Goal: Contribute content: Contribute content

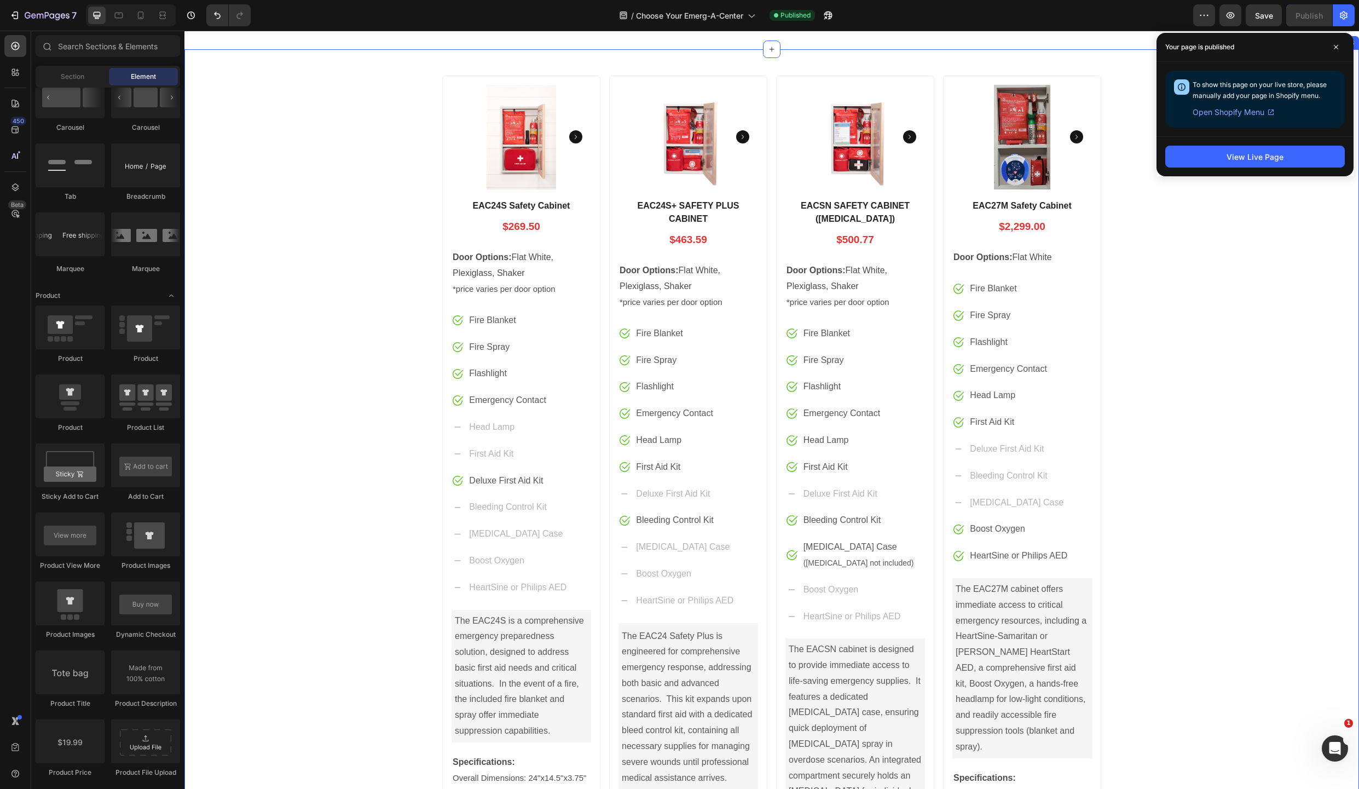
scroll to position [279, 0]
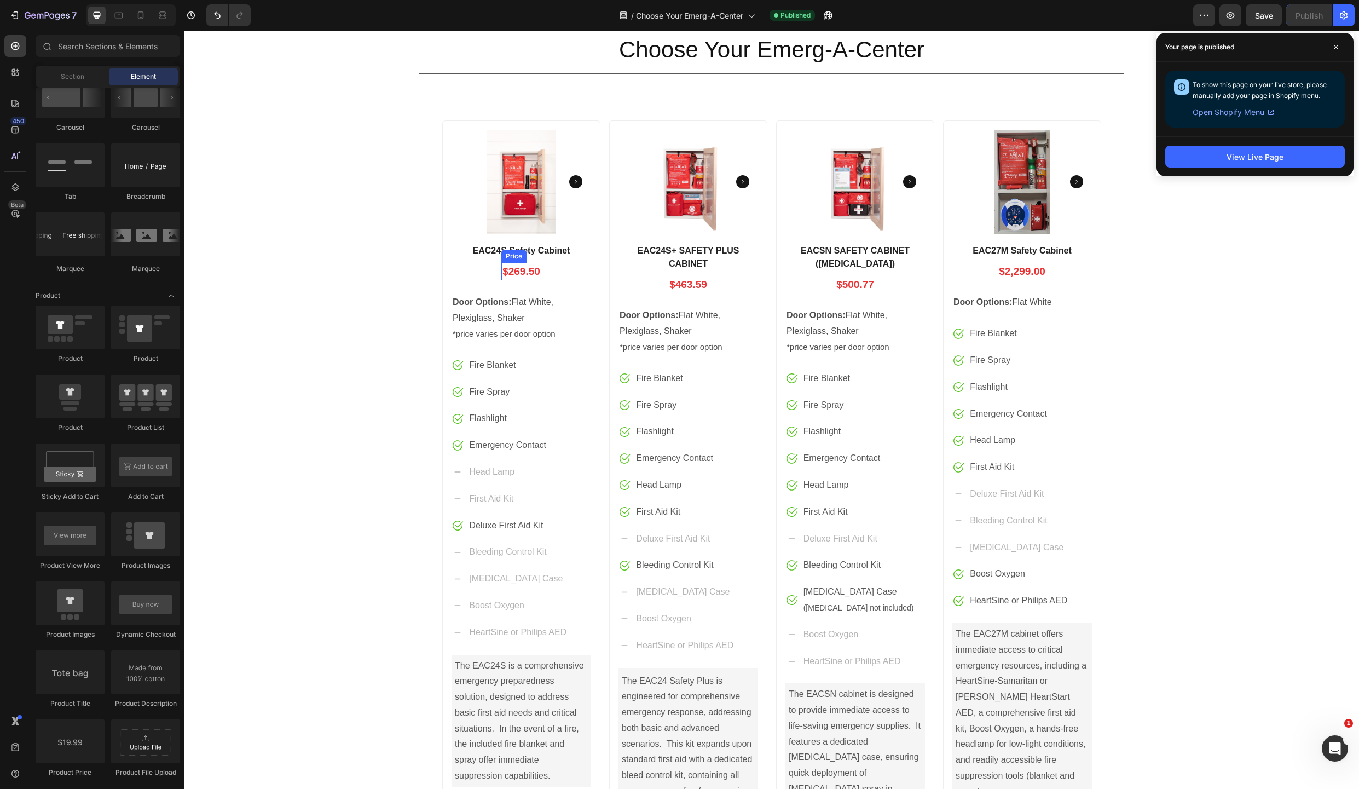
click at [501, 262] on div "EAC24S Safety Cabinet Product Title $269.50 Price Price Row Door Options: Flat …" at bounding box center [522, 565] width 140 height 644
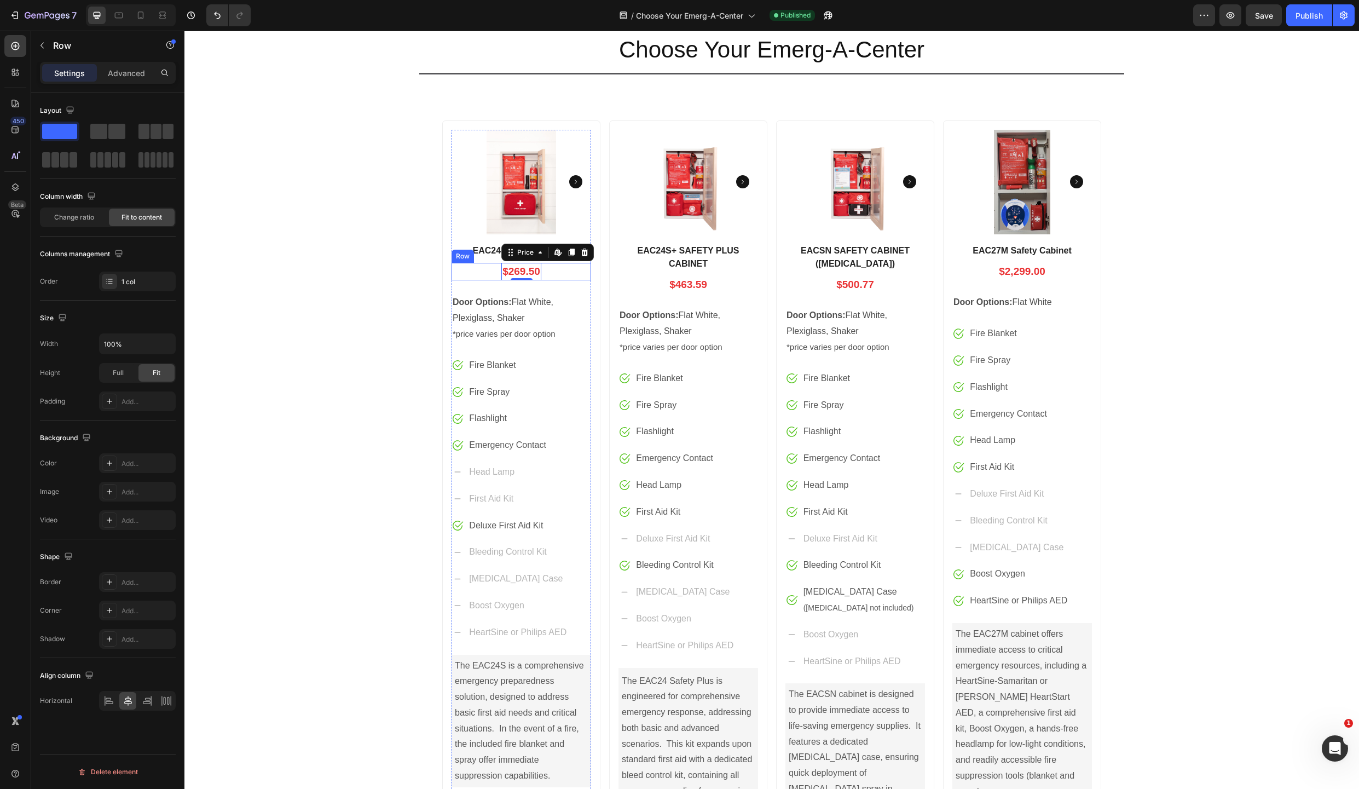
click at [480, 267] on div "$269.50 Price Edit content in Shopify 0 Price Edit content in Shopify 0 Row" at bounding box center [522, 272] width 140 height 18
click at [521, 269] on div "$269.50" at bounding box center [521, 272] width 40 height 18
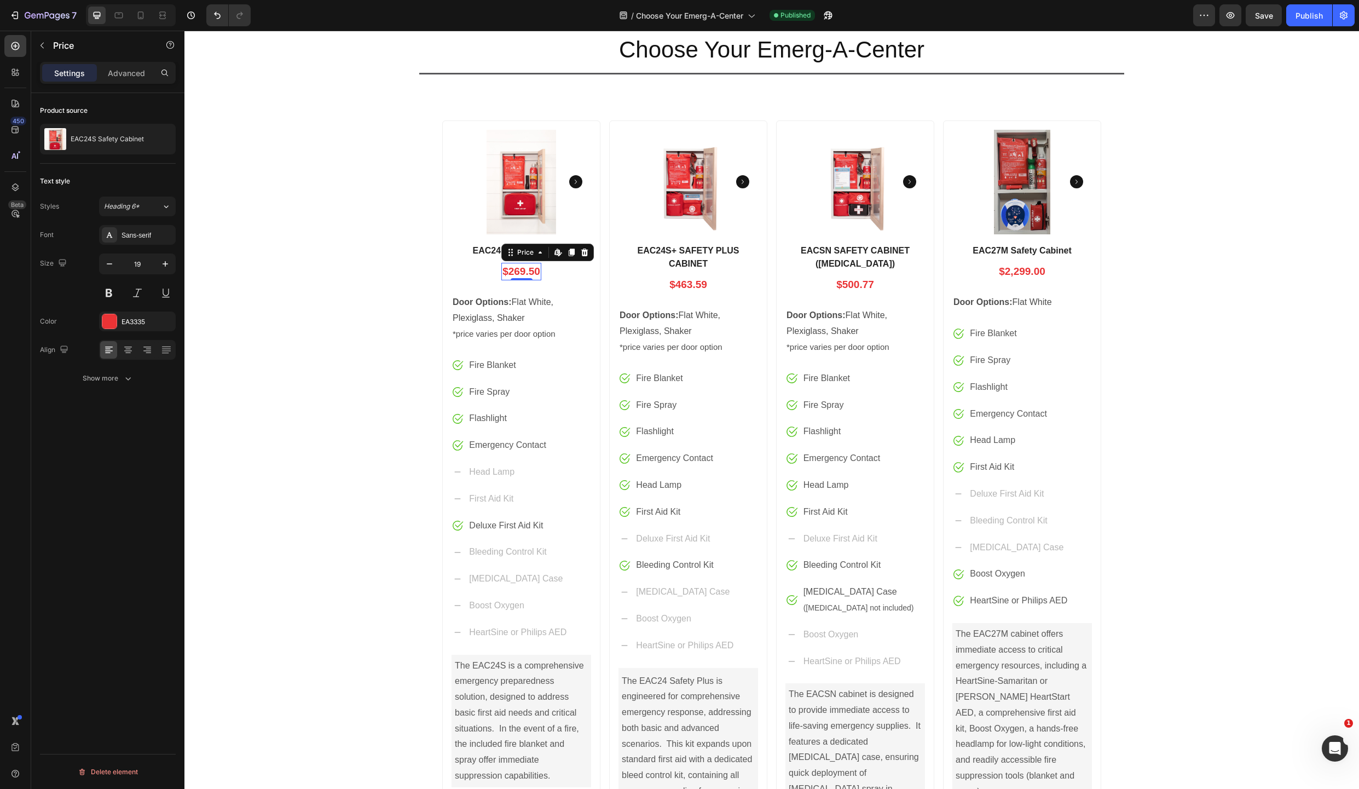
click at [519, 270] on div "$269.50" at bounding box center [521, 272] width 40 height 18
click at [486, 262] on div "EAC24S Safety Cabinet Product Title $269.50 Price Edit content in Shopify 0 Pri…" at bounding box center [522, 565] width 140 height 644
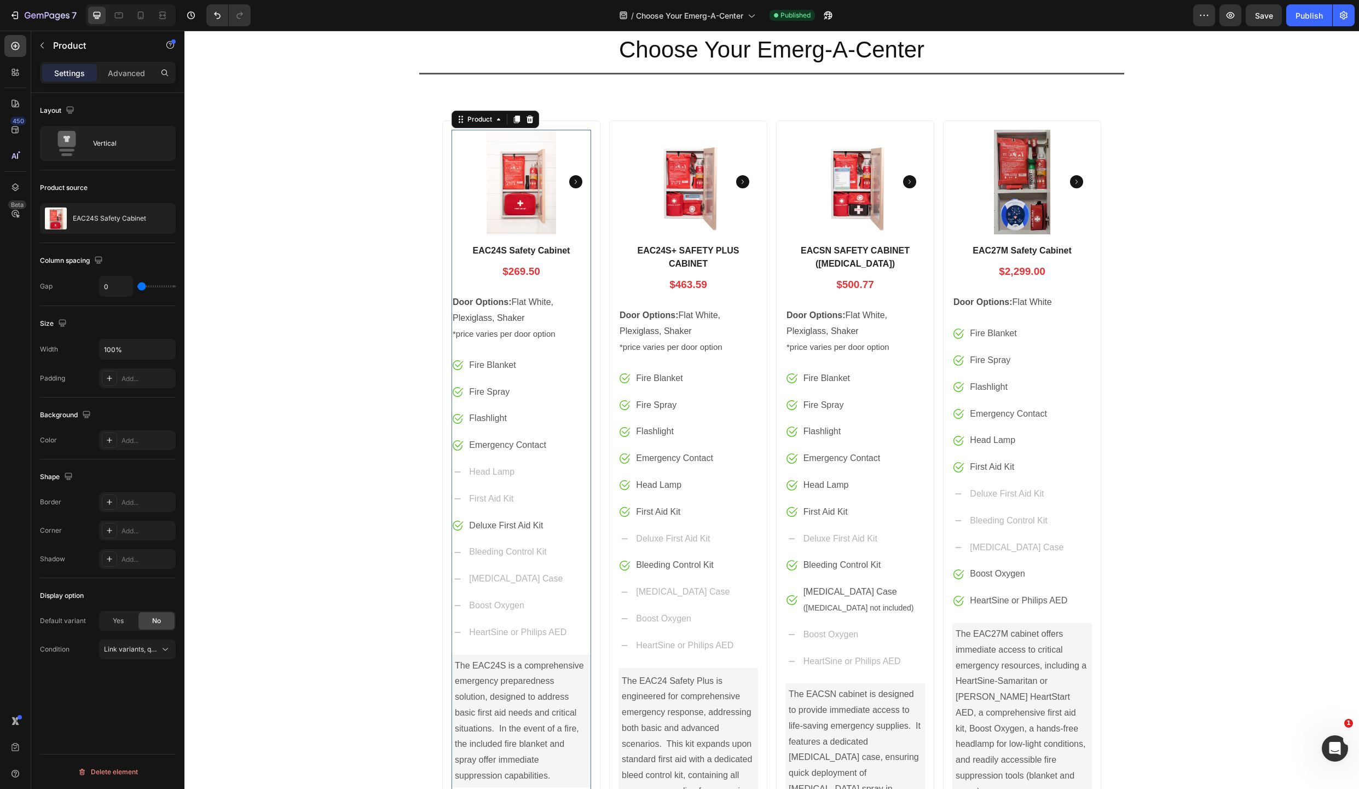
click at [516, 260] on div "EAC24S Safety Cabinet Product Title $269.50 Price Price Row Door Options: Flat …" at bounding box center [522, 565] width 140 height 644
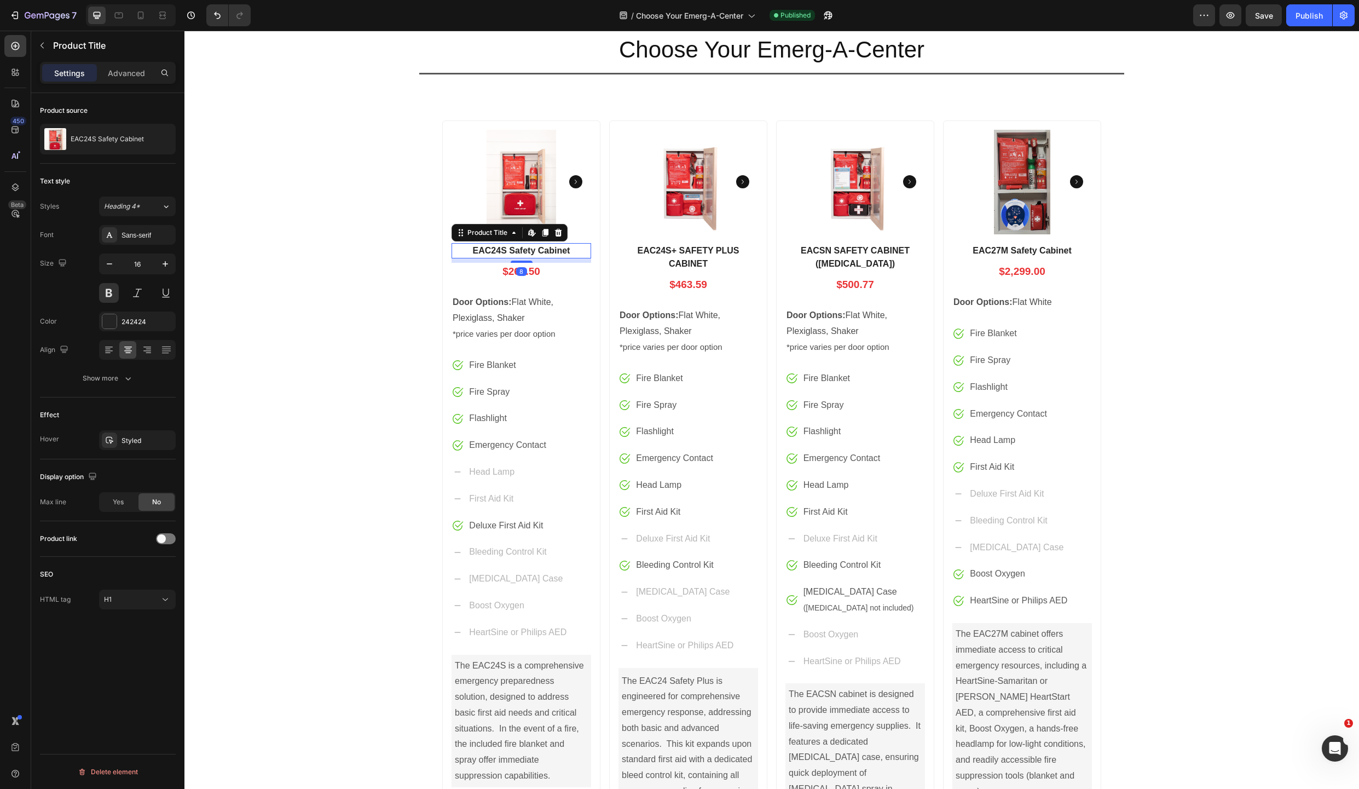
click at [518, 252] on h1 "EAC24S Safety Cabinet" at bounding box center [522, 250] width 140 height 15
click at [119, 68] on p "Advanced" at bounding box center [126, 72] width 37 height 11
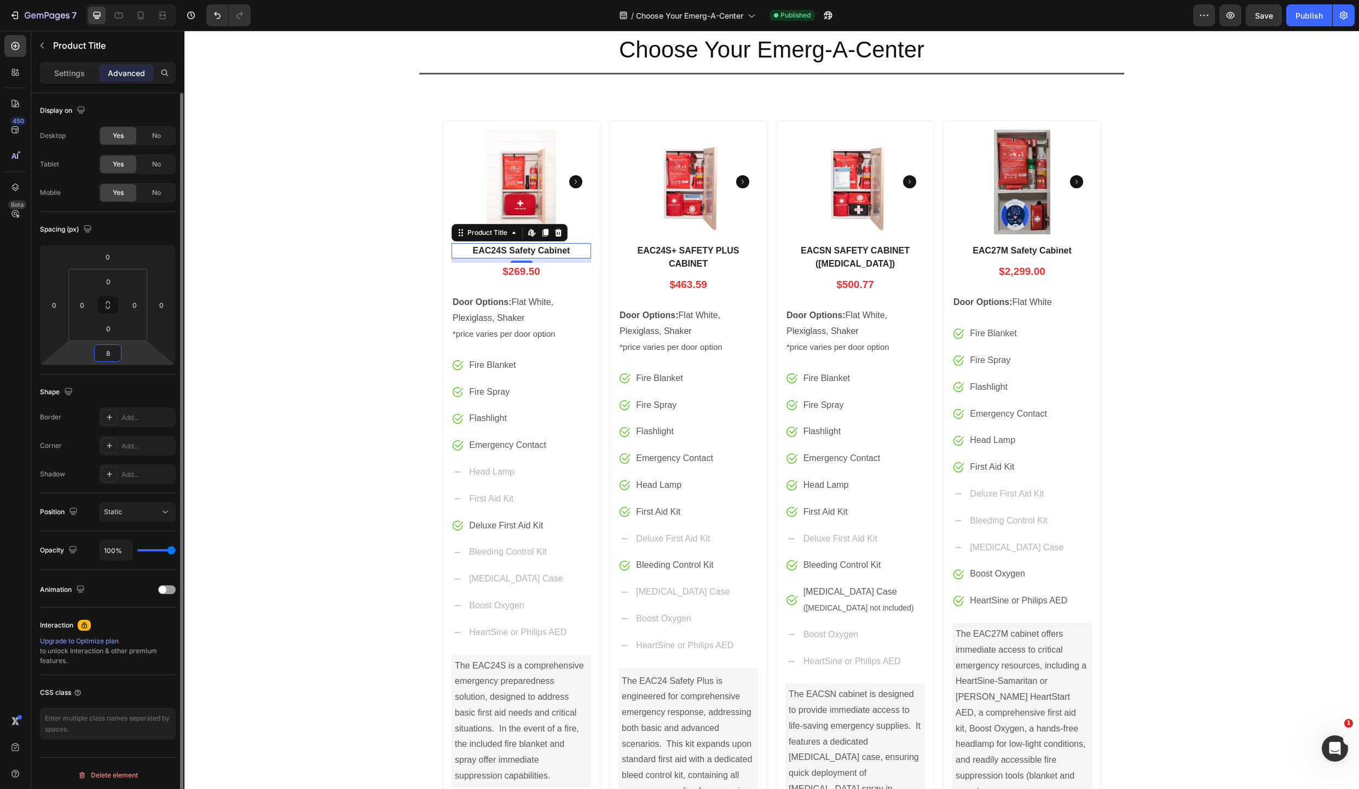
click at [108, 357] on input "8" at bounding box center [108, 353] width 22 height 16
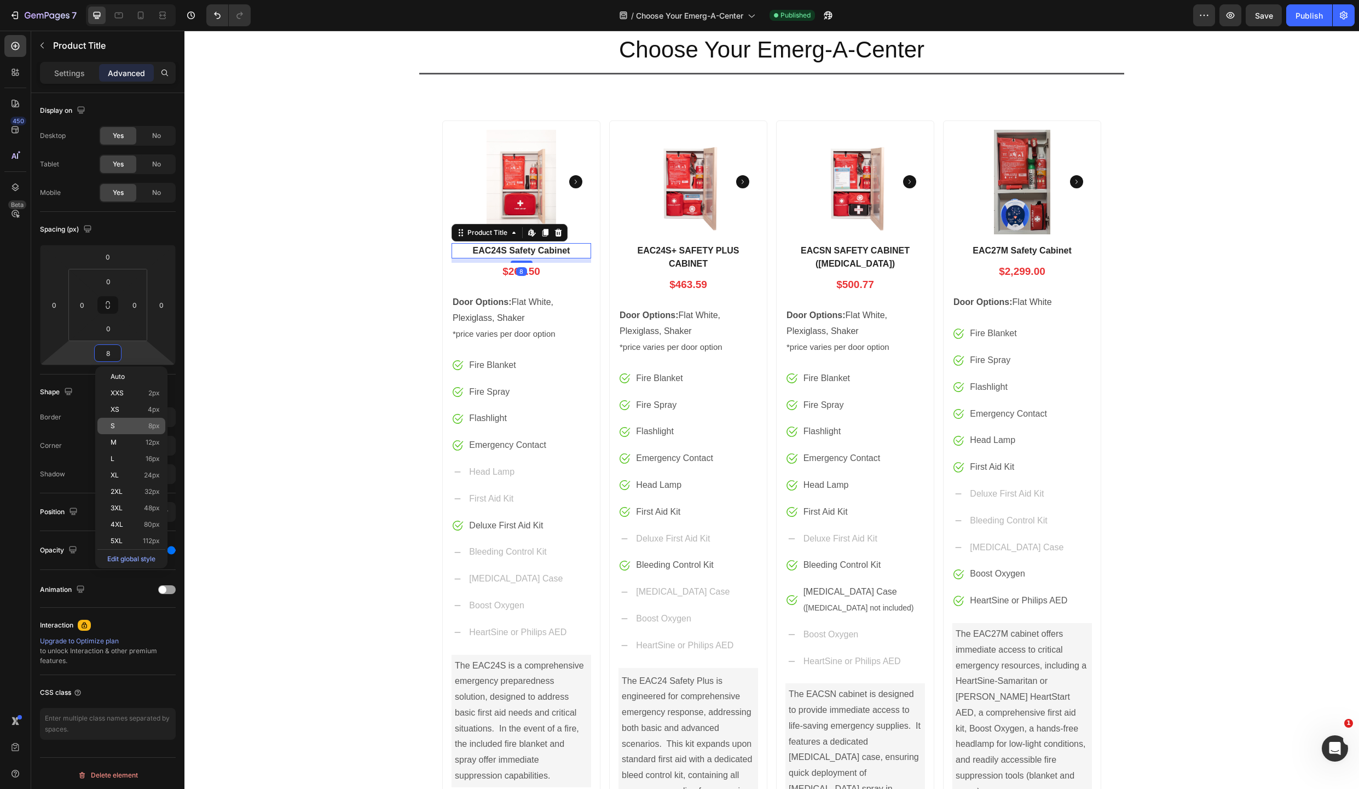
click at [122, 420] on div "S 8px" at bounding box center [131, 426] width 68 height 16
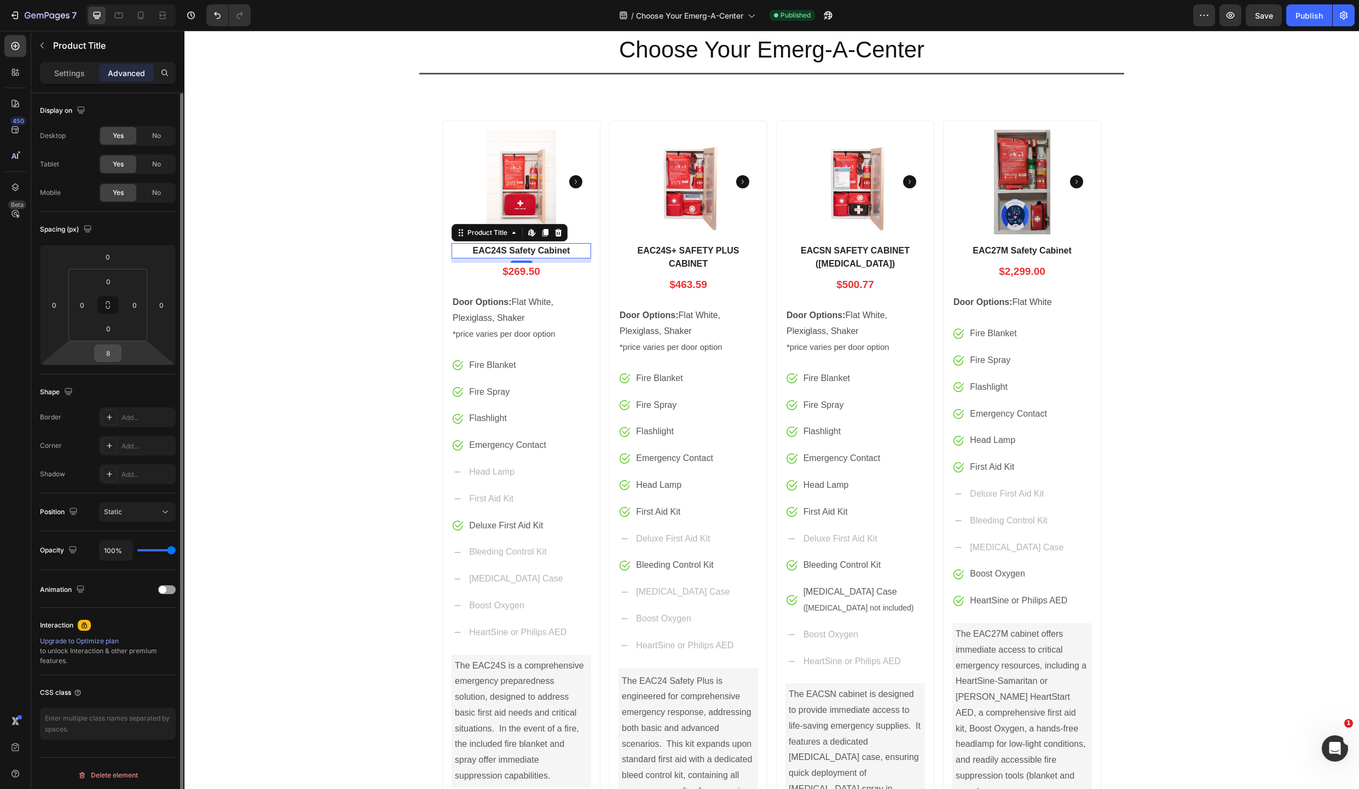
click at [106, 355] on input "8" at bounding box center [108, 353] width 22 height 16
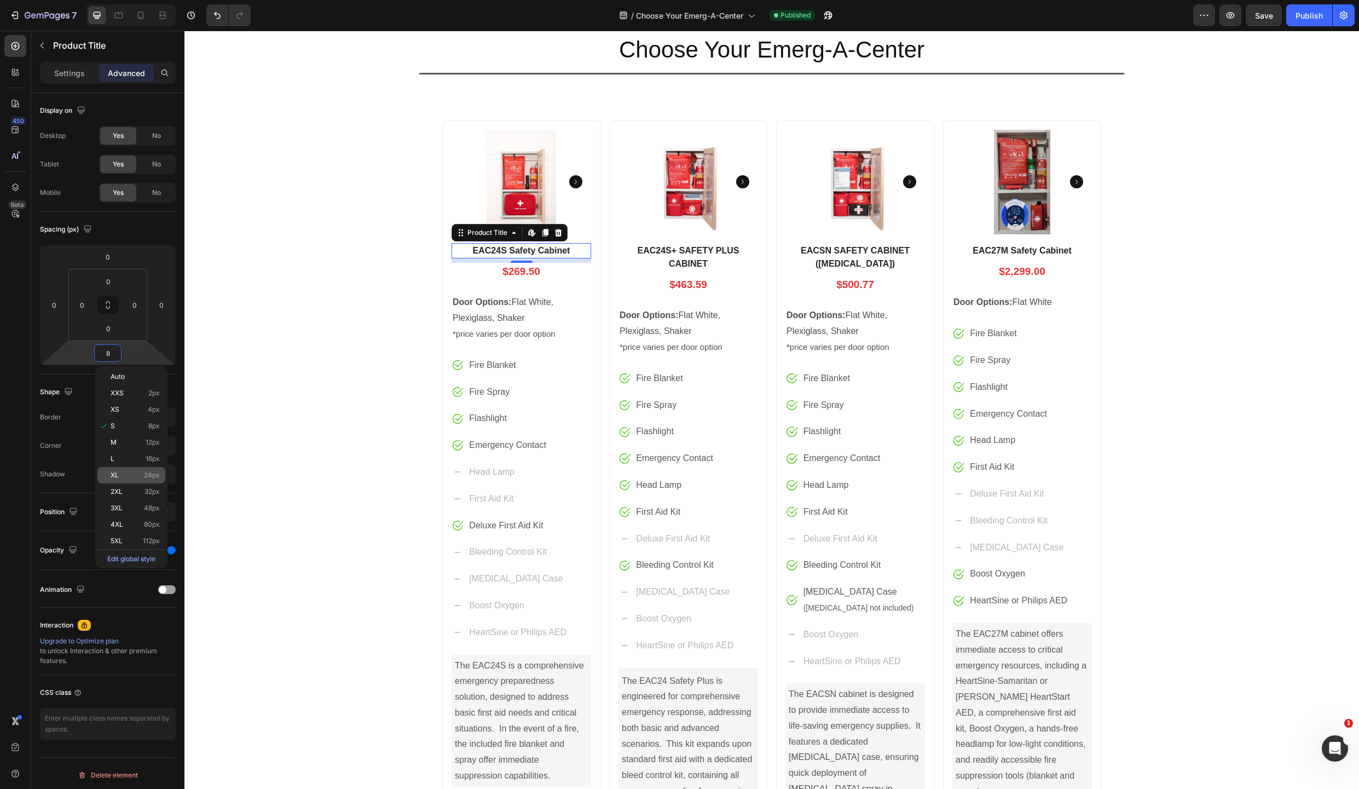
click at [115, 471] on div "XL 24px" at bounding box center [131, 475] width 68 height 16
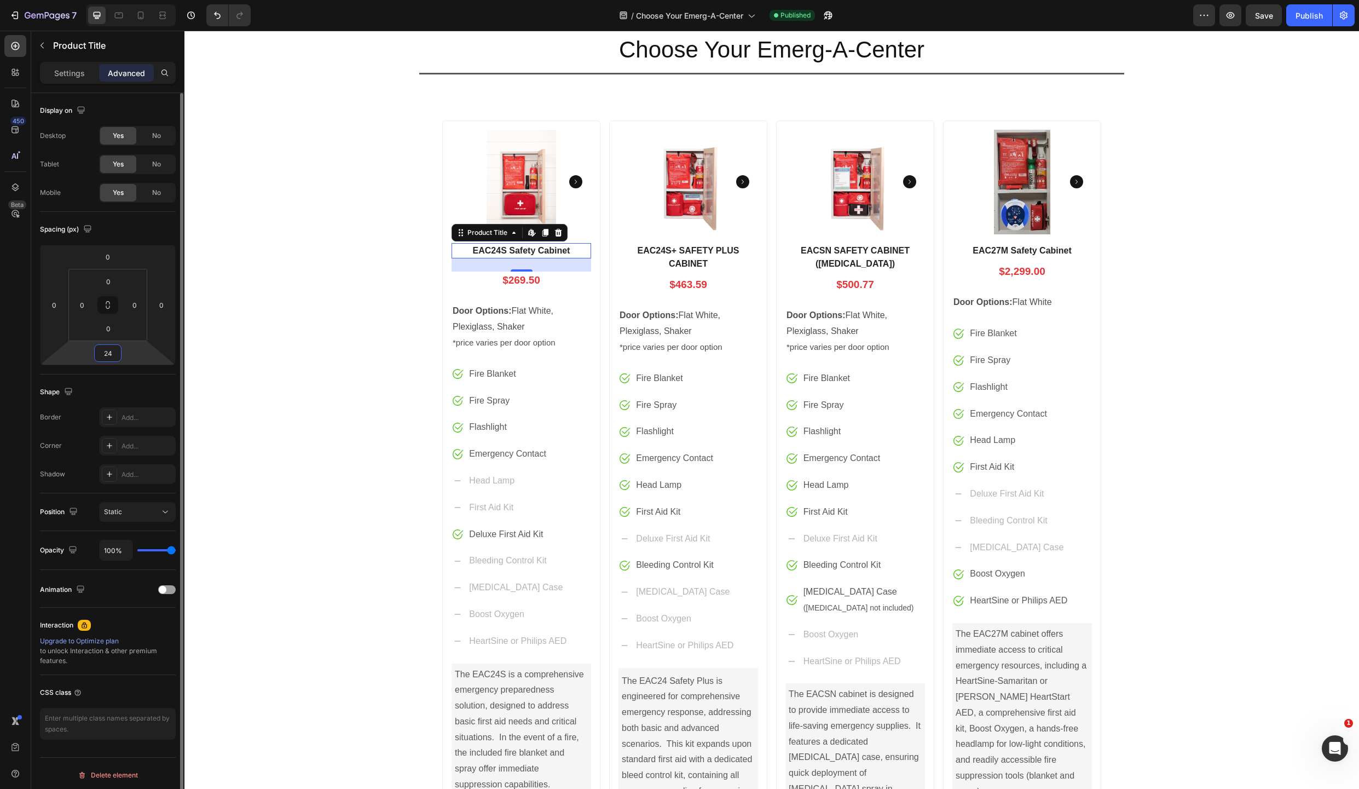
click at [115, 356] on input "24" at bounding box center [108, 353] width 22 height 16
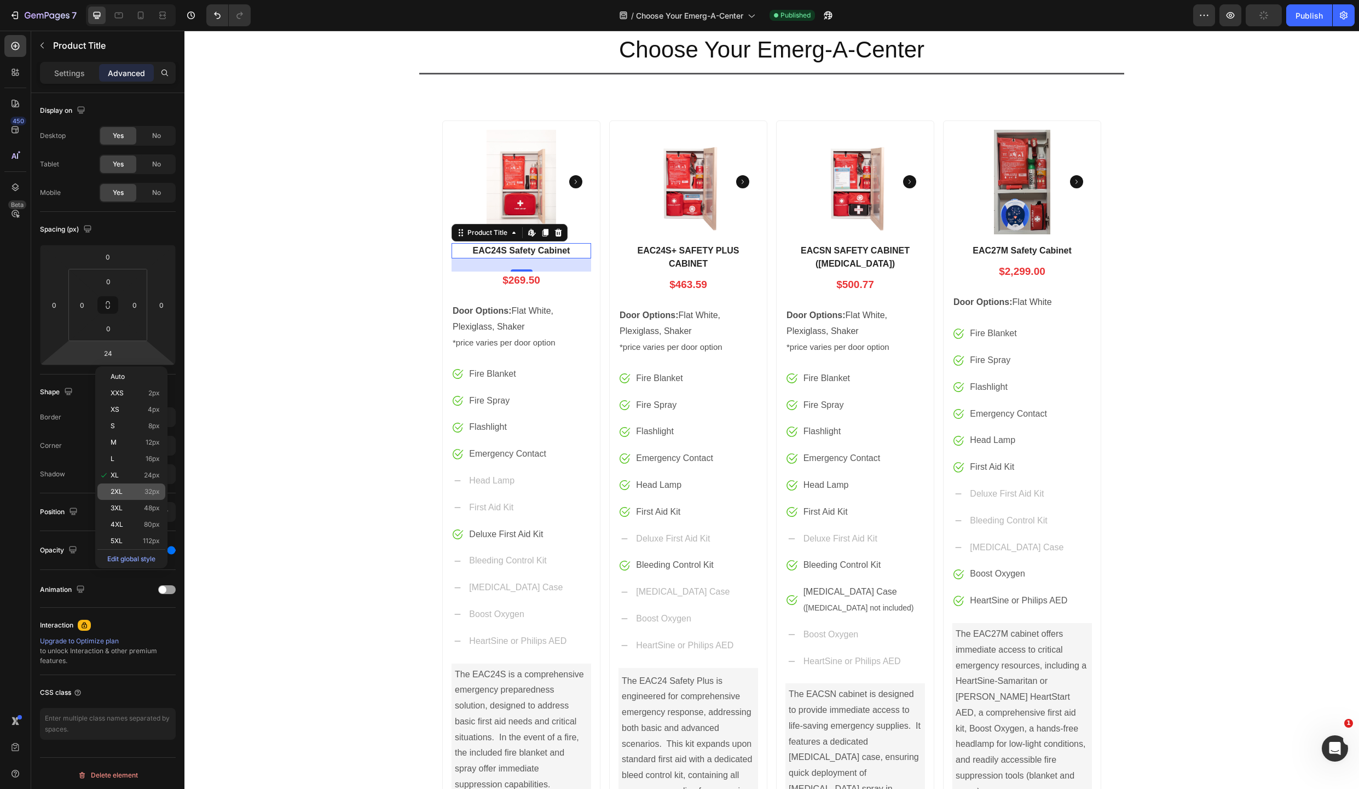
click at [117, 490] on span "2XL" at bounding box center [117, 492] width 12 height 8
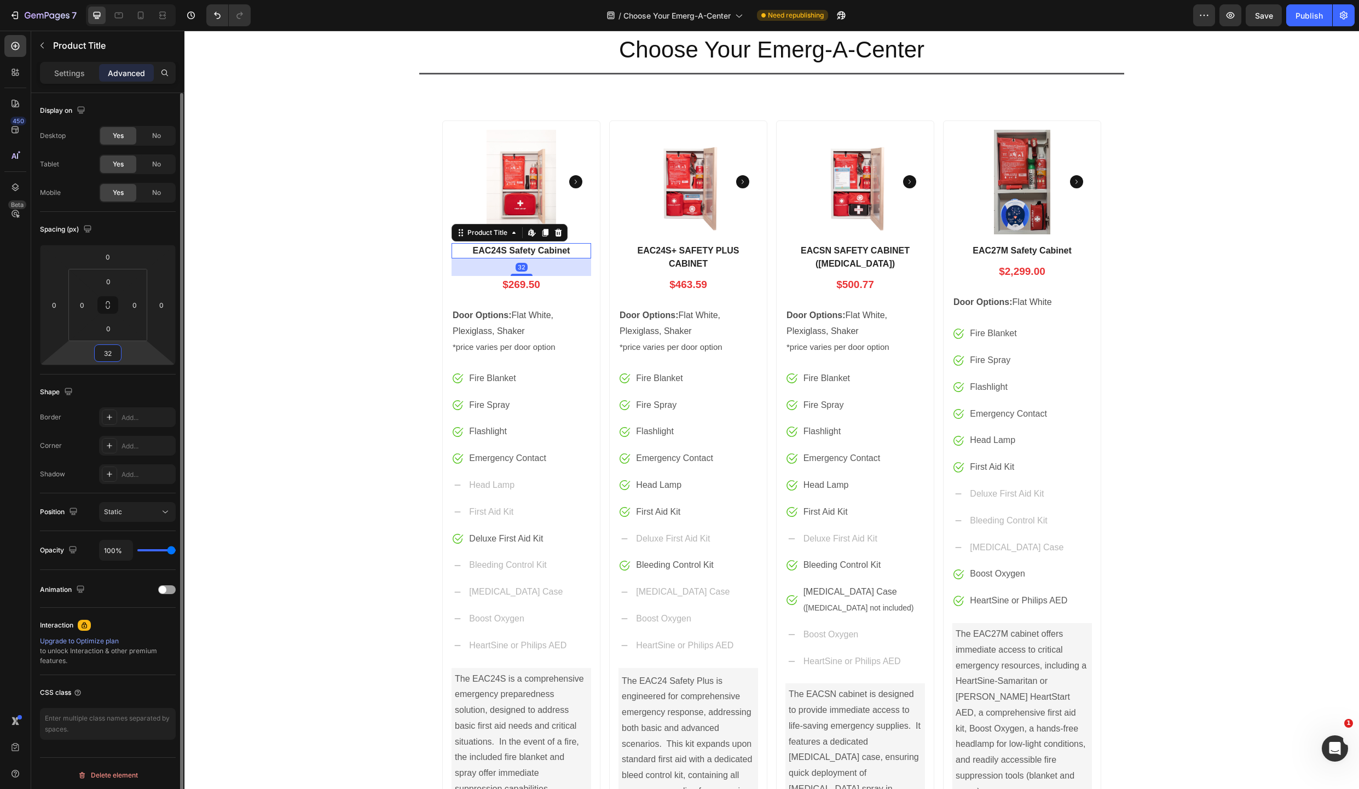
click at [108, 354] on input "32" at bounding box center [108, 353] width 22 height 16
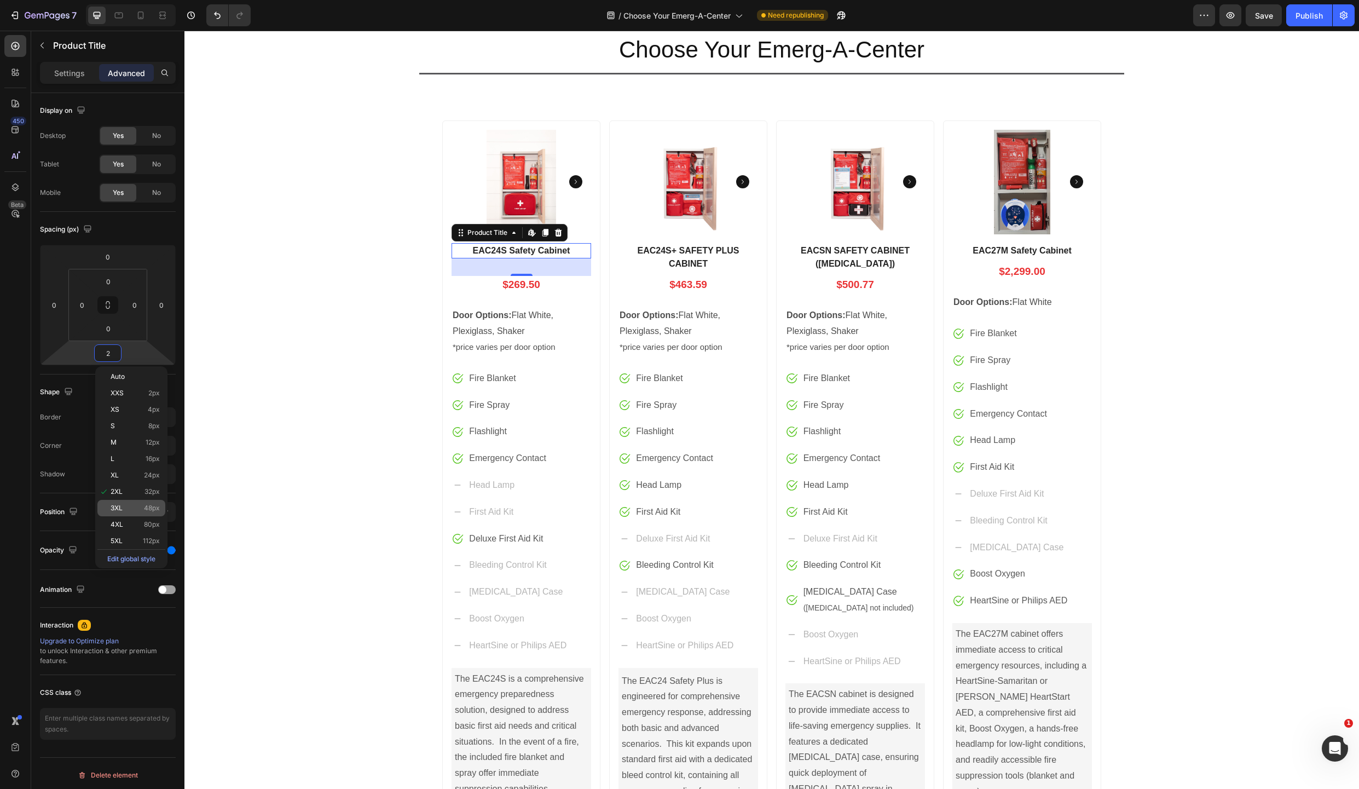
click at [119, 505] on span "3XL" at bounding box center [117, 508] width 12 height 8
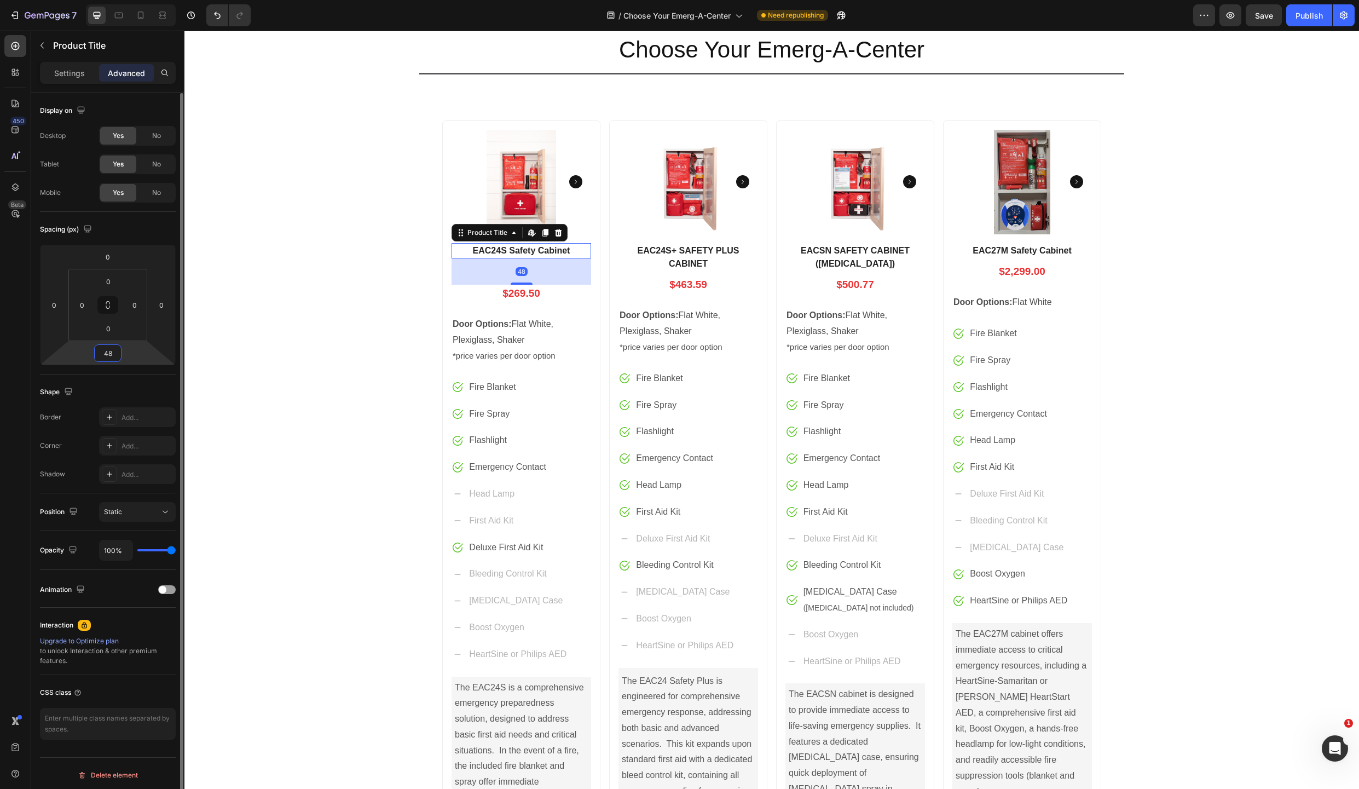
click at [110, 350] on input "48" at bounding box center [108, 353] width 22 height 16
type input "0"
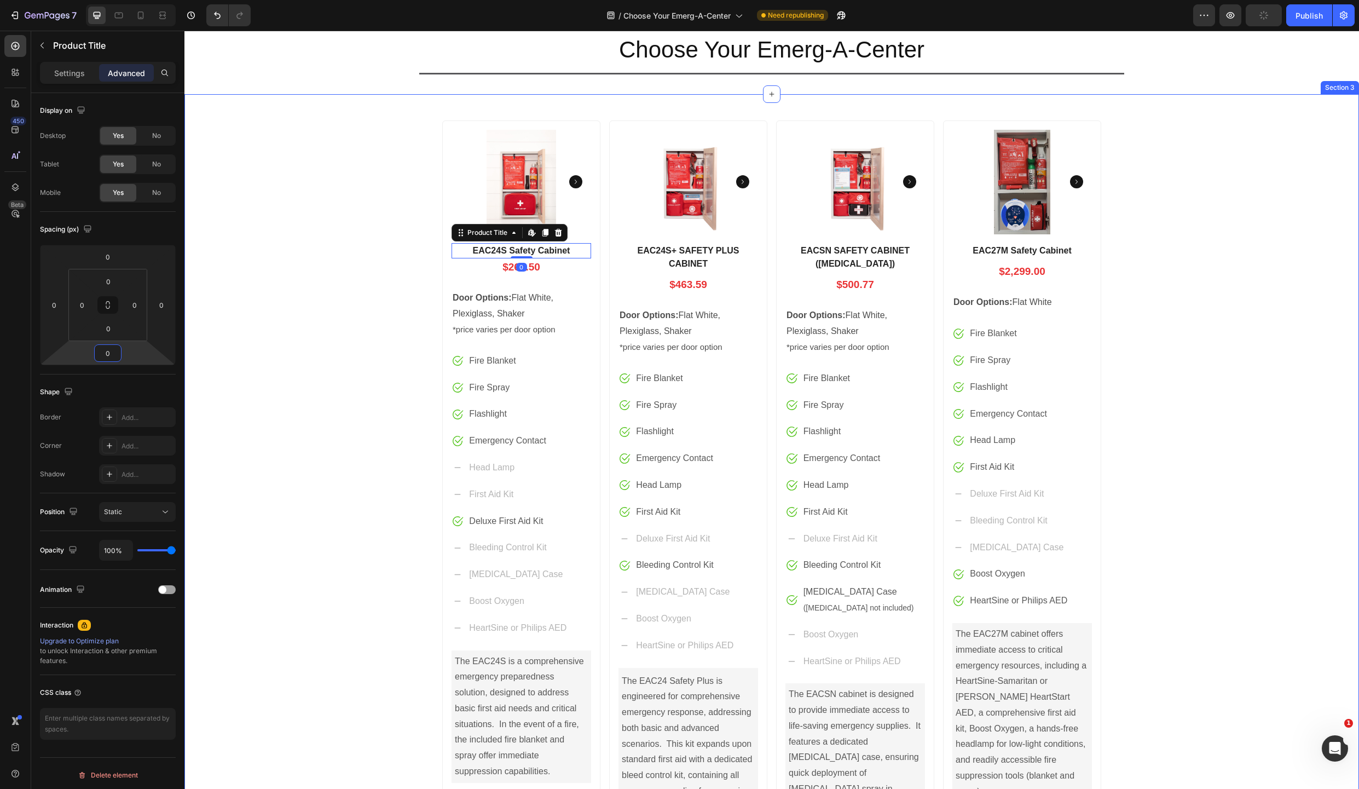
click at [1268, 290] on div "Product Images EAC24S Safety Cabinet Product Title Edit content in Shopify 0 $2…" at bounding box center [771, 555] width 1175 height 886
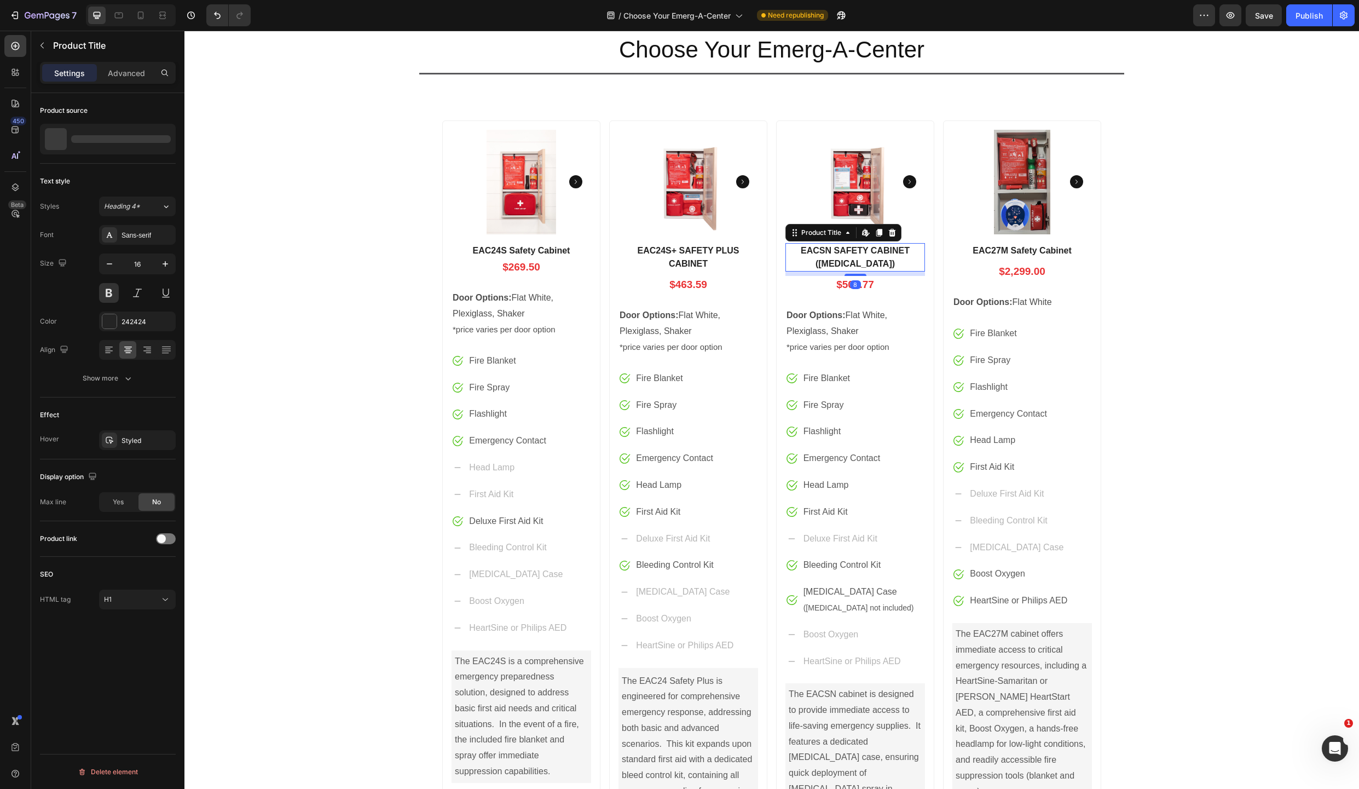
click at [866, 249] on h1 "EACSN SAFETY CABINET ([MEDICAL_DATA])" at bounding box center [856, 257] width 140 height 28
click at [117, 503] on span "Yes" at bounding box center [118, 502] width 11 height 10
click at [110, 532] on icon "button" at bounding box center [109, 531] width 11 height 11
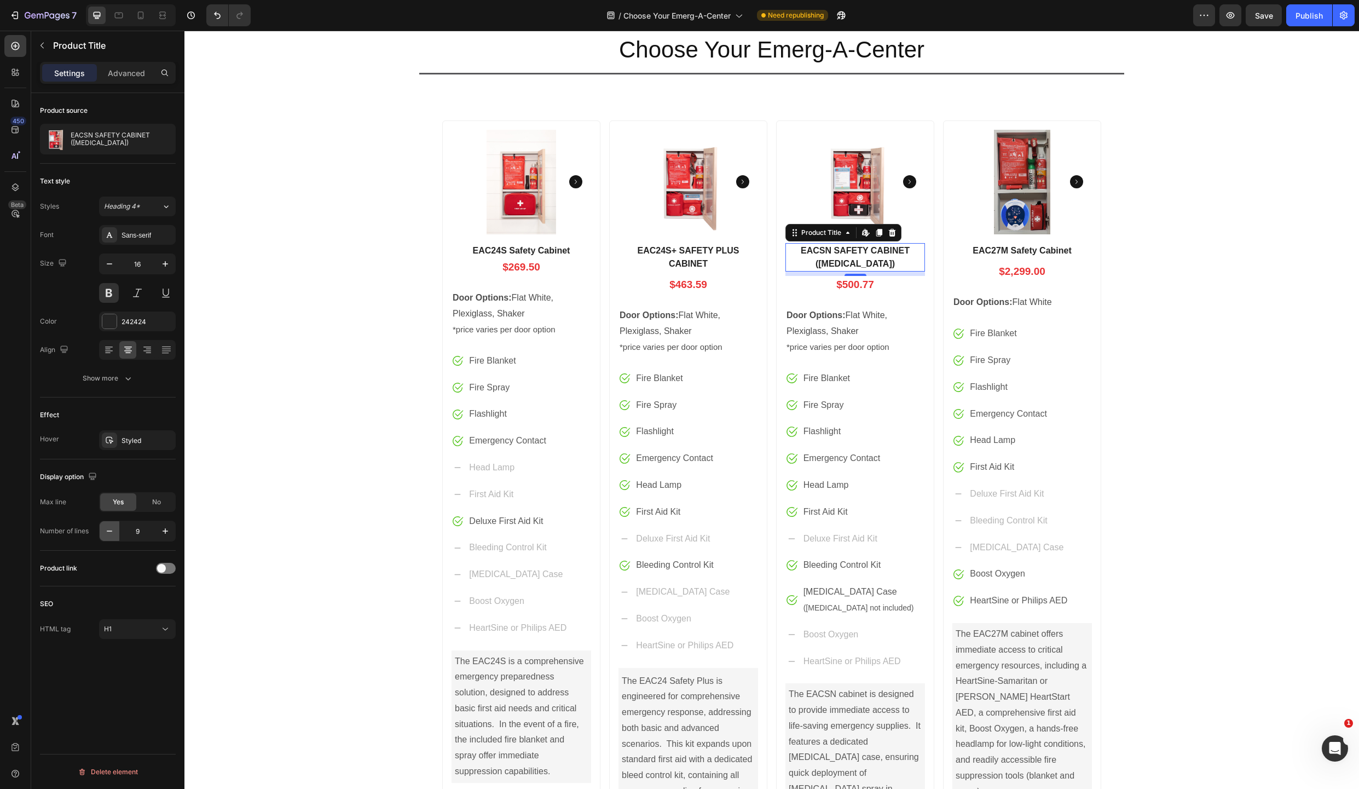
click at [110, 532] on icon "button" at bounding box center [109, 531] width 11 height 11
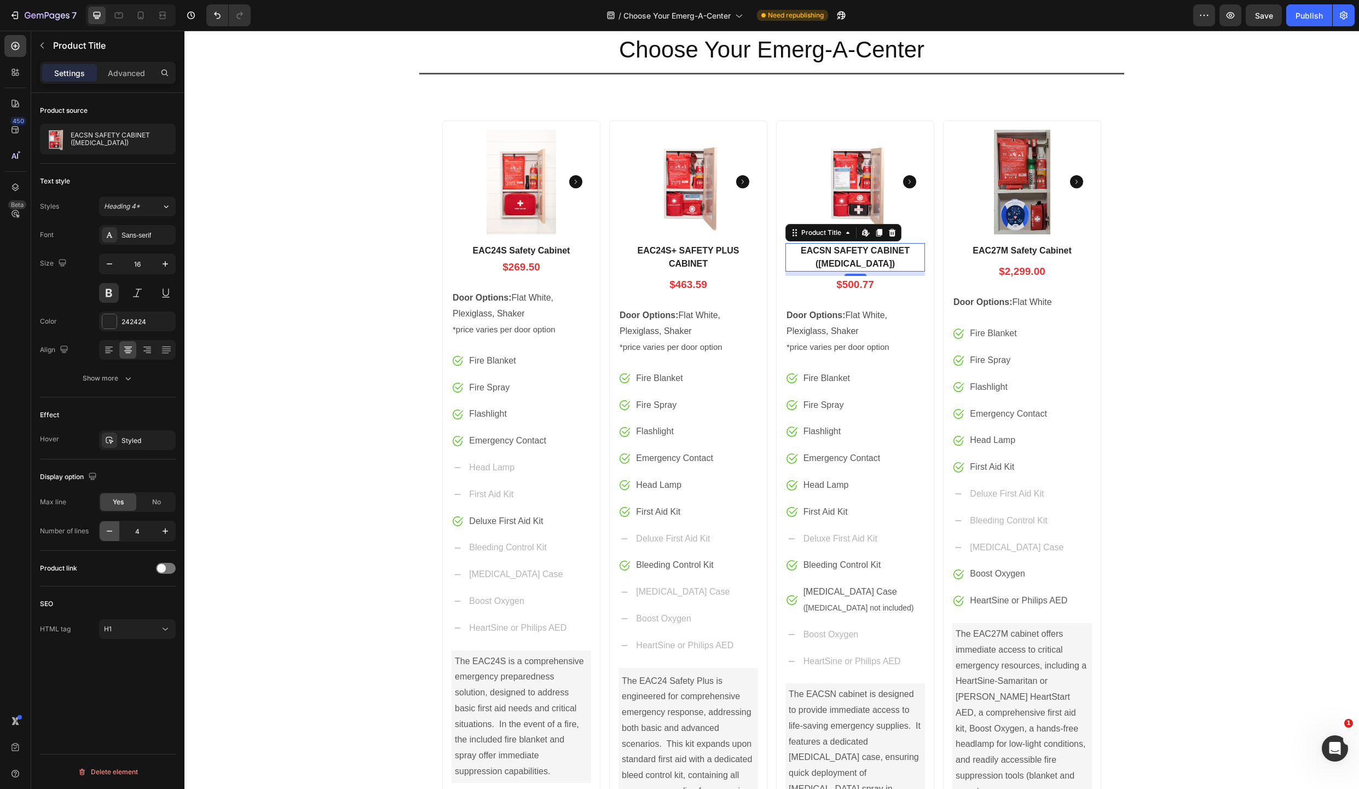
click at [110, 532] on icon "button" at bounding box center [109, 531] width 11 height 11
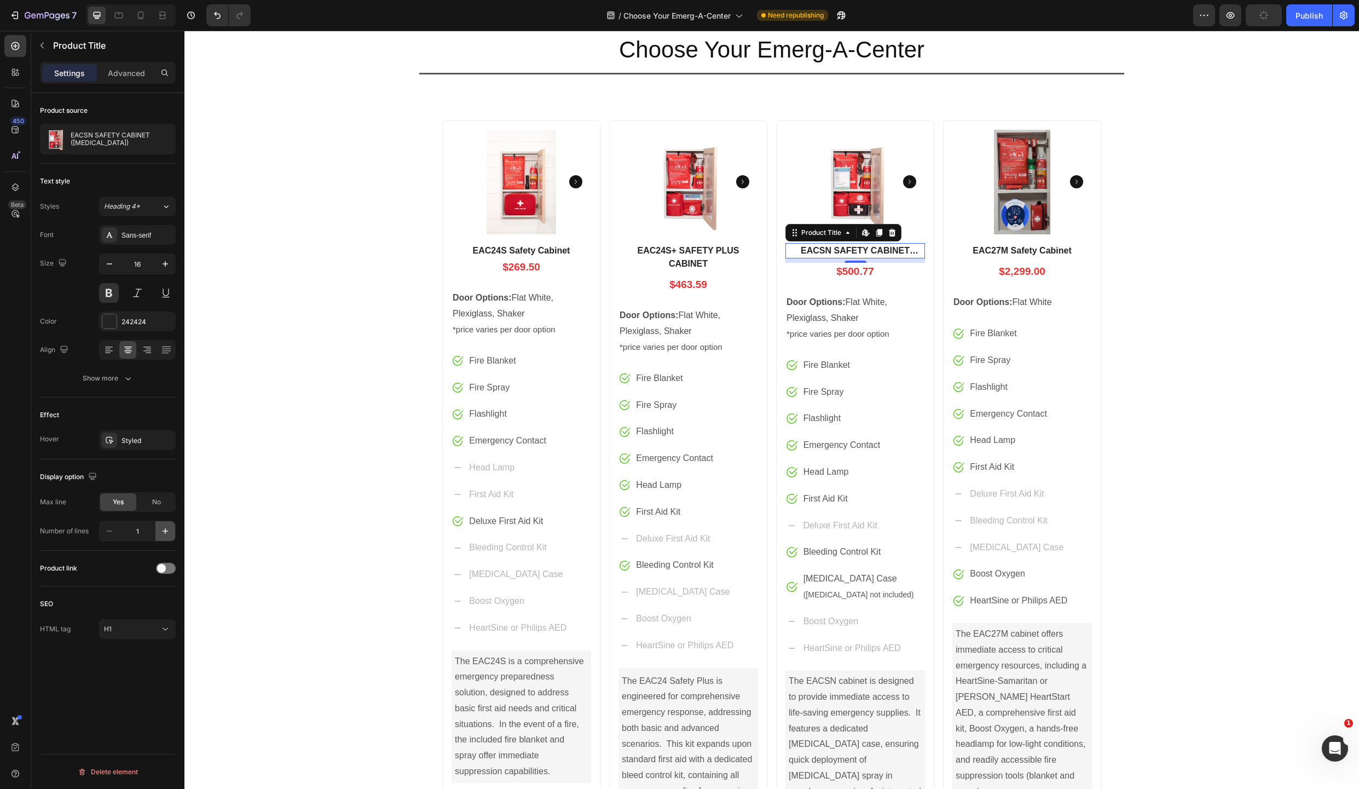
click at [162, 530] on icon "button" at bounding box center [165, 531] width 11 height 11
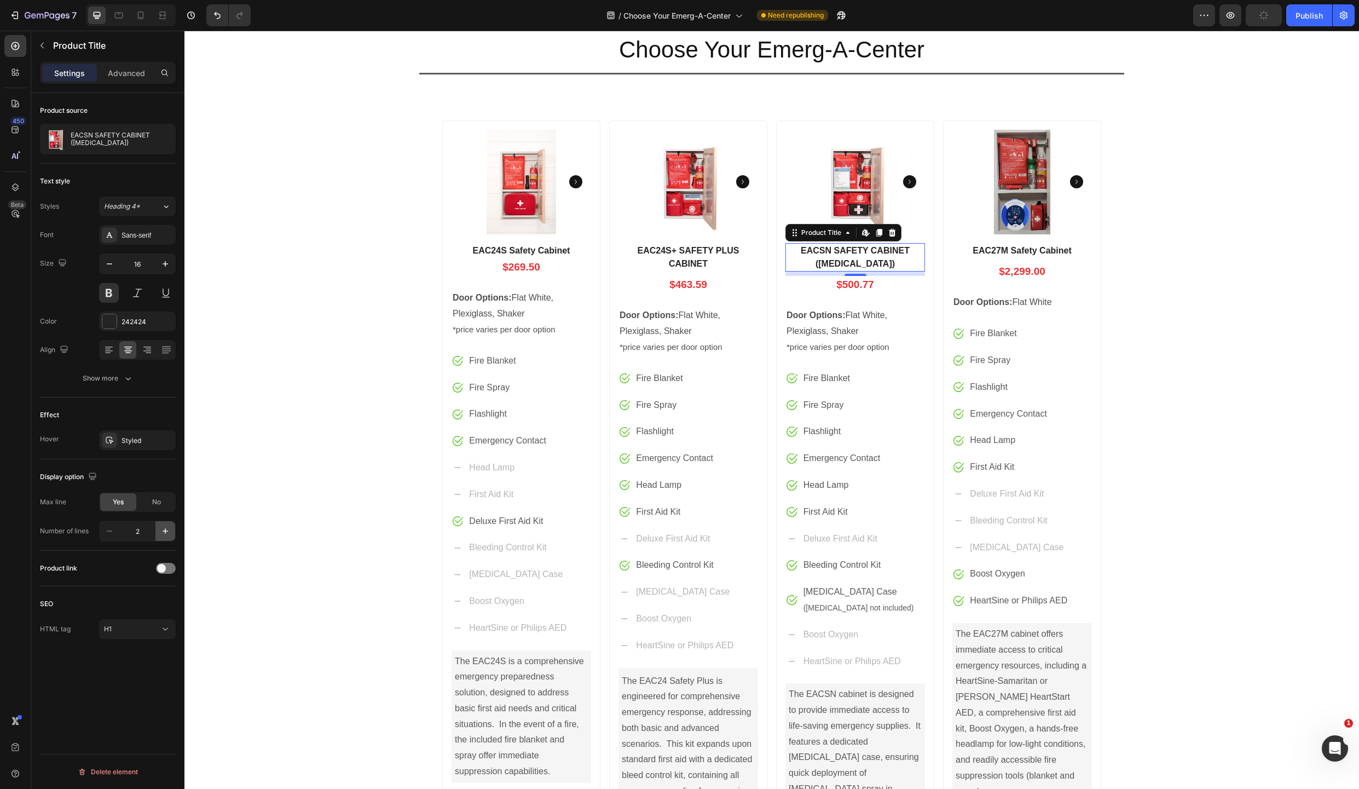
click at [162, 530] on icon "button" at bounding box center [165, 531] width 11 height 11
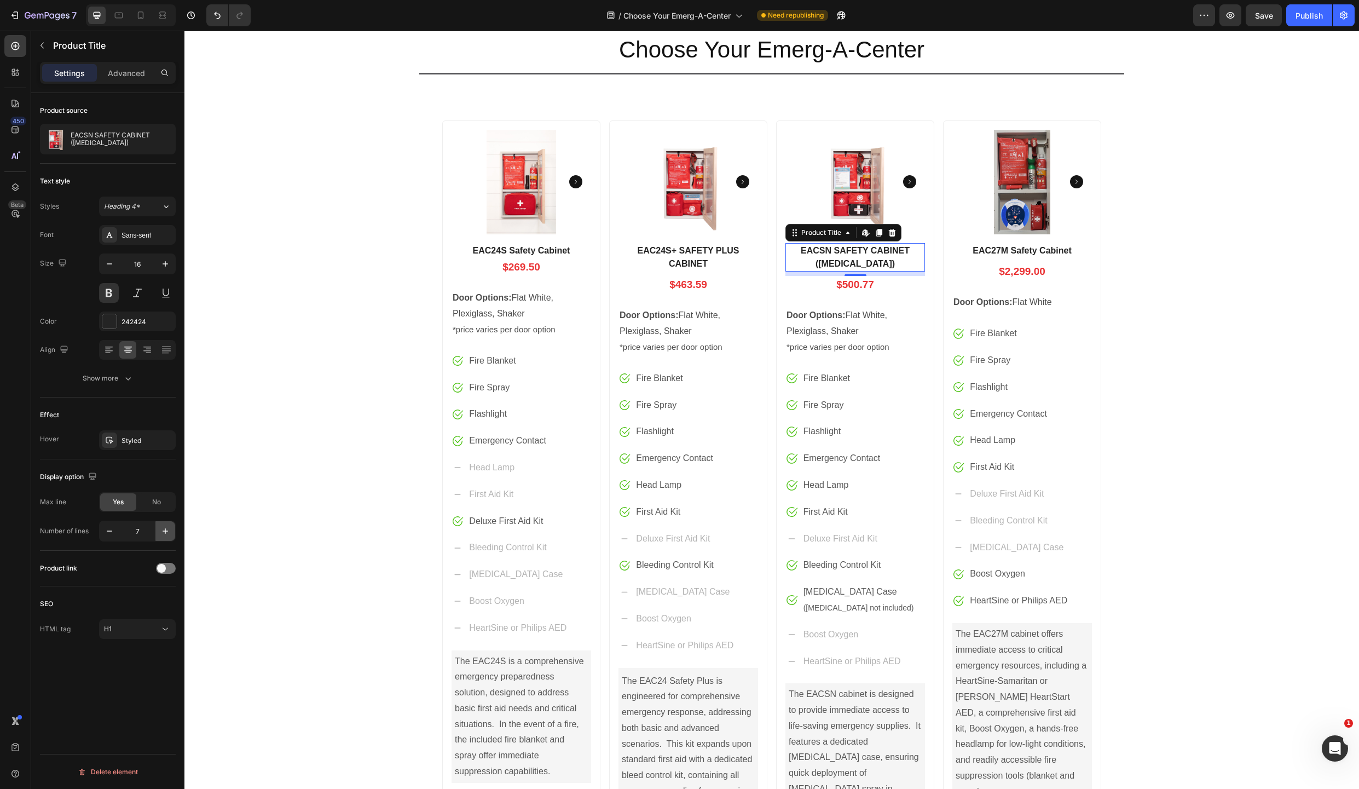
click at [162, 530] on icon "button" at bounding box center [165, 531] width 11 height 11
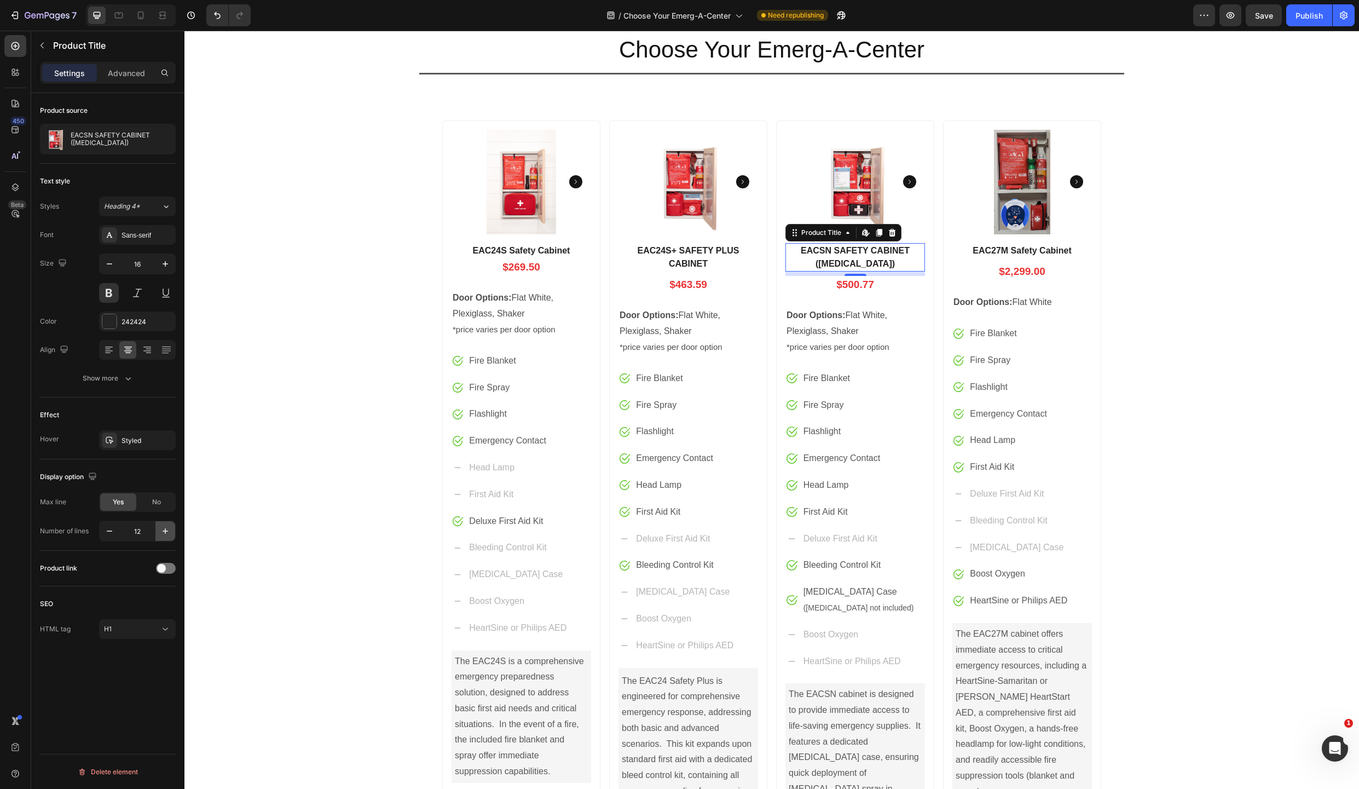
click at [162, 530] on icon "button" at bounding box center [165, 531] width 11 height 11
click at [106, 528] on icon "button" at bounding box center [109, 531] width 11 height 11
type input "12"
click at [157, 500] on span "No" at bounding box center [156, 502] width 9 height 10
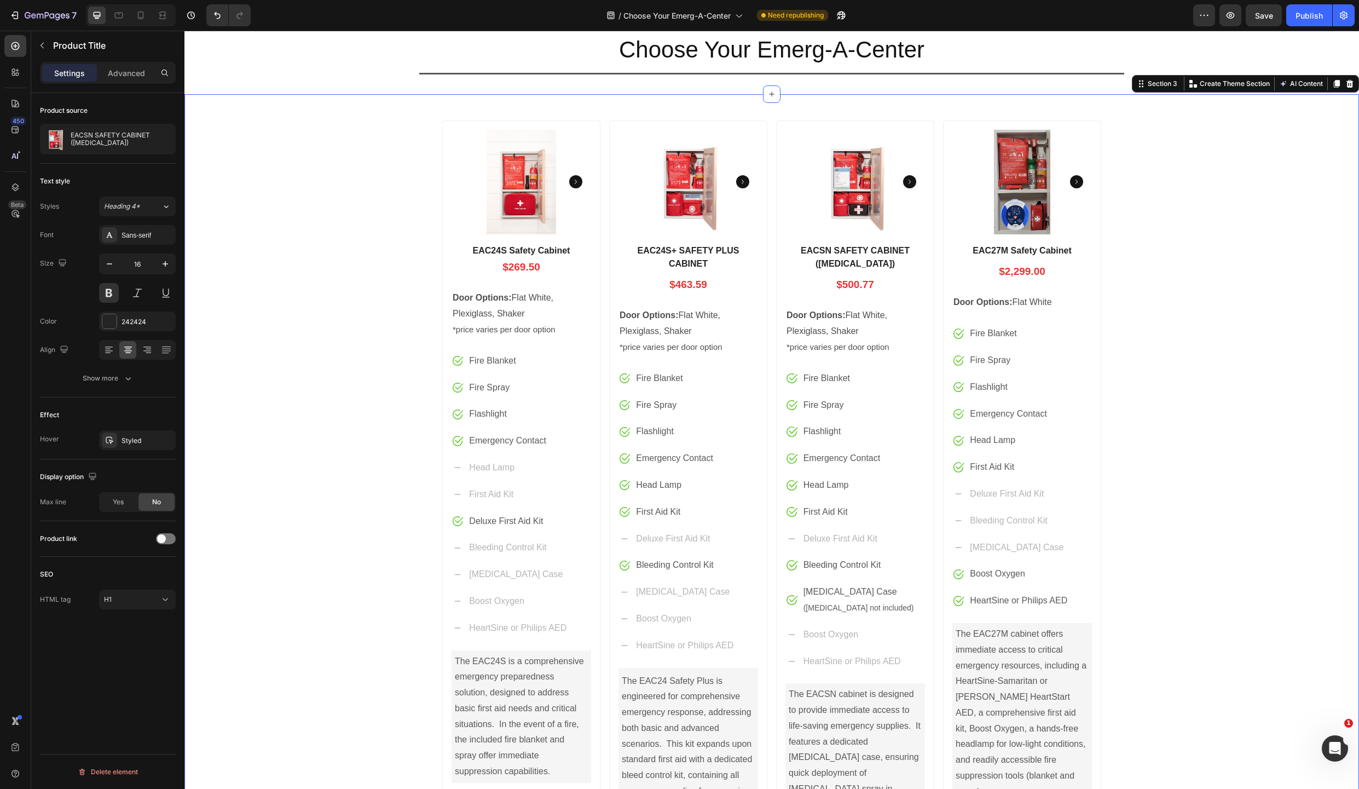
click at [345, 382] on div "Product Images EAC24S Safety Cabinet Product Title $269.50 Price Price Row Door…" at bounding box center [771, 555] width 1175 height 886
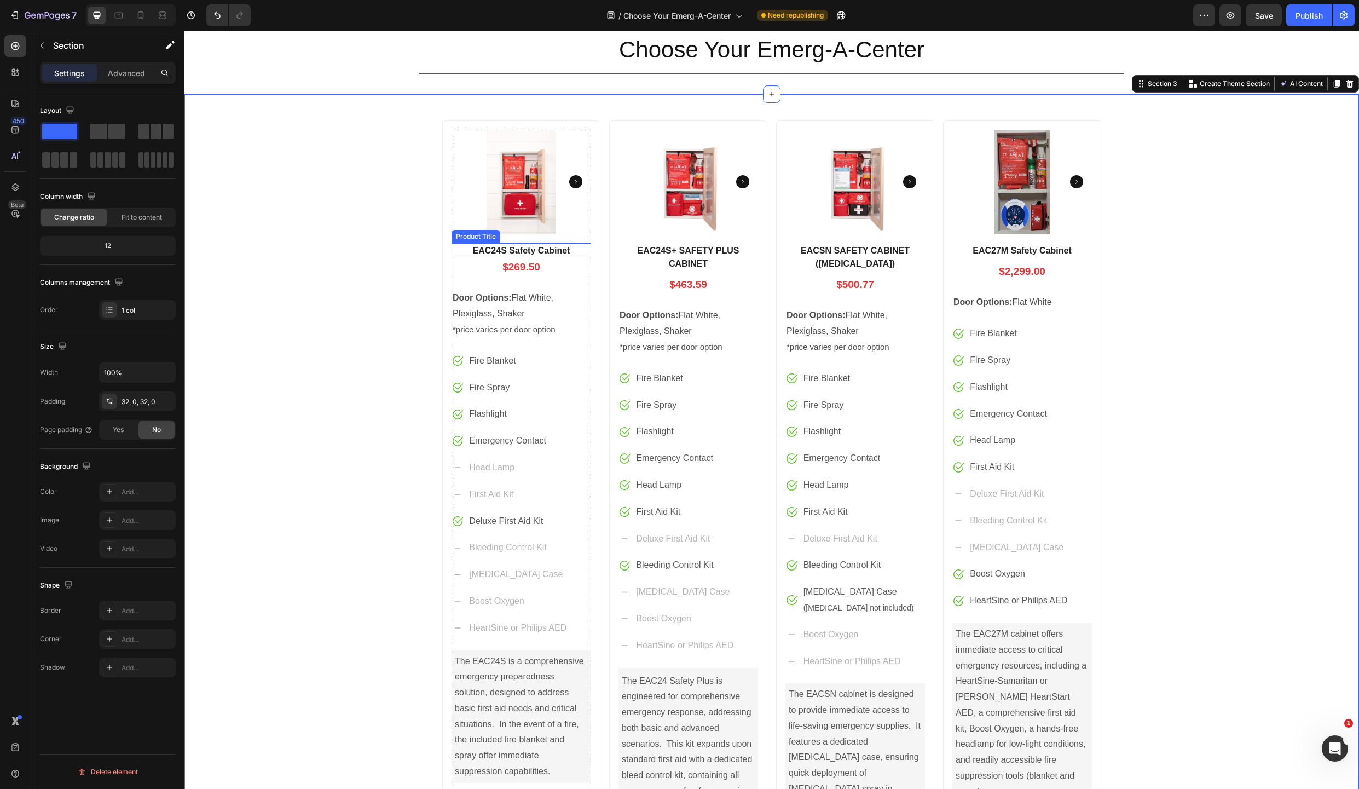
click at [556, 250] on h1 "EAC24S Safety Cabinet" at bounding box center [522, 250] width 140 height 15
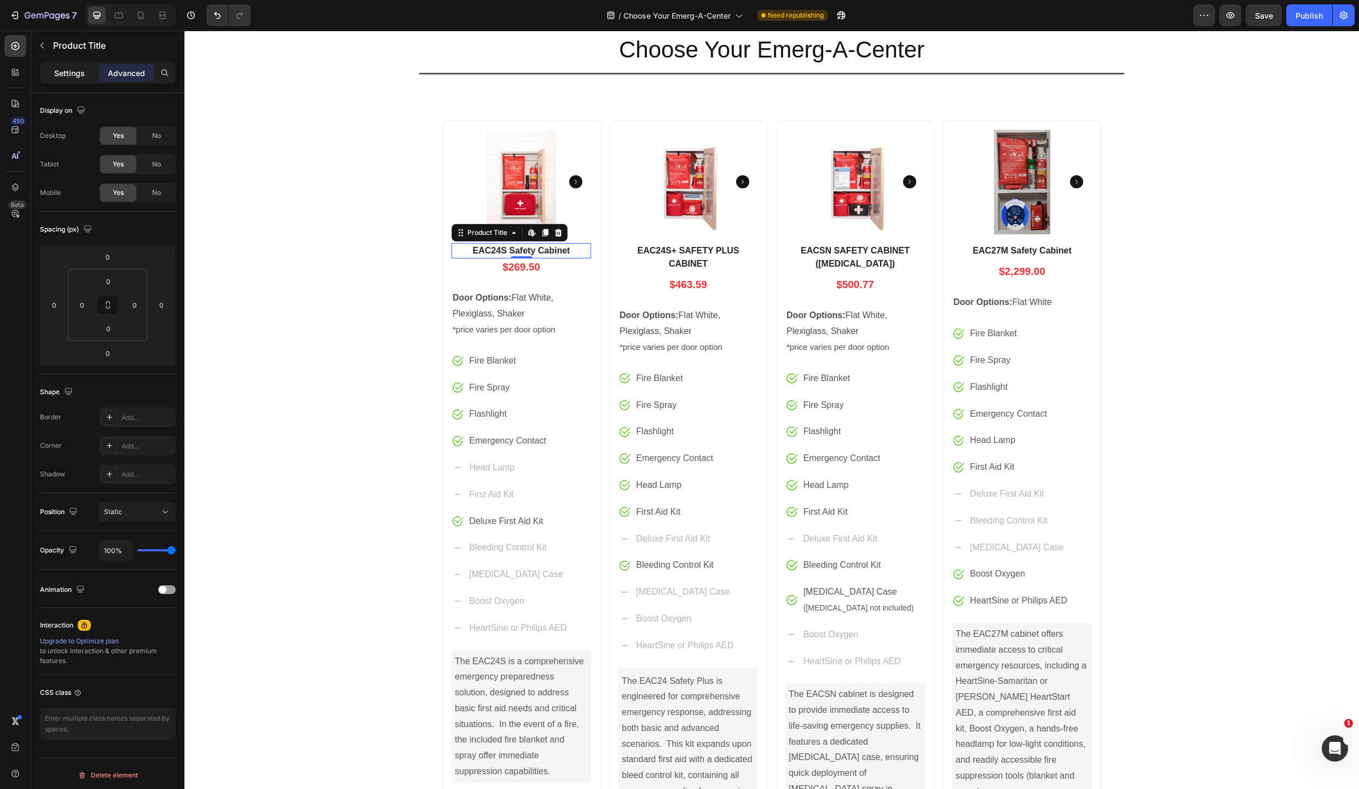
click at [74, 70] on p "Settings" at bounding box center [69, 72] width 31 height 11
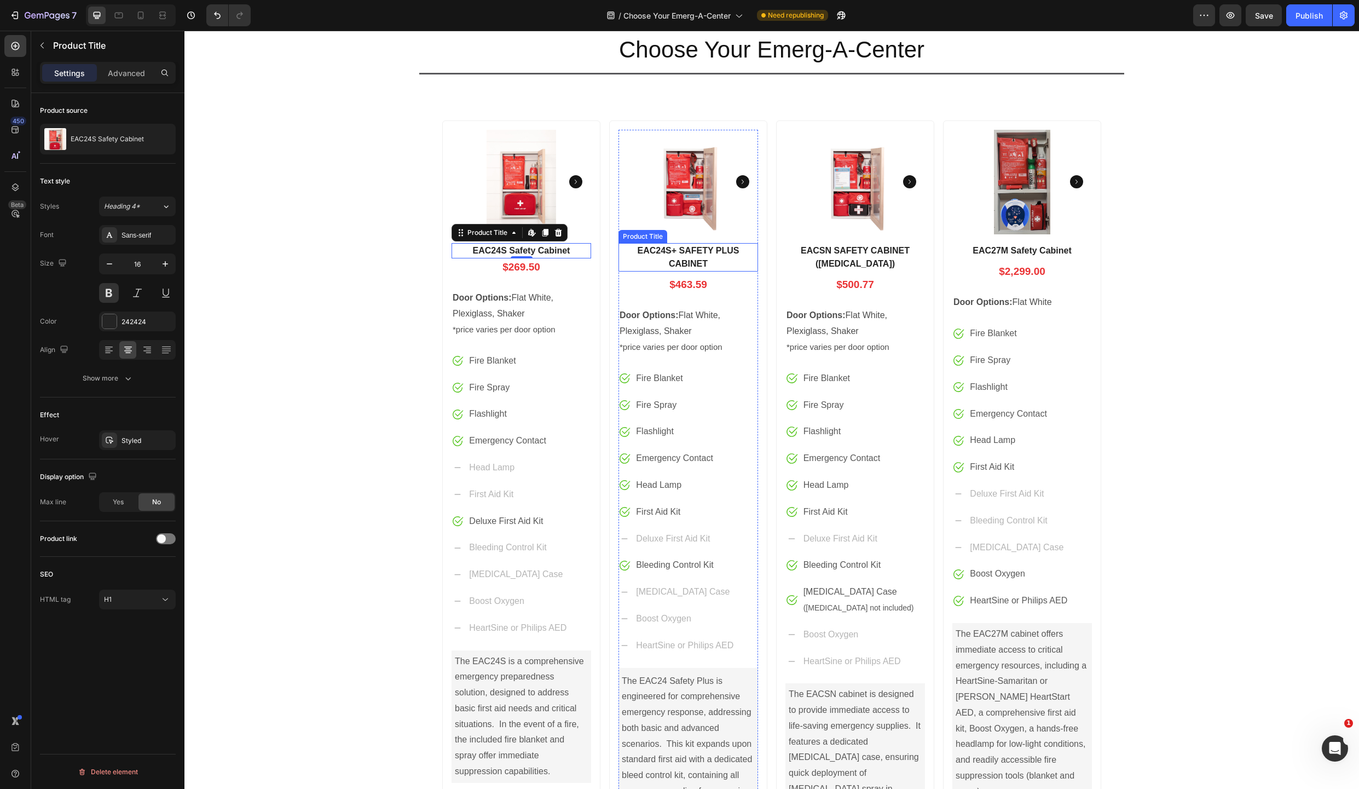
click at [676, 251] on h1 "EAC24S+ SAFETY PLUS CABINET" at bounding box center [689, 257] width 140 height 28
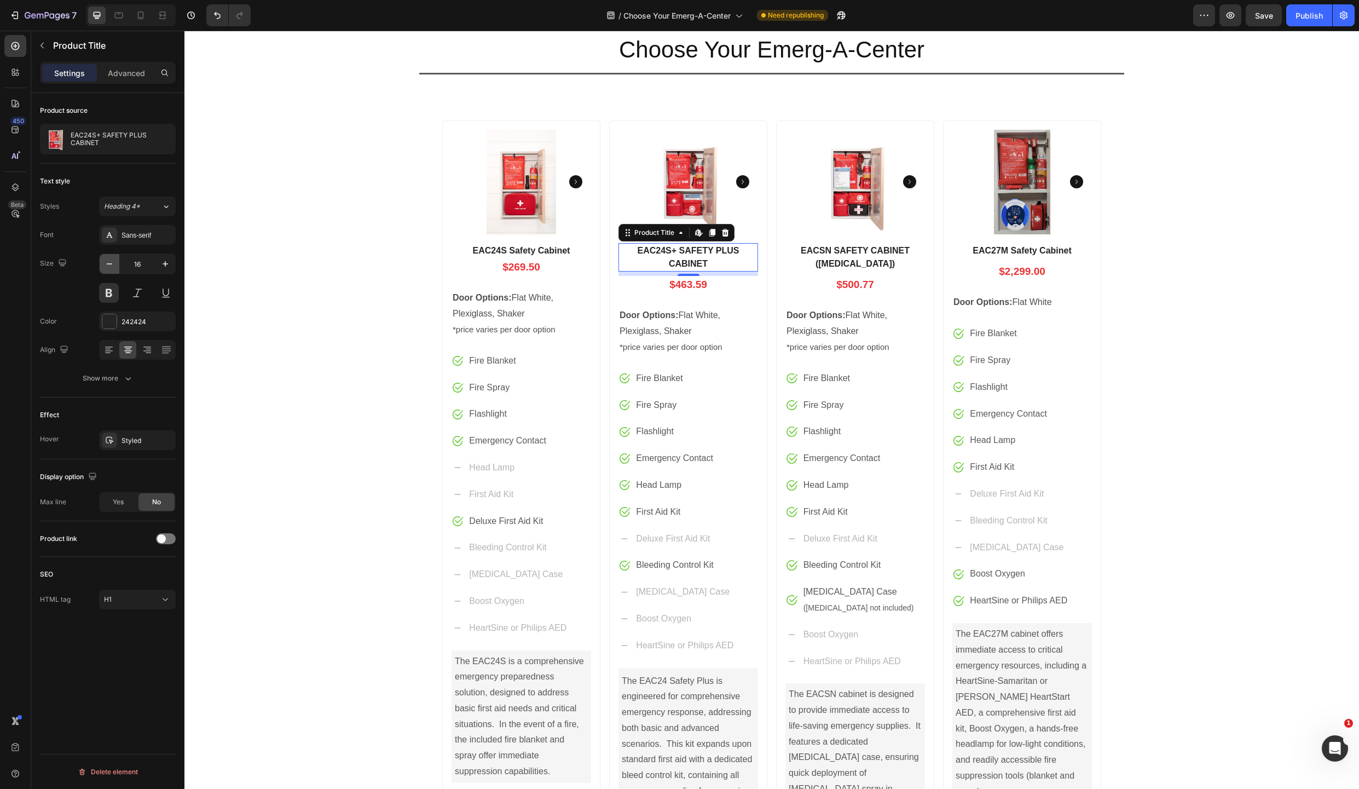
click at [109, 263] on icon "button" at bounding box center [109, 263] width 11 height 11
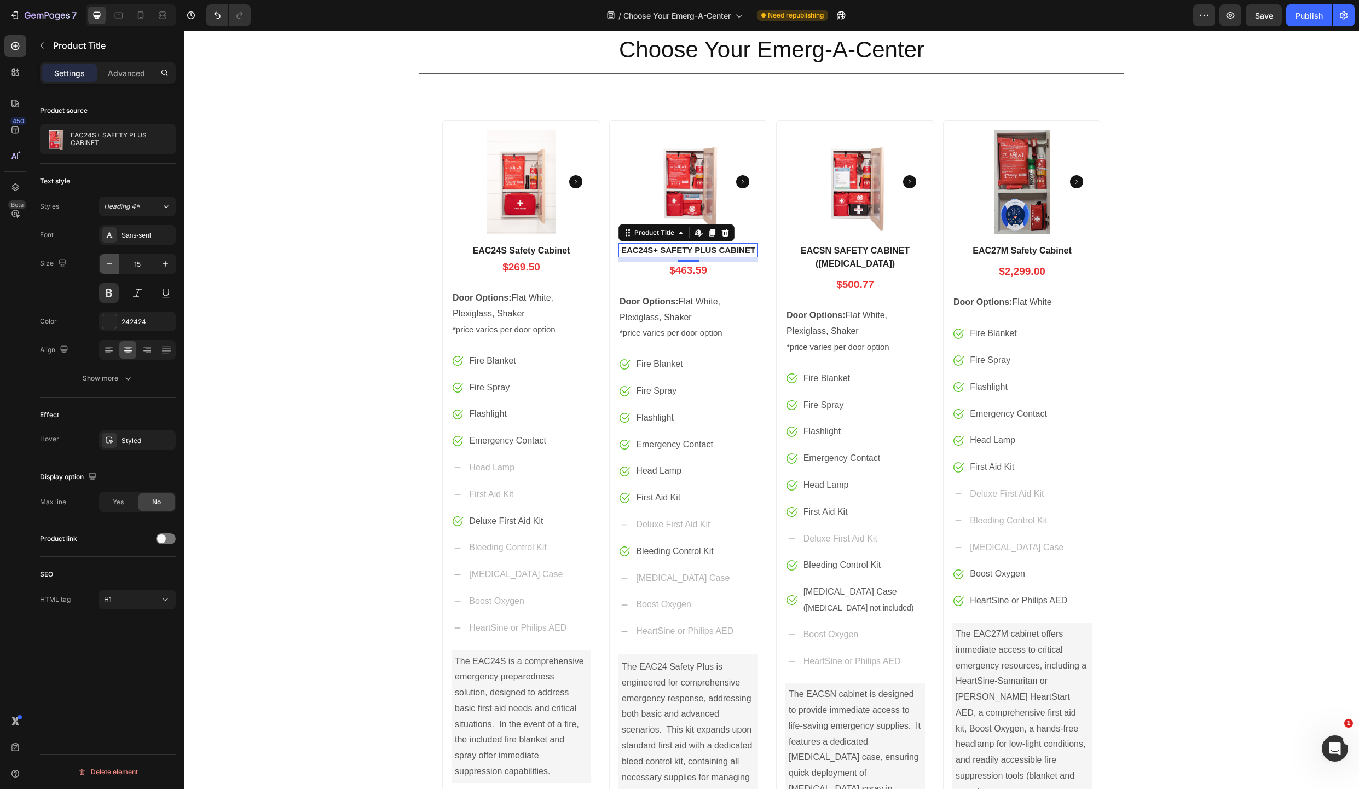
click at [109, 263] on icon "button" at bounding box center [109, 263] width 11 height 11
type input "14"
click at [507, 251] on h1 "EAC24S Safety Cabinet" at bounding box center [522, 250] width 140 height 15
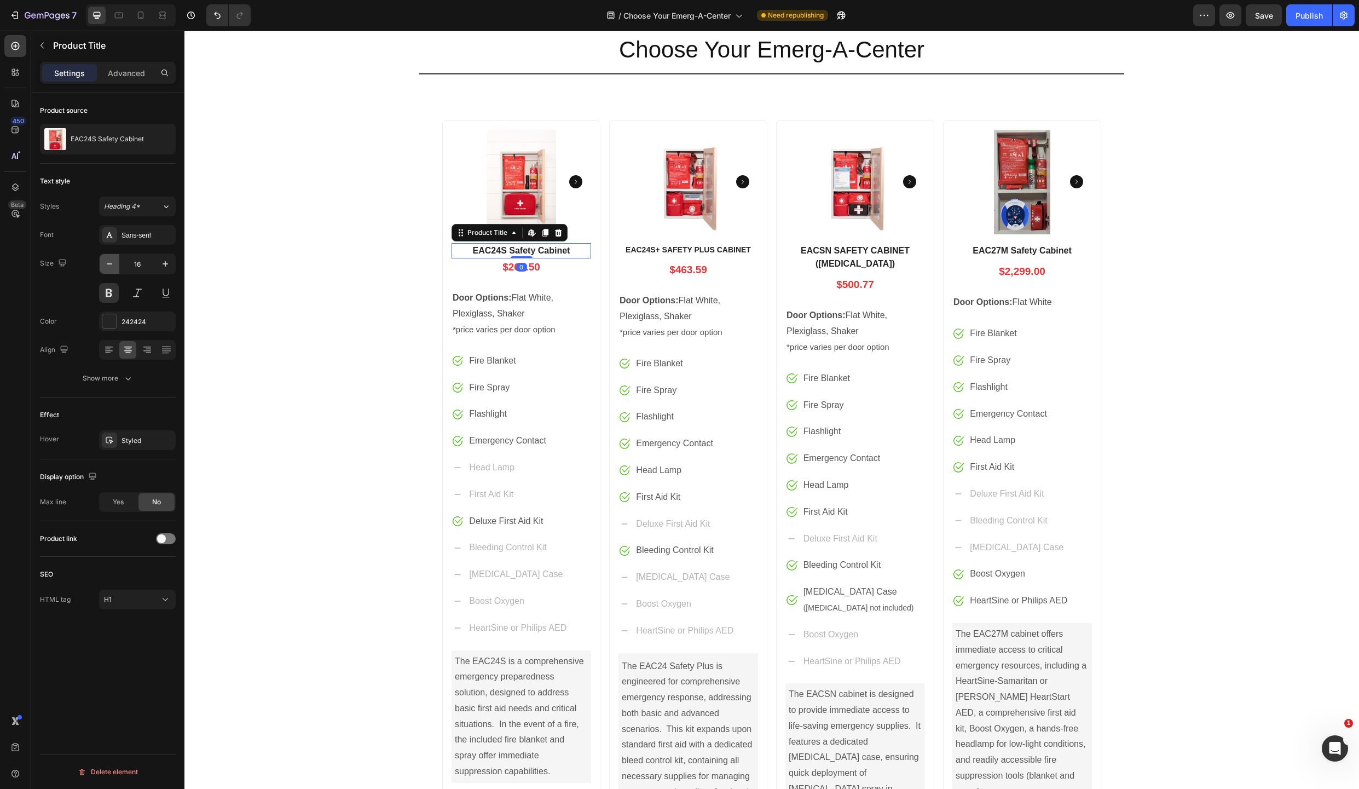
click at [108, 263] on icon "button" at bounding box center [109, 263] width 11 height 11
type input "14"
click at [275, 227] on div "Product Images EAC24S Safety Cabinet Product Title Edit content in Shopify 0 $2…" at bounding box center [771, 555] width 1175 height 886
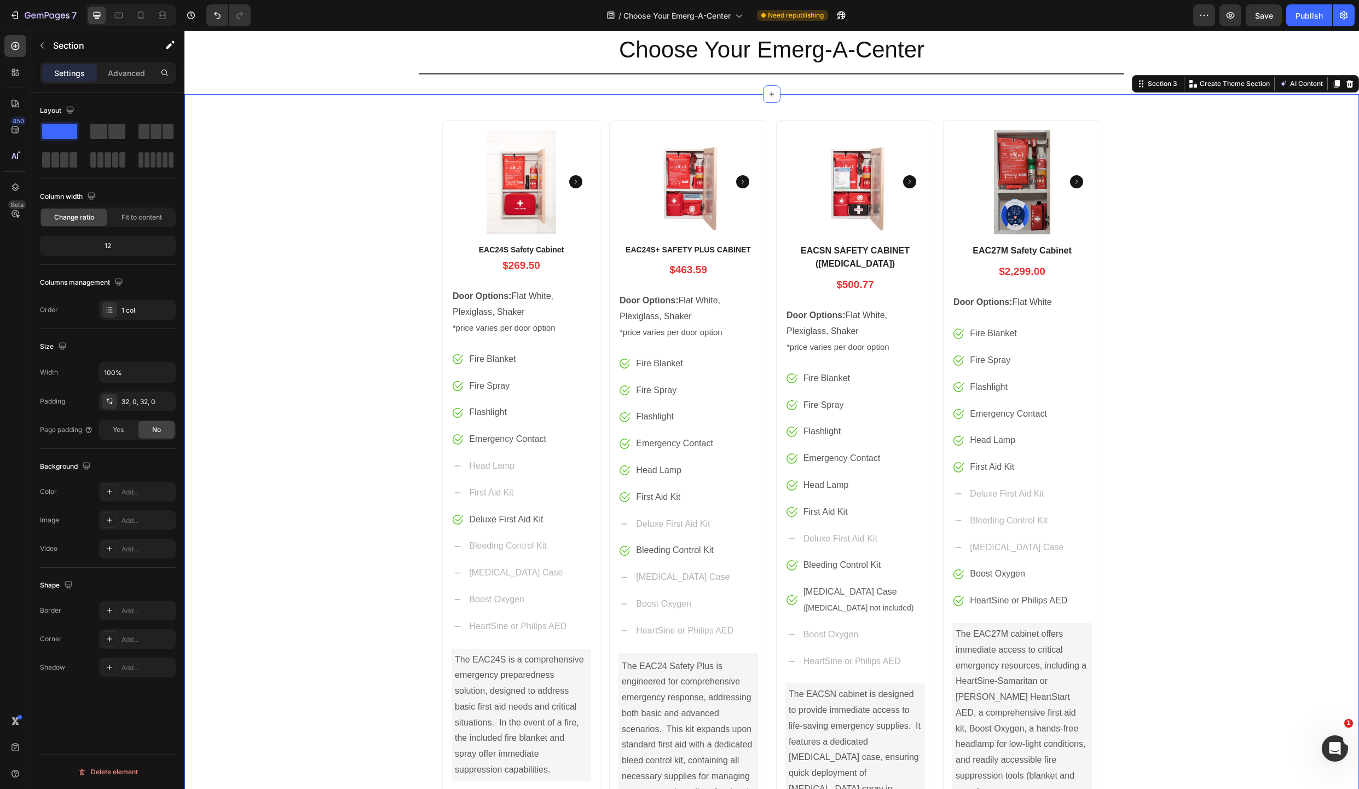
click at [1177, 257] on div "Product Images EAC24S Safety Cabinet Product Title $269.50 Price Price Row Door…" at bounding box center [771, 555] width 1175 height 886
click at [1257, 16] on span "Save" at bounding box center [1264, 15] width 18 height 9
click at [1309, 17] on div "Publish" at bounding box center [1309, 15] width 27 height 11
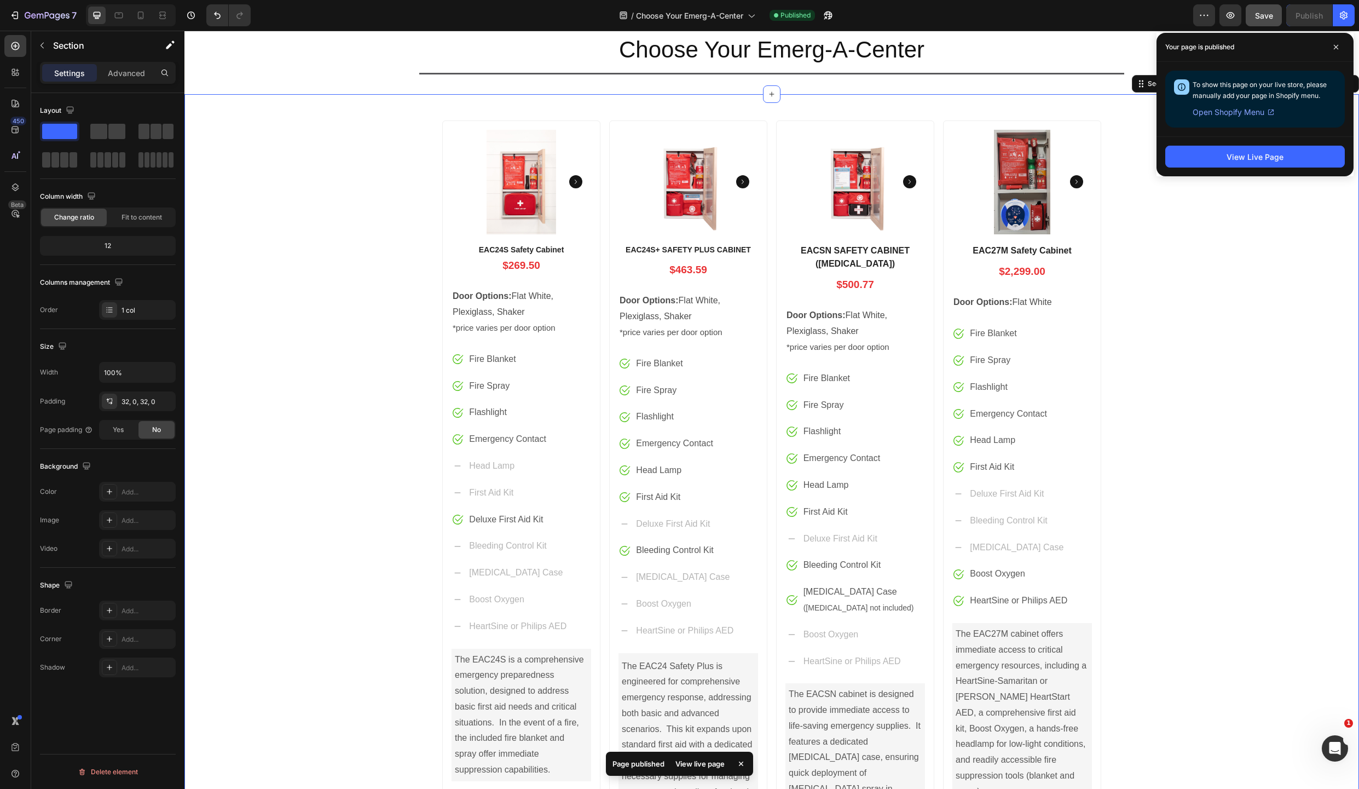
click at [1187, 232] on div "Product Images EAC24S Safety Cabinet Product Title $269.50 Price Price Row Door…" at bounding box center [771, 555] width 1175 height 886
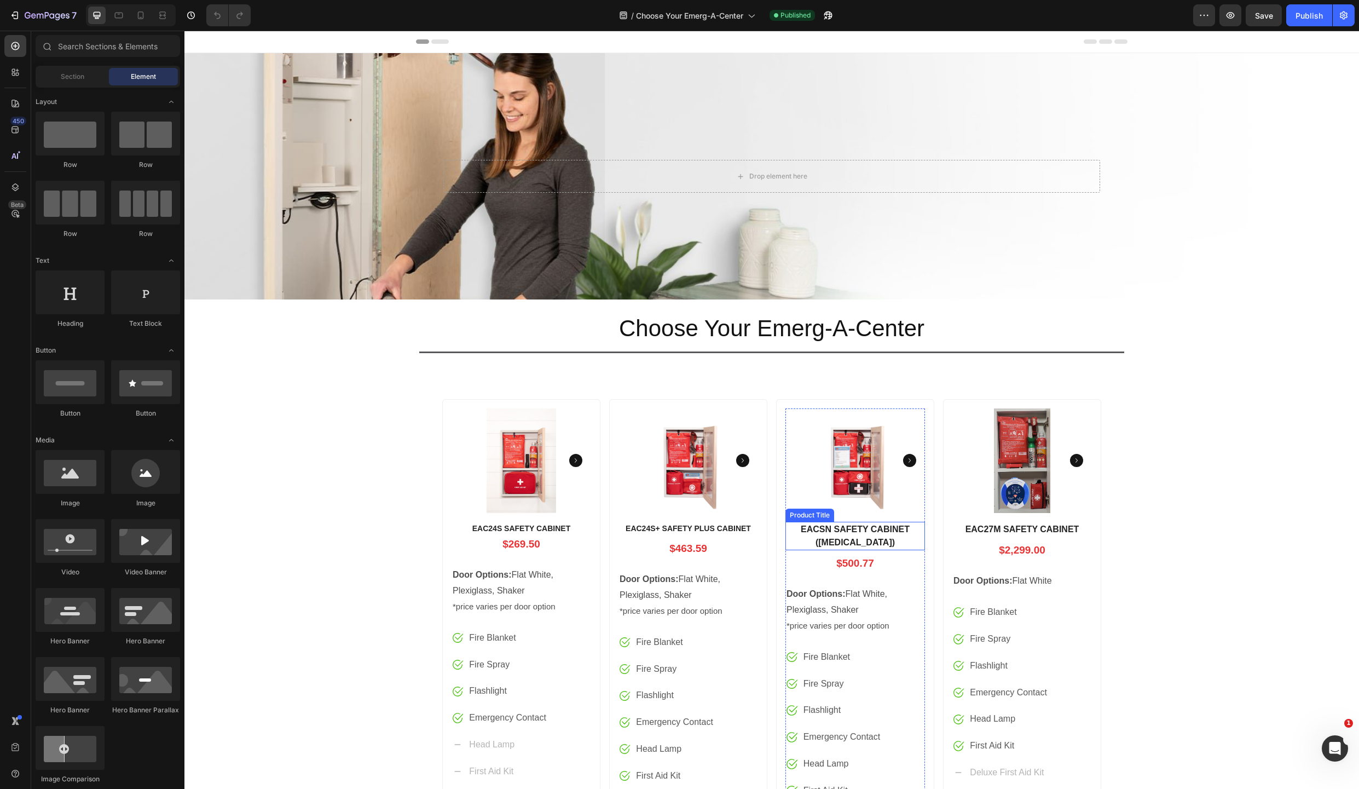
click at [875, 530] on h1 "EACSN SAFETY CABINET ([MEDICAL_DATA])" at bounding box center [856, 536] width 140 height 28
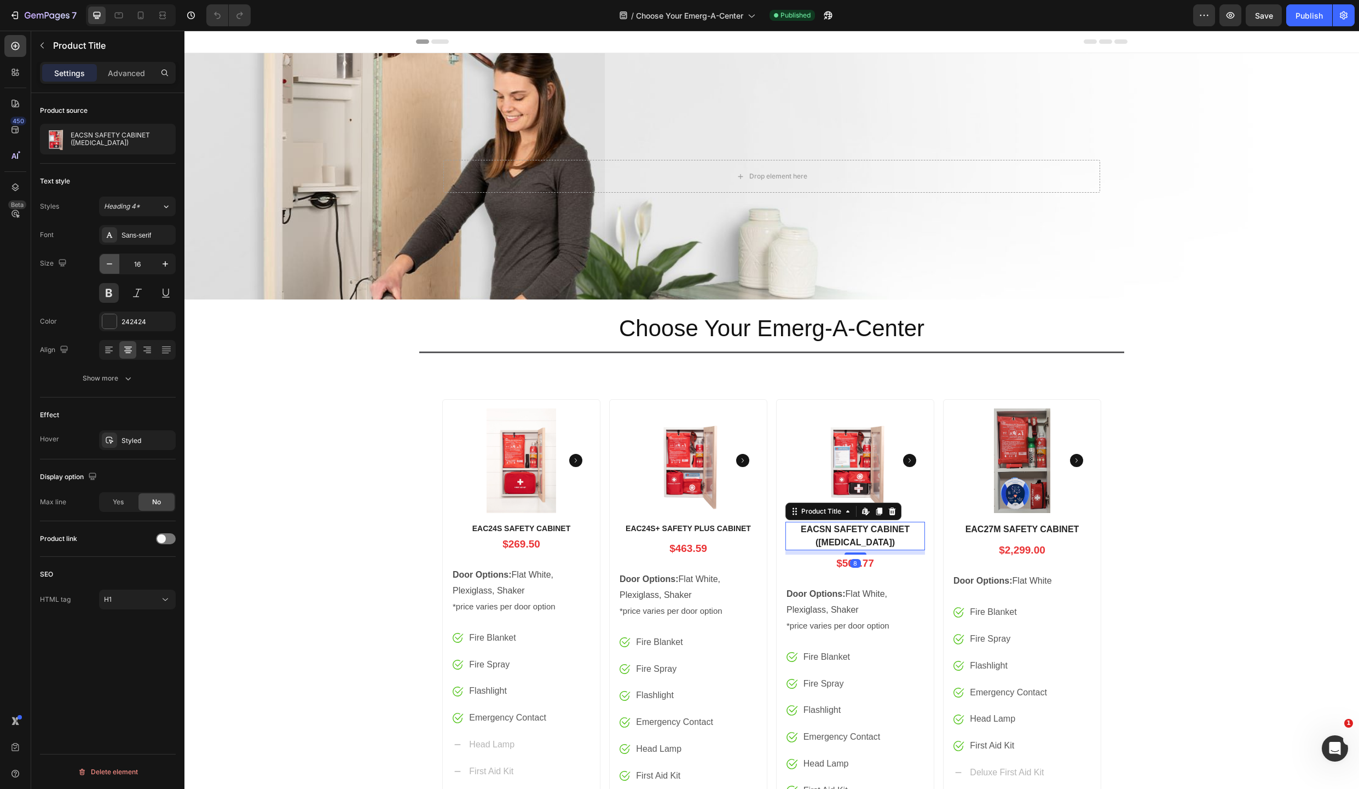
click at [110, 262] on icon "button" at bounding box center [109, 263] width 11 height 11
click at [167, 262] on icon "button" at bounding box center [165, 263] width 11 height 11
type input "16"
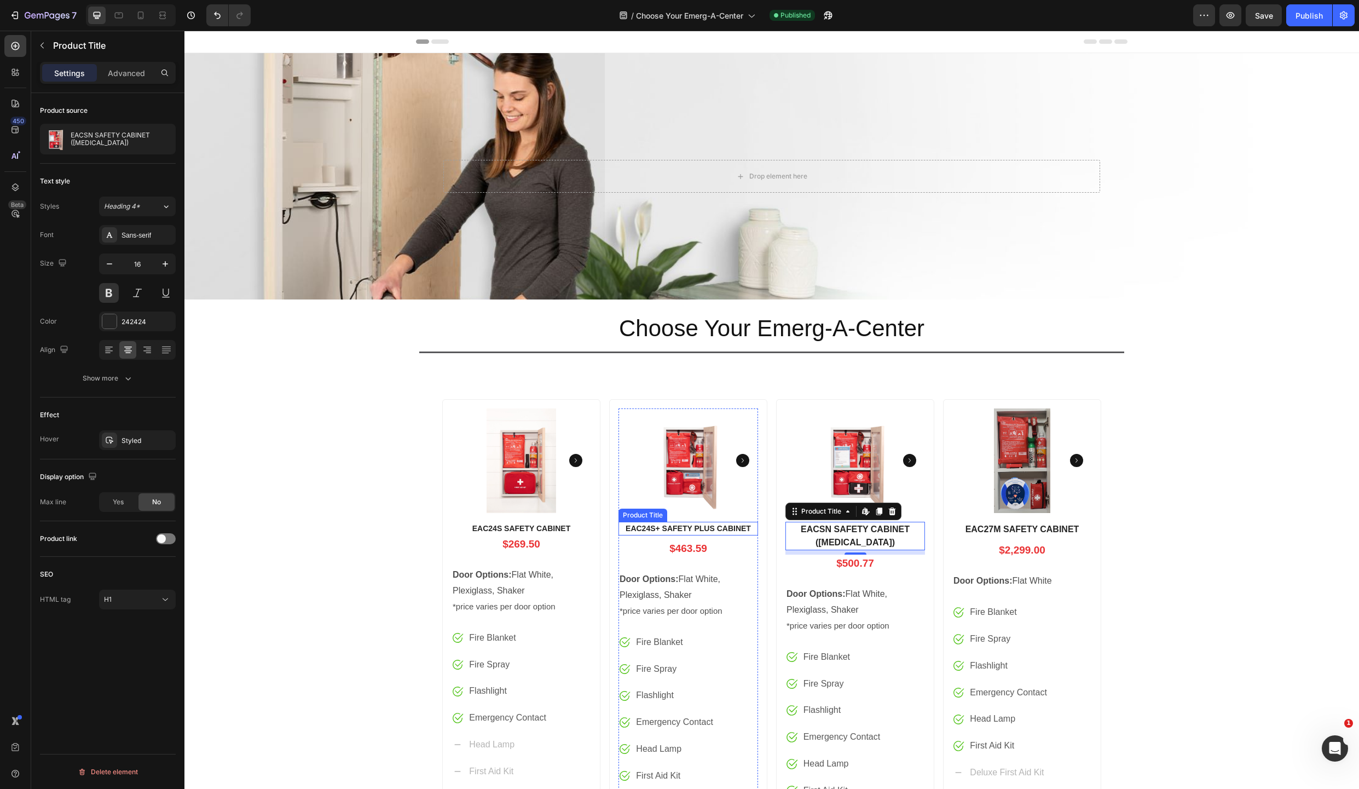
click at [717, 529] on h1 "EAC24S+ SAFETY PLUS CABINET" at bounding box center [689, 529] width 140 height 14
click at [166, 262] on icon "button" at bounding box center [165, 263] width 5 height 5
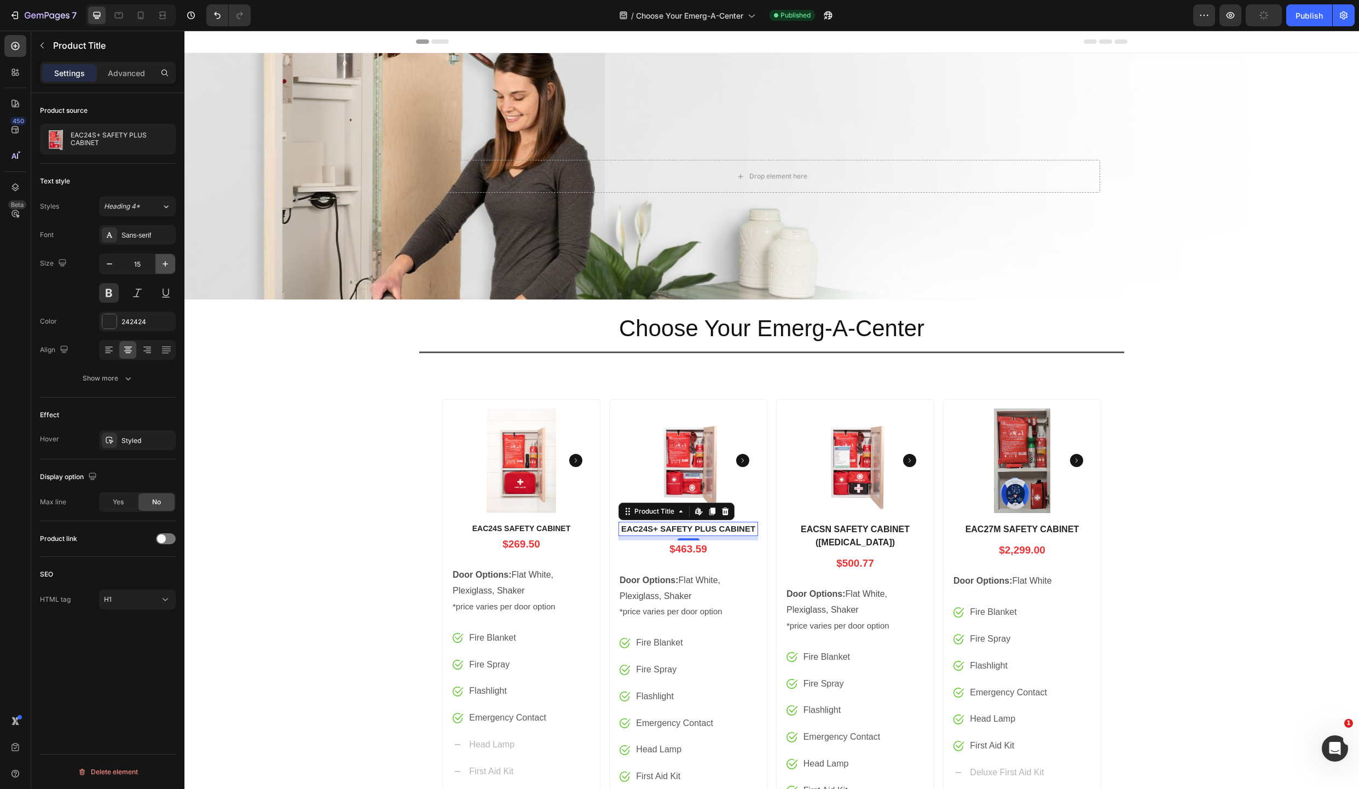
click at [166, 262] on icon "button" at bounding box center [165, 263] width 5 height 5
type input "16"
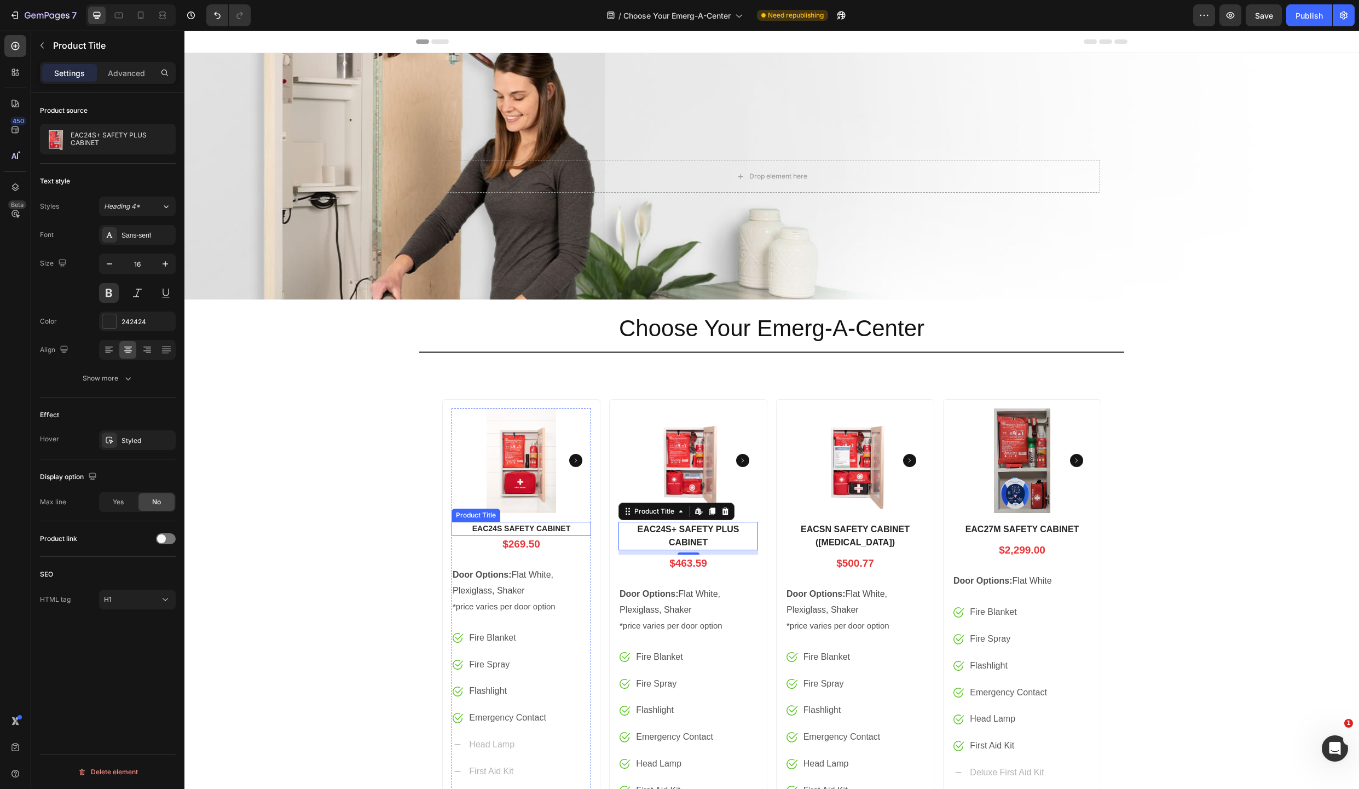
click at [546, 527] on h1 "EAC24S SAFETY CABINET" at bounding box center [522, 529] width 140 height 14
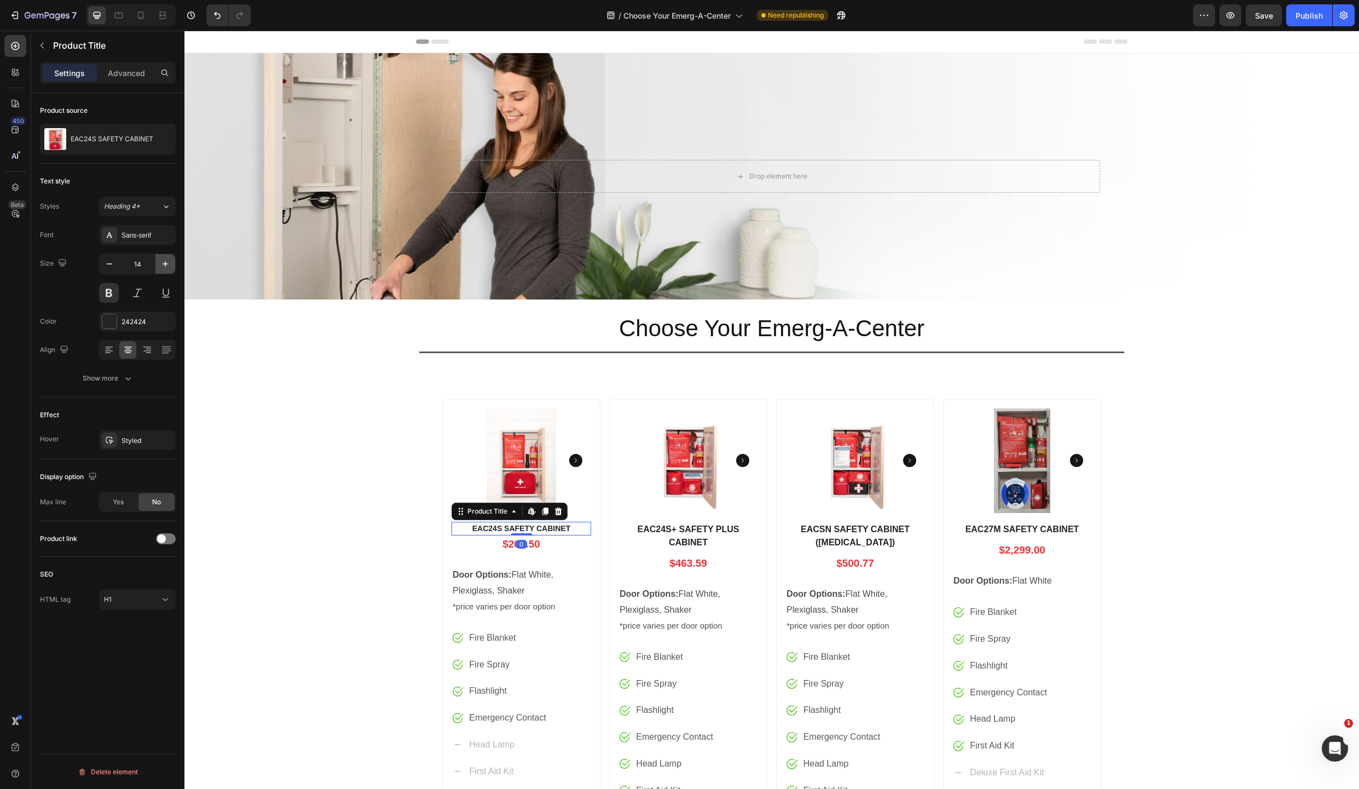
click at [165, 259] on icon "button" at bounding box center [165, 263] width 11 height 11
type input "16"
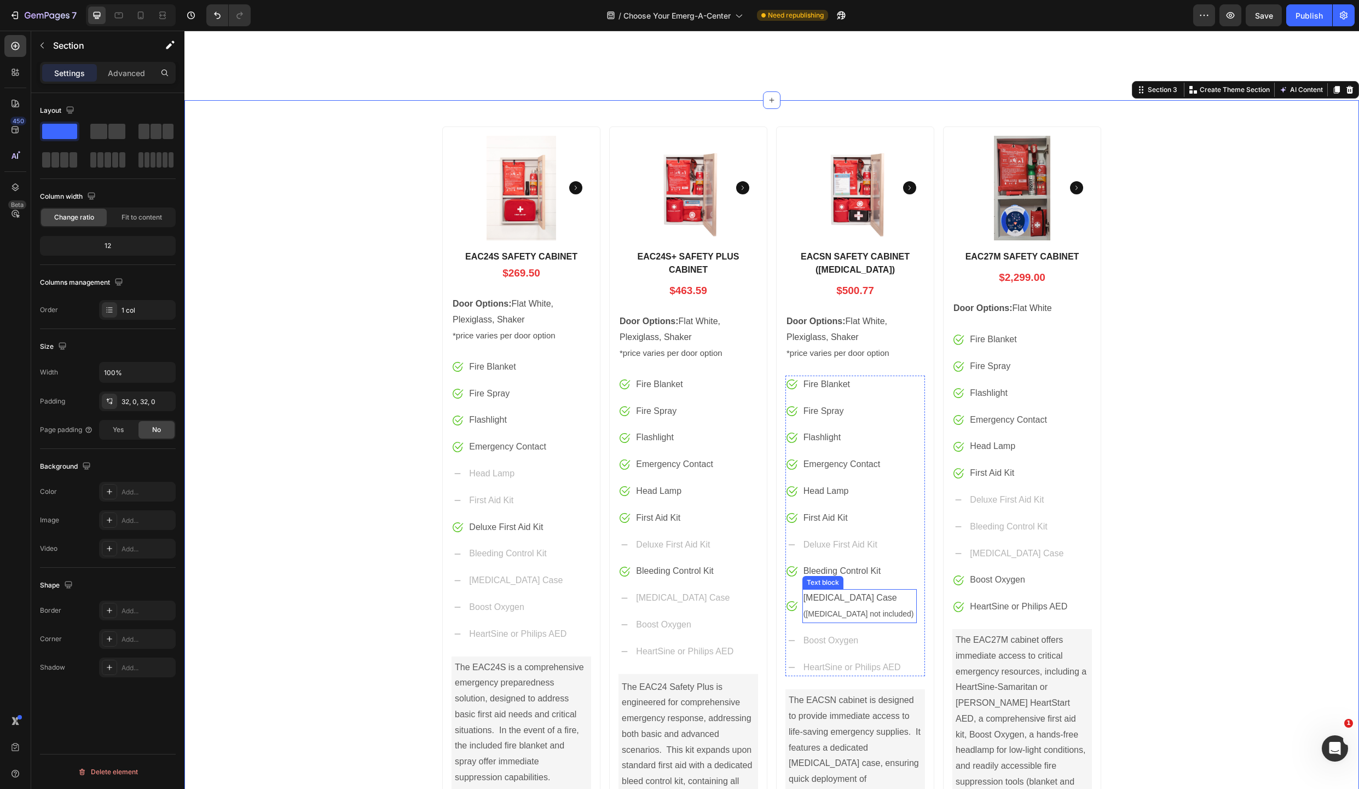
scroll to position [212, 0]
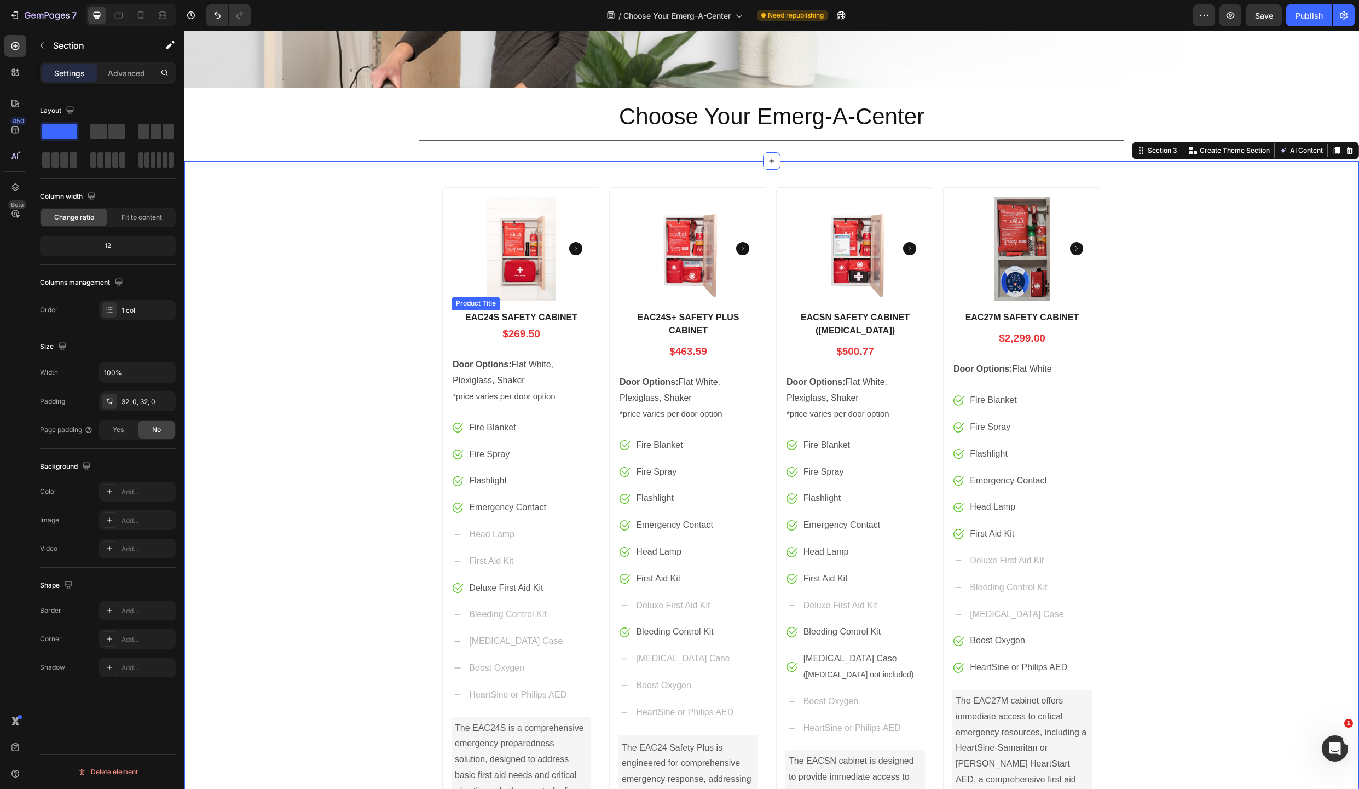
click at [510, 319] on h1 "EAC24S SAFETY CABINET" at bounding box center [522, 317] width 140 height 15
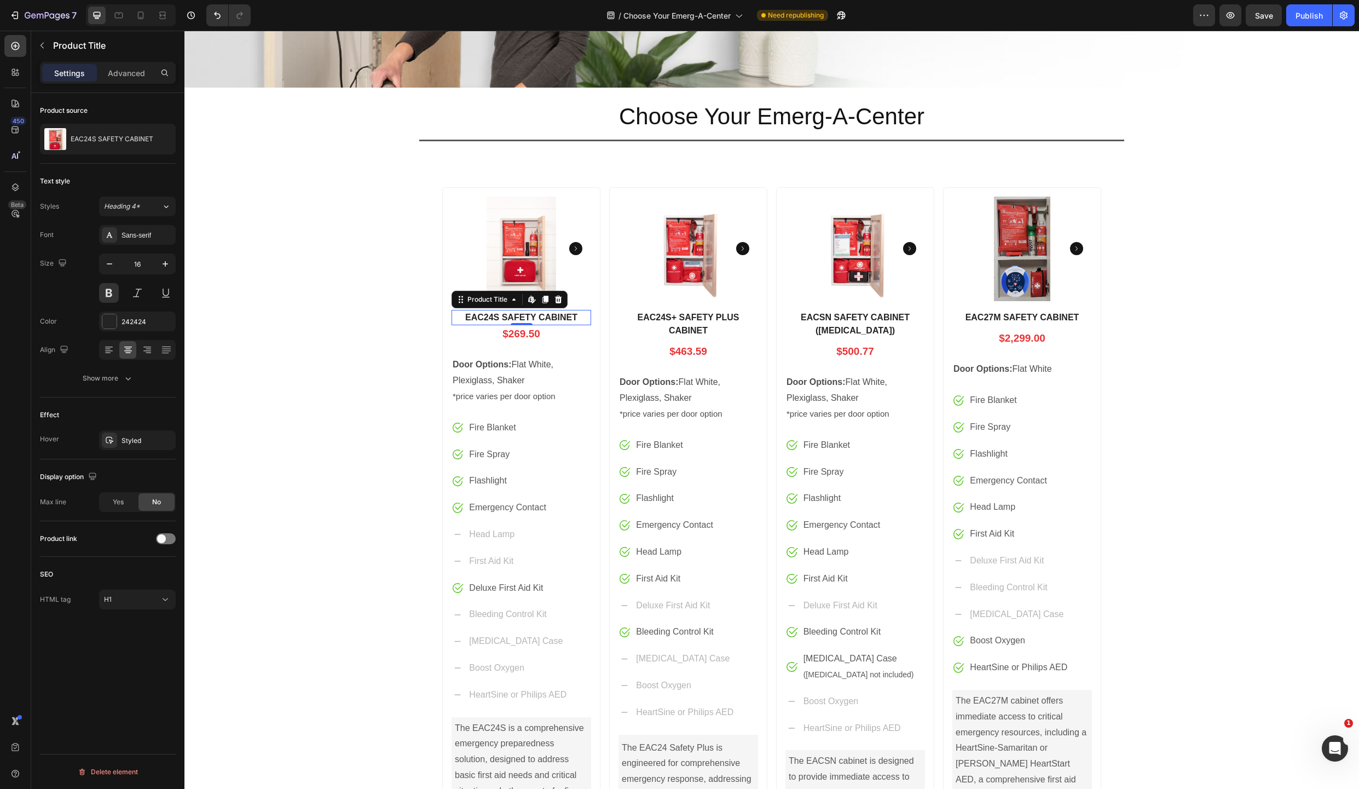
click at [527, 319] on h1 "EAC24S SAFETY CABINET" at bounding box center [522, 317] width 140 height 15
click at [533, 317] on h1 "EAC24S SAFETY CABINET" at bounding box center [522, 317] width 140 height 15
click at [125, 137] on p "EAC24S SAFETY CABINET" at bounding box center [112, 139] width 83 height 8
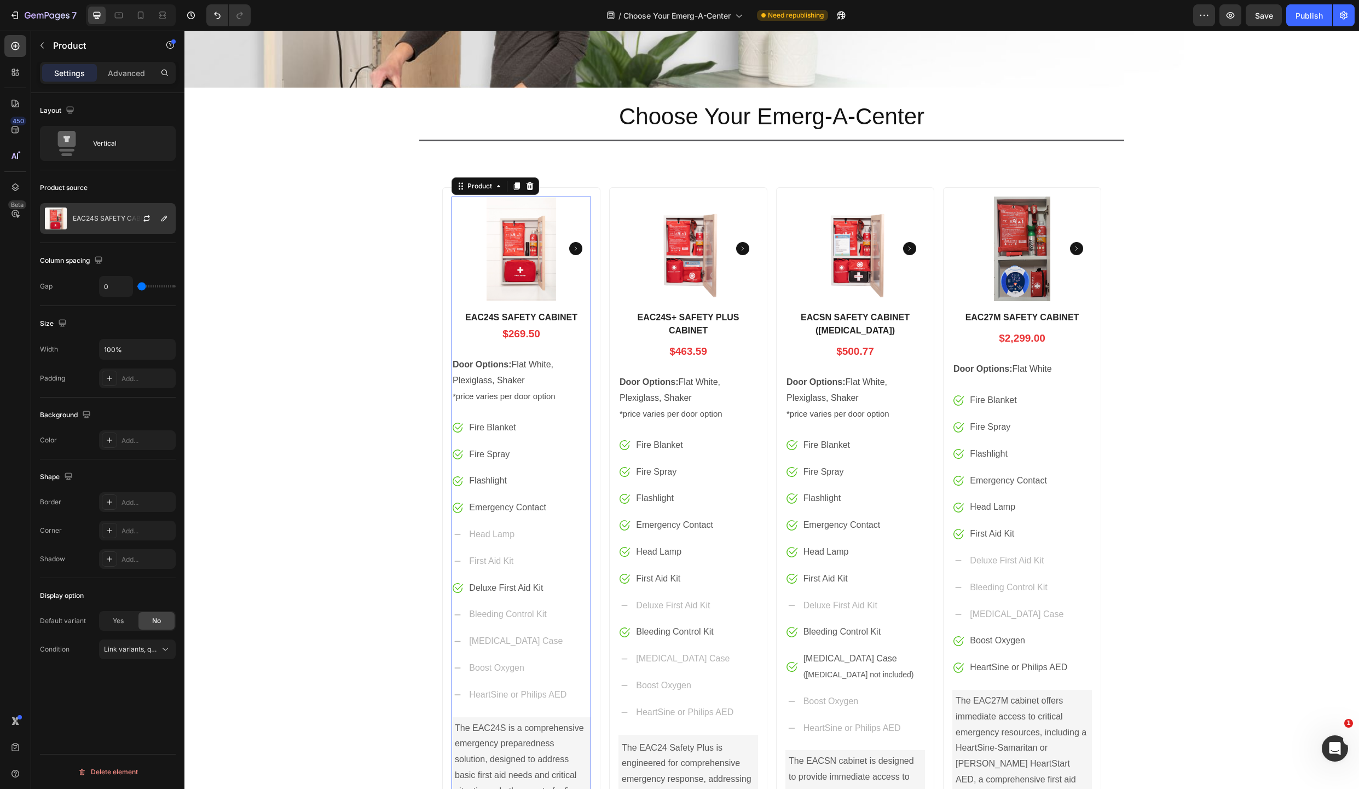
click at [119, 216] on p "EAC24S SAFETY CABINET" at bounding box center [114, 219] width 83 height 8
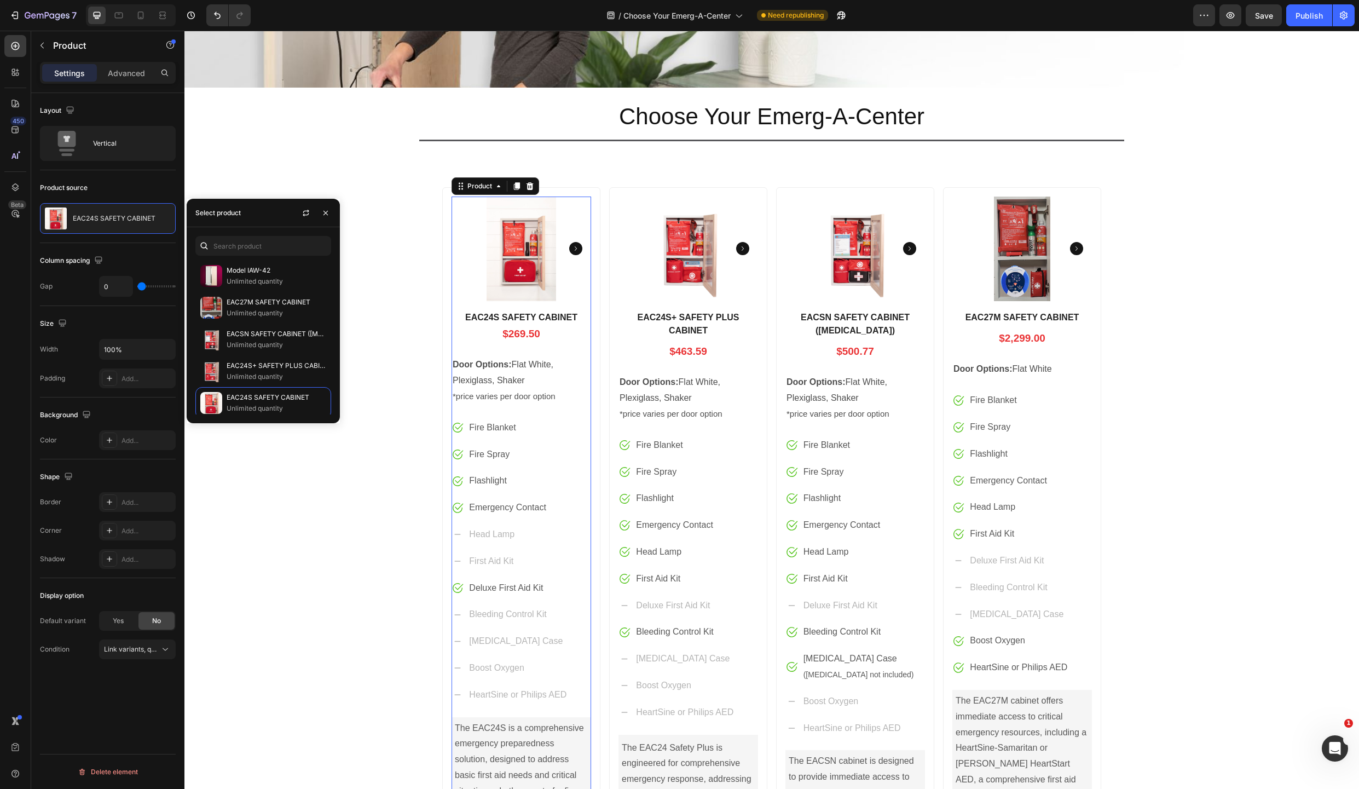
click at [132, 186] on div "Product source" at bounding box center [108, 188] width 136 height 18
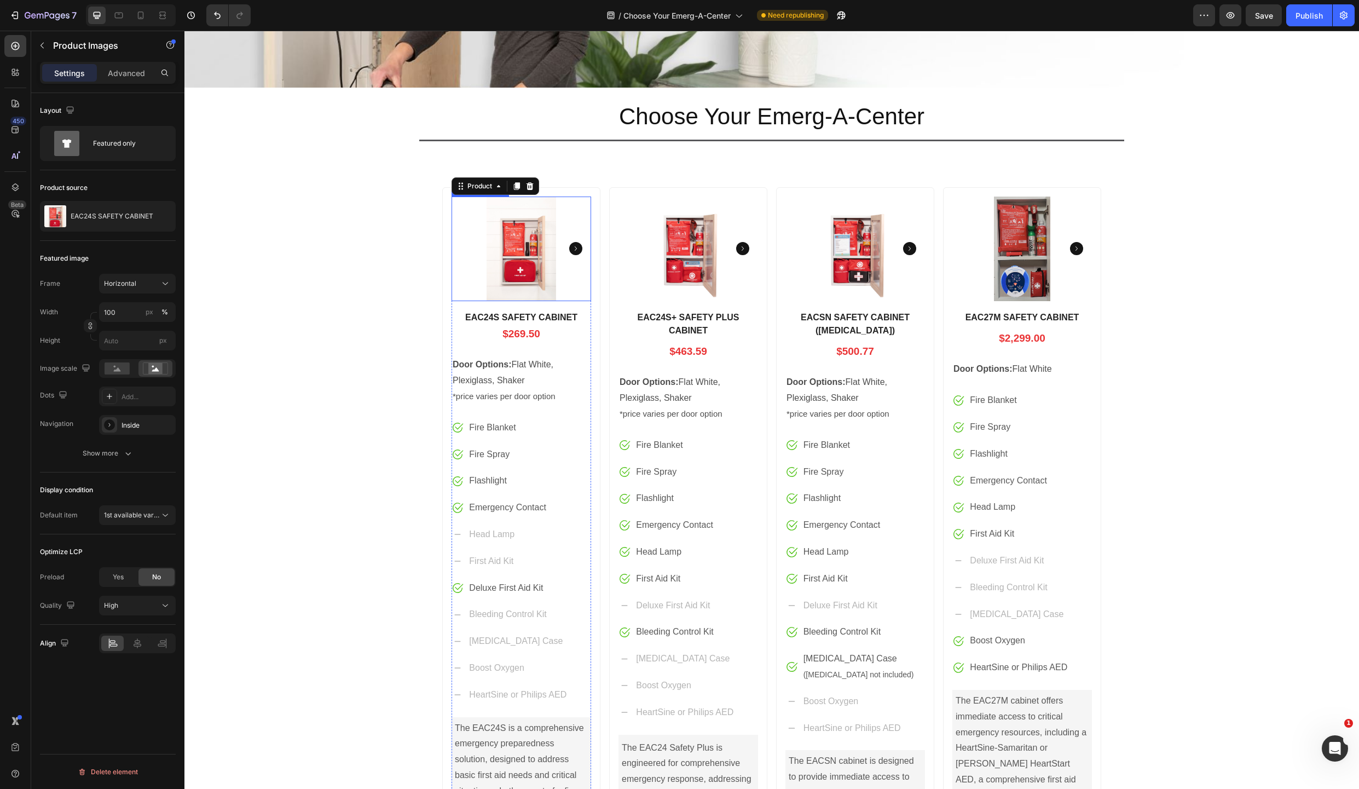
click at [575, 248] on rect "Carousel Next Arrow" at bounding box center [575, 248] width 13 height 13
click at [575, 248] on img at bounding box center [522, 249] width 140 height 105
click at [465, 248] on rect "Carousel Back Arrow" at bounding box center [466, 248] width 13 height 13
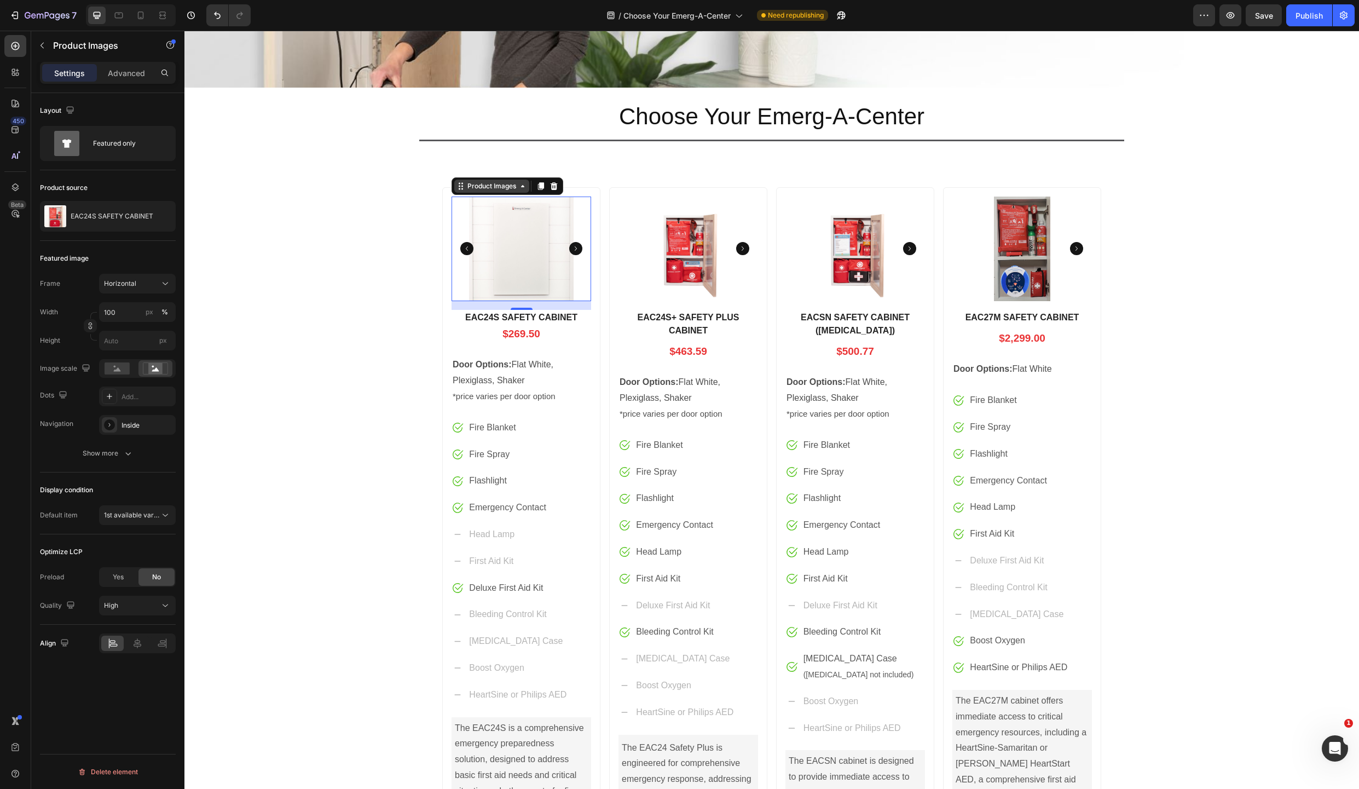
click at [499, 189] on div "Product Images" at bounding box center [491, 186] width 53 height 10
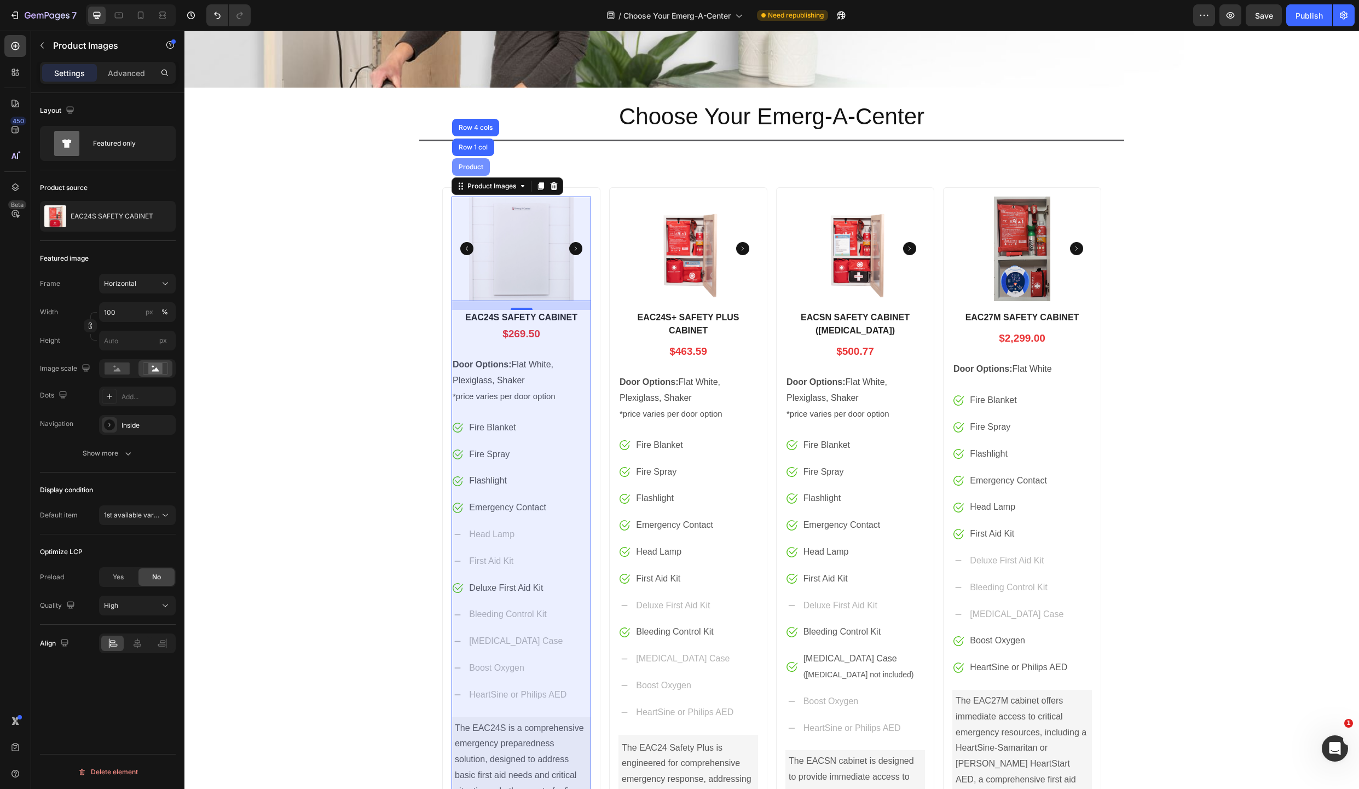
click at [475, 166] on div "Product" at bounding box center [471, 167] width 29 height 7
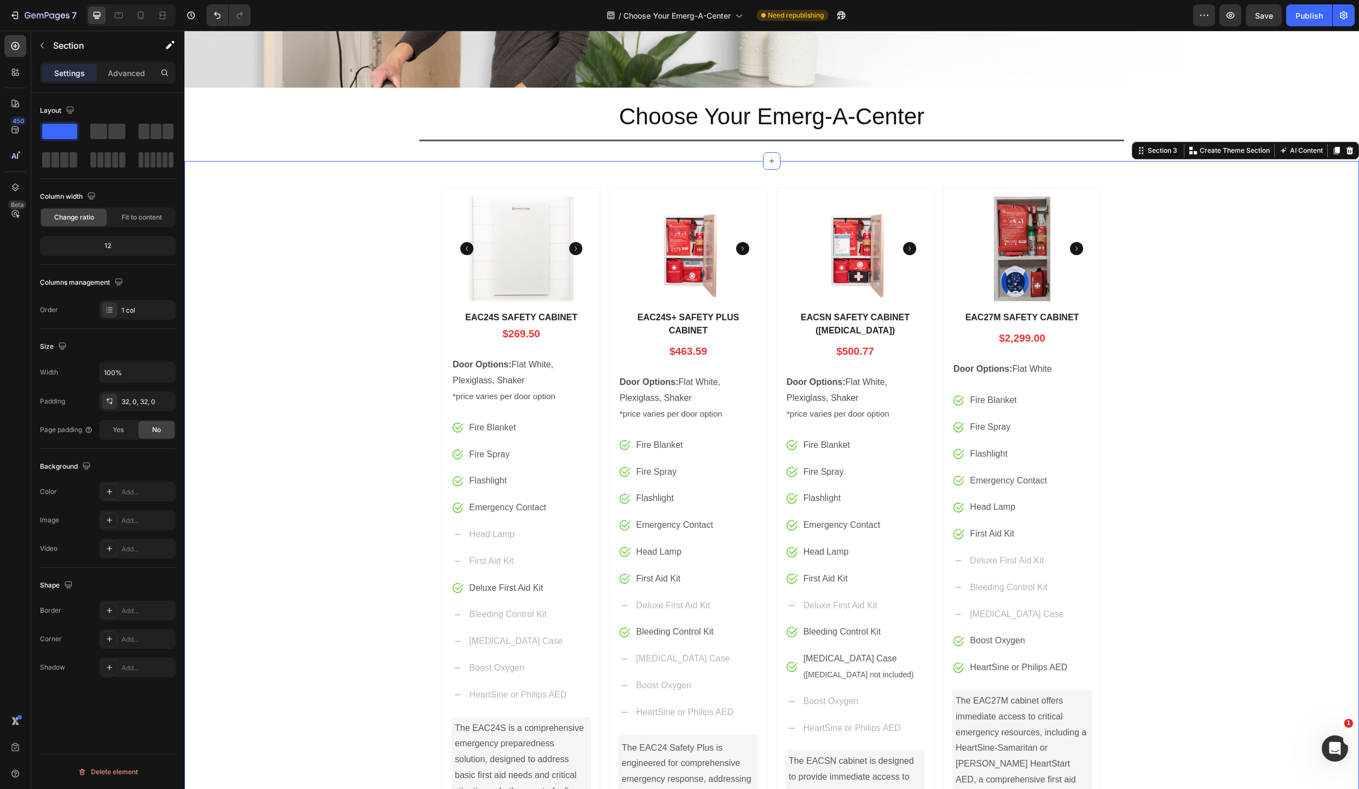
click at [1173, 365] on div "Product Images EAC24S SAFETY CABINET Product Title $269.50 Price Price Row Door…" at bounding box center [771, 621] width 1175 height 886
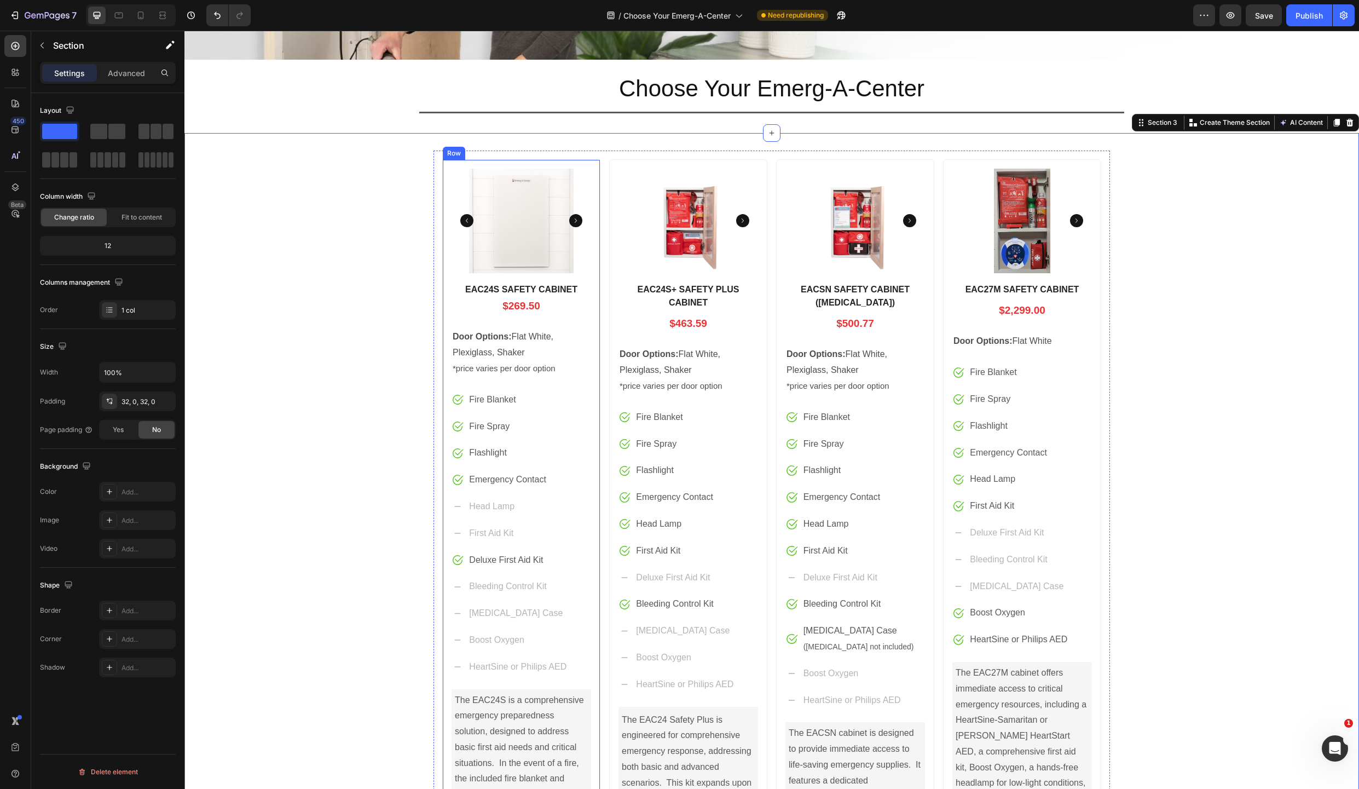
scroll to position [247, 0]
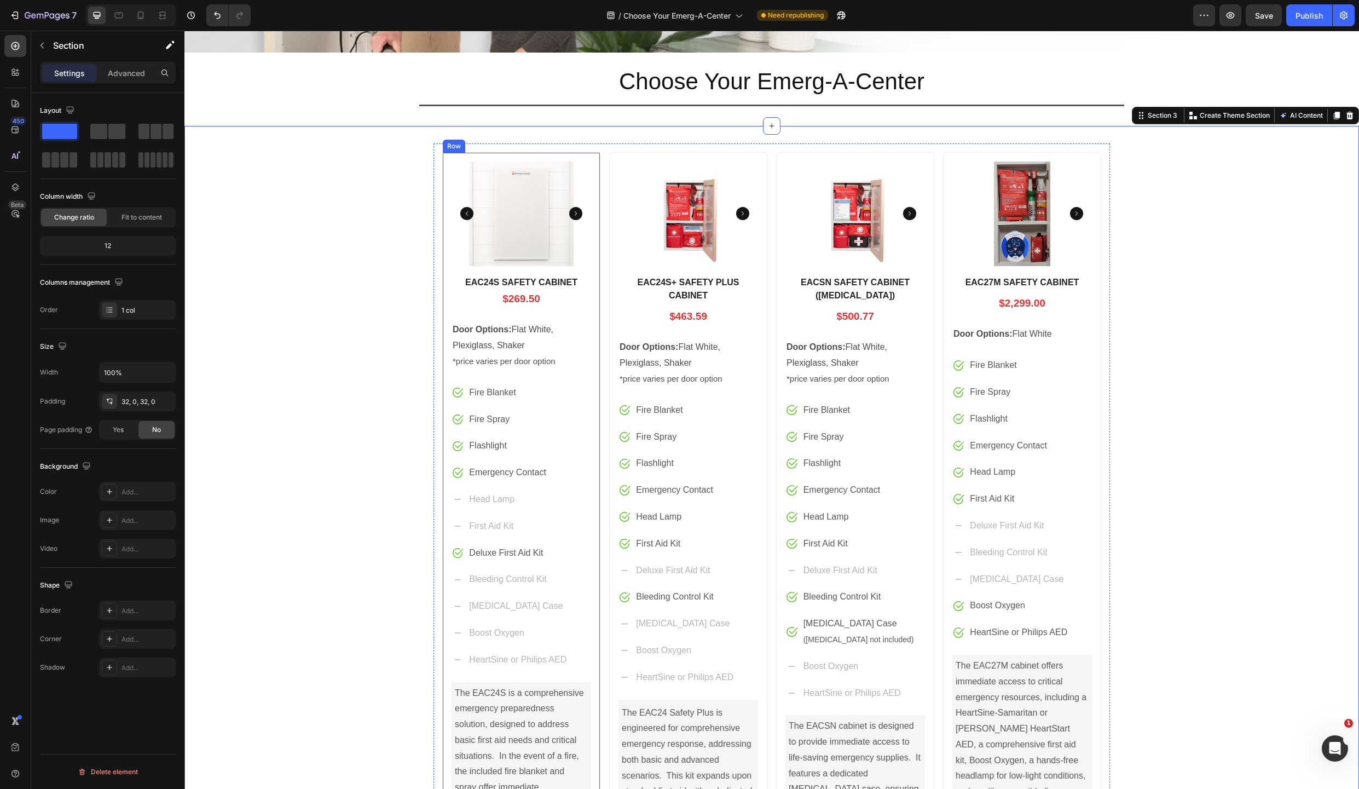
click at [442, 331] on div "Product Images EAC24S SAFETY CABINET Product Title $269.50 Price Price Row Door…" at bounding box center [521, 538] width 158 height 772
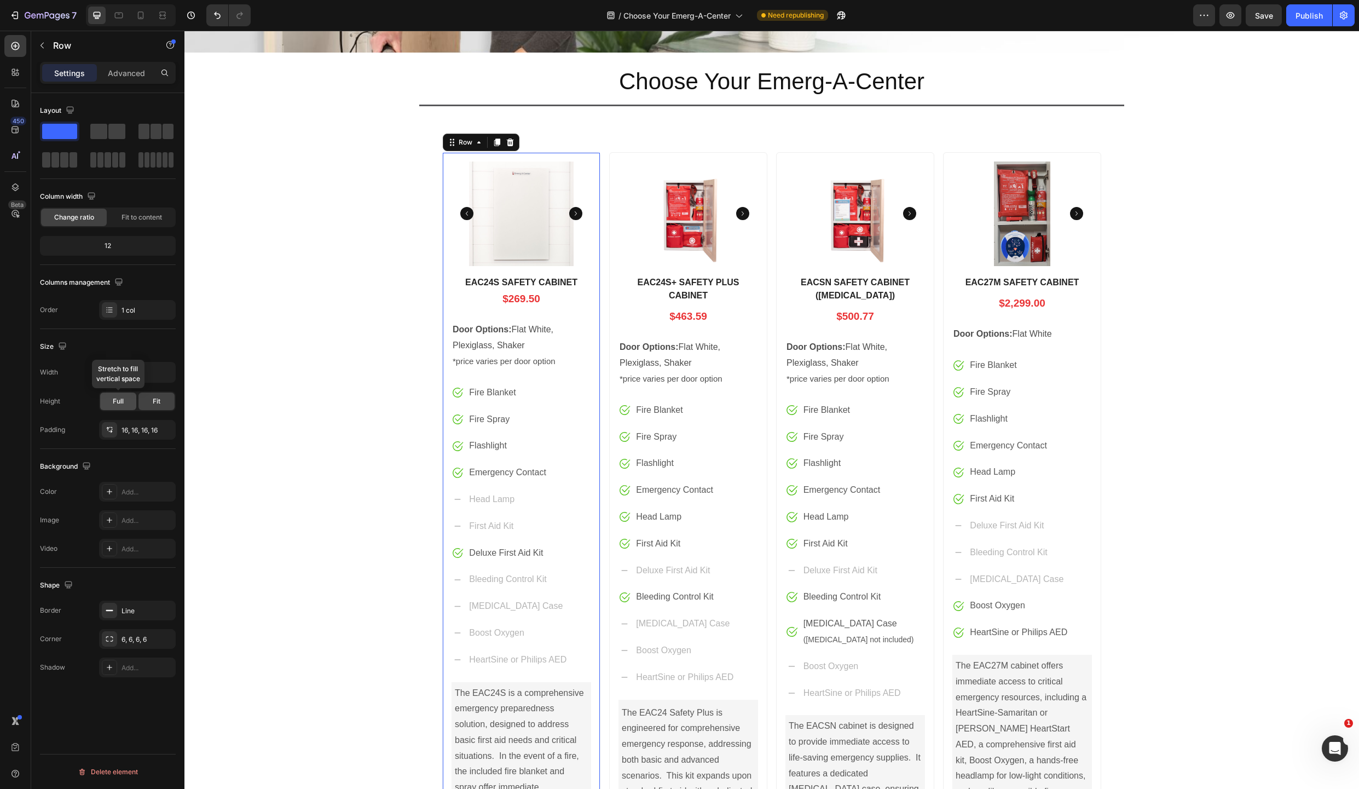
click at [117, 402] on span "Full" at bounding box center [118, 401] width 11 height 10
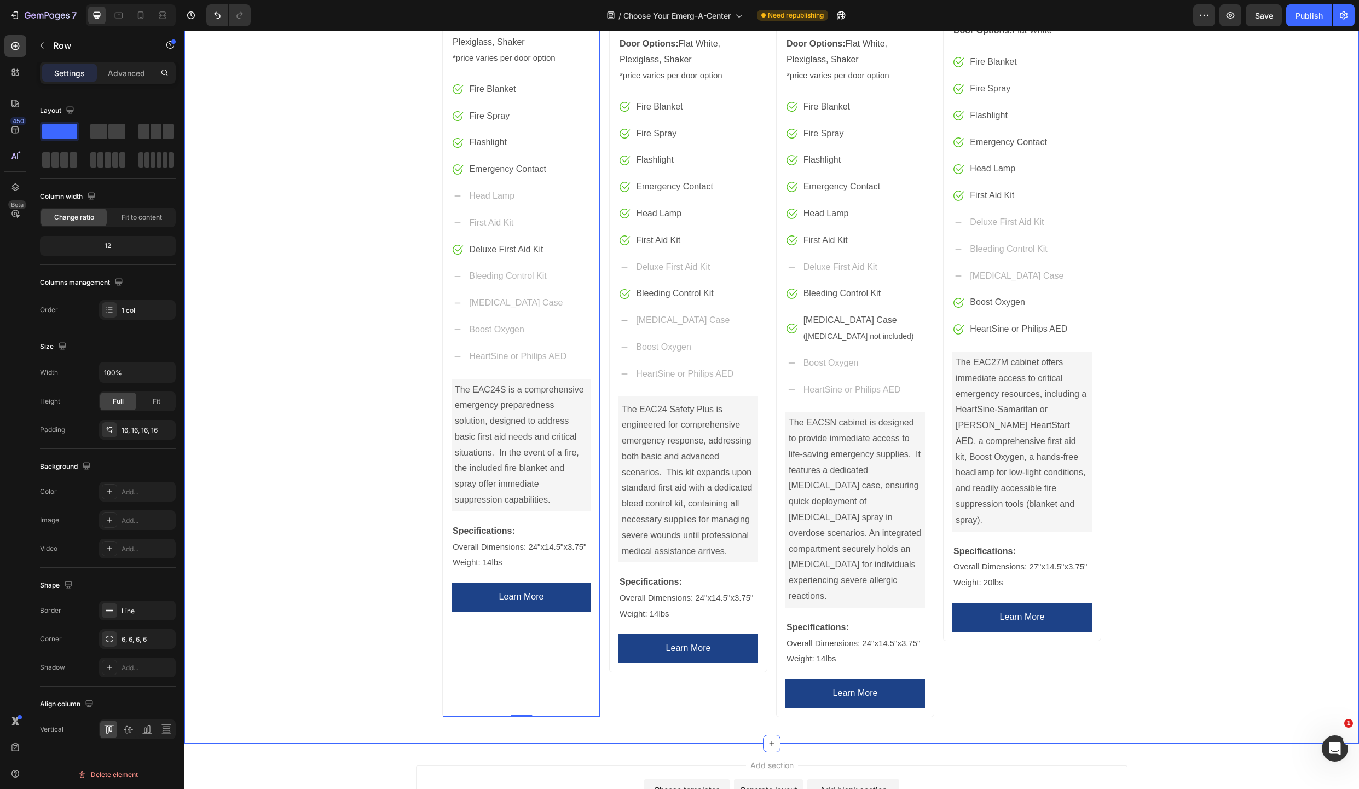
scroll to position [536, 0]
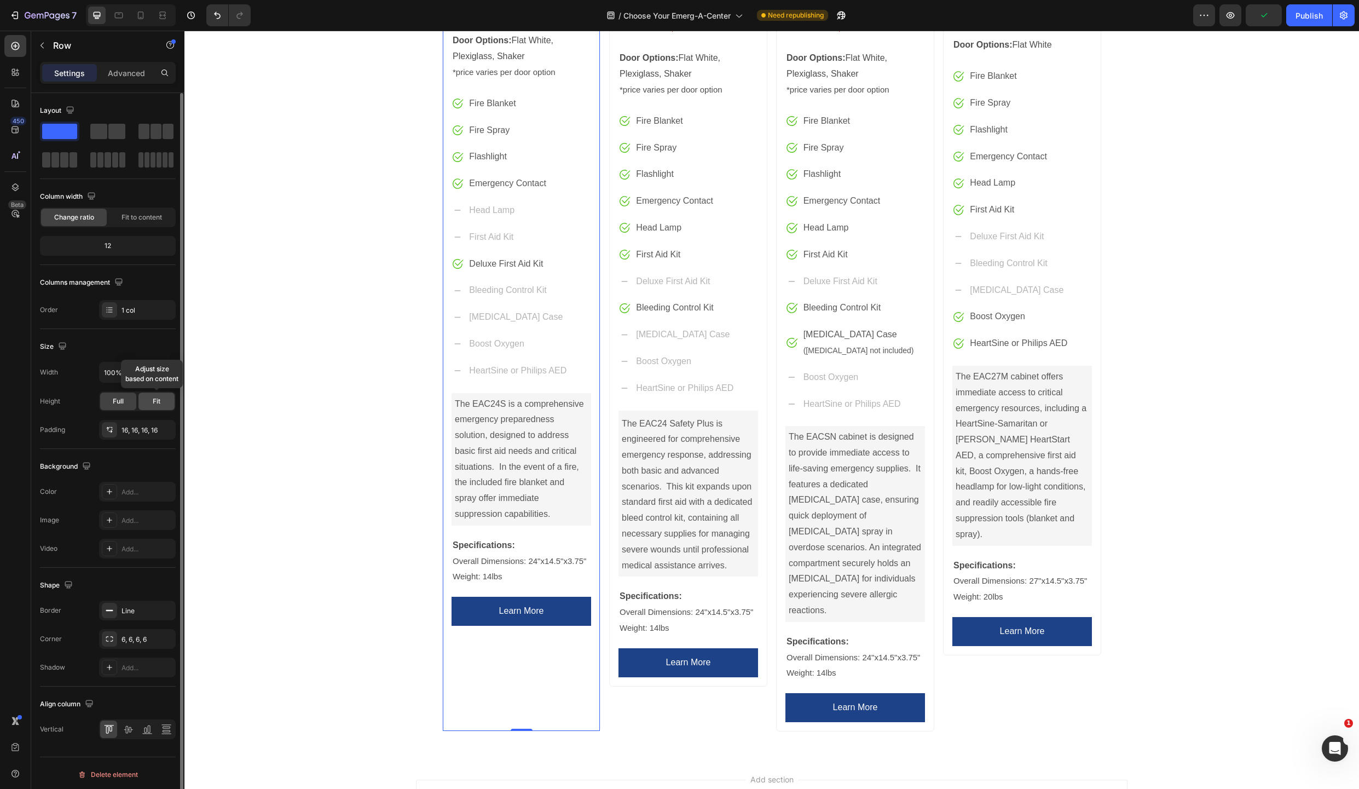
click at [160, 401] on span "Fit" at bounding box center [157, 401] width 8 height 10
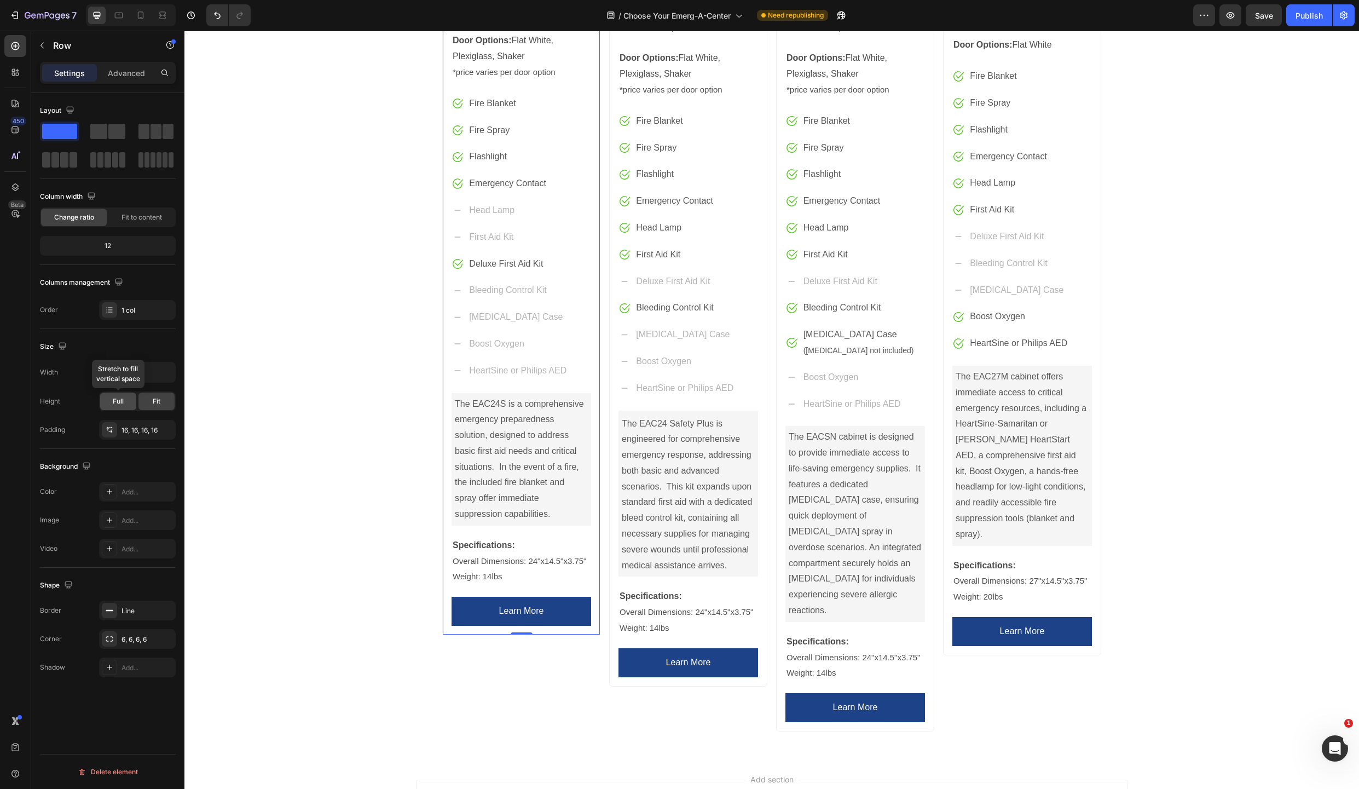
click at [120, 400] on span "Full" at bounding box center [118, 401] width 11 height 10
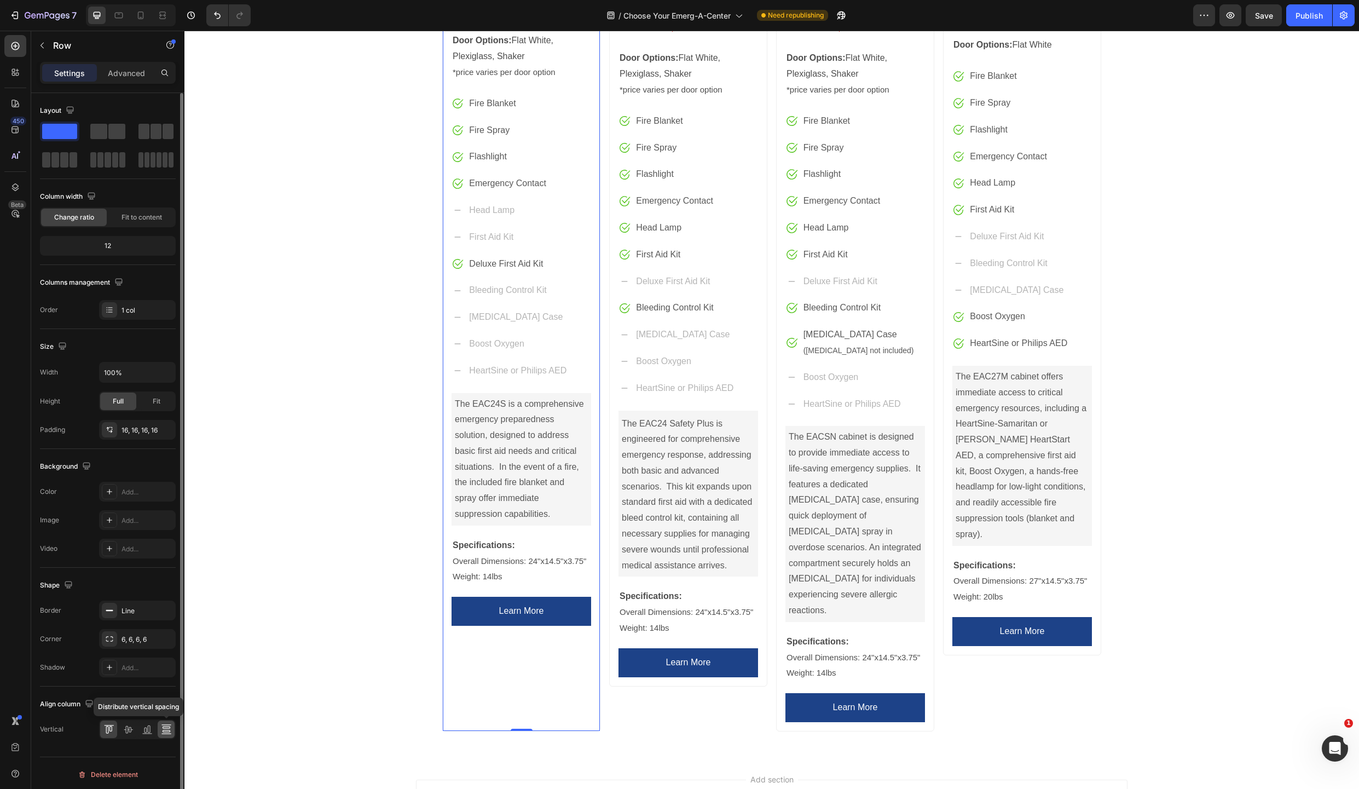
click at [168, 727] on icon at bounding box center [166, 729] width 11 height 11
click at [127, 727] on icon at bounding box center [128, 729] width 11 height 11
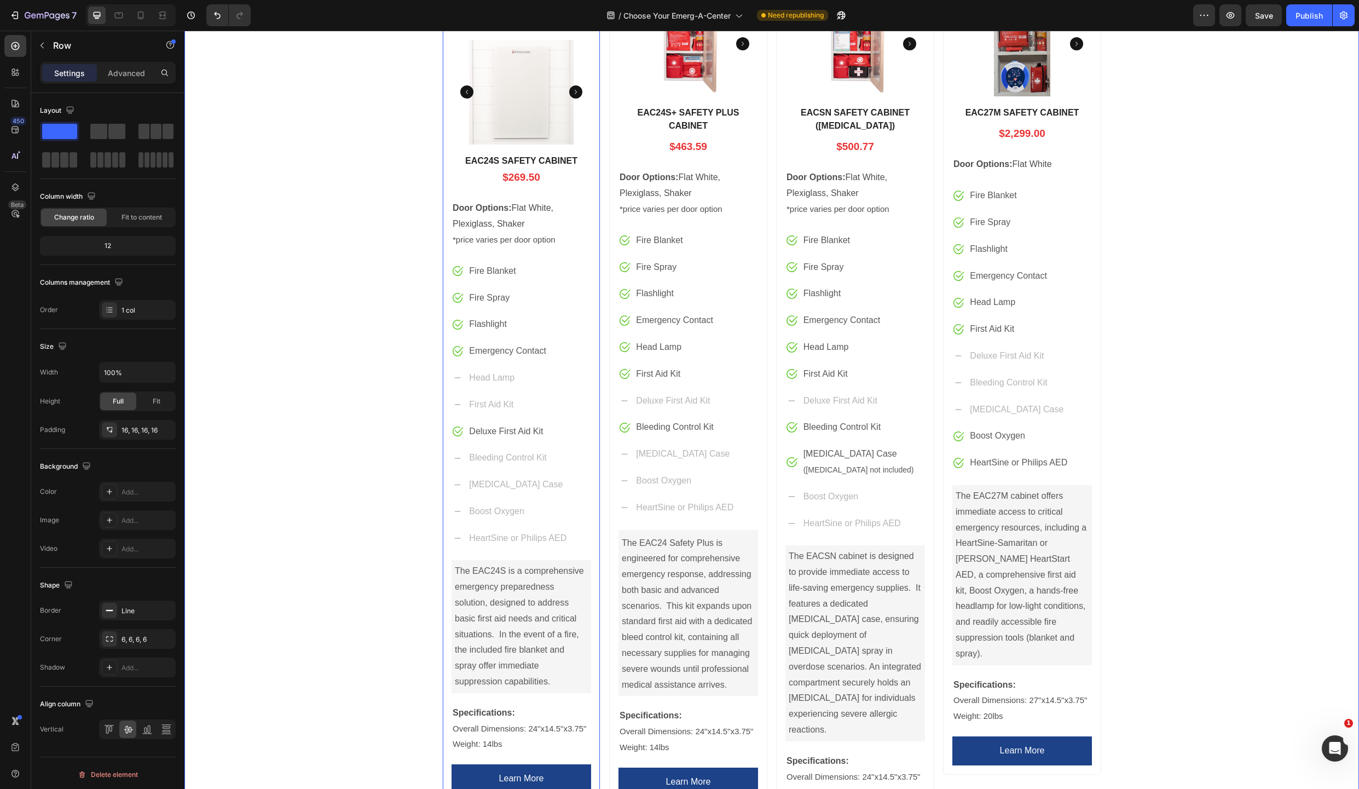
scroll to position [360, 0]
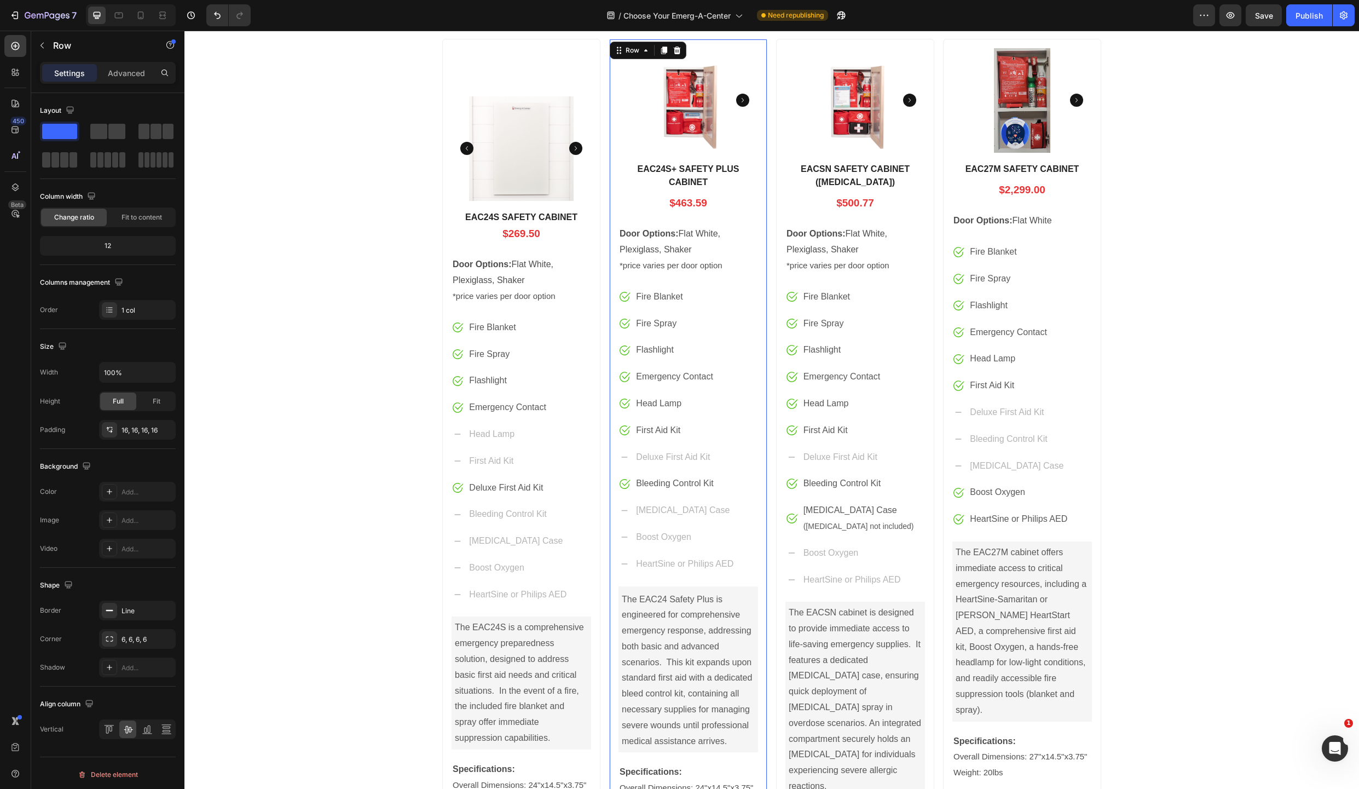
click at [609, 198] on div "Product Images EAC24S+ SAFETY PLUS CABINET Product Title $463.59 Price Price Ro…" at bounding box center [688, 450] width 158 height 823
click at [119, 402] on span "Full" at bounding box center [118, 401] width 11 height 10
click at [129, 732] on icon at bounding box center [128, 729] width 11 height 11
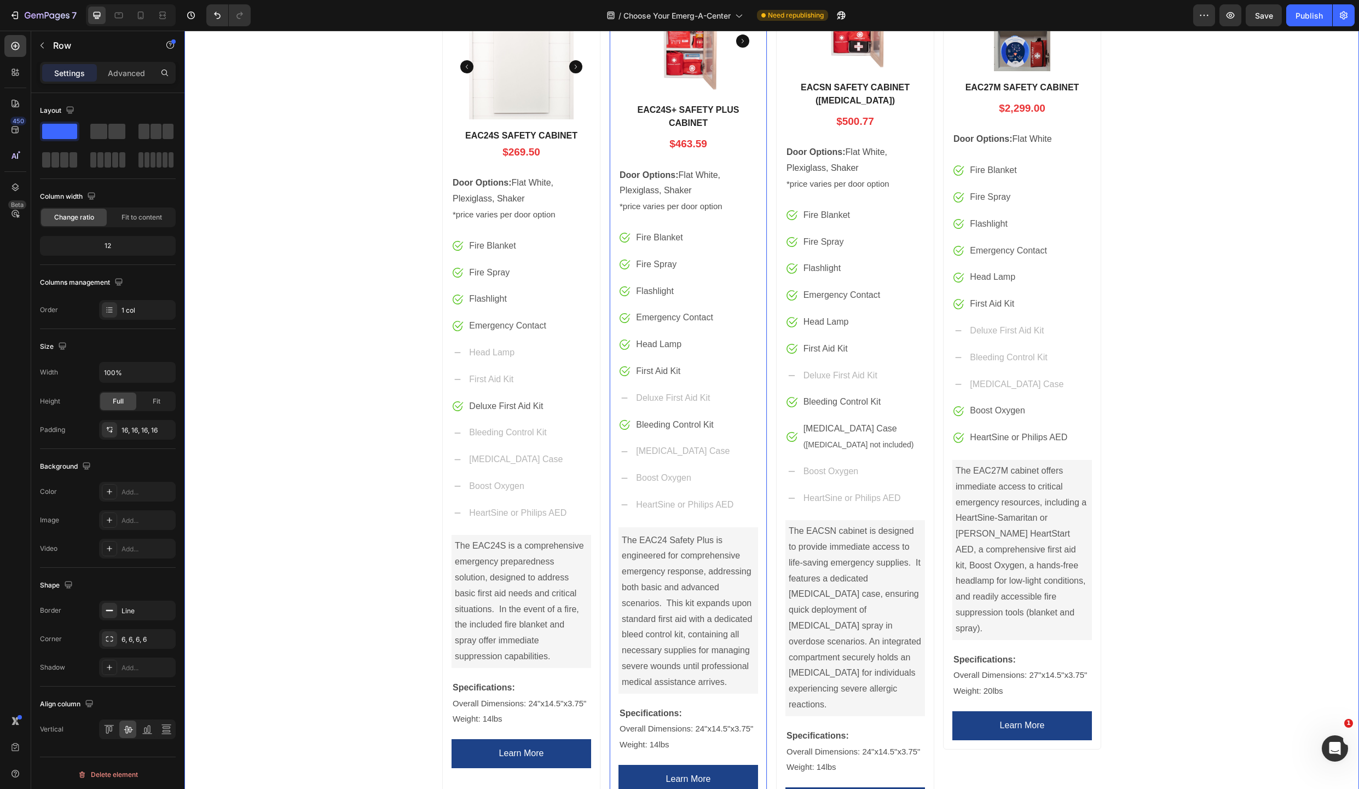
scroll to position [381, 0]
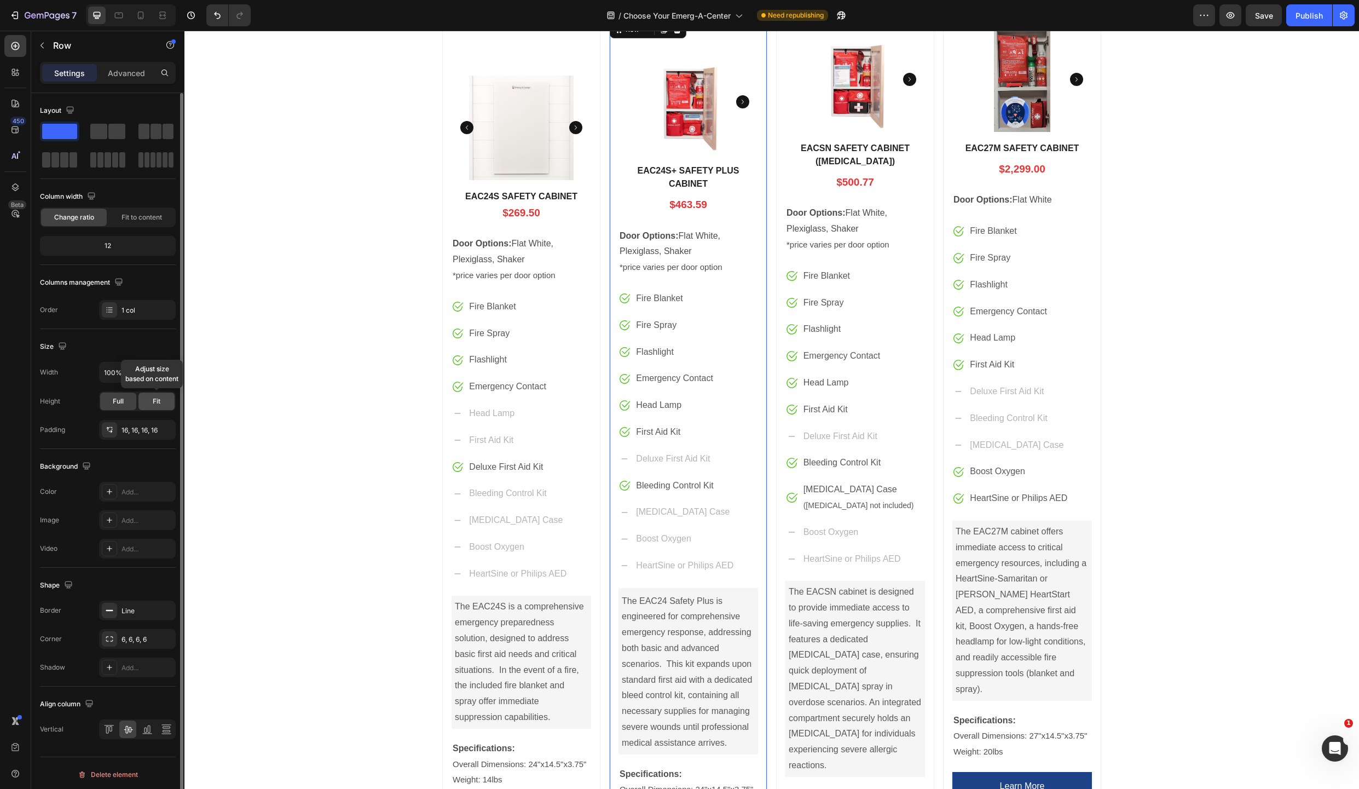
click at [163, 401] on div "Fit" at bounding box center [156, 401] width 36 height 18
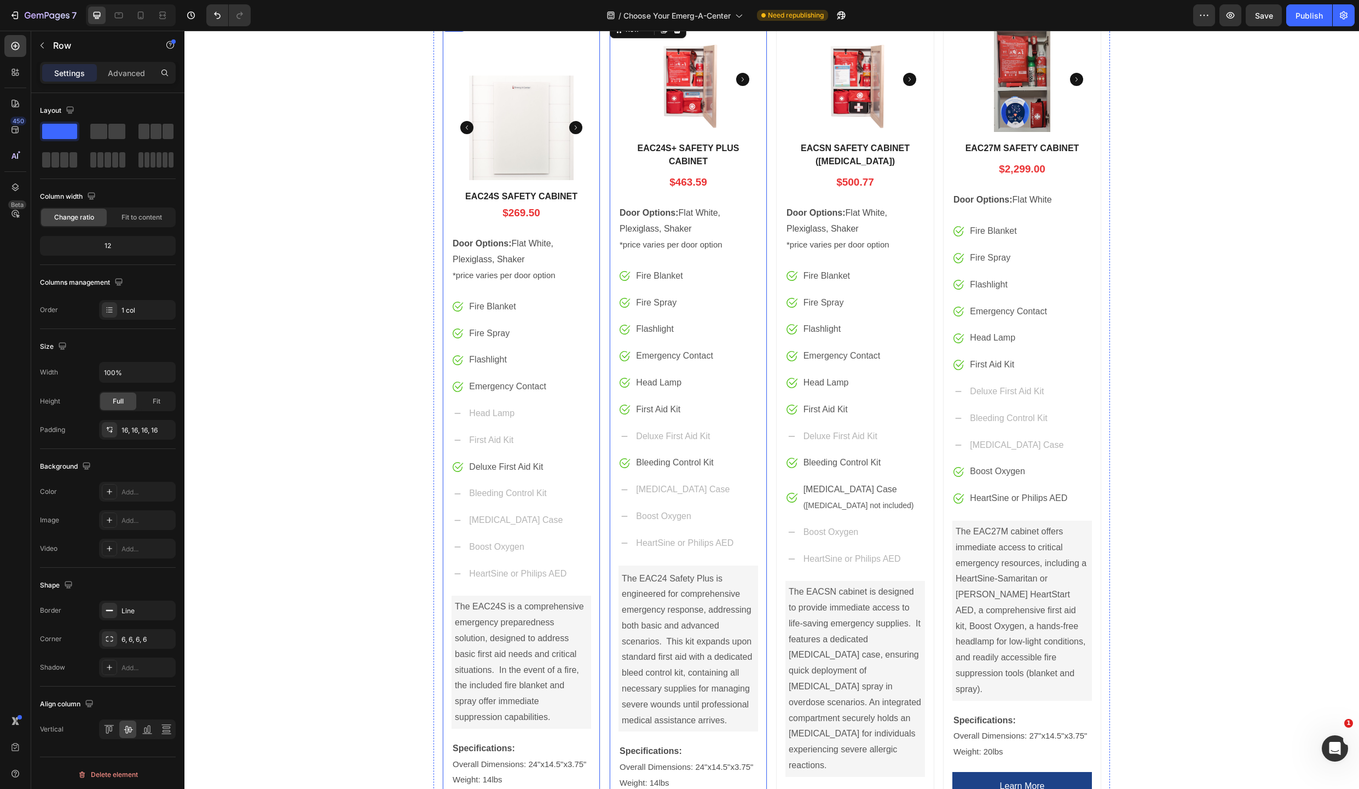
click at [442, 484] on div "Product Images EAC24S SAFETY CABINET Product Title $269.50 Price Price Row Door…" at bounding box center [521, 452] width 158 height 868
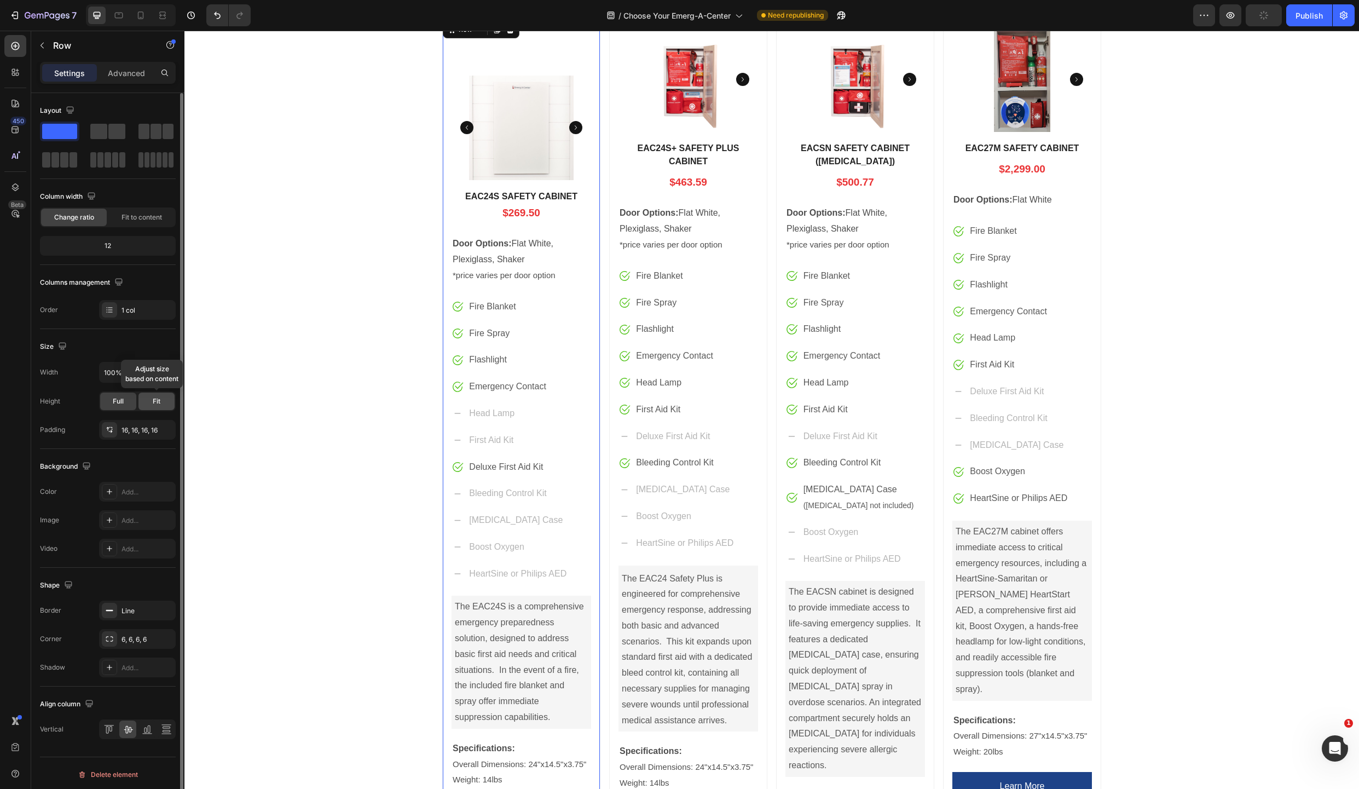
click at [159, 402] on span "Fit" at bounding box center [157, 401] width 8 height 10
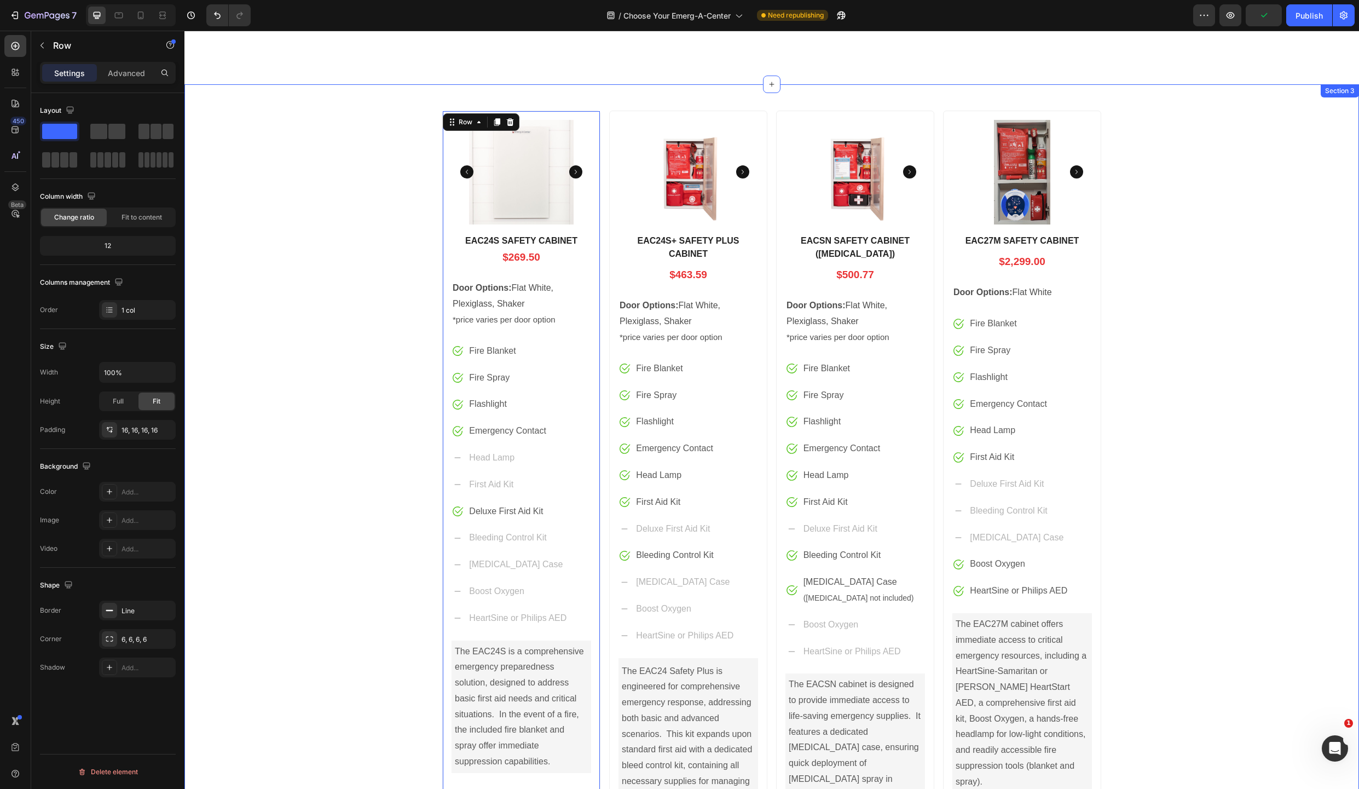
scroll to position [228, 0]
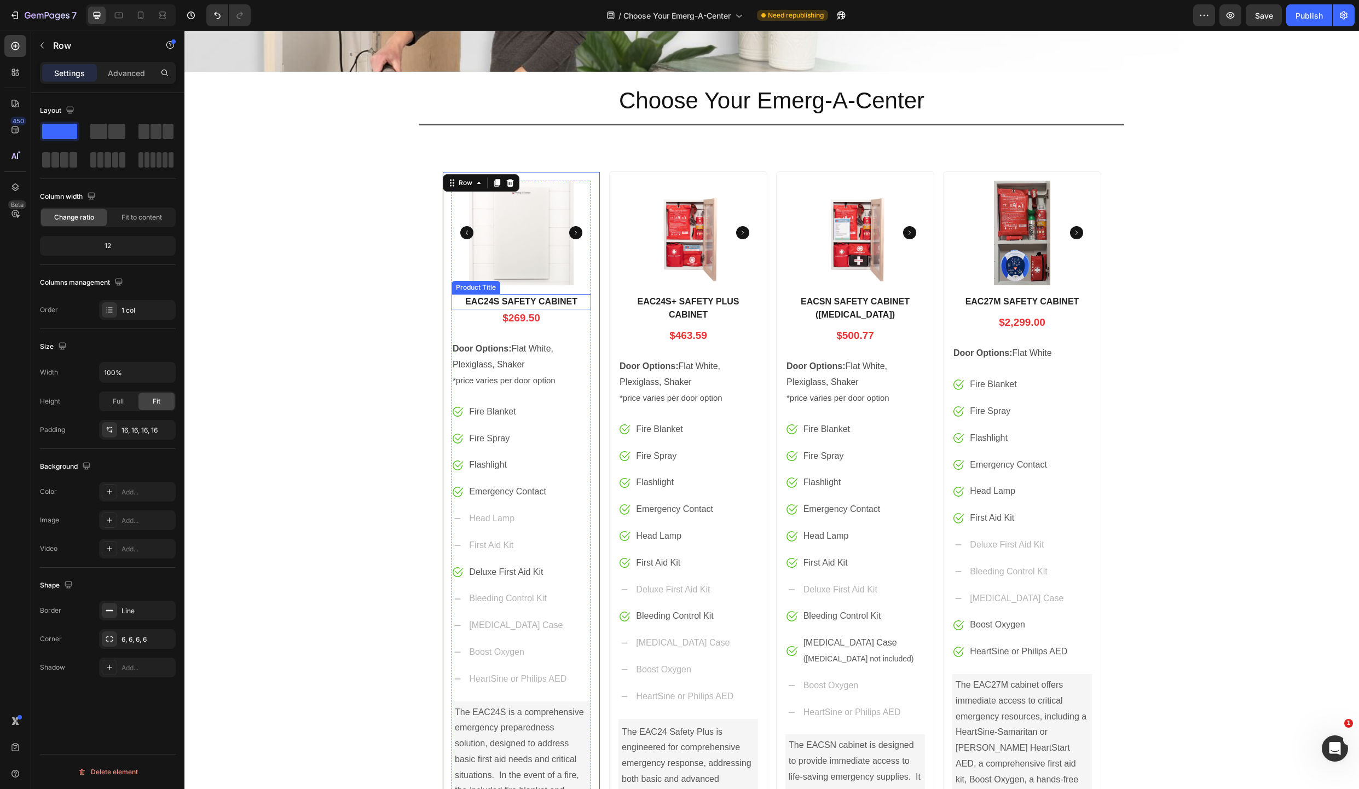
click at [534, 301] on h1 "EAC24S SAFETY CABINET" at bounding box center [522, 301] width 140 height 15
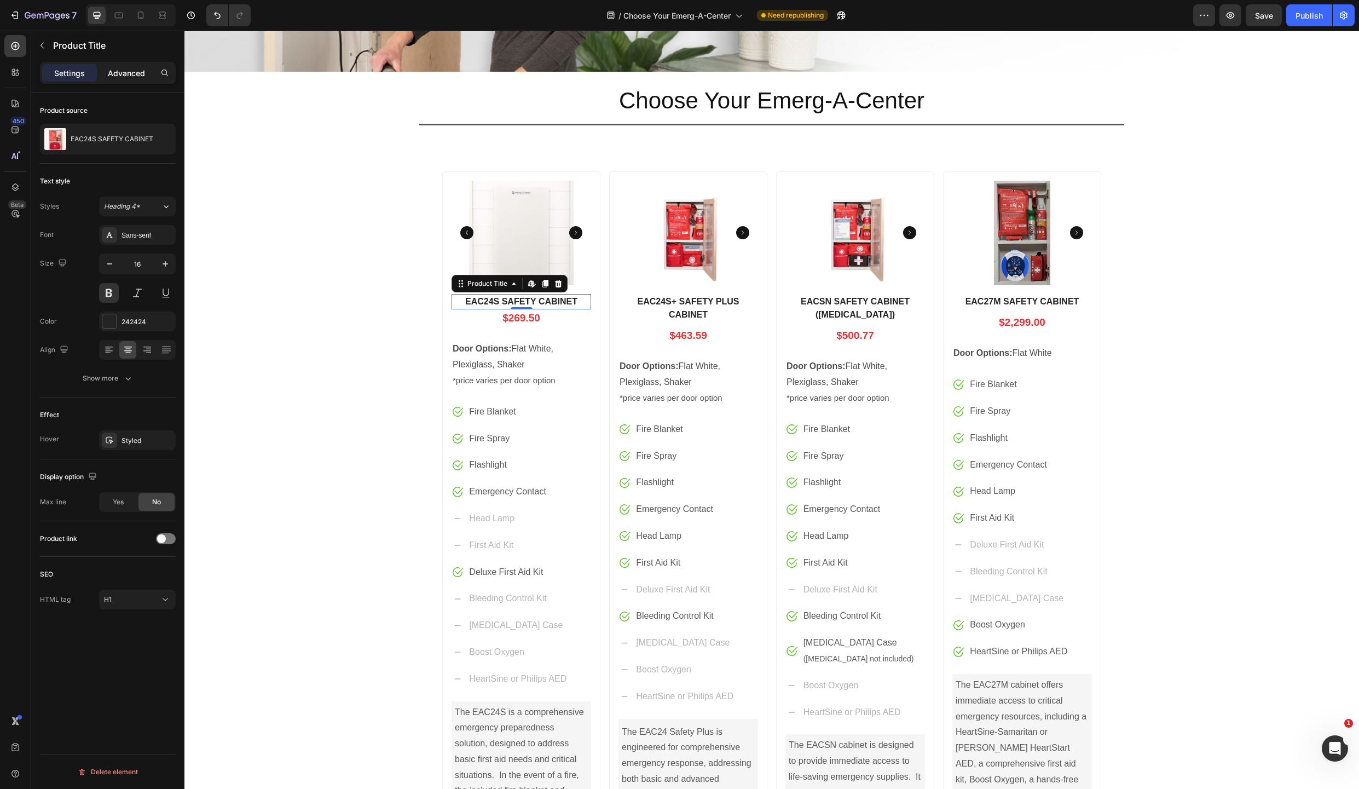
click at [130, 72] on p "Advanced" at bounding box center [126, 72] width 37 height 11
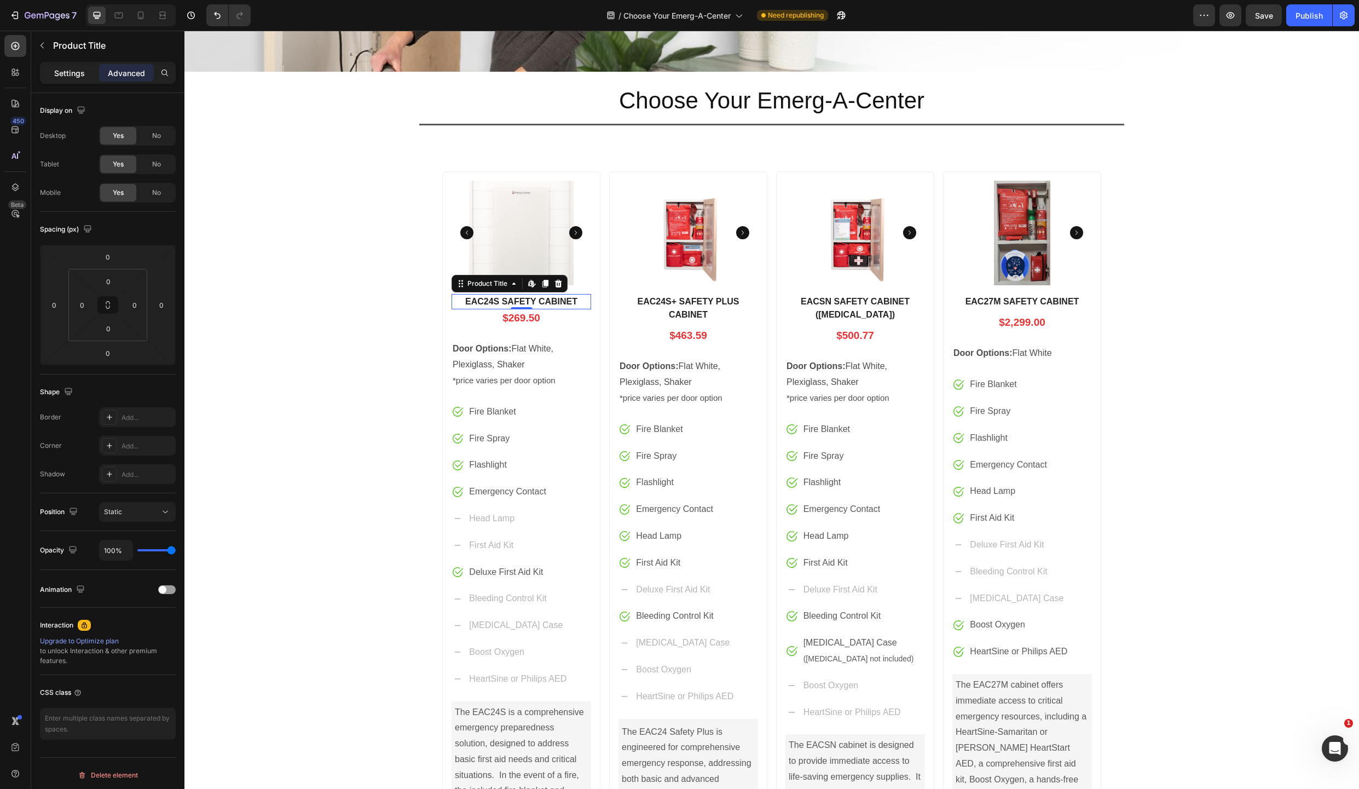
click at [78, 73] on p "Settings" at bounding box center [69, 72] width 31 height 11
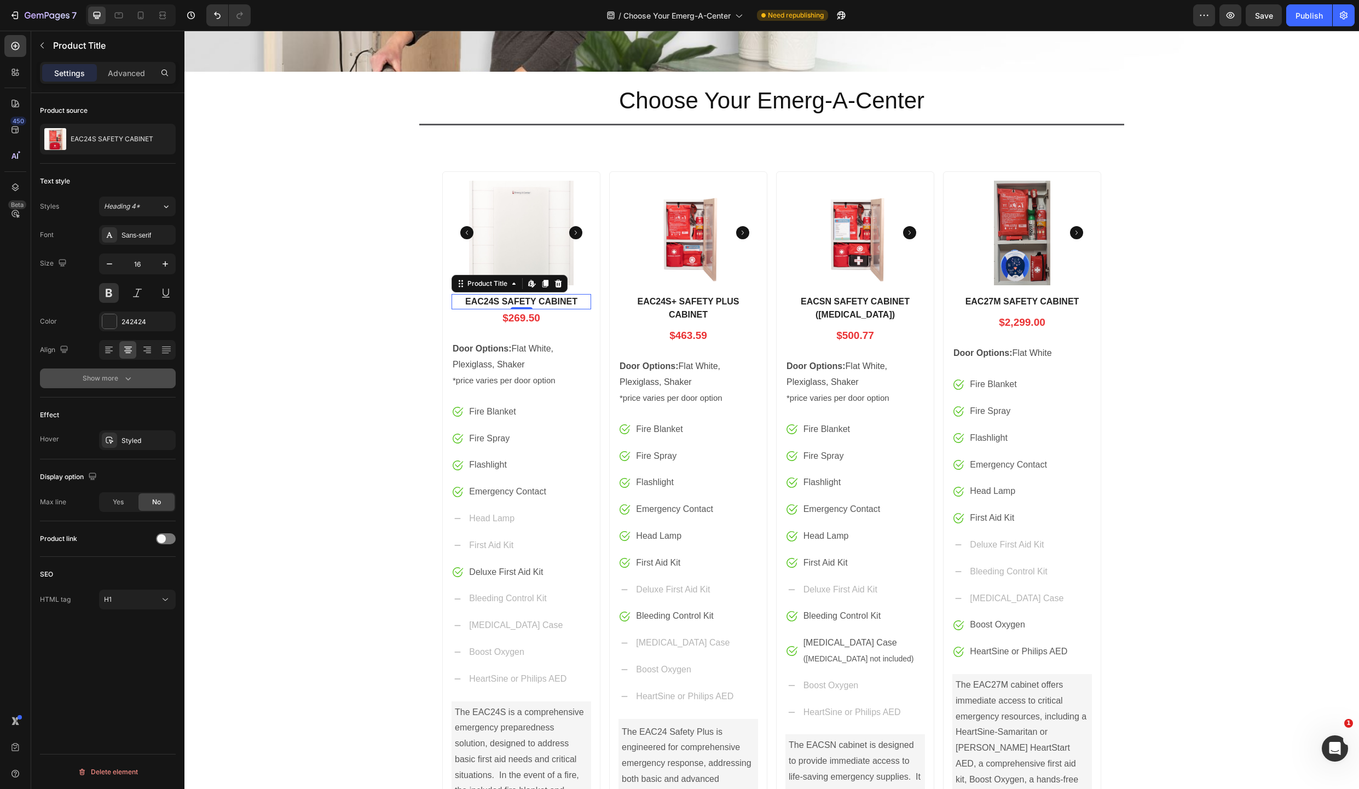
click at [113, 378] on div "Show more" at bounding box center [108, 378] width 51 height 11
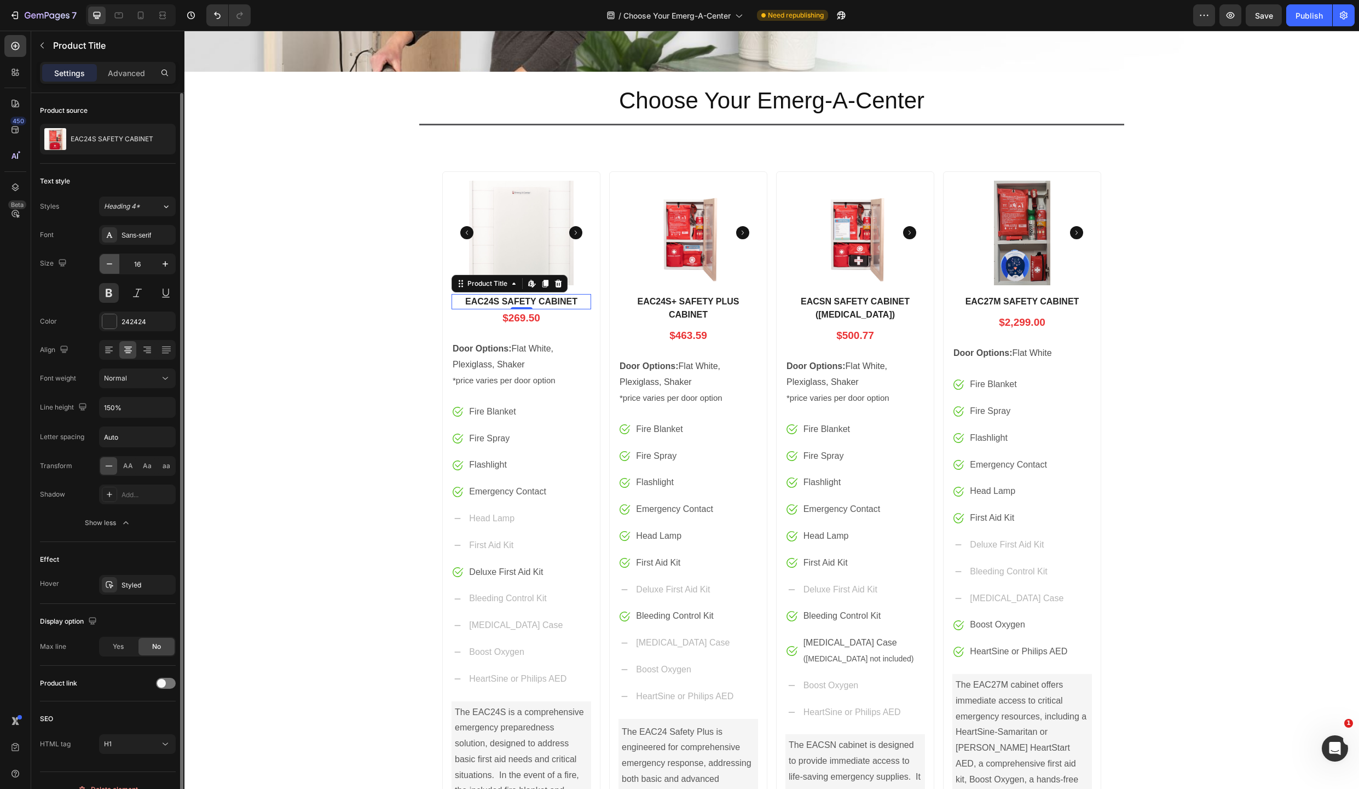
click at [112, 264] on icon "button" at bounding box center [109, 263] width 5 height 1
click at [166, 264] on icon "button" at bounding box center [165, 263] width 5 height 5
type input "16"
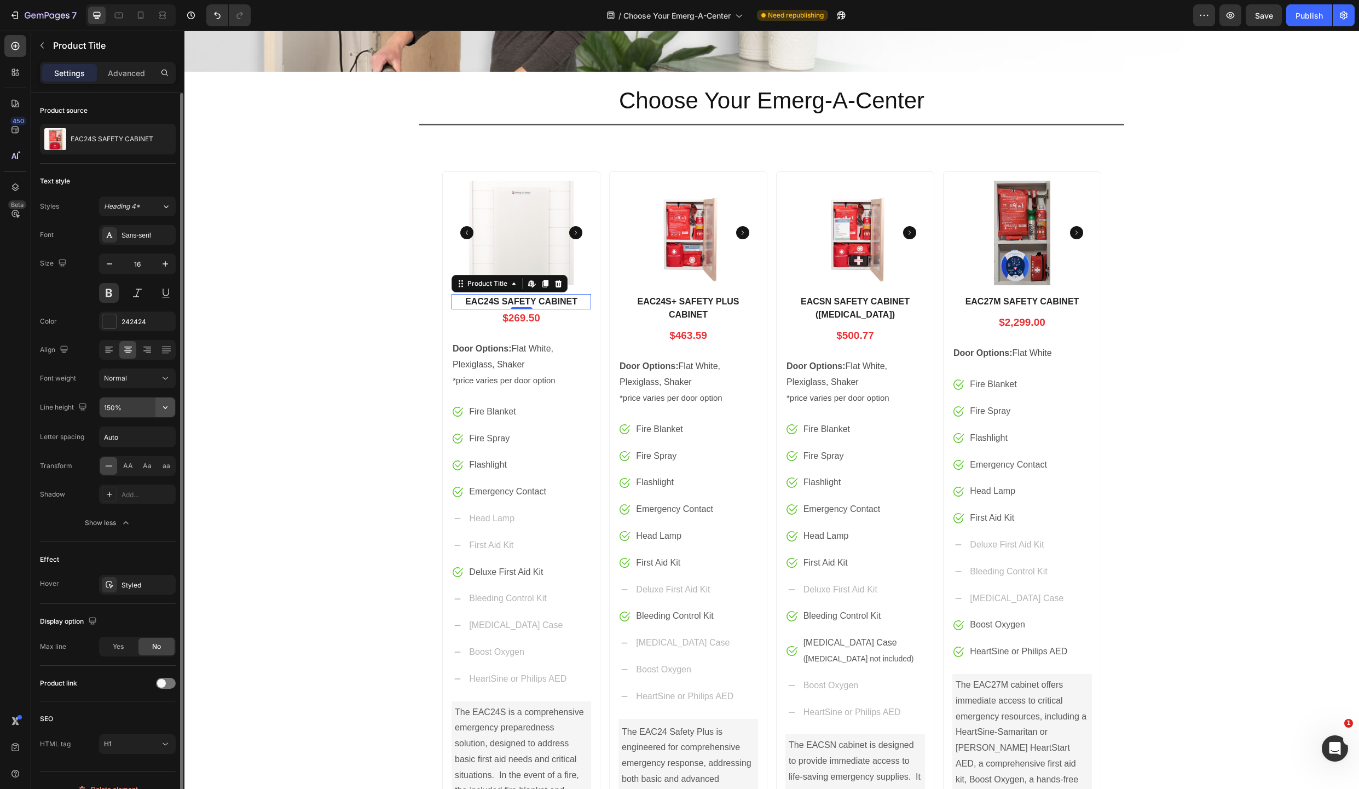
click at [166, 405] on icon "button" at bounding box center [165, 407] width 11 height 11
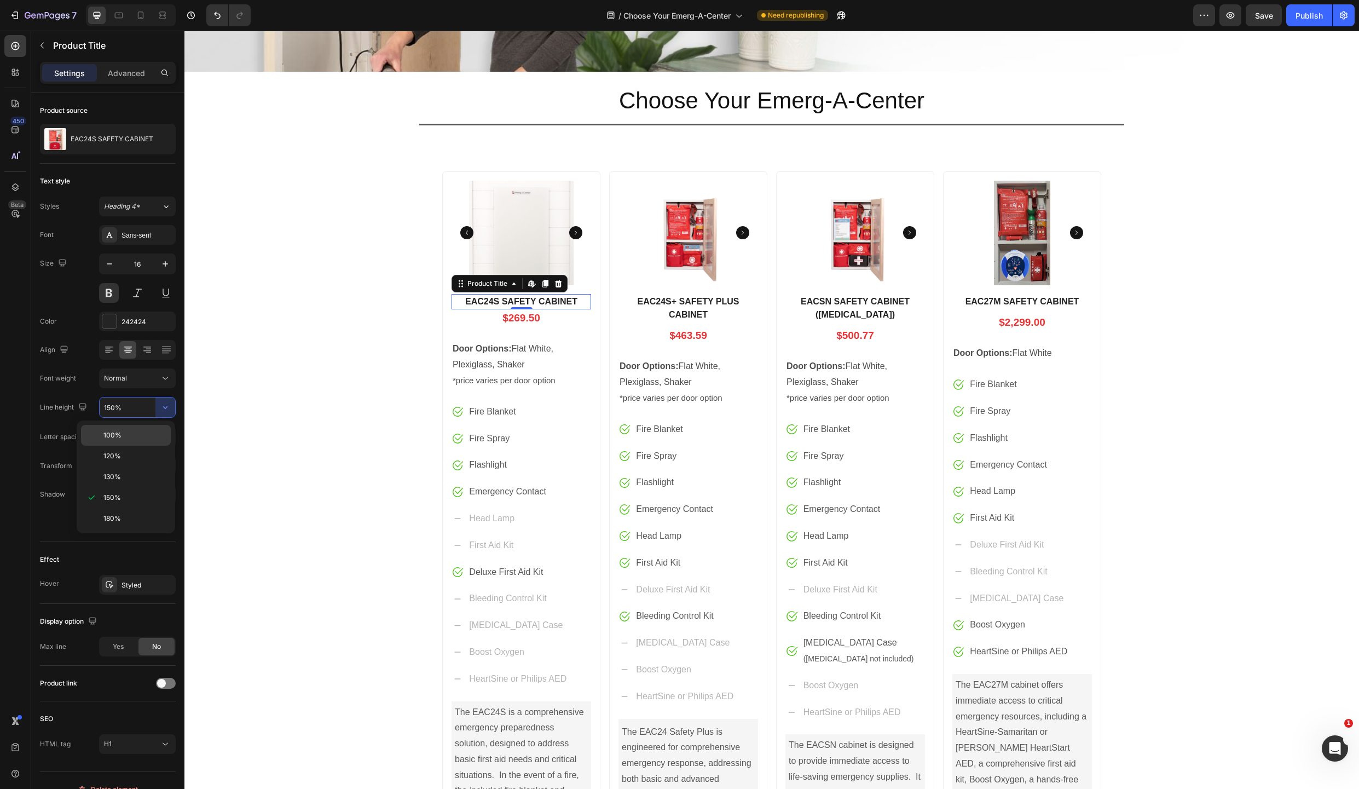
click at [134, 437] on p "100%" at bounding box center [134, 435] width 62 height 10
type input "100%"
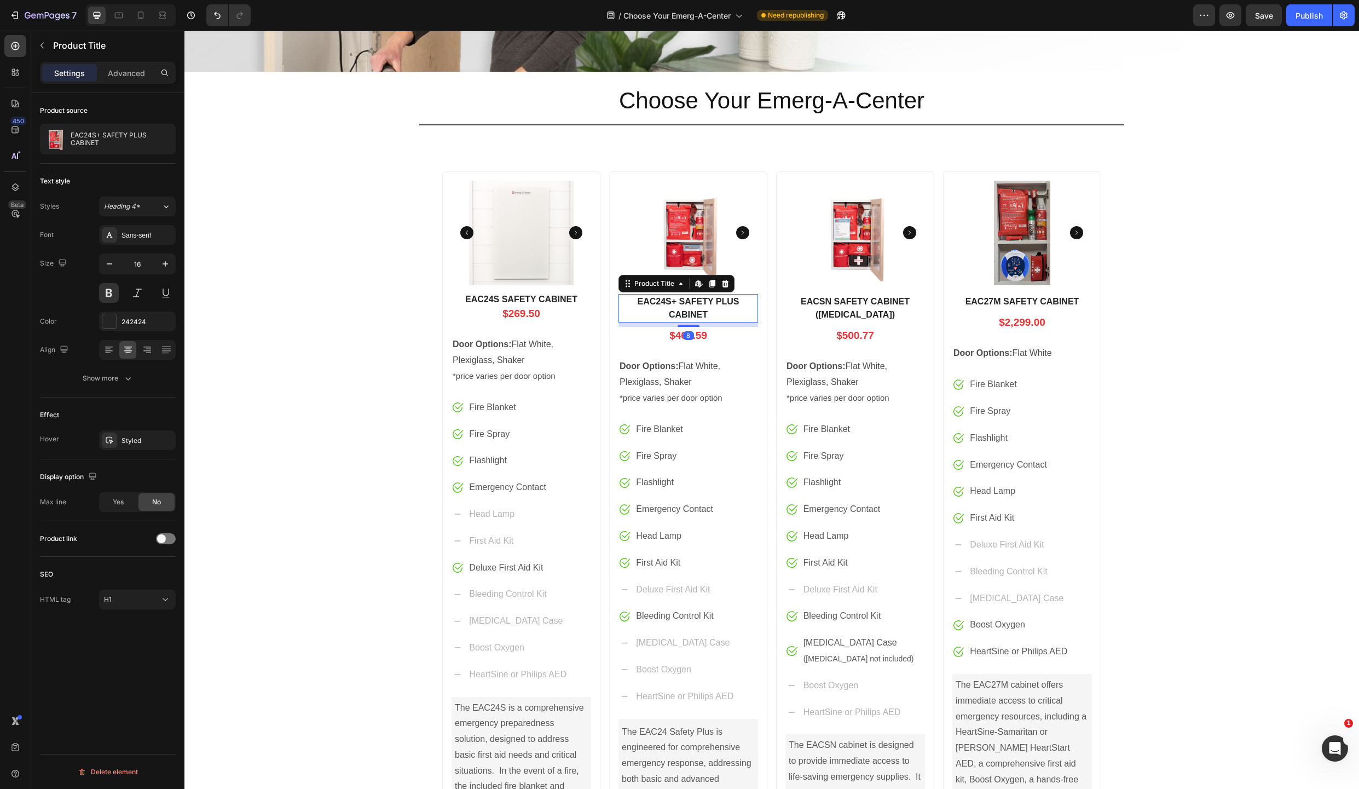
click at [679, 299] on h1 "EAC24S+ SAFETY PLUS CABINET" at bounding box center [689, 308] width 140 height 28
click at [123, 378] on icon "button" at bounding box center [128, 378] width 11 height 11
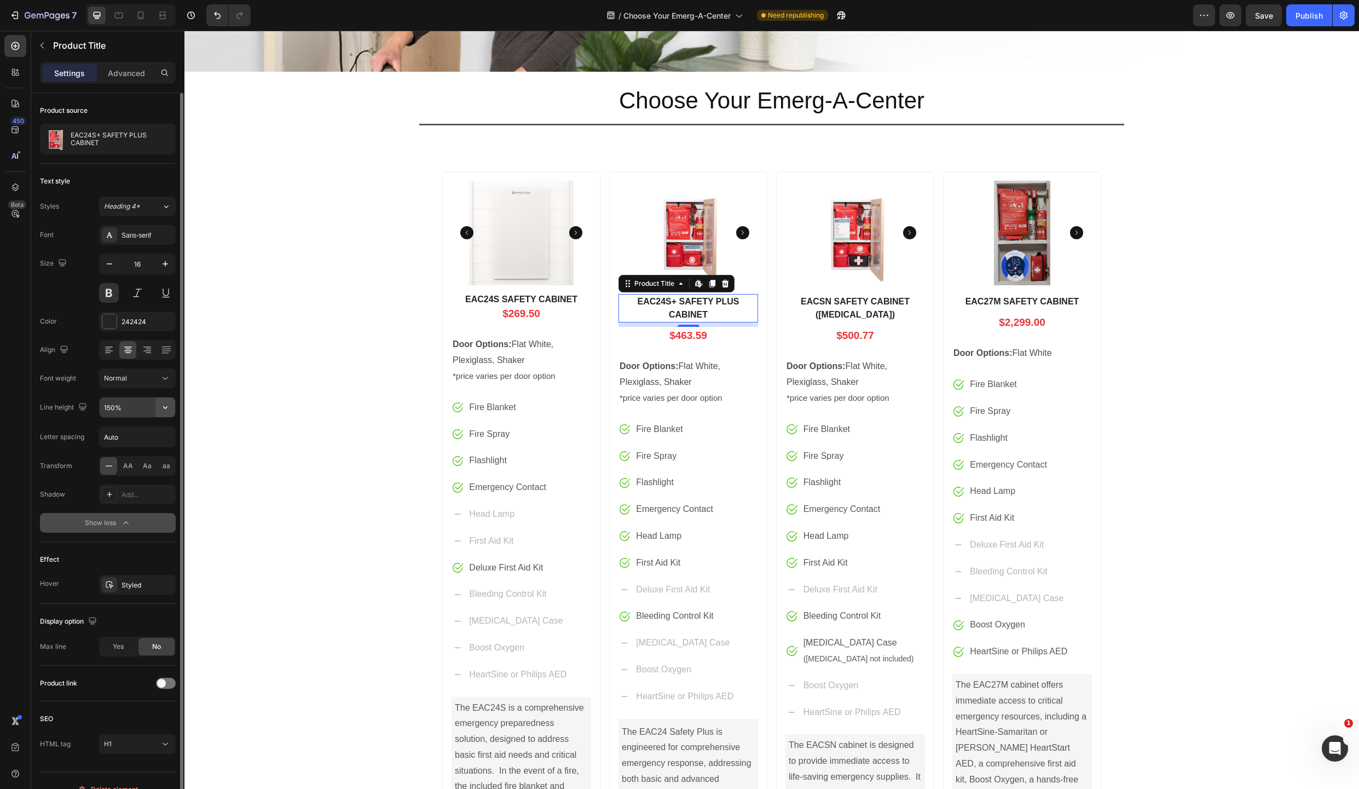
click at [159, 403] on button "button" at bounding box center [165, 407] width 20 height 20
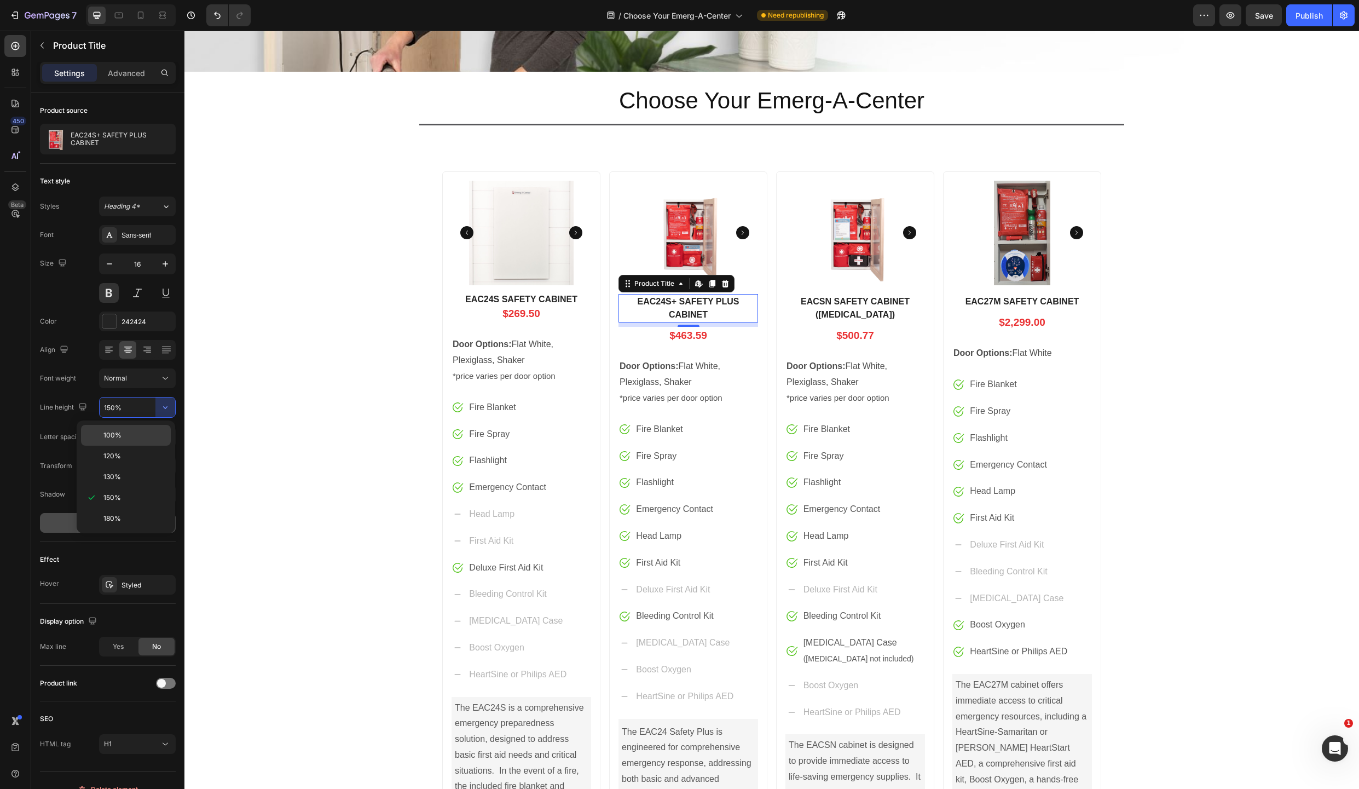
click at [143, 434] on p "100%" at bounding box center [134, 435] width 62 height 10
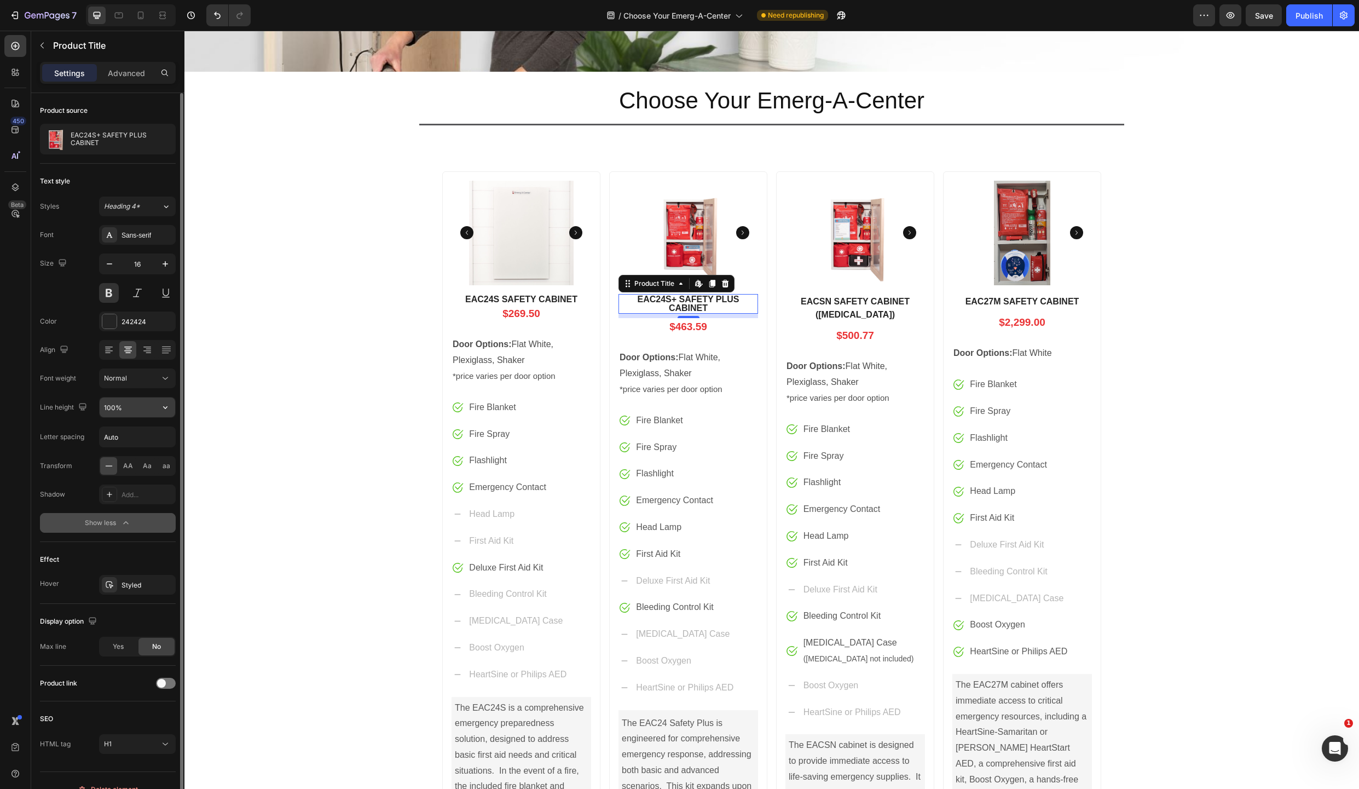
click at [150, 404] on input "100%" at bounding box center [138, 407] width 76 height 20
click at [165, 406] on icon "button" at bounding box center [165, 407] width 11 height 11
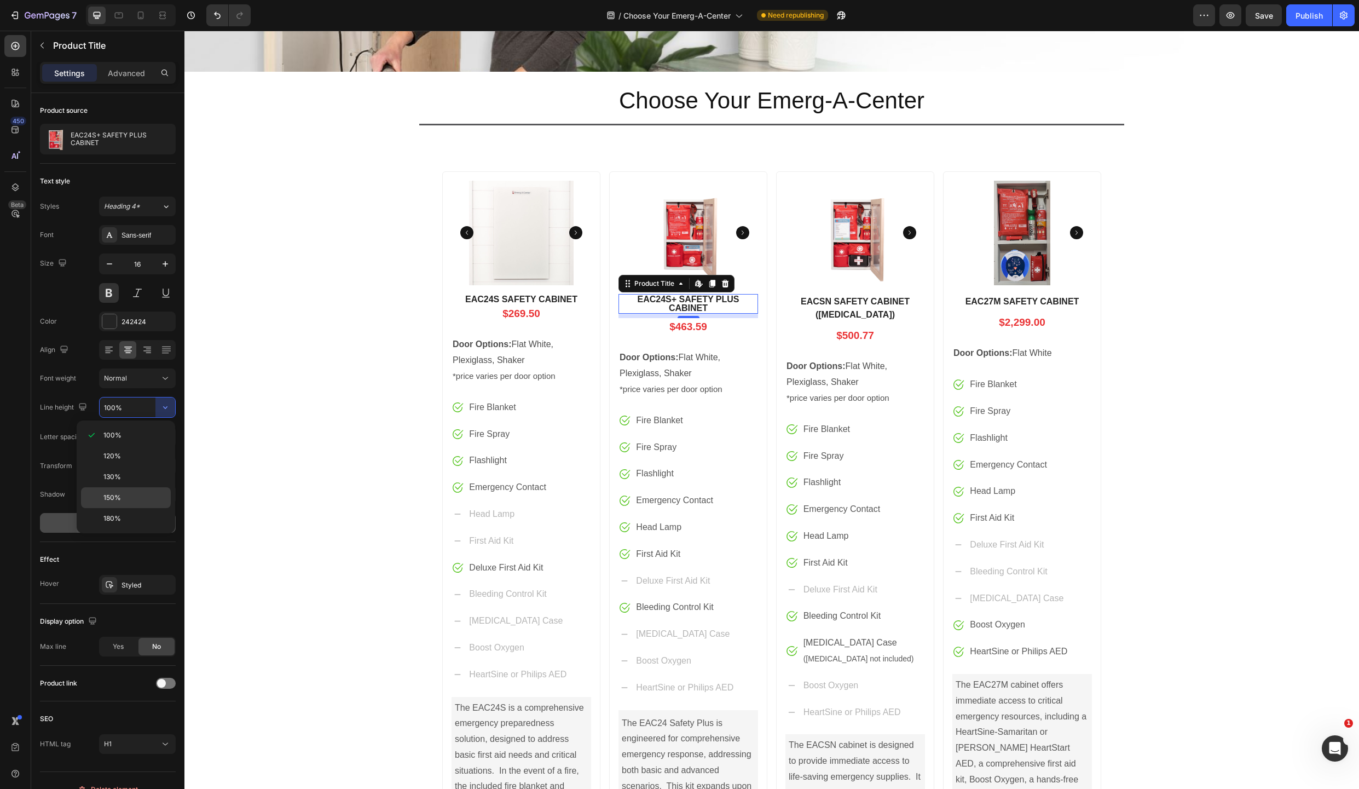
click at [126, 497] on p "150%" at bounding box center [134, 498] width 62 height 10
type input "150%"
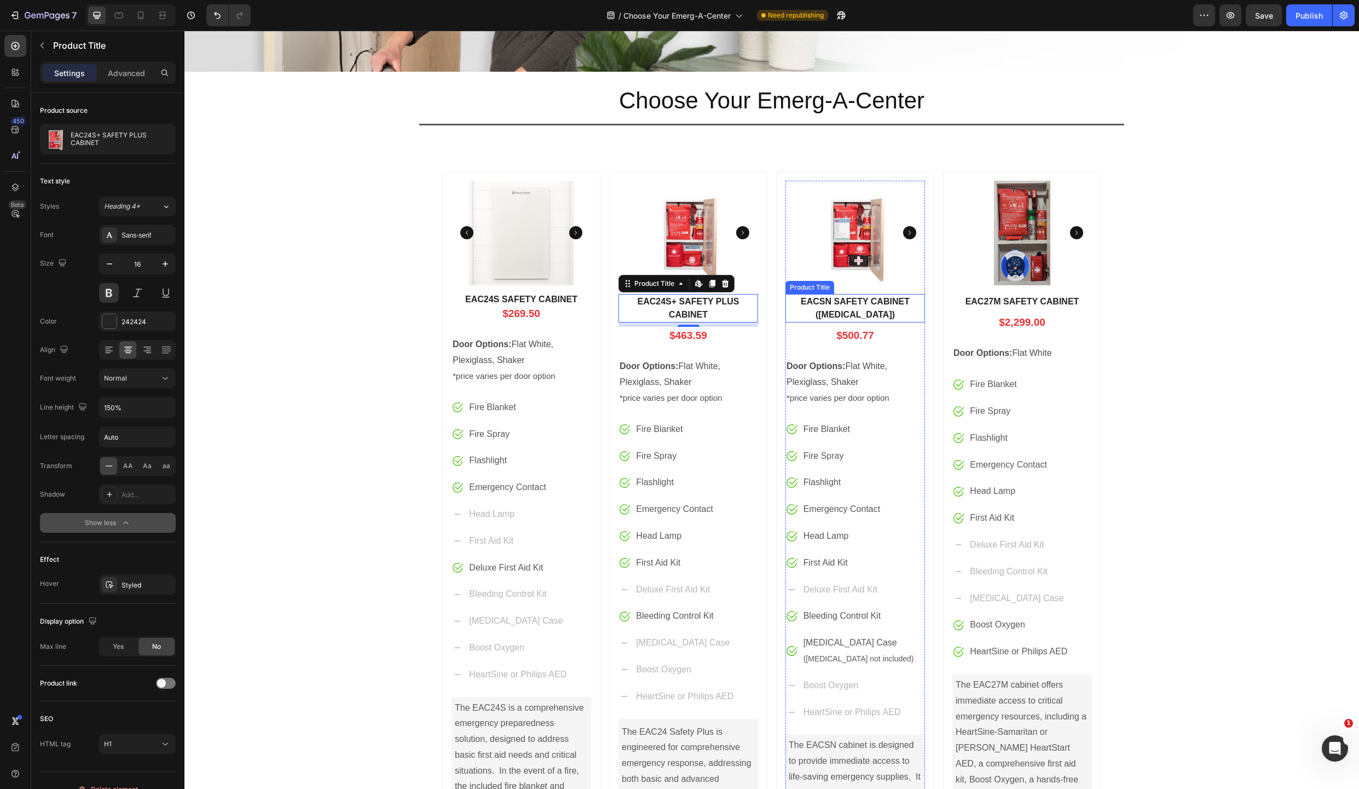
click at [841, 305] on h1 "EACSN SAFETY CABINET ([MEDICAL_DATA])" at bounding box center [856, 308] width 140 height 28
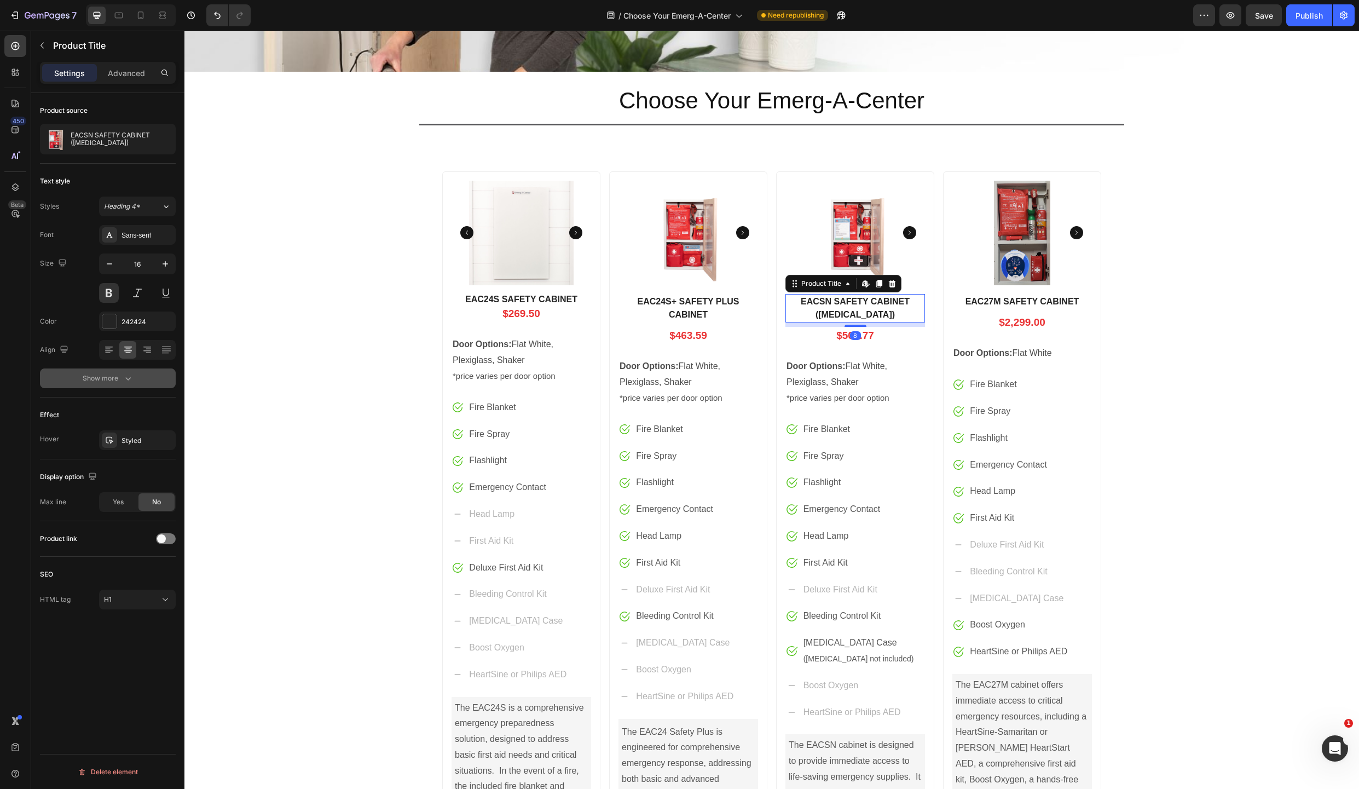
click at [103, 376] on div "Show more" at bounding box center [108, 378] width 51 height 11
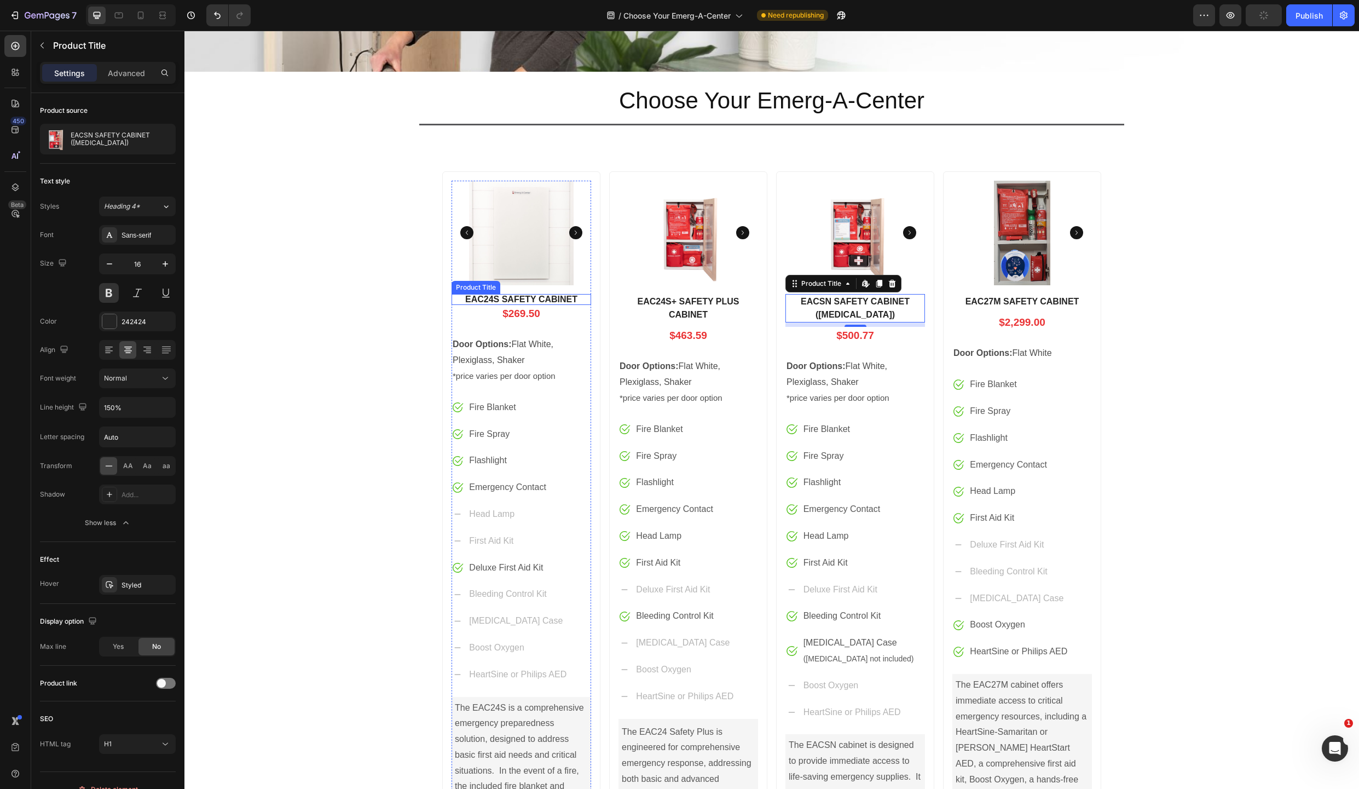
click at [508, 297] on h1 "EAC24S SAFETY CABINET" at bounding box center [522, 299] width 140 height 11
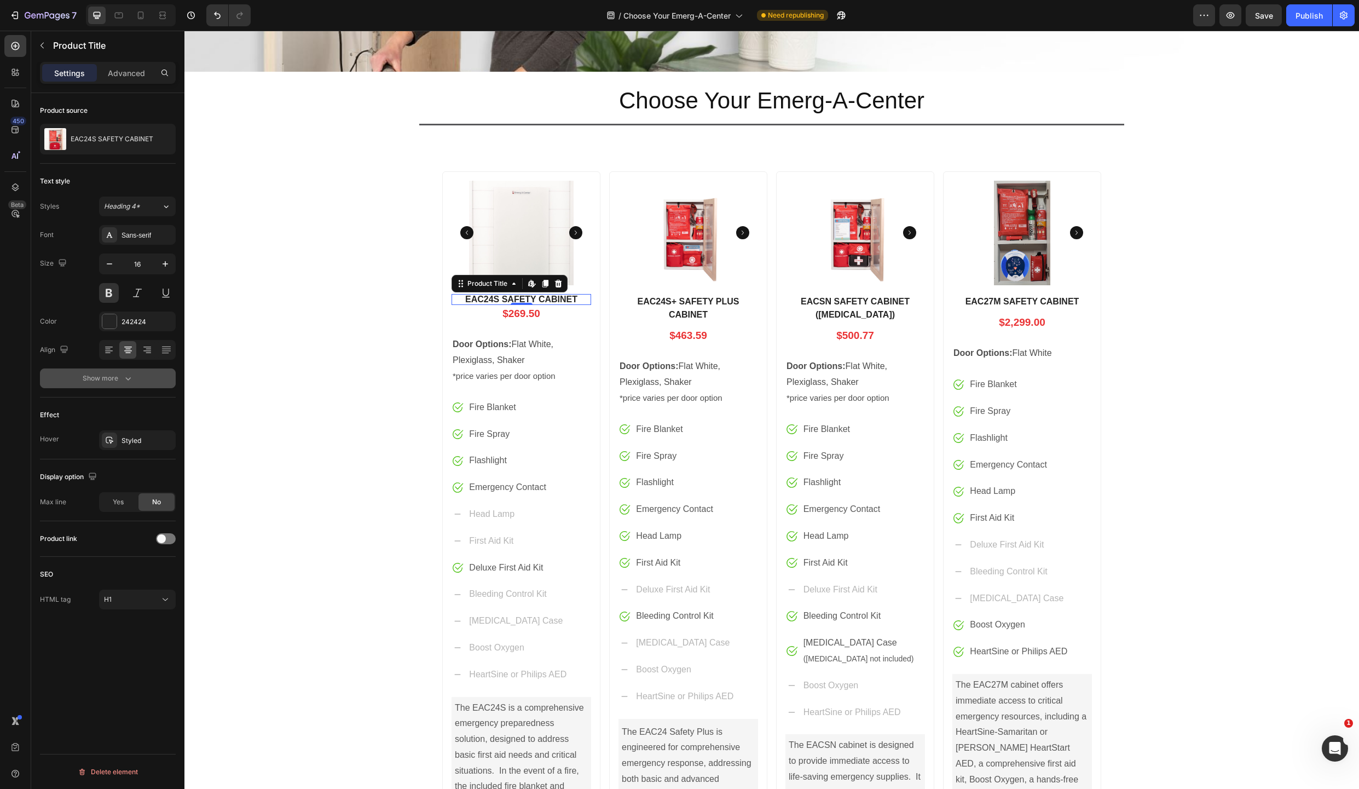
click at [119, 377] on div "Show more" at bounding box center [108, 378] width 51 height 11
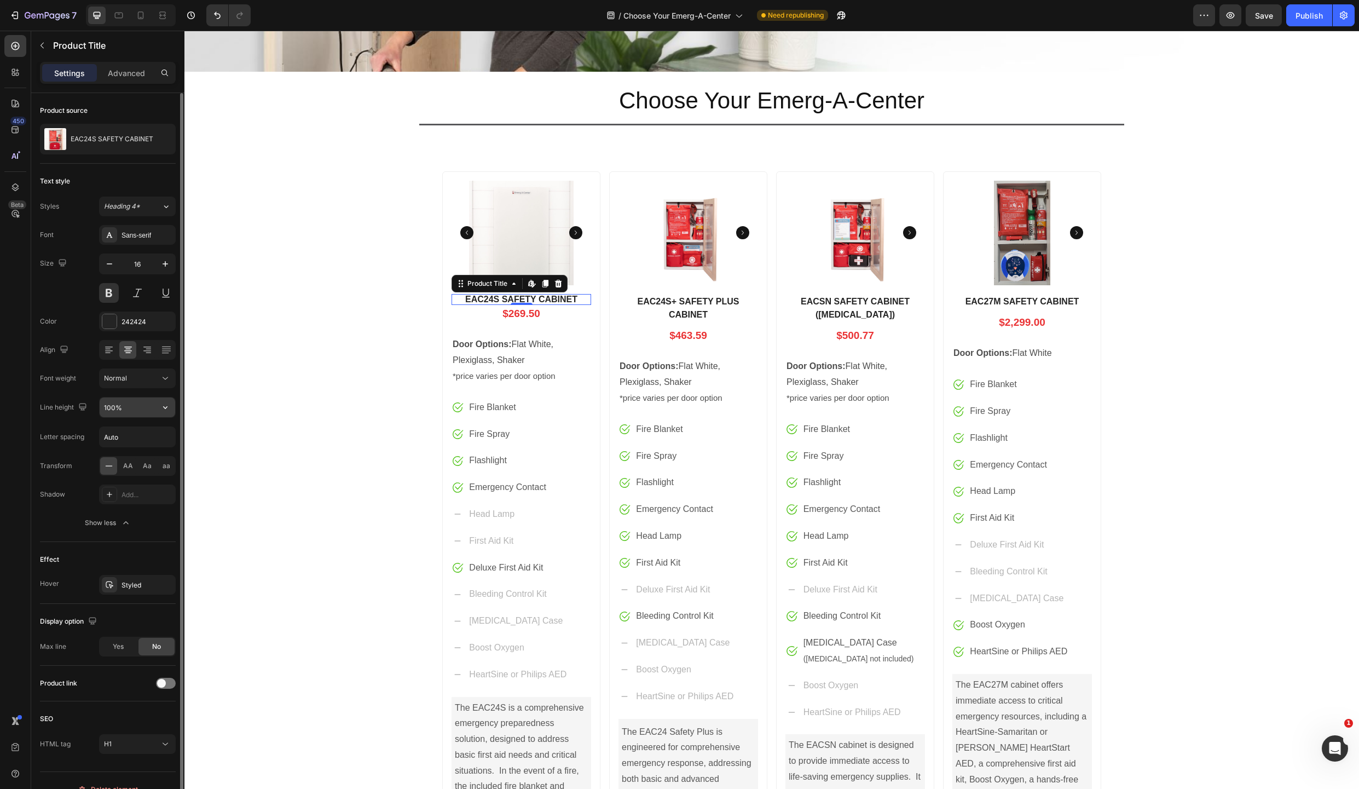
click at [155, 409] on input "100%" at bounding box center [138, 407] width 76 height 20
click at [168, 406] on icon "button" at bounding box center [165, 407] width 11 height 11
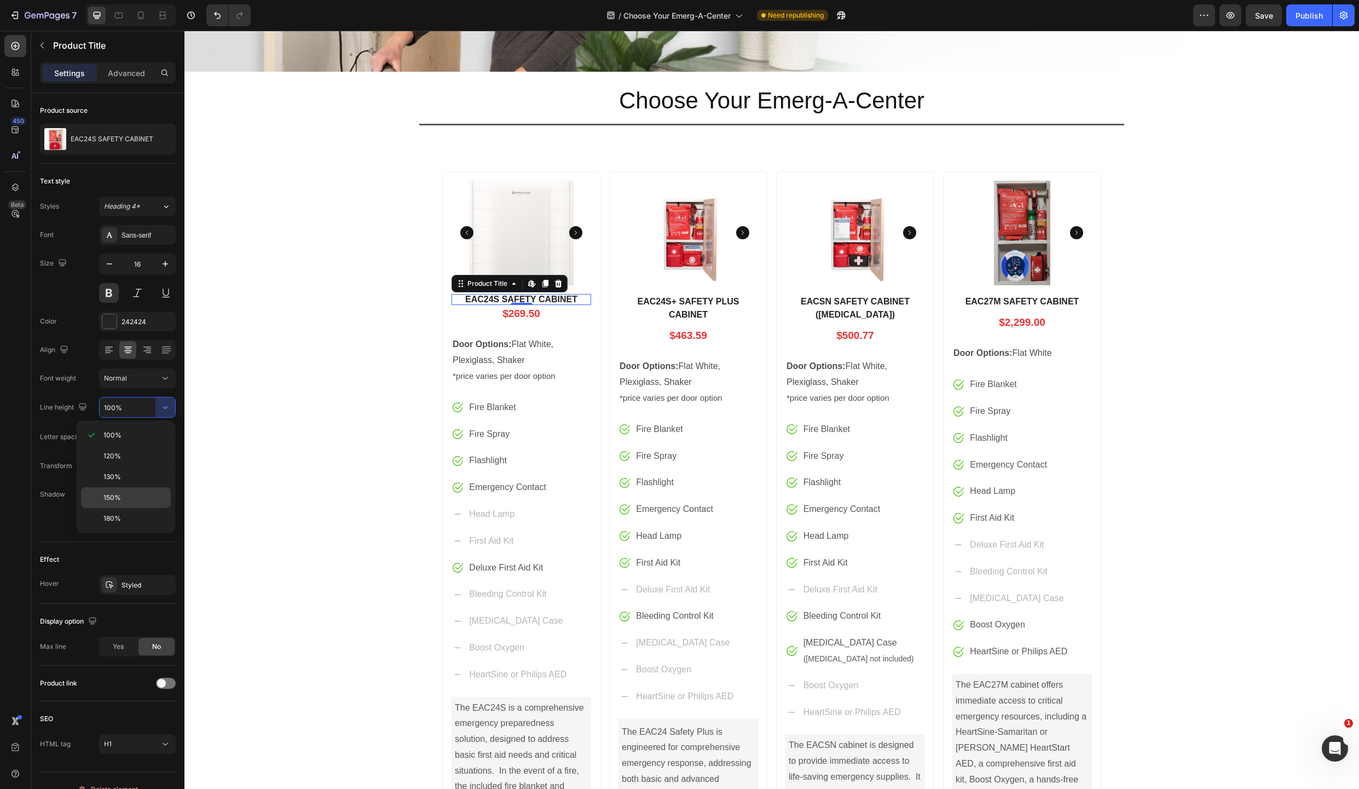
click at [117, 494] on span "150%" at bounding box center [112, 498] width 18 height 10
type input "150%"
click at [1329, 744] on icon "Open Intercom Messenger" at bounding box center [1334, 747] width 18 height 18
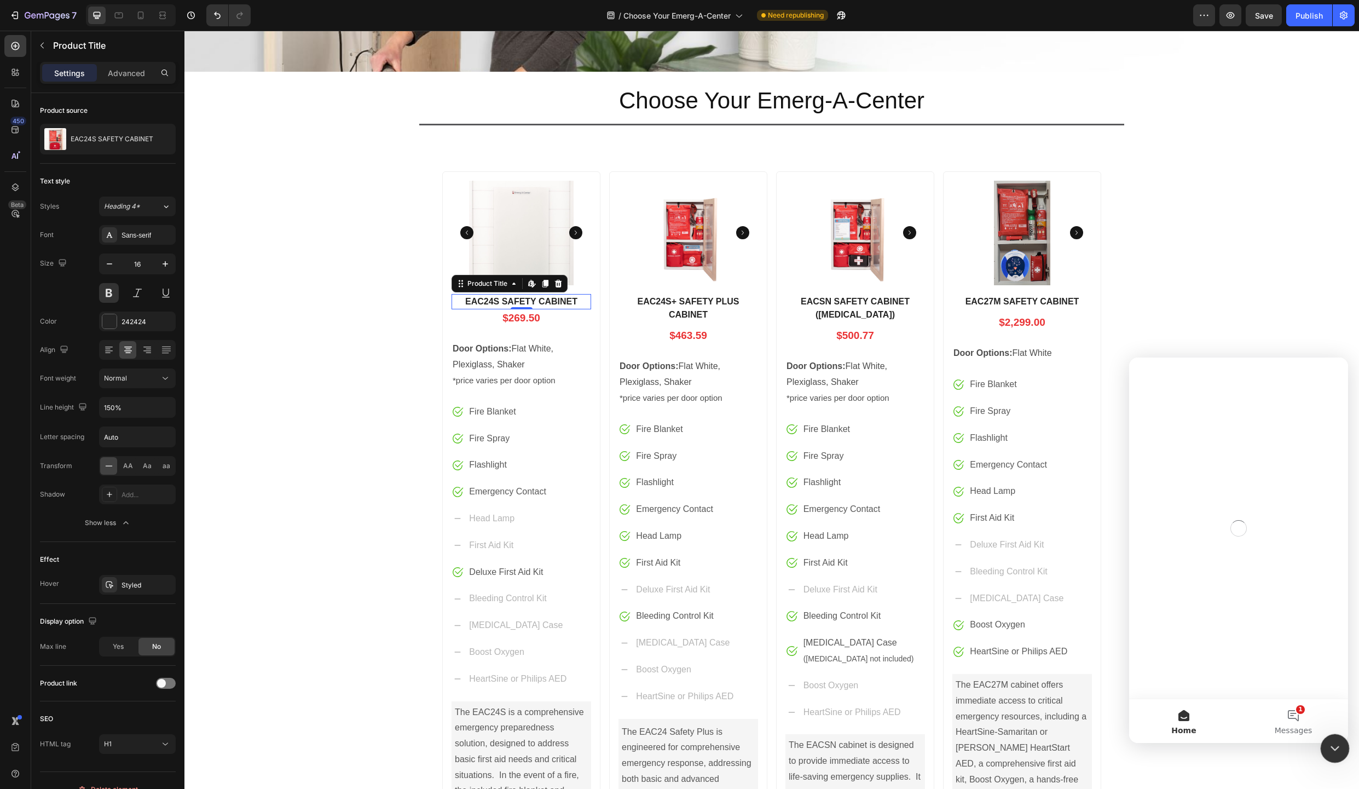
scroll to position [0, 0]
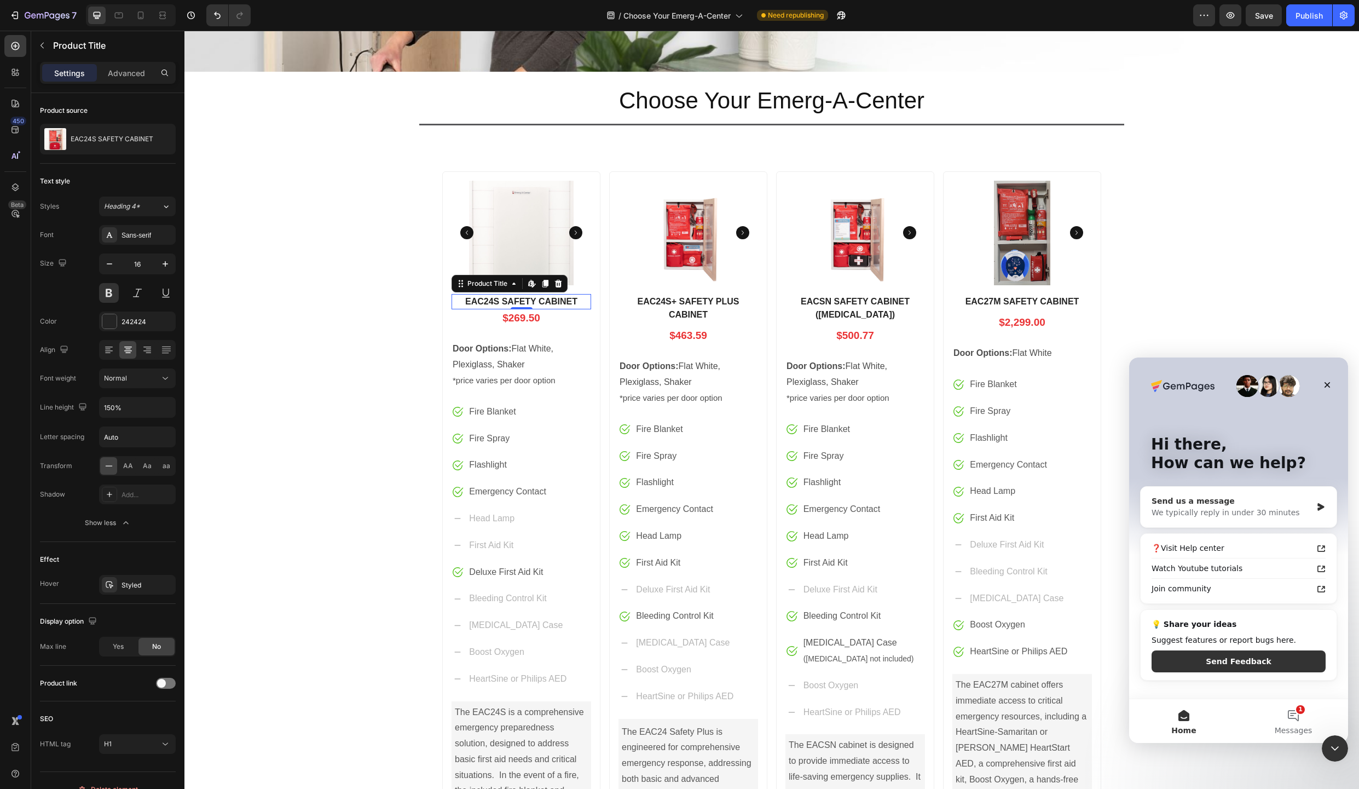
click at [1282, 505] on div "Send us a message" at bounding box center [1232, 500] width 160 height 11
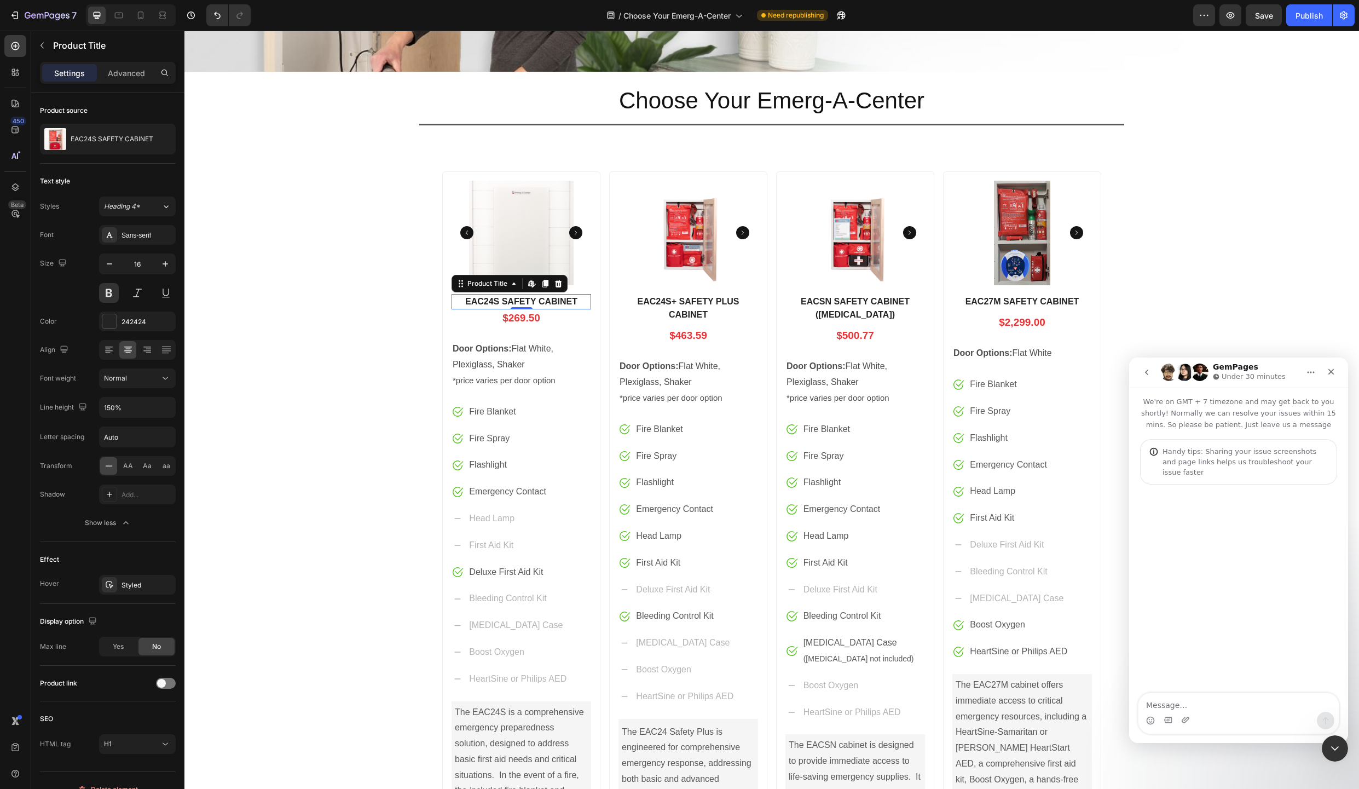
click at [1234, 704] on textarea "Message…" at bounding box center [1239, 702] width 200 height 19
type textarea "Hello - Without rebuilding these columns pulling in product information, is the…"
drag, startPoint x: 1285, startPoint y: 706, endPoint x: 1140, endPoint y: 691, distance: 146.4
click at [1140, 691] on textarea "Hello - Without rebuilding these columns pulling in product information, is the…" at bounding box center [1239, 697] width 200 height 30
click at [524, 361] on p "Door Options: Flat White, Plexiglass, Shaker *price varies per door option" at bounding box center [521, 364] width 137 height 47
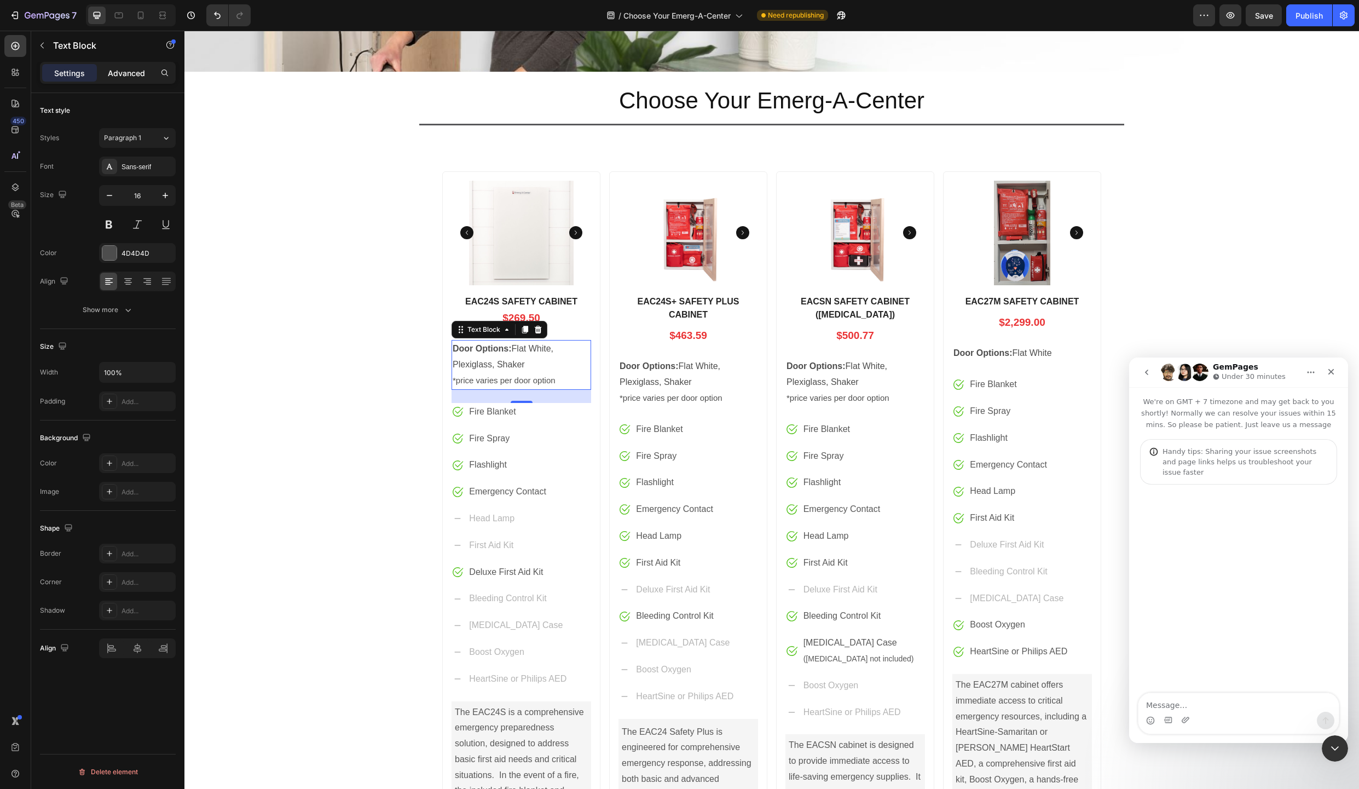
click at [126, 73] on p "Advanced" at bounding box center [126, 72] width 37 height 11
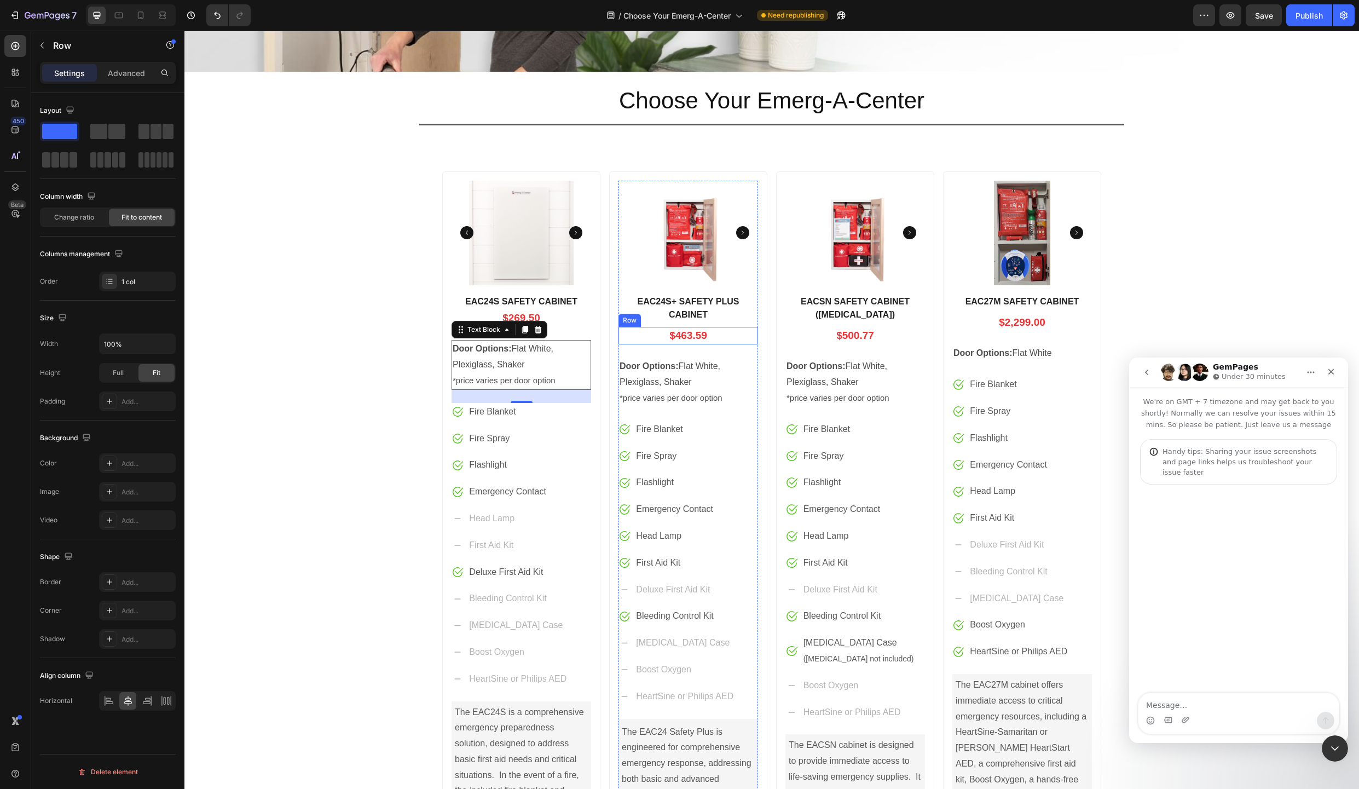
click at [625, 334] on div "$463.59 Price Price Row" at bounding box center [689, 336] width 140 height 18
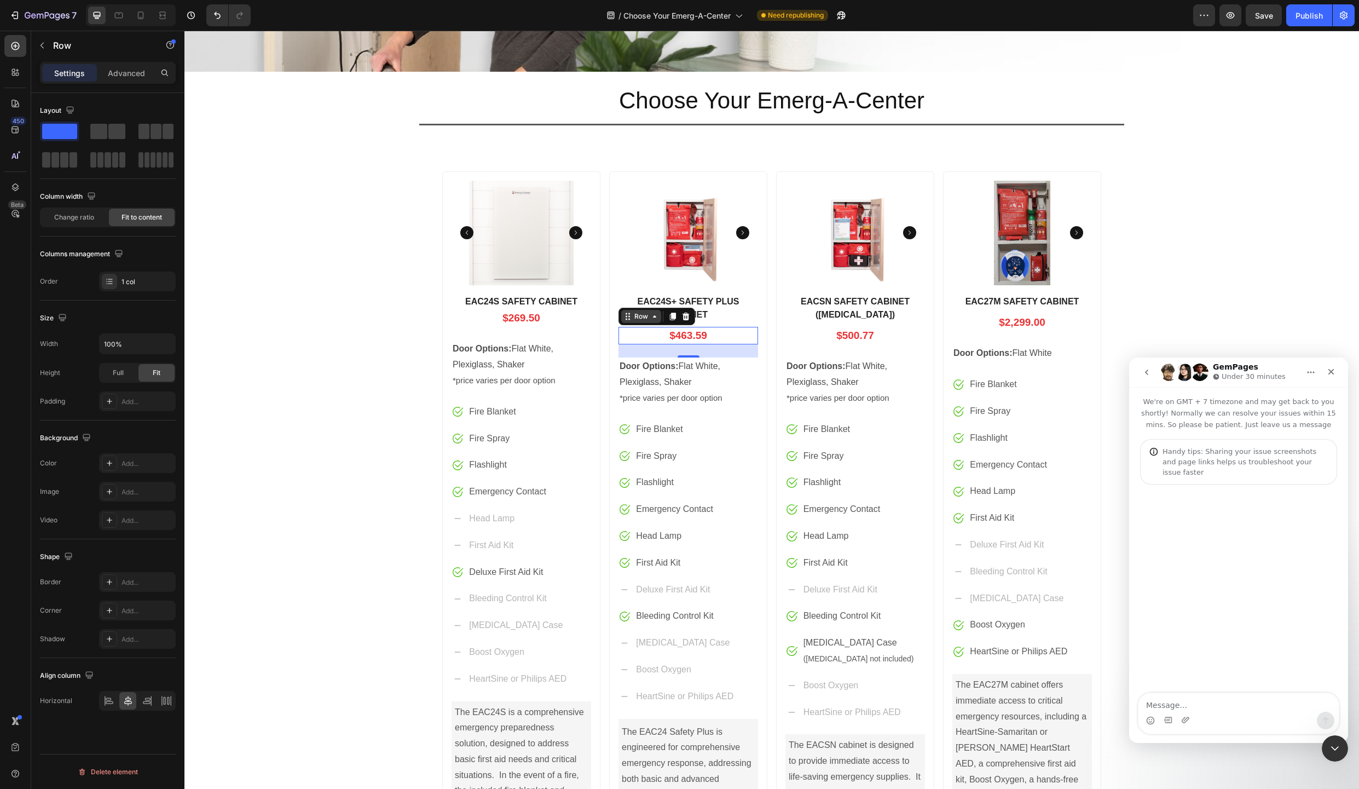
click at [632, 319] on div "Row" at bounding box center [641, 316] width 18 height 10
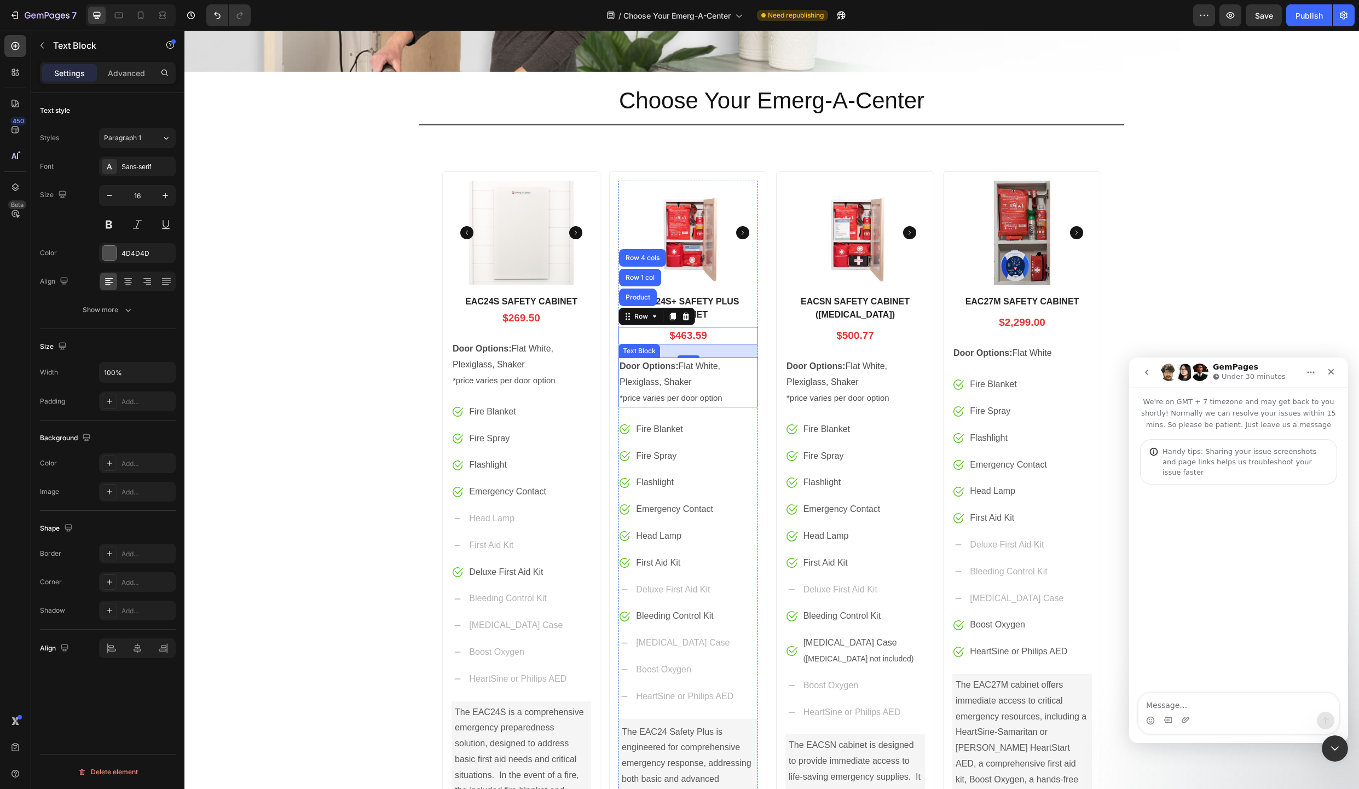
click at [627, 368] on strong "Door Options:" at bounding box center [649, 365] width 59 height 9
click at [632, 351] on div "Text Block" at bounding box center [650, 347] width 37 height 10
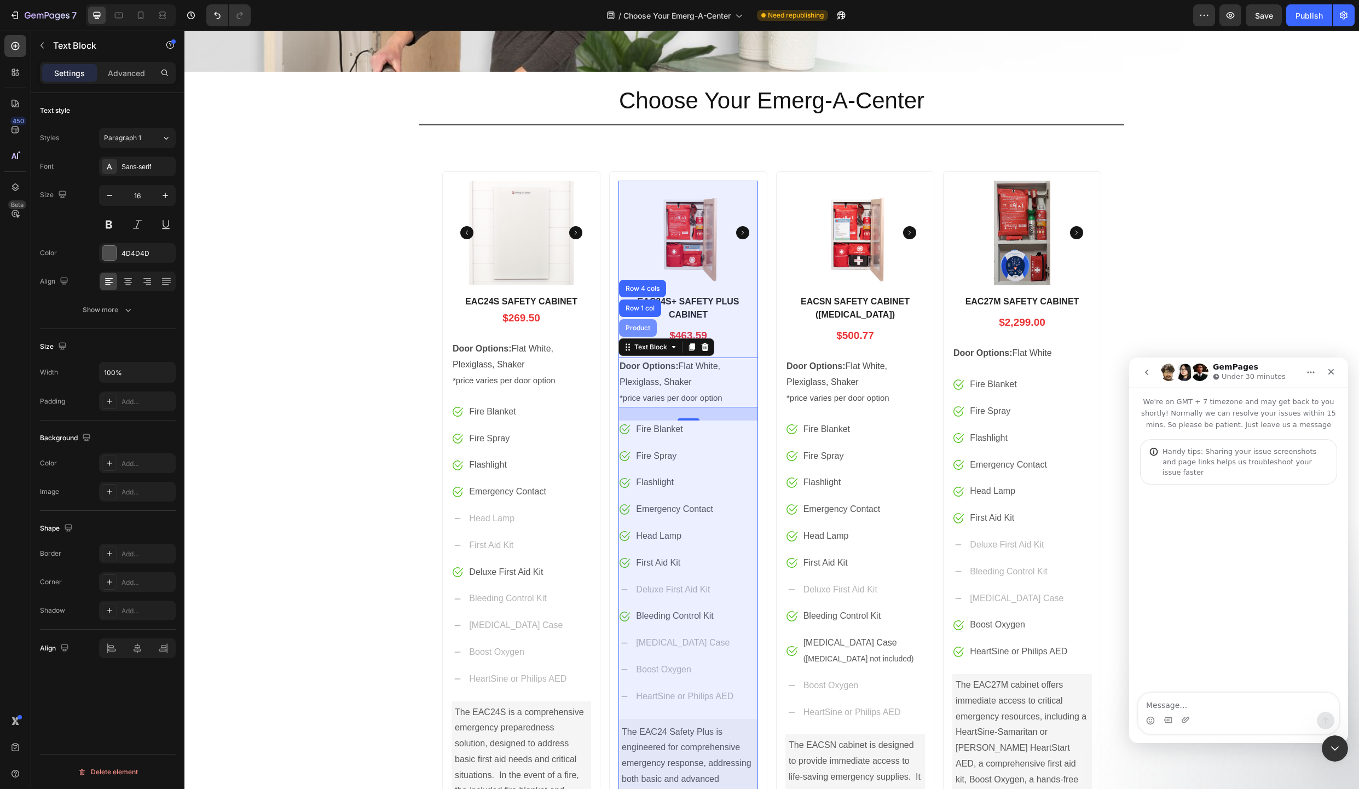
click at [636, 327] on div "Product" at bounding box center [638, 328] width 29 height 7
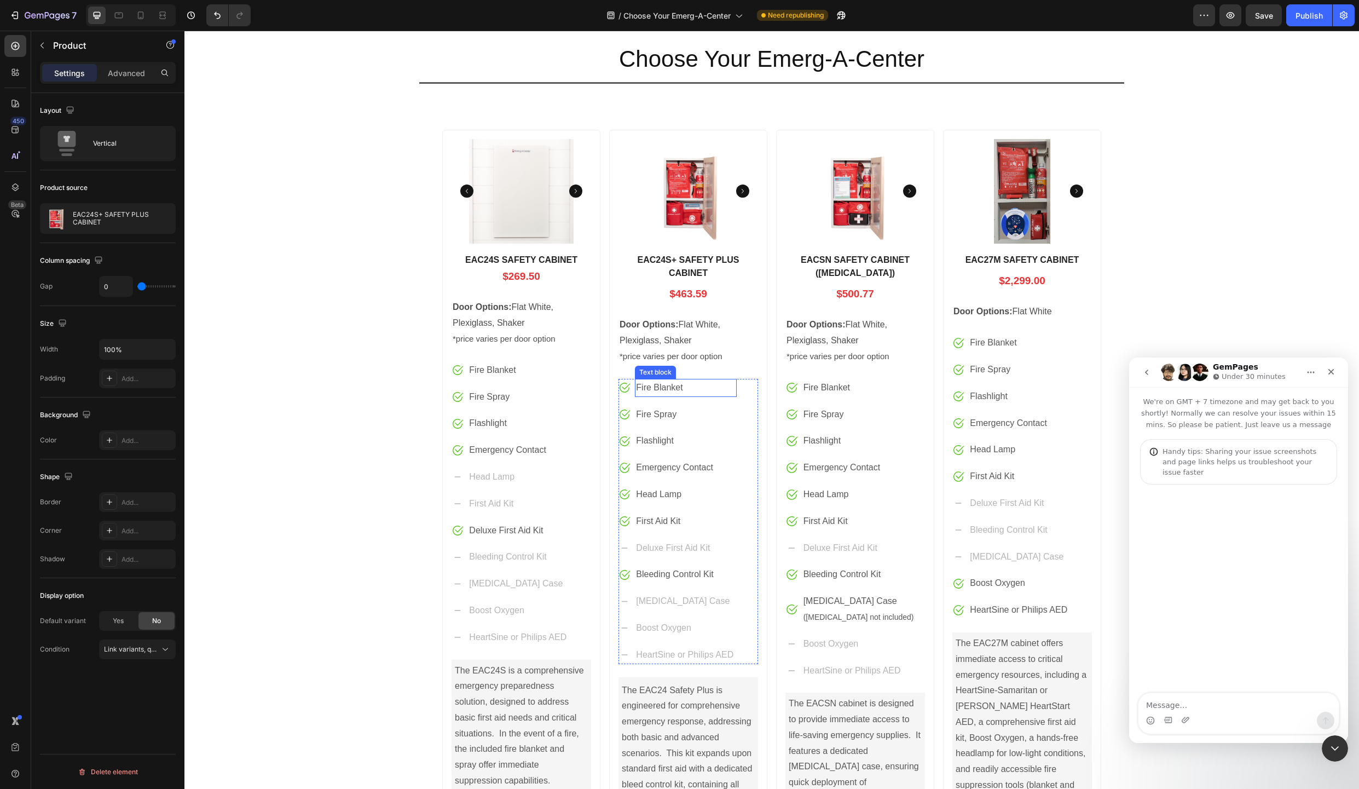
scroll to position [300, 0]
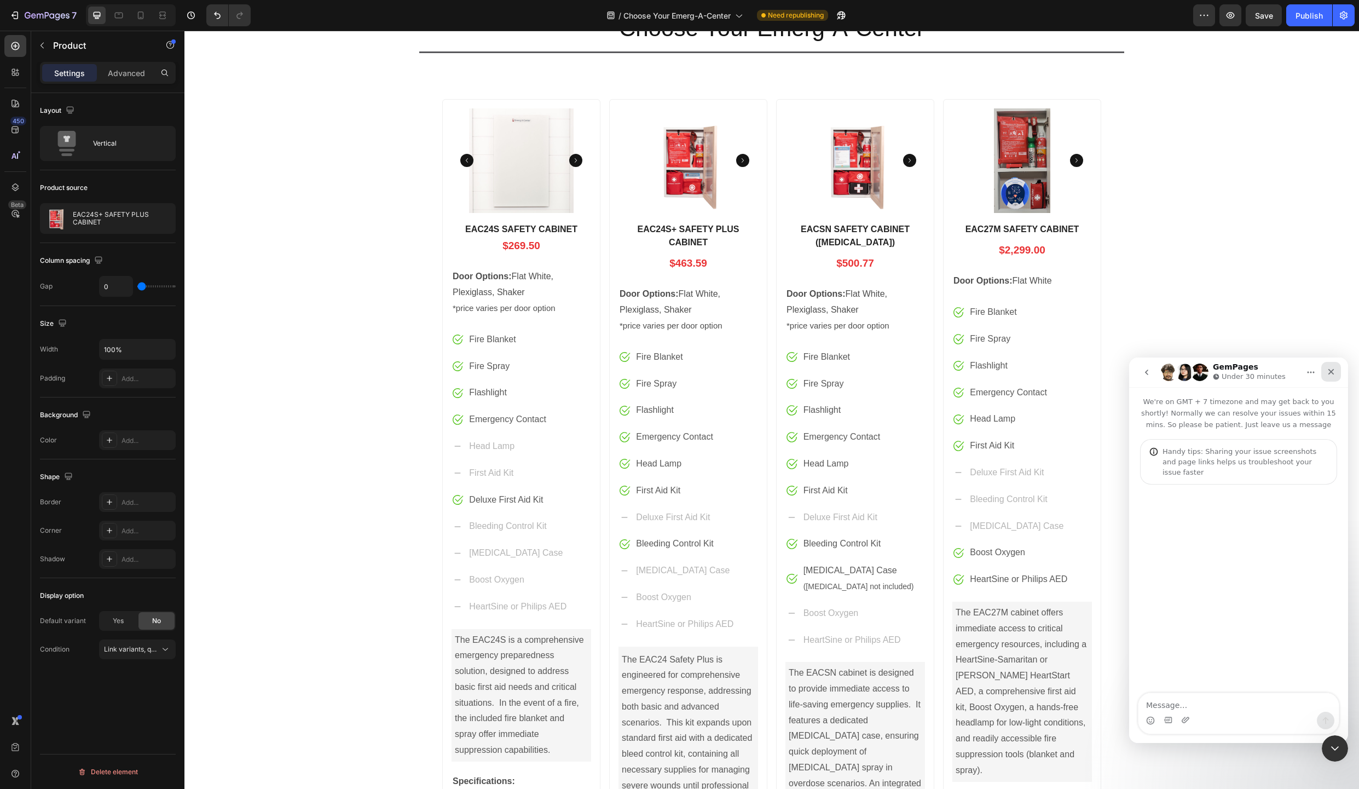
click at [1330, 372] on icon "Close" at bounding box center [1331, 371] width 9 height 9
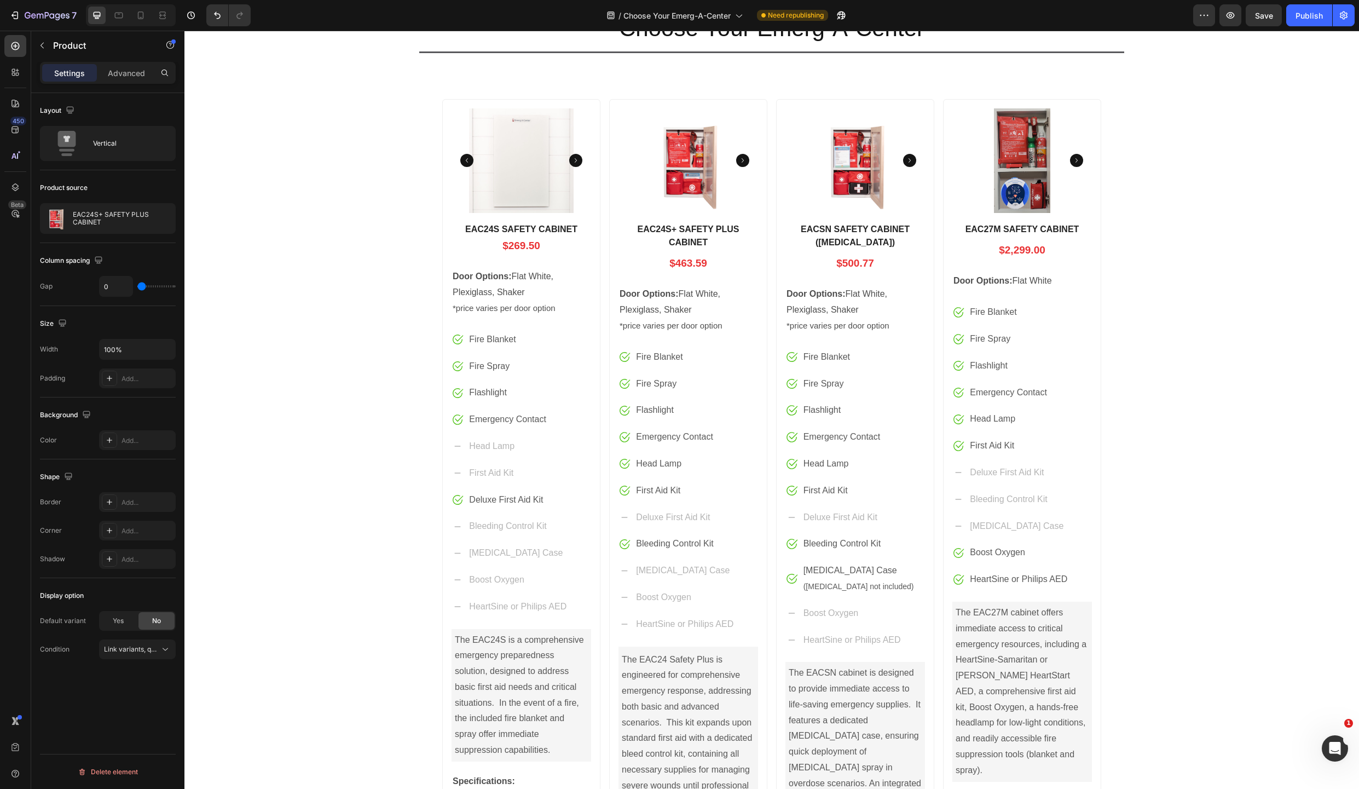
scroll to position [0, 0]
click at [489, 228] on h1 "EAC24S SAFETY CABINET" at bounding box center [522, 229] width 140 height 15
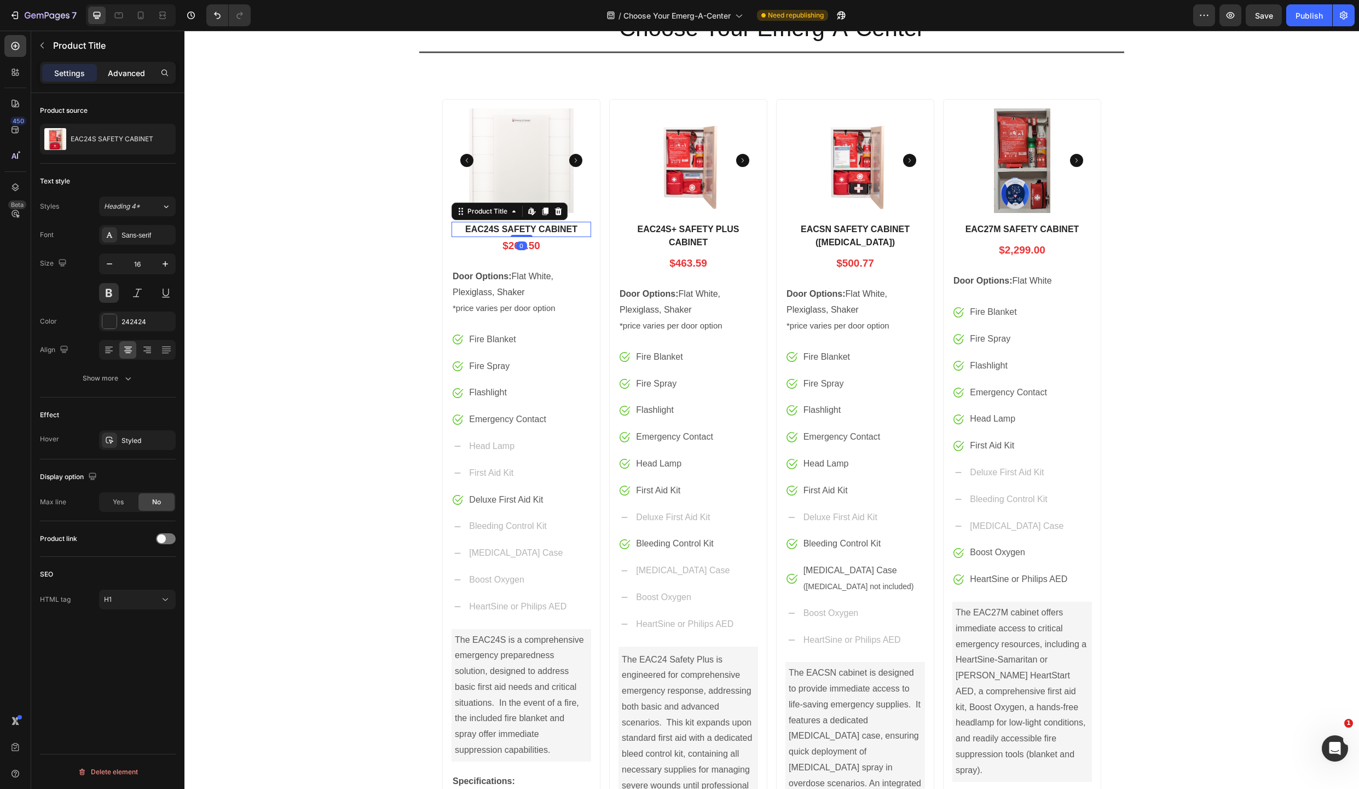
click at [122, 71] on p "Advanced" at bounding box center [126, 72] width 37 height 11
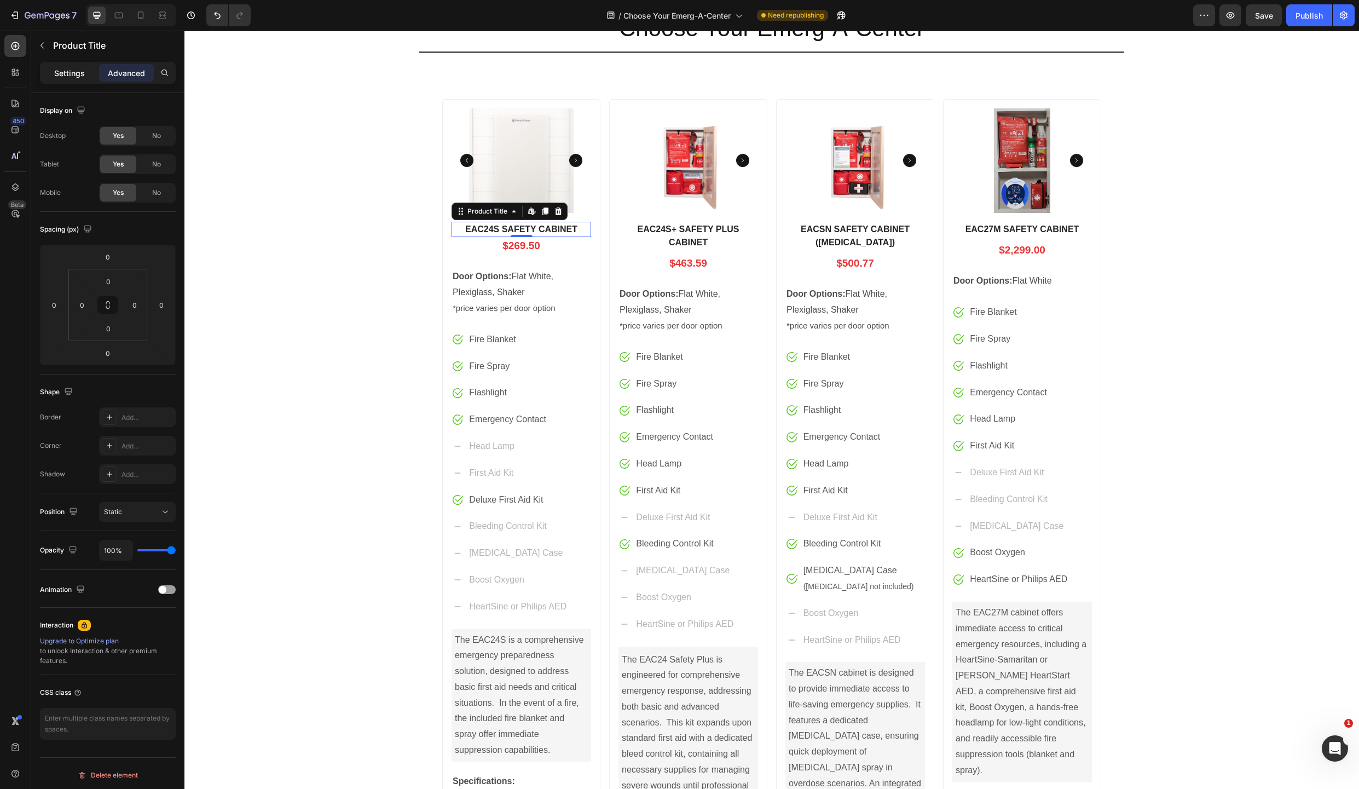
click at [67, 70] on p "Settings" at bounding box center [69, 72] width 31 height 11
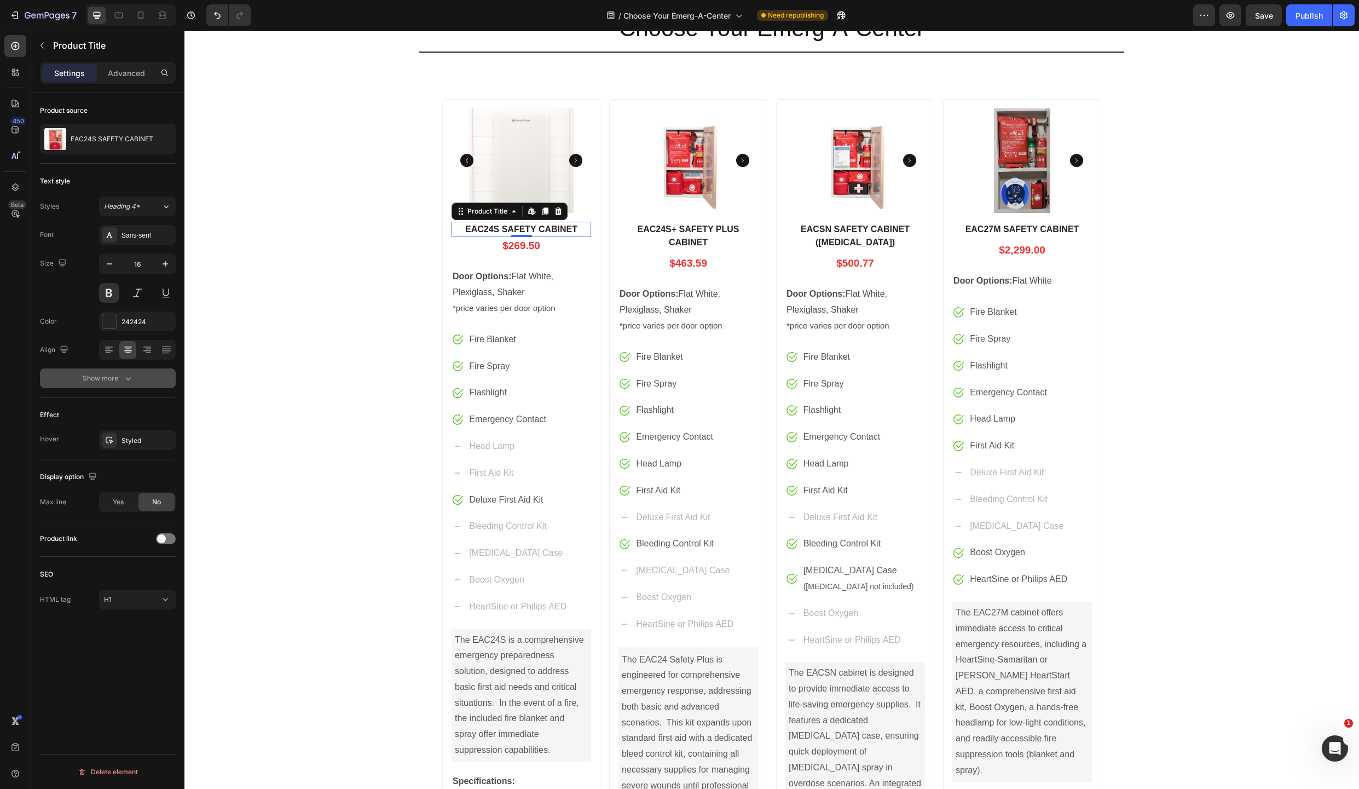
click at [107, 378] on div "Show more" at bounding box center [108, 378] width 51 height 11
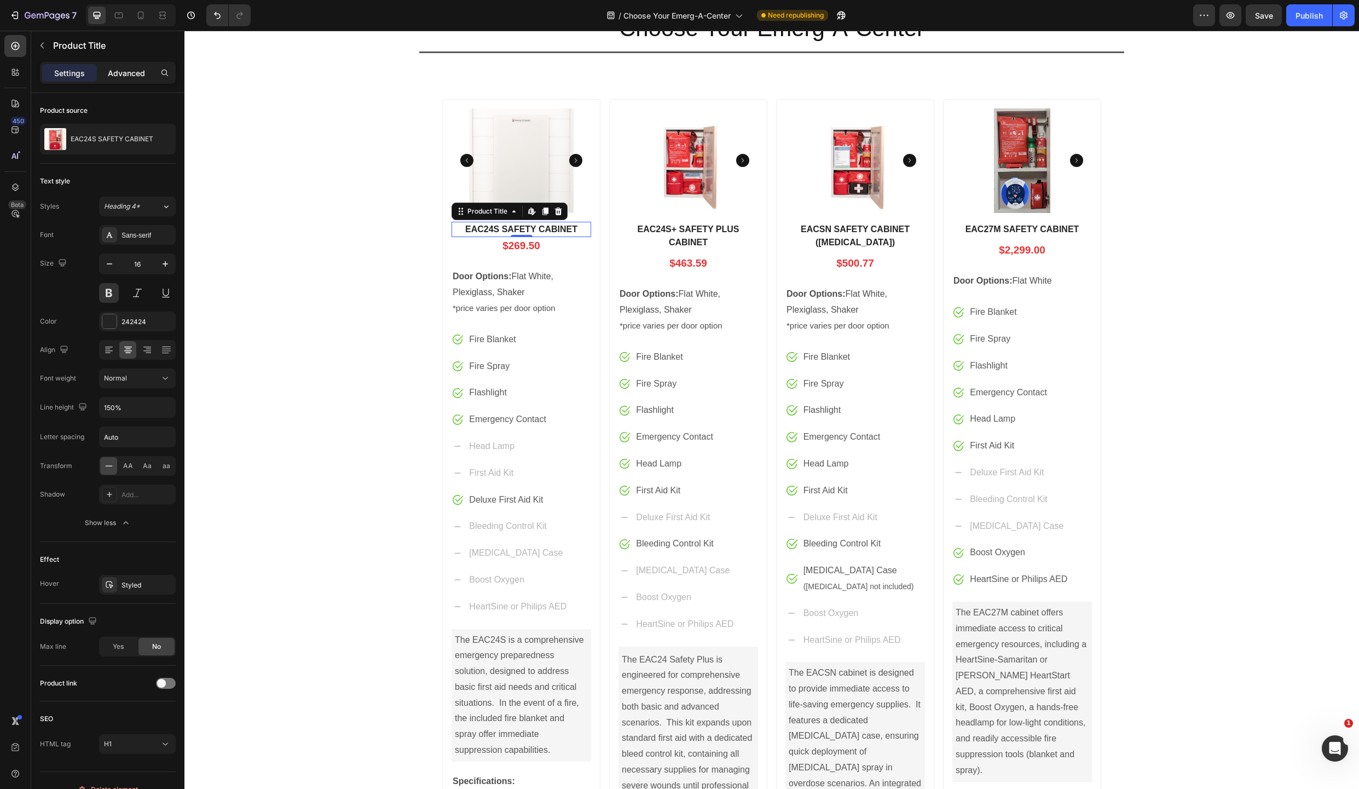
click at [117, 73] on p "Advanced" at bounding box center [126, 72] width 37 height 11
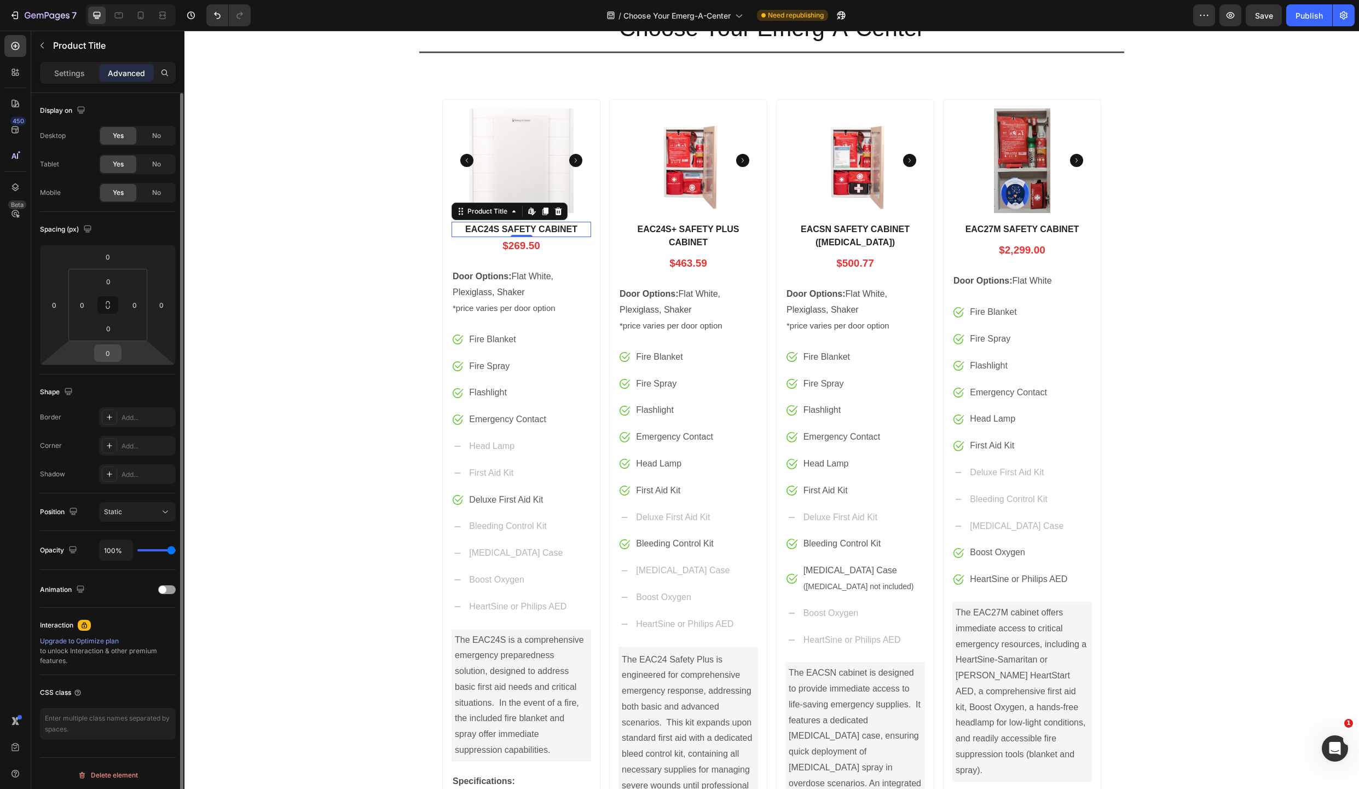
click at [110, 353] on input "0" at bounding box center [108, 353] width 22 height 16
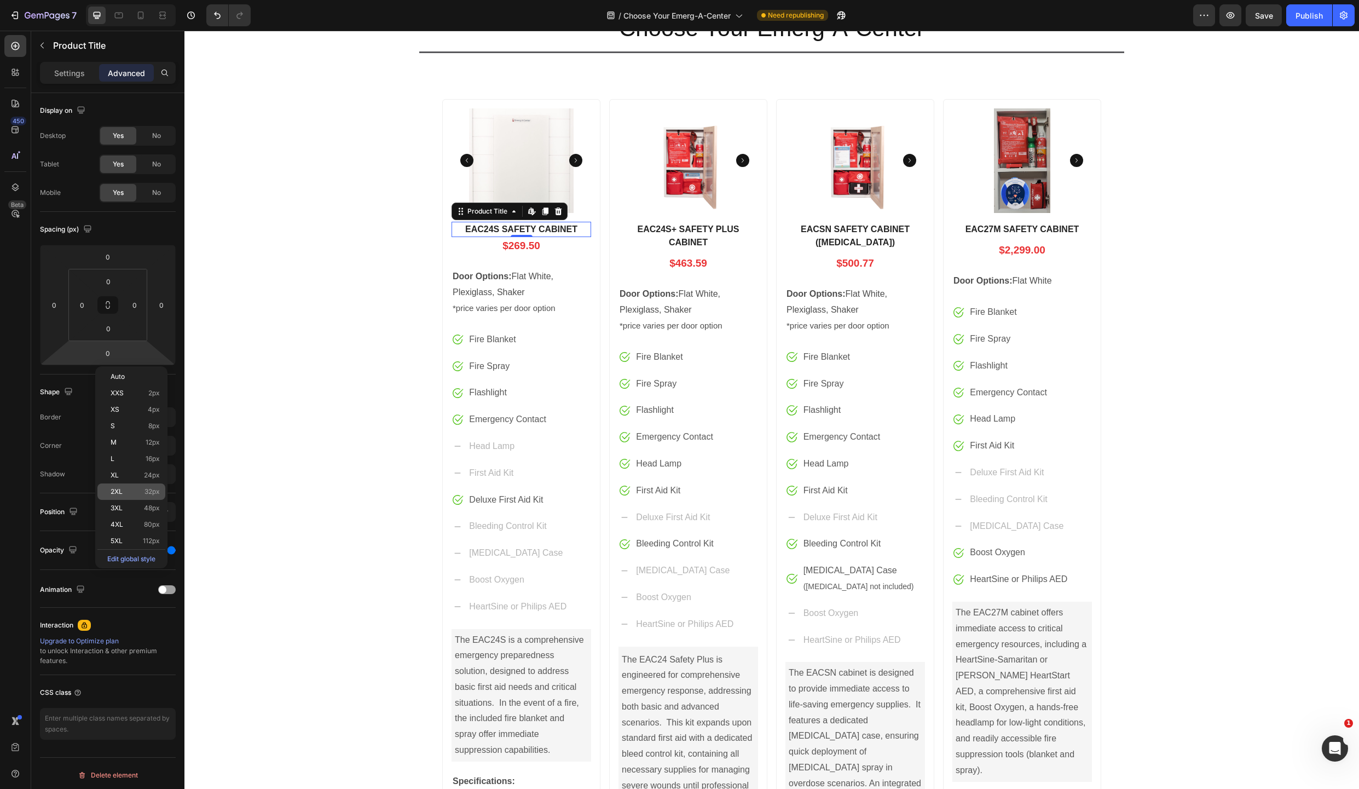
click at [115, 492] on span "2XL" at bounding box center [117, 492] width 12 height 8
type input "32"
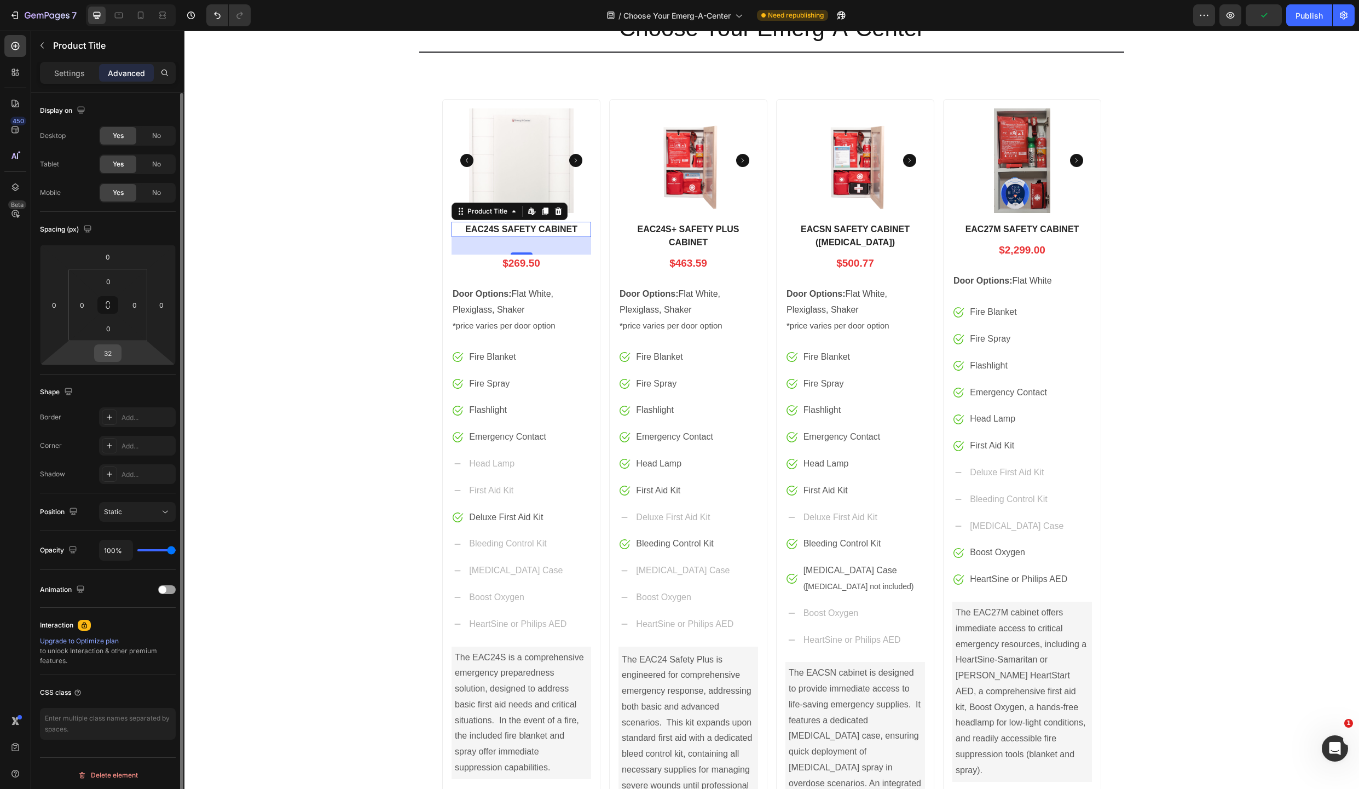
click at [111, 354] on input "32" at bounding box center [108, 353] width 22 height 16
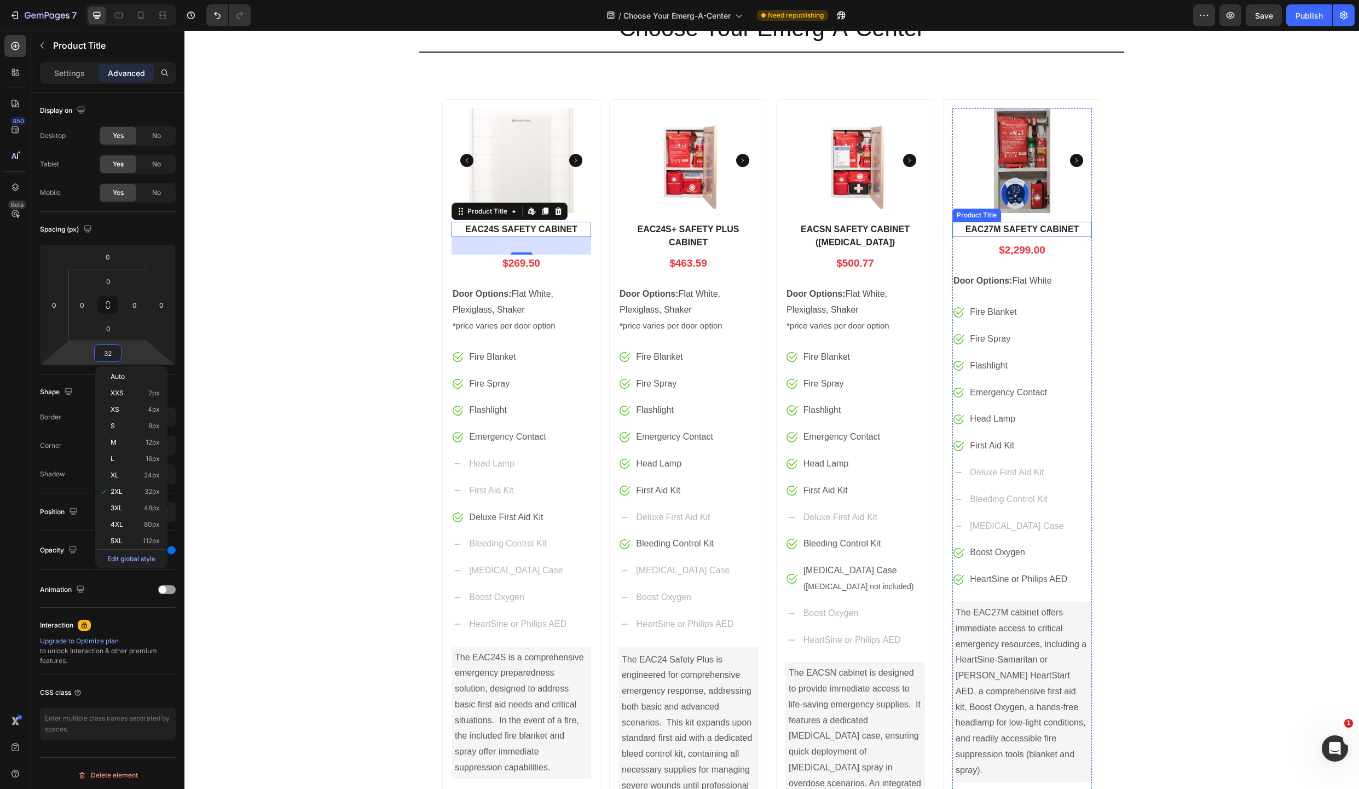
click at [1014, 228] on h1 "EAC27M SAFETY CABINET" at bounding box center [1022, 229] width 140 height 15
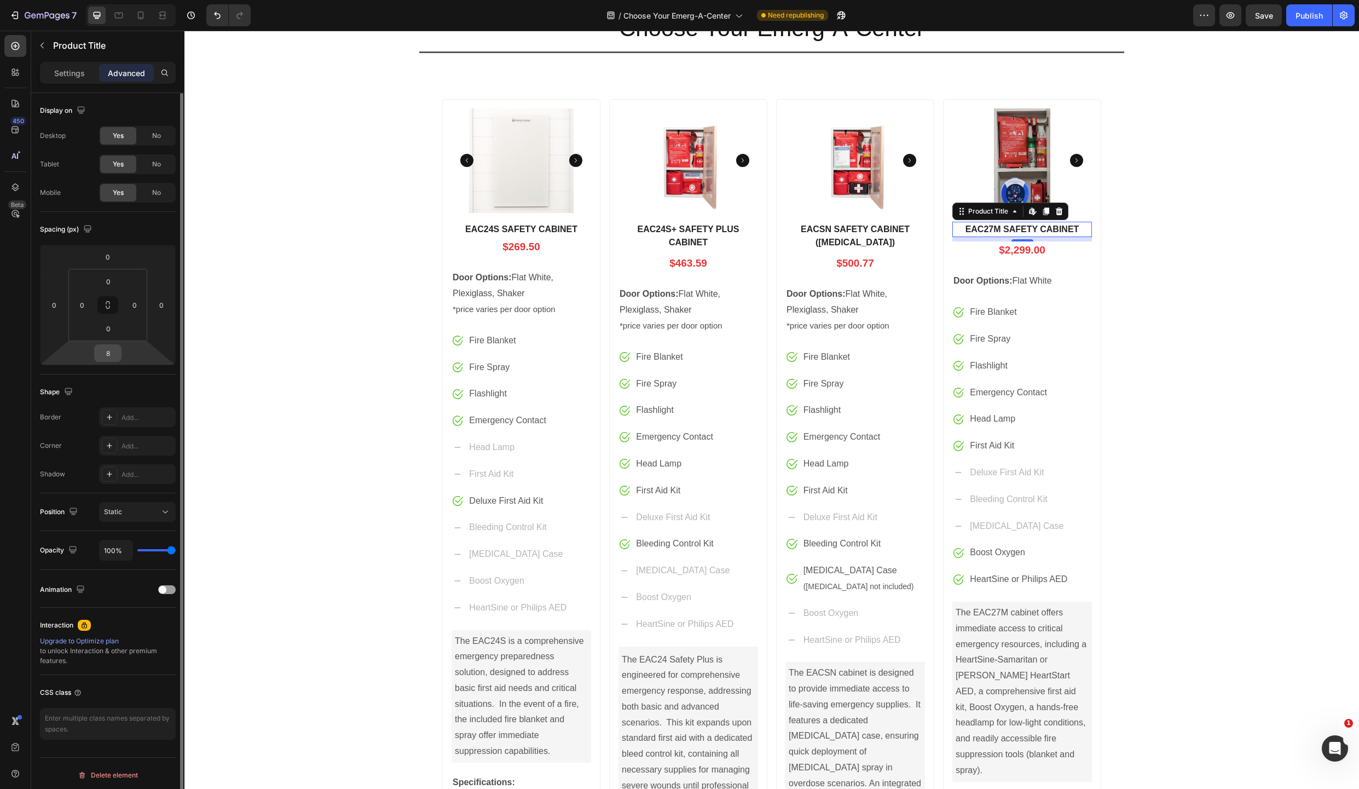
click at [109, 351] on input "8" at bounding box center [108, 353] width 22 height 16
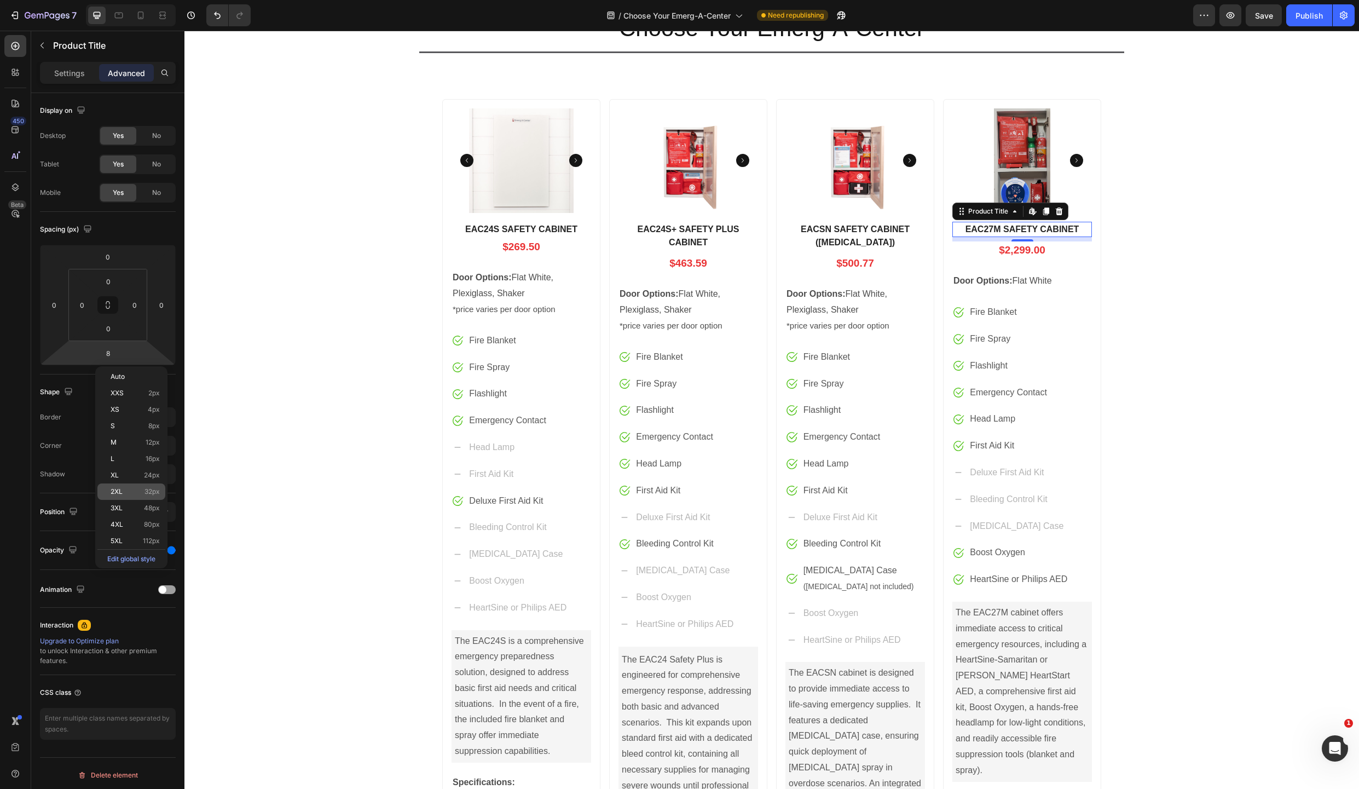
click at [122, 489] on span "2XL" at bounding box center [117, 492] width 12 height 8
type input "32"
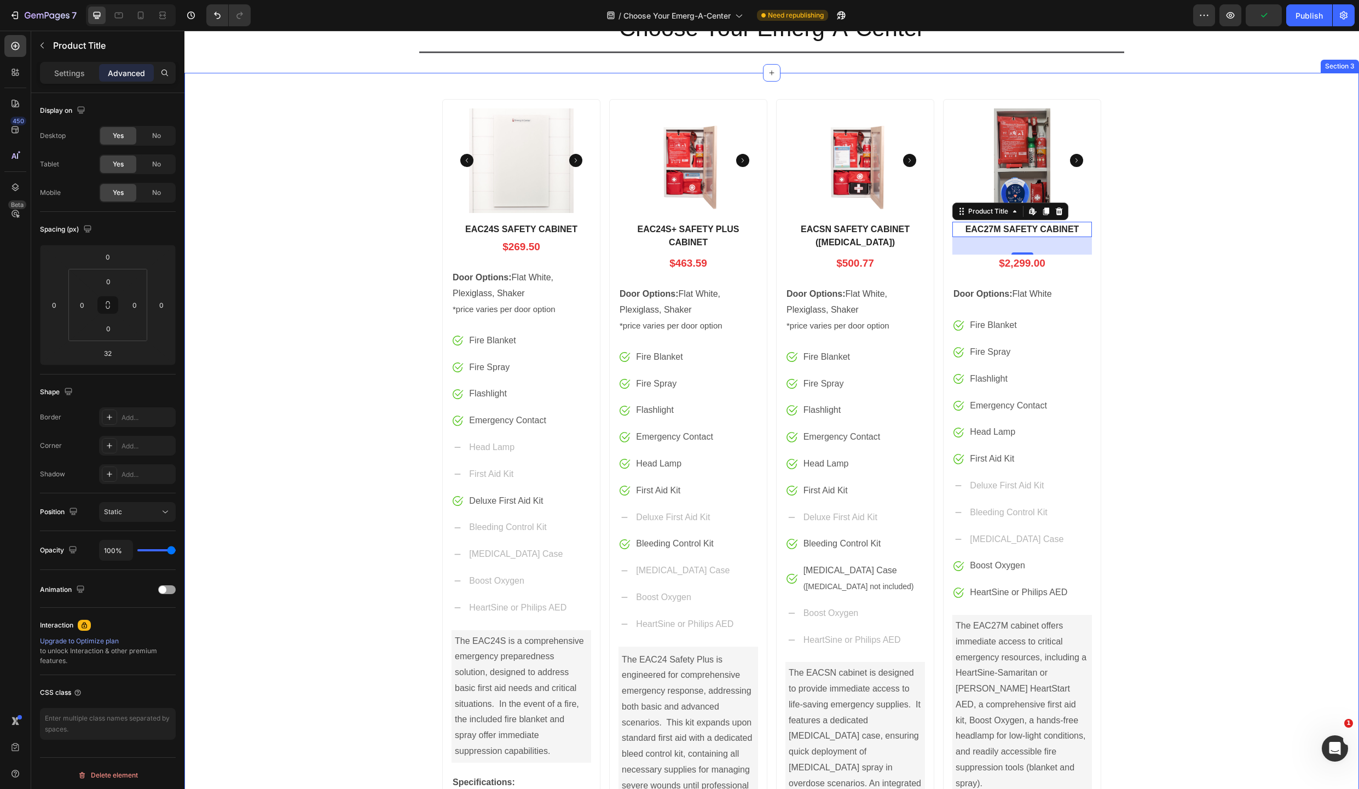
click at [1215, 325] on div "Product Images EAC24S SAFETY CABINET Product Title $269.50 Price Price Row Door…" at bounding box center [771, 533] width 1175 height 886
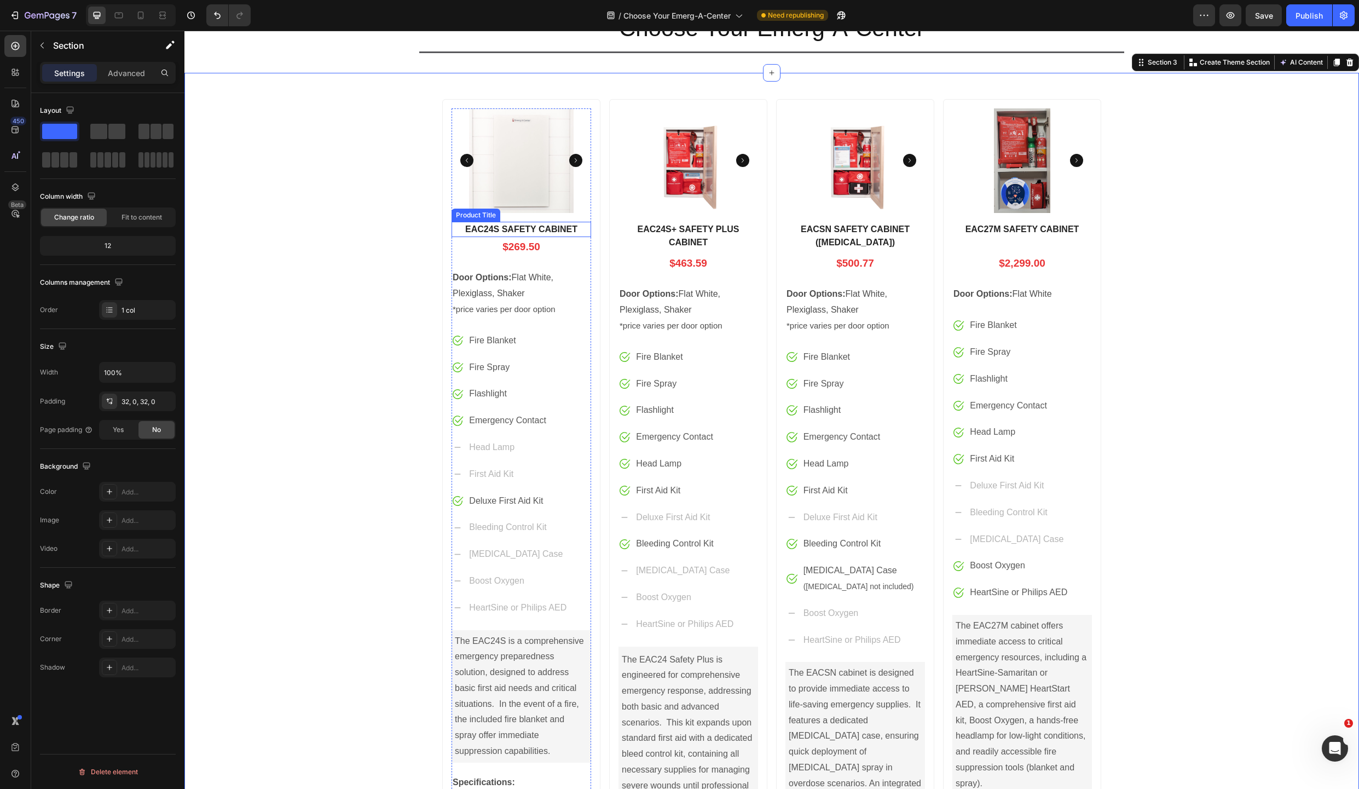
click at [547, 229] on h1 "EAC24S SAFETY CABINET" at bounding box center [522, 229] width 140 height 15
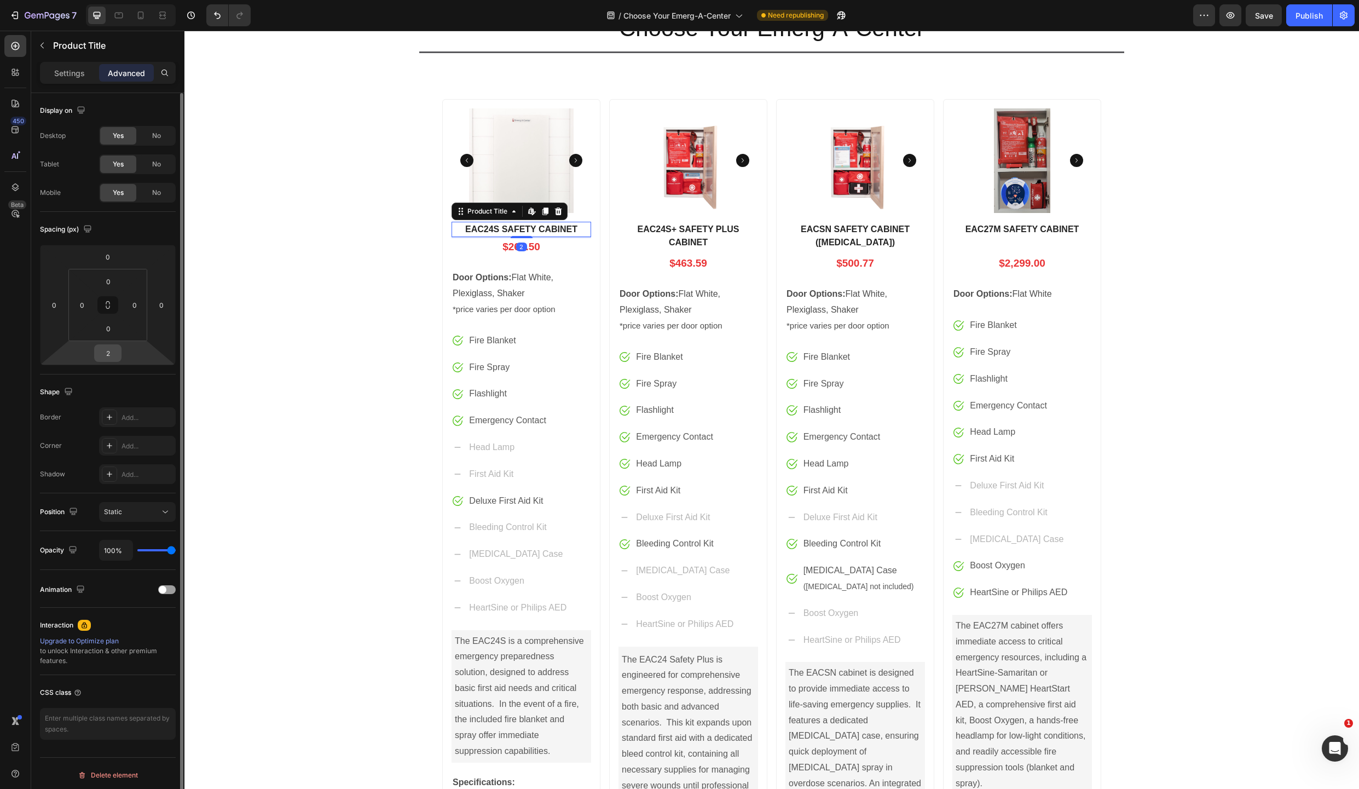
click at [109, 355] on input "2" at bounding box center [108, 353] width 22 height 16
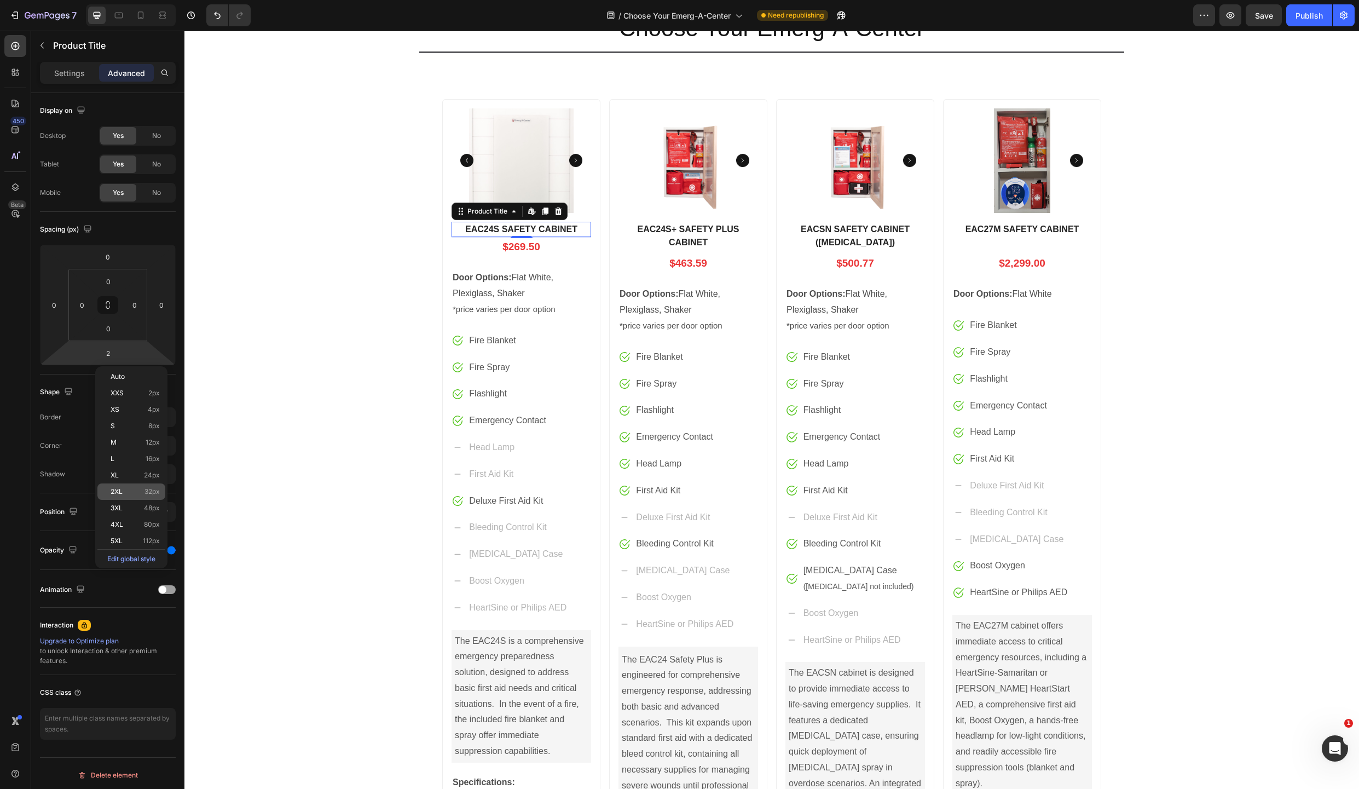
click at [114, 490] on span "2XL" at bounding box center [117, 492] width 12 height 8
type input "32"
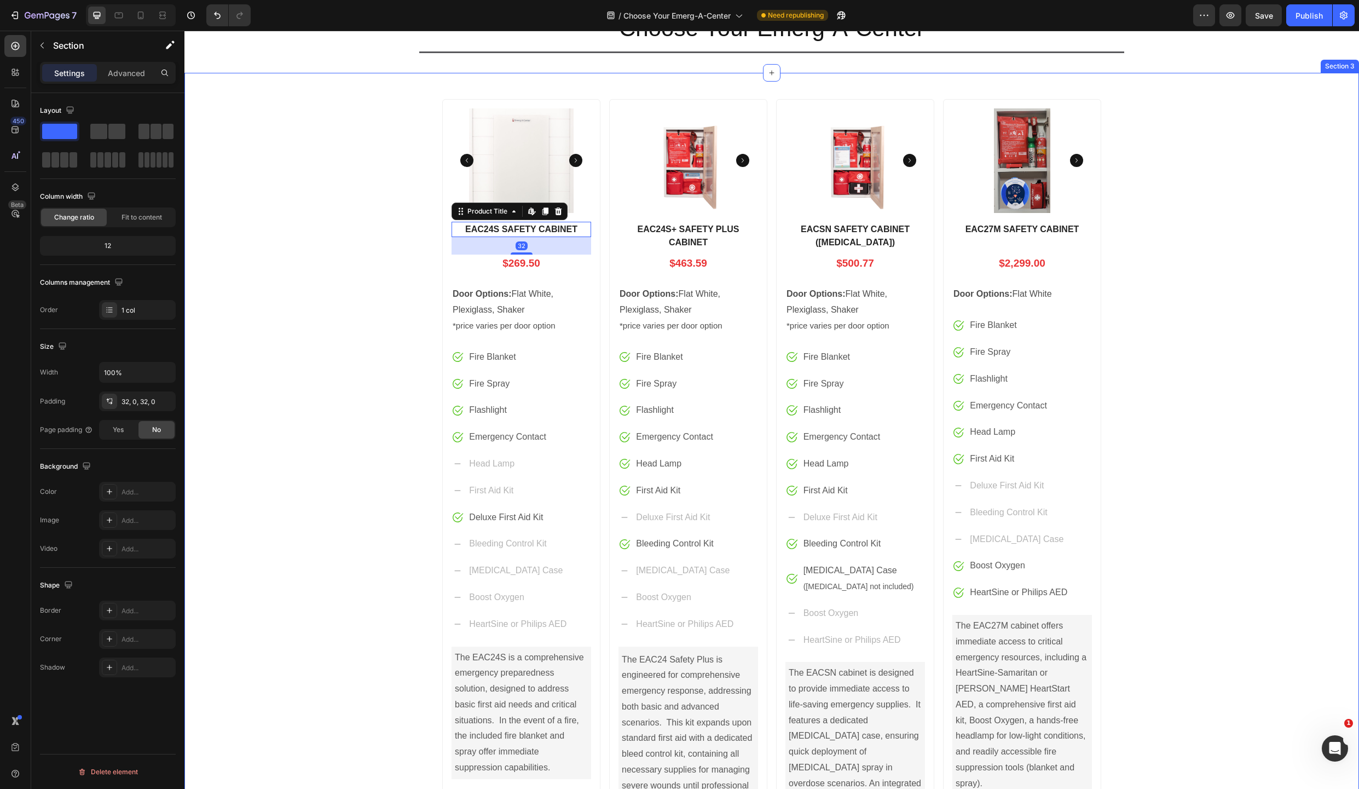
click at [1254, 281] on div "Product Images EAC24S SAFETY CABINET Product Title Edit content in Shopify 32 $…" at bounding box center [771, 533] width 1175 height 886
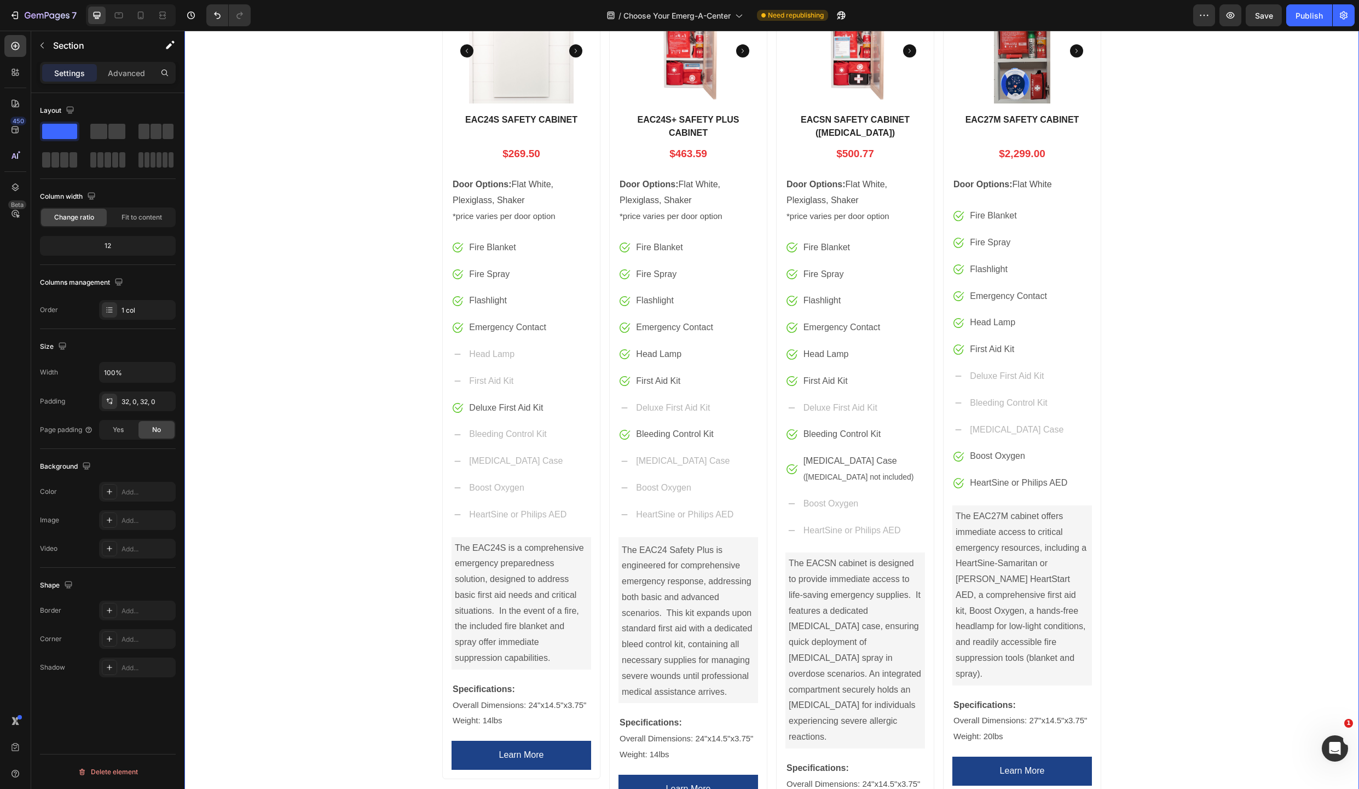
scroll to position [351, 0]
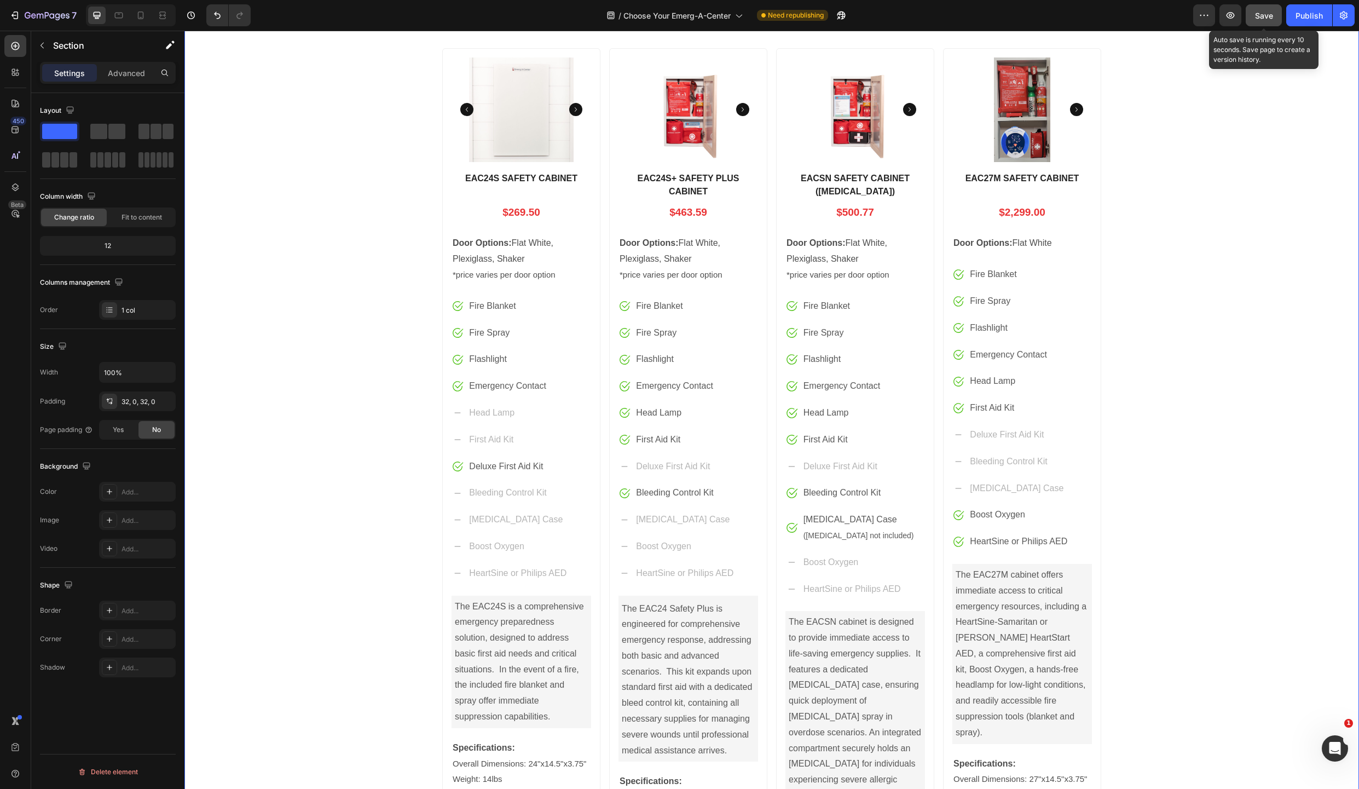
click at [1260, 18] on span "Save" at bounding box center [1264, 15] width 18 height 9
click at [1310, 13] on div "Publish" at bounding box center [1309, 15] width 27 height 11
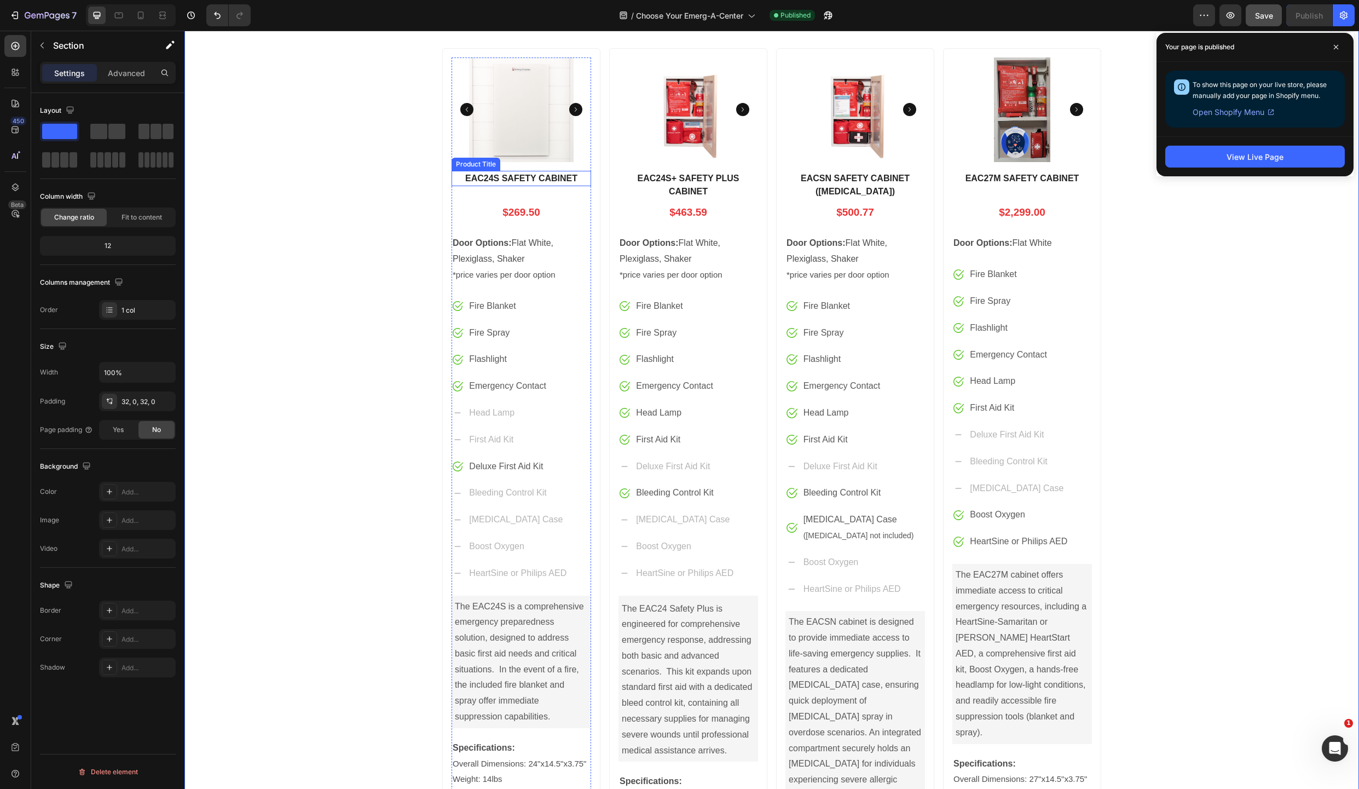
click at [518, 178] on h1 "EAC24S SAFETY CABINET" at bounding box center [522, 178] width 140 height 15
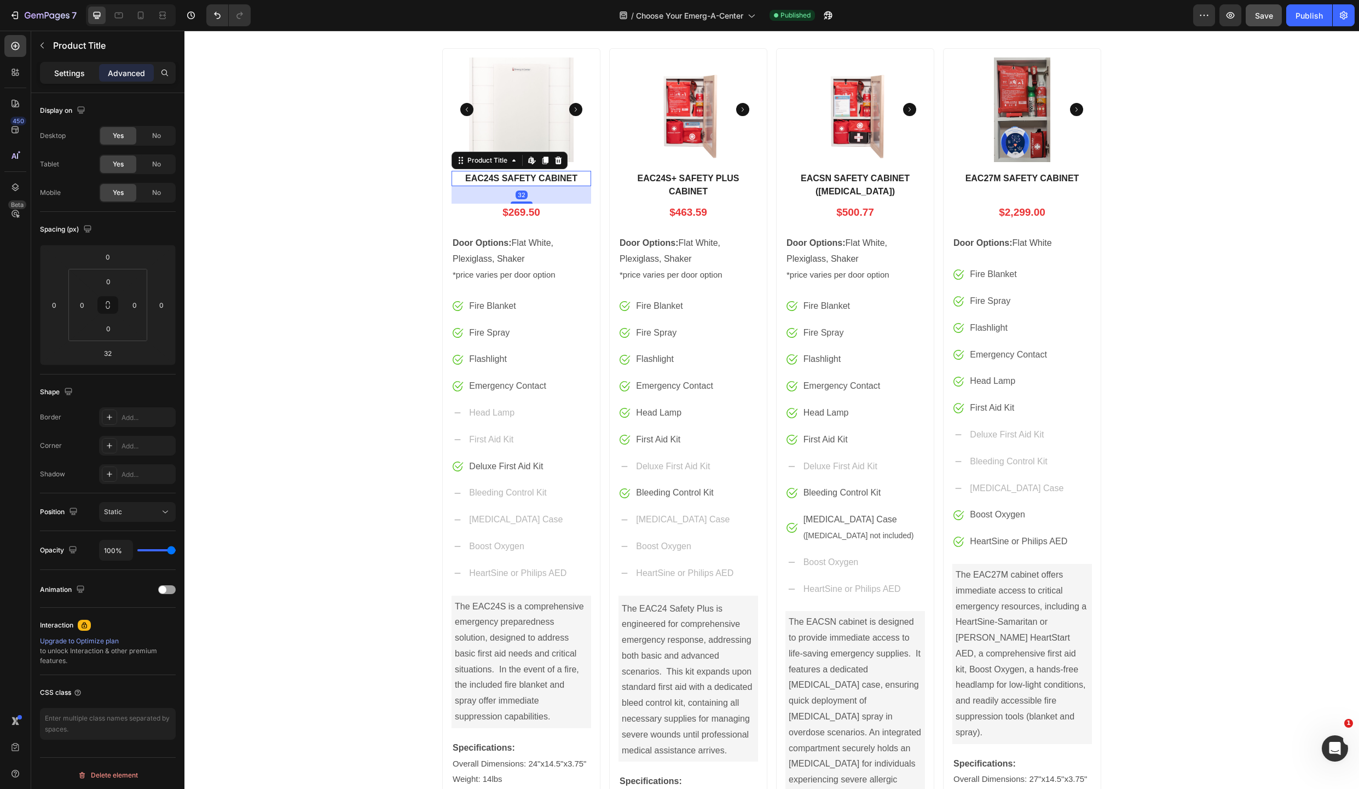
click at [60, 70] on p "Settings" at bounding box center [69, 72] width 31 height 11
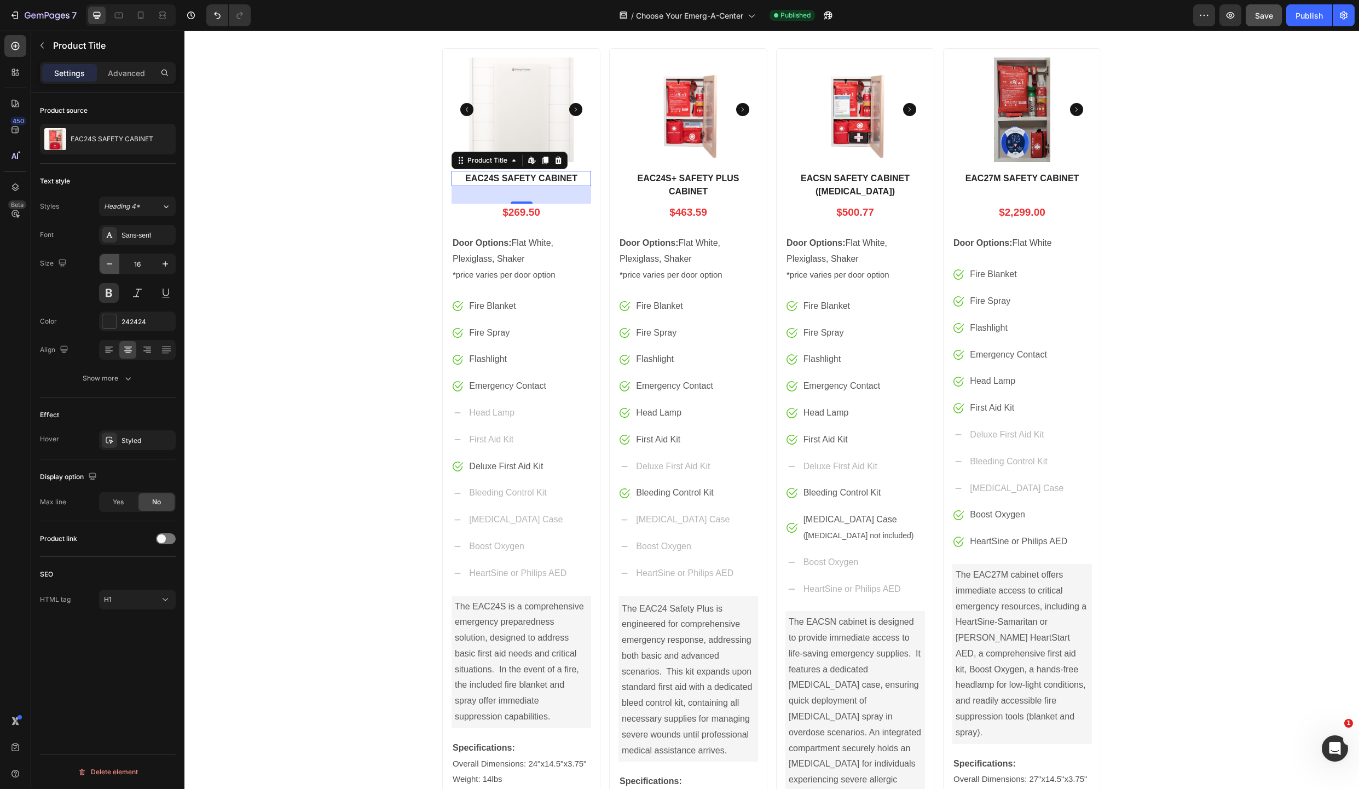
click at [111, 265] on icon "button" at bounding box center [109, 263] width 11 height 11
type input "15"
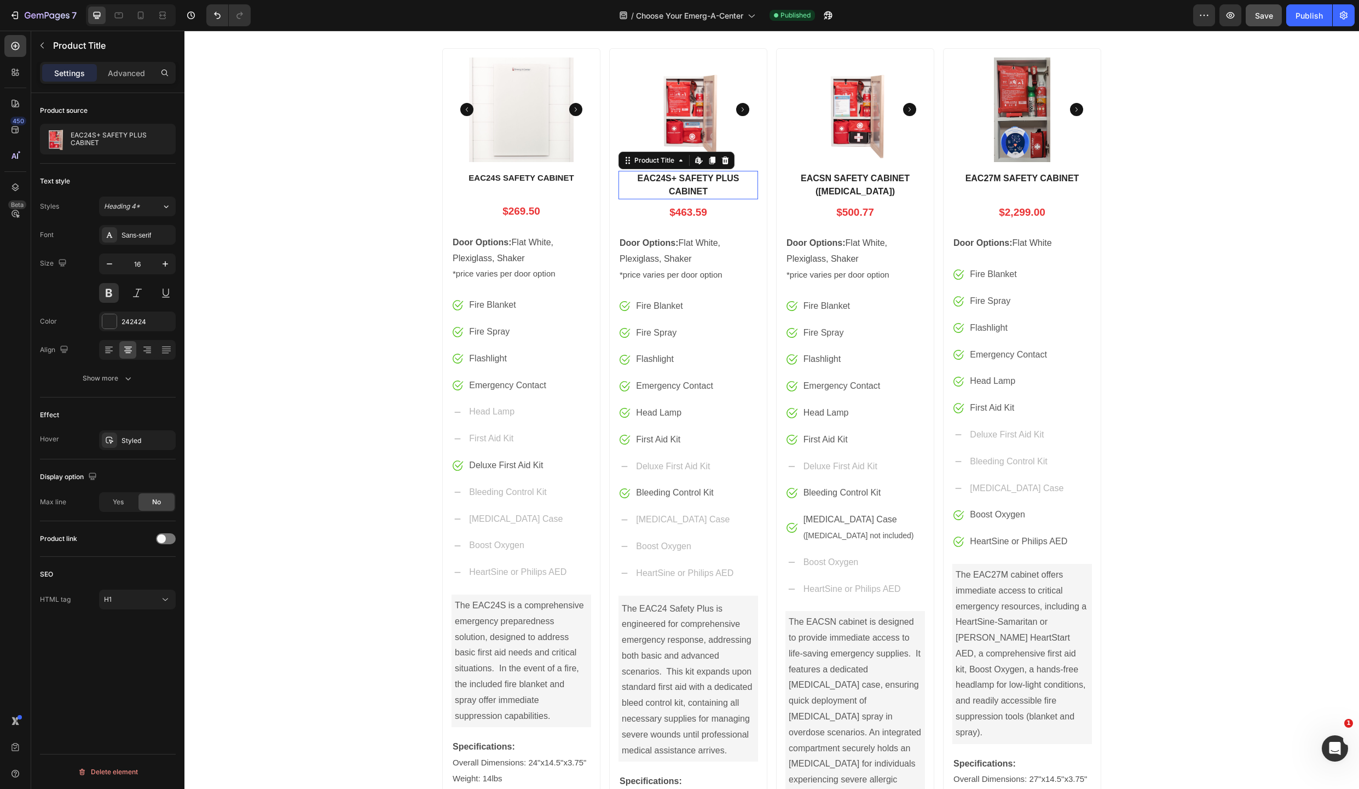
click at [677, 179] on h1 "EAC24S+ SAFETY PLUS CABINET" at bounding box center [689, 185] width 140 height 28
click at [111, 262] on icon "button" at bounding box center [109, 263] width 11 height 11
type input "15"
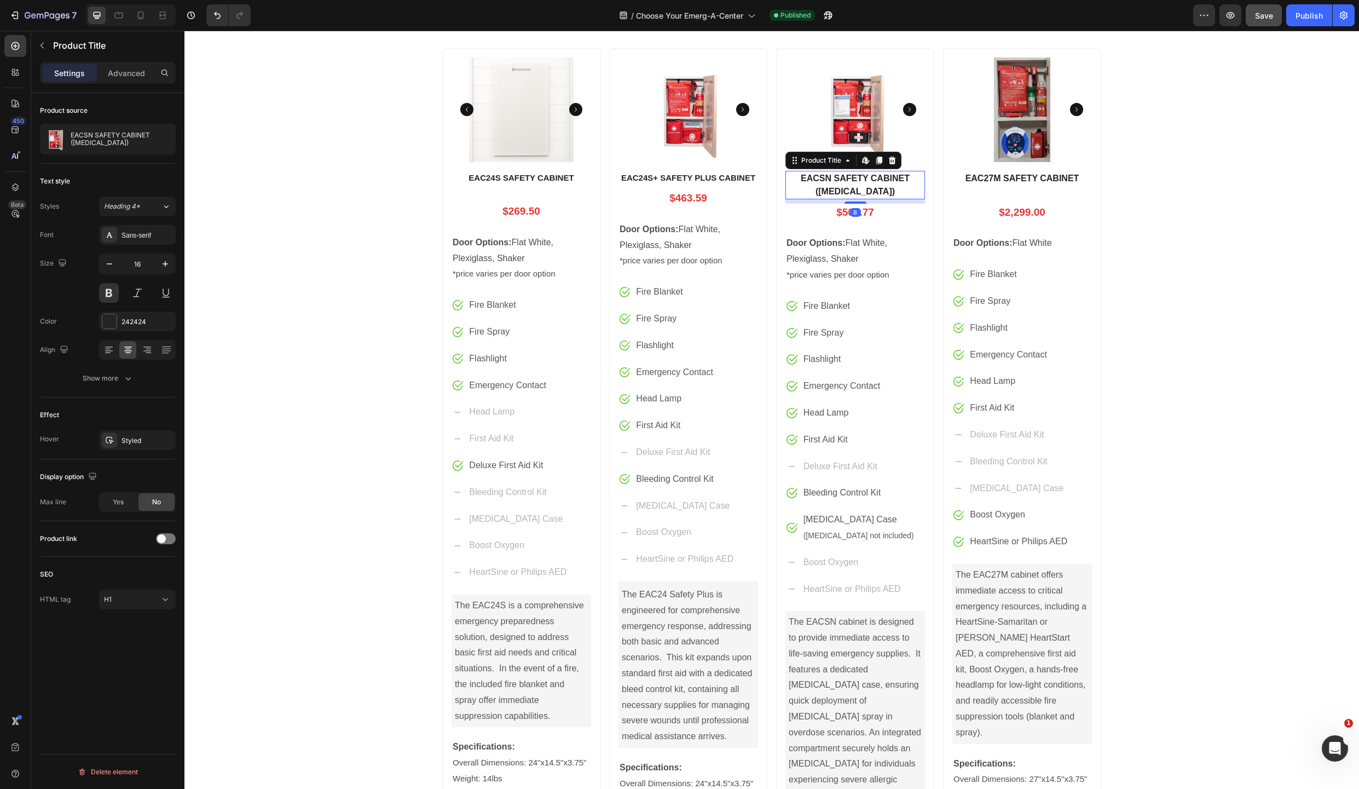
click at [847, 177] on h1 "EACSN SAFETY CABINET ([MEDICAL_DATA])" at bounding box center [856, 185] width 140 height 28
click at [108, 265] on icon "button" at bounding box center [109, 263] width 11 height 11
type input "15"
click at [996, 176] on h1 "EAC27M SAFETY CABINET" at bounding box center [1022, 178] width 140 height 15
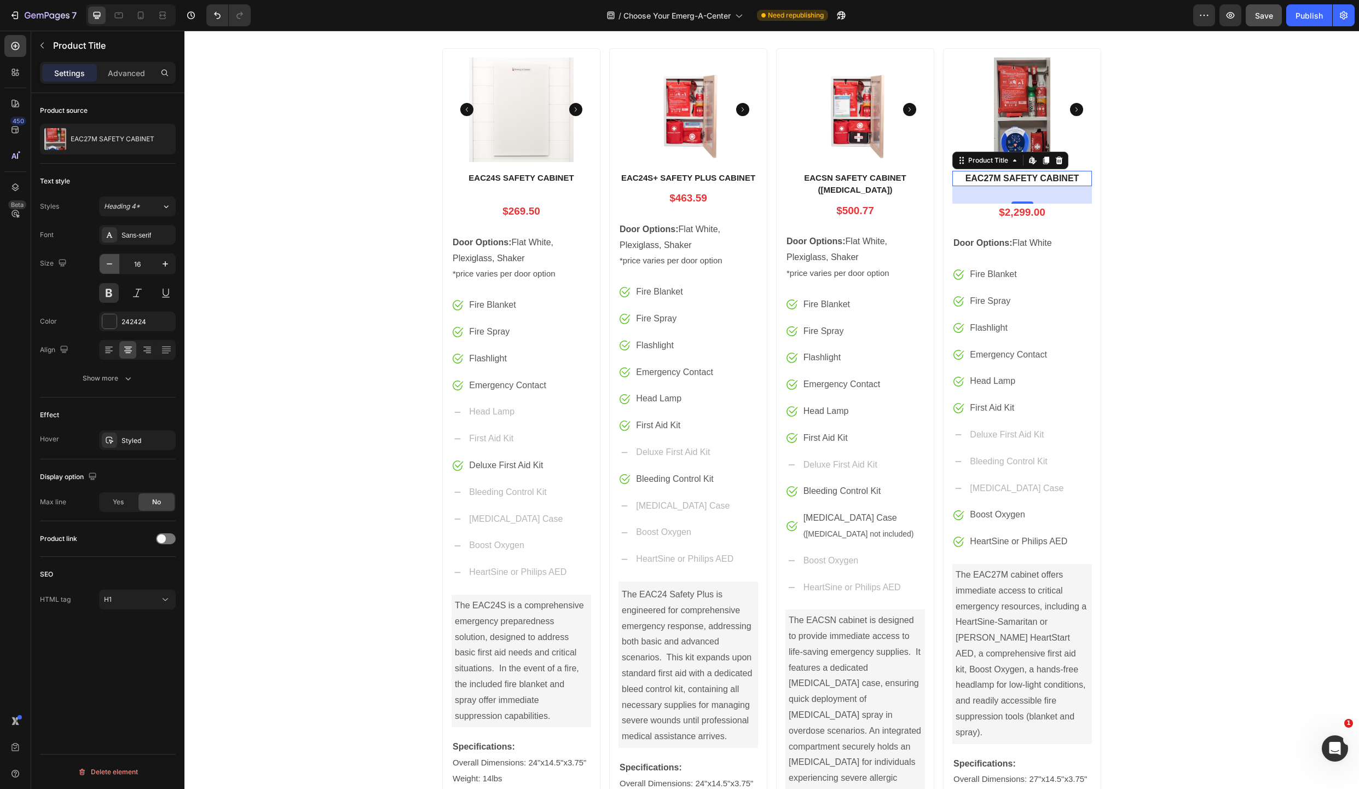
click at [111, 265] on icon "button" at bounding box center [109, 263] width 11 height 11
type input "15"
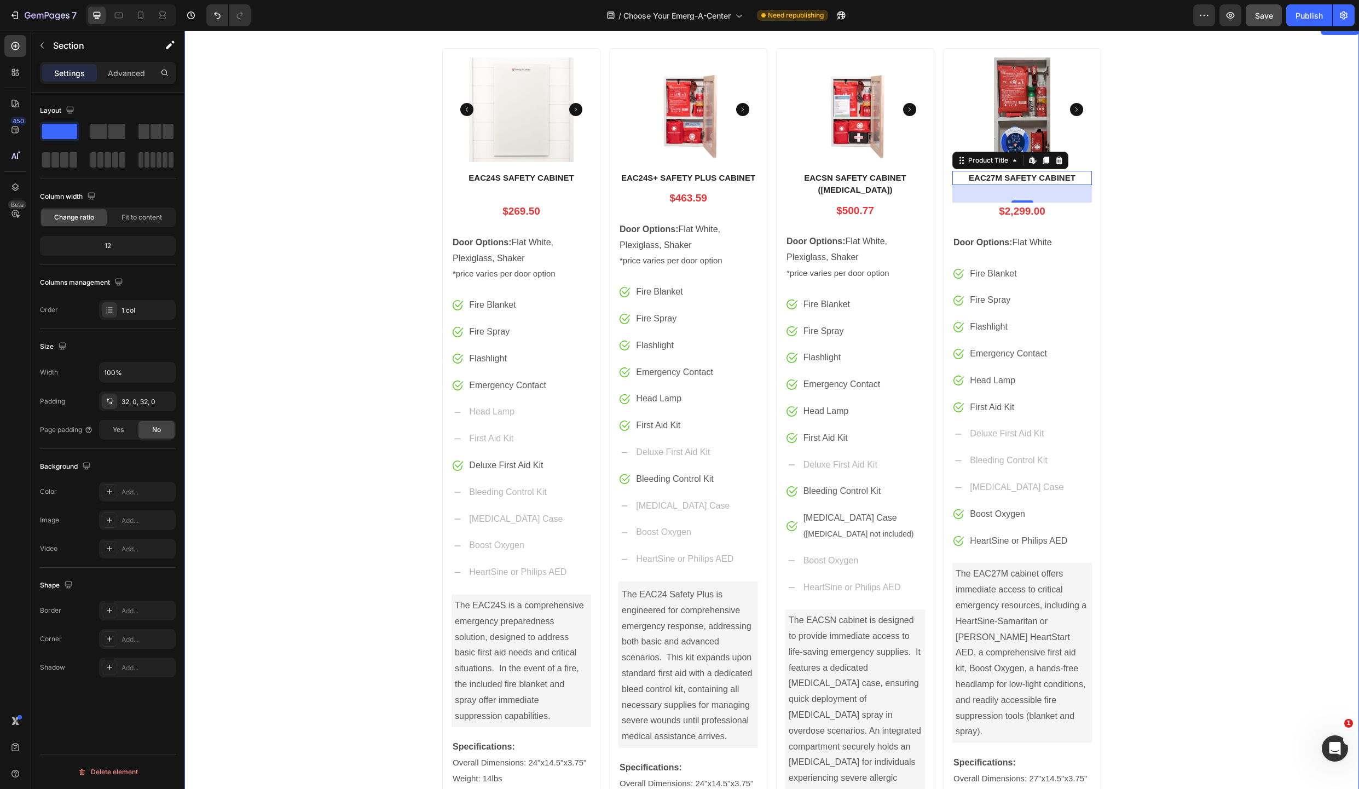
click at [1173, 374] on div "Product Images EAC24S SAFETY CABINET Product Title $269.50 Price Price Row Door…" at bounding box center [771, 481] width 1175 height 884
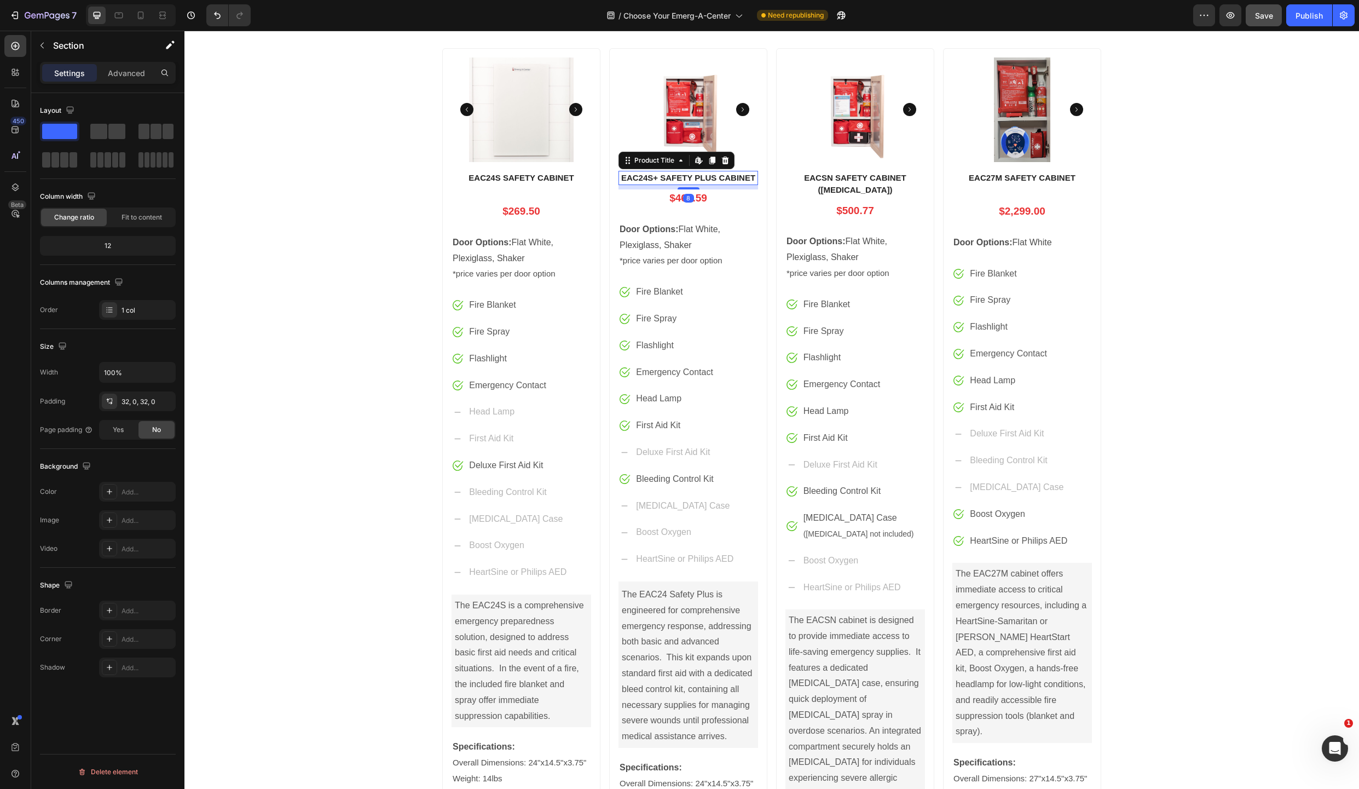
click at [706, 178] on h1 "EAC24S+ SAFETY PLUS CABINET" at bounding box center [689, 178] width 140 height 15
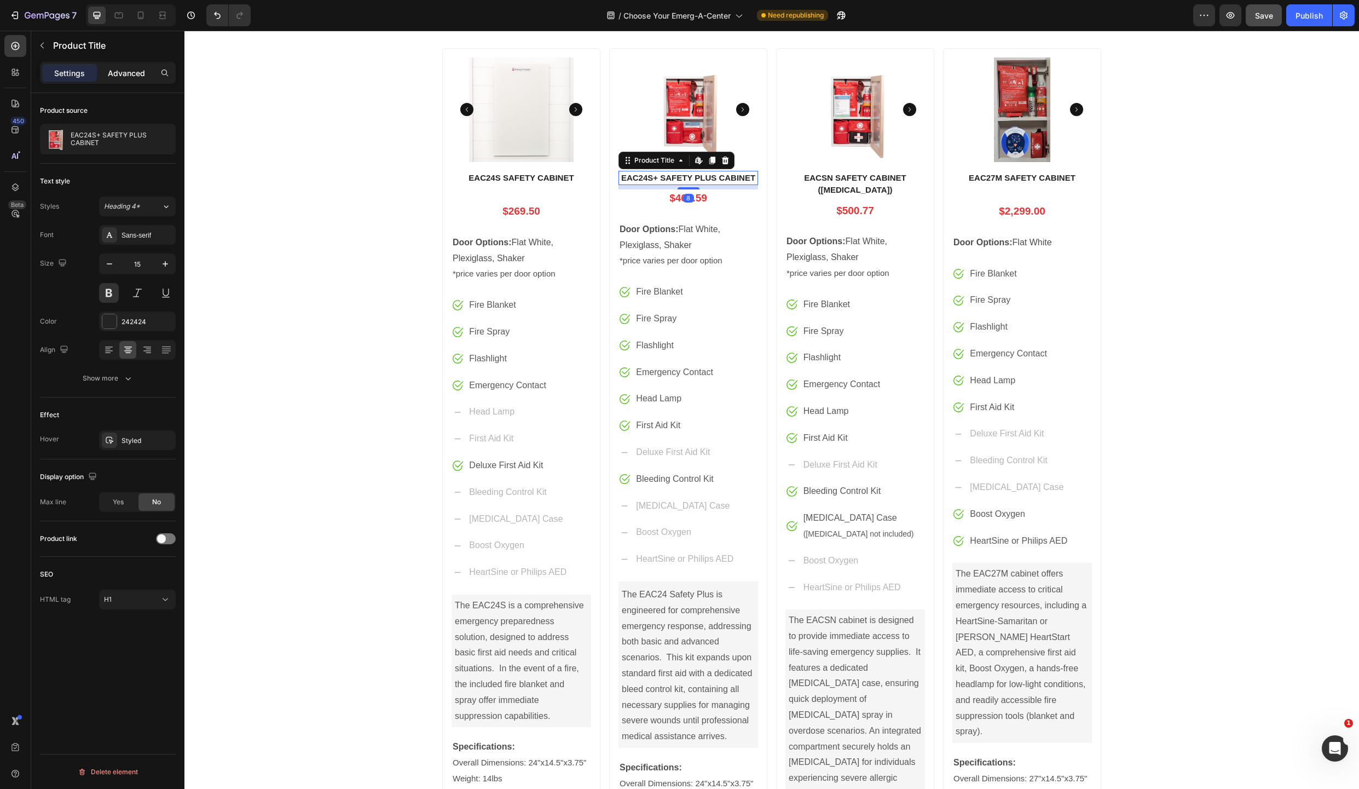
click at [134, 73] on p "Advanced" at bounding box center [126, 72] width 37 height 11
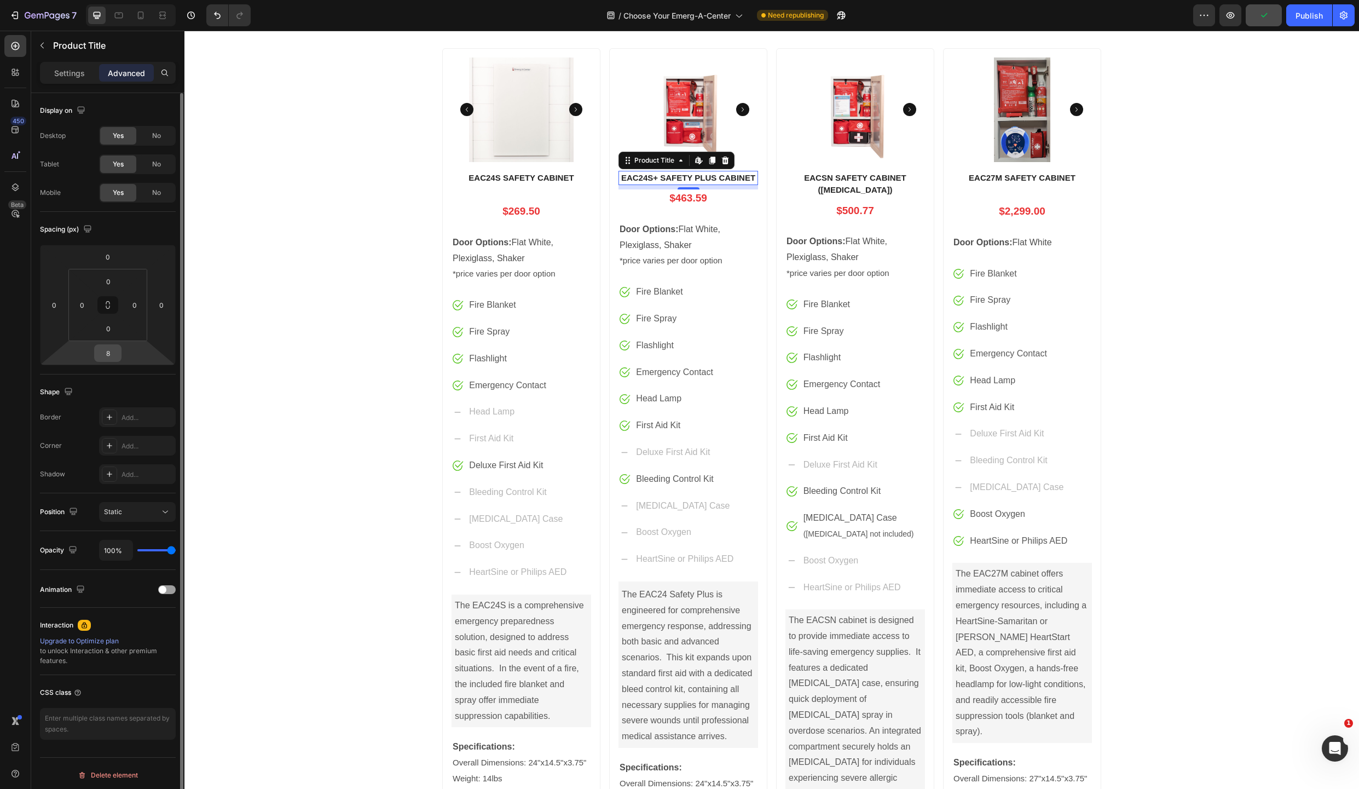
click at [109, 352] on input "8" at bounding box center [108, 353] width 22 height 16
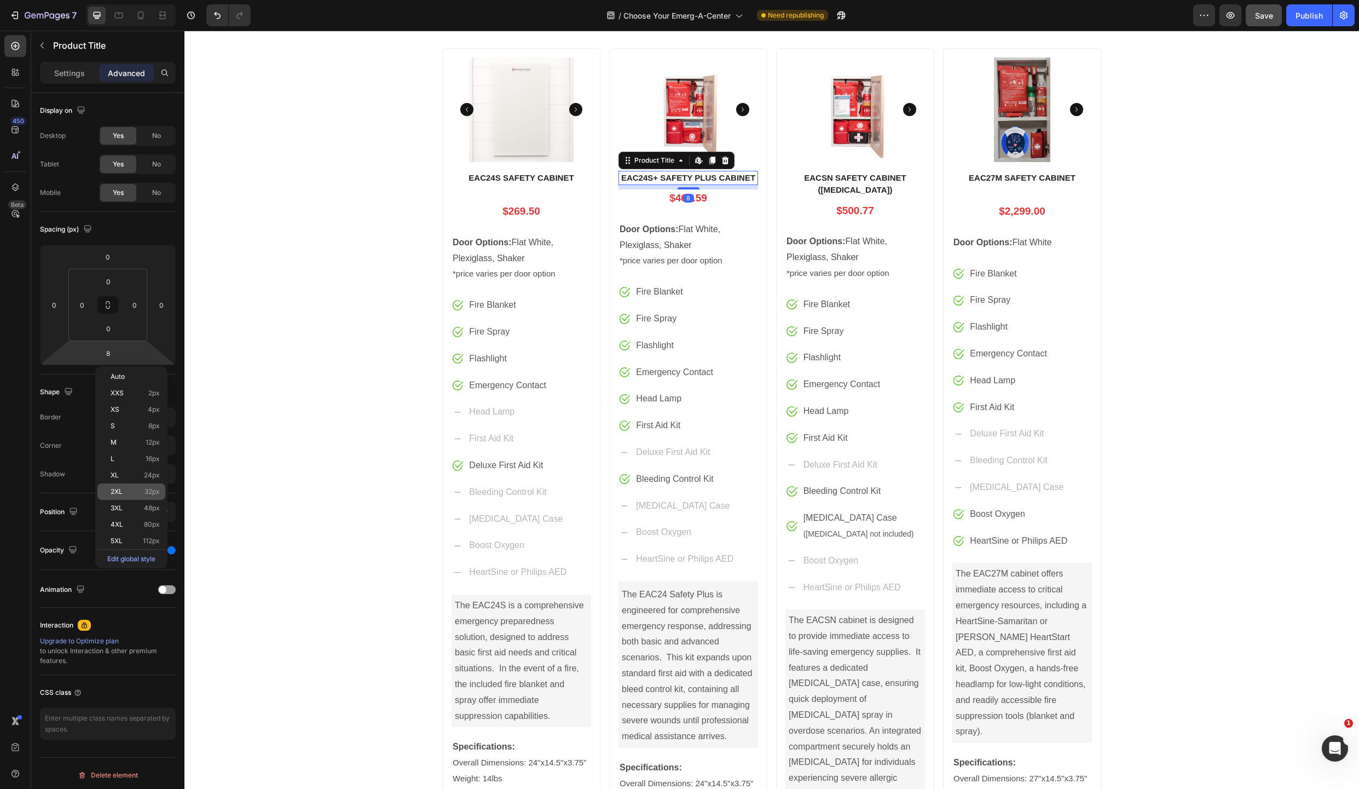
click at [123, 492] on span "2XL" at bounding box center [117, 492] width 12 height 8
type input "32"
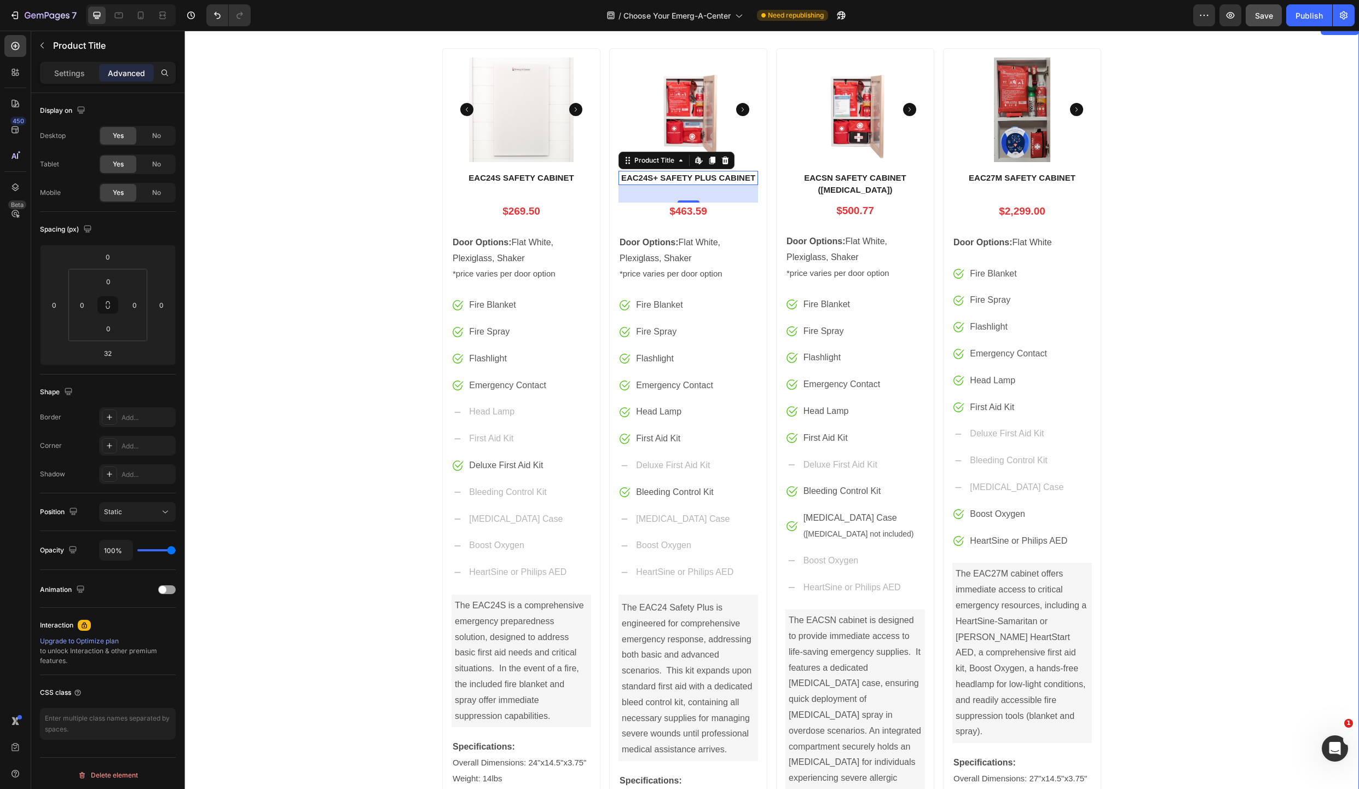
click at [1184, 313] on div "Product Images EAC24S SAFETY CABINET Product Title $269.50 Price Price Row Door…" at bounding box center [771, 481] width 1175 height 884
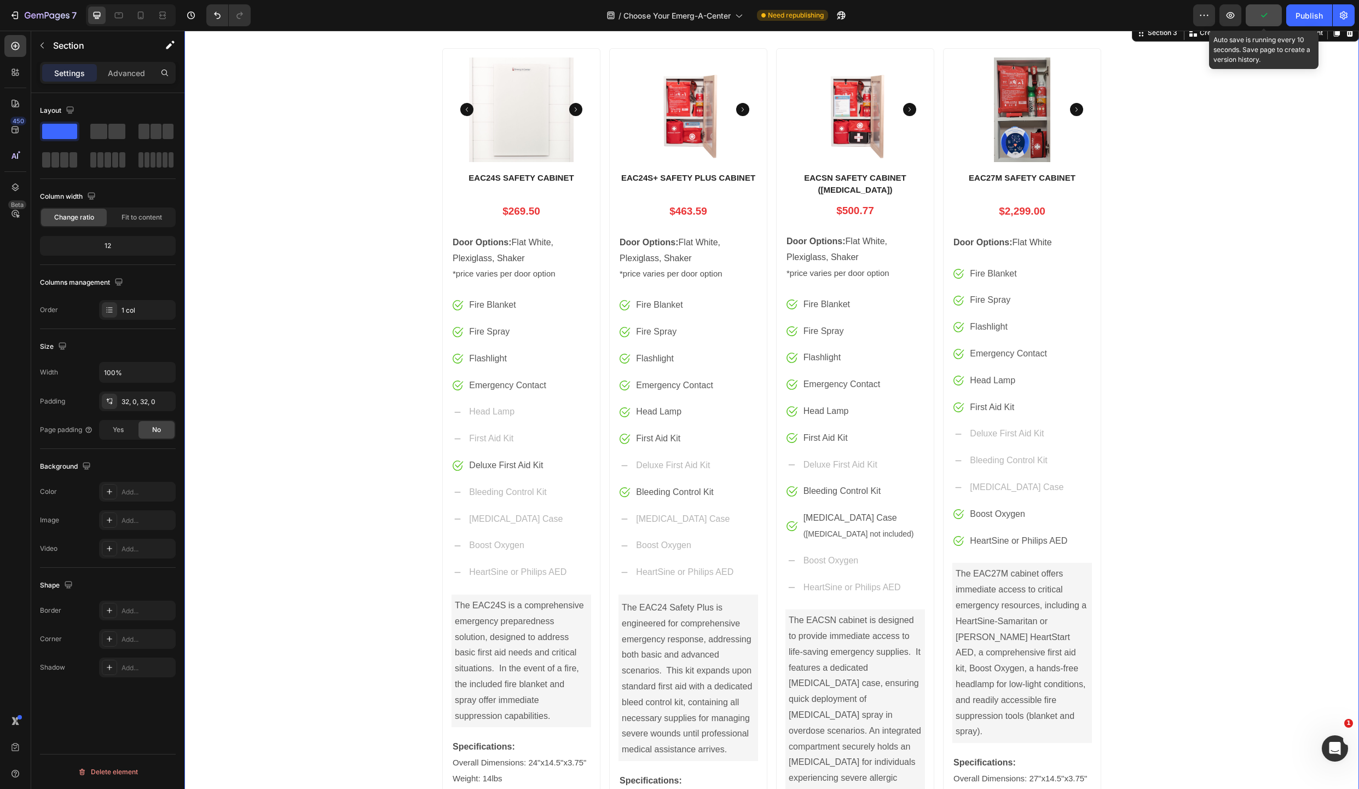
click at [1262, 17] on icon "button" at bounding box center [1263, 15] width 11 height 11
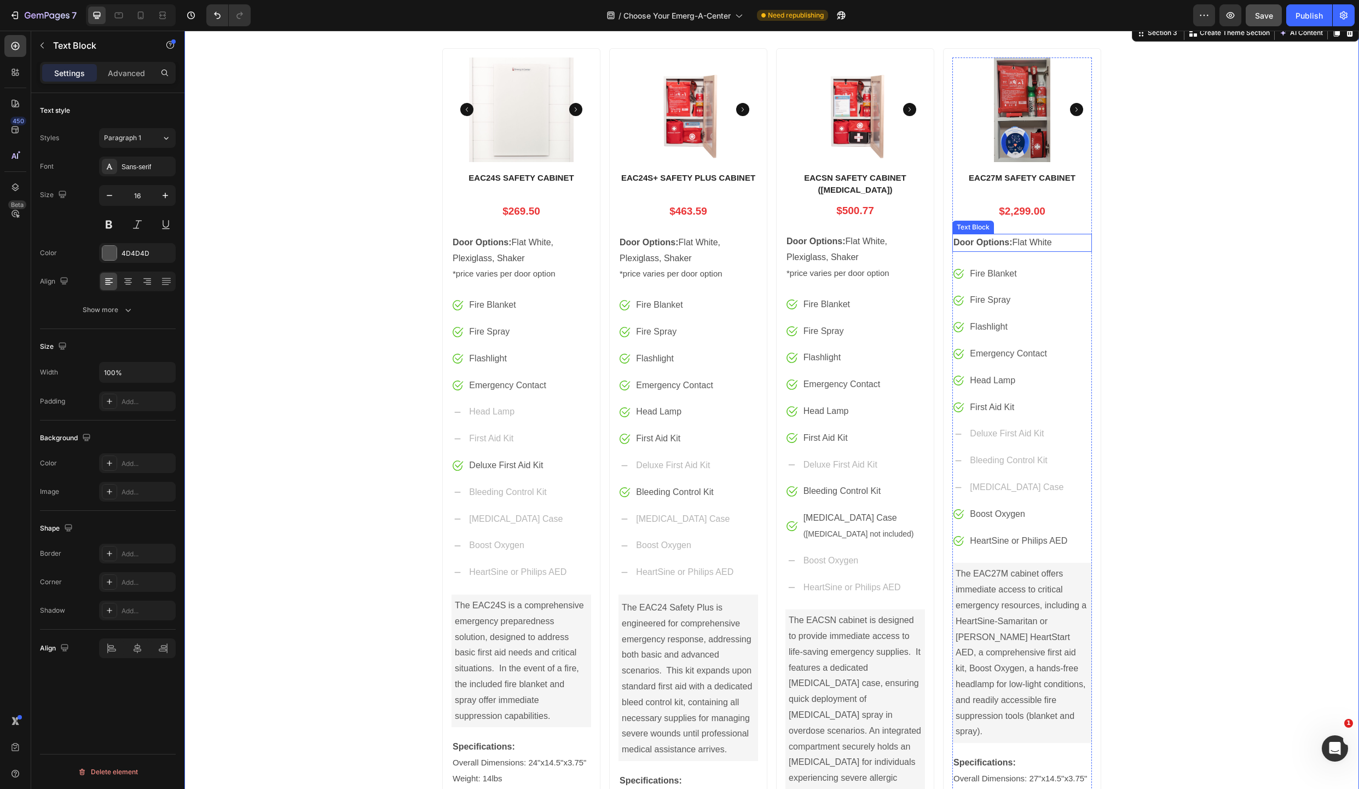
click at [996, 241] on strong "Door Options:" at bounding box center [983, 242] width 59 height 9
click at [1060, 241] on p "Door Options: Flat White" at bounding box center [1022, 243] width 137 height 16
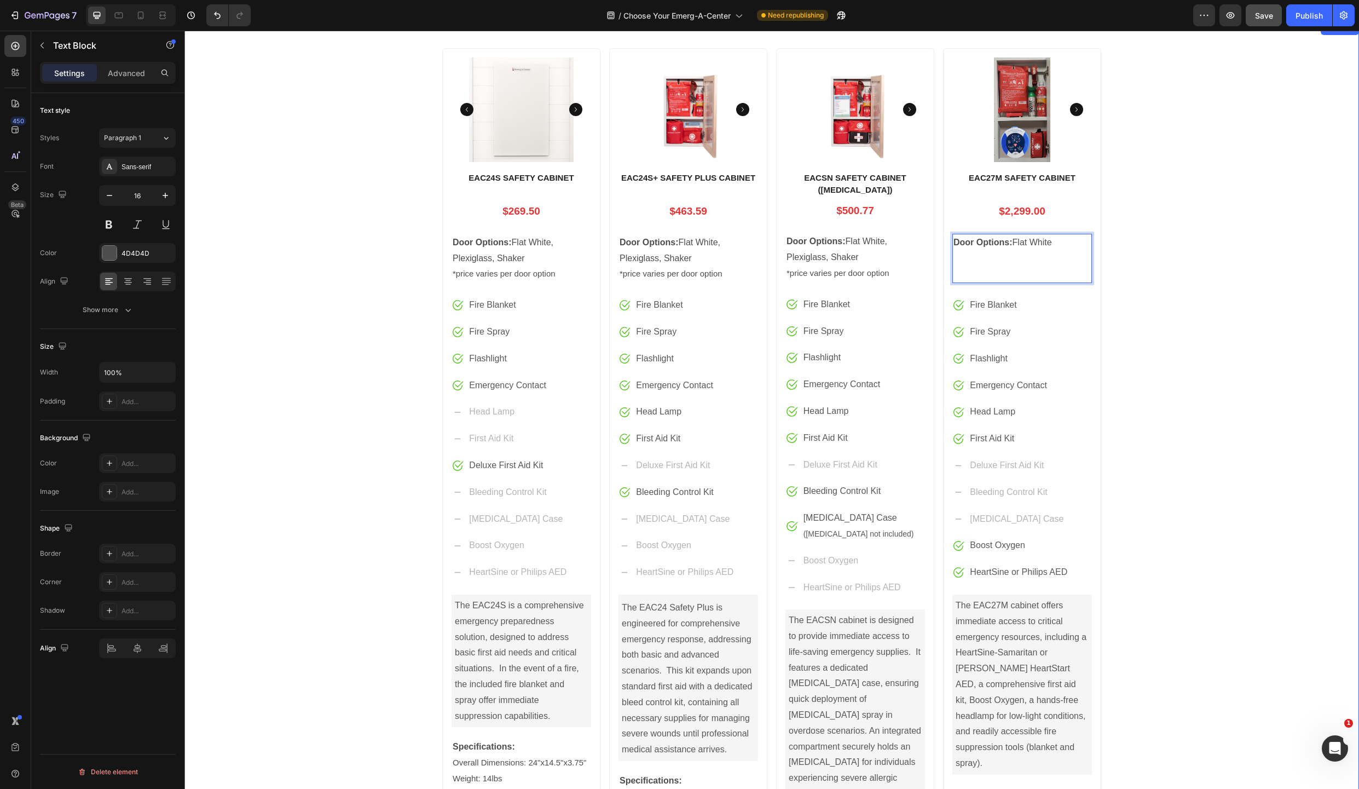
click at [1266, 245] on div "Product Images EAC24S SAFETY CABINET Product Title $269.50 Price Price Row Door…" at bounding box center [771, 481] width 1175 height 884
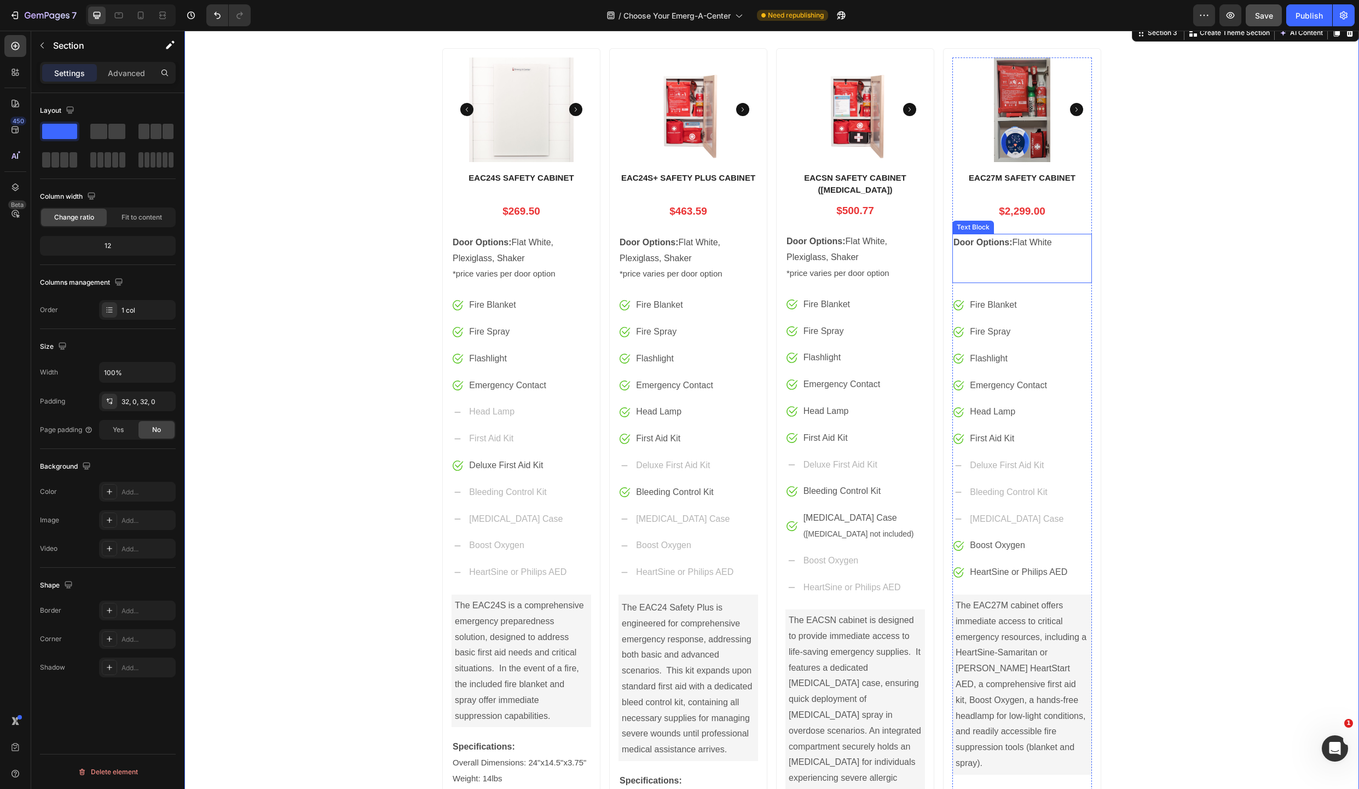
click at [972, 260] on p "Door Options: Flat White" at bounding box center [1022, 258] width 137 height 47
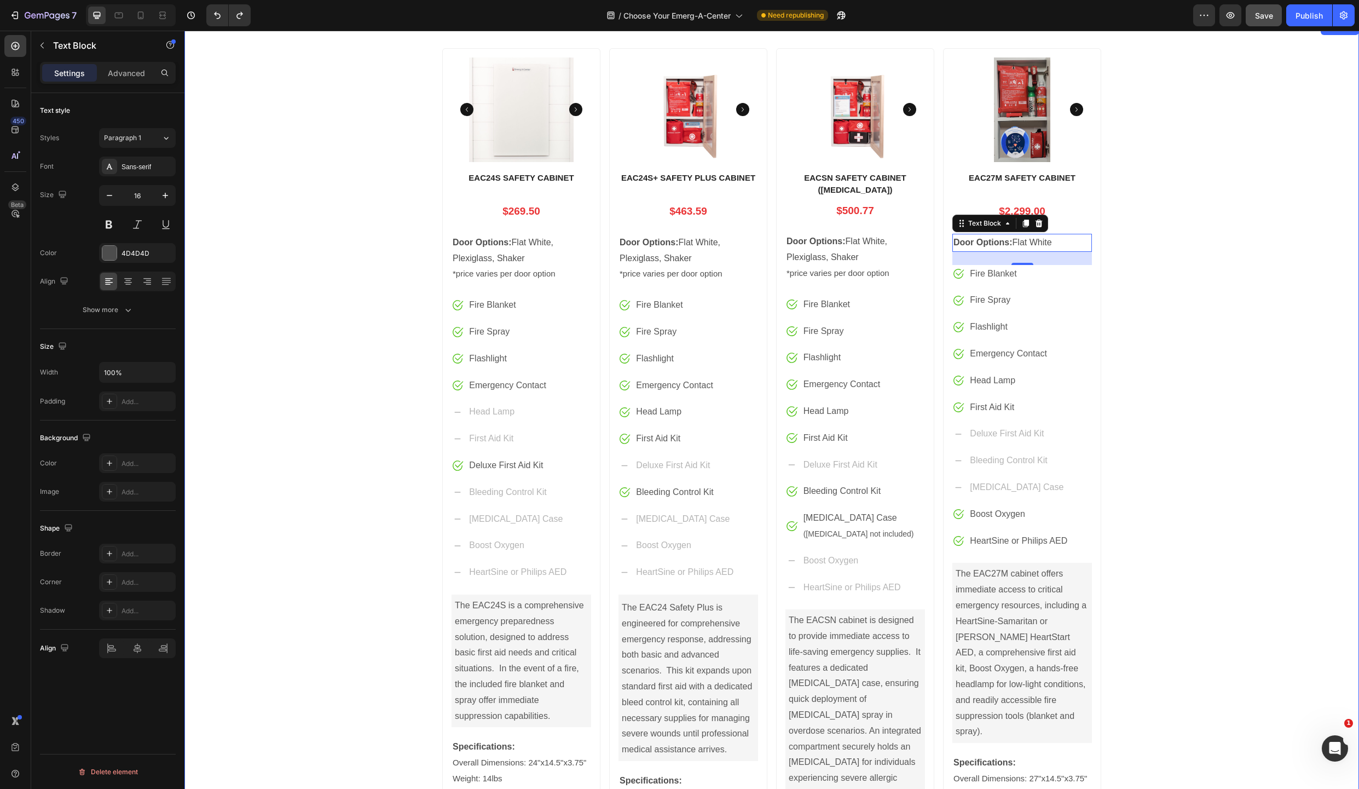
click at [1199, 288] on div "Product Images EAC24S SAFETY CABINET Product Title $269.50 Price Price Row Door…" at bounding box center [771, 481] width 1175 height 884
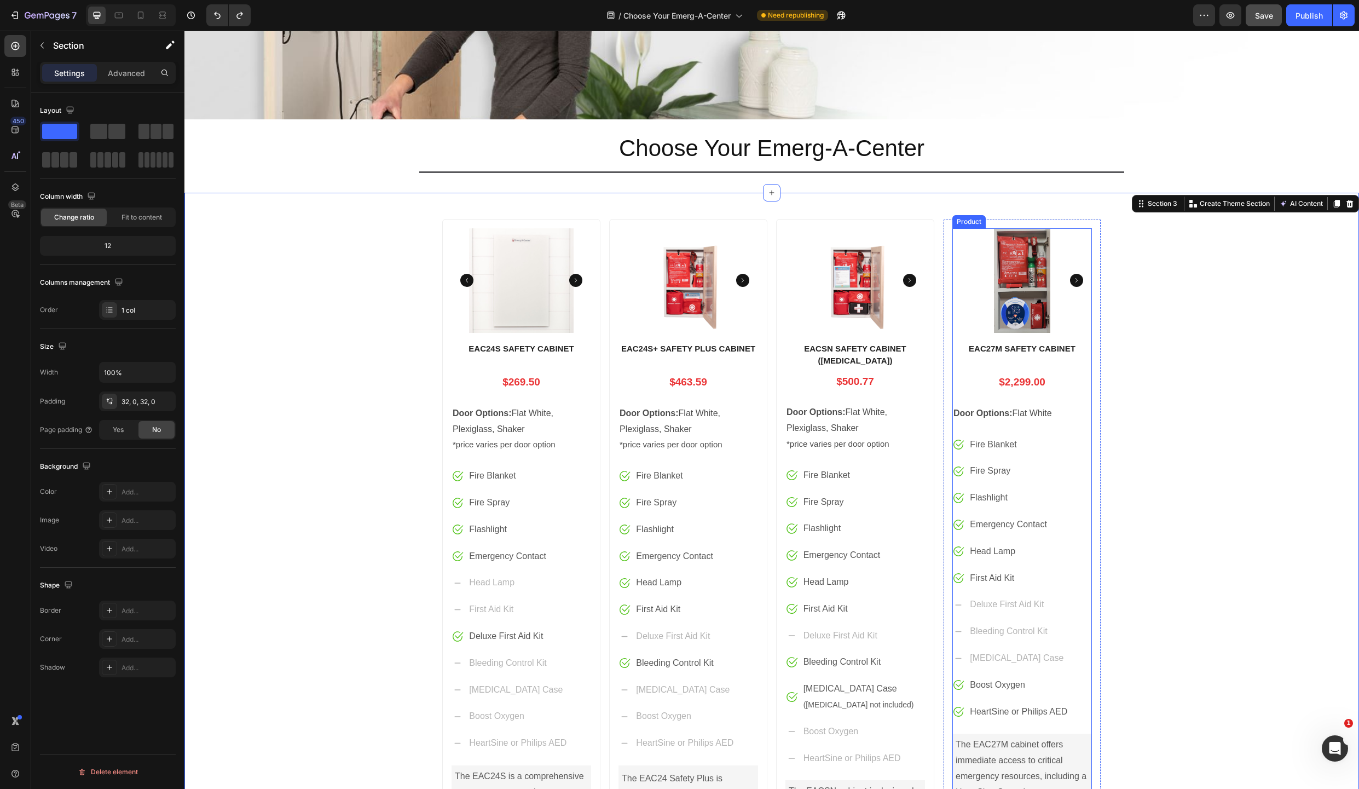
scroll to position [135, 0]
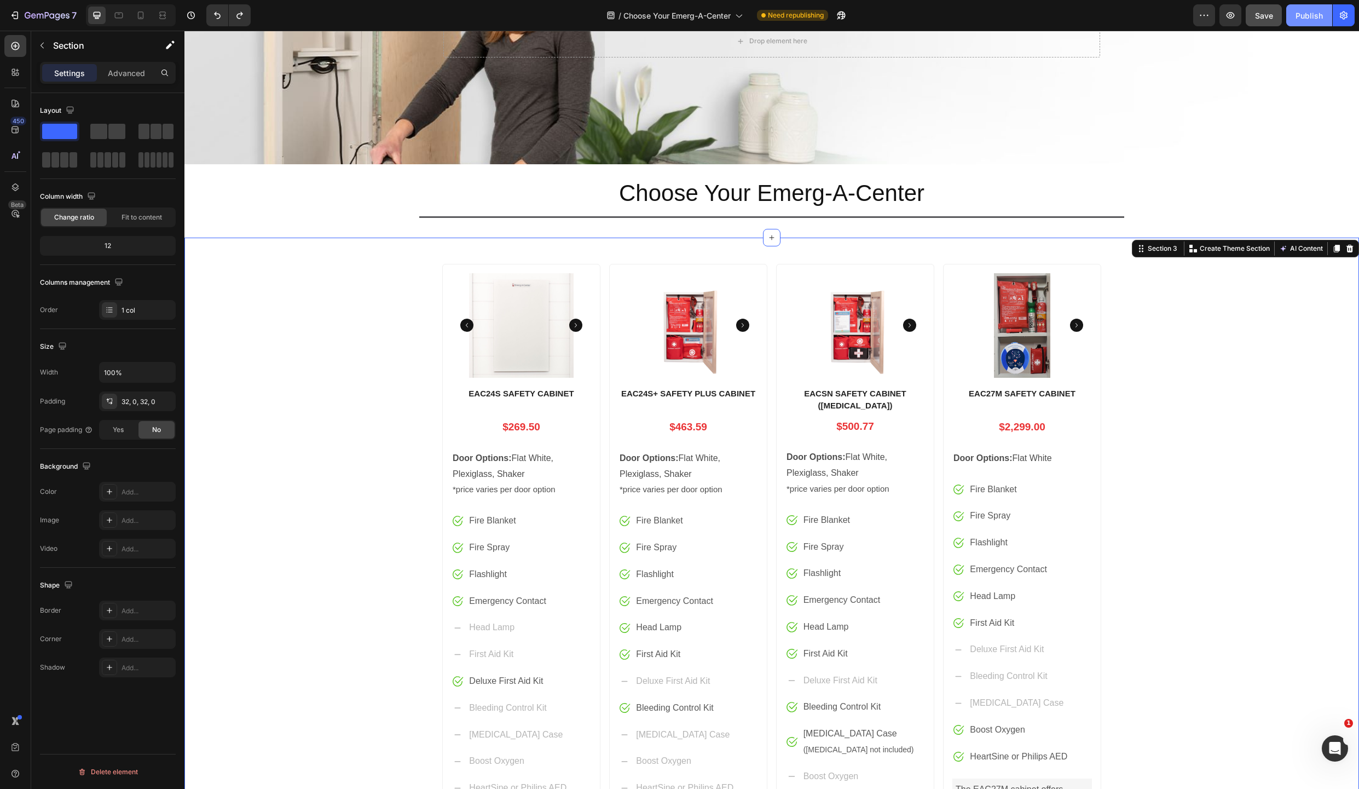
click at [1314, 14] on div "Publish" at bounding box center [1309, 15] width 27 height 11
click at [1263, 403] on div "Product Images EAC24S SAFETY CABINET Product Title $269.50 Price Price Row Door…" at bounding box center [771, 697] width 1175 height 884
click at [1047, 458] on p "Door Options: Flat White" at bounding box center [1022, 459] width 137 height 16
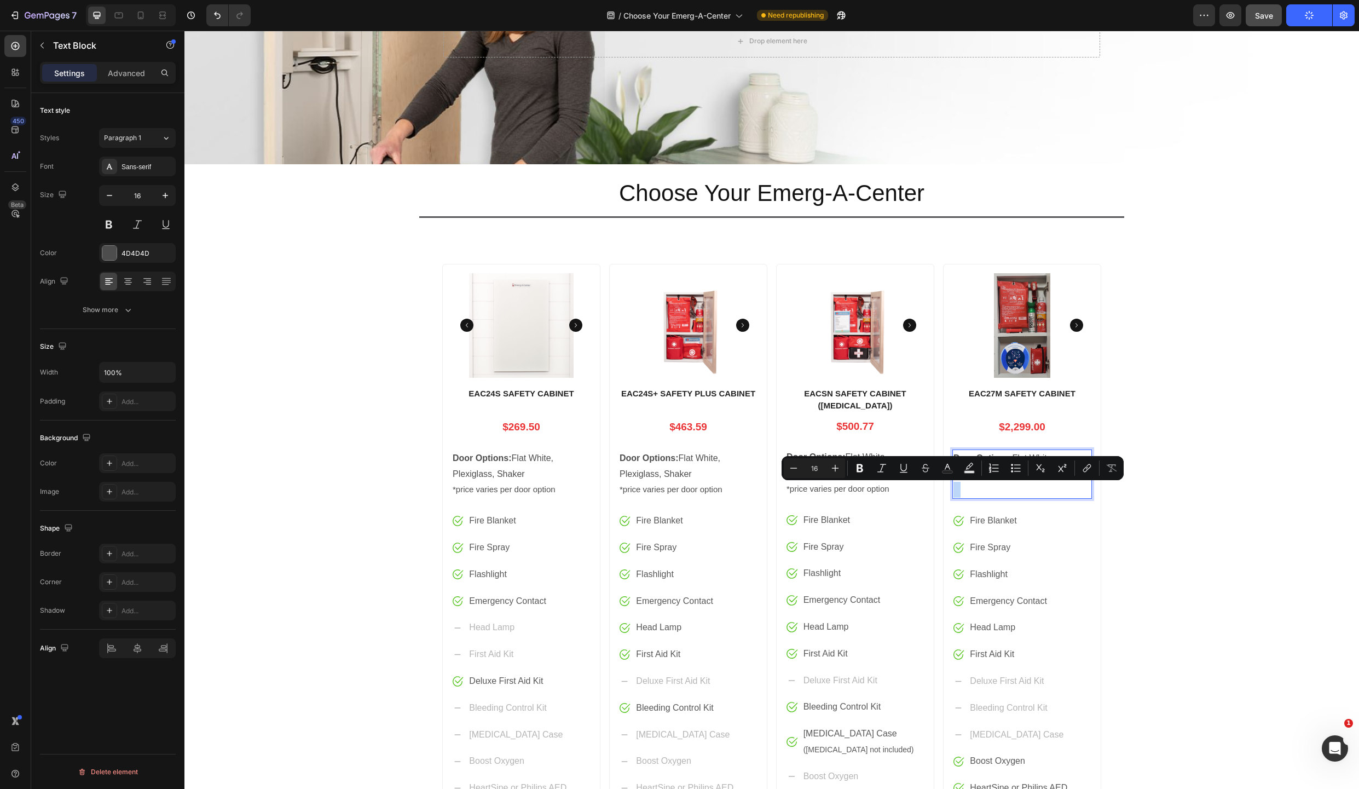
drag, startPoint x: 967, startPoint y: 489, endPoint x: 949, endPoint y: 488, distance: 18.7
click at [952, 488] on div "Door Options: Flat White" at bounding box center [1022, 473] width 140 height 49
click at [795, 467] on icon "Editor contextual toolbar" at bounding box center [793, 468] width 11 height 11
type input "14"
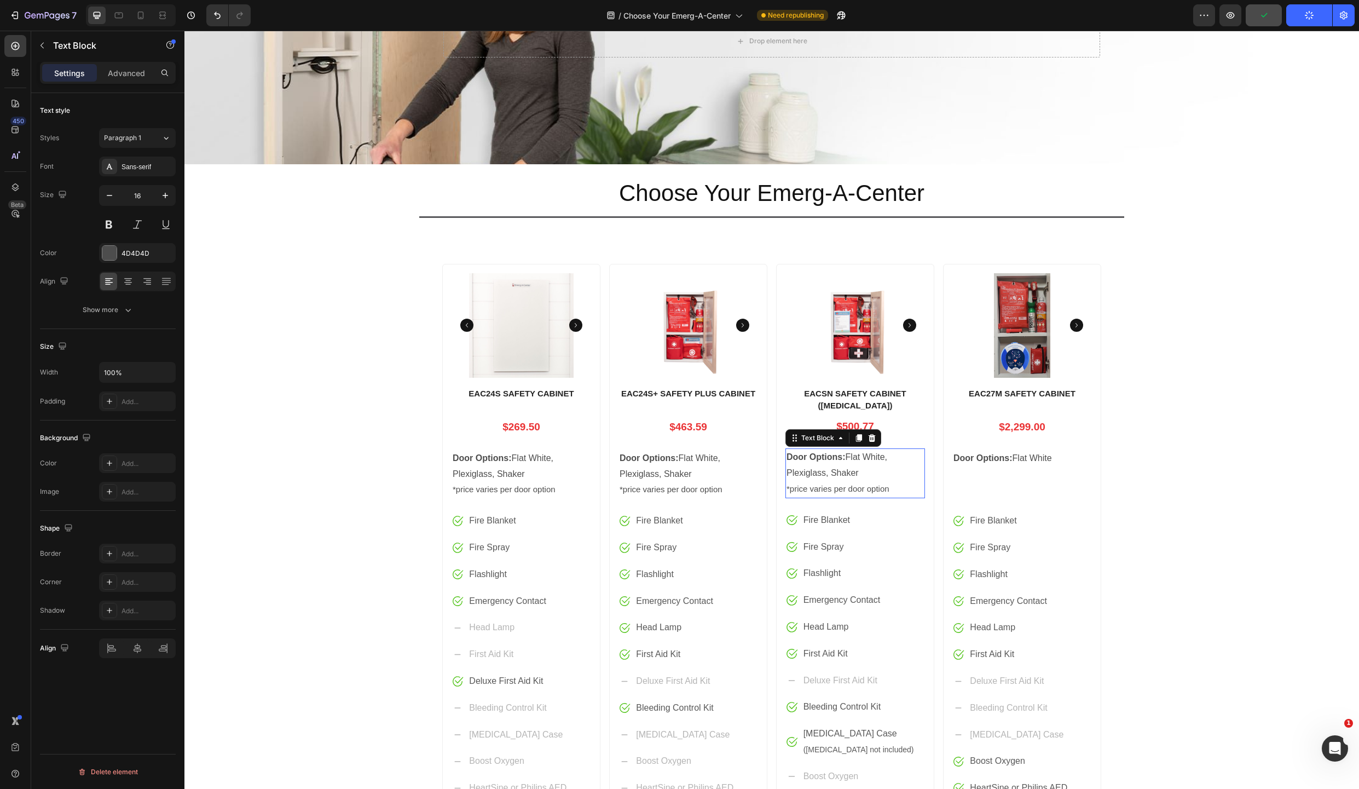
click at [799, 490] on span "*price varies per door option" at bounding box center [838, 488] width 103 height 9
drag, startPoint x: 888, startPoint y: 489, endPoint x: 853, endPoint y: 488, distance: 35.1
click at [853, 488] on div "Header Drop element here Hero Banner Section 1 Choose Your Emerg-A-Center Headi…" at bounding box center [771, 604] width 1175 height 1419
drag, startPoint x: 894, startPoint y: 489, endPoint x: 860, endPoint y: 489, distance: 33.9
click at [860, 489] on p "Door Options: Flat White, Plexiglass, Shaker *price varies per door option" at bounding box center [855, 472] width 137 height 47
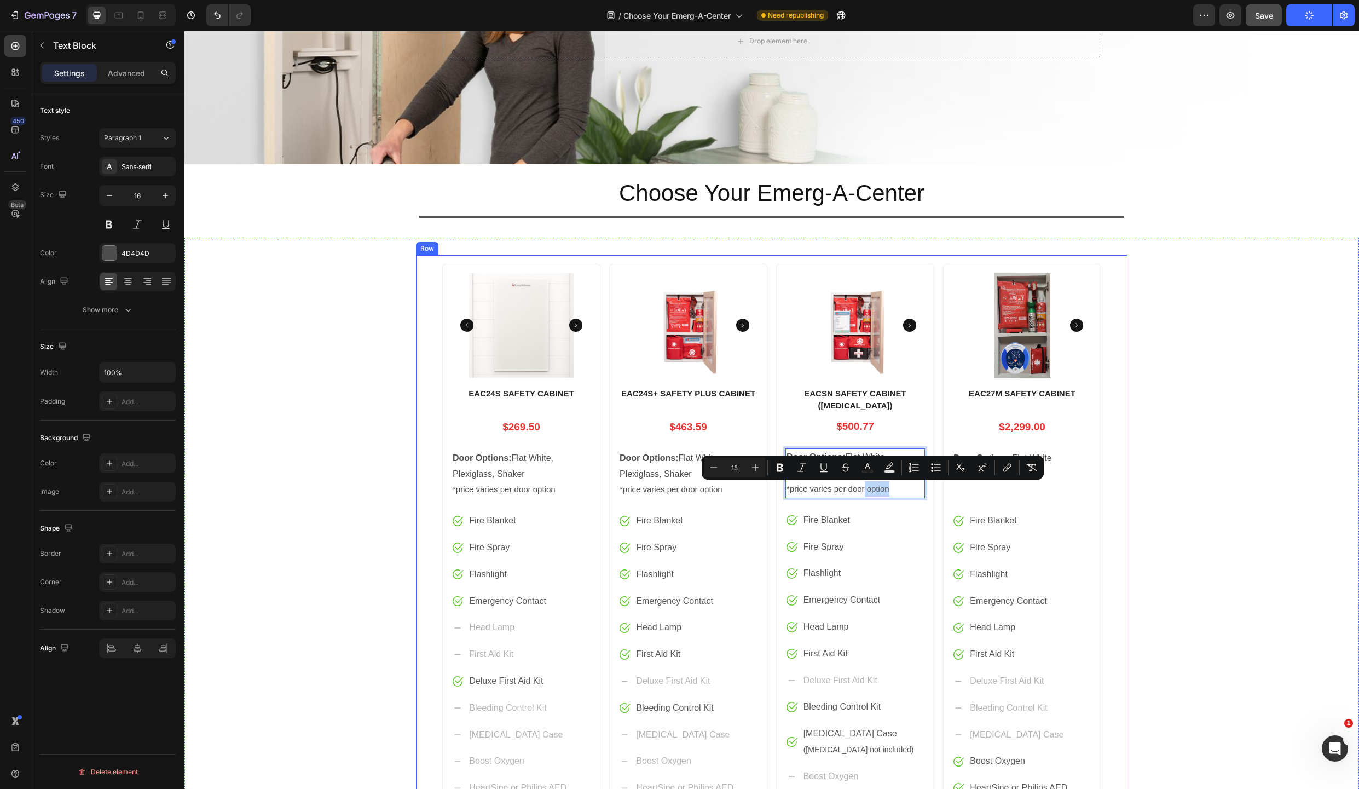
click at [1121, 495] on div "Product Images EAC24S SAFETY CABINET Product Title $269.50 Price Price Row Door…" at bounding box center [772, 697] width 712 height 884
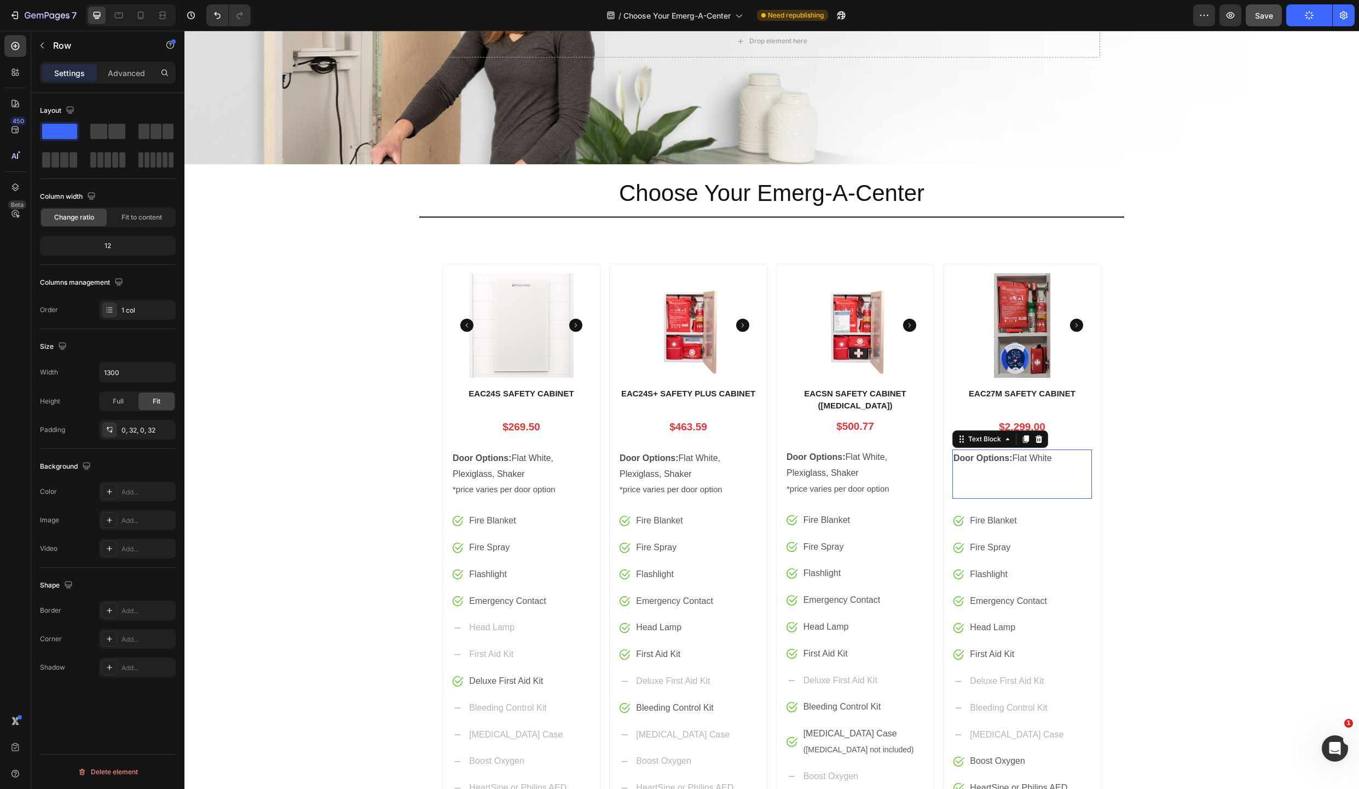
click at [980, 488] on p "Door Options: Flat White" at bounding box center [1022, 474] width 137 height 47
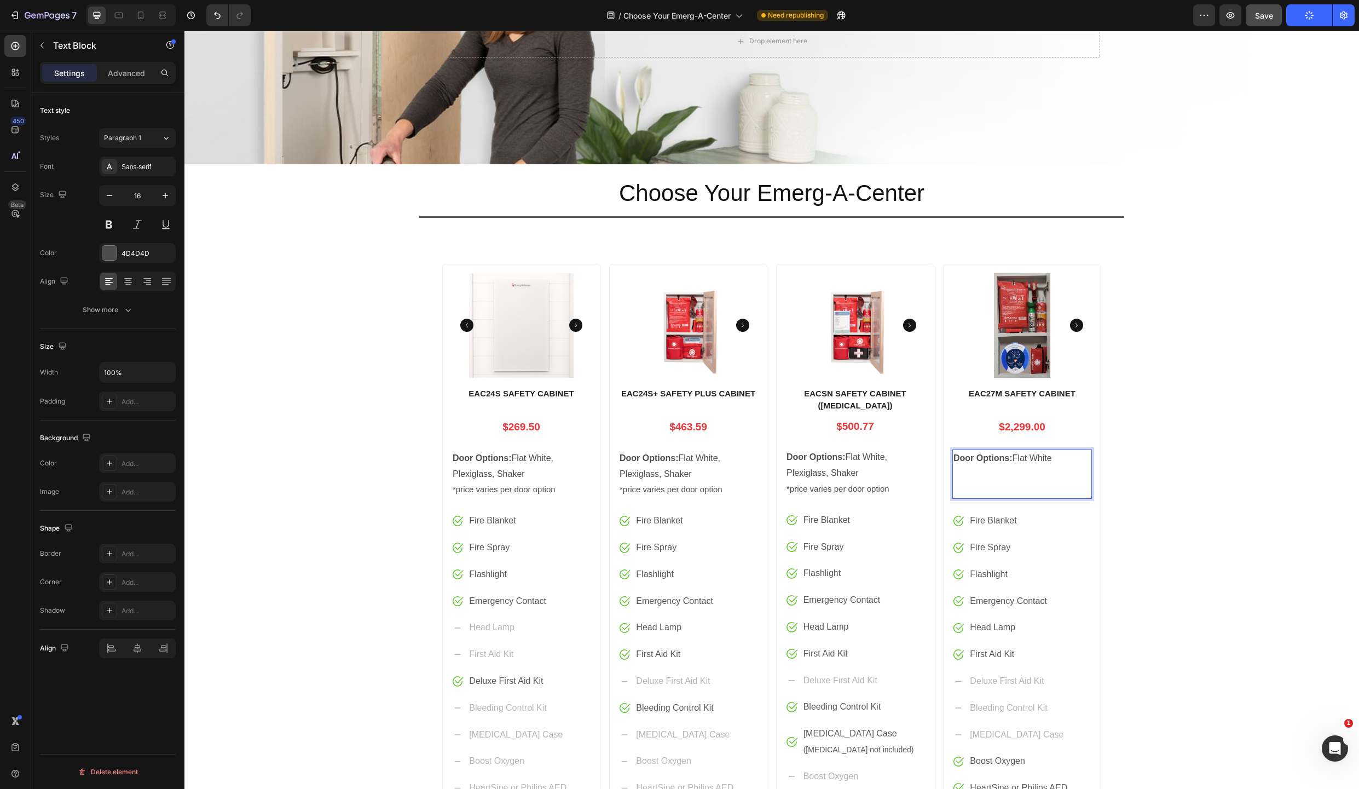
click at [960, 486] on p "Door Options: Flat White" at bounding box center [1022, 474] width 137 height 47
click at [964, 480] on p "Door Options: Flat White" at bounding box center [1022, 474] width 137 height 47
click at [968, 488] on p "Door Options: Flat White" at bounding box center [1022, 474] width 137 height 47
drag, startPoint x: 968, startPoint y: 488, endPoint x: 949, endPoint y: 488, distance: 19.7
click at [952, 488] on div "Door Options: Flat White" at bounding box center [1022, 473] width 140 height 49
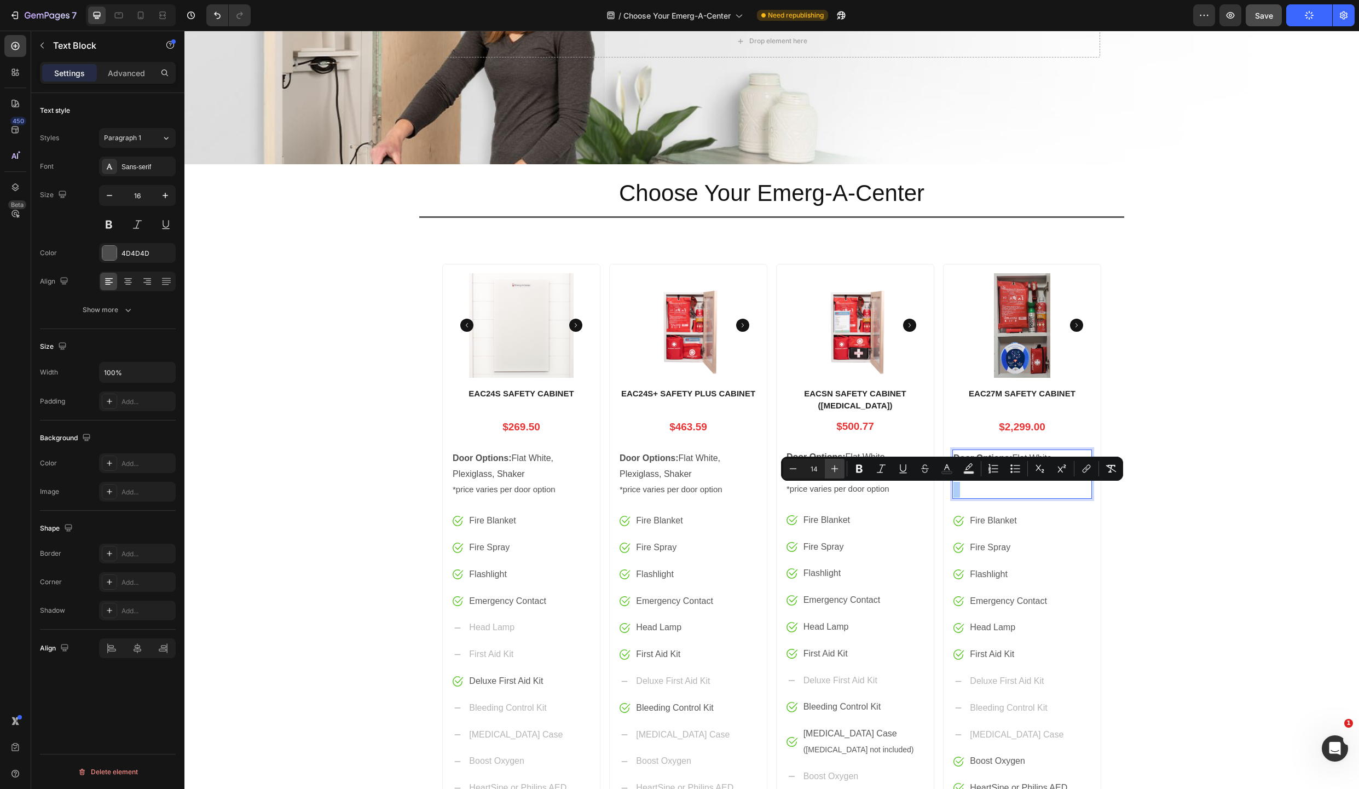
click at [834, 469] on icon "Editor contextual toolbar" at bounding box center [835, 468] width 7 height 7
type input "15"
click at [1228, 477] on div "Product Images EAC24S SAFETY CABINET Product Title $269.50 Price Price Row Door…" at bounding box center [771, 697] width 1175 height 884
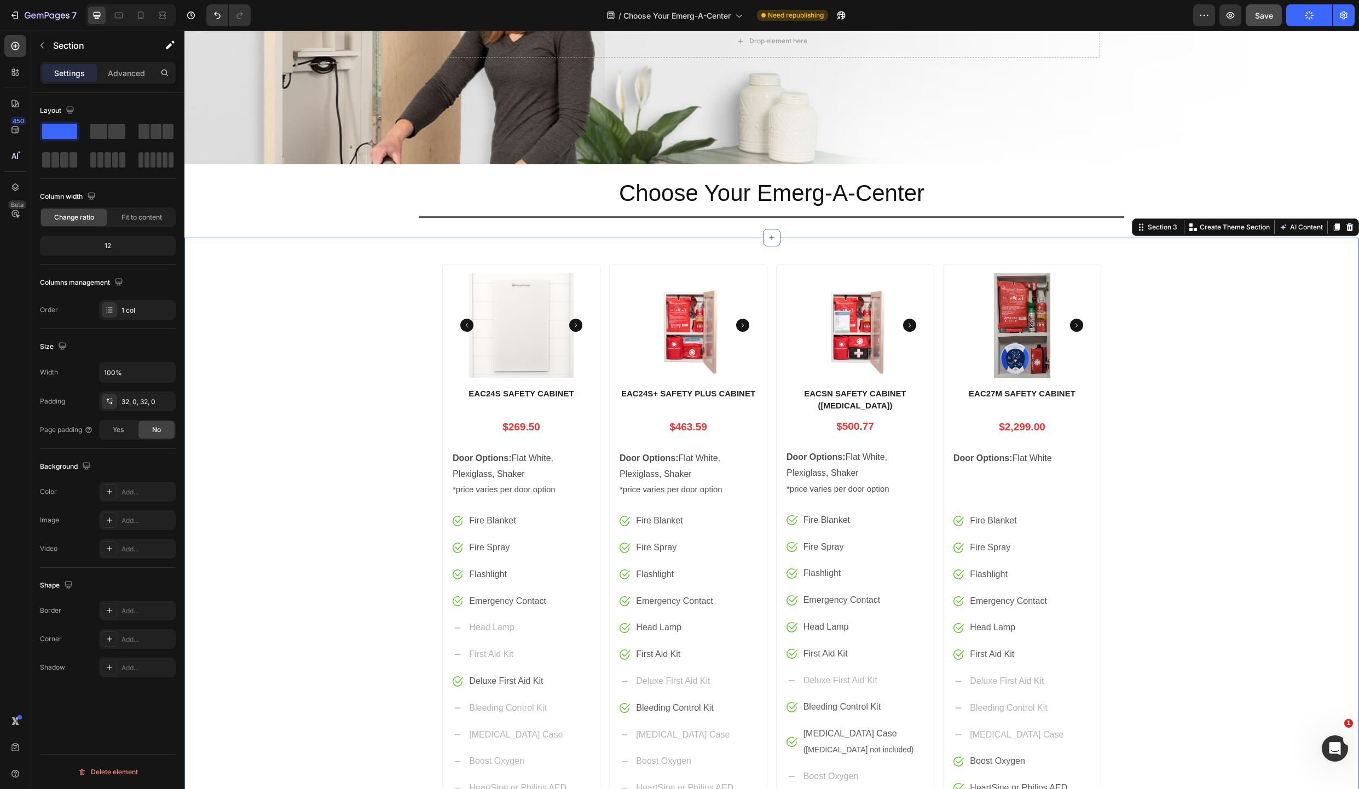
click at [1169, 472] on div "Product Images EAC24S SAFETY CABINET Product Title $269.50 Price Price Row Door…" at bounding box center [771, 697] width 1175 height 884
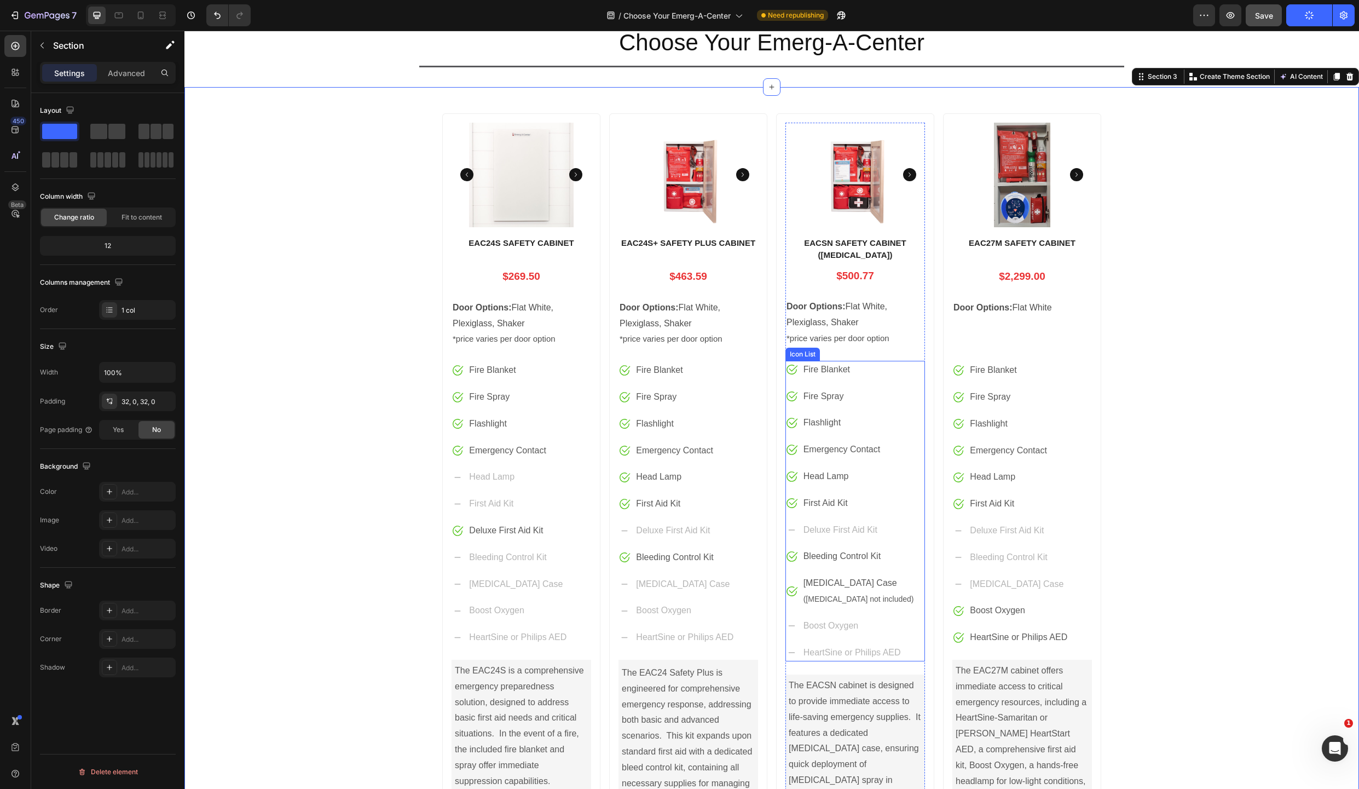
scroll to position [164, 0]
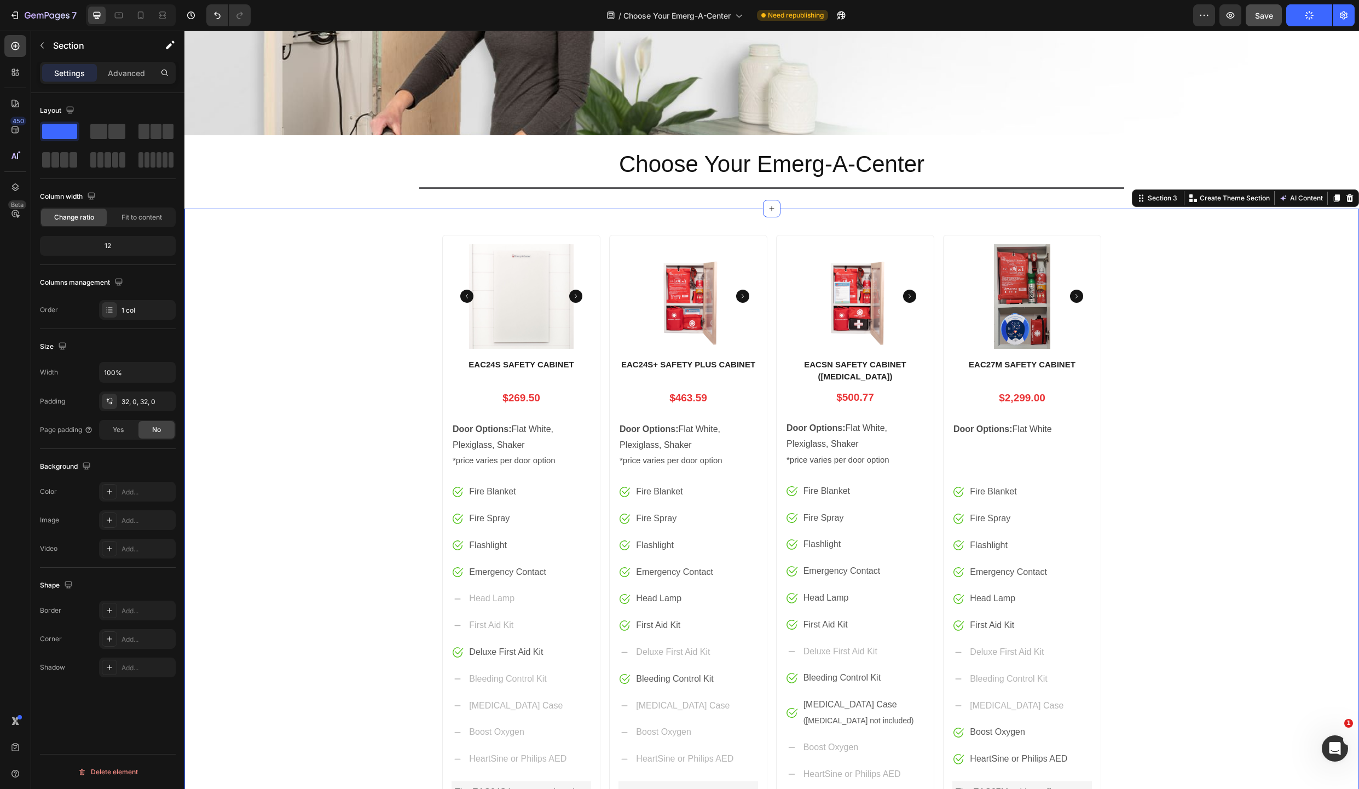
click at [1257, 542] on div "Product Images EAC24S SAFETY CABINET Product Title $269.50 Price Price Row Door…" at bounding box center [771, 668] width 1175 height 884
click at [1236, 466] on div "Product Images EAC24S SAFETY CABINET Product Title $269.50 Price Price Row Door…" at bounding box center [771, 668] width 1175 height 884
click at [984, 463] on p "Door Options: Flat White" at bounding box center [1022, 445] width 137 height 47
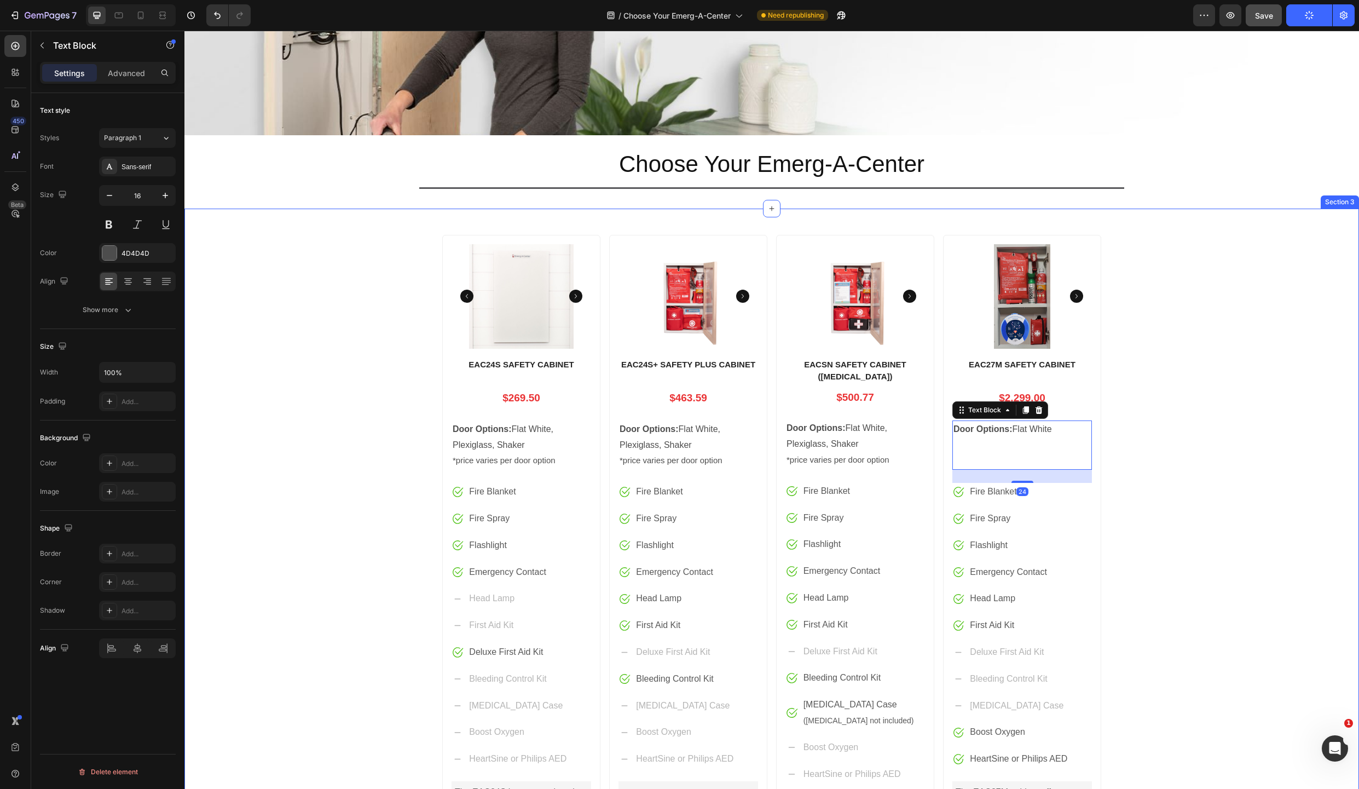
click at [1202, 444] on div "Product Images EAC24S SAFETY CABINET Product Title $269.50 Price Price Row Door…" at bounding box center [771, 668] width 1175 height 884
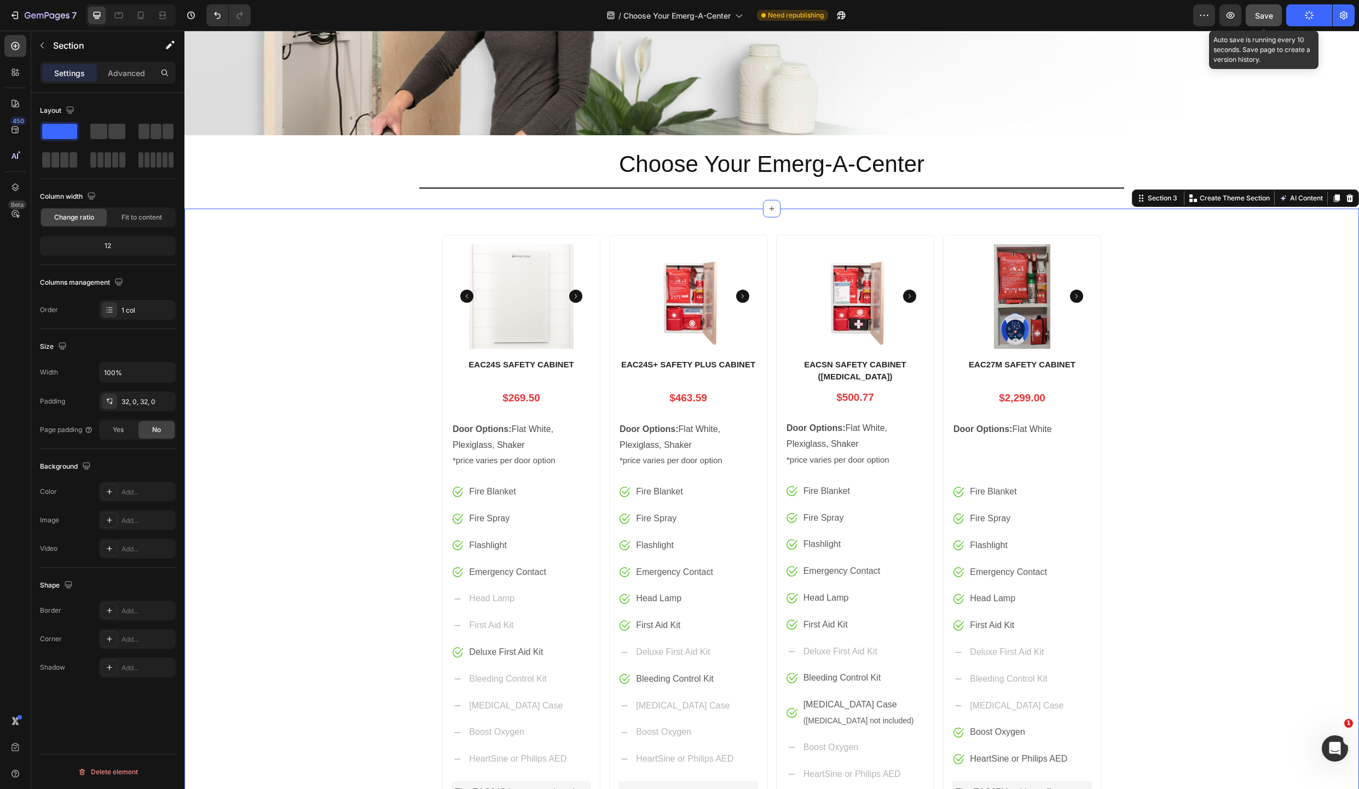
click at [1260, 15] on span "Save" at bounding box center [1264, 15] width 18 height 9
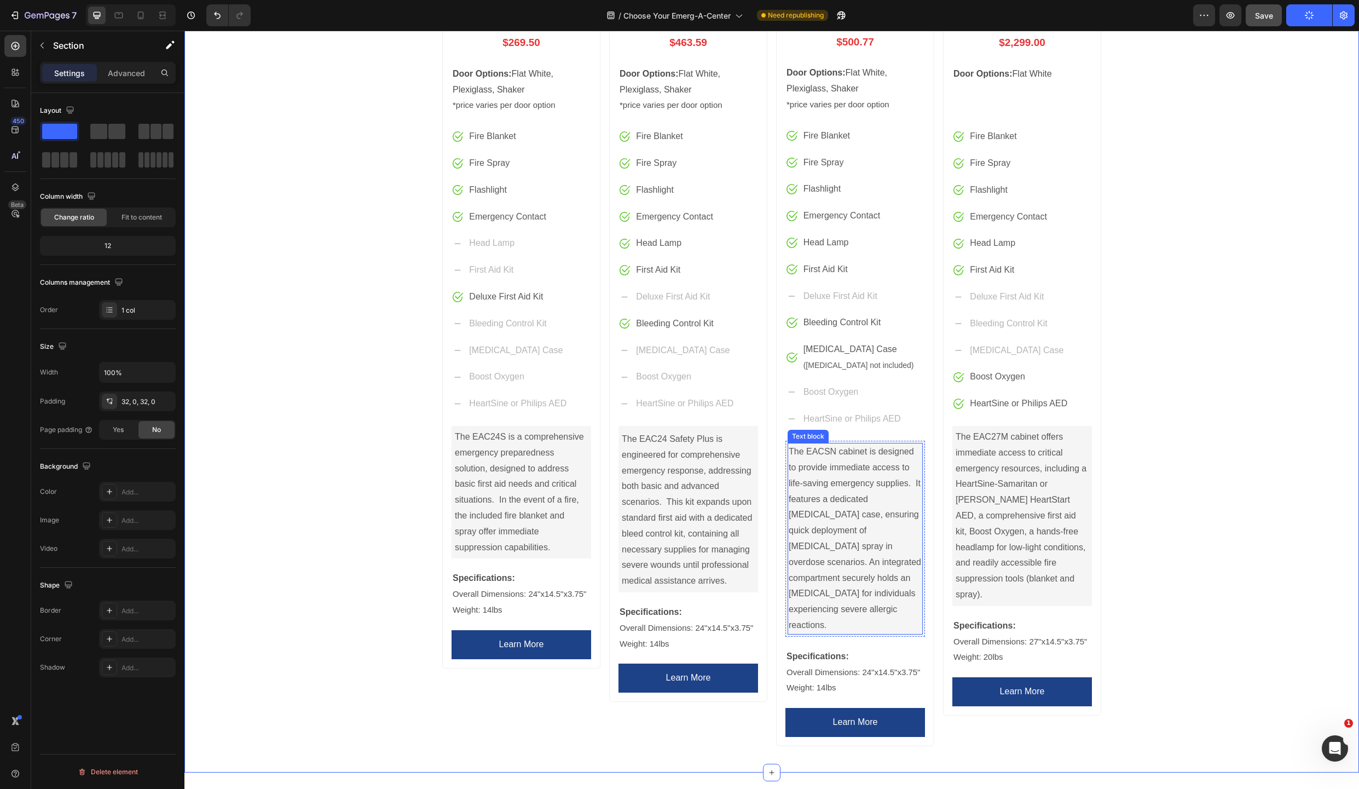
scroll to position [527, 0]
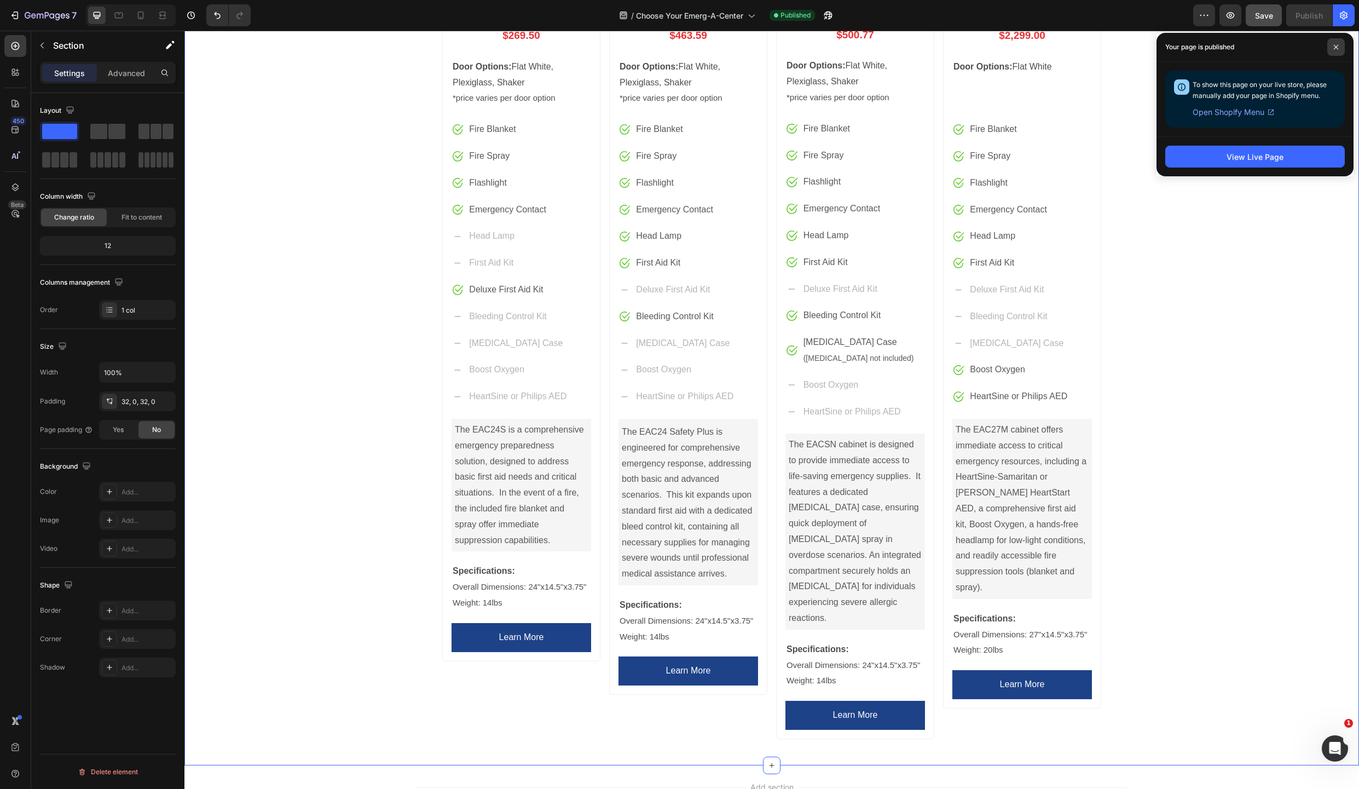
drag, startPoint x: 1336, startPoint y: 48, endPoint x: 970, endPoint y: 234, distance: 410.6
click at [1336, 48] on icon at bounding box center [1336, 47] width 4 height 4
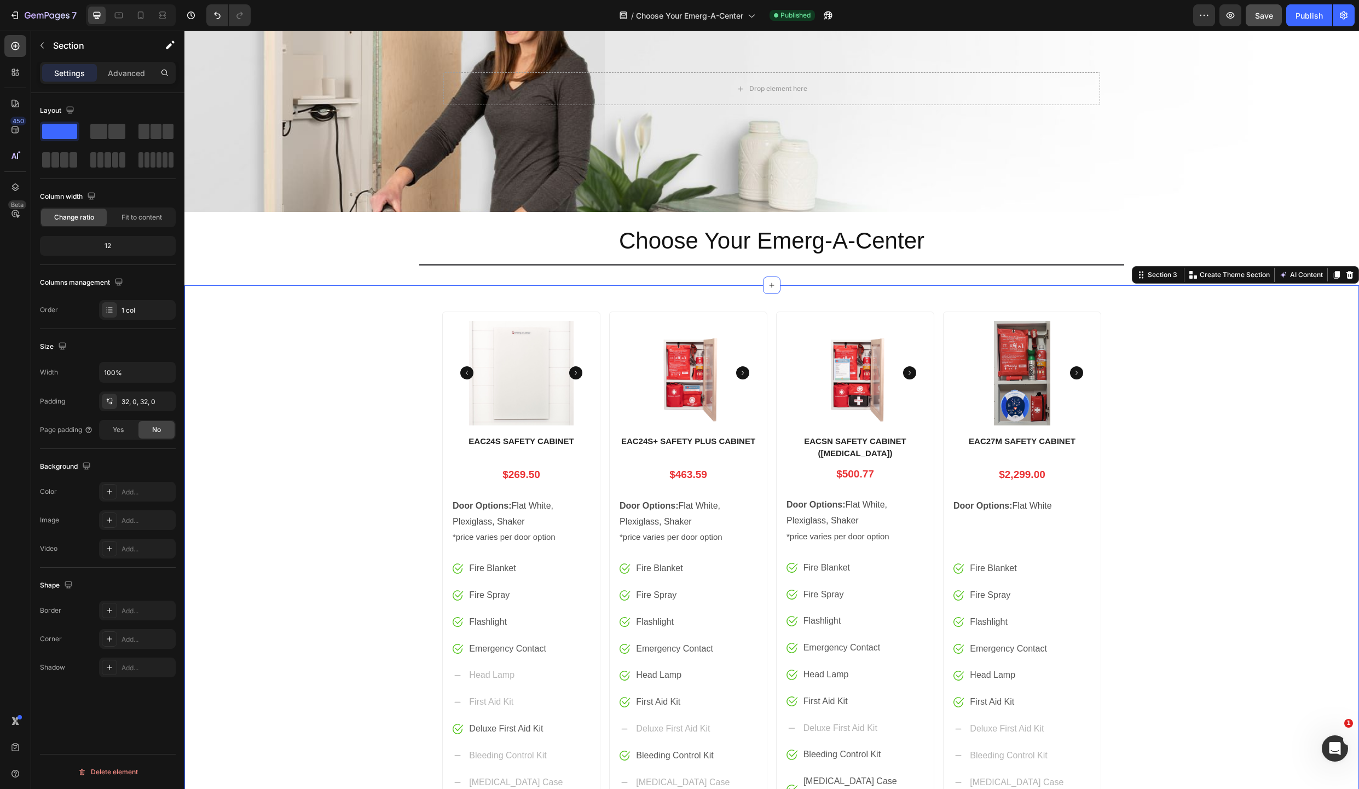
scroll to position [0, 0]
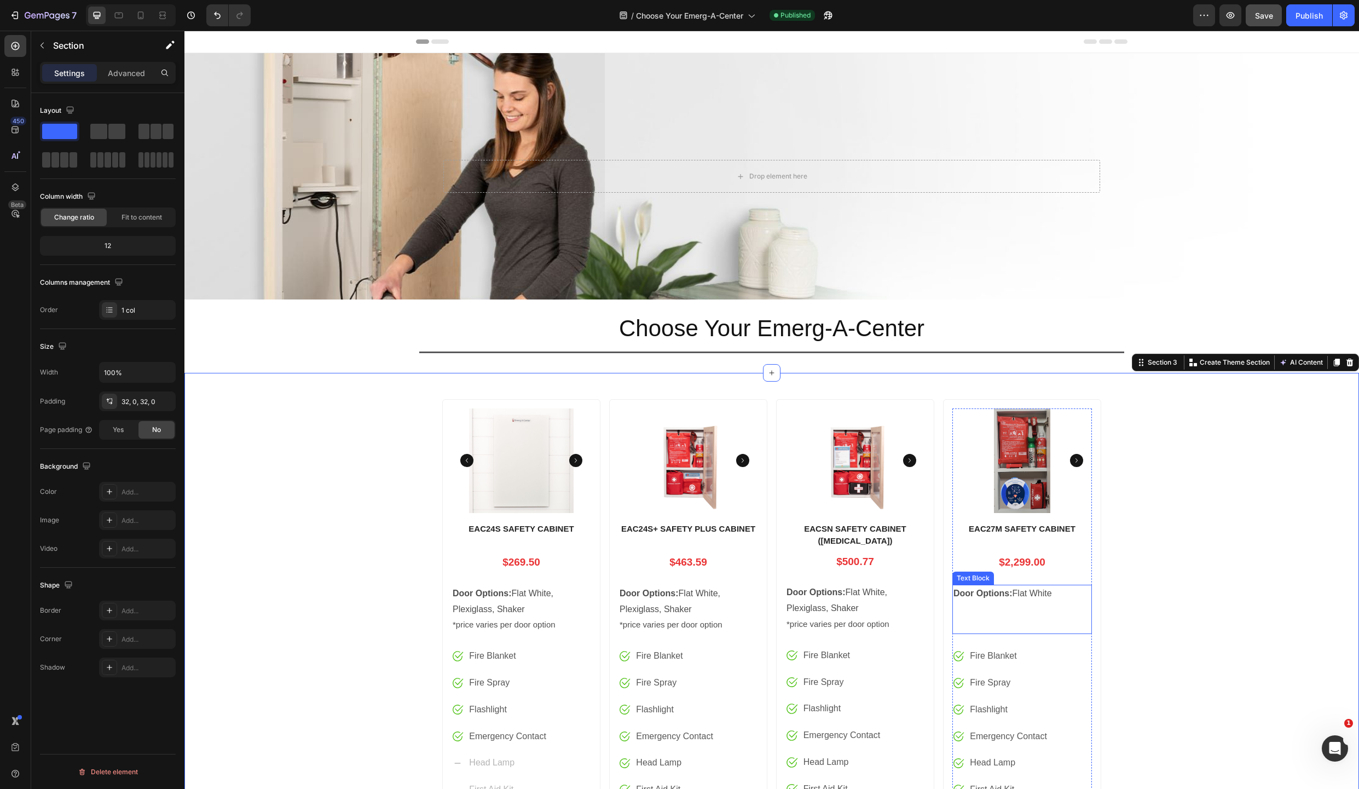
click at [987, 607] on p "Door Options: Flat White" at bounding box center [1022, 609] width 137 height 47
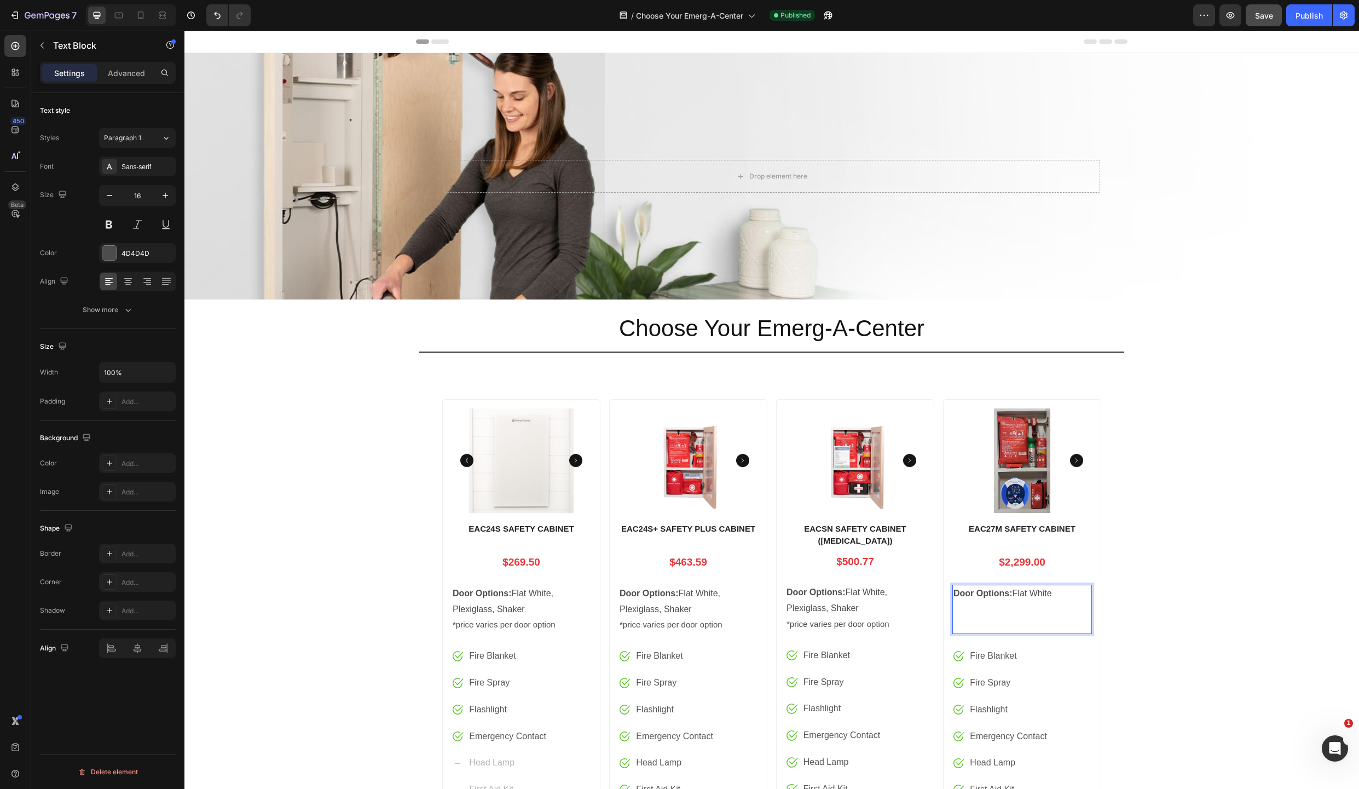
click at [976, 625] on p "Door Options: Flat White" at bounding box center [1022, 609] width 137 height 47
click at [1263, 13] on span "Save" at bounding box center [1264, 15] width 18 height 9
click at [1310, 19] on div "Publish" at bounding box center [1309, 15] width 27 height 11
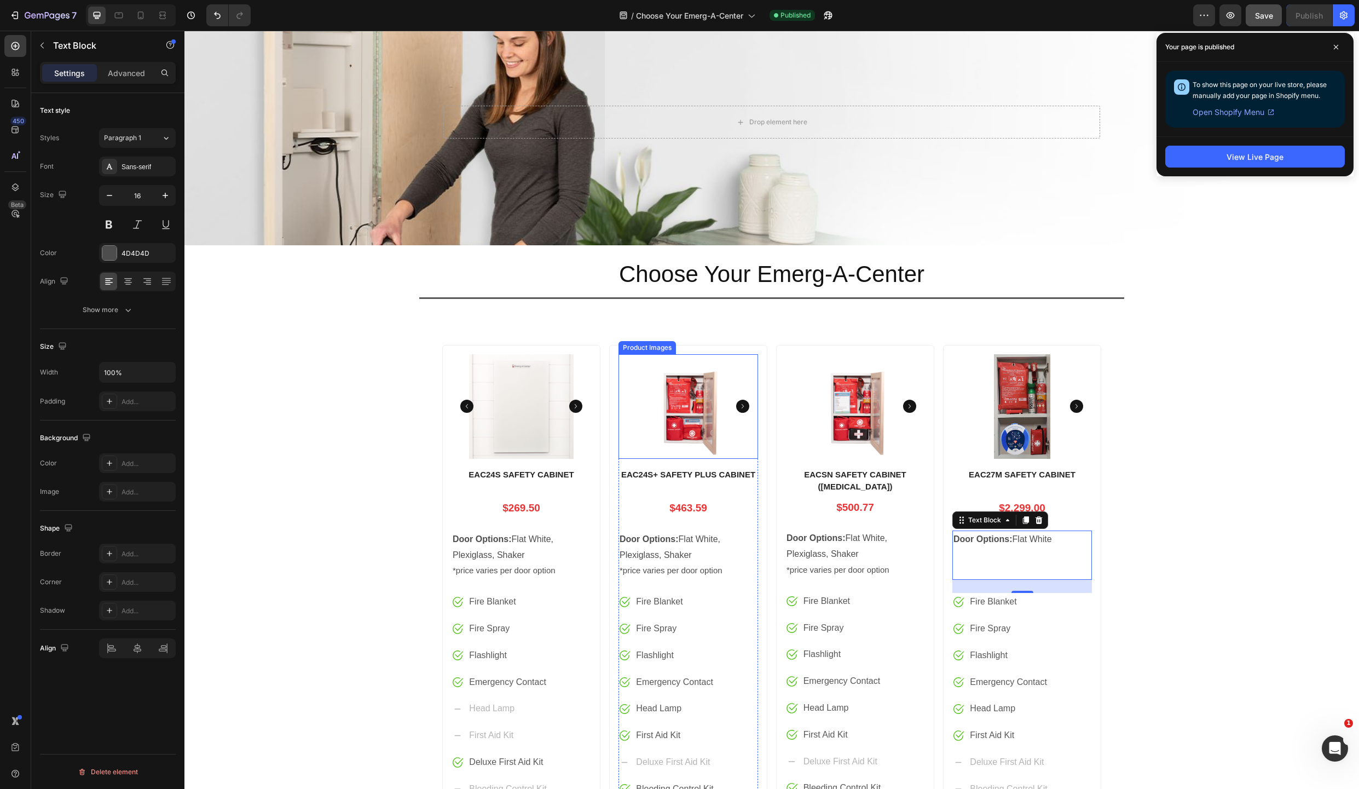
scroll to position [176, 0]
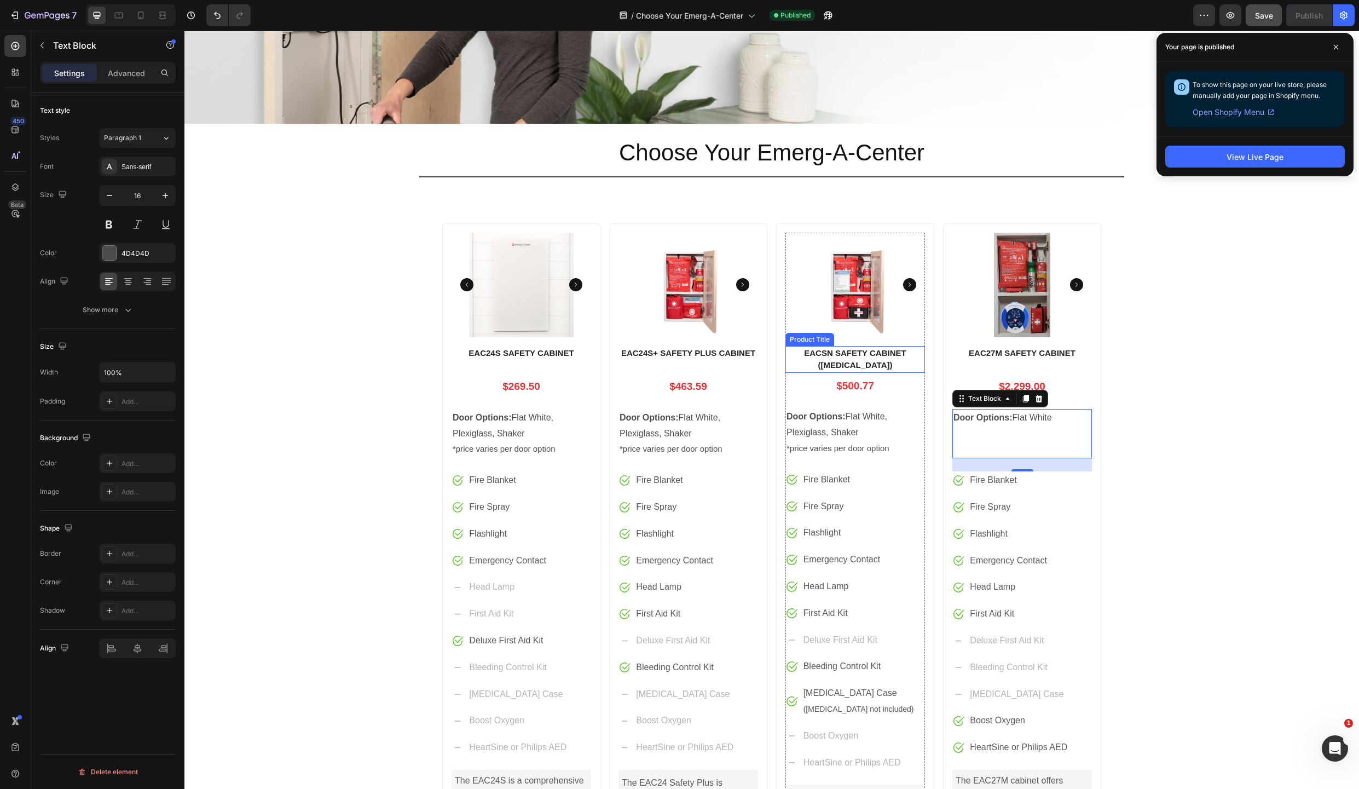
click at [861, 356] on h1 "EACSN SAFETY CABINET ([MEDICAL_DATA])" at bounding box center [856, 359] width 140 height 27
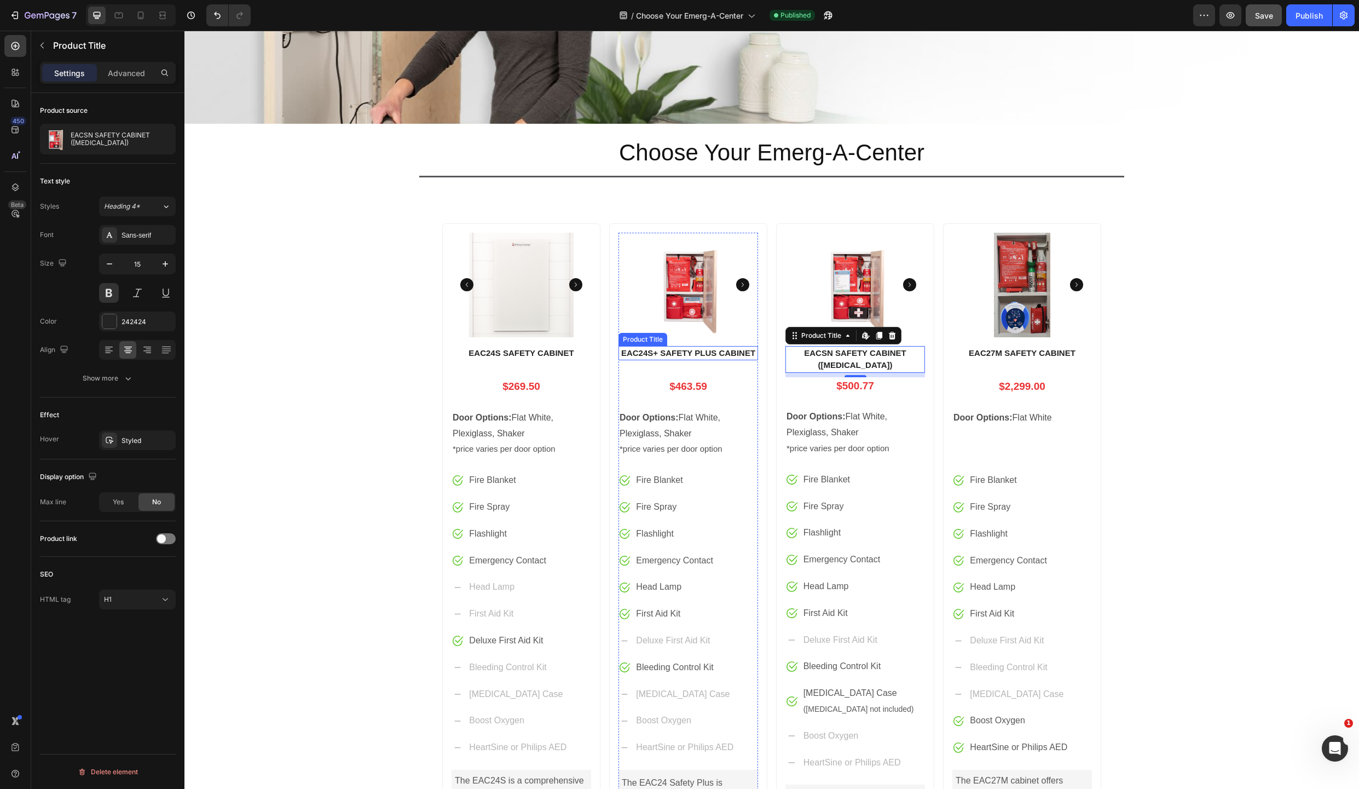
click at [679, 352] on h1 "EAC24S+ SAFETY PLUS CABINET" at bounding box center [689, 353] width 140 height 15
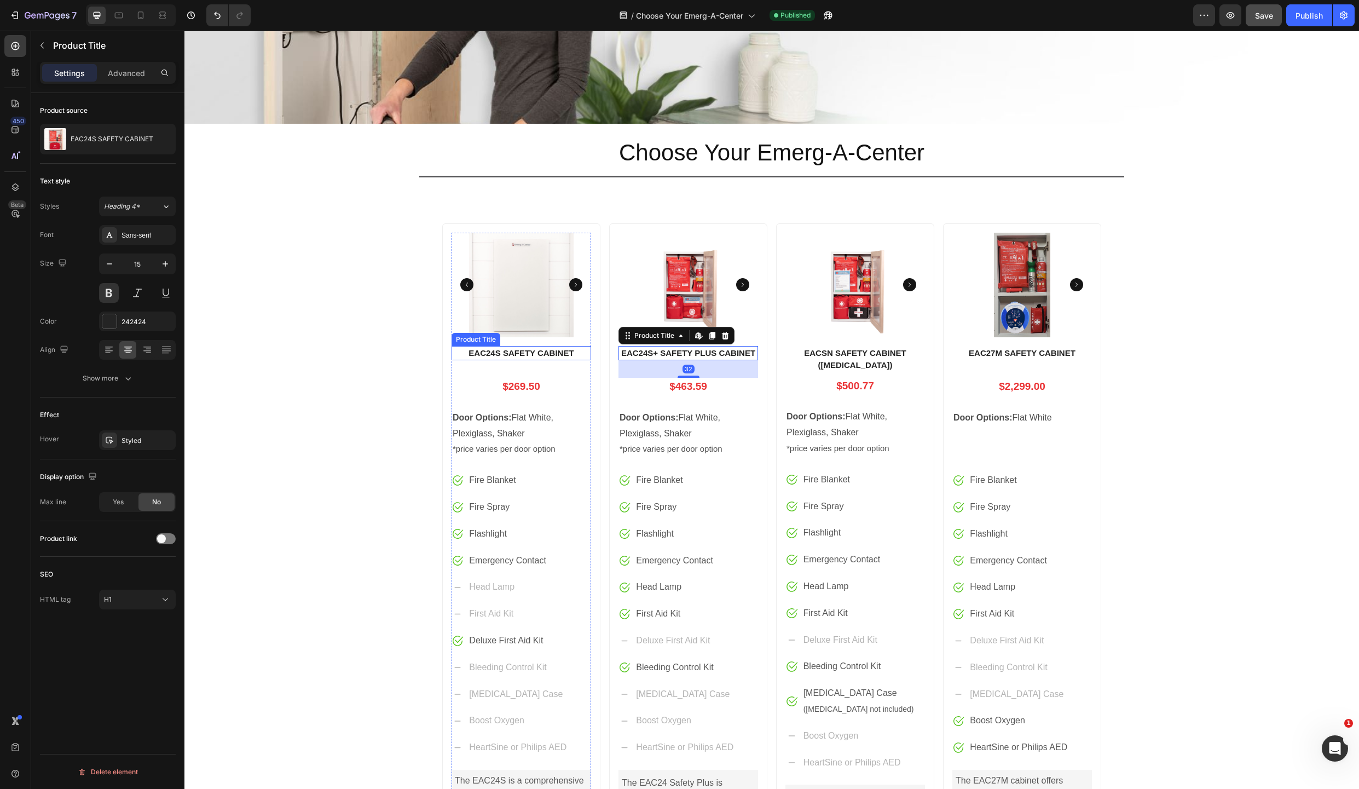
click at [542, 353] on h1 "EAC24S SAFETY CABINET" at bounding box center [522, 353] width 140 height 15
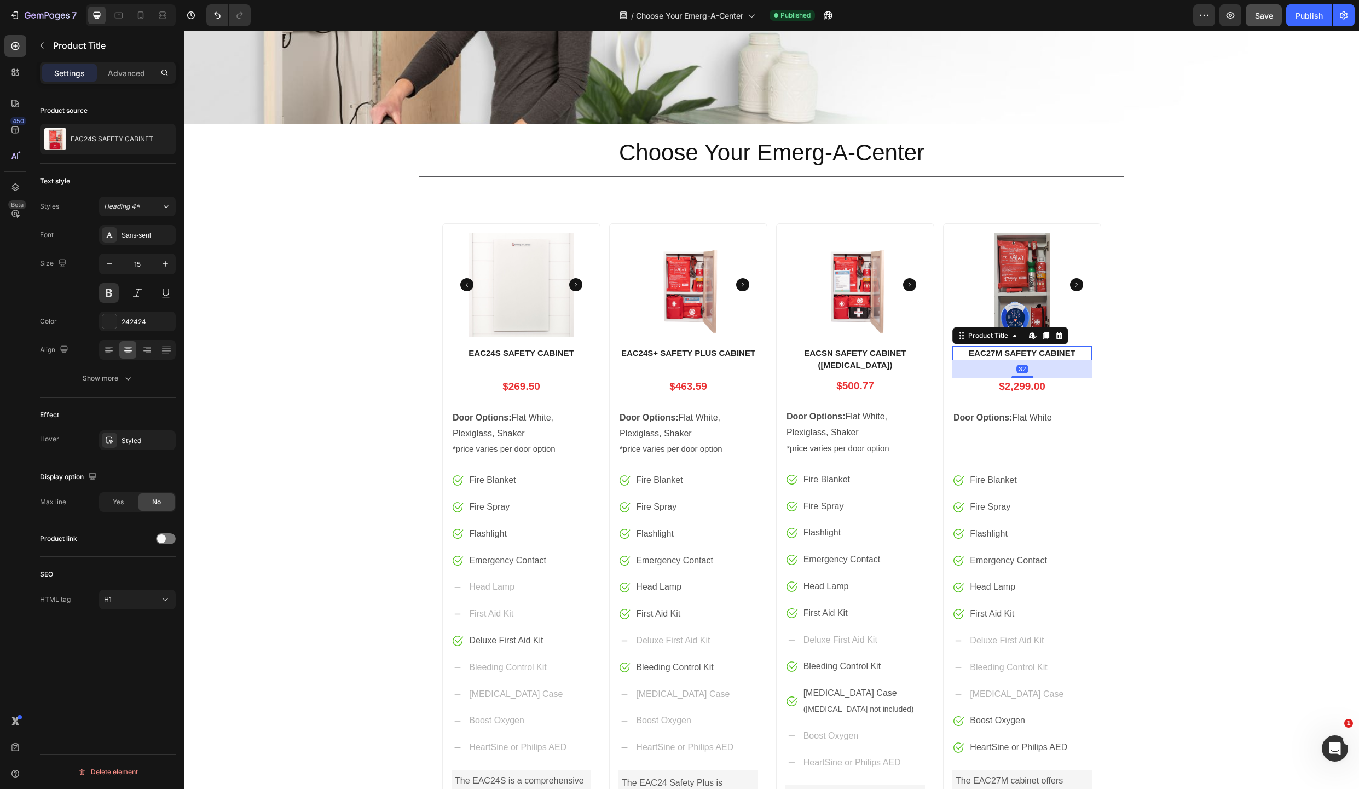
click at [997, 353] on h1 "EAC27M SAFETY CABINET" at bounding box center [1022, 353] width 140 height 15
click at [885, 359] on h1 "EACSN SAFETY CABINET ([MEDICAL_DATA])" at bounding box center [856, 359] width 140 height 27
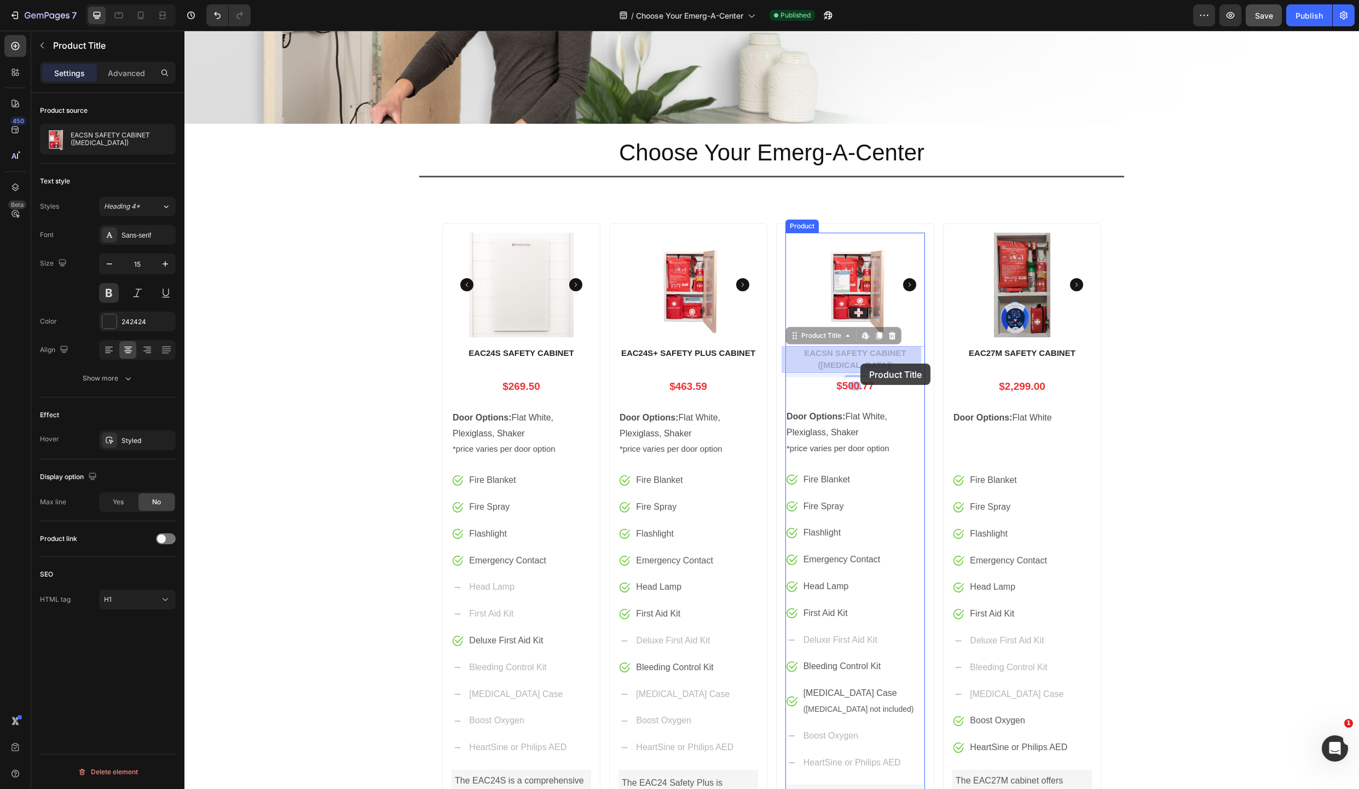
drag, startPoint x: 884, startPoint y: 362, endPoint x: 861, endPoint y: 363, distance: 23.6
click at [861, 363] on div "Header Drop element here Hero Banner Section 1 Choose Your Emerg-A-Center Headi…" at bounding box center [771, 564] width 1175 height 1419
click at [880, 365] on h1 "EACSN SAFETY CABINET ([MEDICAL_DATA])" at bounding box center [856, 359] width 140 height 27
click at [868, 364] on h1 "EACSN SAFETY CABINET ([MEDICAL_DATA])" at bounding box center [856, 359] width 140 height 27
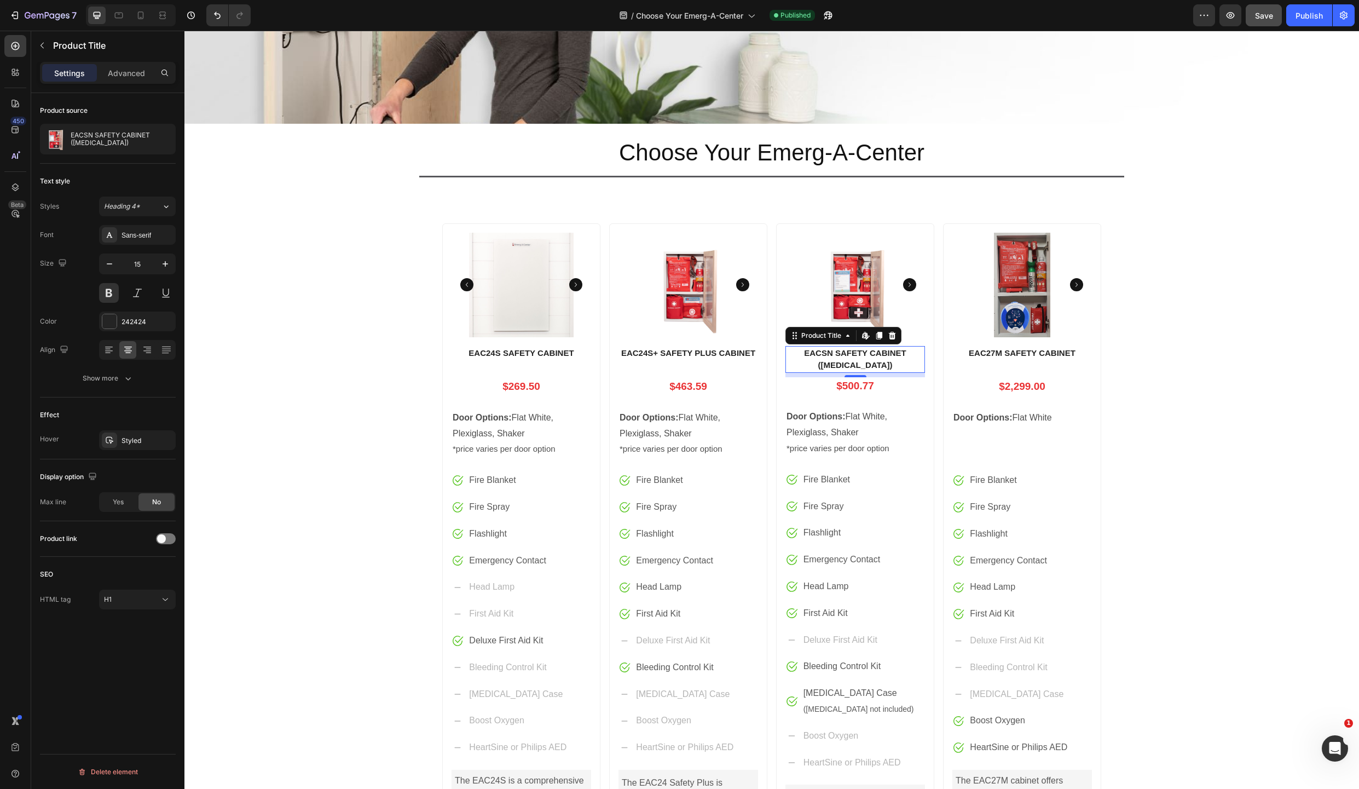
click at [868, 364] on h1 "EACSN SAFETY CABINET ([MEDICAL_DATA])" at bounding box center [856, 359] width 140 height 27
click at [905, 368] on h1 "EACSN SAFETY CABINET ([MEDICAL_DATA])" at bounding box center [856, 359] width 140 height 27
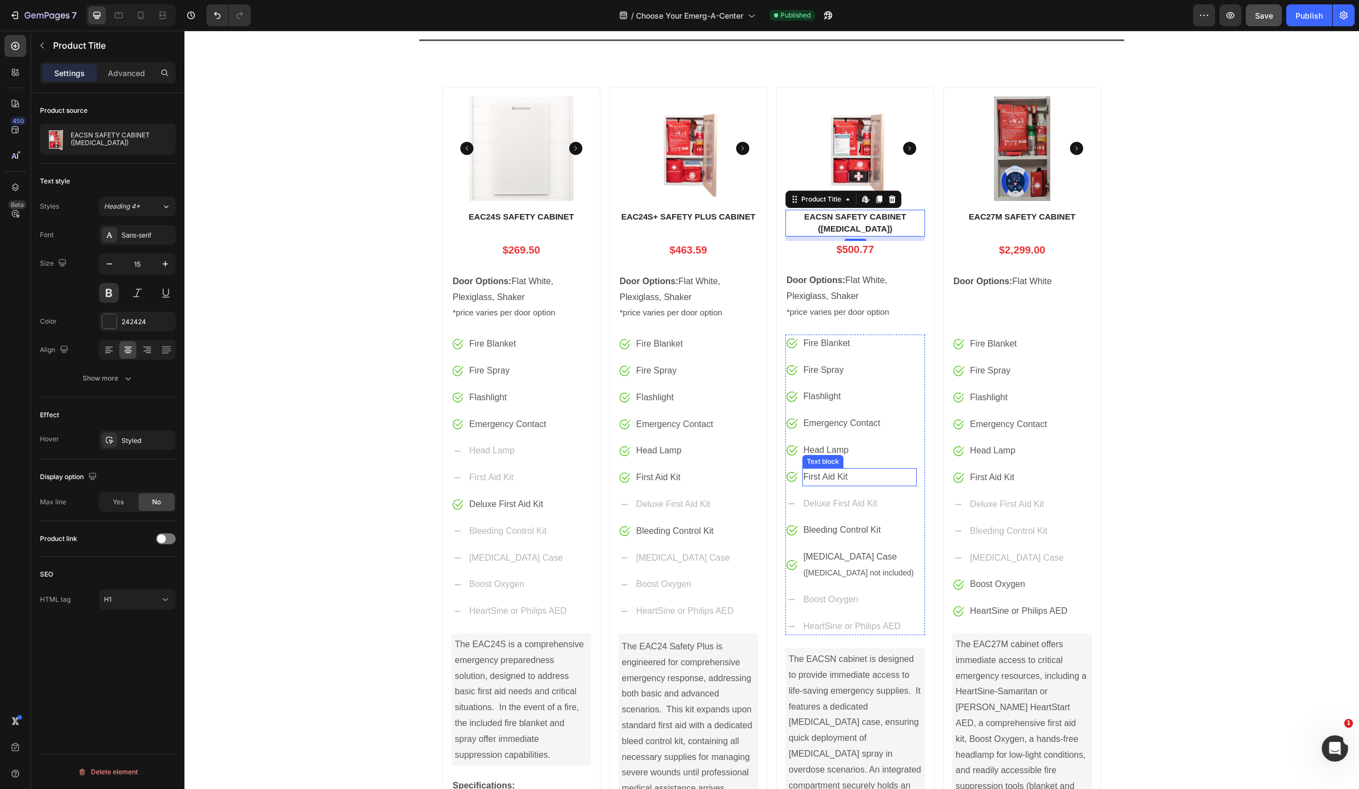
scroll to position [356, 0]
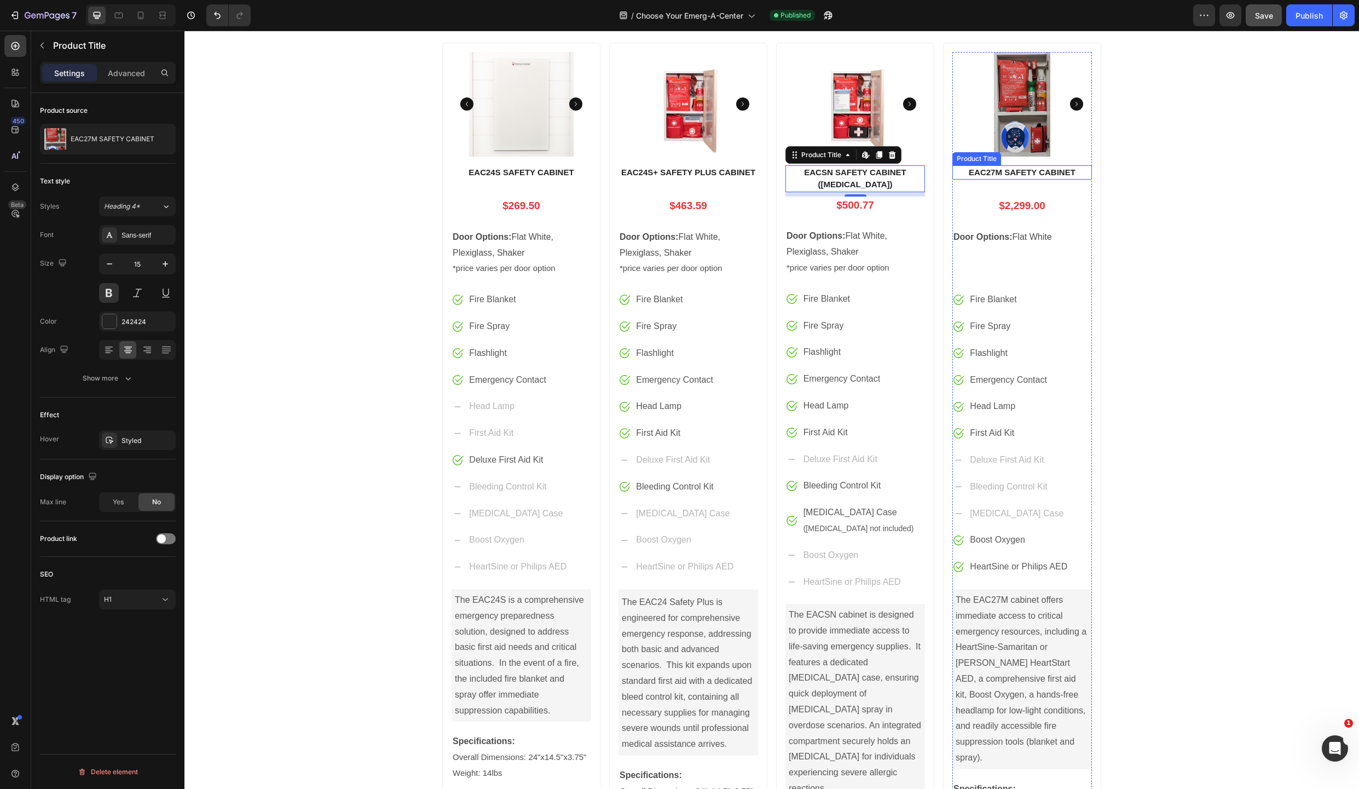
click at [985, 172] on h1 "EAC27M SAFETY CABINET" at bounding box center [1022, 172] width 140 height 15
click at [863, 172] on h1 "EACSN SAFETY CABINET ([MEDICAL_DATA])" at bounding box center [856, 178] width 140 height 27
click at [1223, 291] on div "Product Images EAC24S SAFETY CABINET Product Title $269.50 Price Price Row Door…" at bounding box center [771, 476] width 1175 height 884
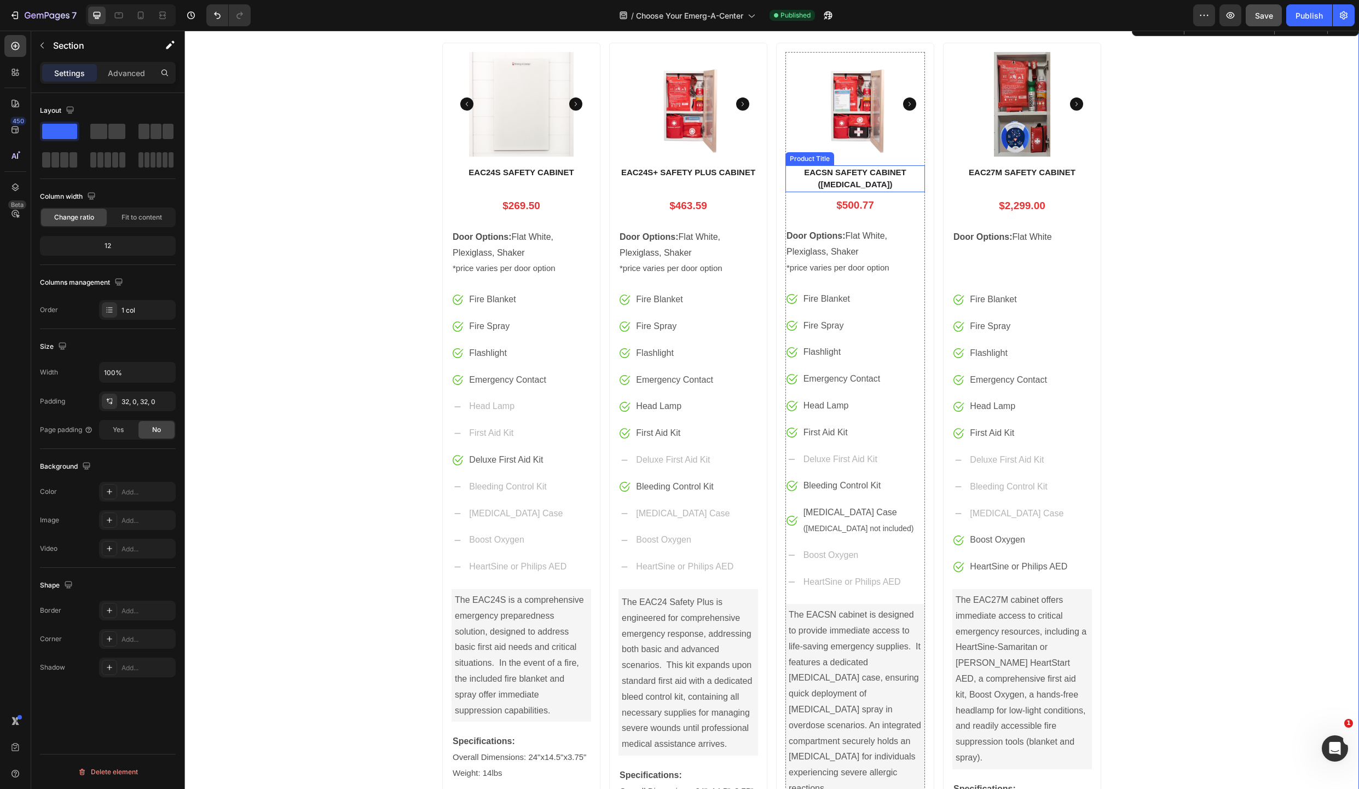
click at [869, 183] on h1 "EACSN SAFETY CABINET ([MEDICAL_DATA])" at bounding box center [856, 178] width 140 height 27
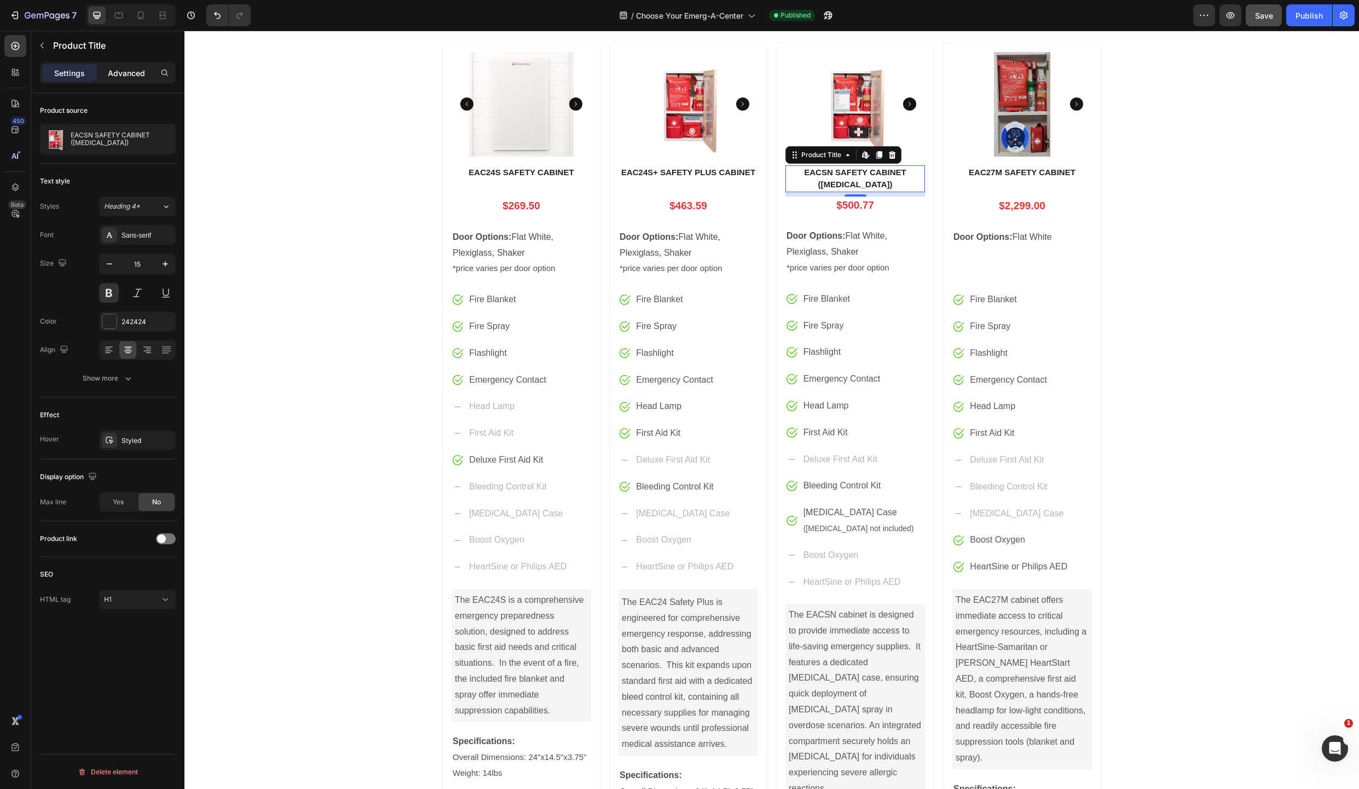
click at [127, 72] on p "Advanced" at bounding box center [126, 72] width 37 height 11
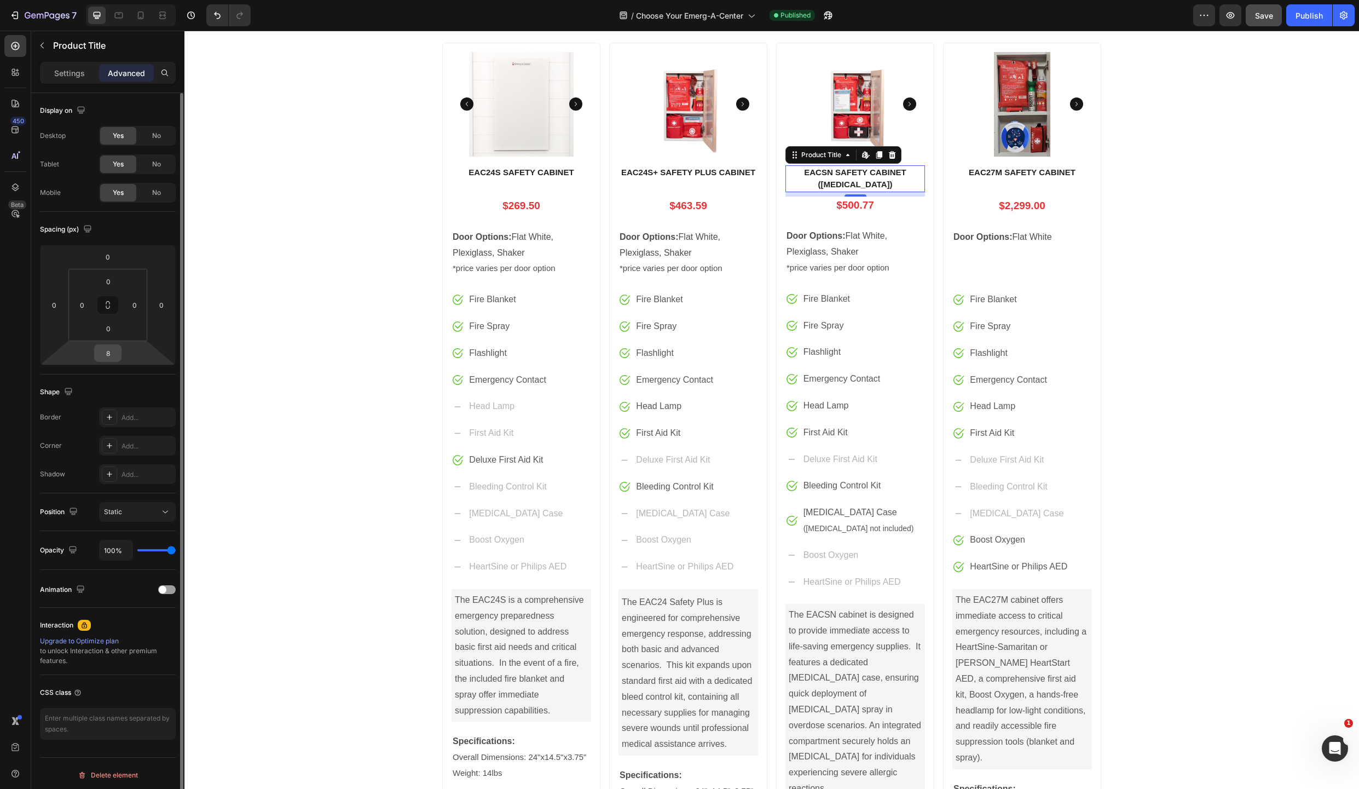
click at [110, 351] on input "8" at bounding box center [108, 353] width 22 height 16
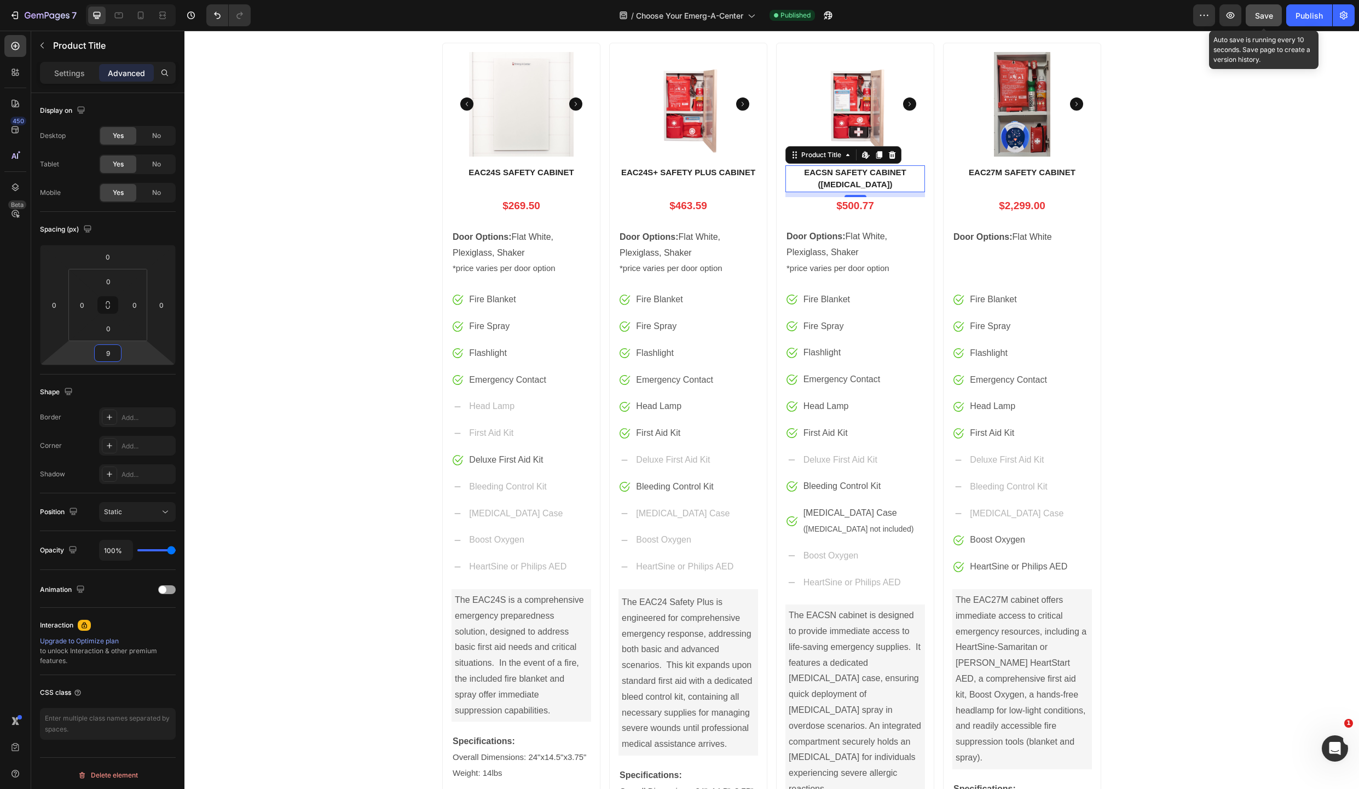
type input "9"
click at [1264, 13] on span "Save" at bounding box center [1264, 15] width 18 height 9
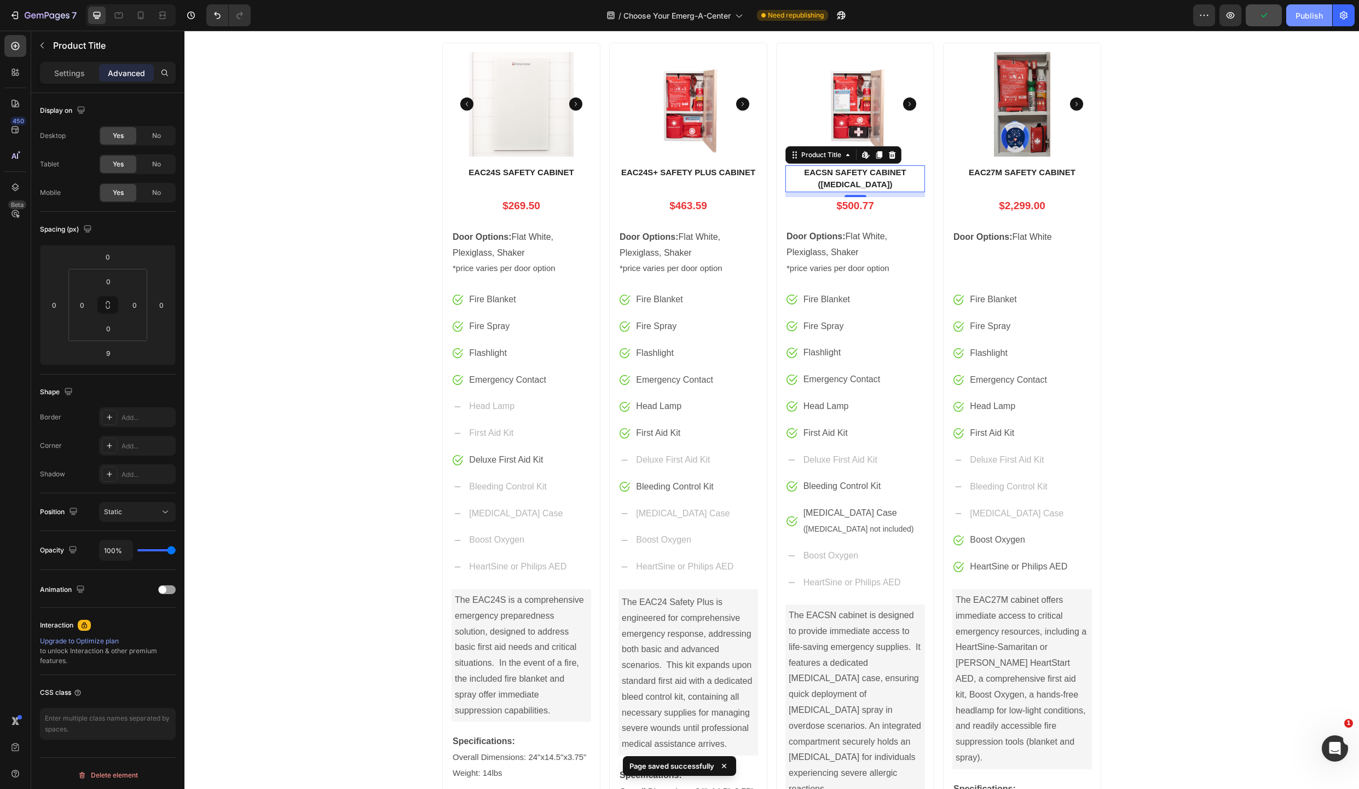
click at [1314, 14] on div "Publish" at bounding box center [1309, 15] width 27 height 11
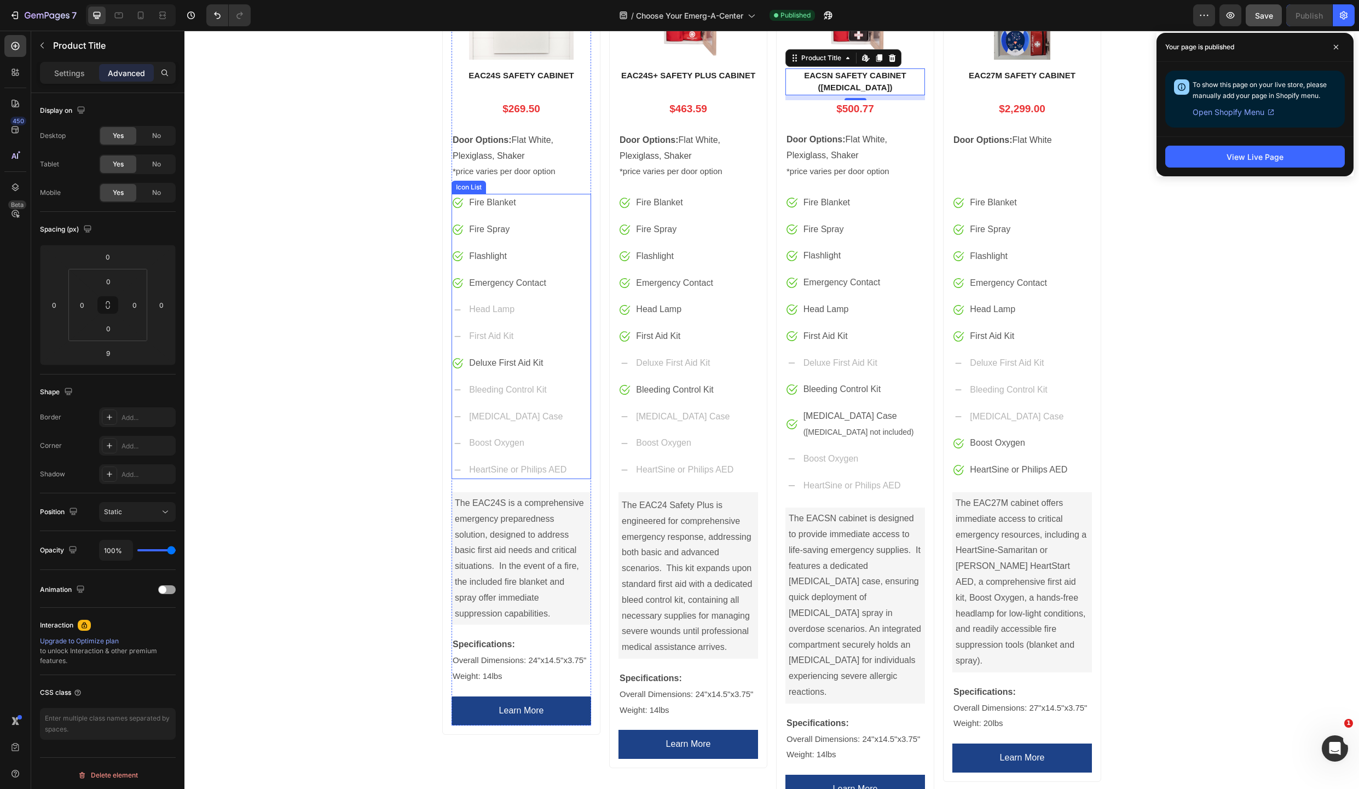
scroll to position [514, 0]
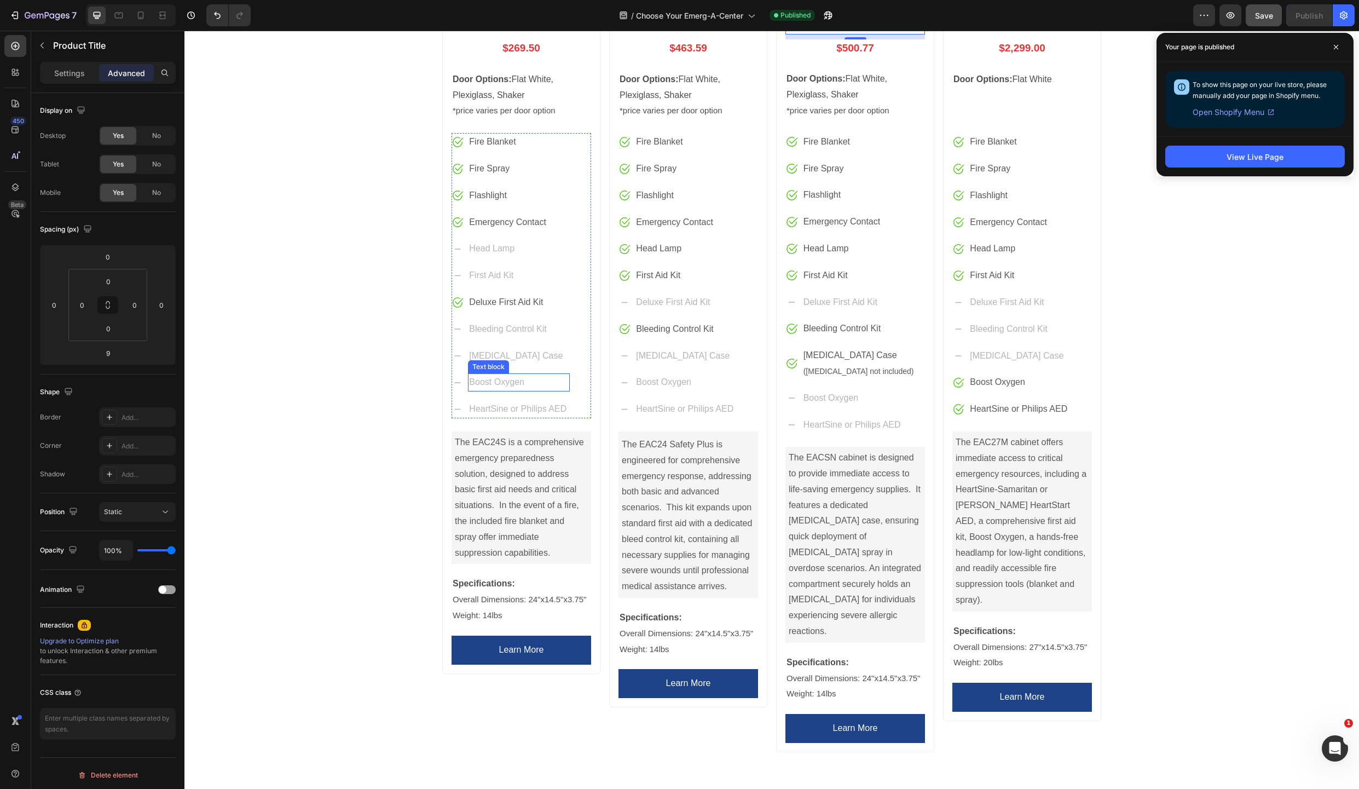
click at [498, 387] on p "Boost Oxygen" at bounding box center [519, 382] width 100 height 16
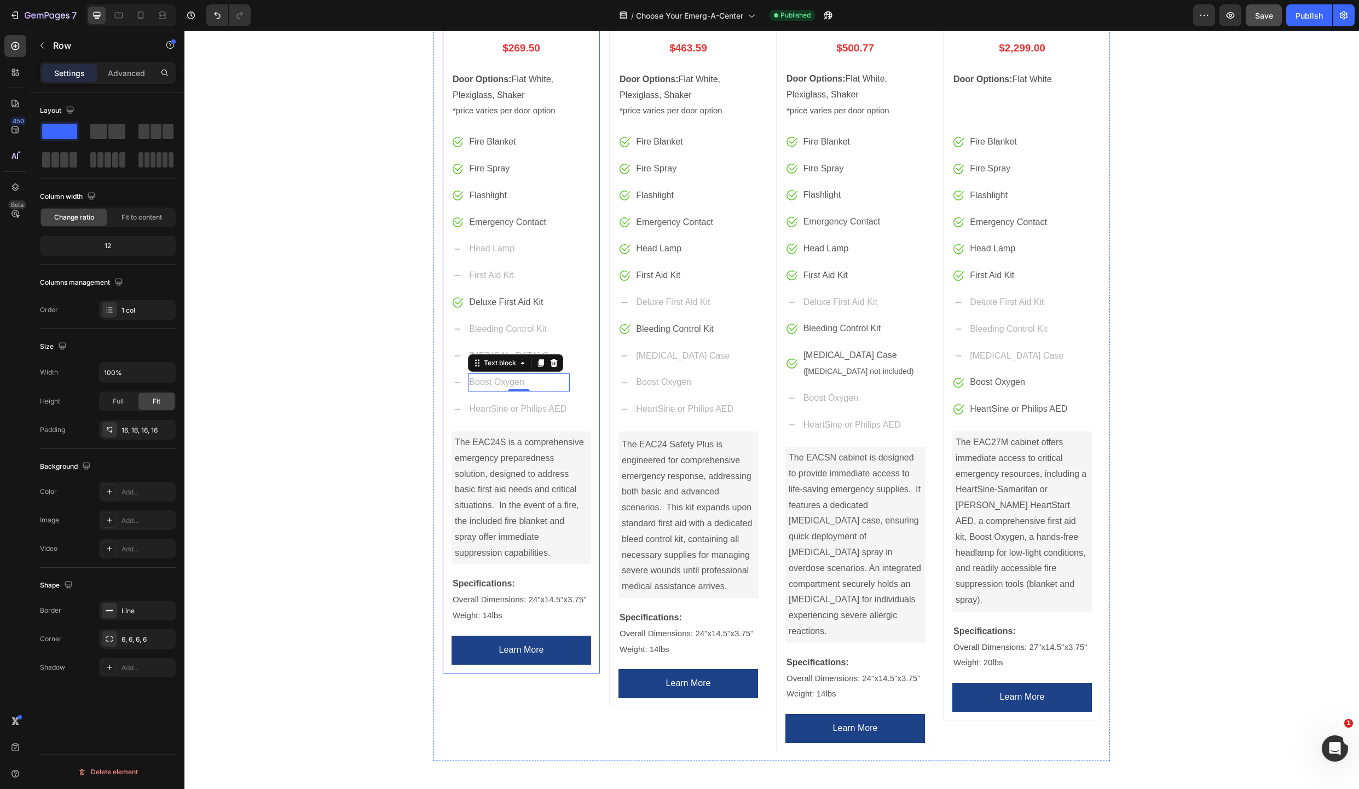
click at [447, 392] on div "Product Images EAC24S SAFETY CABINET Product Title $269.50 Price Price Row Door…" at bounding box center [521, 279] width 158 height 789
click at [452, 392] on ul "Image Fire Blanket Text block Image Fire Spray Text block Image Flashlight Text…" at bounding box center [511, 275] width 118 height 285
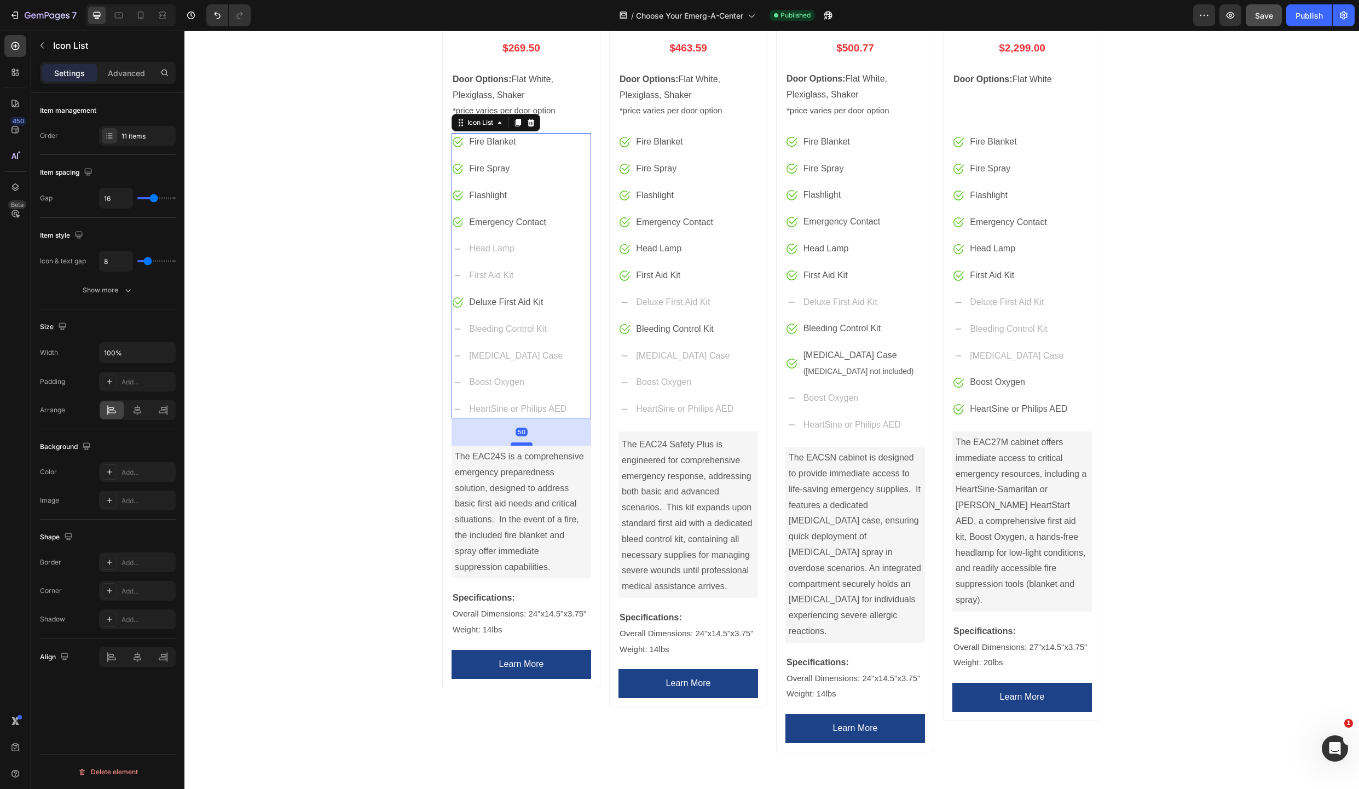
drag, startPoint x: 518, startPoint y: 430, endPoint x: 517, endPoint y: 444, distance: 14.3
click at [517, 444] on div at bounding box center [522, 443] width 22 height 3
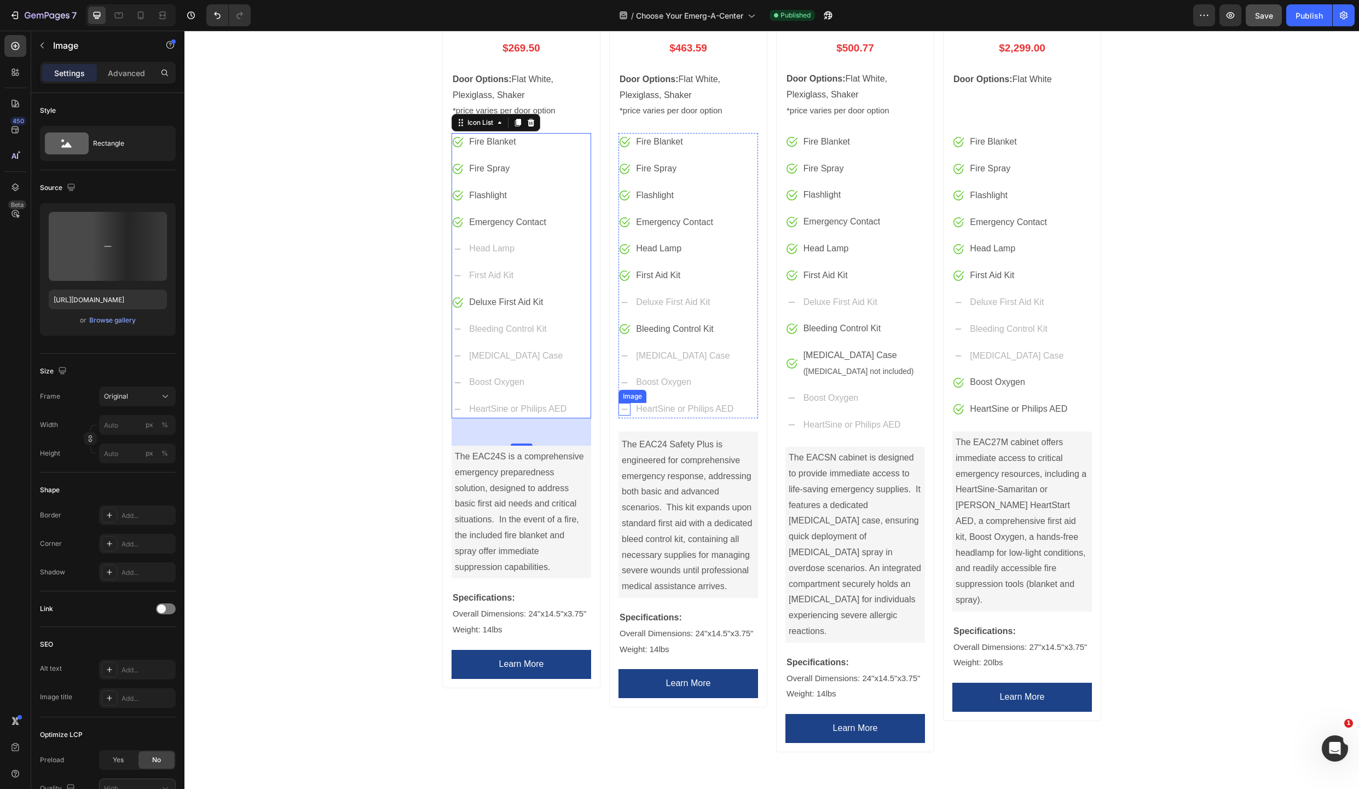
click at [619, 402] on li "Image HeartSine or Philips AED Text block" at bounding box center [678, 409] width 118 height 18
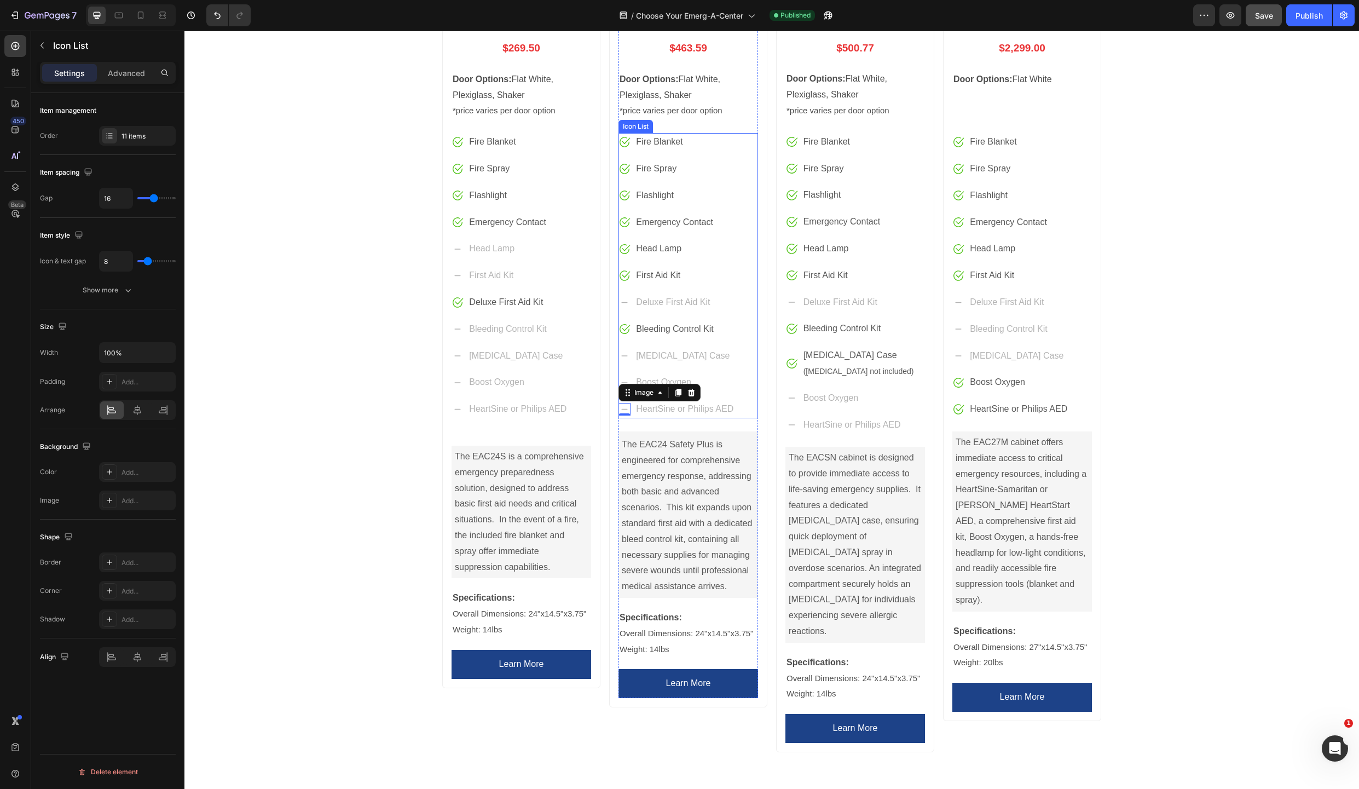
click at [751, 380] on div "Image Fire Blanket Text block Image Fire Spray Text block Image Flashlight Text…" at bounding box center [689, 275] width 140 height 285
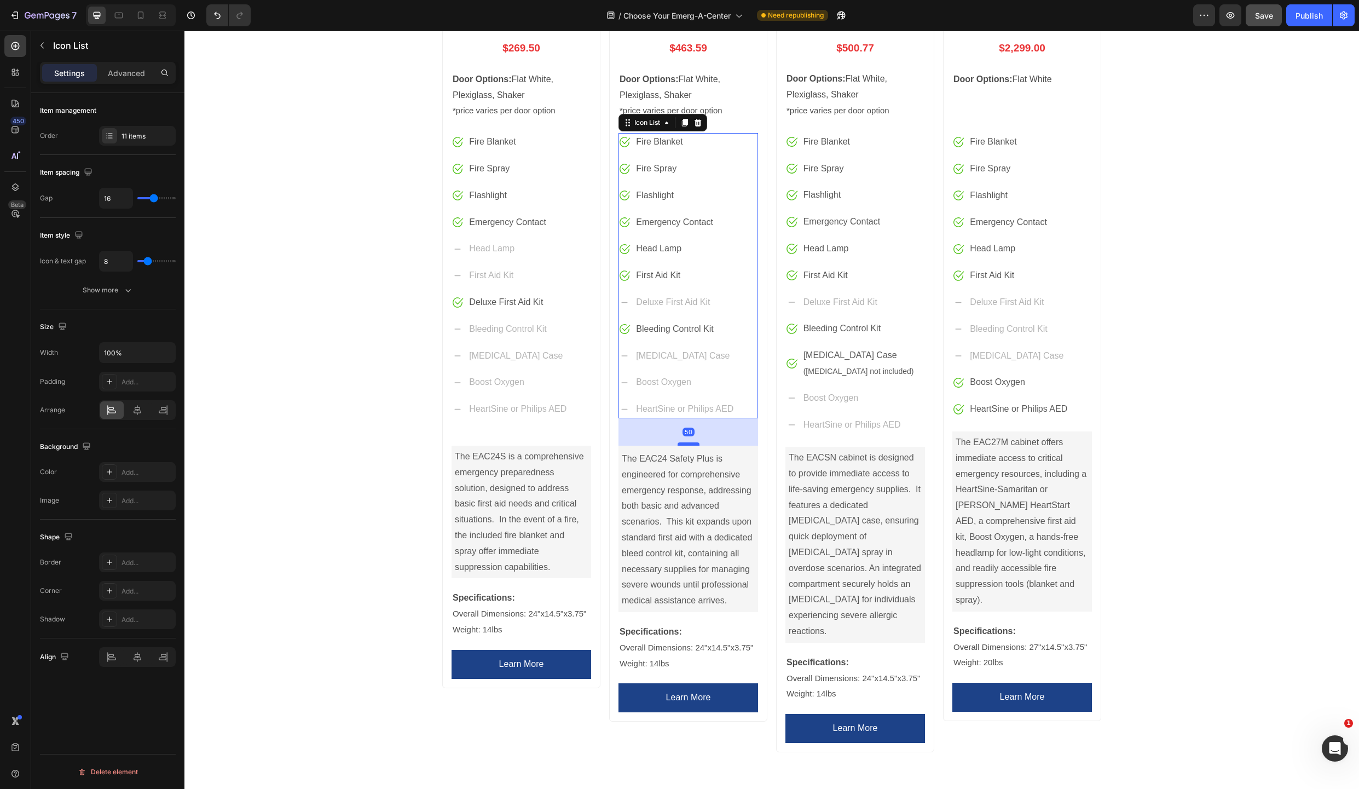
drag, startPoint x: 683, startPoint y: 430, endPoint x: 679, endPoint y: 444, distance: 14.9
click at [679, 444] on div at bounding box center [689, 443] width 22 height 3
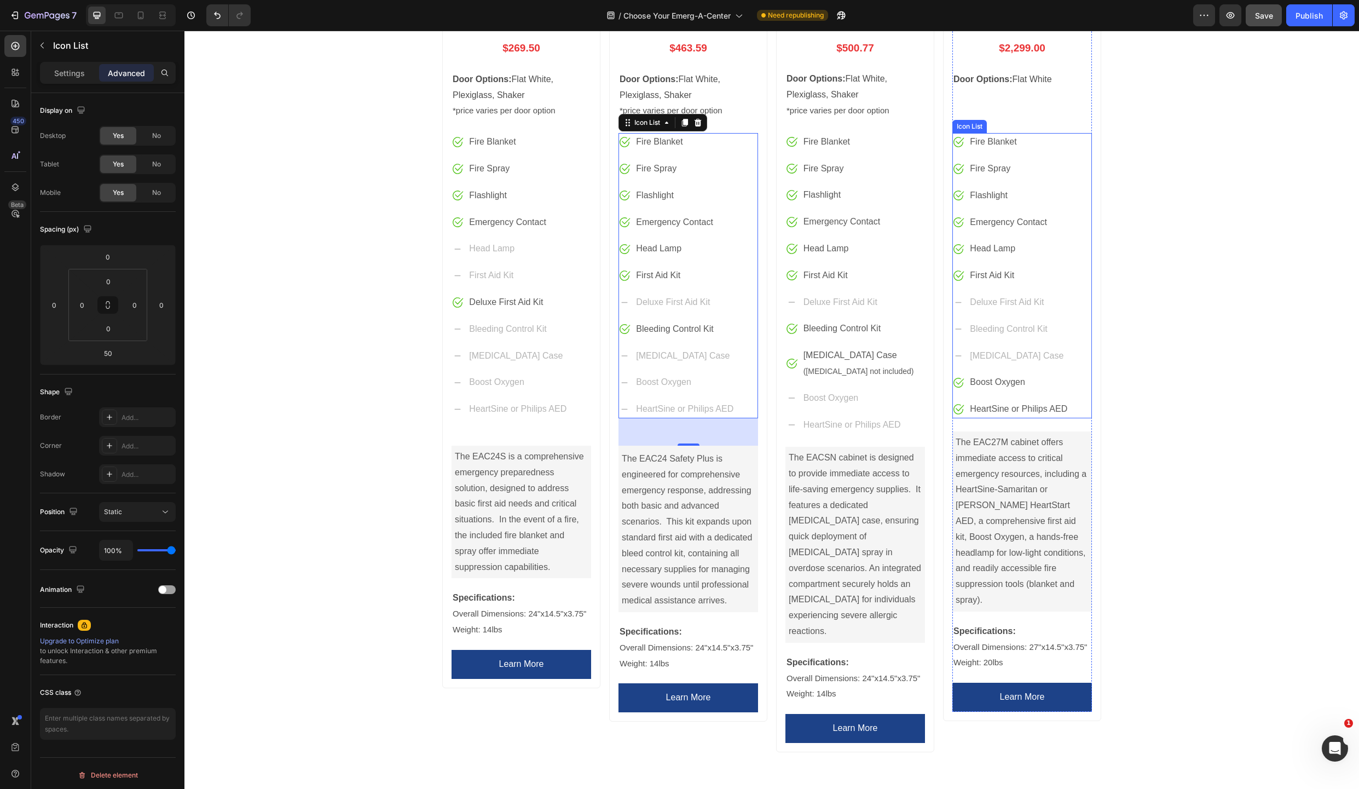
click at [1078, 394] on div "Image Fire Blanket Text block Image Fire Spray Text block Image Flashlight Text…" at bounding box center [1022, 275] width 140 height 285
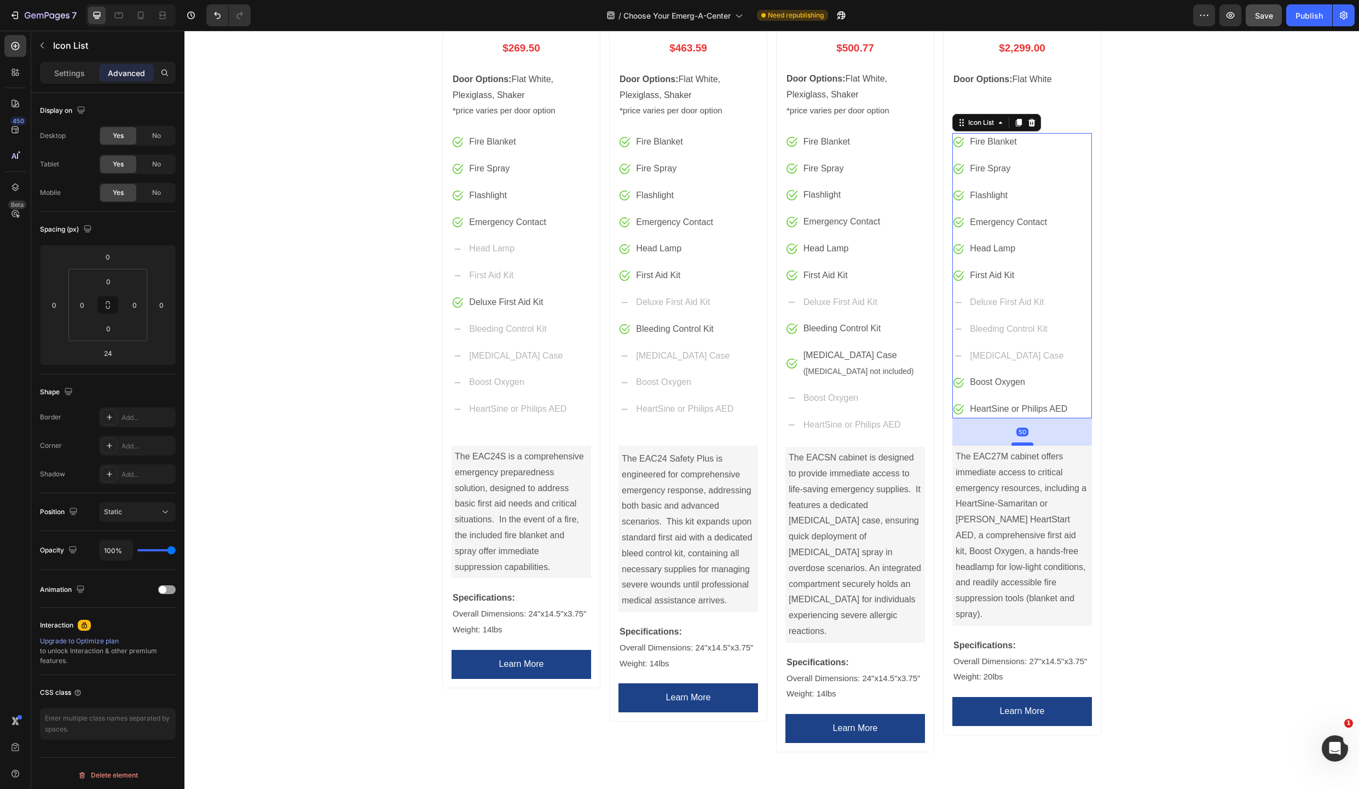
drag, startPoint x: 1016, startPoint y: 430, endPoint x: 1017, endPoint y: 444, distance: 13.7
click at [1017, 444] on div at bounding box center [1023, 443] width 22 height 3
type input "50"
click at [737, 400] on div "Image Fire Blanket Text block Image Fire Spray Text block Image Flashlight Text…" at bounding box center [689, 275] width 140 height 285
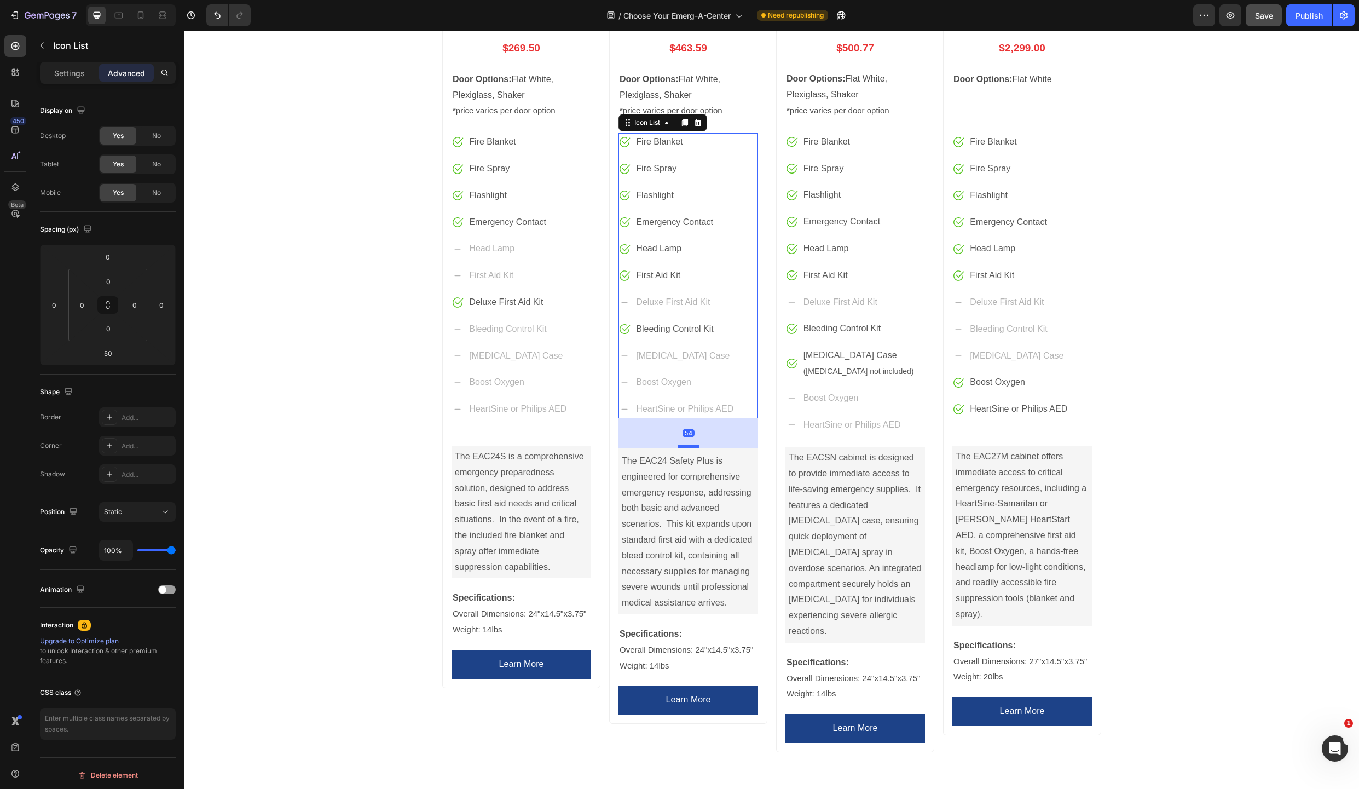
click at [685, 447] on div at bounding box center [689, 445] width 22 height 3
type input "54"
click at [575, 399] on div "Image Fire Blanket Text block Image Fire Spray Text block Image Flashlight Text…" at bounding box center [522, 275] width 140 height 285
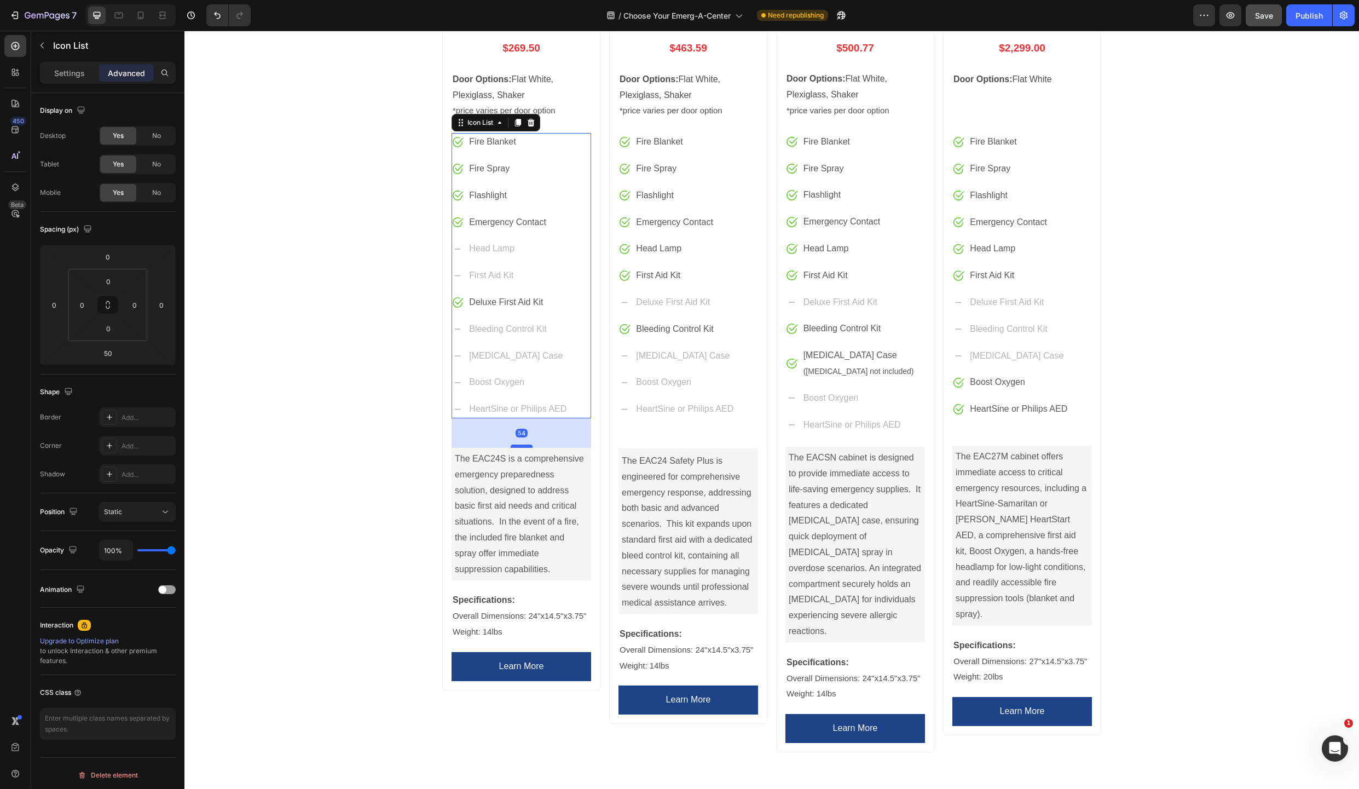
click at [517, 446] on div at bounding box center [522, 445] width 22 height 3
type input "54"
click at [913, 409] on div "Image Fire Blanket Text block Image Fire Spray Text block Image Flashlight Text…" at bounding box center [856, 283] width 140 height 301
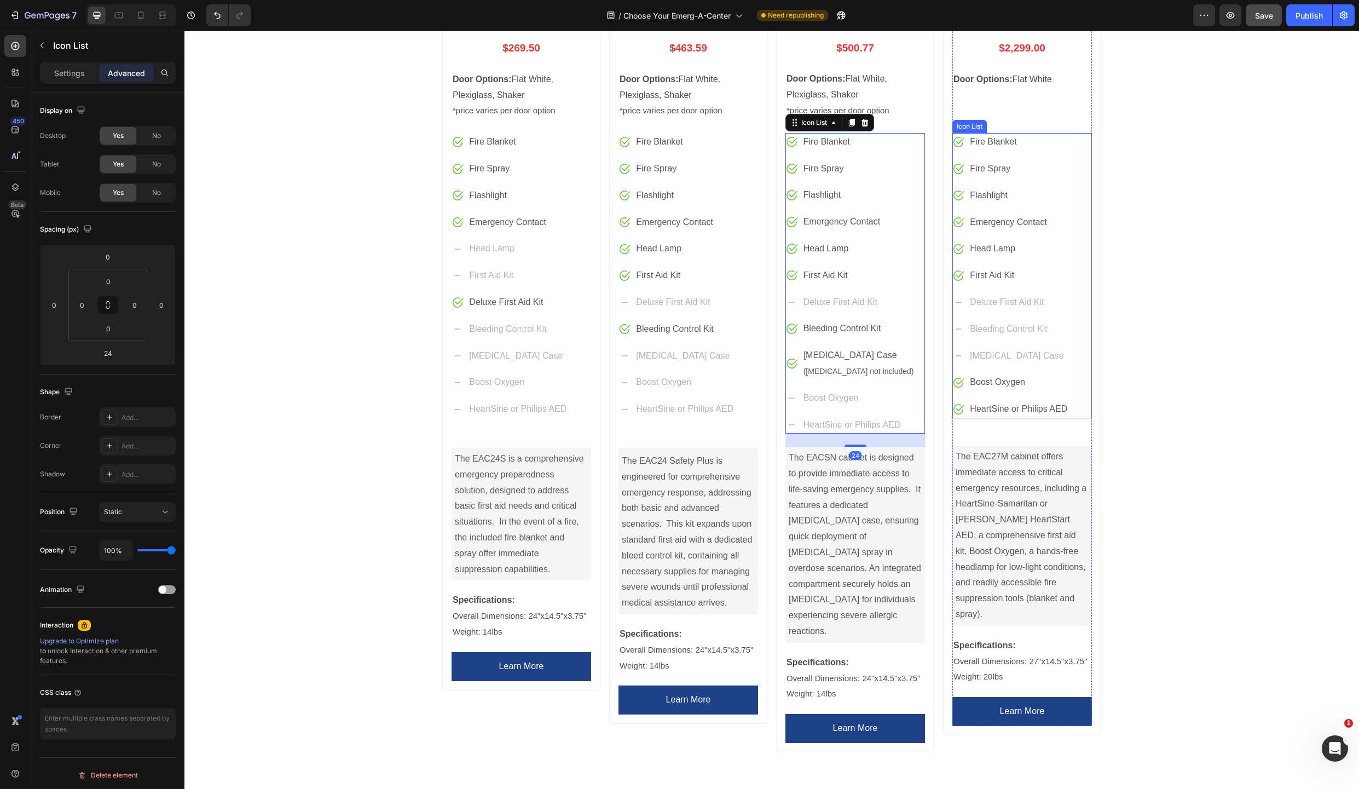
click at [1078, 403] on div "Image Fire Blanket Text block Image Fire Spray Text block Image Flashlight Text…" at bounding box center [1022, 275] width 140 height 285
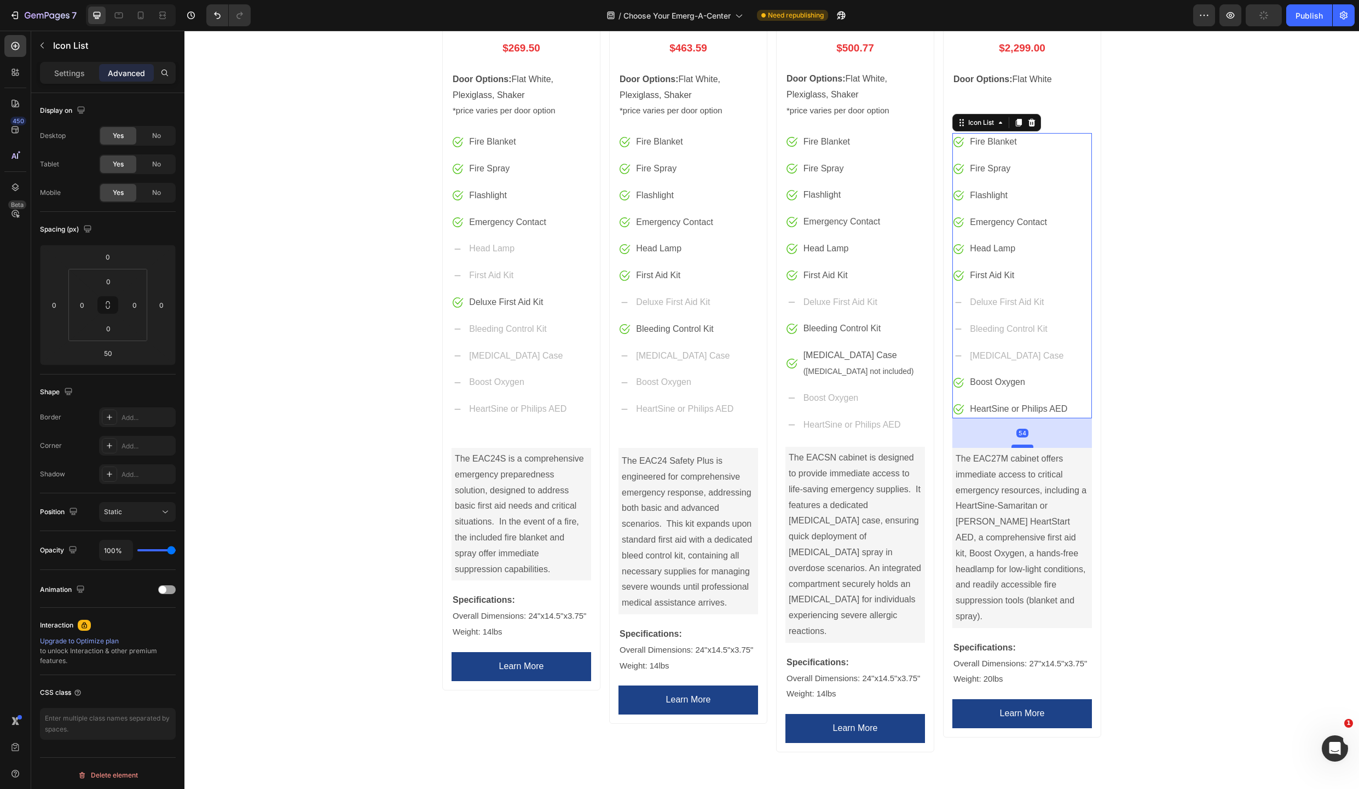
click at [1017, 446] on div at bounding box center [1023, 445] width 22 height 3
type input "54"
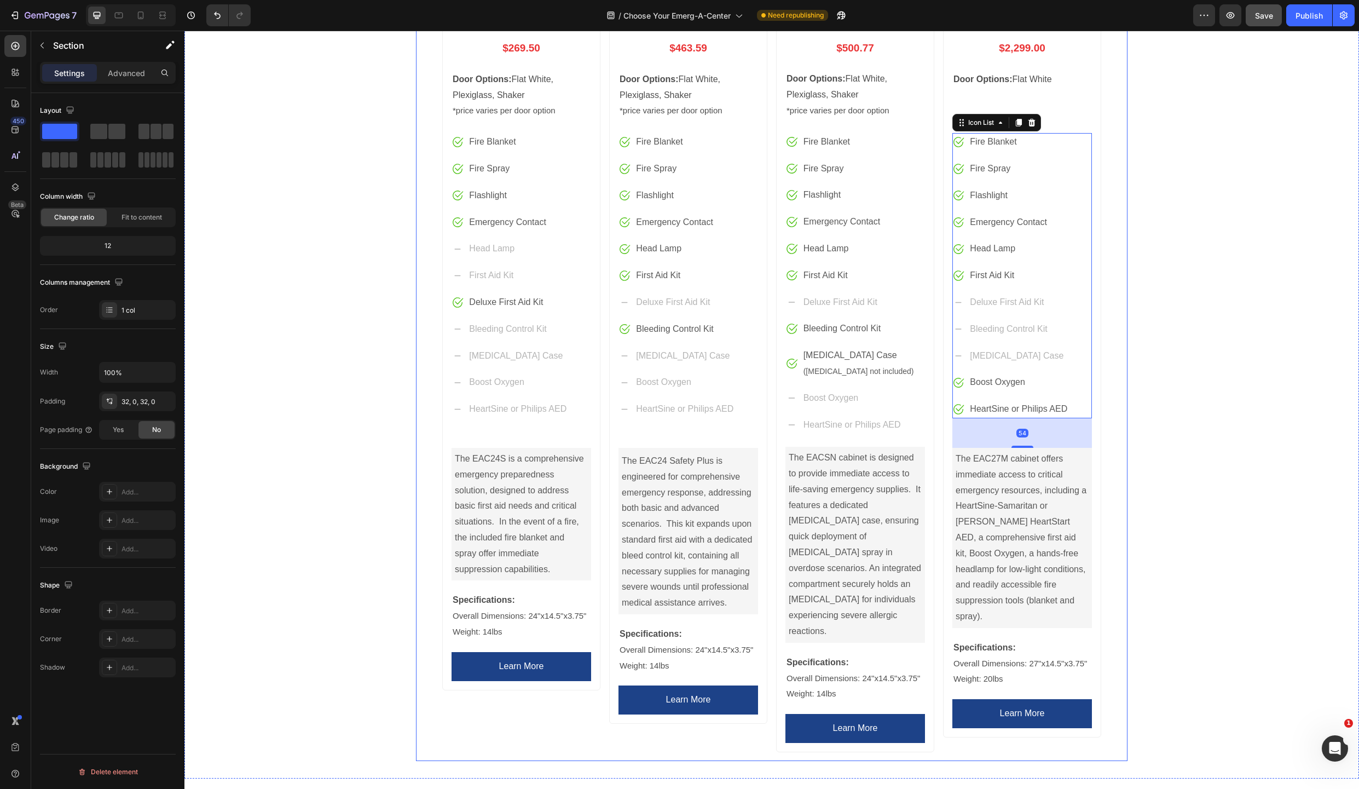
click at [1158, 412] on div "Product Images EAC24S SAFETY CABINET Product Title $269.50 Price Price Row Door…" at bounding box center [771, 318] width 1175 height 885
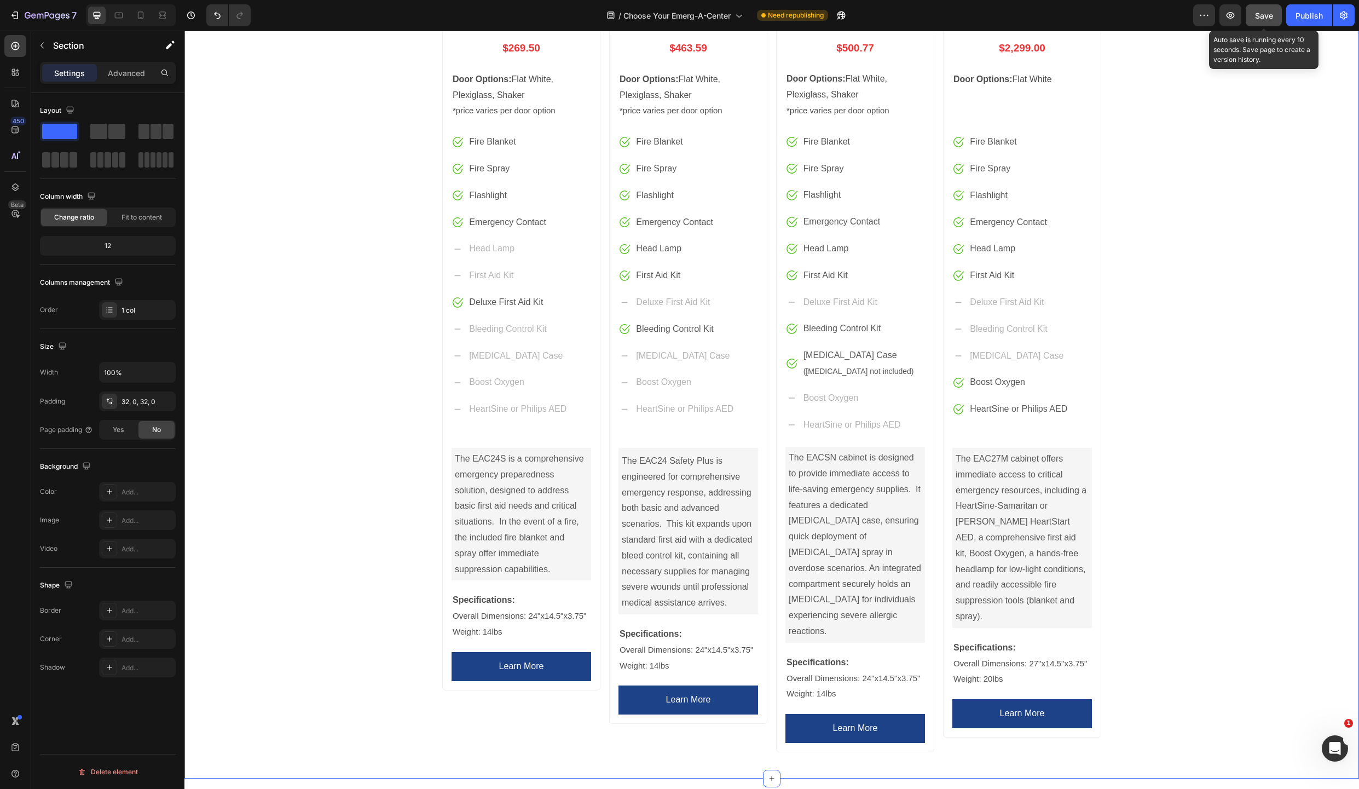
click at [1265, 18] on span "Save" at bounding box center [1264, 15] width 18 height 9
click at [1305, 13] on div "Publish" at bounding box center [1309, 15] width 27 height 11
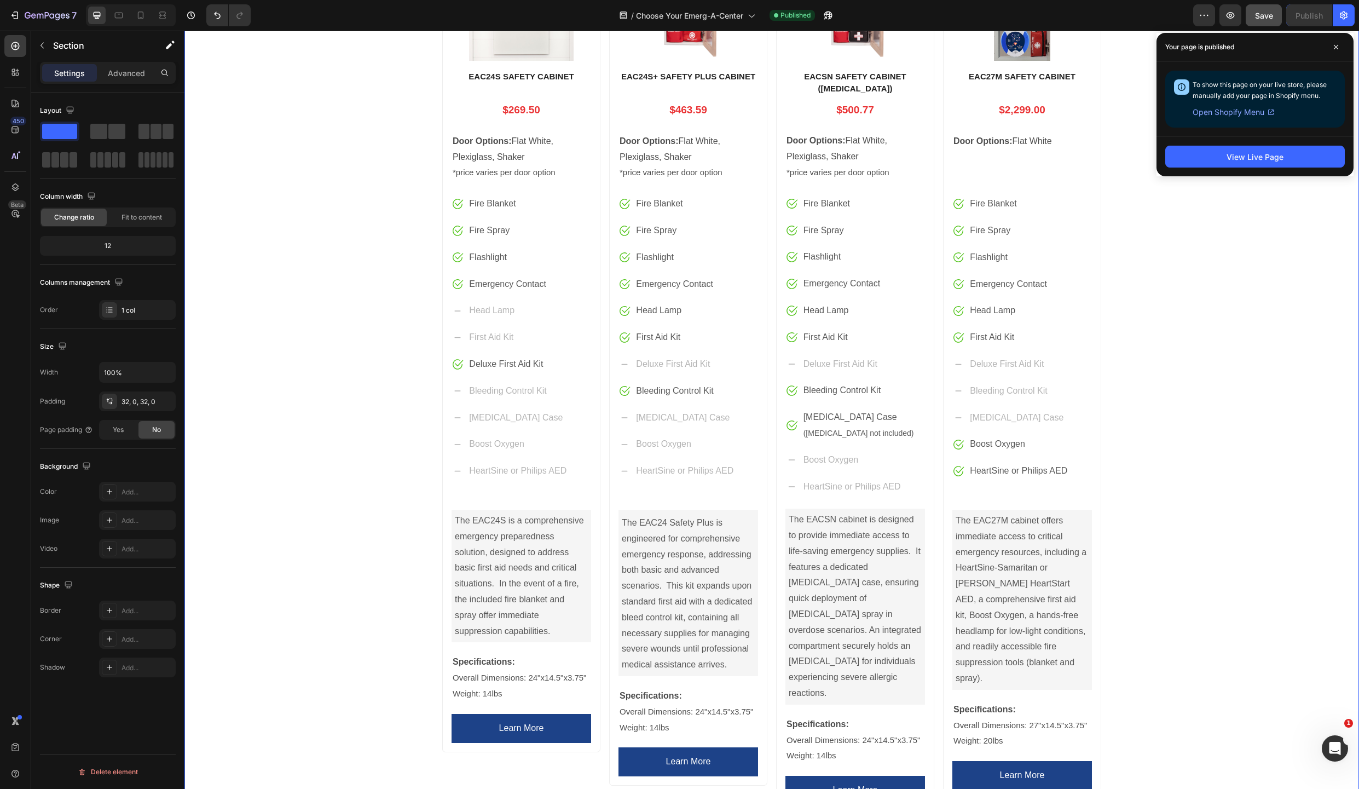
scroll to position [646, 0]
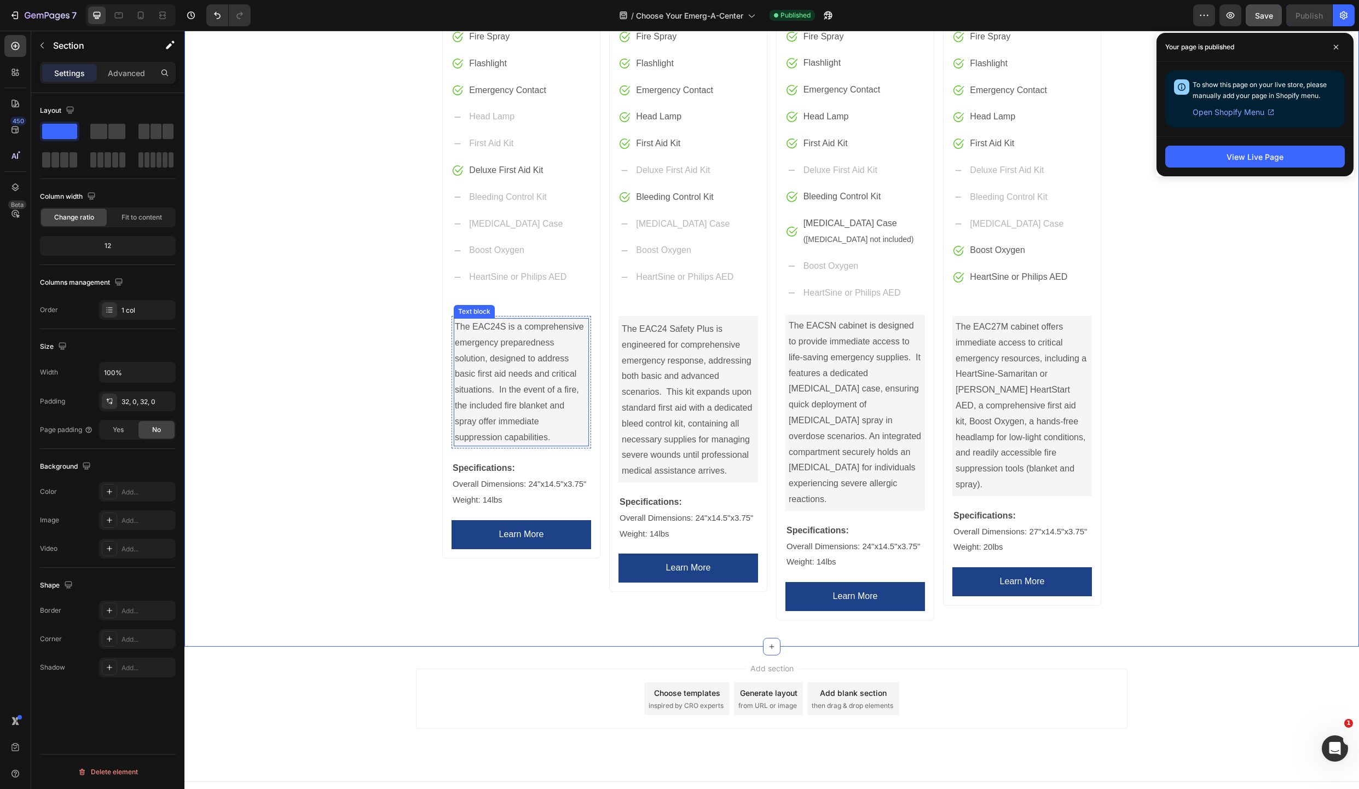
click at [552, 441] on p "The EAC24S is a comprehensive emergency preparedness solution, designed to addr…" at bounding box center [521, 382] width 133 height 126
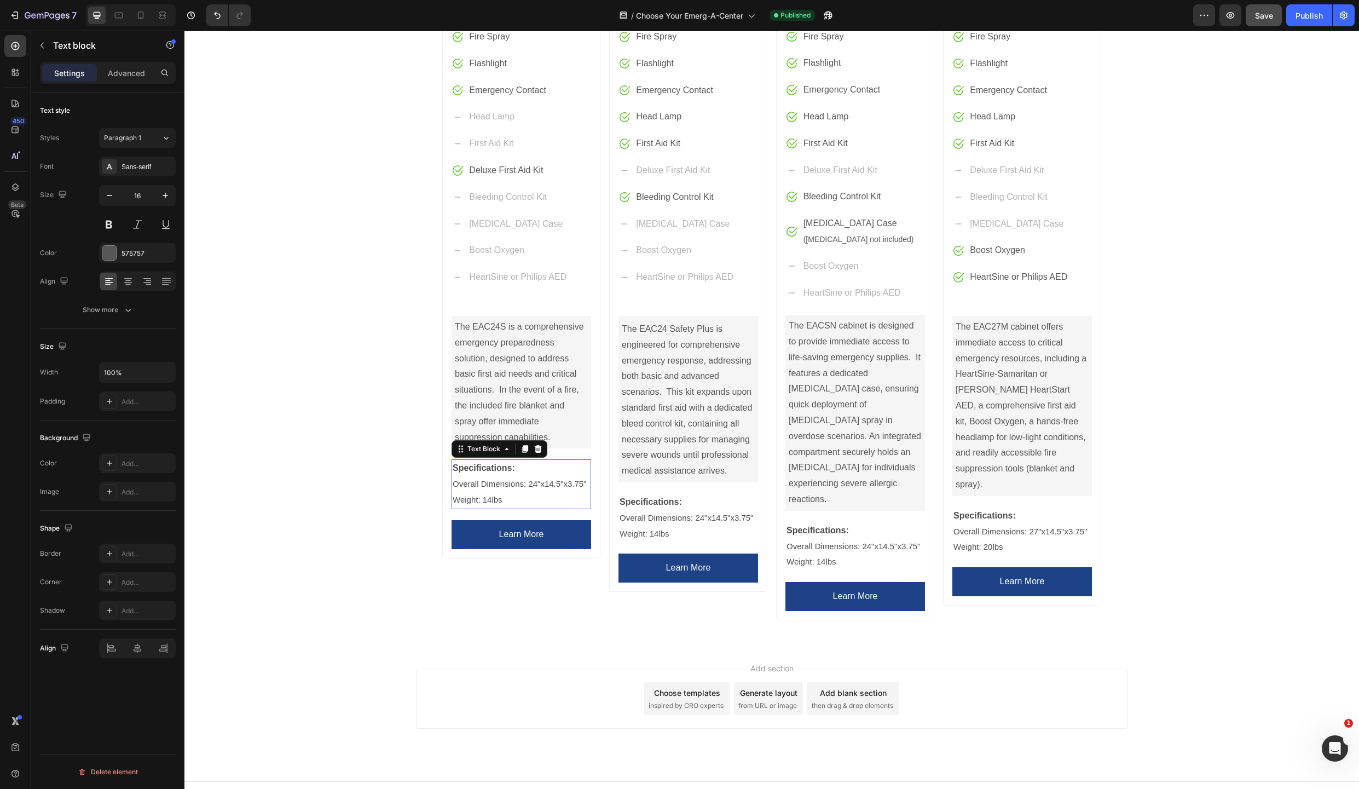
click at [521, 466] on p "Specifications:" at bounding box center [521, 468] width 137 height 16
click at [563, 460] on p "Specifications:" at bounding box center [521, 468] width 137 height 16
click at [515, 457] on div "EAC24S SAFETY CABINET Product Title $269.50 Price Price Row Door Options: Flat …" at bounding box center [522, 212] width 140 height 673
click at [515, 461] on p "Specifications:" at bounding box center [521, 468] width 137 height 16
click at [515, 459] on div "EAC24S SAFETY CABINET Product Title $269.50 Price Price Row Door Options: Flat …" at bounding box center [522, 212] width 140 height 673
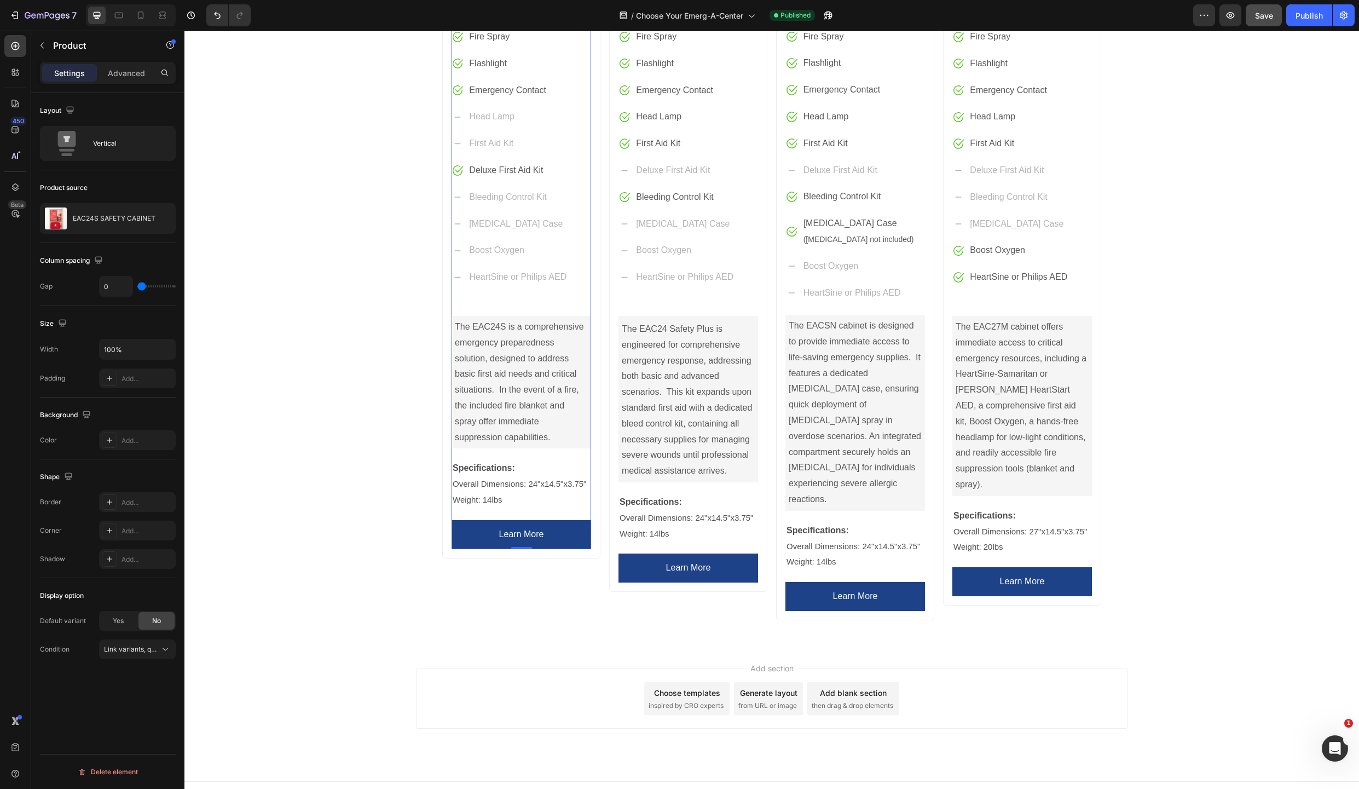
click at [515, 455] on div "EAC24S SAFETY CABINET Product Title $269.50 Price Price Row Door Options: Flat …" at bounding box center [522, 212] width 140 height 673
click at [515, 460] on div "Specifications: Overall Dimensions: 24"x14.5"x3.75" Weight: 14lbs" at bounding box center [522, 483] width 140 height 49
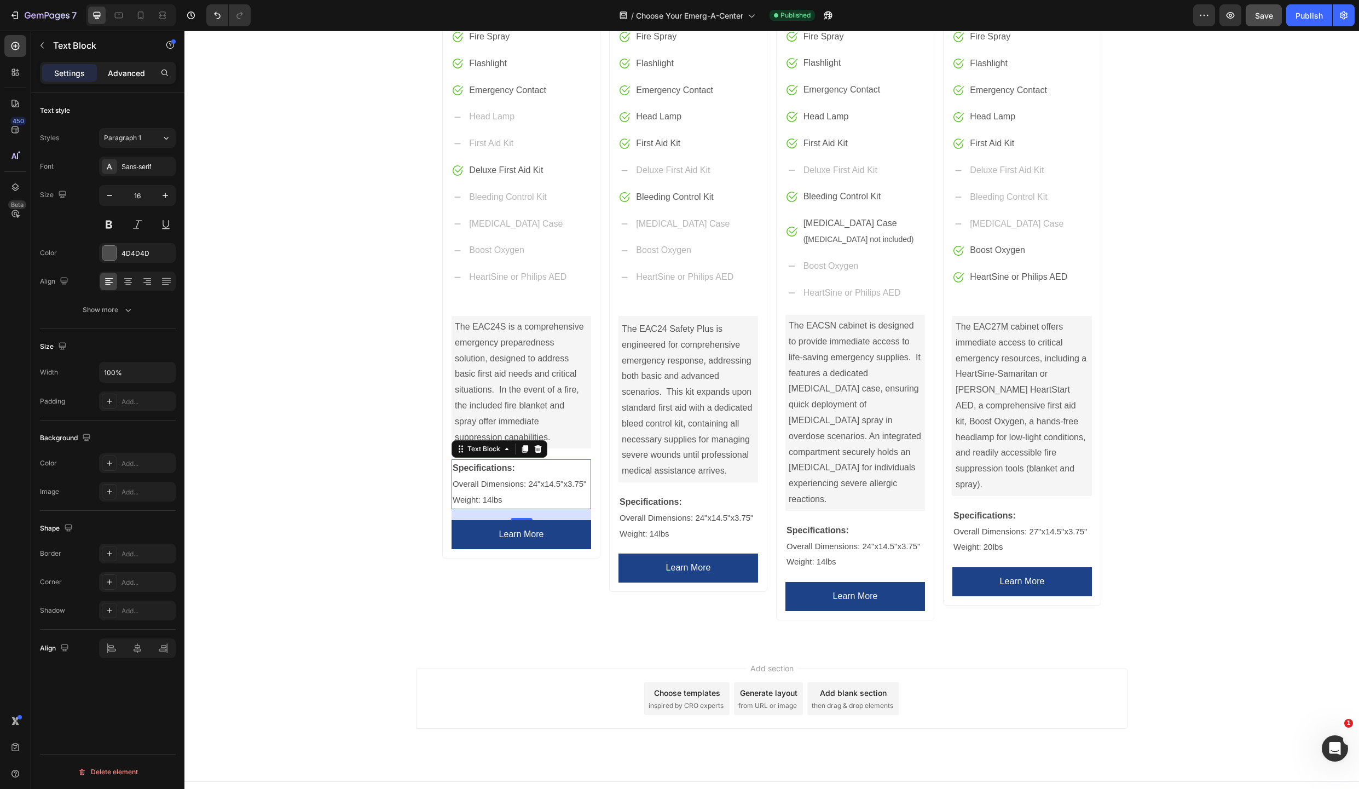
click at [127, 74] on p "Advanced" at bounding box center [126, 72] width 37 height 11
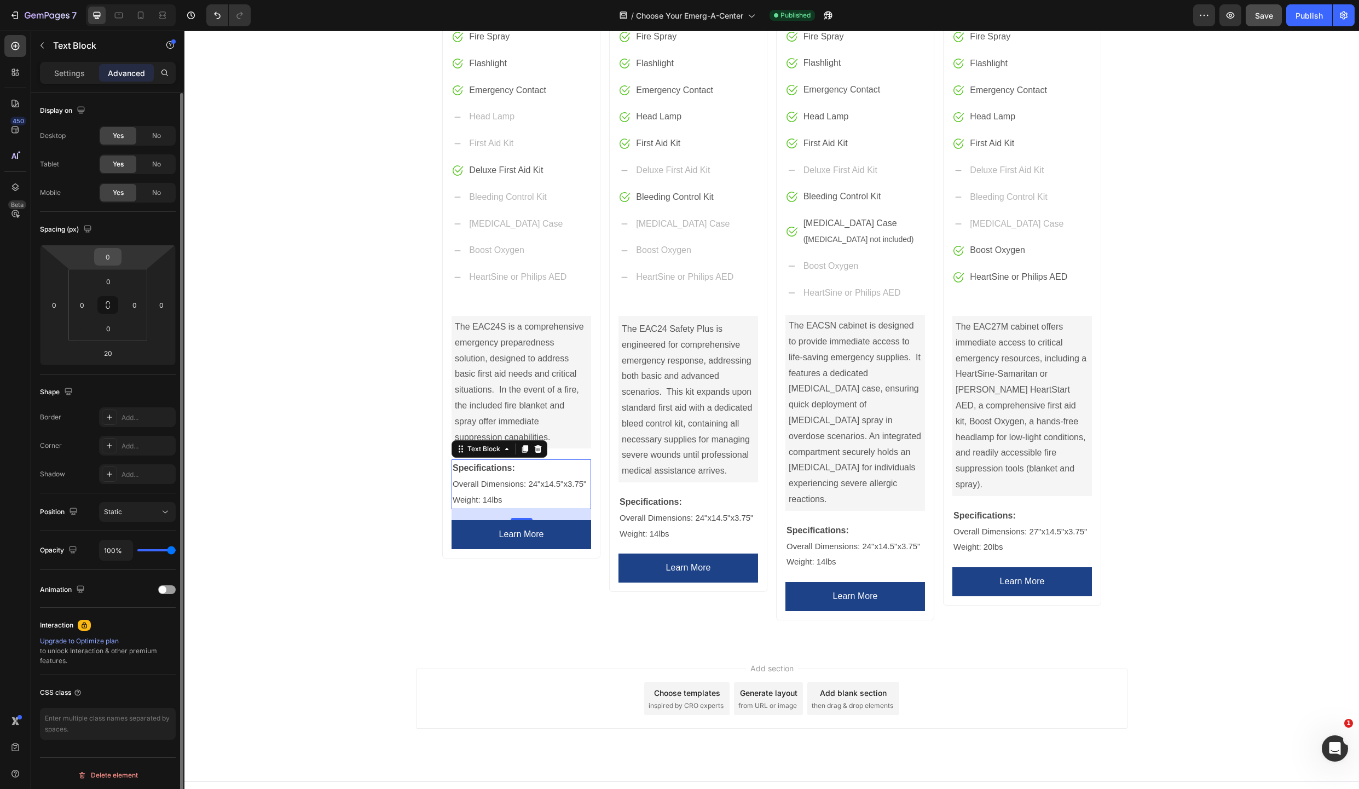
click at [112, 256] on input "0" at bounding box center [108, 257] width 22 height 16
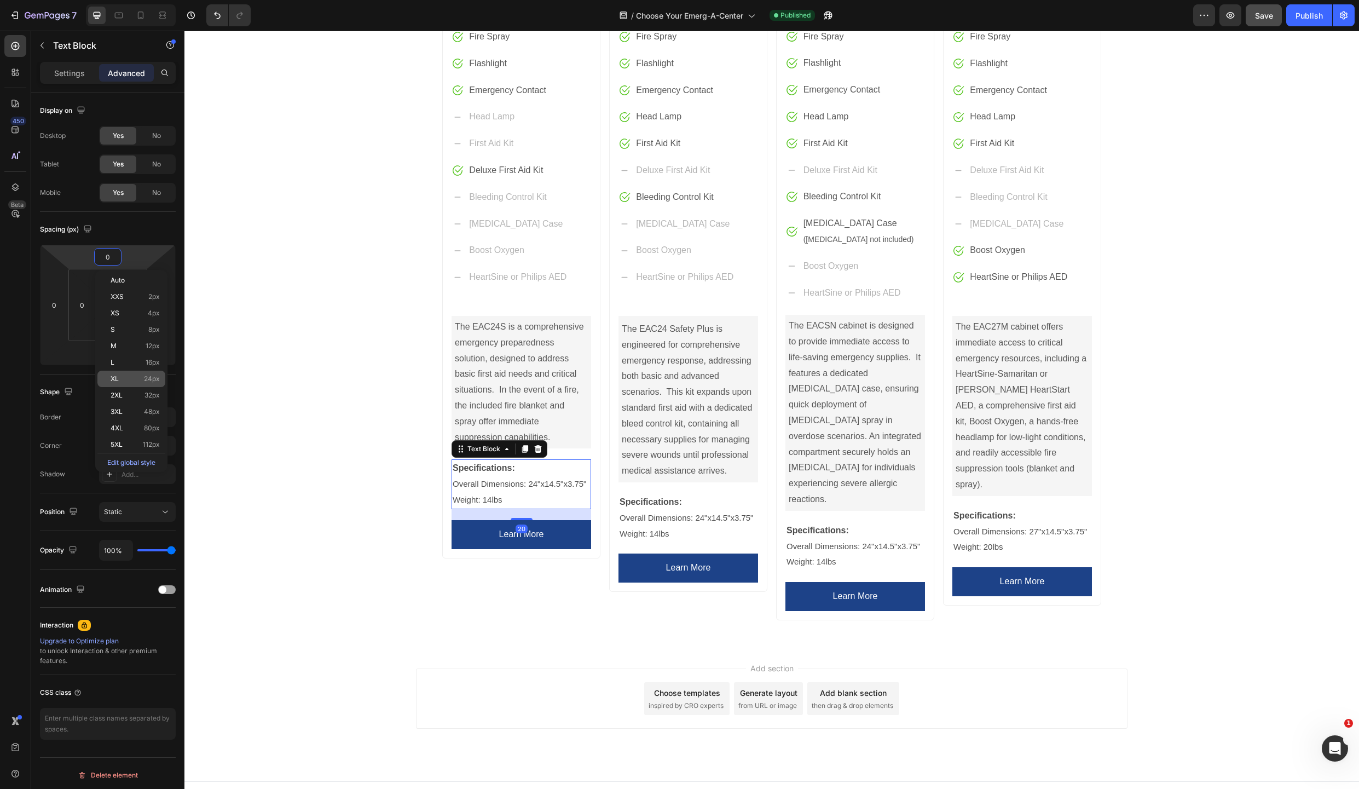
click at [120, 379] on p "XL 24px" at bounding box center [135, 379] width 49 height 8
type input "24"
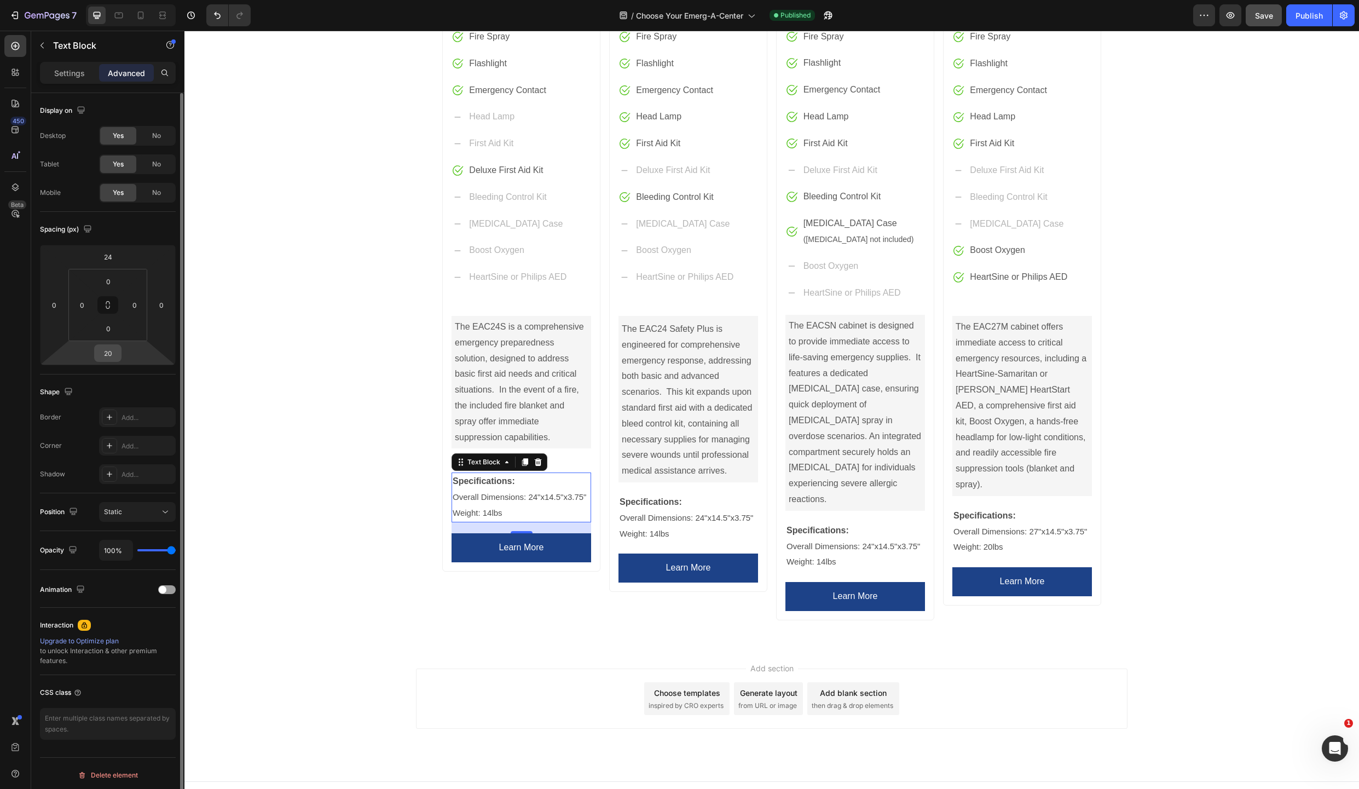
click at [109, 354] on input "20" at bounding box center [108, 353] width 22 height 16
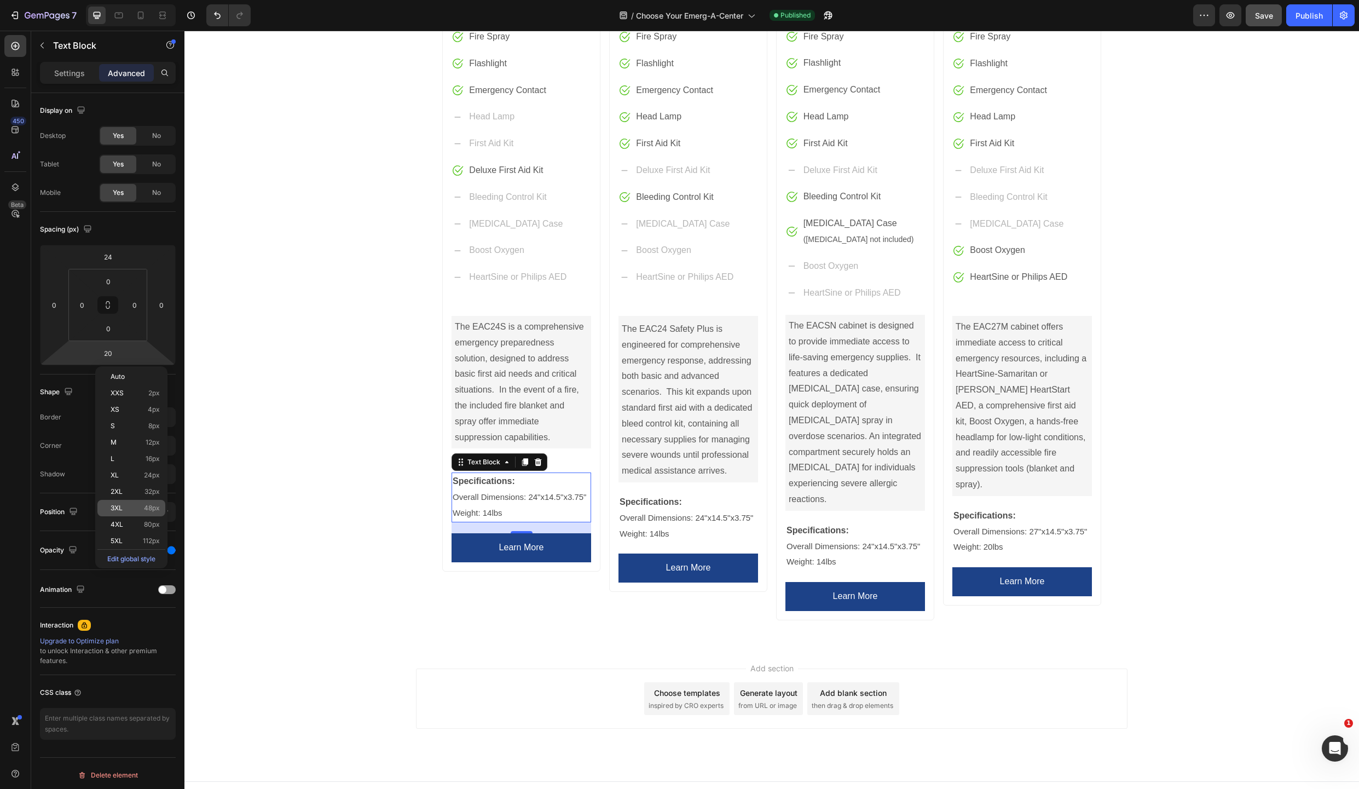
click at [116, 506] on span "3XL" at bounding box center [117, 508] width 12 height 8
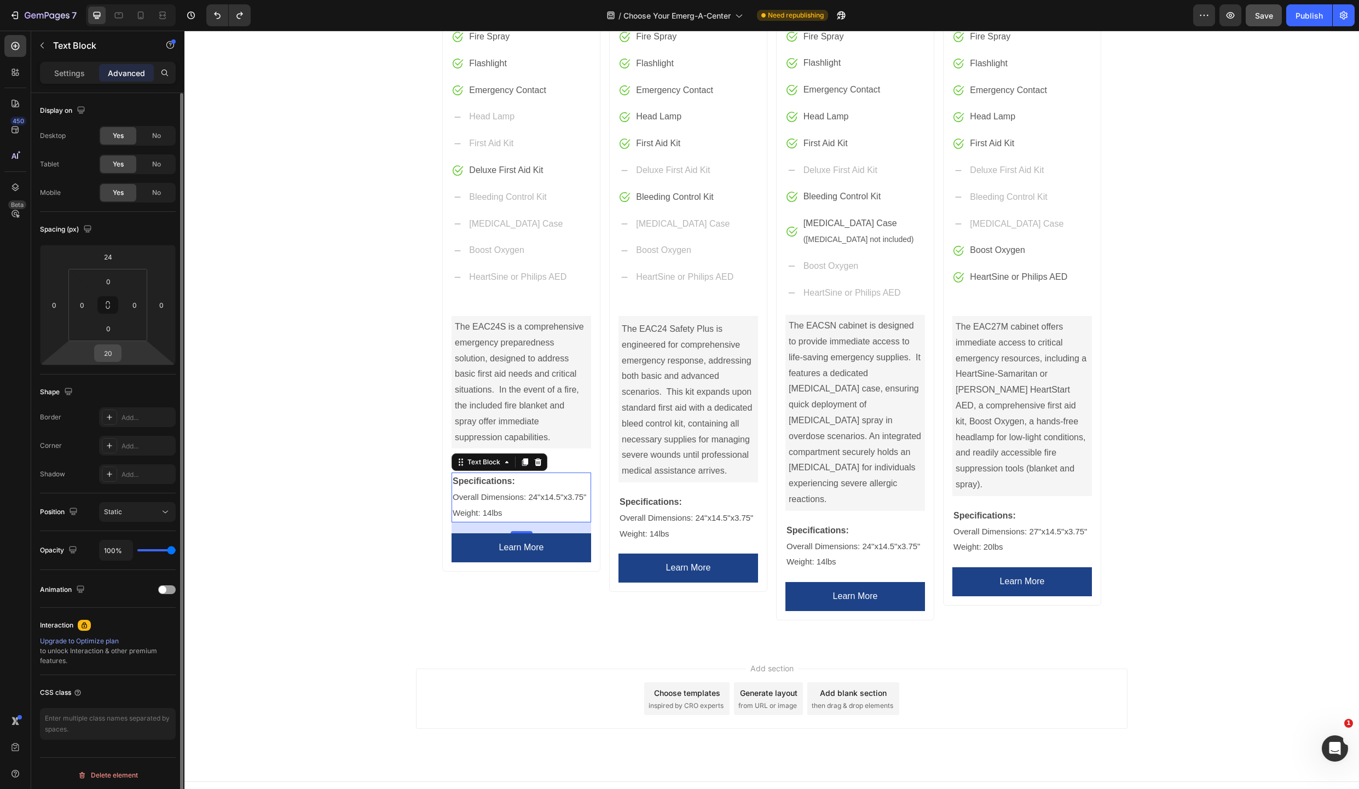
click at [114, 353] on input "20" at bounding box center [108, 353] width 22 height 16
type input "0"
type input "20"
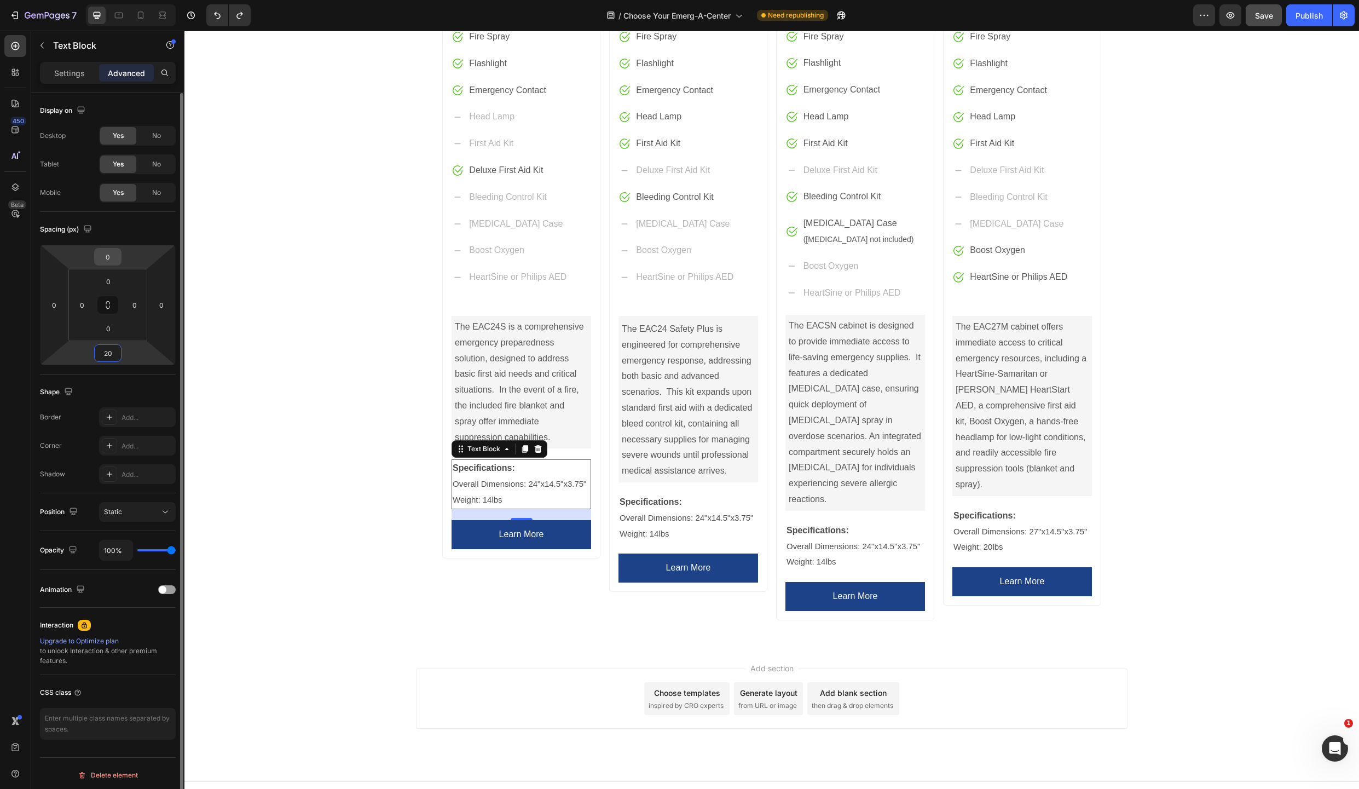
click at [111, 257] on input "0" at bounding box center [108, 257] width 22 height 16
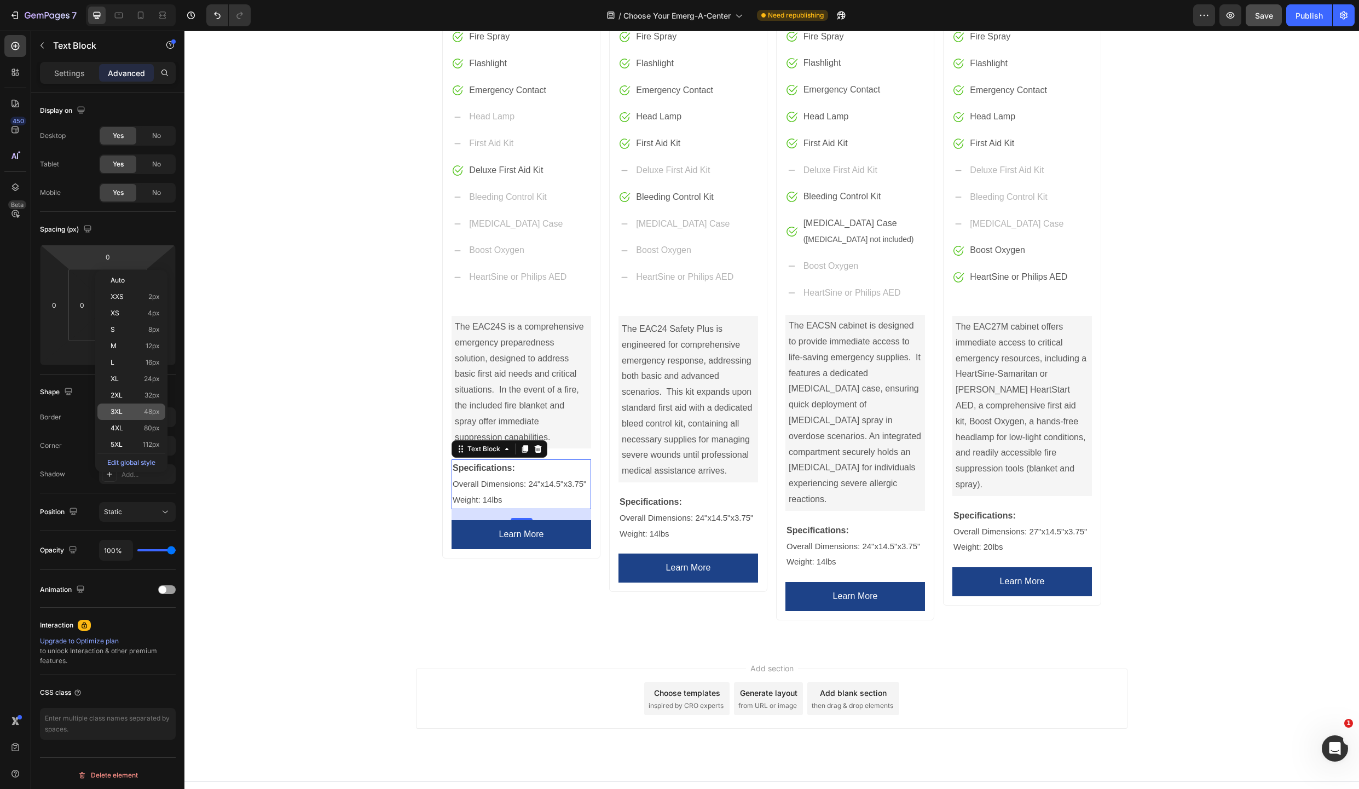
click at [119, 408] on span "3XL" at bounding box center [117, 412] width 12 height 8
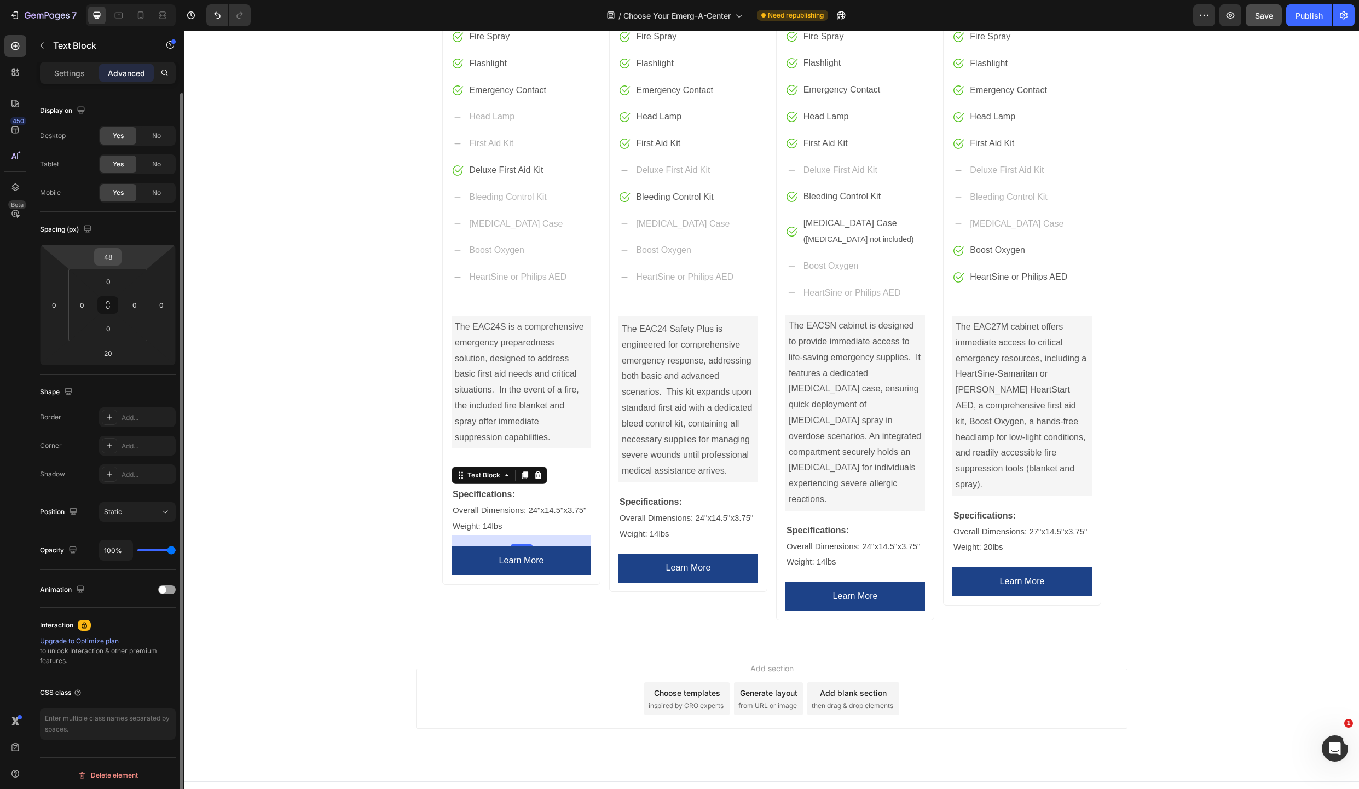
click at [113, 258] on input "48" at bounding box center [108, 257] width 22 height 16
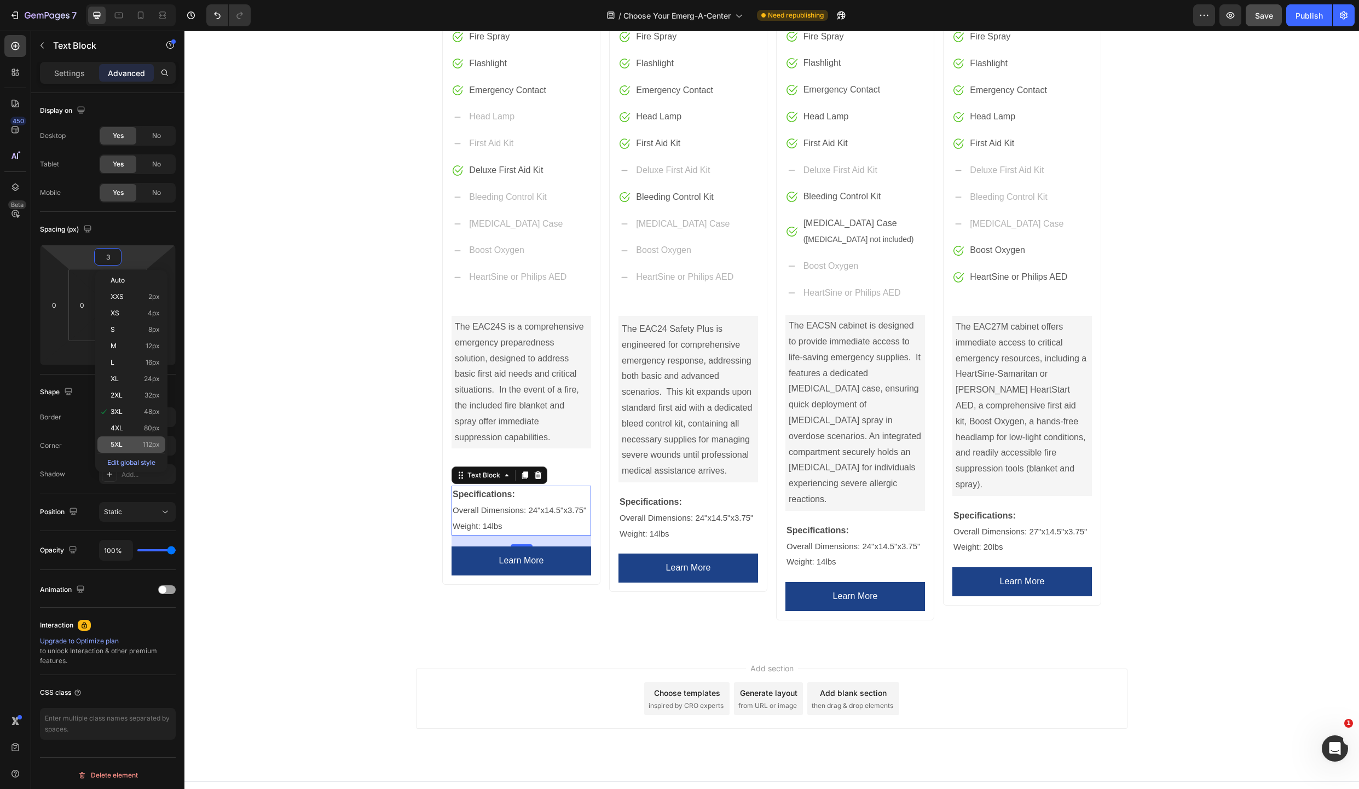
click at [115, 441] on span "5XL" at bounding box center [117, 445] width 12 height 8
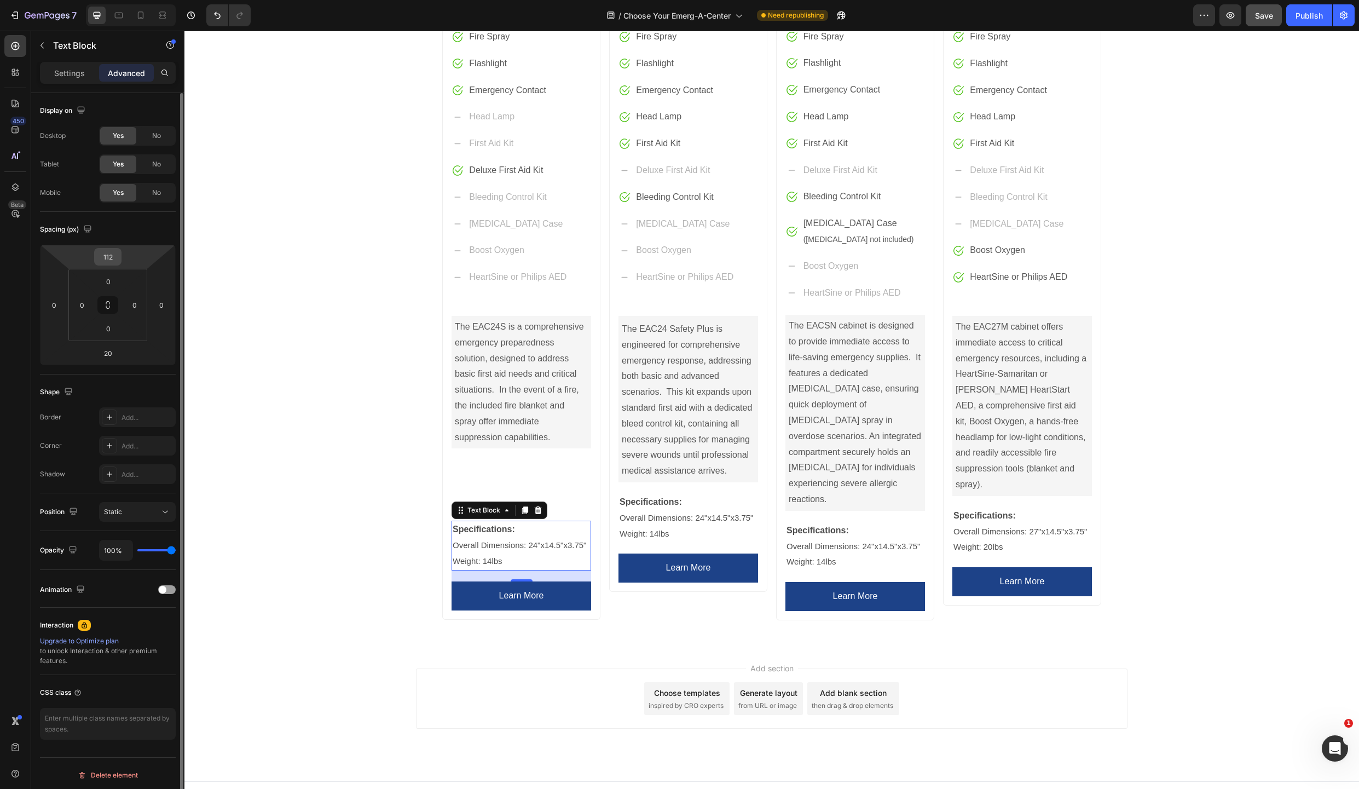
click at [111, 256] on input "112" at bounding box center [108, 257] width 22 height 16
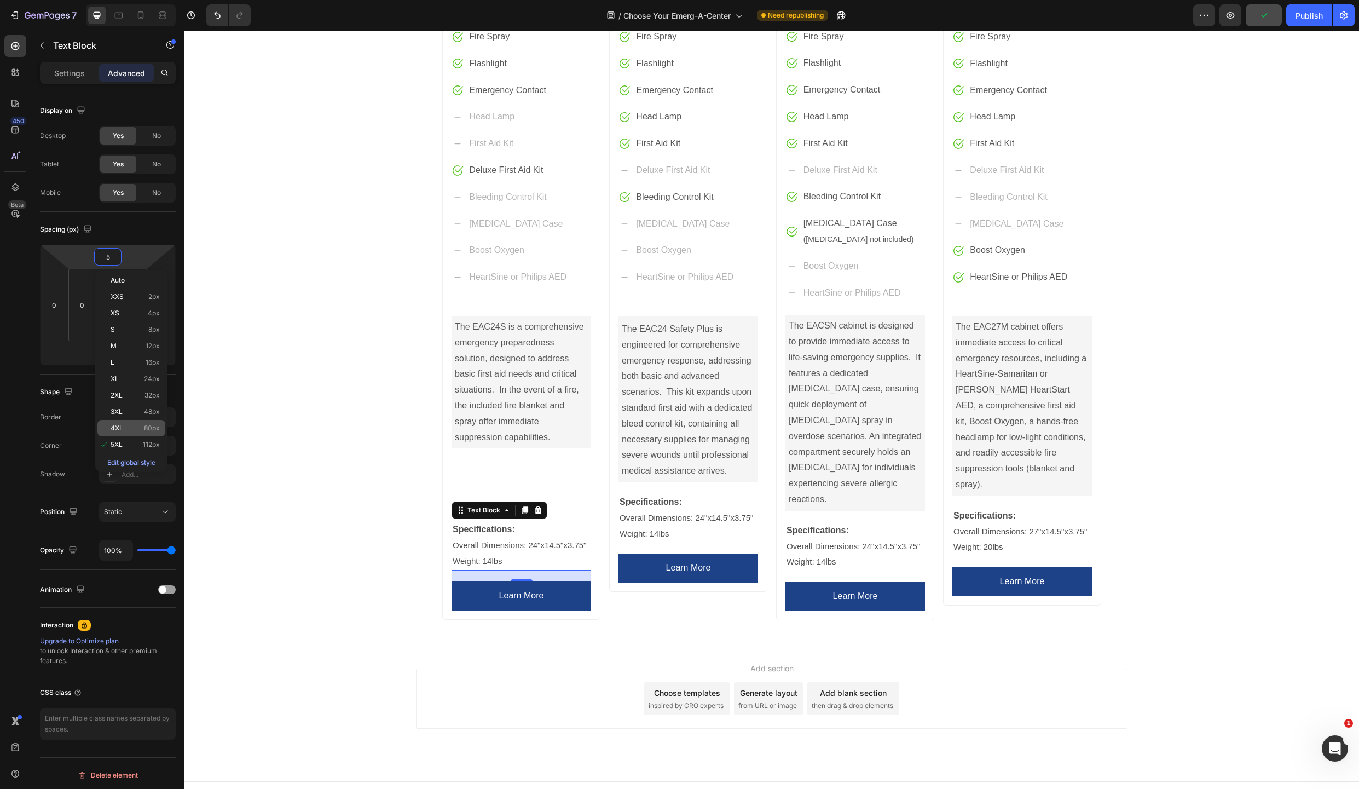
click at [118, 429] on span "4XL" at bounding box center [117, 428] width 13 height 8
type input "80"
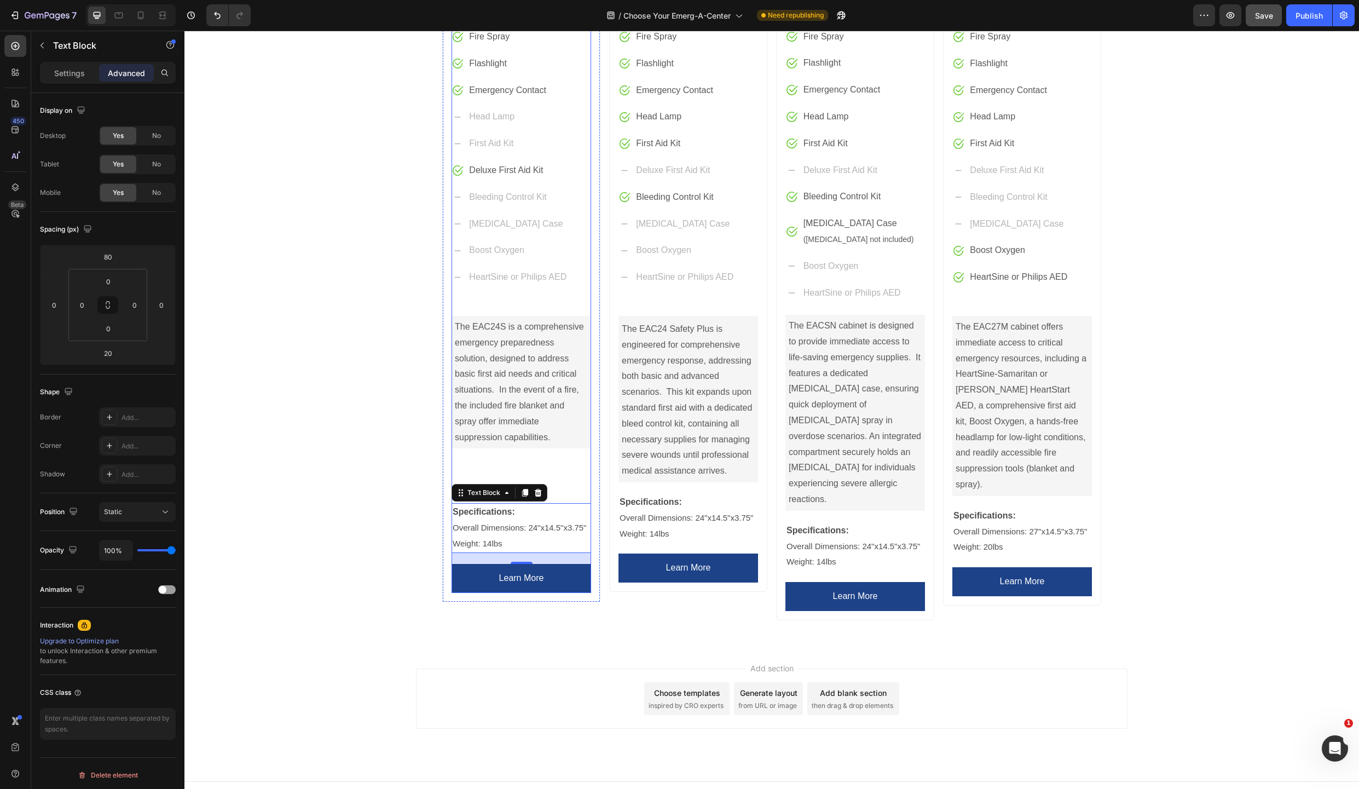
click at [560, 499] on div "EAC24S SAFETY CABINET Product Title $269.50 Price Price Row Door Options: Flat …" at bounding box center [522, 234] width 140 height 717
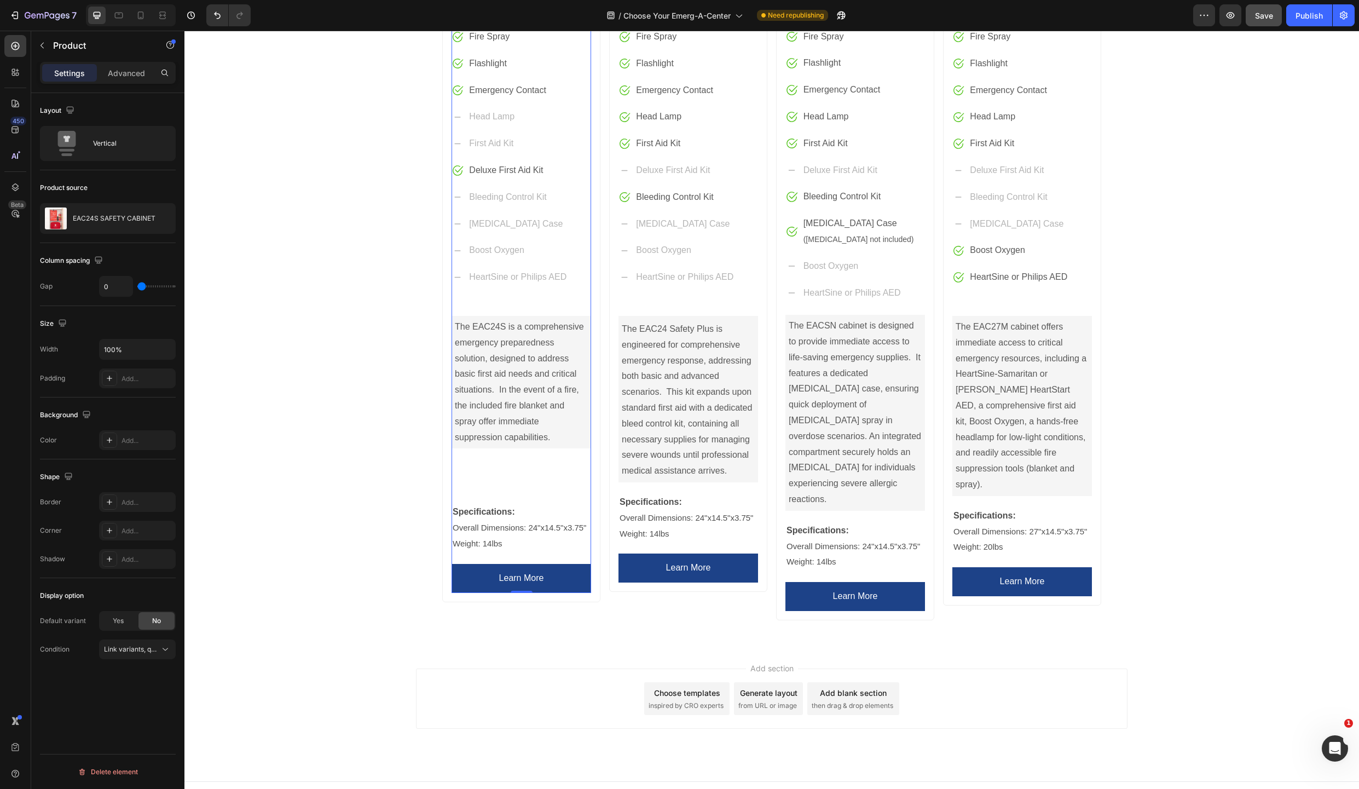
click at [519, 502] on div "EAC24S SAFETY CABINET Product Title $269.50 Price Price Row Door Options: Flat …" at bounding box center [522, 234] width 140 height 717
click at [535, 512] on p "Specifications:" at bounding box center [521, 512] width 137 height 16
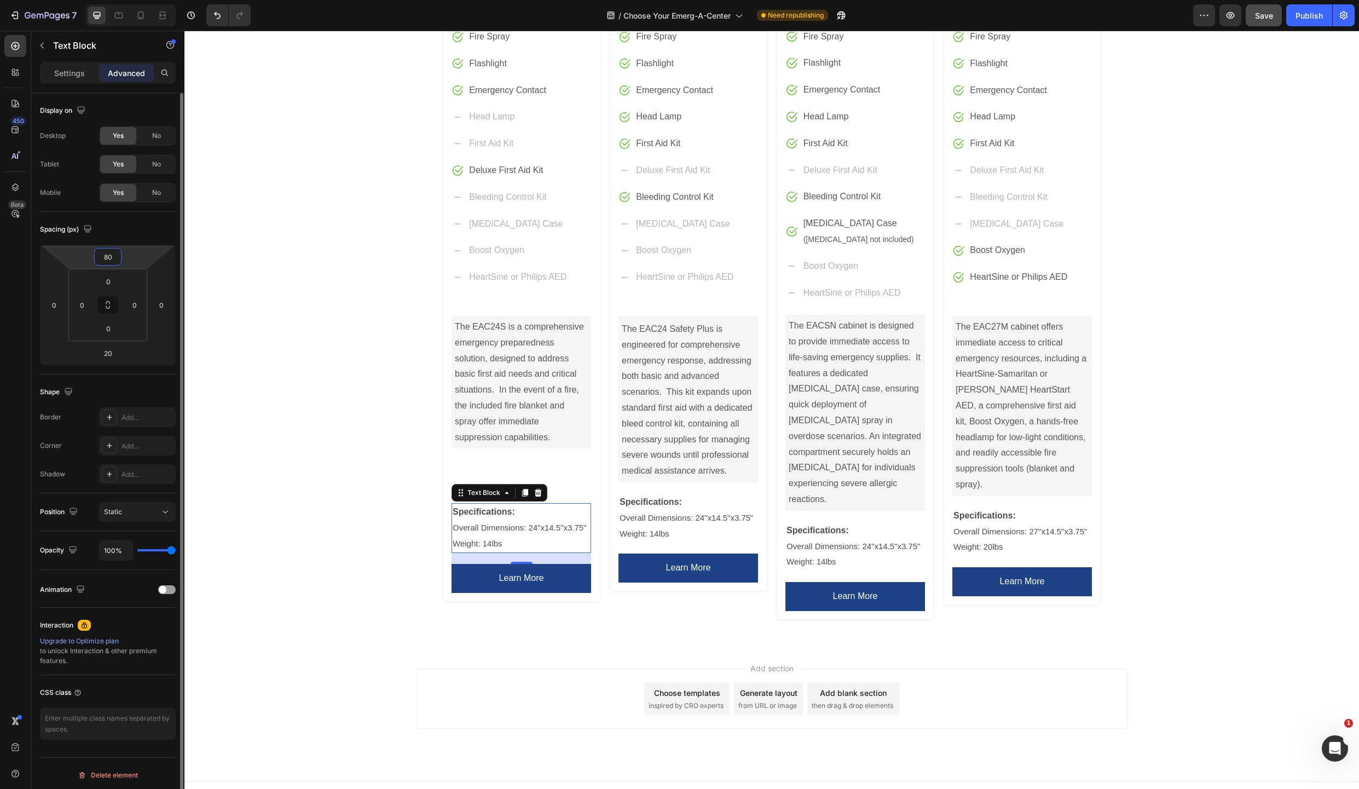
click at [111, 258] on input "80" at bounding box center [108, 257] width 22 height 16
type input "0"
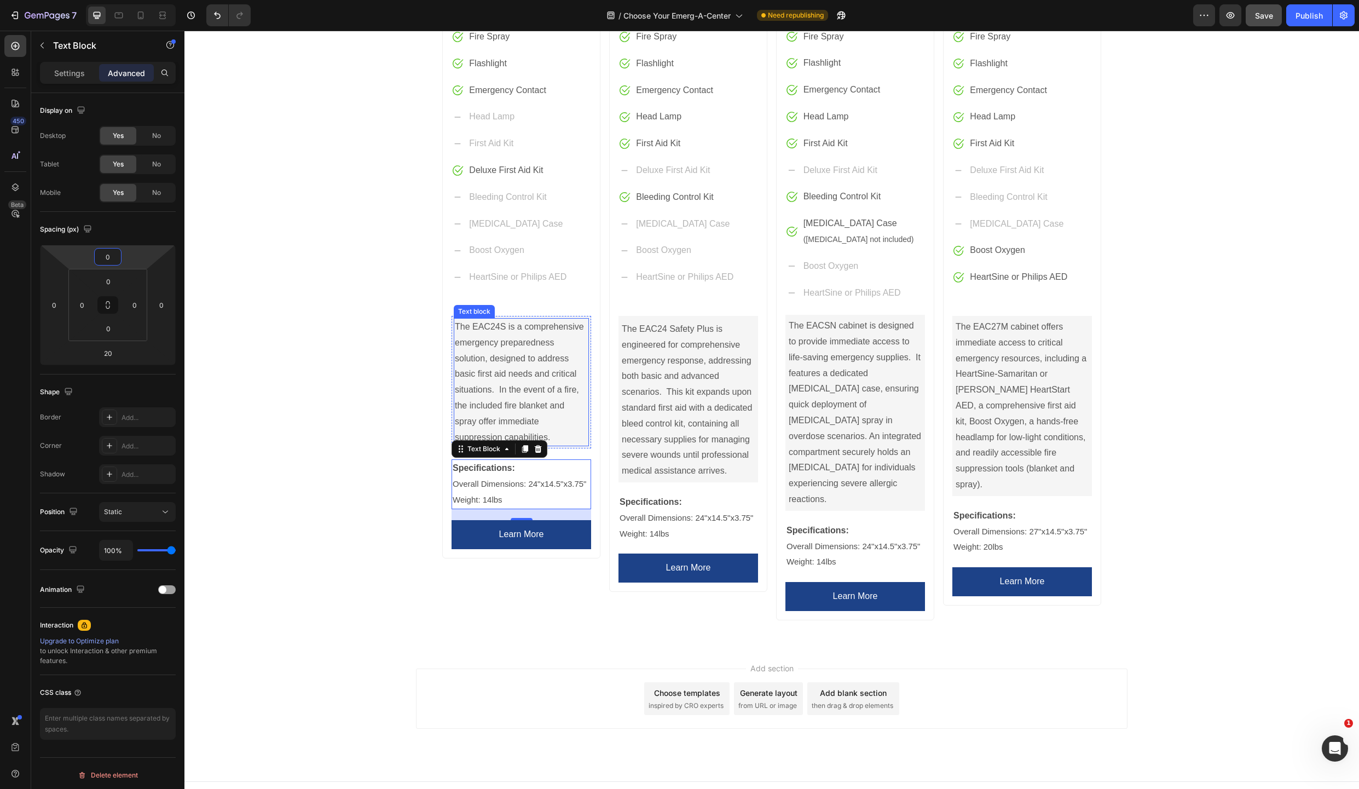
click at [561, 436] on p "The EAC24S is a comprehensive emergency preparedness solution, designed to addr…" at bounding box center [521, 382] width 133 height 126
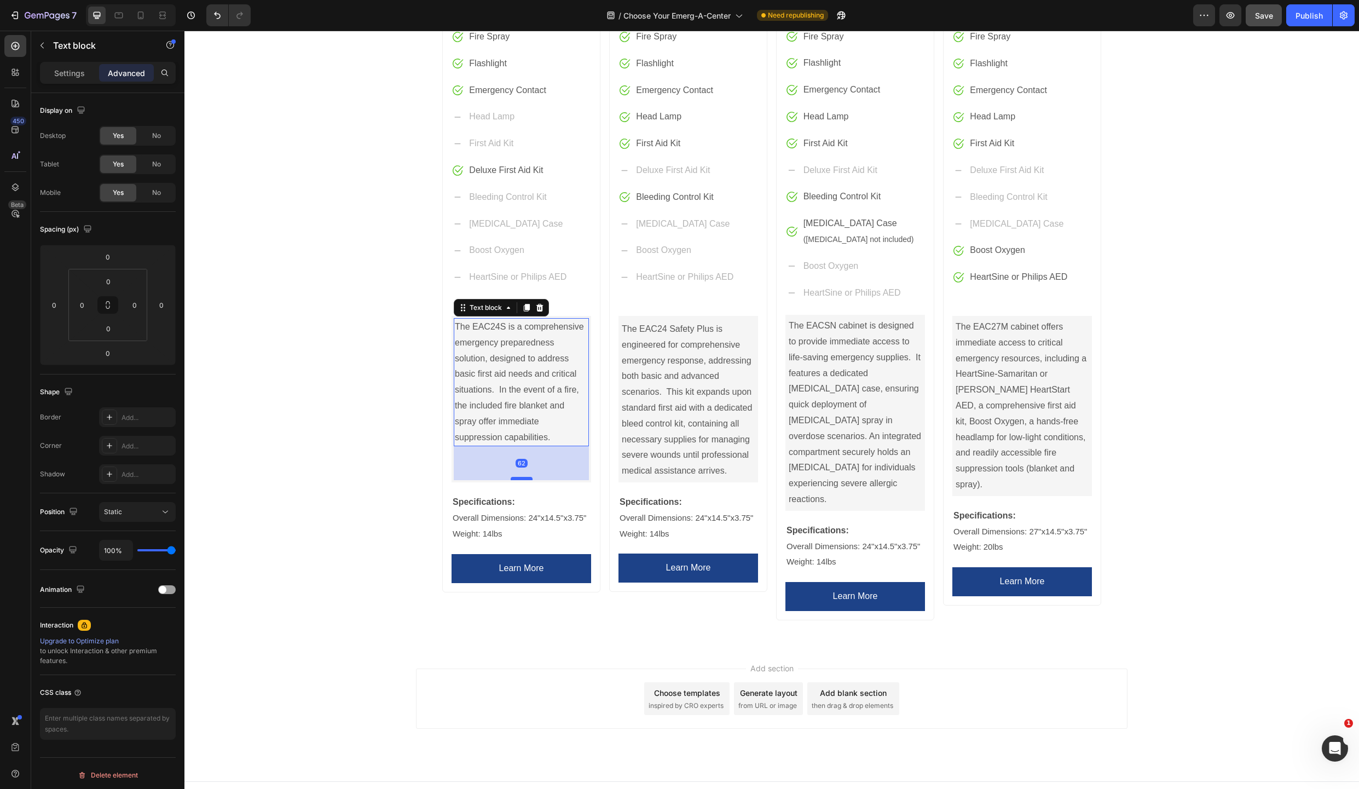
drag, startPoint x: 517, startPoint y: 444, endPoint x: 516, endPoint y: 478, distance: 34.0
click at [516, 478] on div at bounding box center [522, 478] width 22 height 3
type input "62"
click at [378, 447] on div "Product Images EAC24S SAFETY CABINET Product Title $269.50 Price Price Row Door…" at bounding box center [771, 186] width 1175 height 885
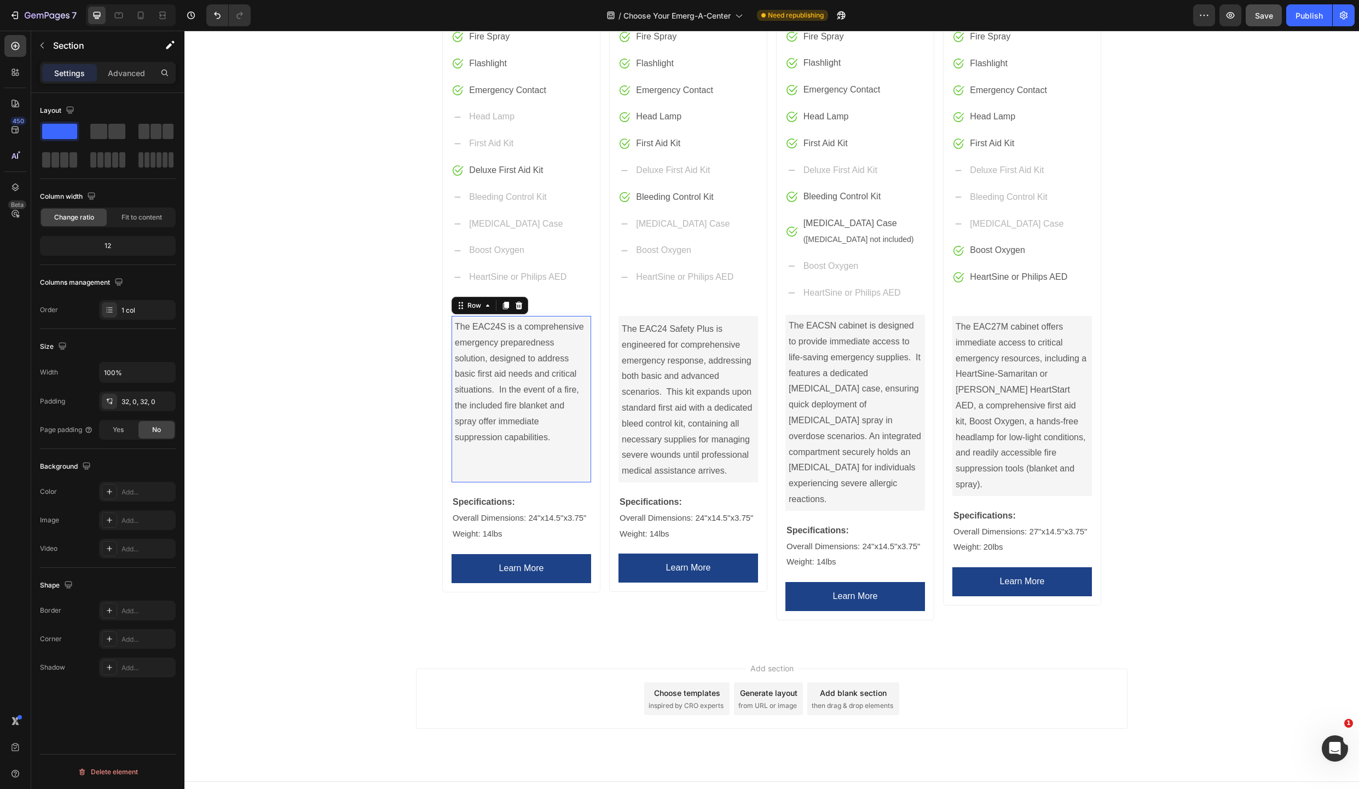
click at [516, 474] on div "The EAC24S is a comprehensive emergency preparedness solution, designed to addr…" at bounding box center [521, 399] width 135 height 162
click at [516, 467] on div "The EAC24S is a comprehensive emergency preparedness solution, designed to addr…" at bounding box center [521, 399] width 135 height 162
click at [517, 440] on p "The EAC24S is a comprehensive emergency preparedness solution, designed to addr…" at bounding box center [521, 382] width 133 height 126
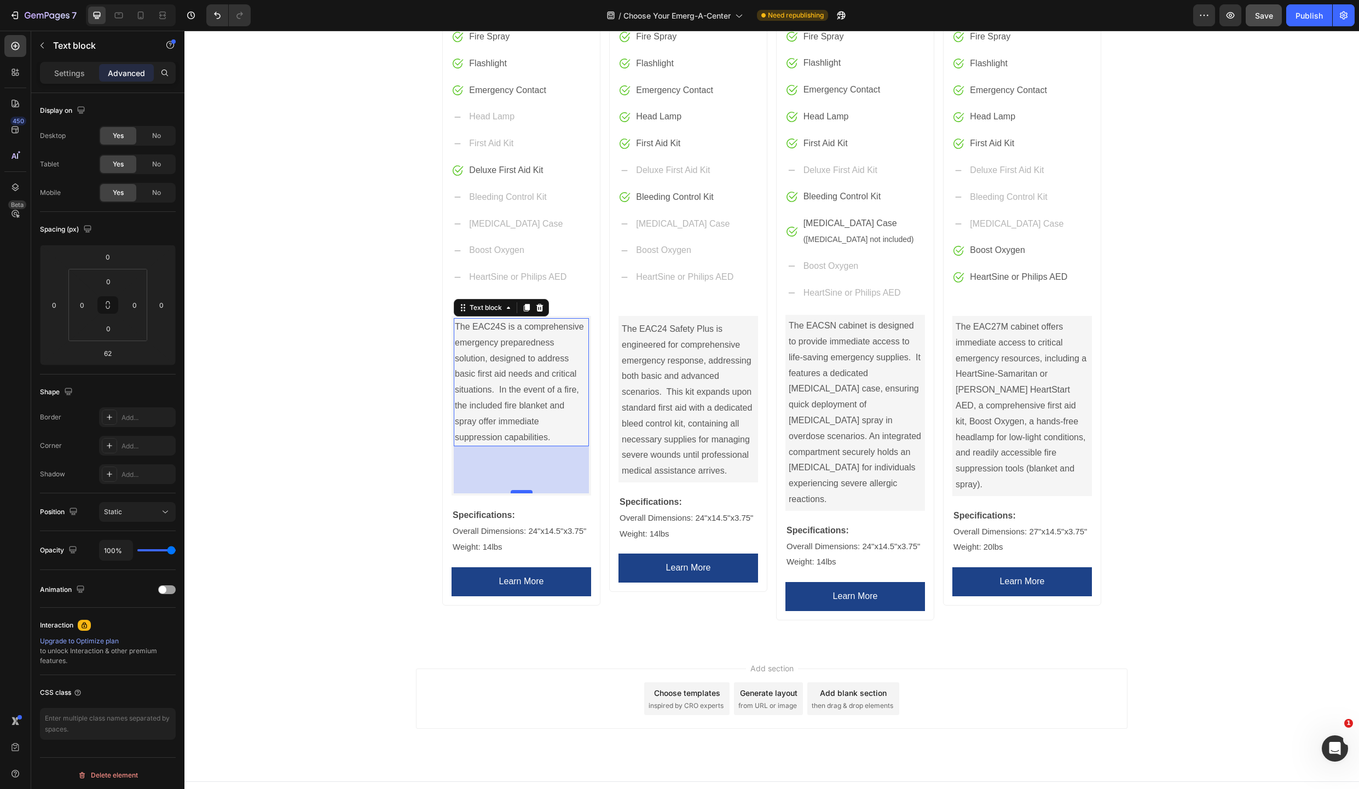
drag, startPoint x: 516, startPoint y: 478, endPoint x: 515, endPoint y: 491, distance: 13.2
click at [515, 491] on div at bounding box center [522, 491] width 22 height 3
type input "86"
click at [662, 472] on p "The EAC24 Safety Plus is engineered for comprehensive emergency response, addre…" at bounding box center [688, 400] width 133 height 158
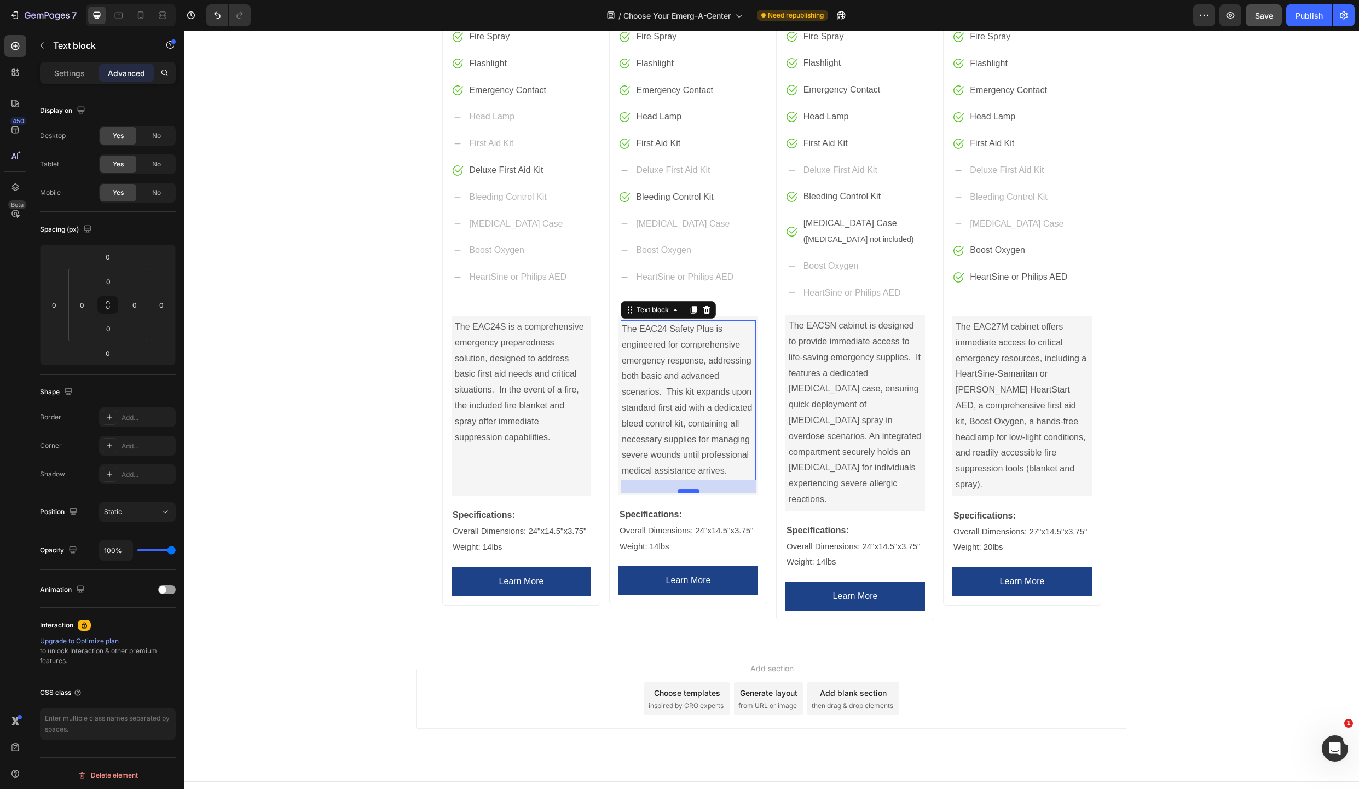
drag, startPoint x: 685, startPoint y: 480, endPoint x: 683, endPoint y: 492, distance: 12.8
click at [683, 492] on div at bounding box center [689, 490] width 22 height 3
type input "23"
click at [1018, 468] on p "The EAC27M cabinet offers immediate access to critical emergency resources, inc…" at bounding box center [1022, 406] width 133 height 174
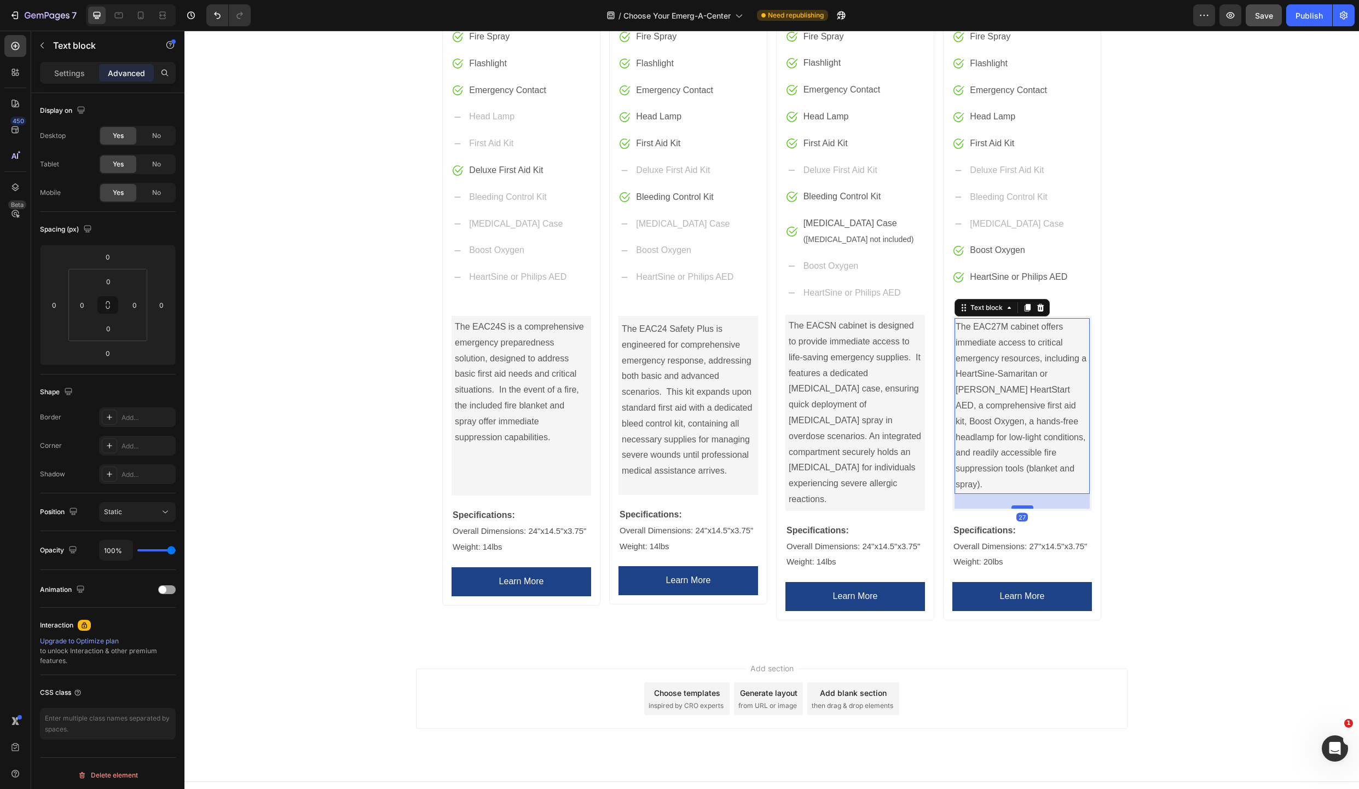
drag, startPoint x: 1018, startPoint y: 476, endPoint x: 1015, endPoint y: 491, distance: 15.0
click at [1015, 505] on div at bounding box center [1023, 506] width 22 height 3
type input "27"
click at [1192, 510] on div "Product Images EAC24S SAFETY CABINET Product Title $269.50 Price Price Row Door…" at bounding box center [771, 186] width 1175 height 885
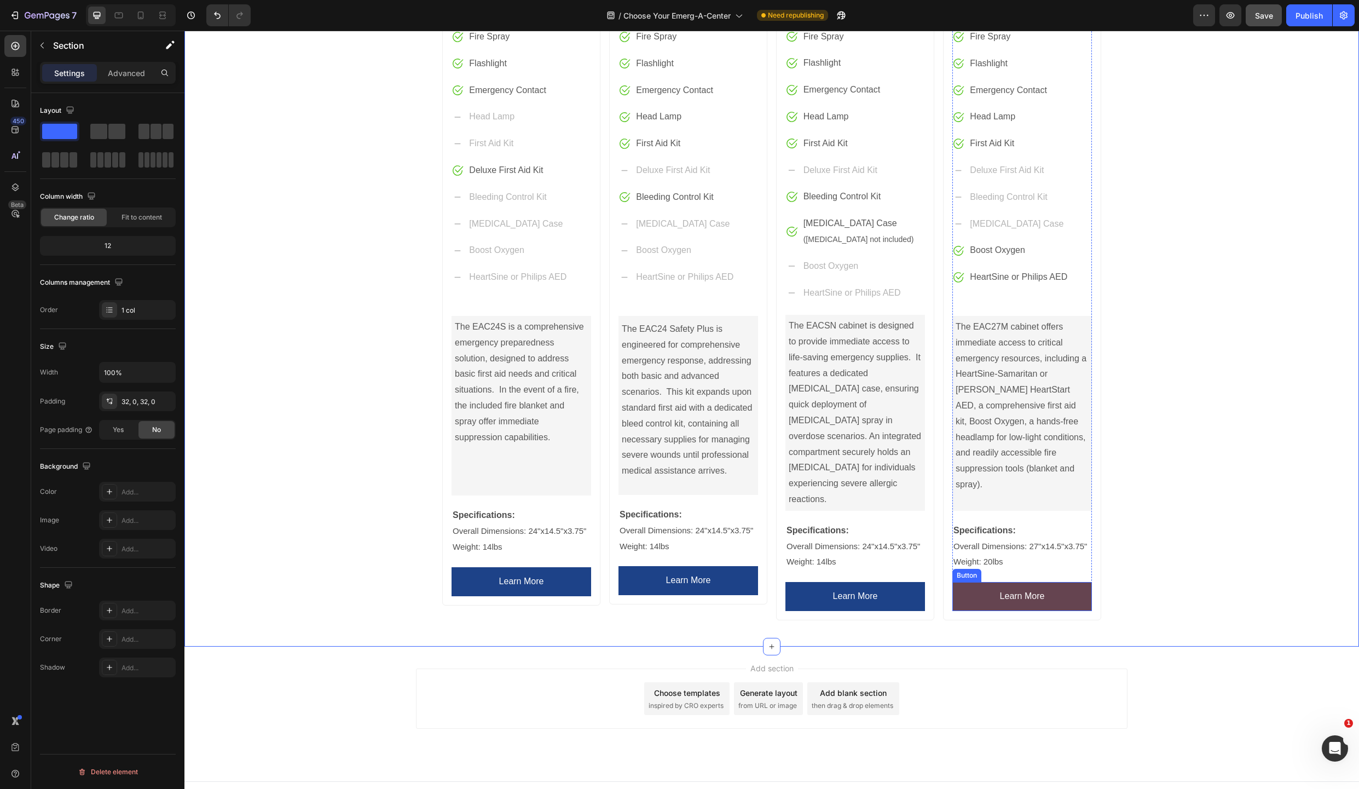
scroll to position [646, 0]
click at [1263, 17] on span "Save" at bounding box center [1264, 15] width 18 height 9
click at [1311, 16] on div "Publish" at bounding box center [1309, 15] width 27 height 11
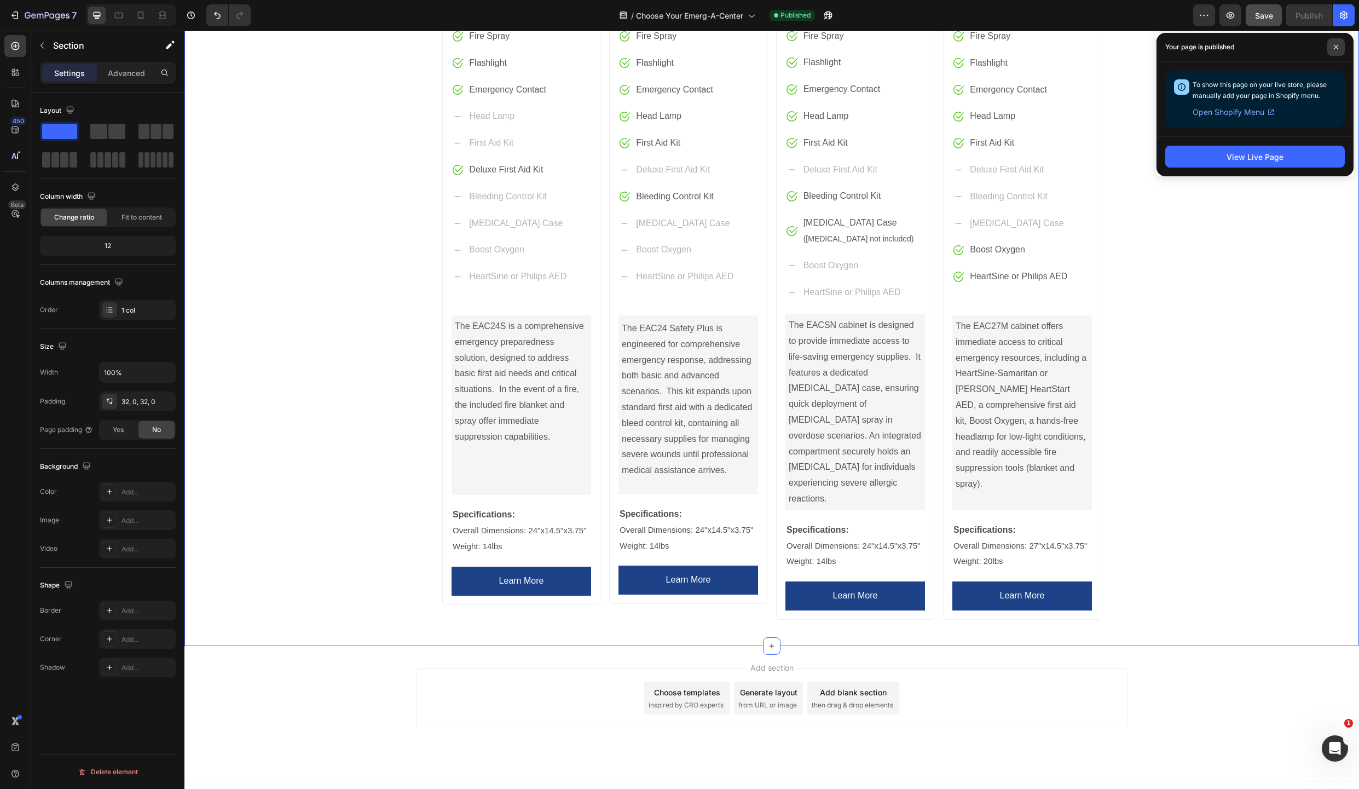
click at [1339, 47] on span at bounding box center [1336, 47] width 18 height 18
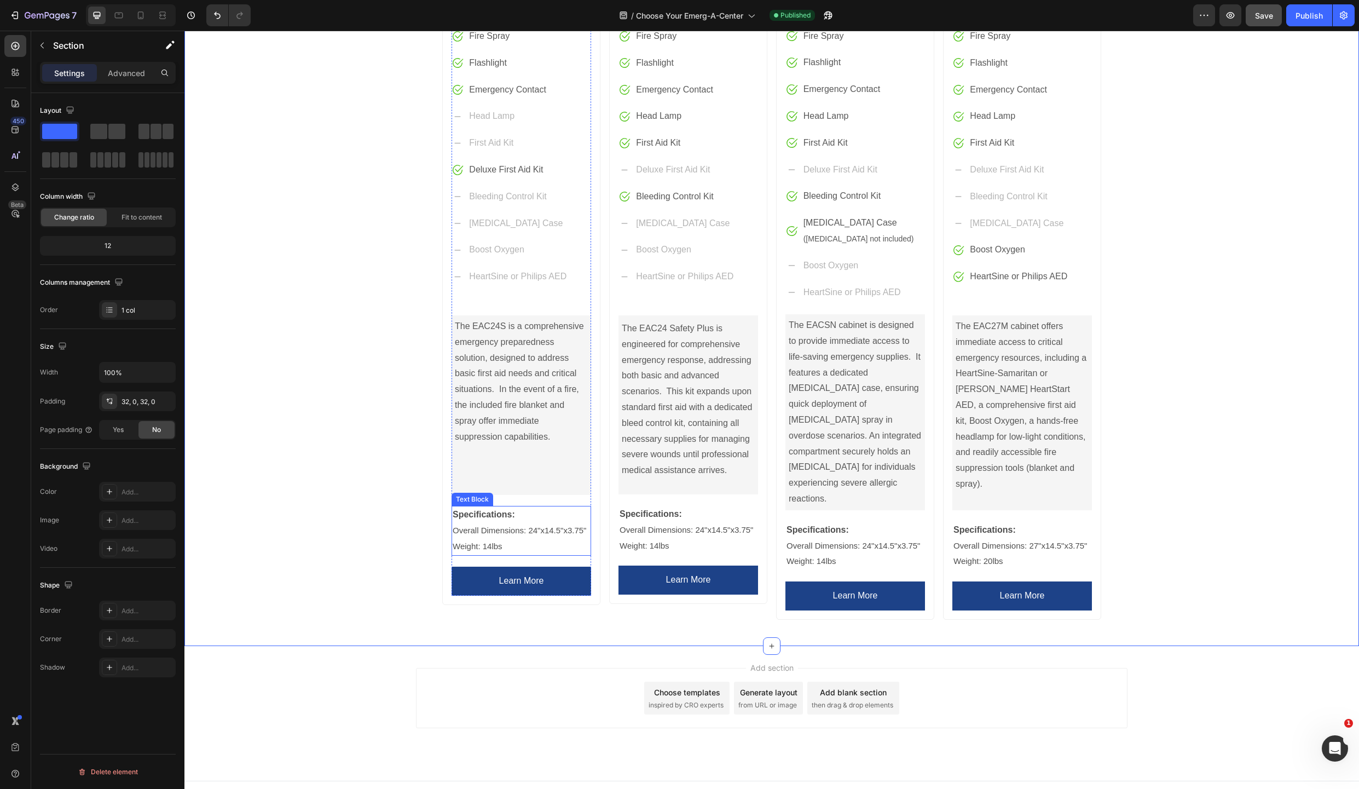
click at [541, 516] on p "Specifications:" at bounding box center [521, 515] width 137 height 16
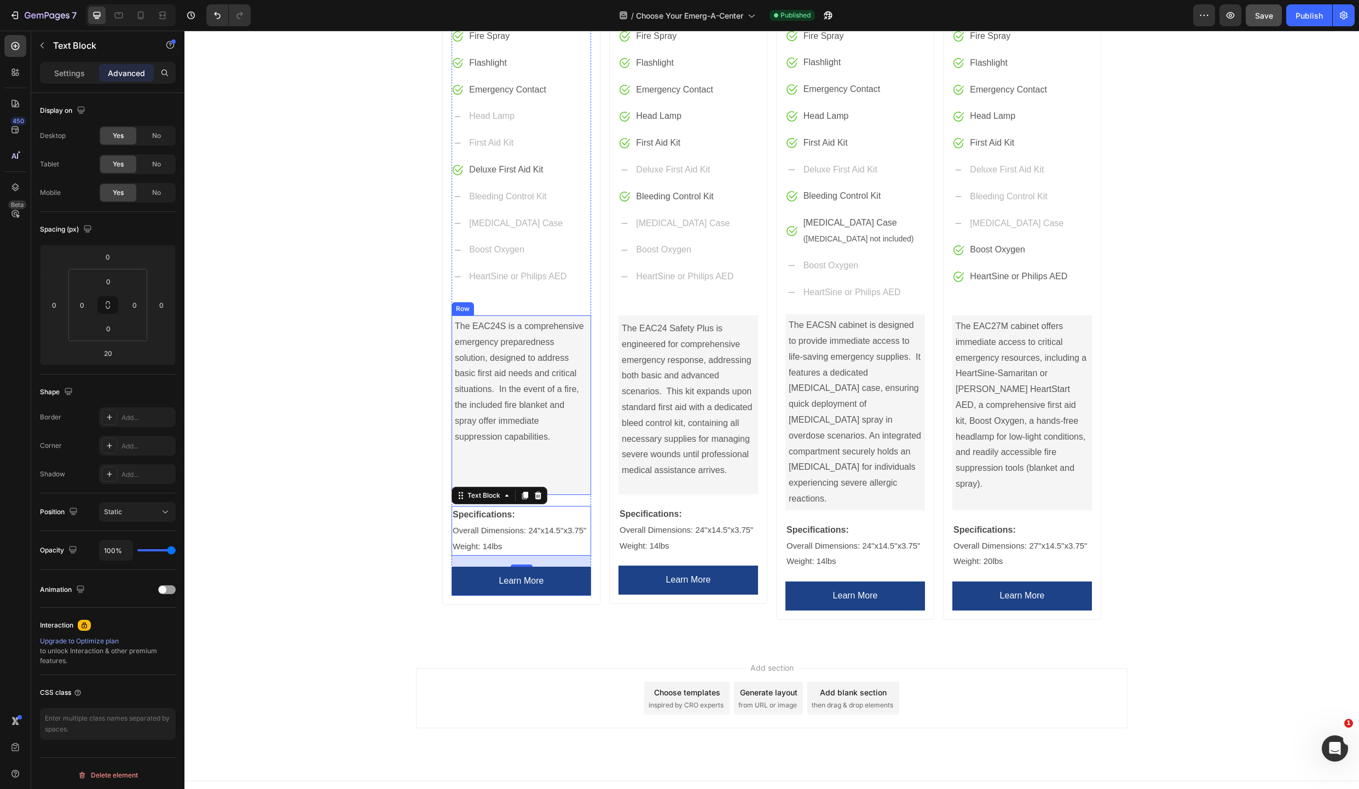
click at [551, 485] on div "The EAC24S is a comprehensive emergency preparedness solution, designed to addr…" at bounding box center [521, 404] width 135 height 175
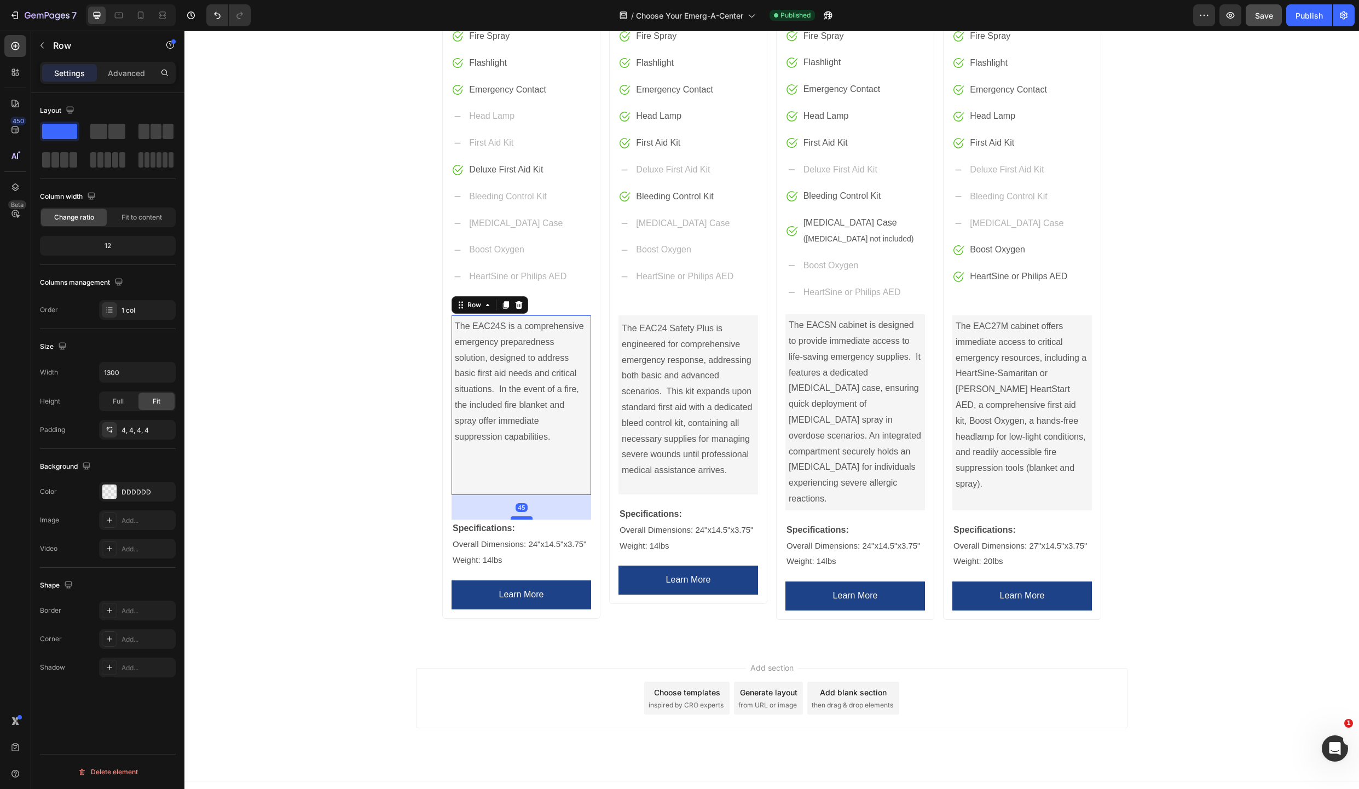
drag, startPoint x: 516, startPoint y: 504, endPoint x: 516, endPoint y: 518, distance: 13.7
click at [516, 518] on div at bounding box center [522, 517] width 22 height 3
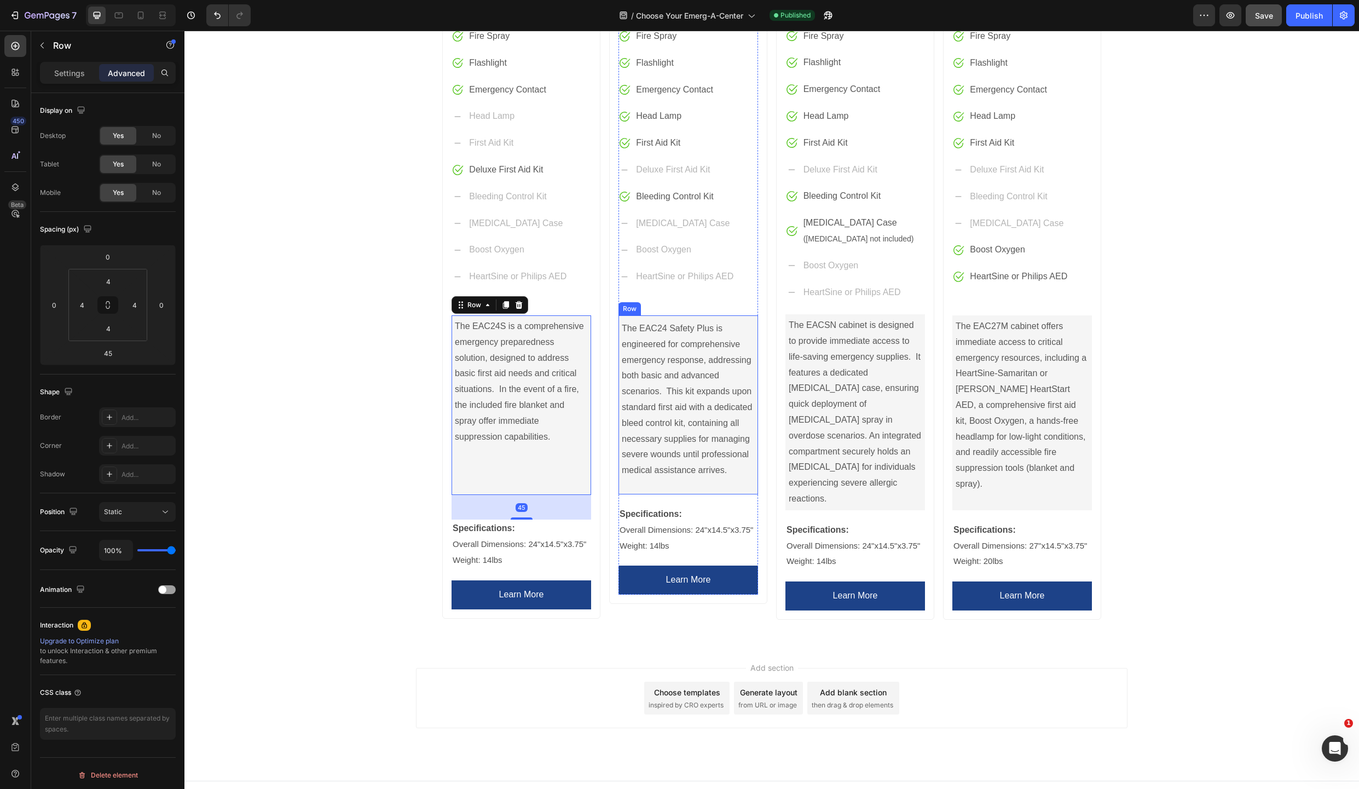
click at [674, 490] on div "The EAC24 Safety Plus is engineered for comprehensive emergency response, addre…" at bounding box center [688, 406] width 135 height 172
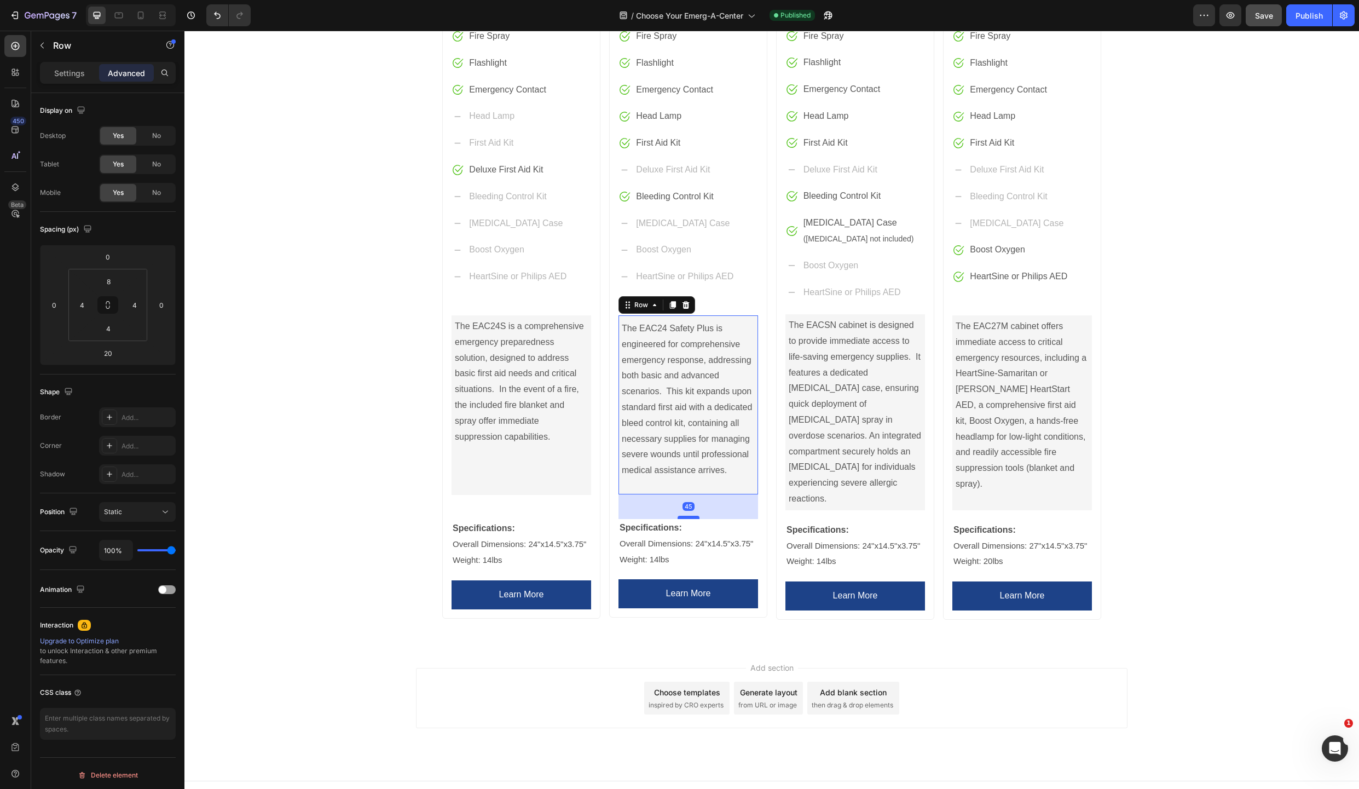
drag, startPoint x: 681, startPoint y: 505, endPoint x: 678, endPoint y: 518, distance: 14.0
click at [678, 518] on div at bounding box center [689, 517] width 22 height 3
type input "45"
click at [841, 491] on p "The EACSN cabinet is designed to provide immediate access to life-saving emerge…" at bounding box center [855, 411] width 133 height 189
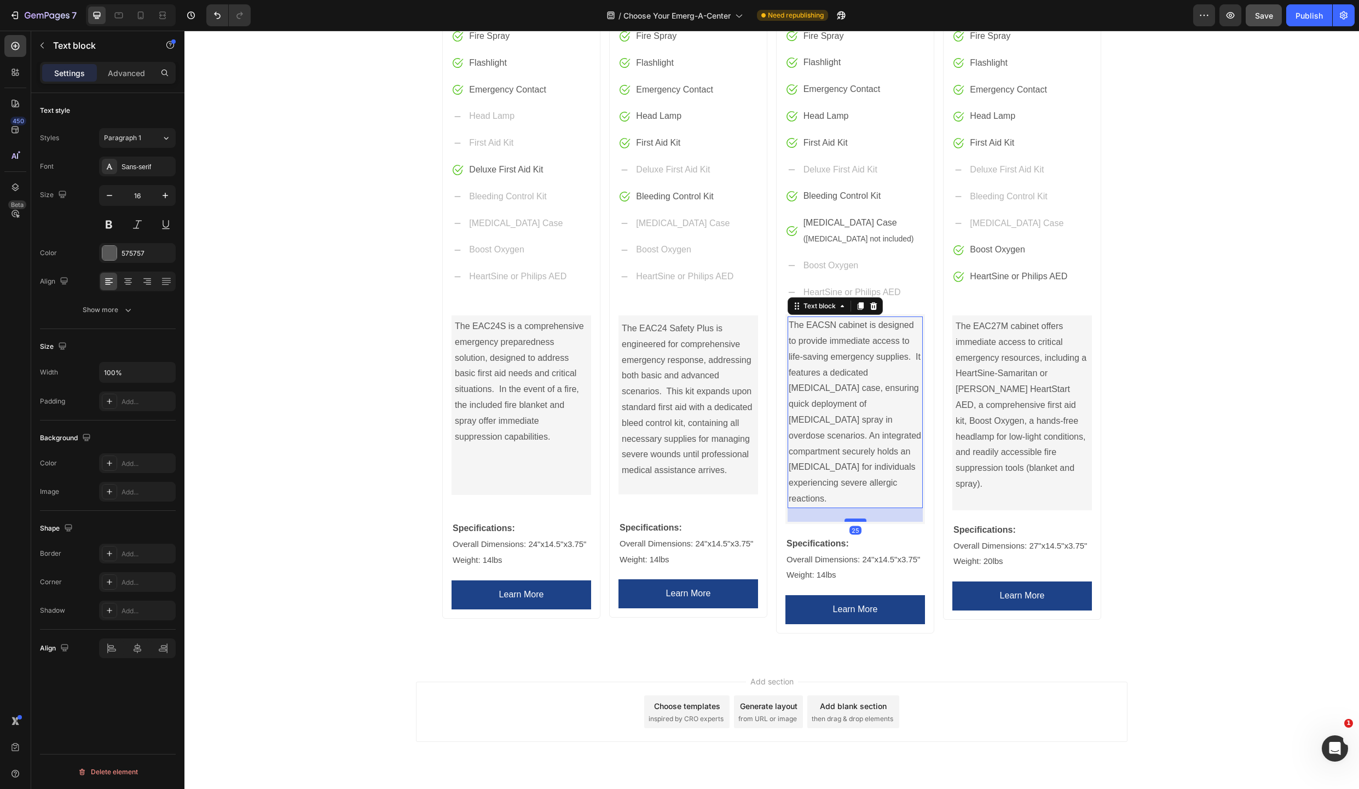
drag, startPoint x: 850, startPoint y: 492, endPoint x: 845, endPoint y: 505, distance: 14.7
click at [845, 518] on div at bounding box center [856, 519] width 22 height 3
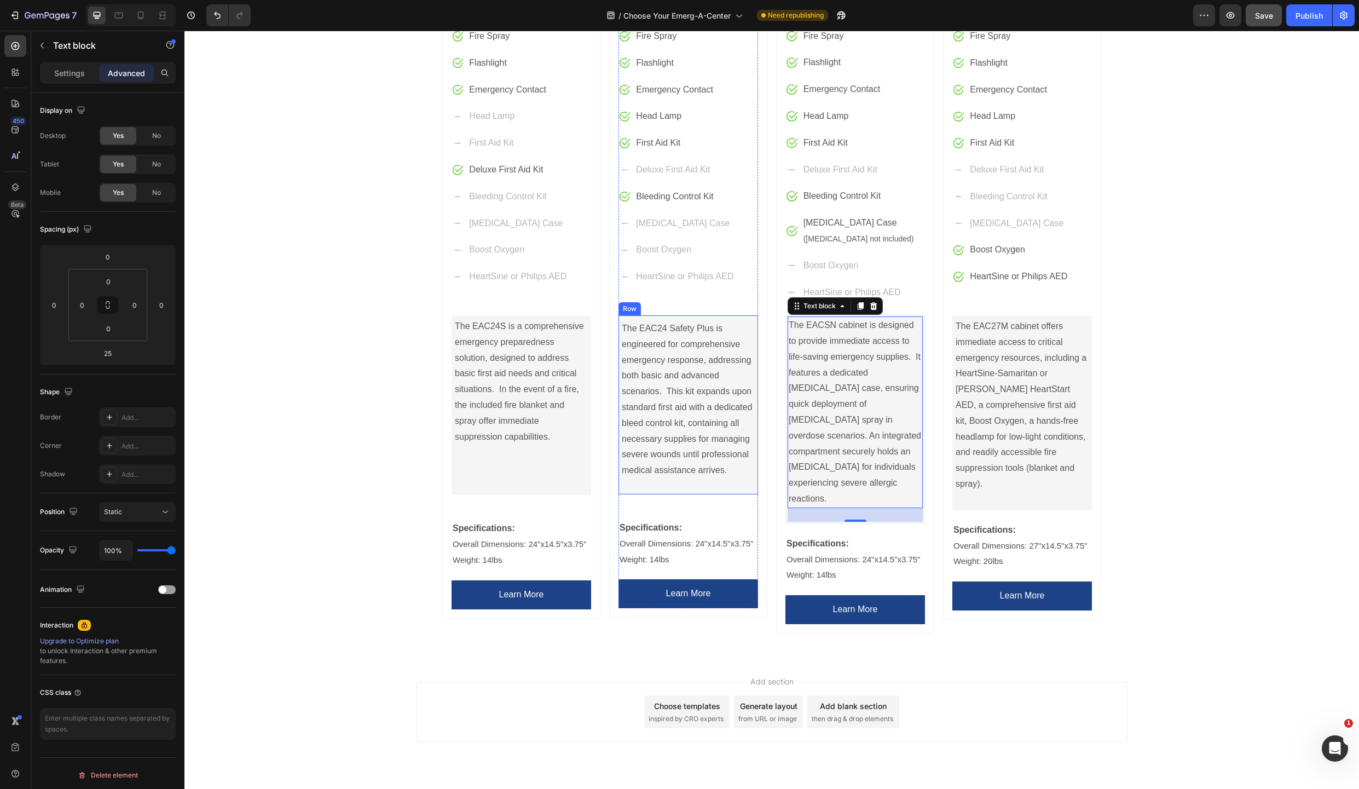
click at [672, 485] on div "The EAC24 Safety Plus is engineered for comprehensive emergency response, addre…" at bounding box center [688, 406] width 135 height 172
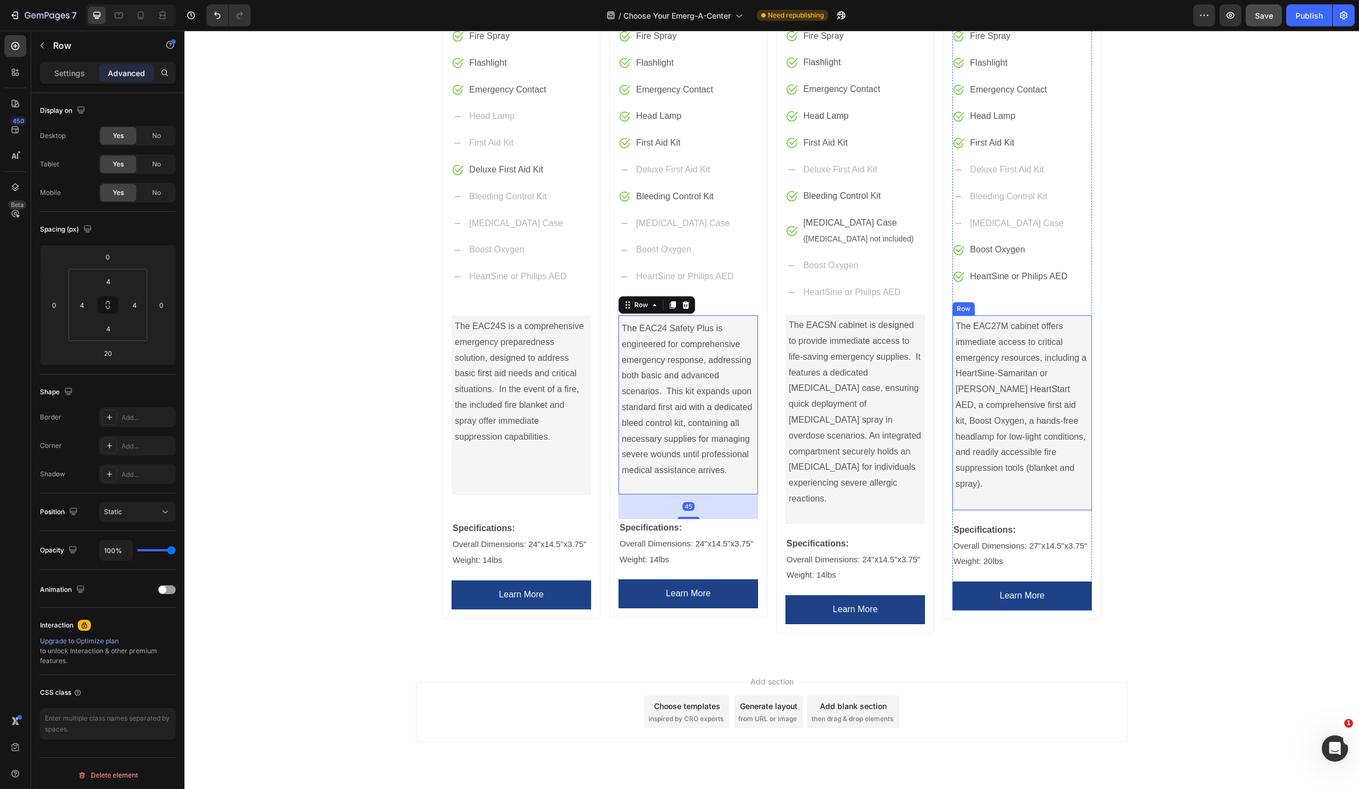
click at [1009, 488] on div "The EAC27M cabinet offers immediate access to critical emergency resources, inc…" at bounding box center [1022, 412] width 135 height 190
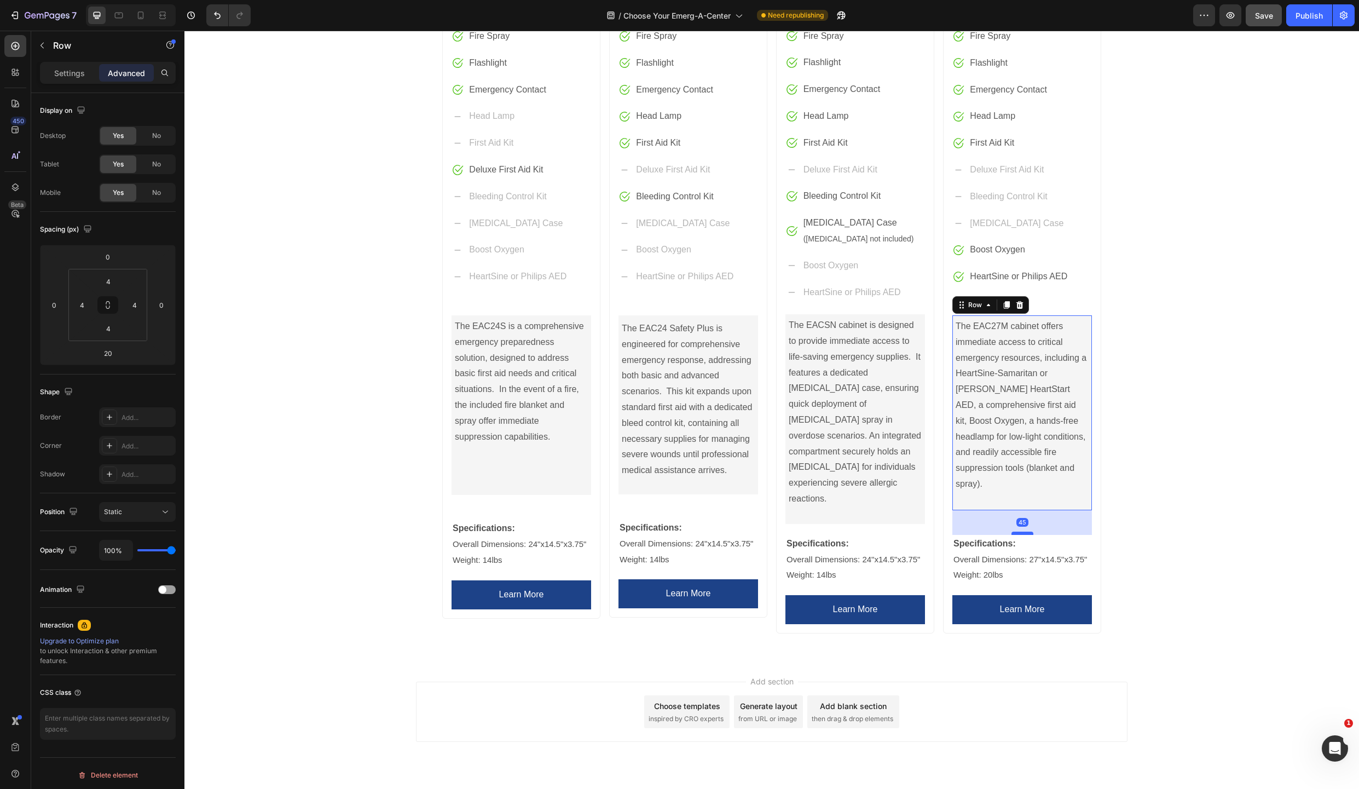
drag, startPoint x: 1016, startPoint y: 504, endPoint x: 1010, endPoint y: 518, distance: 15.0
click at [1012, 532] on div at bounding box center [1023, 533] width 22 height 3
type input "45"
click at [1261, 14] on span "Save" at bounding box center [1264, 15] width 18 height 9
click at [1303, 10] on div "Publish" at bounding box center [1309, 15] width 27 height 11
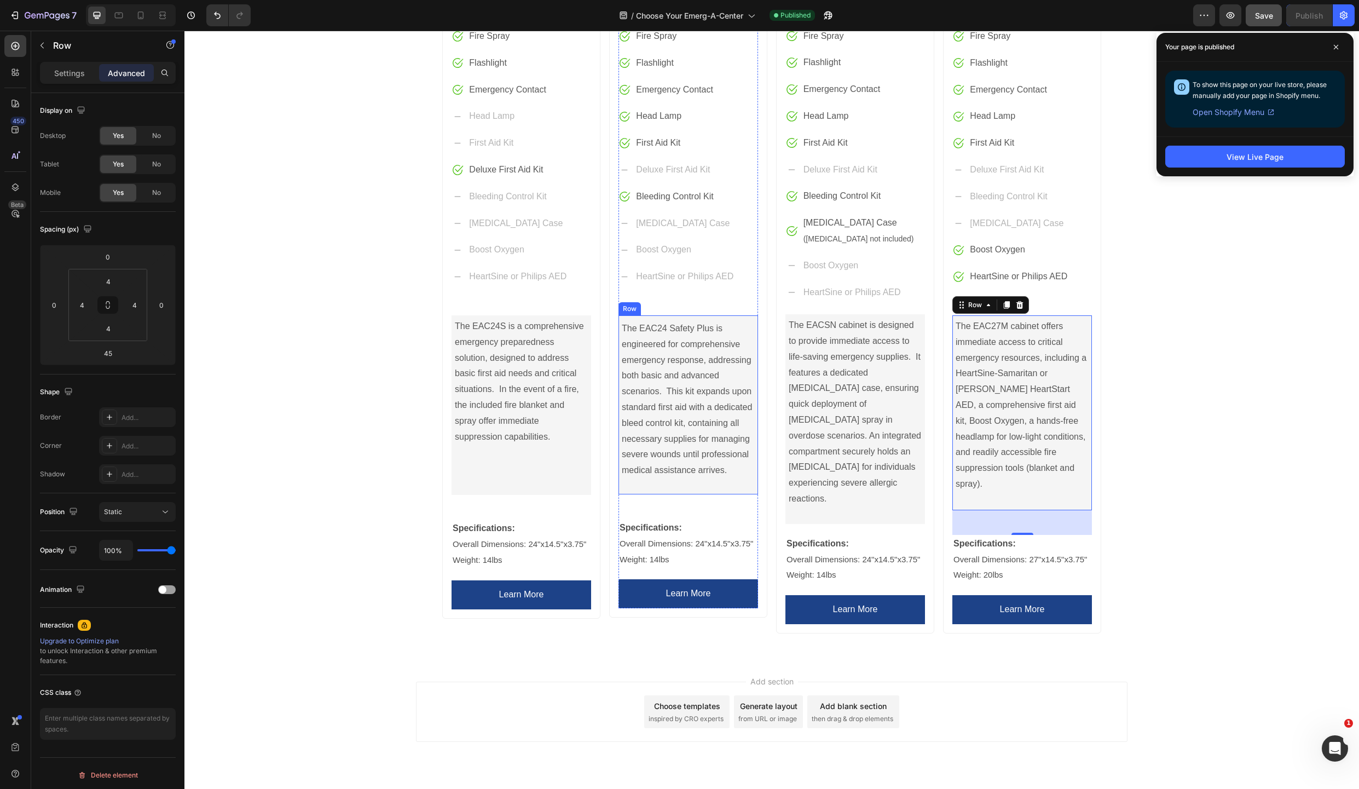
click at [691, 484] on div "The EAC24 Safety Plus is engineered for comprehensive emergency response, addre…" at bounding box center [688, 406] width 135 height 172
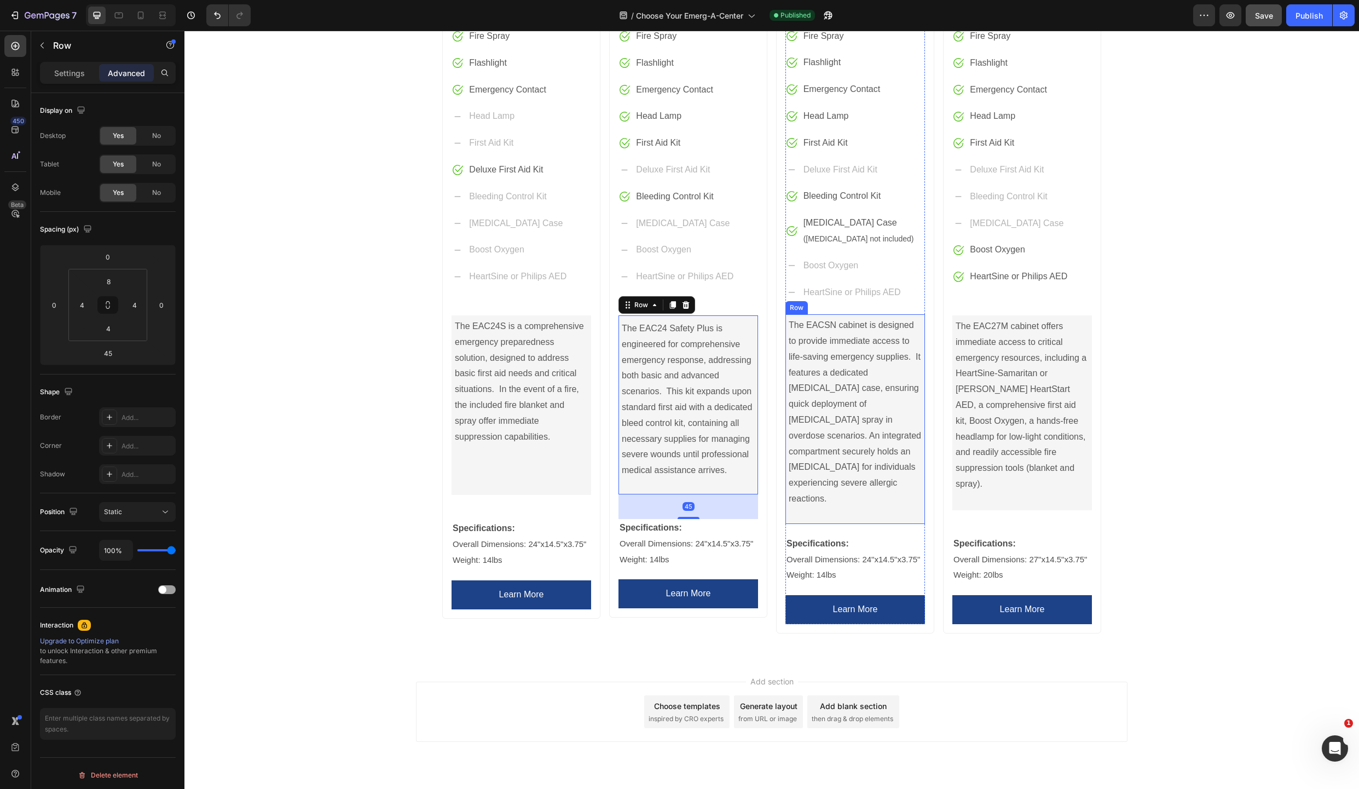
click at [875, 497] on div "The EACSN cabinet is designed to provide immediate access to life-saving emerge…" at bounding box center [855, 418] width 135 height 205
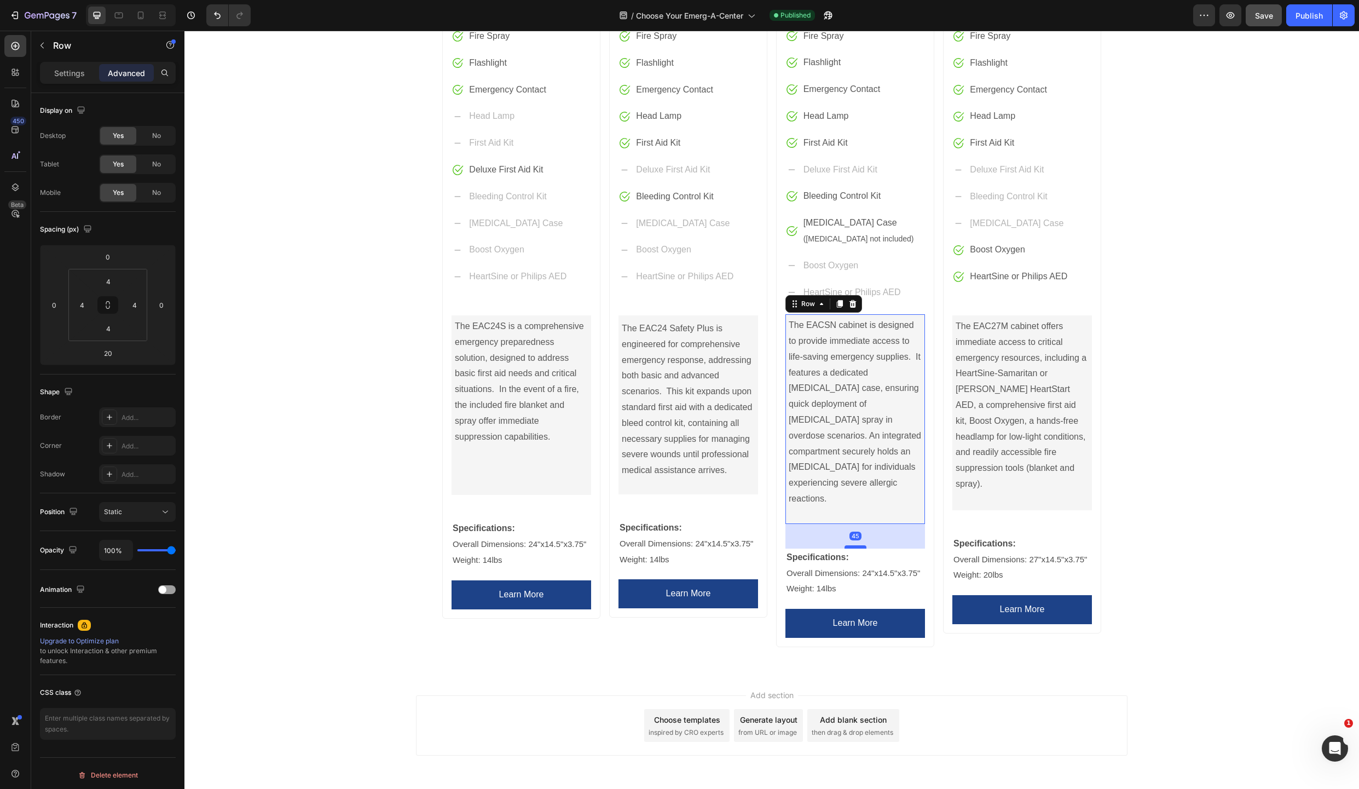
drag, startPoint x: 858, startPoint y: 518, endPoint x: 859, endPoint y: 532, distance: 13.7
click at [859, 545] on div at bounding box center [856, 546] width 22 height 3
type input "45"
click at [1262, 17] on span "Save" at bounding box center [1264, 15] width 18 height 9
click at [1304, 18] on div "Publish" at bounding box center [1309, 15] width 27 height 11
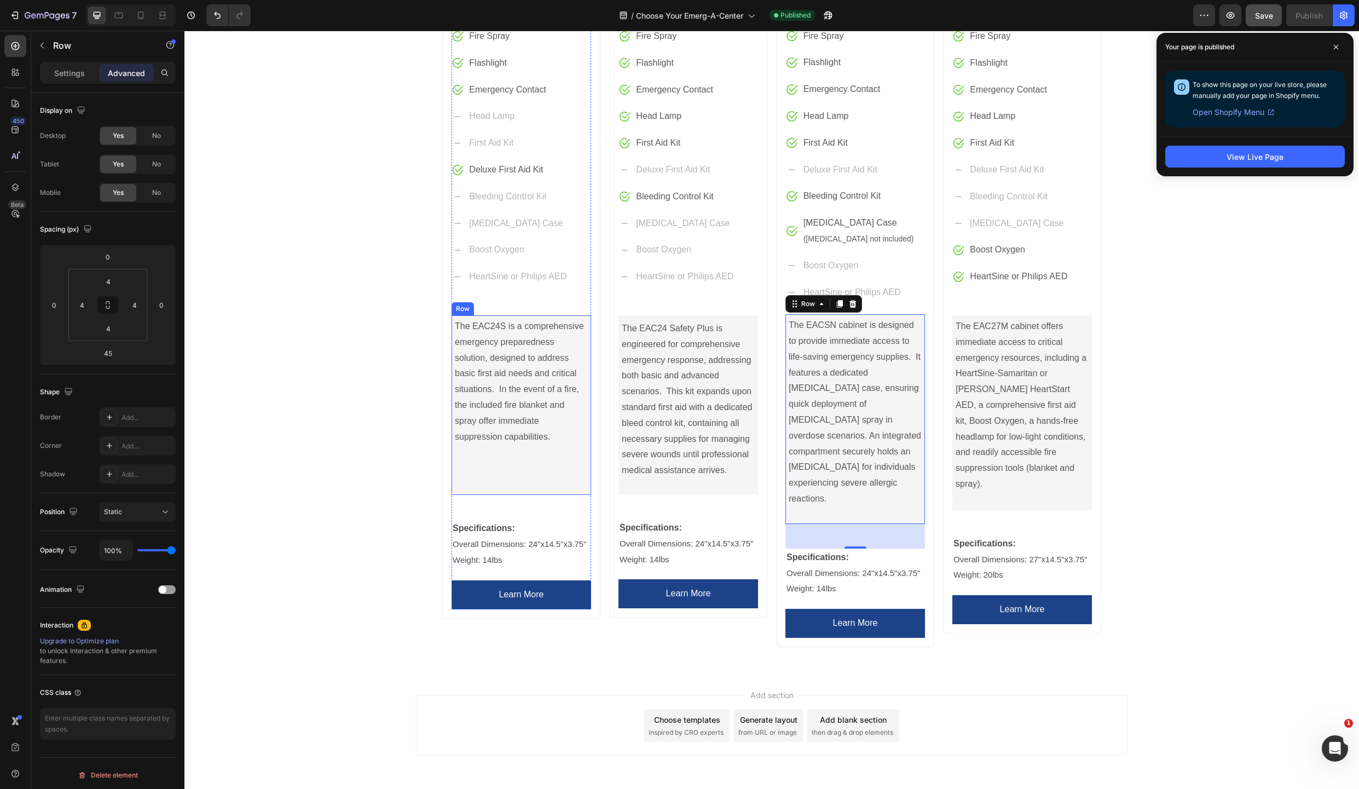
click at [511, 491] on div "The EAC24S is a comprehensive emergency preparedness solution, designed to addr…" at bounding box center [521, 404] width 135 height 175
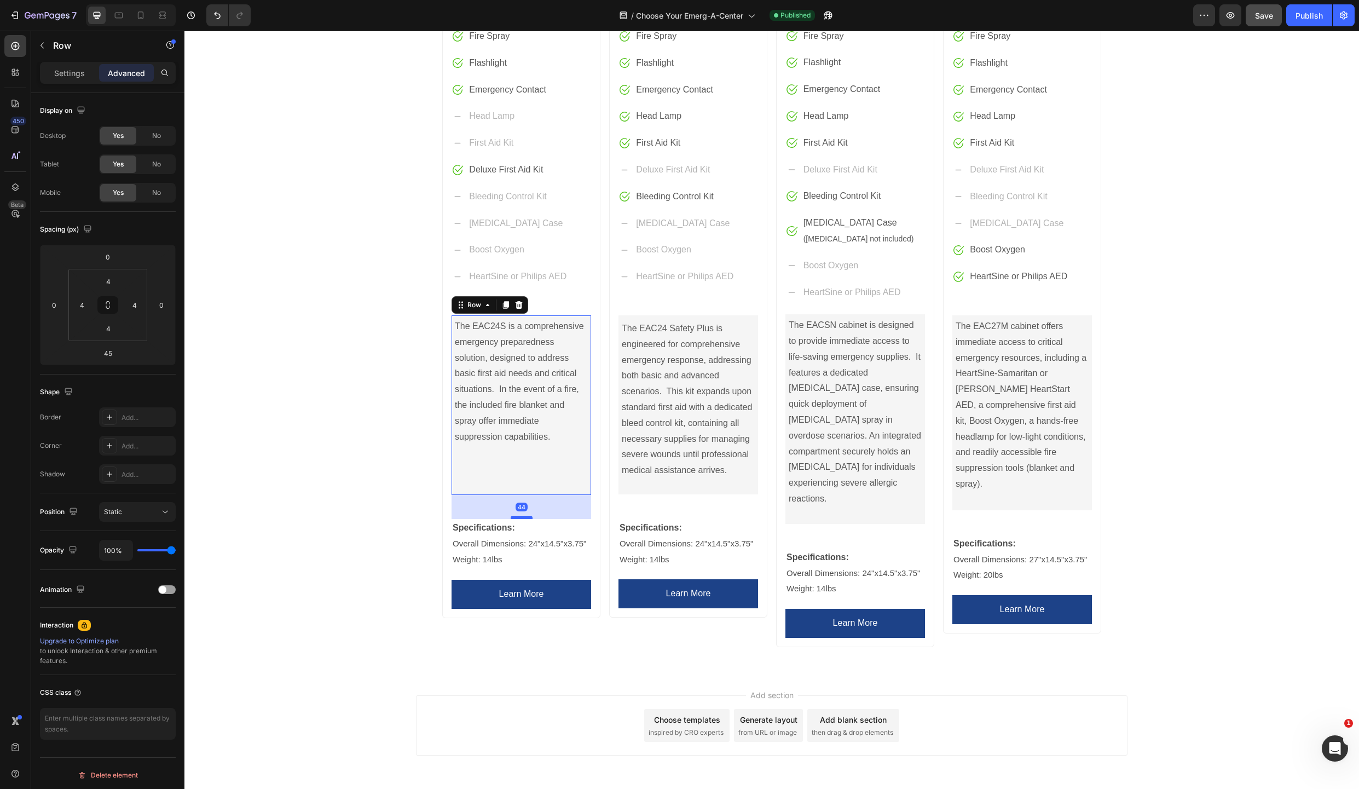
click at [517, 518] on div at bounding box center [522, 517] width 22 height 3
type input "44"
click at [1266, 20] on span "Save" at bounding box center [1264, 15] width 18 height 9
click at [1313, 13] on div "Publish" at bounding box center [1309, 15] width 27 height 11
click at [676, 484] on div "The EAC24 Safety Plus is engineered for comprehensive emergency response, addre…" at bounding box center [688, 406] width 135 height 172
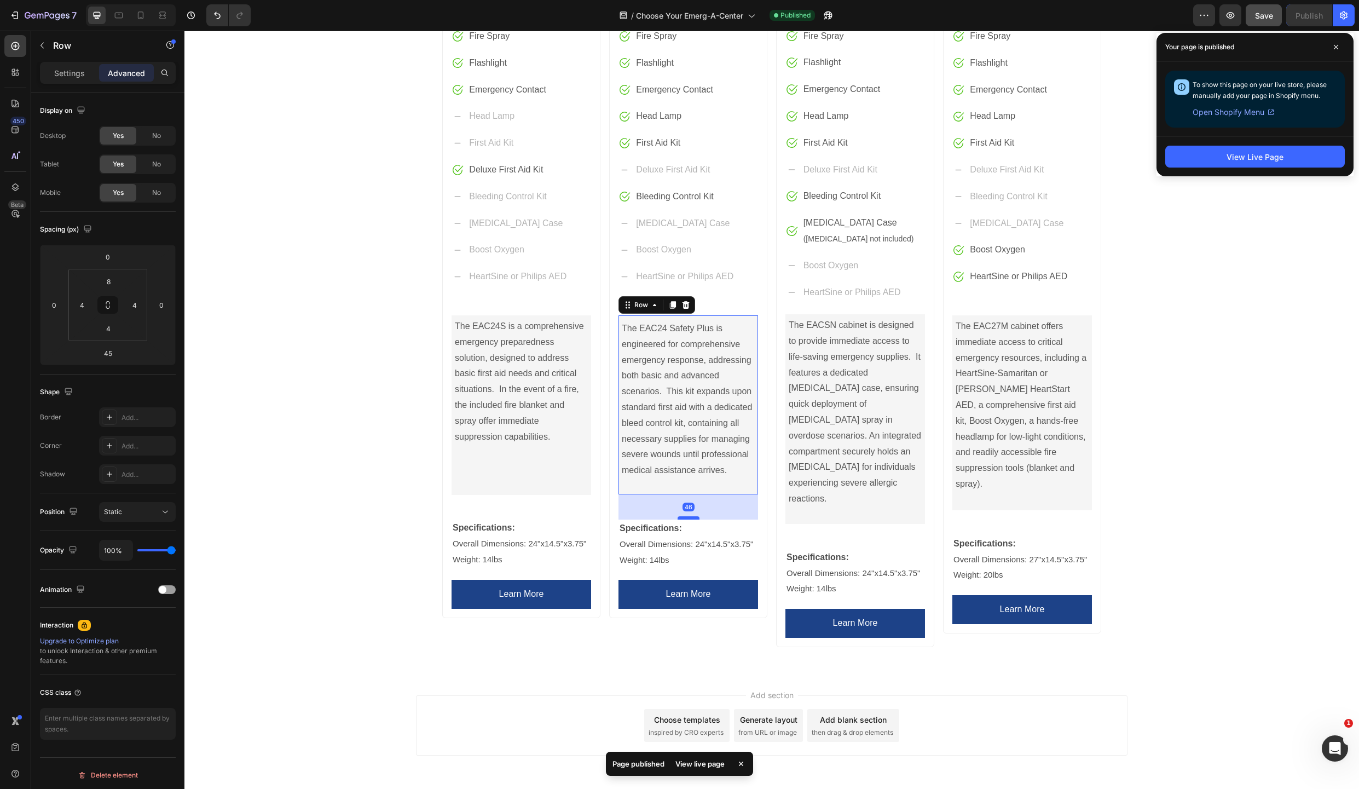
click at [686, 519] on div at bounding box center [689, 517] width 22 height 3
type input "46"
click at [830, 500] on div "The EACSN cabinet is designed to provide immediate access to life-saving emerge…" at bounding box center [855, 418] width 135 height 205
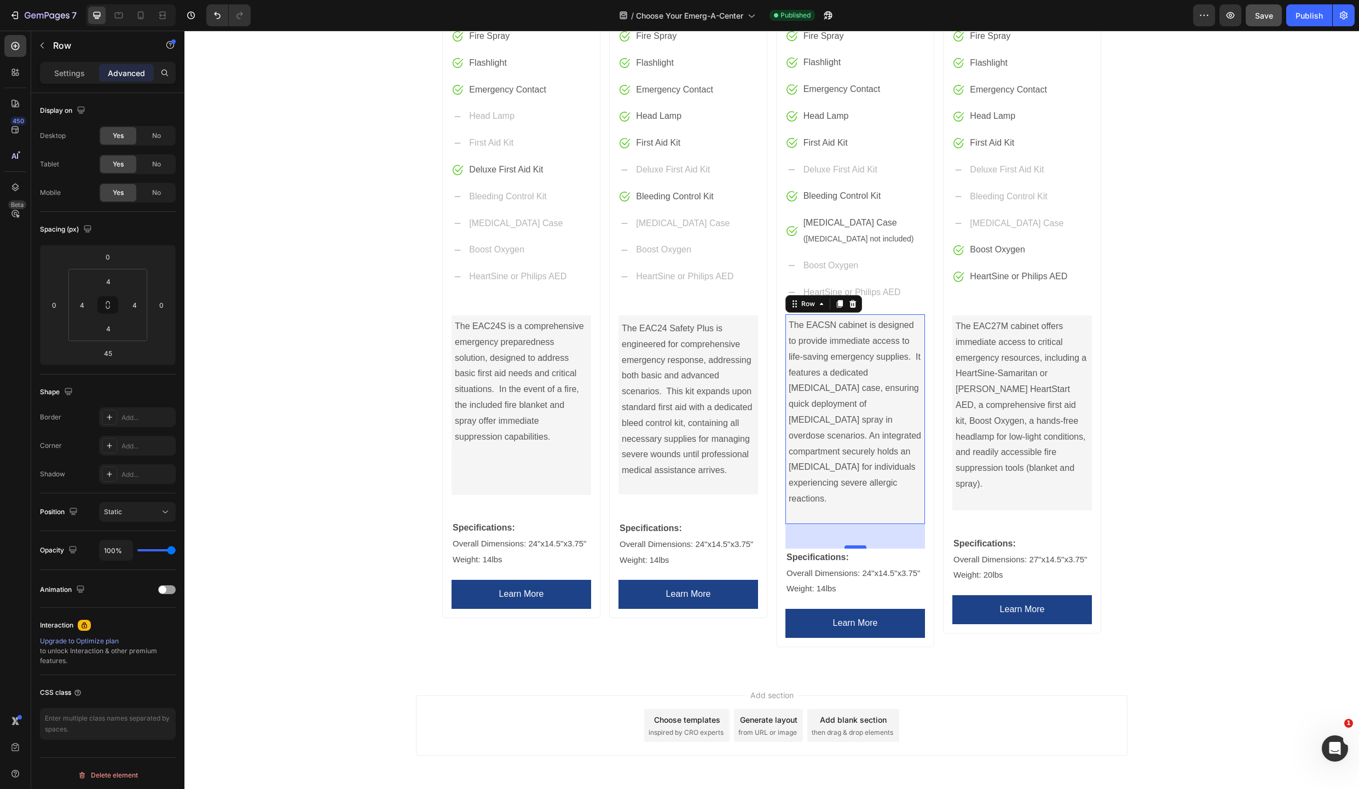
click at [853, 545] on div at bounding box center [856, 546] width 22 height 3
click at [855, 529] on div "45" at bounding box center [856, 536] width 140 height 25
click at [855, 546] on div at bounding box center [856, 547] width 22 height 3
click at [1301, 15] on div "Publish" at bounding box center [1309, 15] width 27 height 11
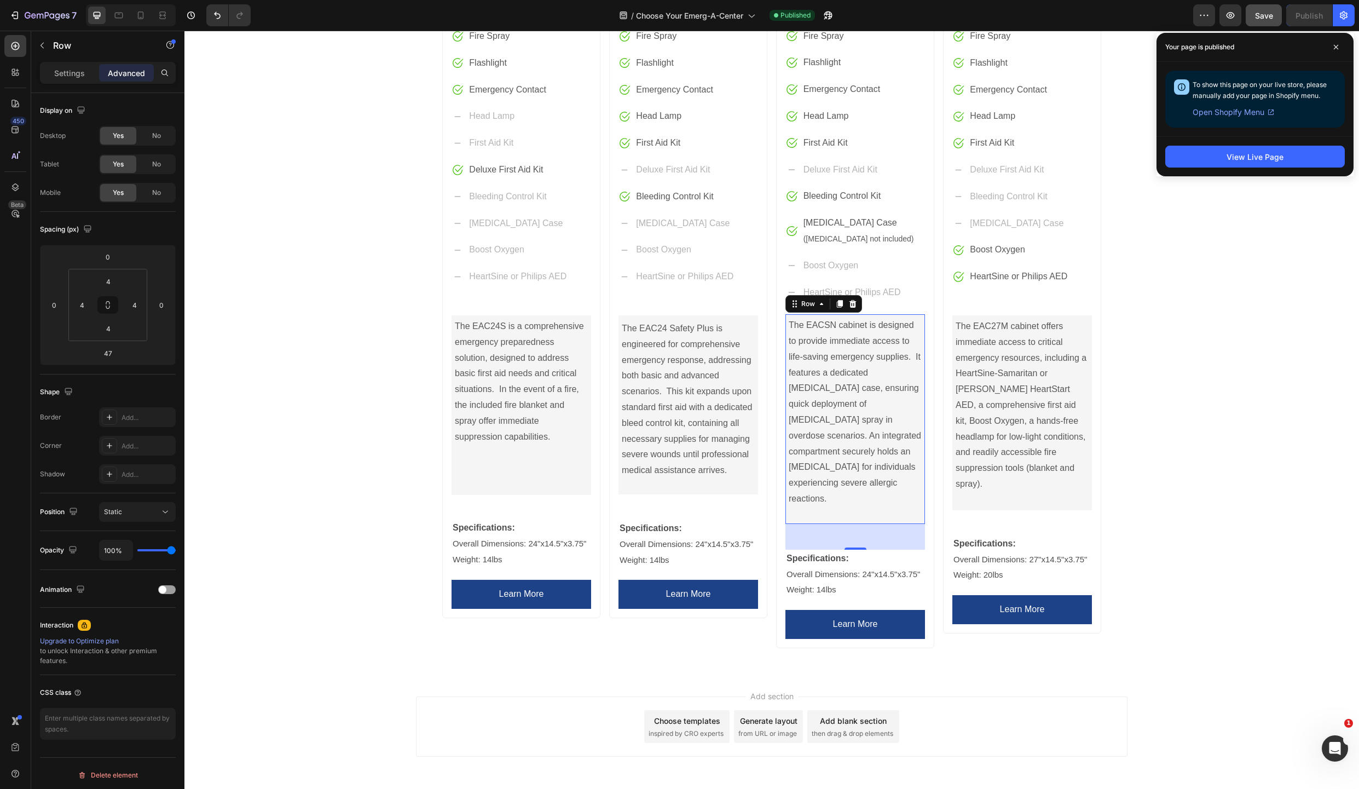
click at [850, 532] on div "47" at bounding box center [855, 536] width 11 height 9
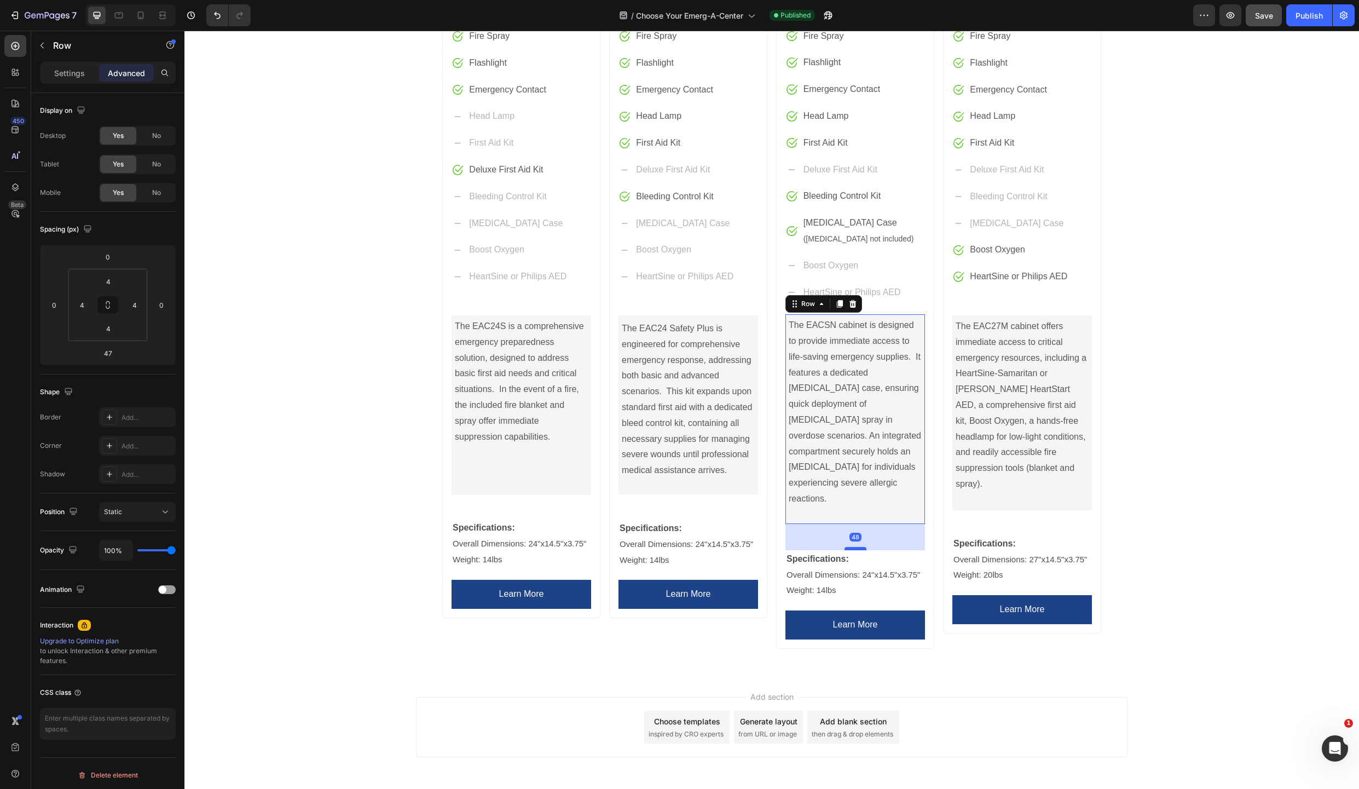
click at [851, 547] on div at bounding box center [856, 548] width 22 height 3
type input "48"
click at [1261, 15] on span "Save" at bounding box center [1264, 15] width 18 height 9
click at [1306, 18] on div "Publish" at bounding box center [1309, 15] width 27 height 11
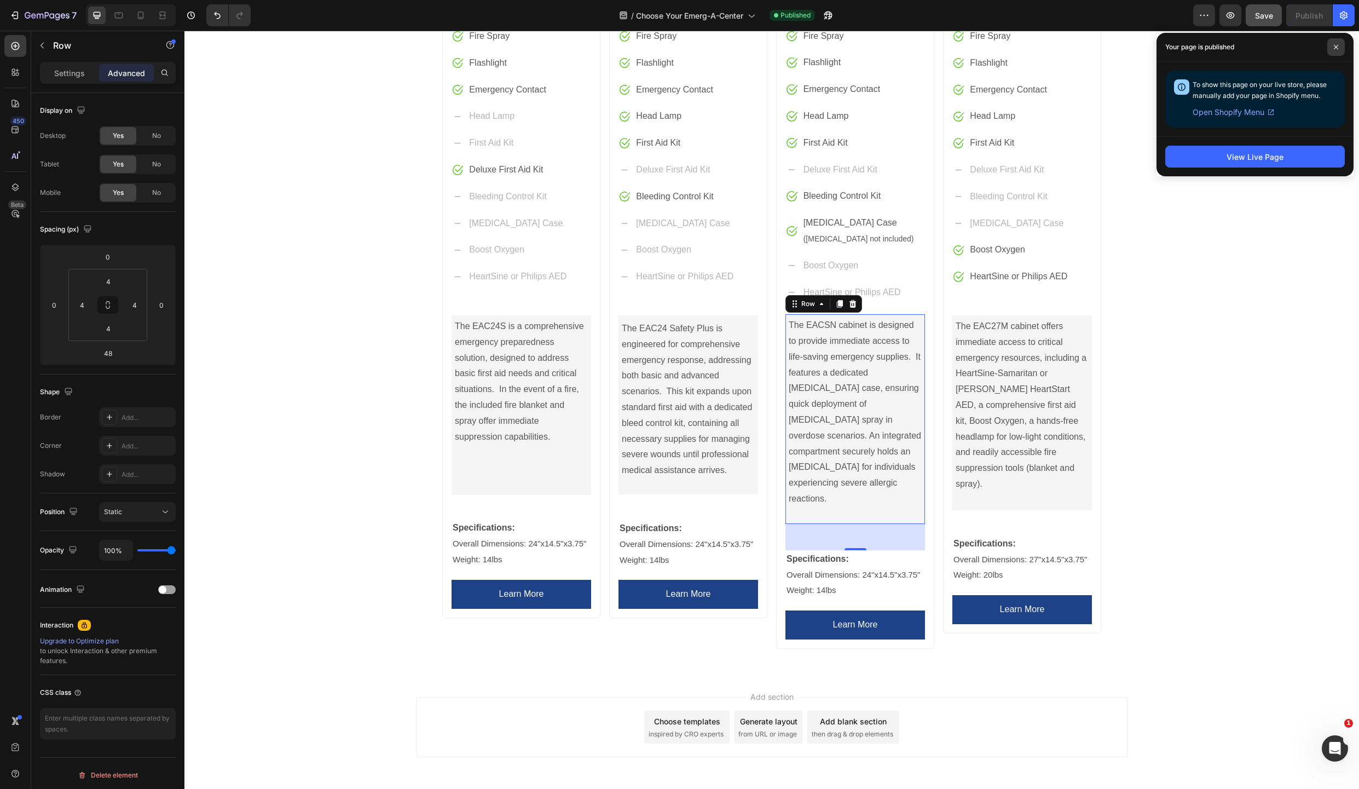
click at [1341, 50] on span at bounding box center [1336, 47] width 18 height 18
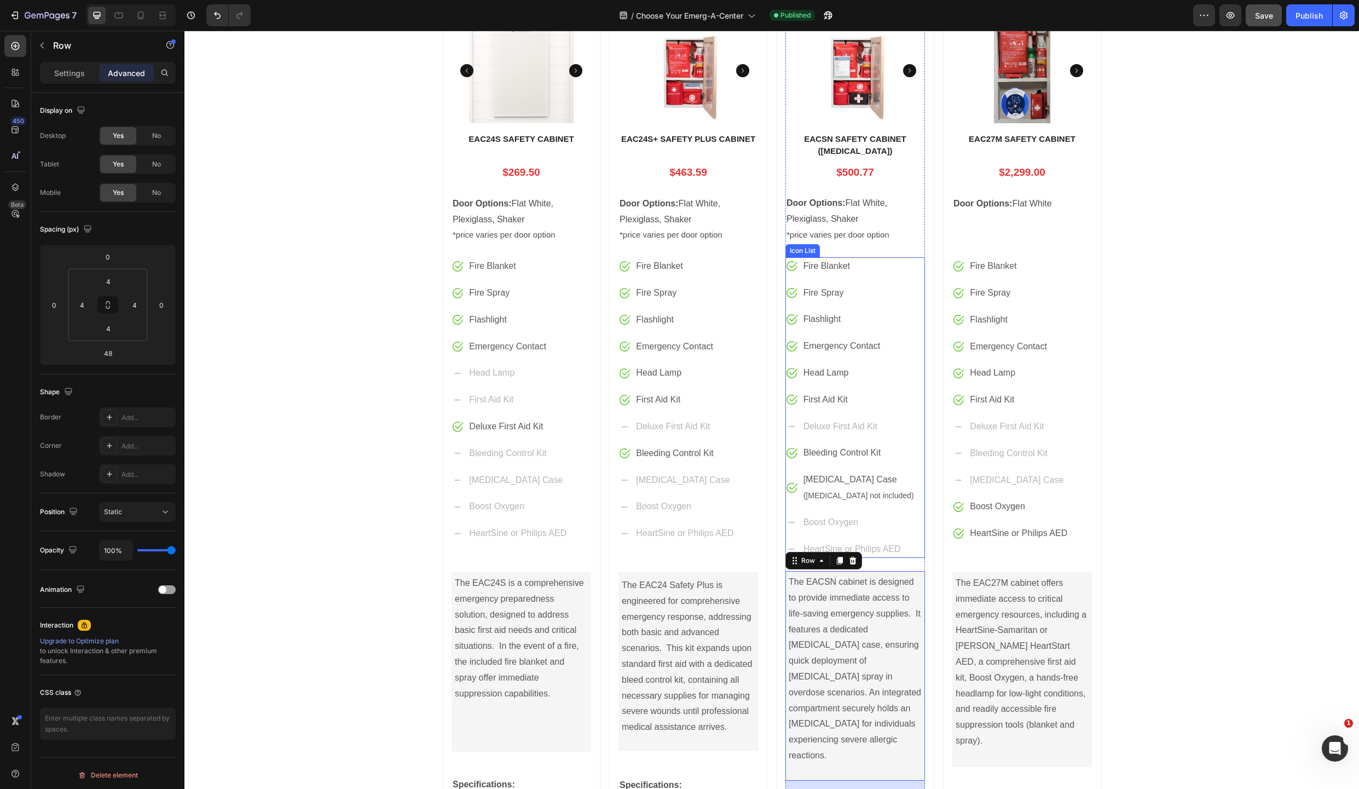
scroll to position [329, 0]
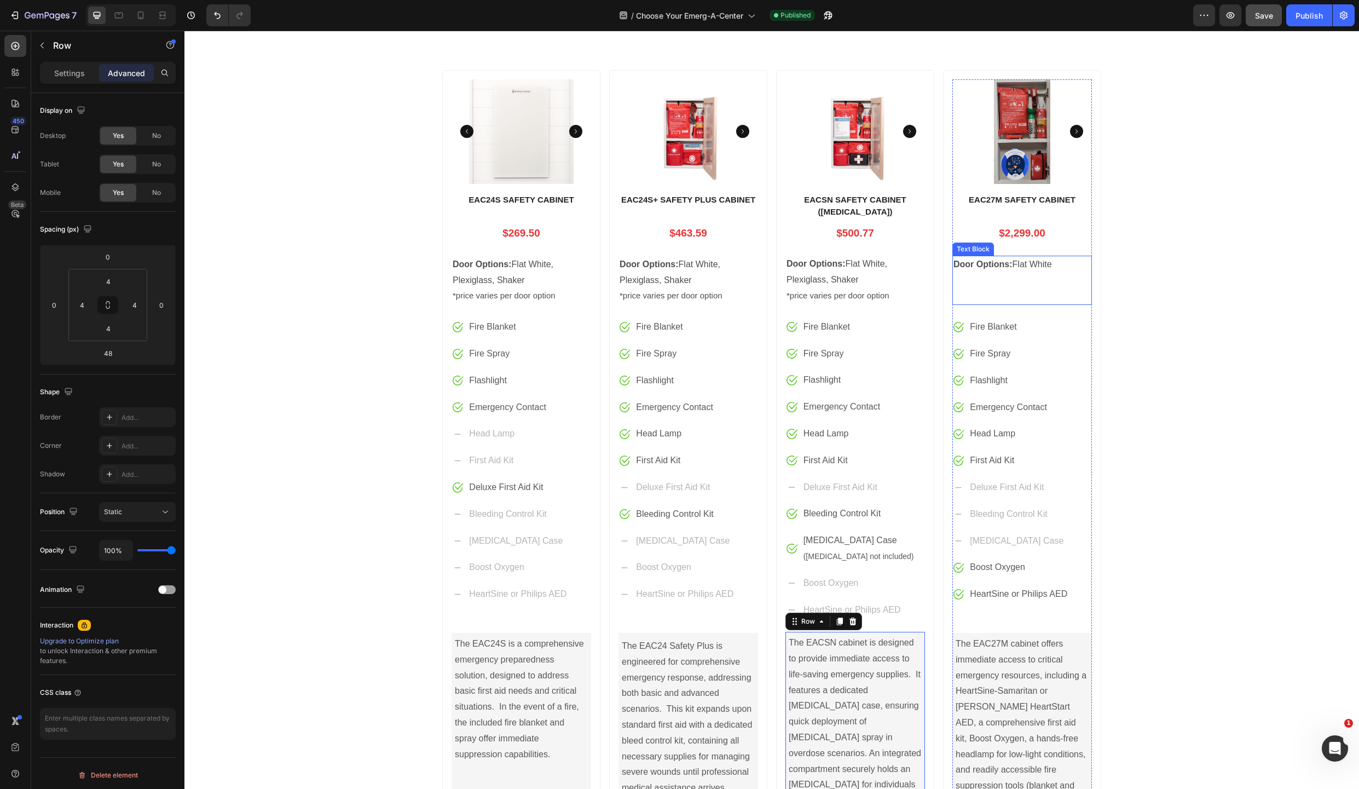
click at [985, 277] on p "Door Options: Flat White" at bounding box center [1022, 280] width 137 height 47
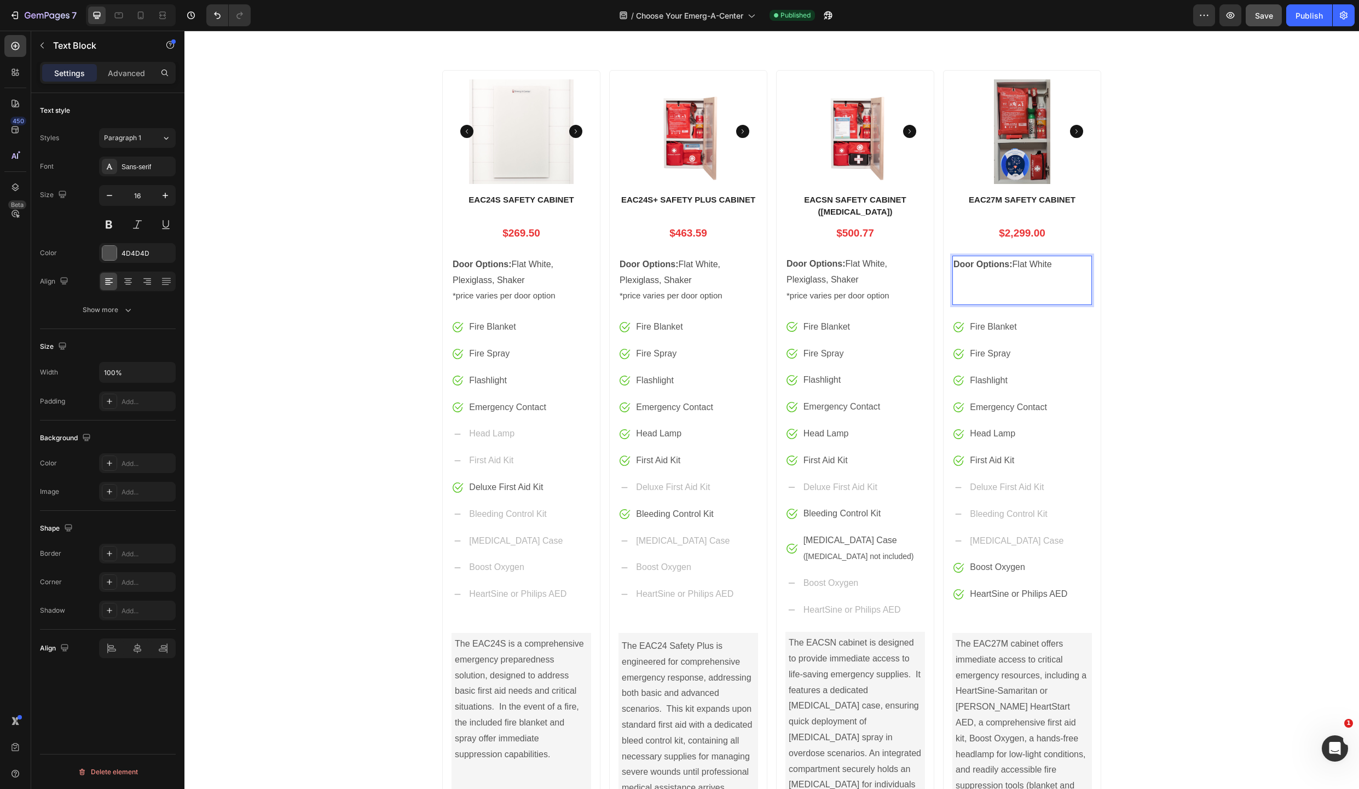
click at [971, 295] on p "Door Options: Flat White" at bounding box center [1022, 280] width 137 height 47
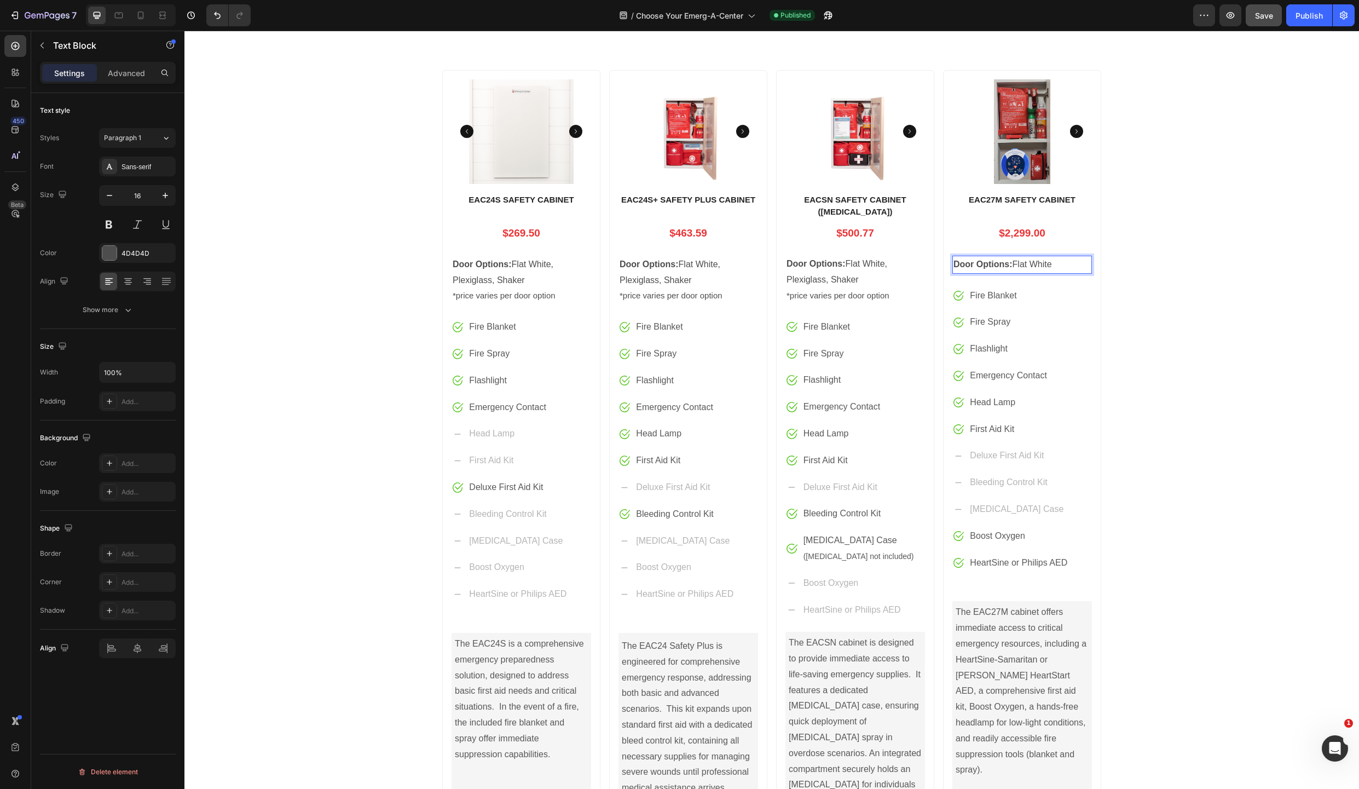
click at [989, 270] on p "Door Options: Flat White" at bounding box center [1022, 265] width 137 height 16
click at [990, 272] on p "Door Options: Flat White" at bounding box center [1022, 265] width 137 height 16
click at [993, 265] on strong "Door Options:" at bounding box center [983, 263] width 59 height 9
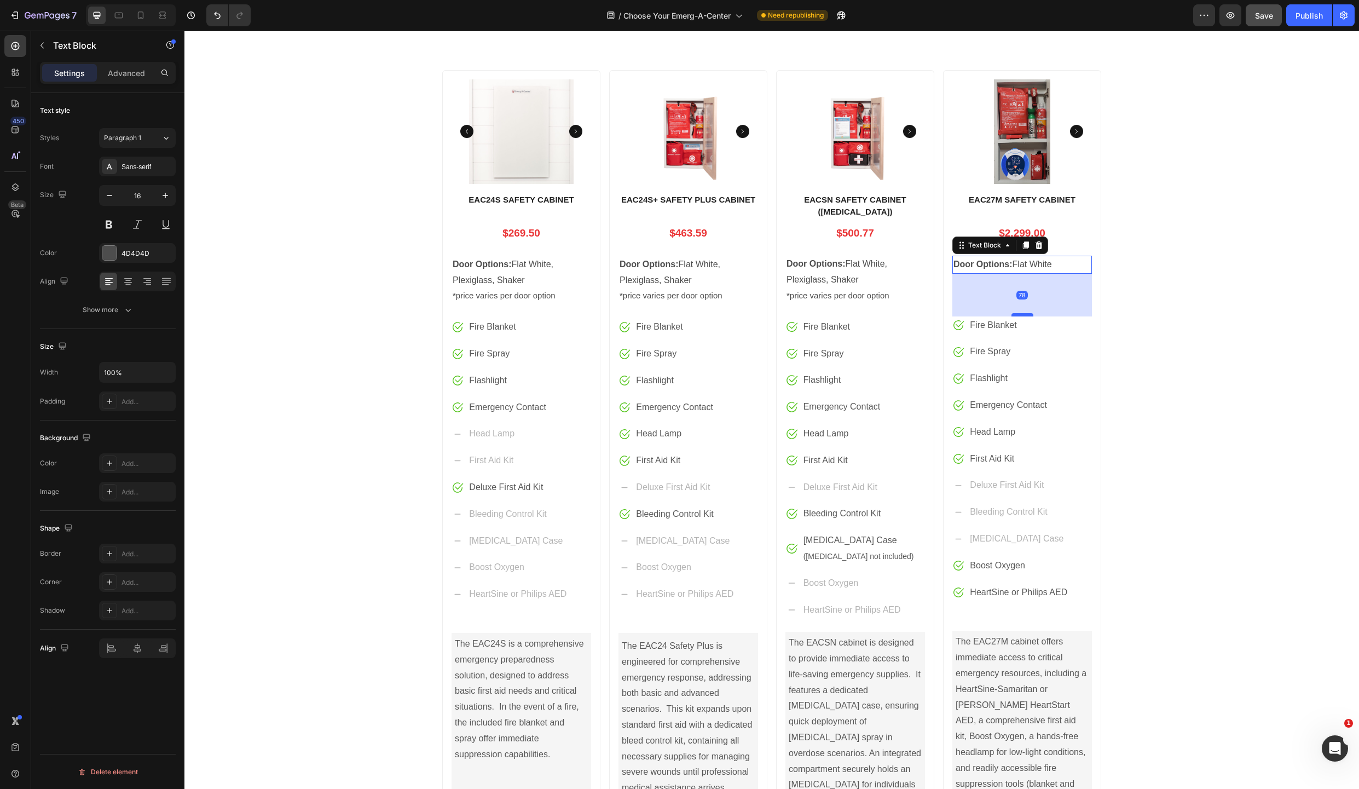
drag, startPoint x: 1018, startPoint y: 285, endPoint x: 1018, endPoint y: 315, distance: 29.6
click at [1018, 315] on div at bounding box center [1023, 314] width 22 height 3
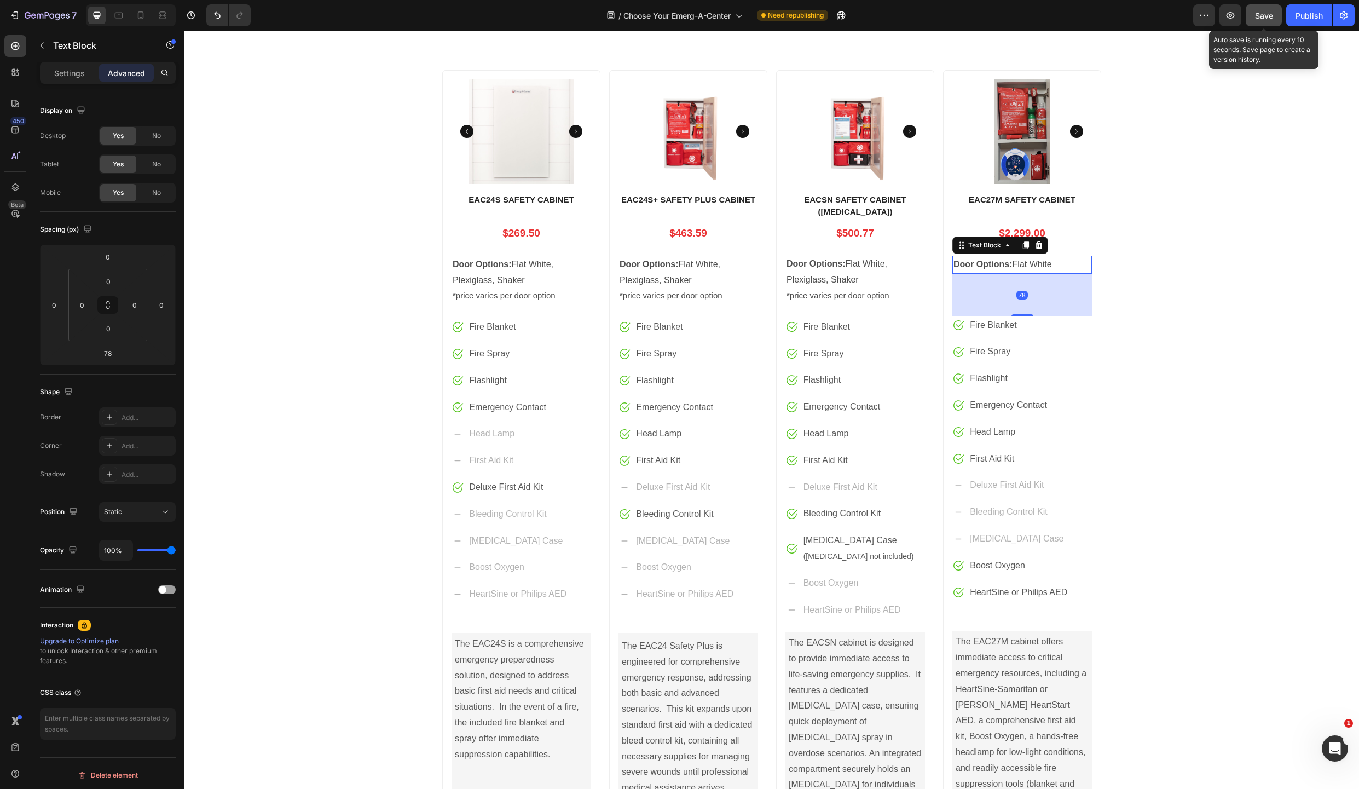
click at [1273, 14] on span "Save" at bounding box center [1264, 15] width 18 height 9
click at [1301, 16] on div "Publish" at bounding box center [1309, 15] width 27 height 11
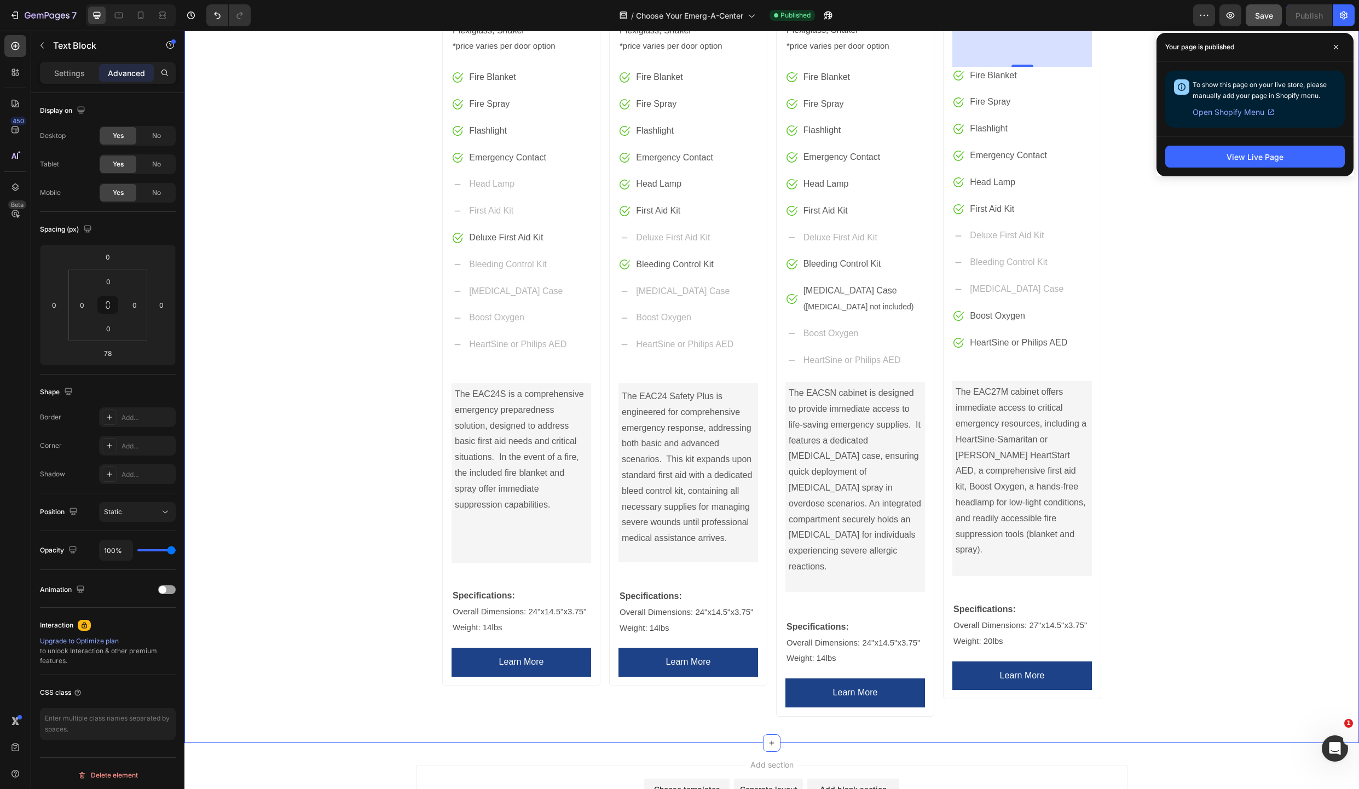
scroll to position [557, 0]
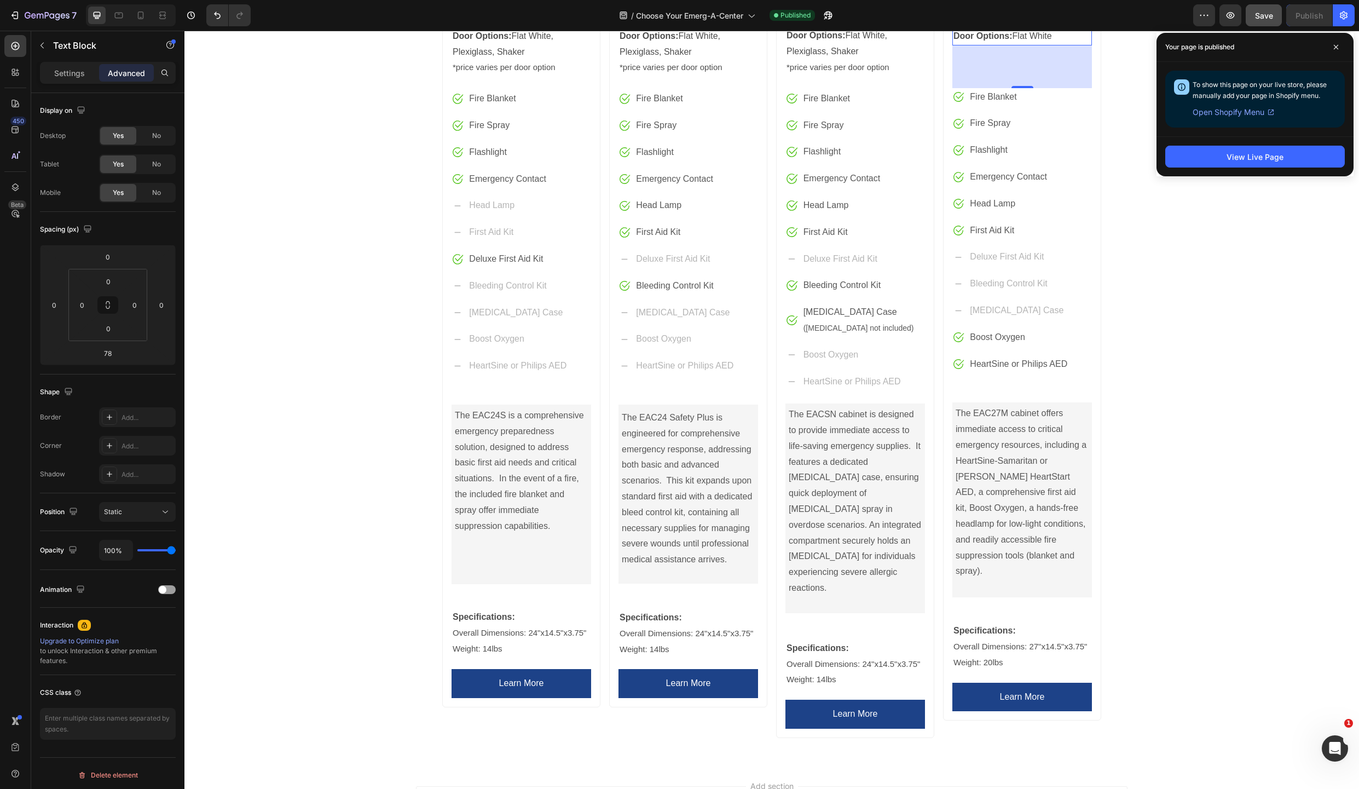
click at [1017, 85] on div "78" at bounding box center [1022, 66] width 140 height 43
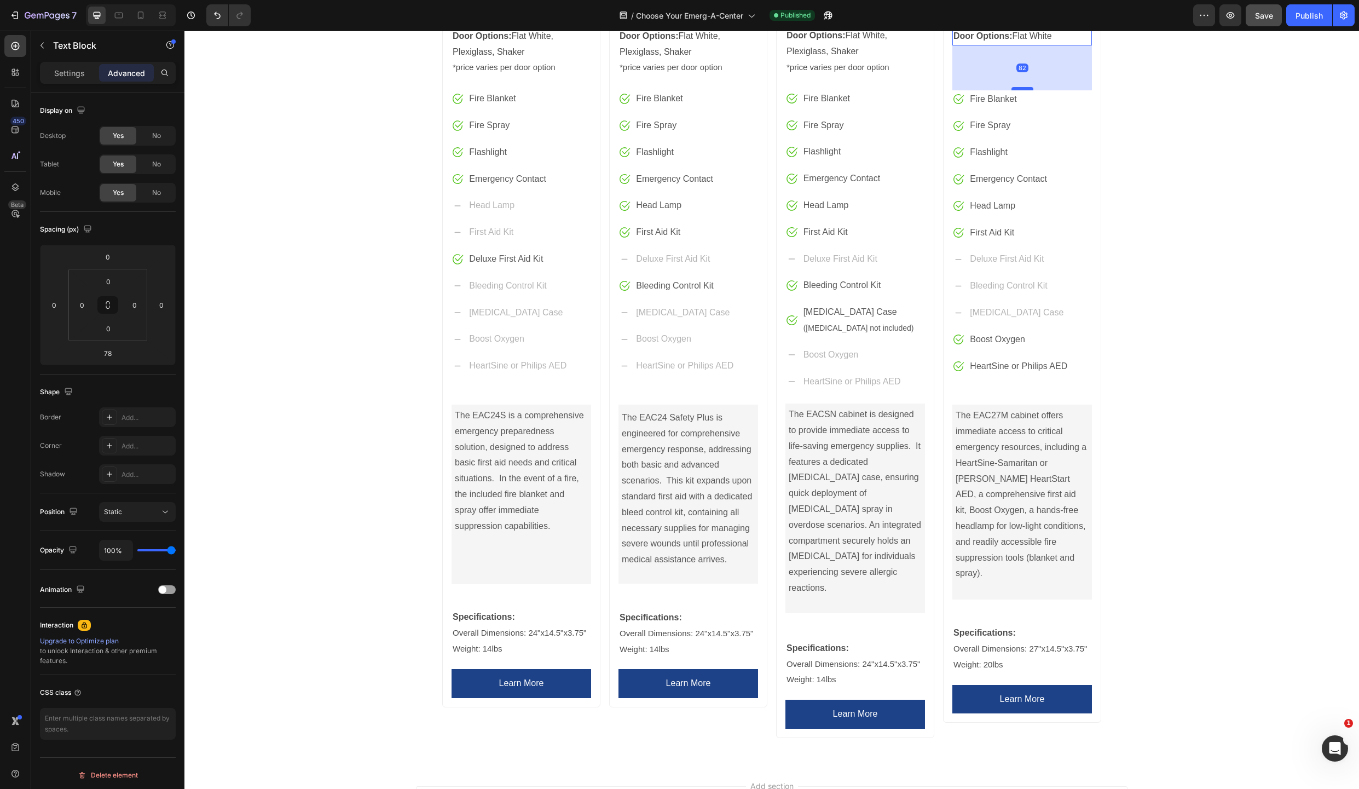
click at [1018, 89] on div at bounding box center [1023, 88] width 22 height 3
click at [1263, 17] on span "Save" at bounding box center [1264, 15] width 18 height 9
click at [1307, 16] on div "Publish" at bounding box center [1309, 15] width 27 height 11
click at [85, 107] on icon "button" at bounding box center [81, 110] width 11 height 11
click at [85, 142] on icon "button" at bounding box center [83, 147] width 11 height 11
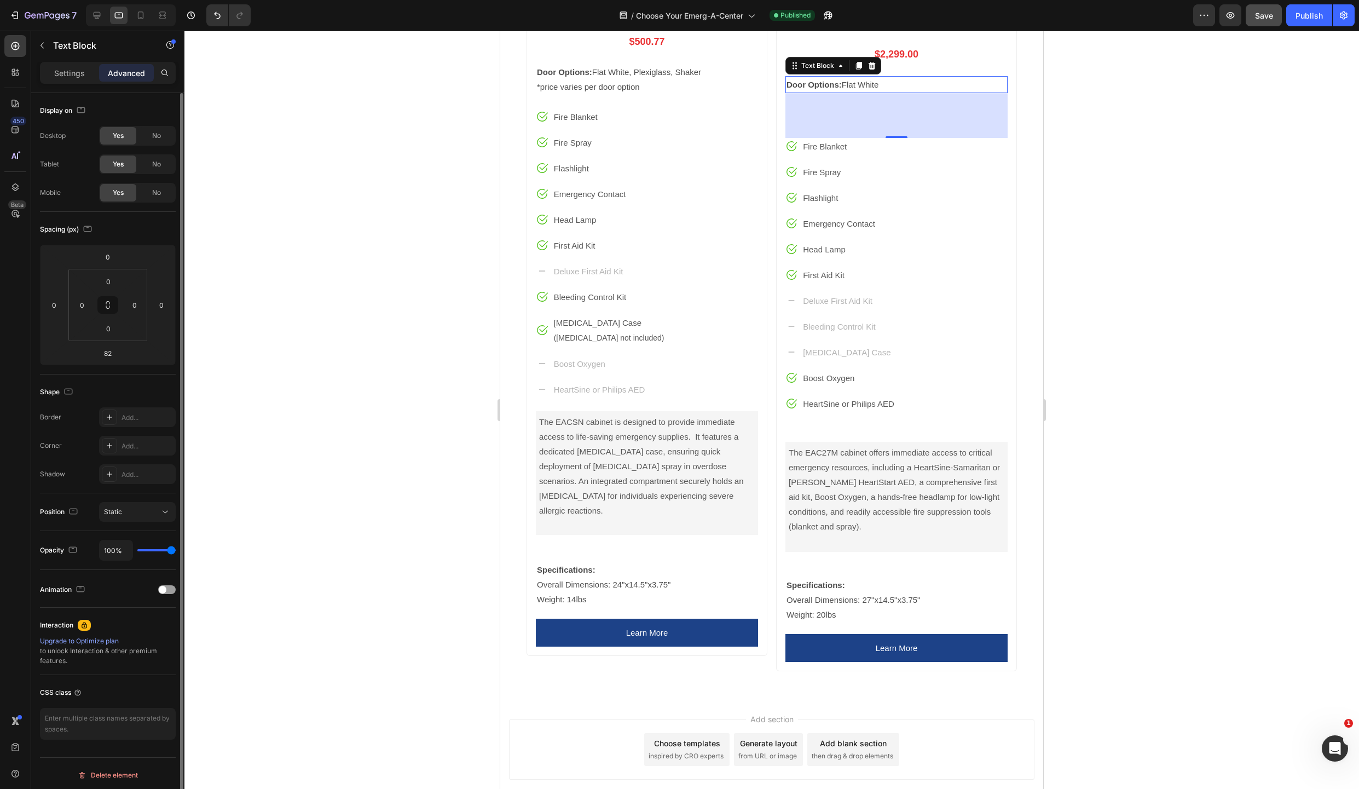
scroll to position [1414, 0]
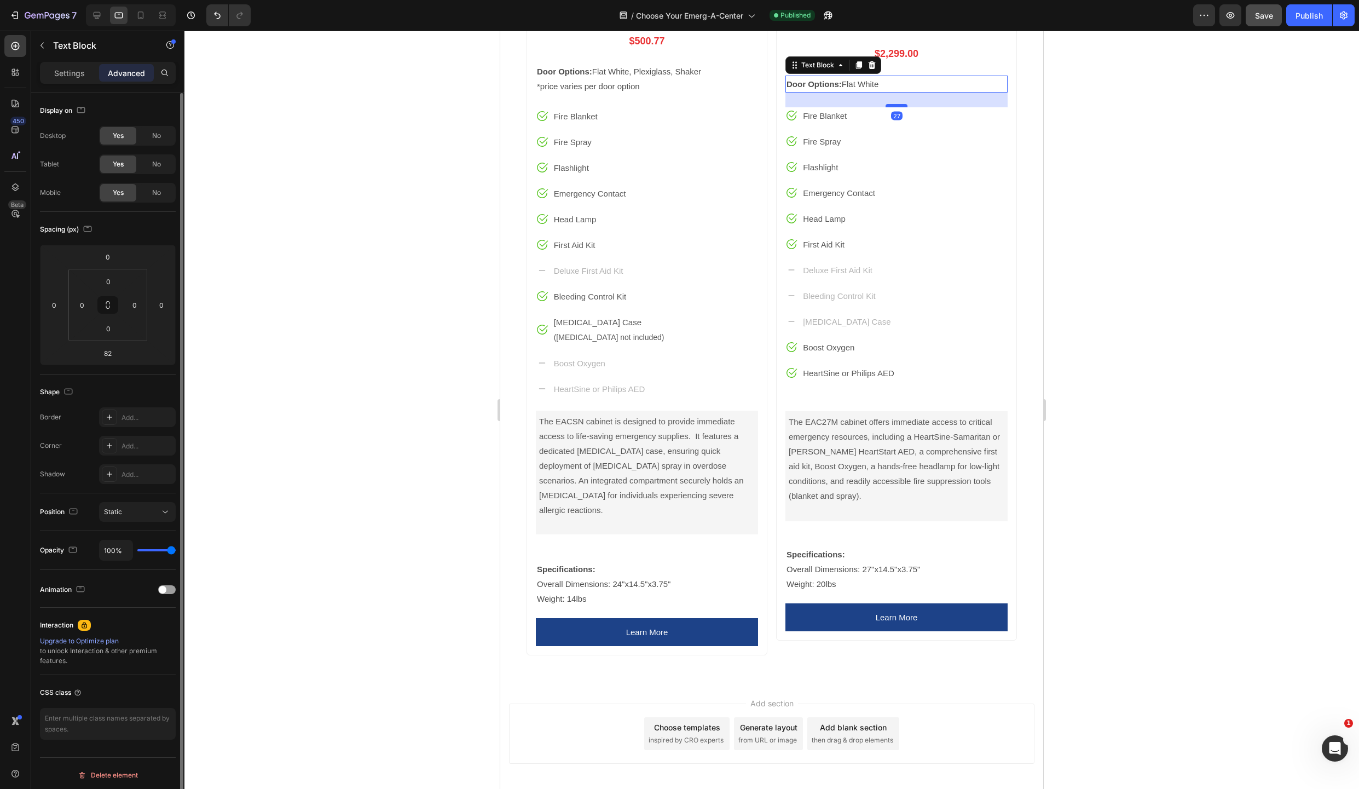
drag, startPoint x: 891, startPoint y: 129, endPoint x: 889, endPoint y: 99, distance: 30.2
click at [889, 104] on div at bounding box center [897, 105] width 22 height 3
click at [82, 109] on icon "button" at bounding box center [81, 110] width 11 height 11
click at [83, 126] on icon "button" at bounding box center [83, 127] width 11 height 11
type input "82"
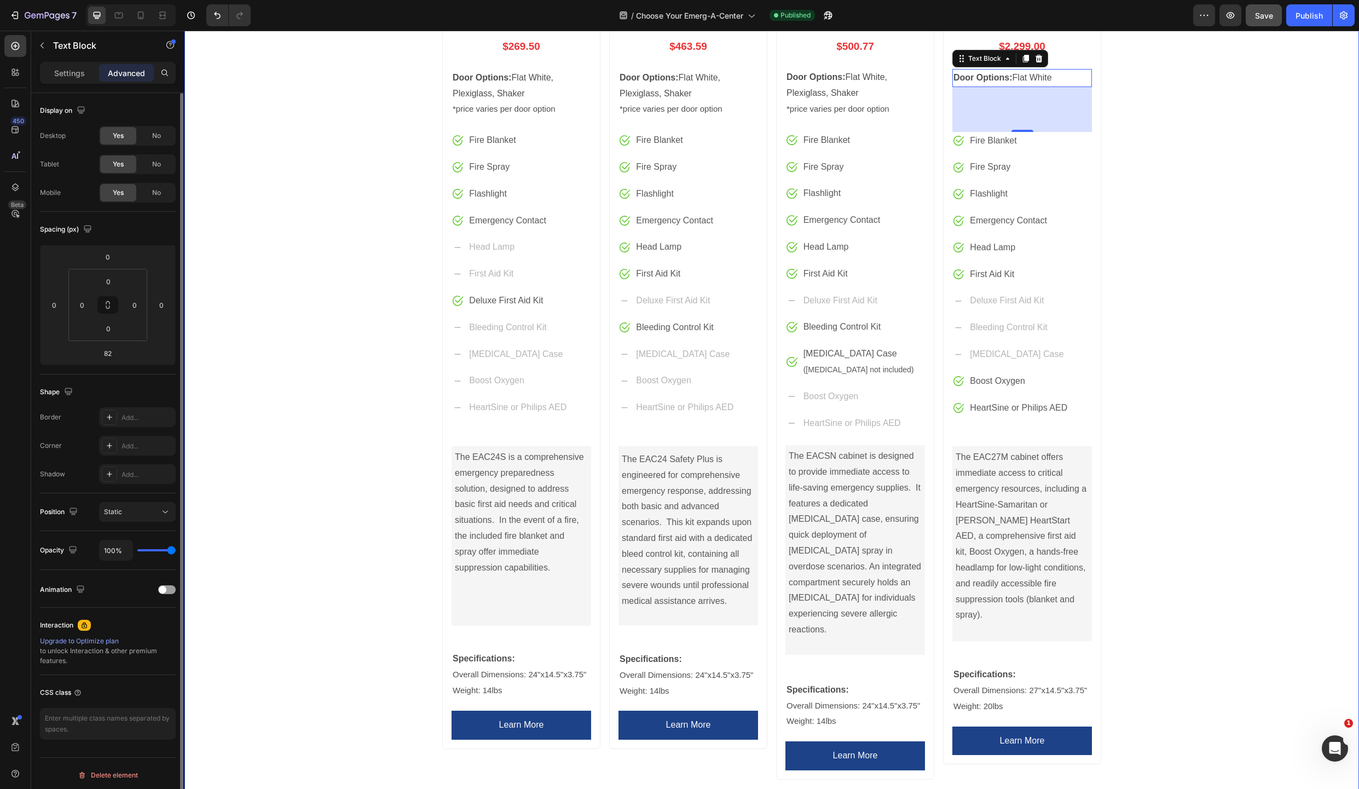
scroll to position [502, 0]
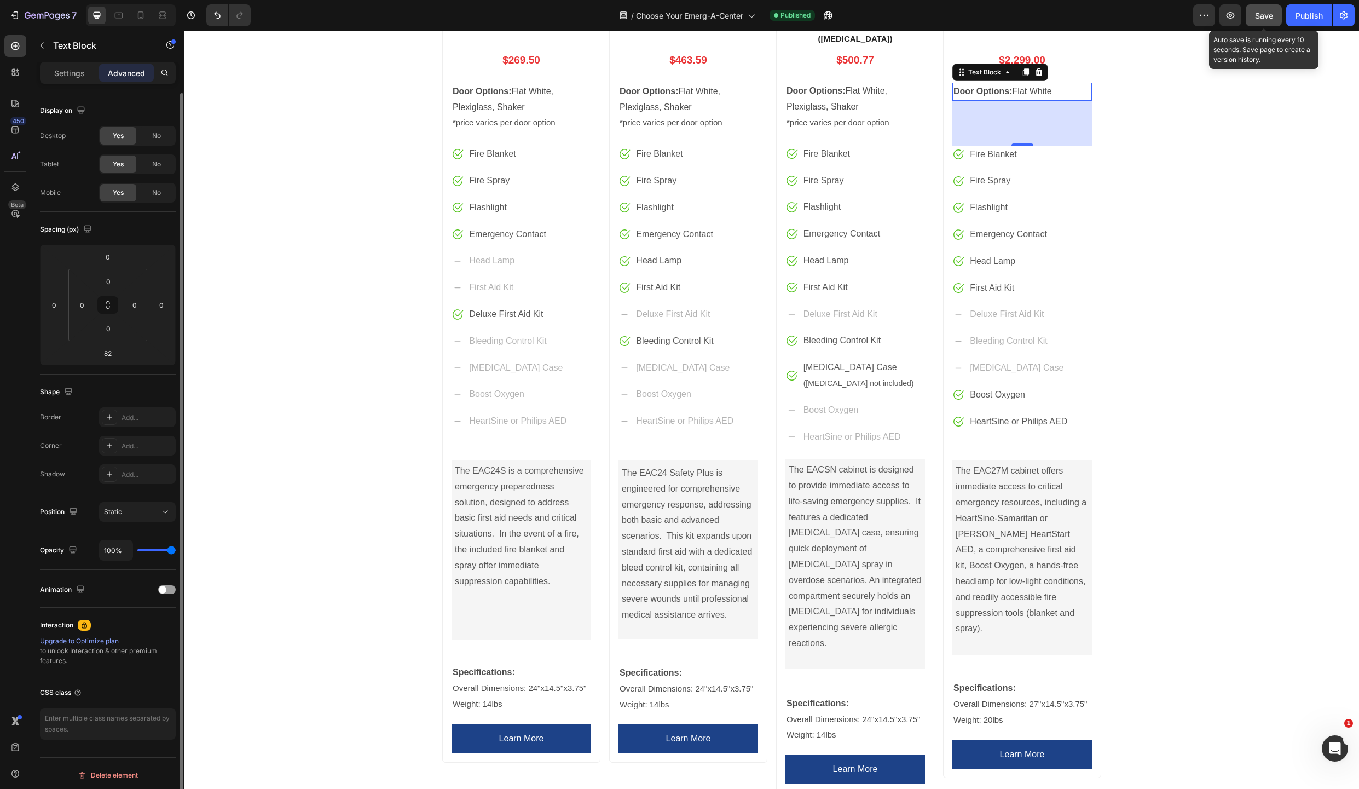
click at [1263, 8] on button "Save" at bounding box center [1264, 15] width 36 height 22
click at [1305, 20] on div "Publish" at bounding box center [1309, 15] width 27 height 11
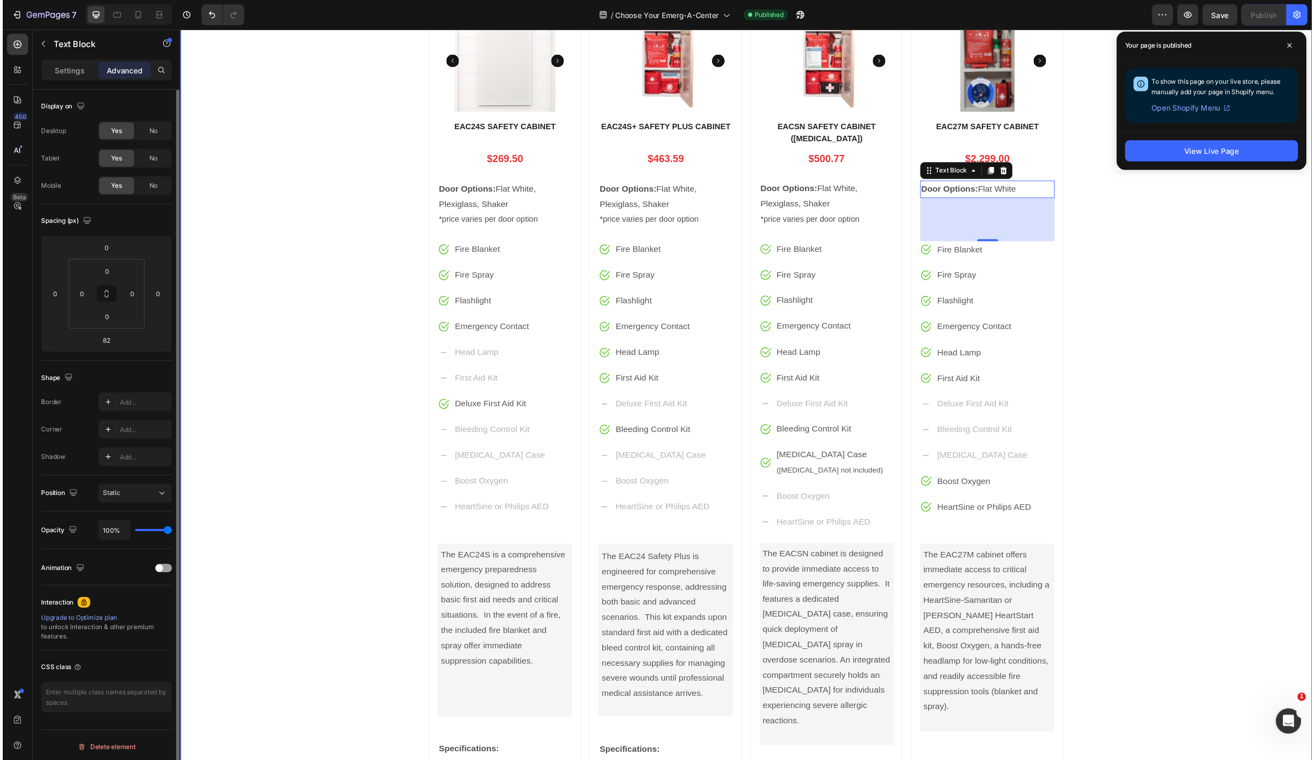
scroll to position [330, 0]
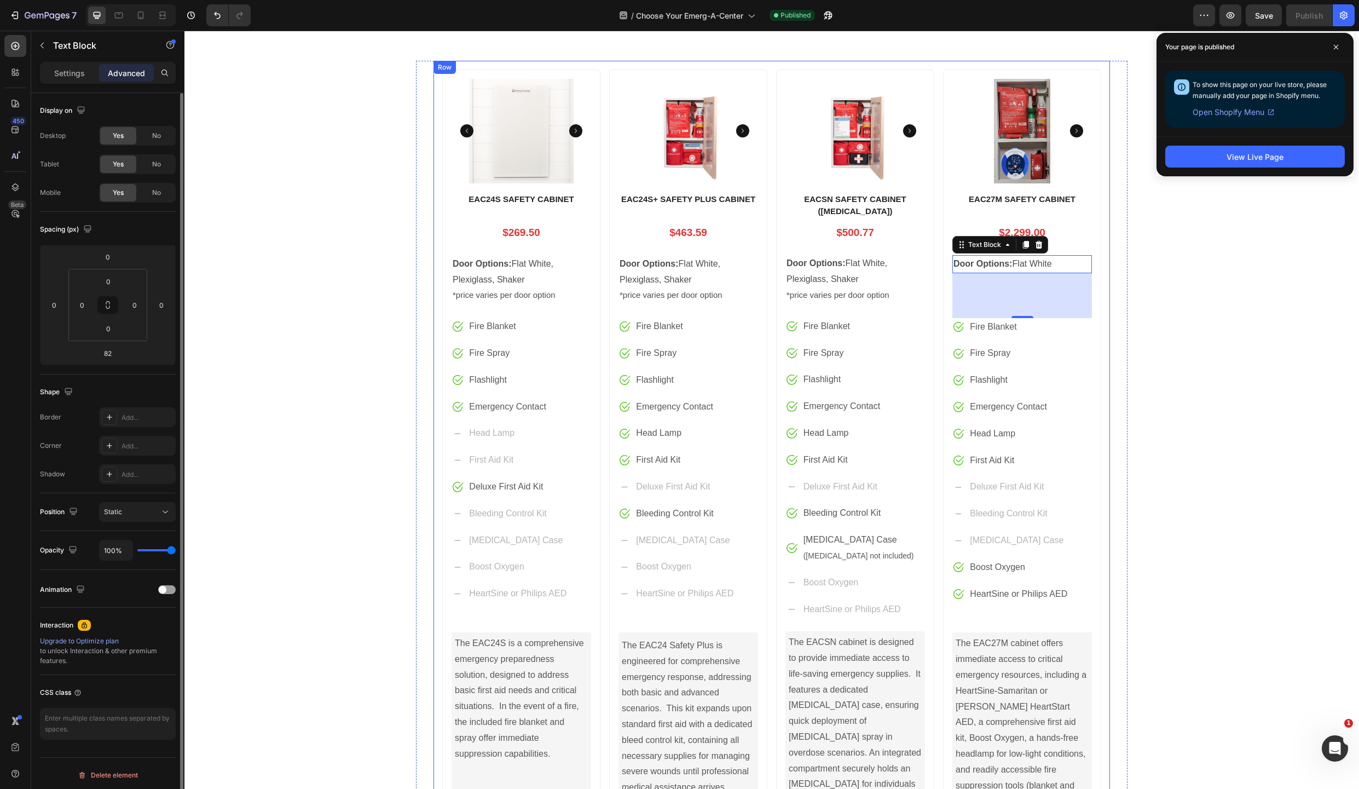
click at [434, 80] on div "Product Images EAC24S SAFETY CABINET Product Title $269.50 Price Price Row Door…" at bounding box center [772, 518] width 677 height 914
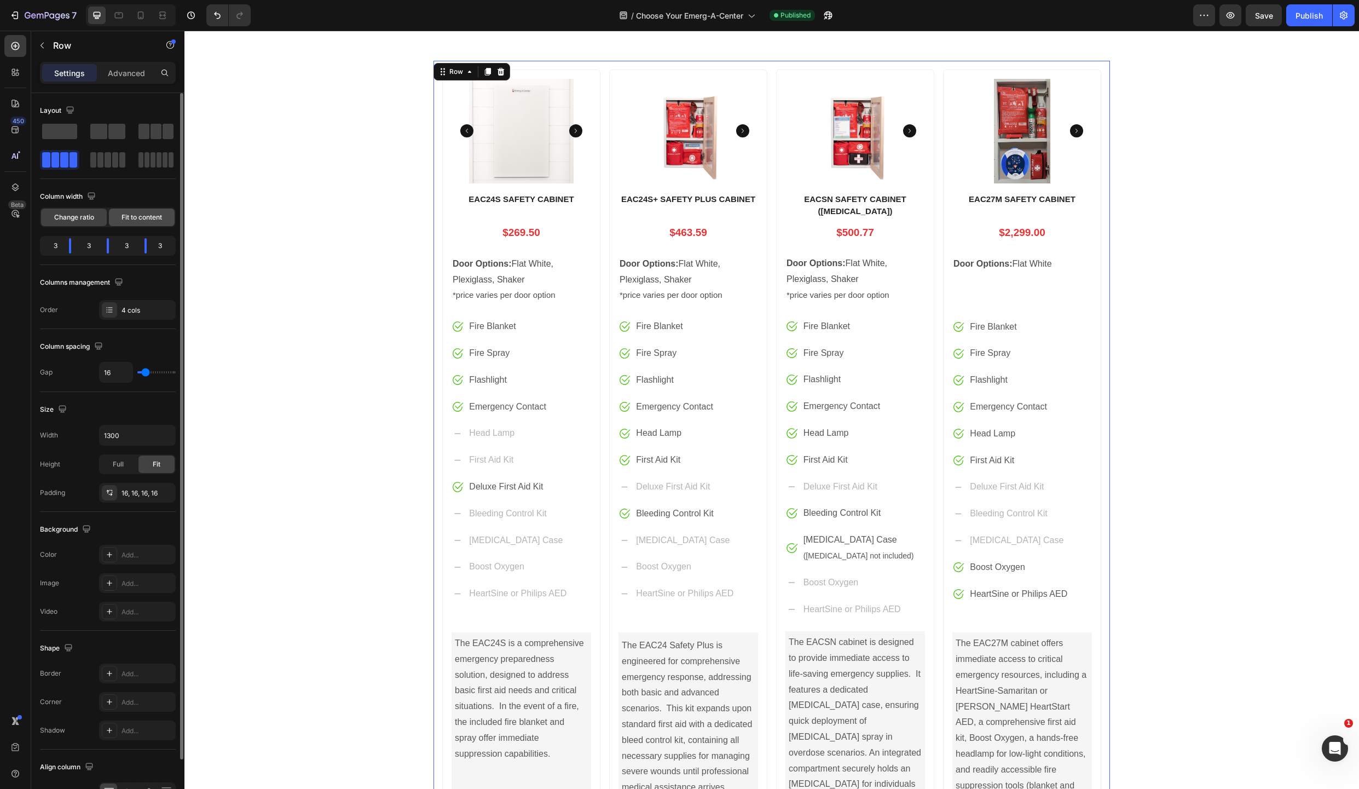
click at [141, 218] on span "Fit to content" at bounding box center [142, 217] width 41 height 10
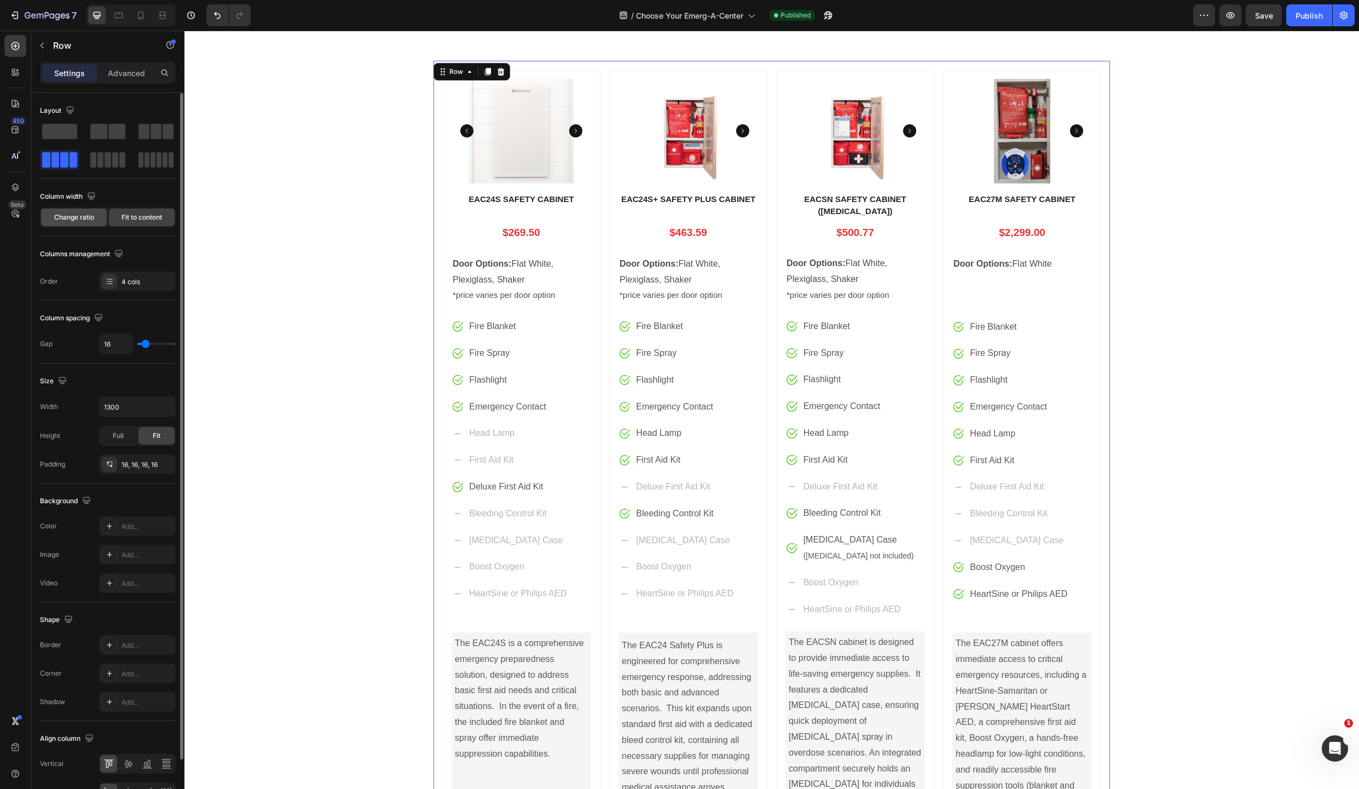
click at [77, 215] on span "Change ratio" at bounding box center [74, 217] width 40 height 10
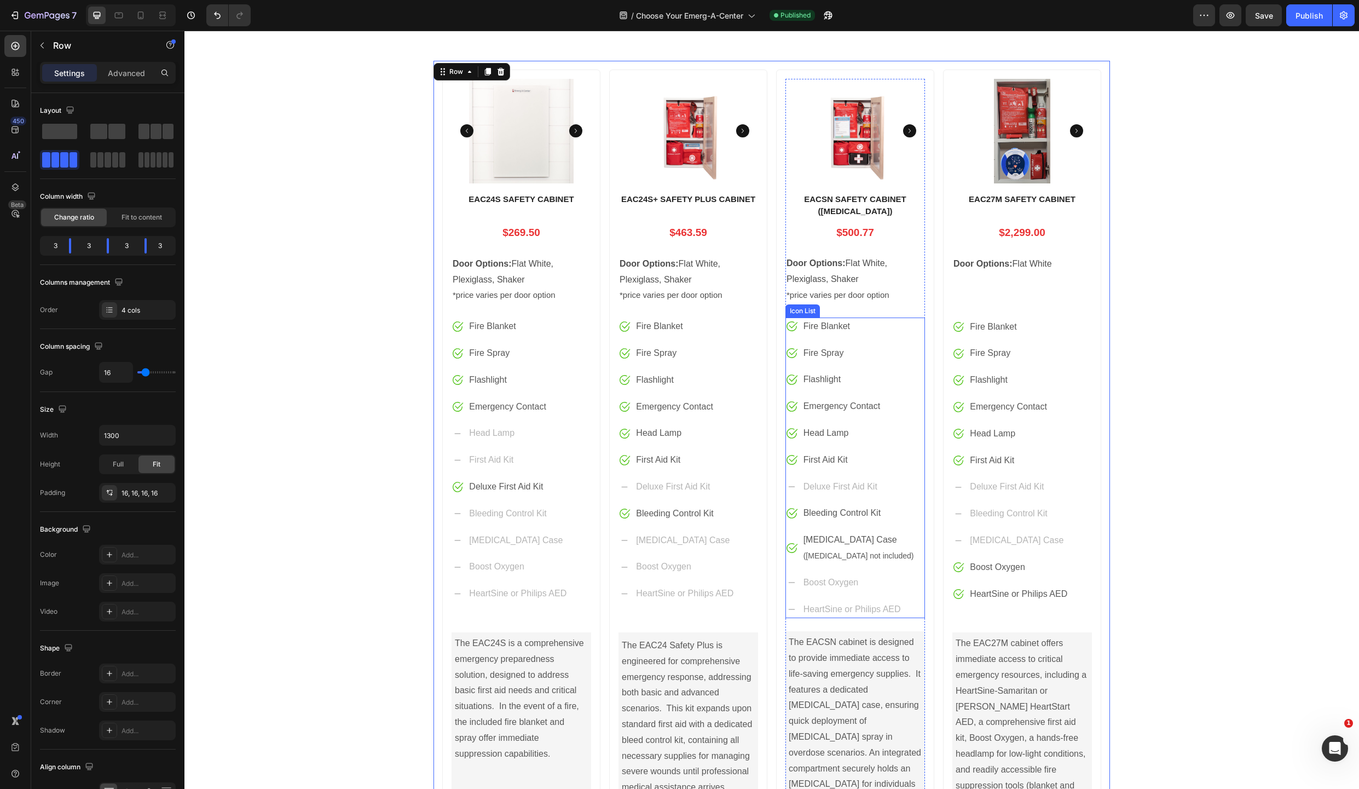
click at [917, 601] on div "Image Fire Blanket Text block Image Fire Spray Text block Image Flashlight Text…" at bounding box center [856, 467] width 140 height 301
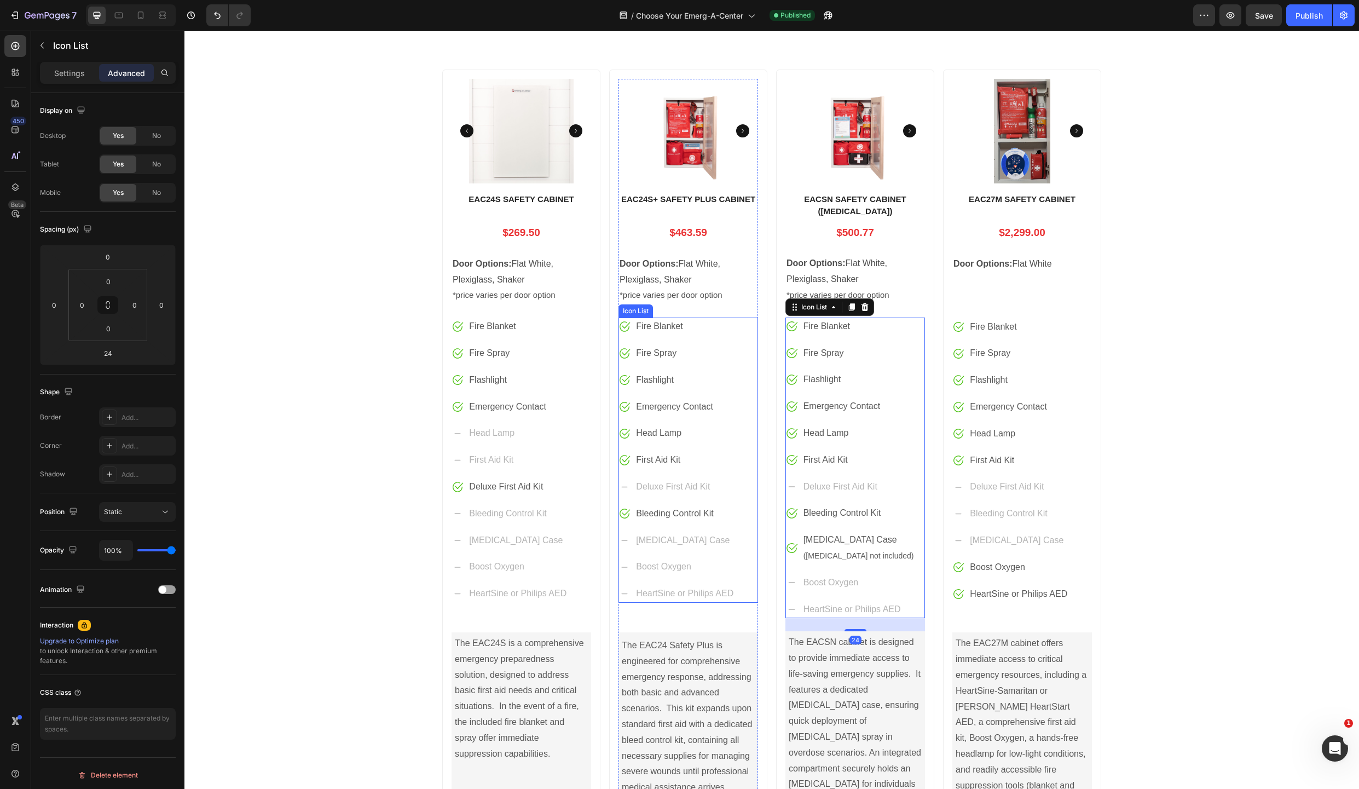
click at [745, 590] on div "Image Fire Blanket Text block Image Fire Spray Text block Image Flashlight Text…" at bounding box center [689, 459] width 140 height 285
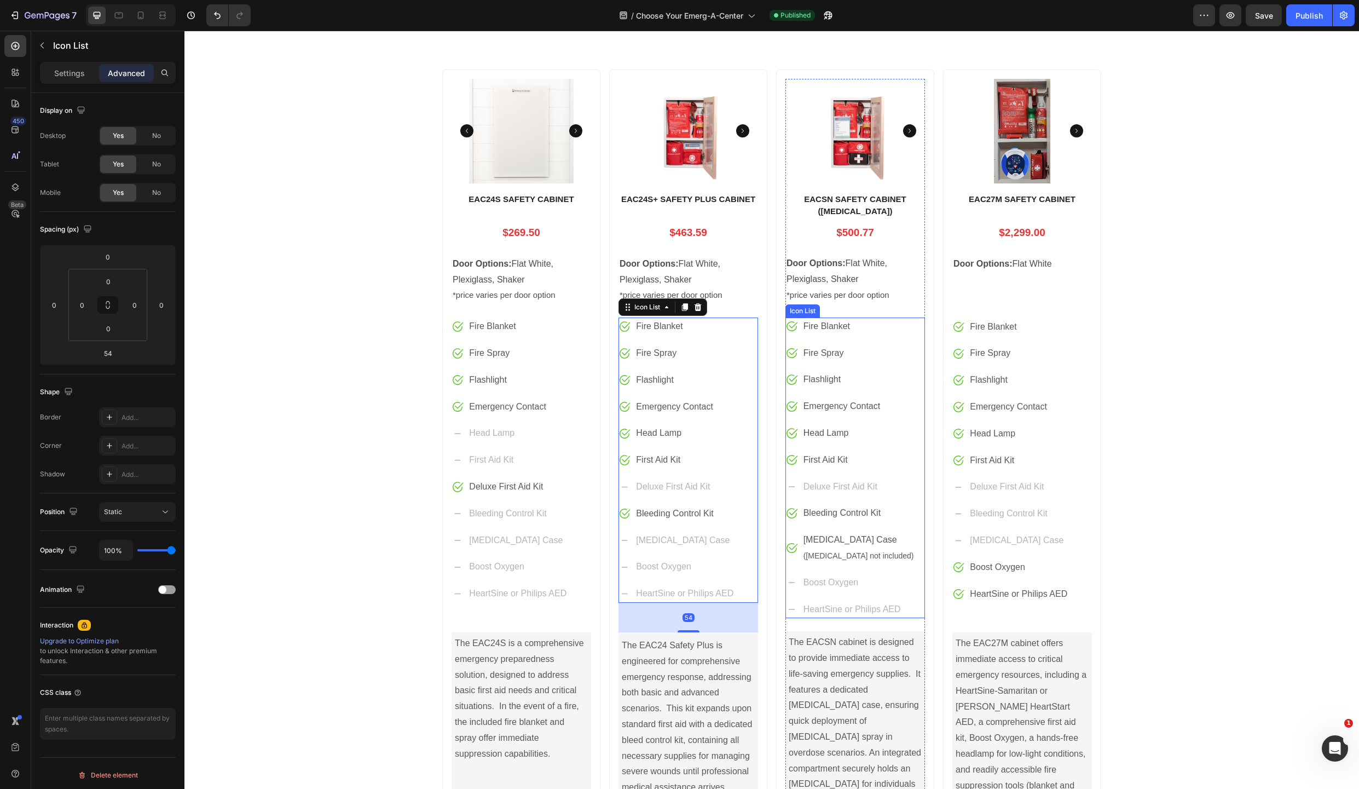
click at [919, 604] on div "Image Fire Blanket Text block Image Fire Spray Text block Image Flashlight Text…" at bounding box center [856, 467] width 140 height 301
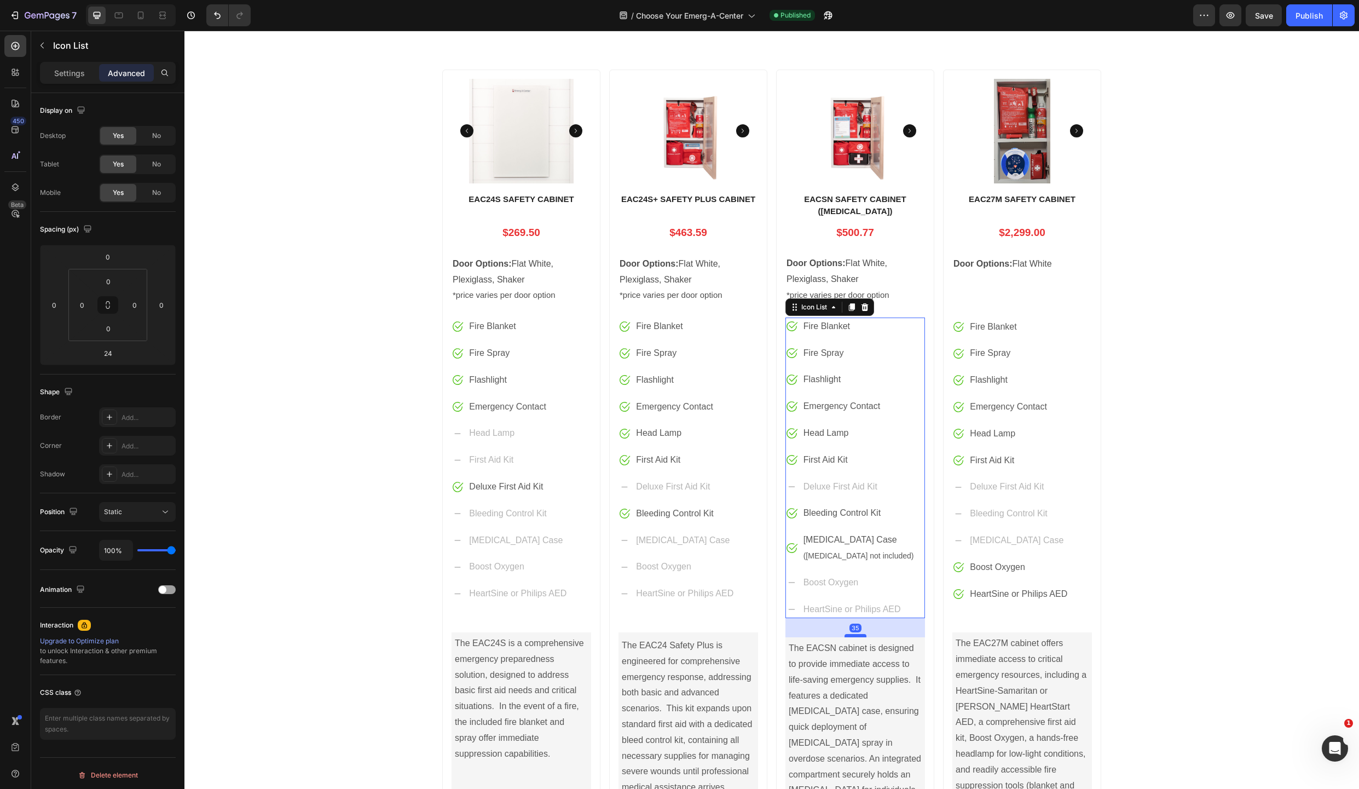
drag, startPoint x: 851, startPoint y: 630, endPoint x: 850, endPoint y: 636, distance: 6.0
click at [850, 636] on div at bounding box center [856, 635] width 22 height 3
type input "35"
click at [1265, 10] on div "Save" at bounding box center [1264, 15] width 18 height 11
click at [1304, 16] on div "Publish" at bounding box center [1309, 15] width 27 height 11
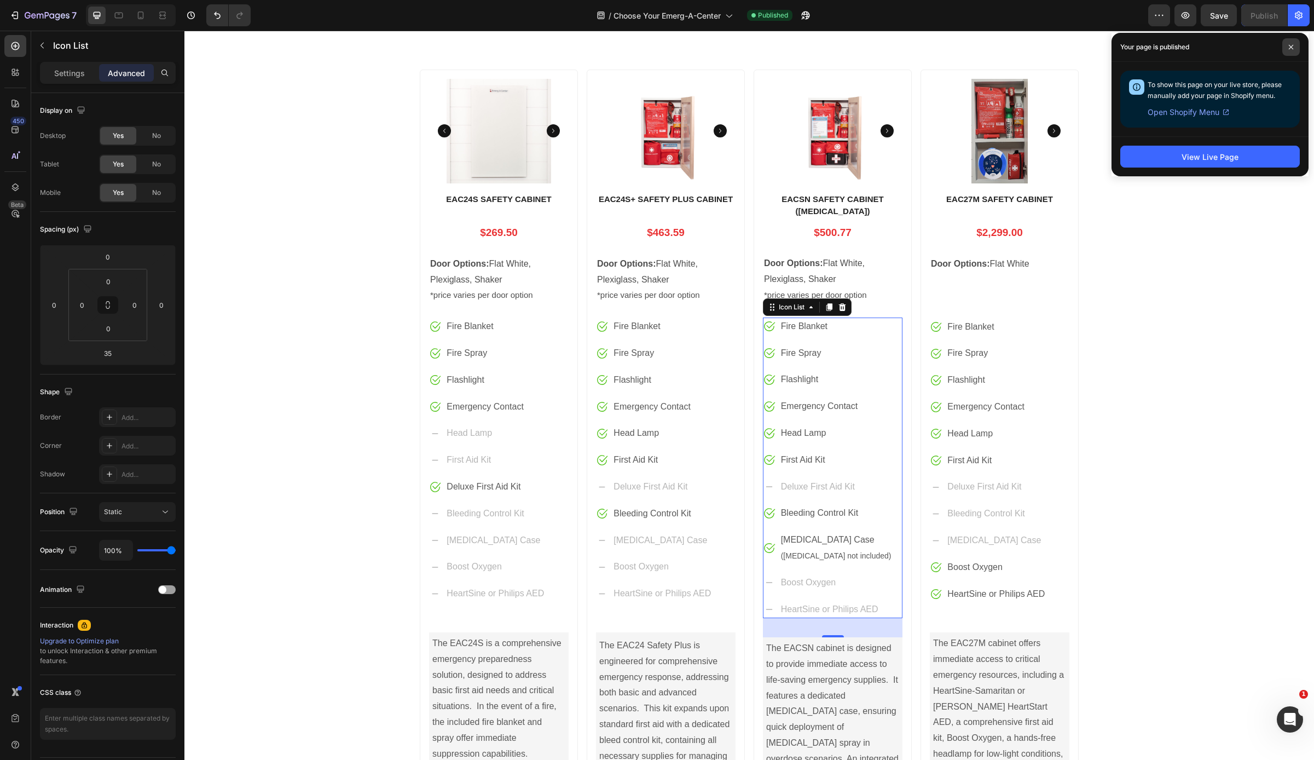
click at [1291, 48] on icon at bounding box center [1291, 47] width 4 height 4
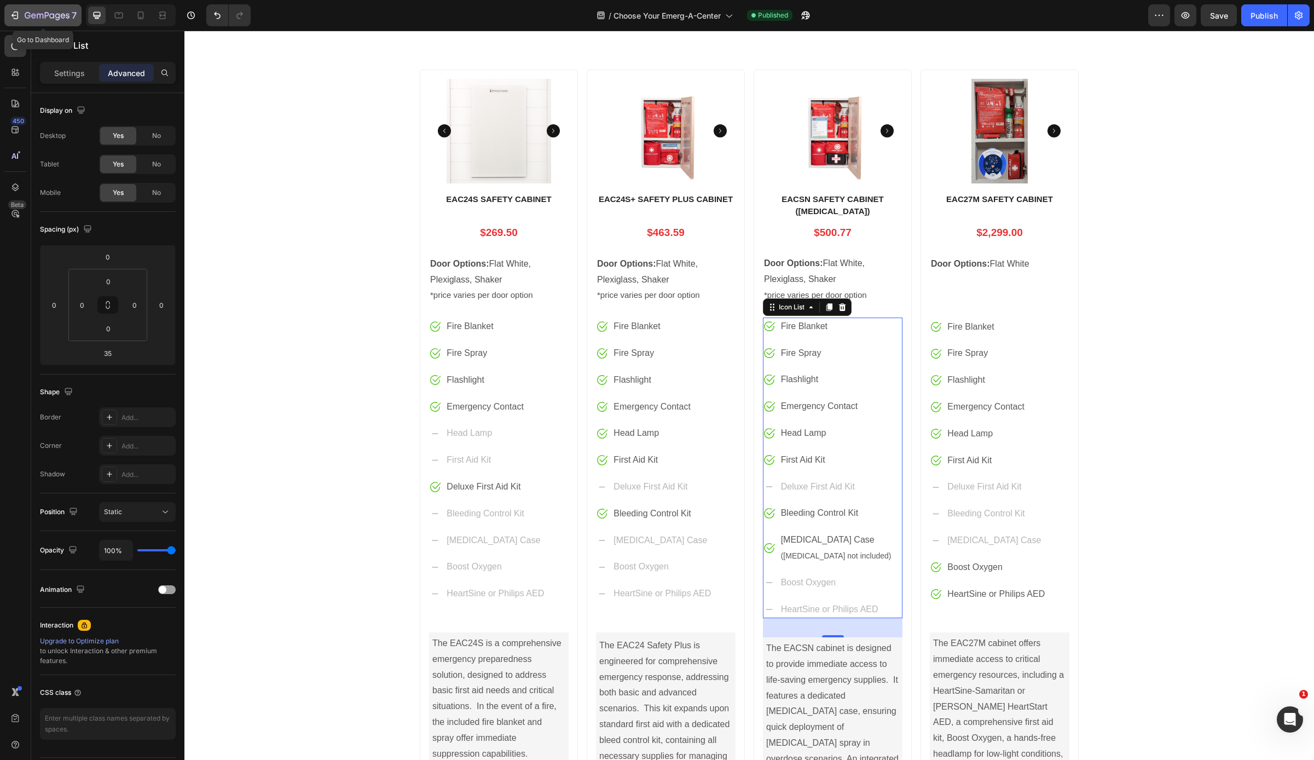
click at [15, 14] on icon "button" at bounding box center [14, 15] width 11 height 11
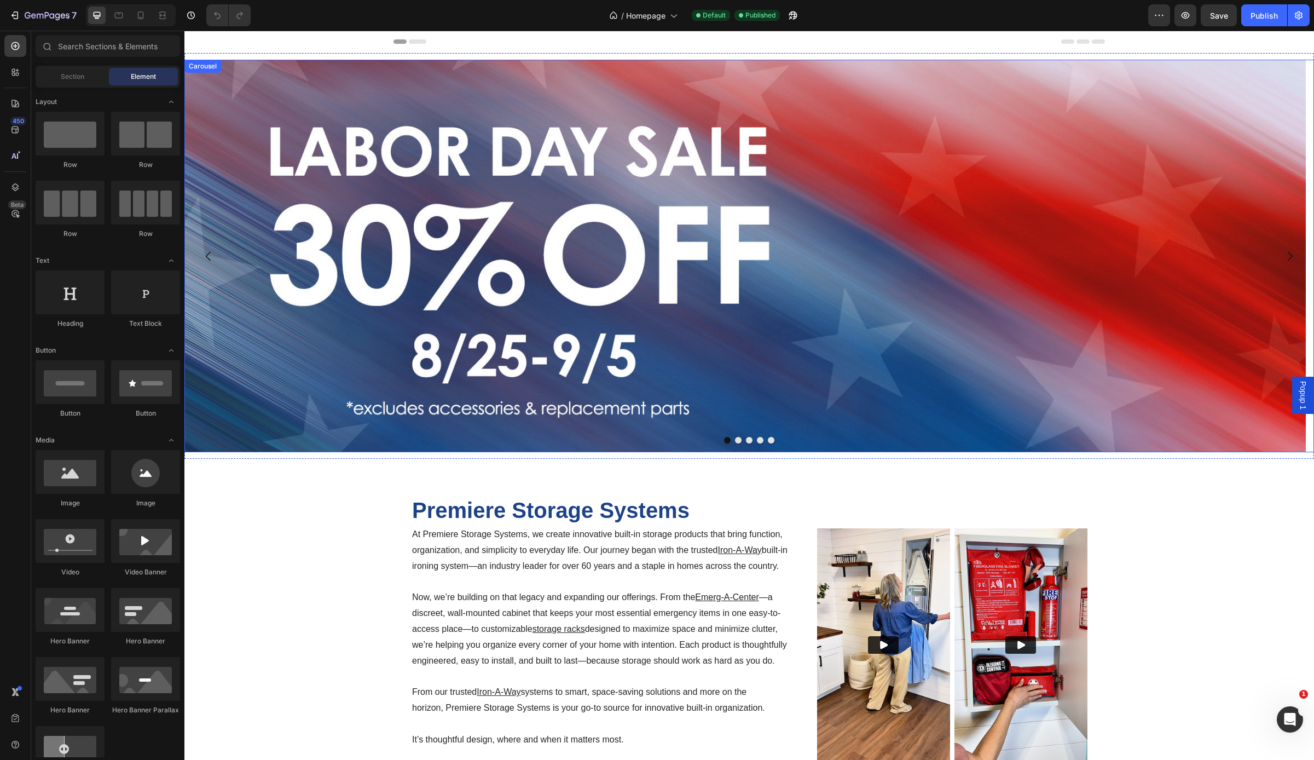
click at [736, 440] on button "Dot" at bounding box center [738, 440] width 7 height 7
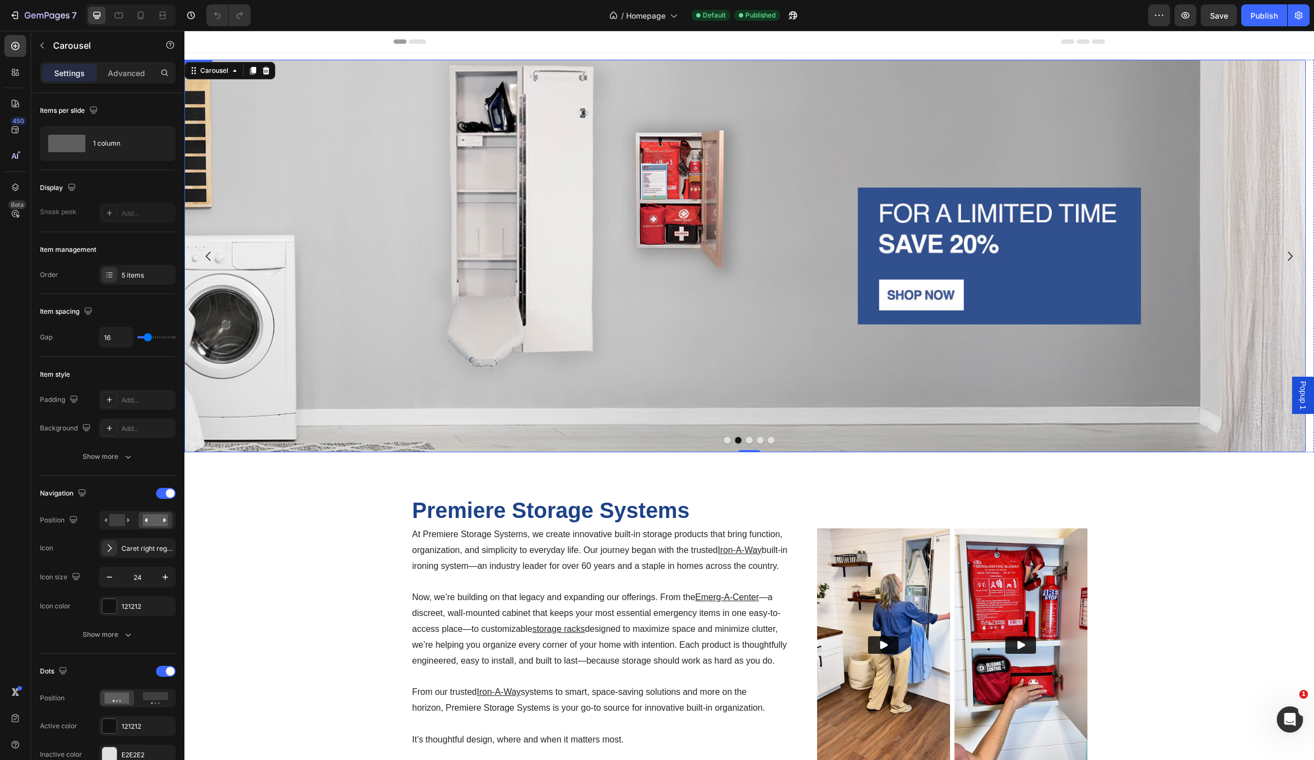
click at [590, 401] on img at bounding box center [745, 256] width 1122 height 392
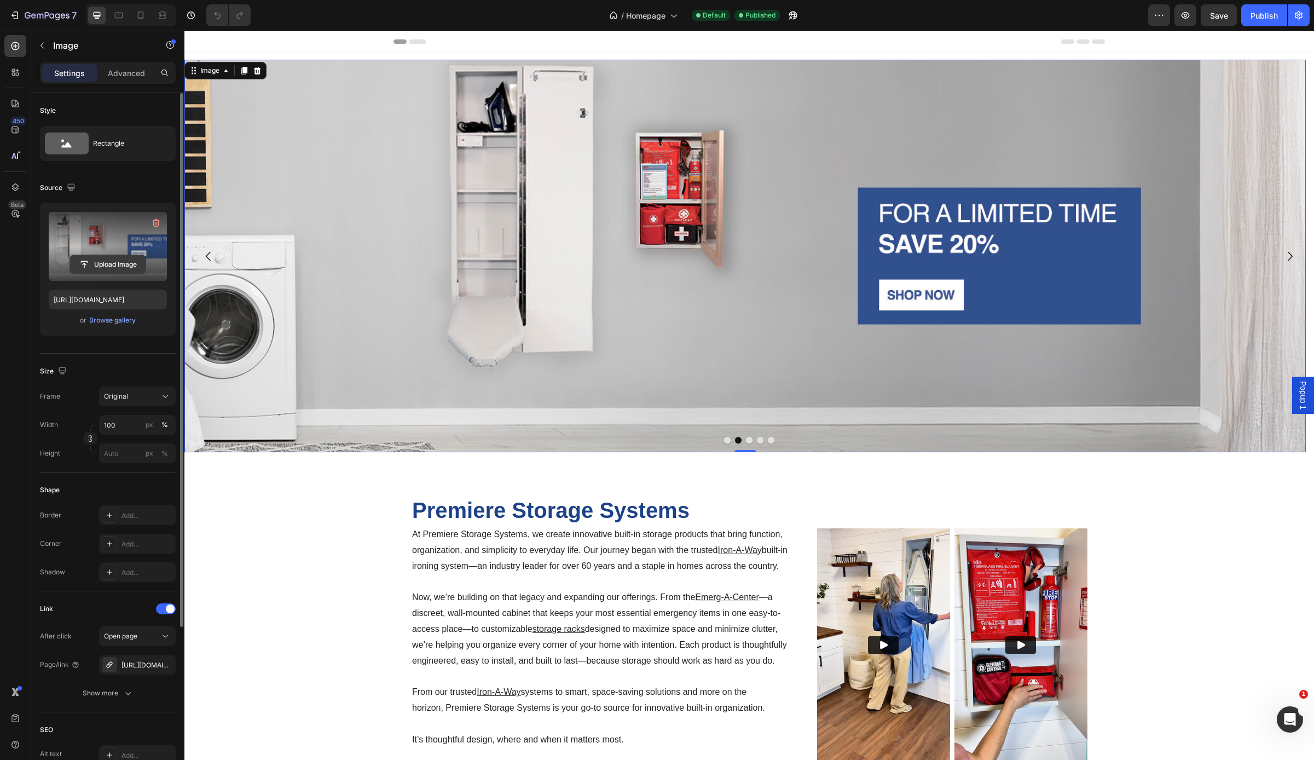
click at [89, 263] on input "file" at bounding box center [108, 264] width 76 height 19
click at [70, 183] on icon "button" at bounding box center [71, 187] width 11 height 11
click at [73, 222] on icon "button" at bounding box center [74, 224] width 8 height 6
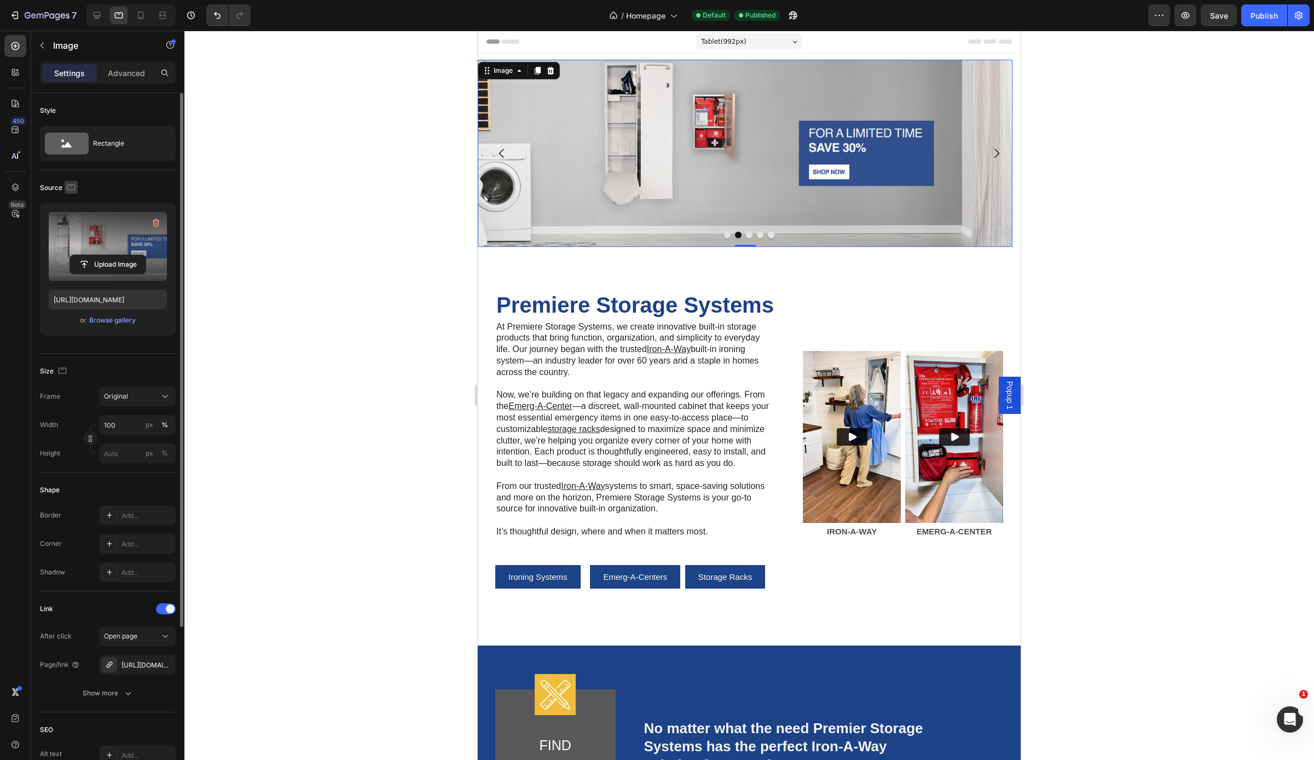
click at [74, 187] on icon "button" at bounding box center [71, 187] width 11 height 11
click at [72, 241] on icon "button" at bounding box center [74, 244] width 6 height 8
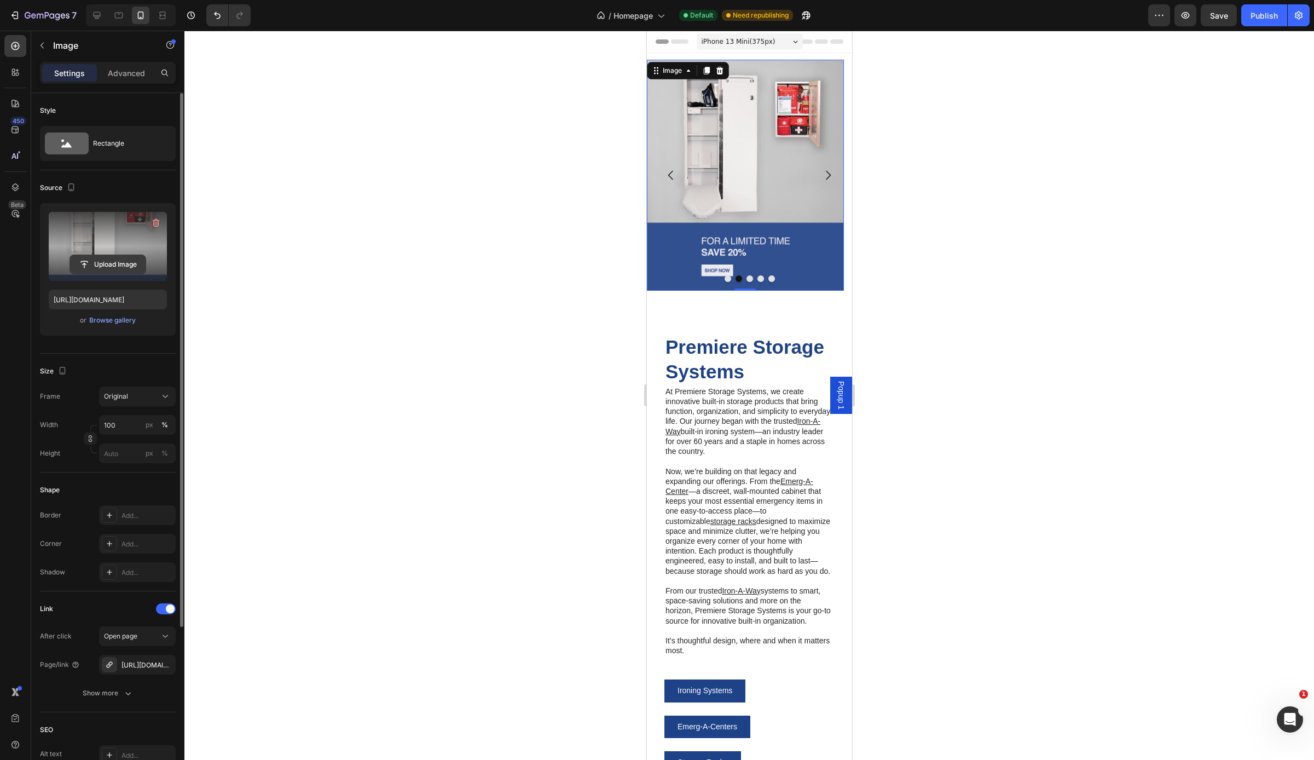
click at [107, 264] on input "file" at bounding box center [108, 264] width 76 height 19
click at [1221, 13] on span "Save" at bounding box center [1219, 15] width 18 height 9
click at [68, 186] on icon "button" at bounding box center [71, 187] width 6 height 8
click at [73, 206] on icon "button" at bounding box center [73, 204] width 7 height 7
type input "https://cdn.shopify.com/s/files/1/0689/5652/0616/files/gempages_549450876142486…"
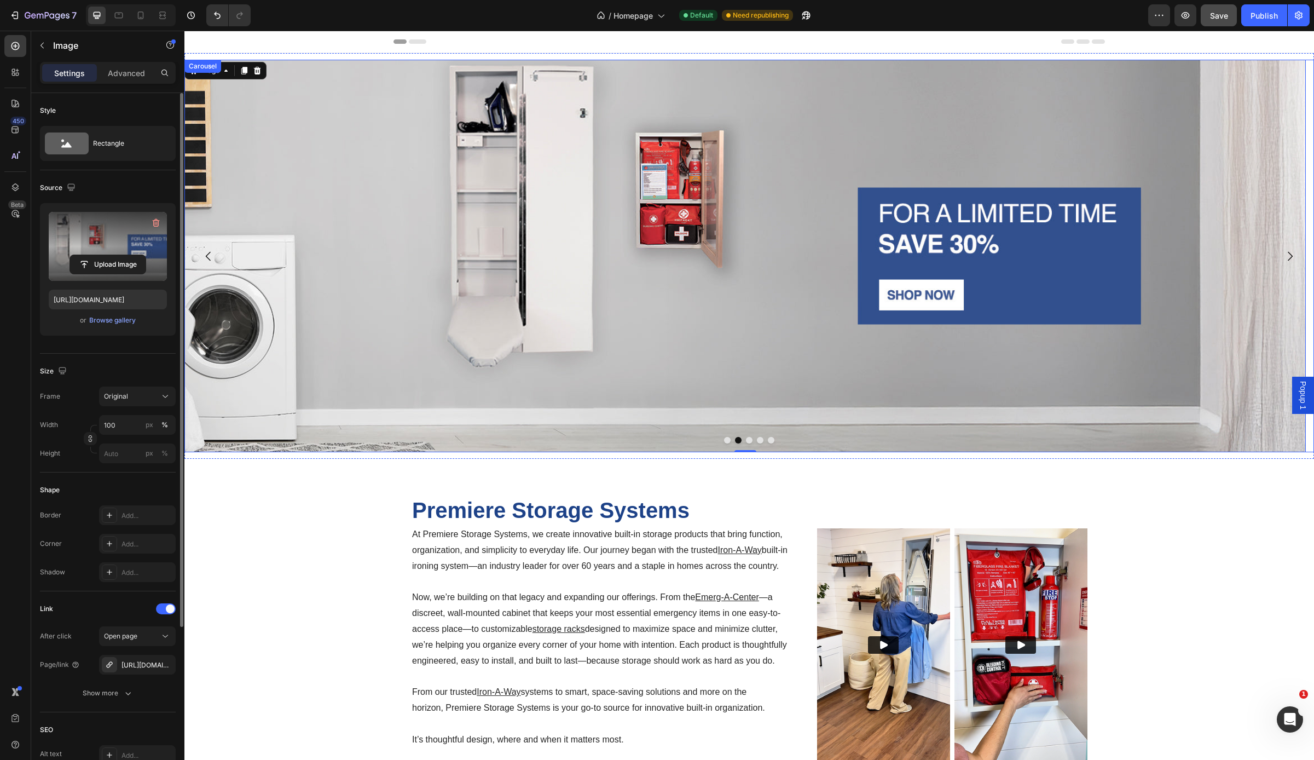
click at [746, 440] on button "Dot" at bounding box center [749, 440] width 7 height 7
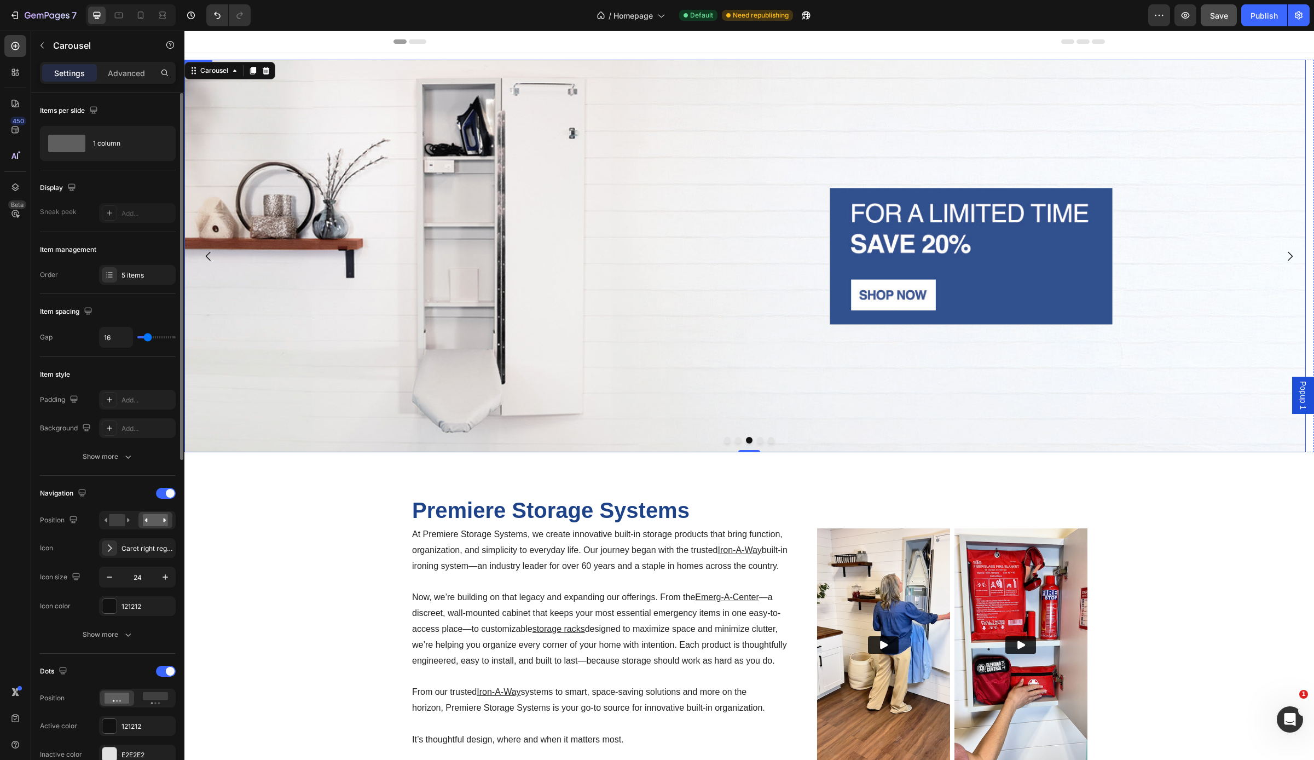
click at [352, 377] on img at bounding box center [745, 256] width 1122 height 392
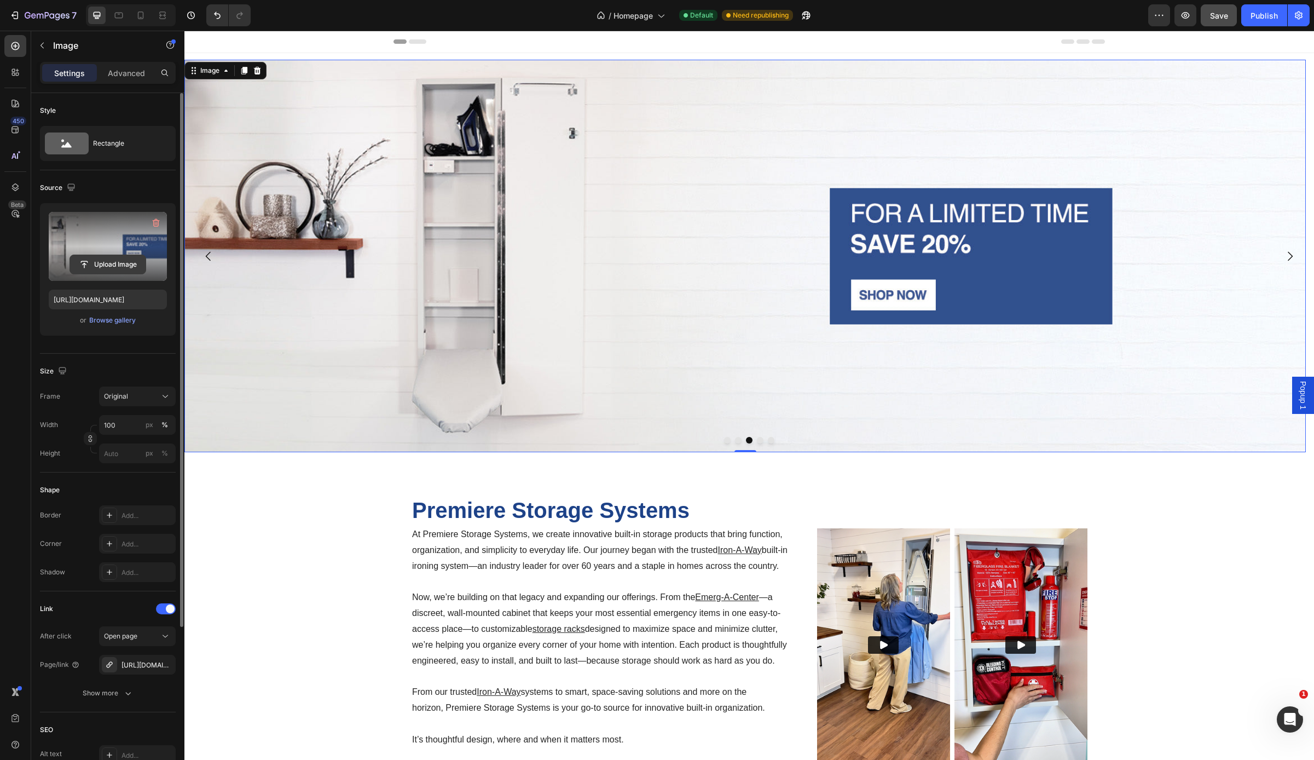
click at [91, 266] on input "file" at bounding box center [108, 264] width 76 height 19
click at [68, 185] on icon "button" at bounding box center [71, 187] width 11 height 11
click at [74, 245] on icon "button" at bounding box center [73, 244] width 11 height 11
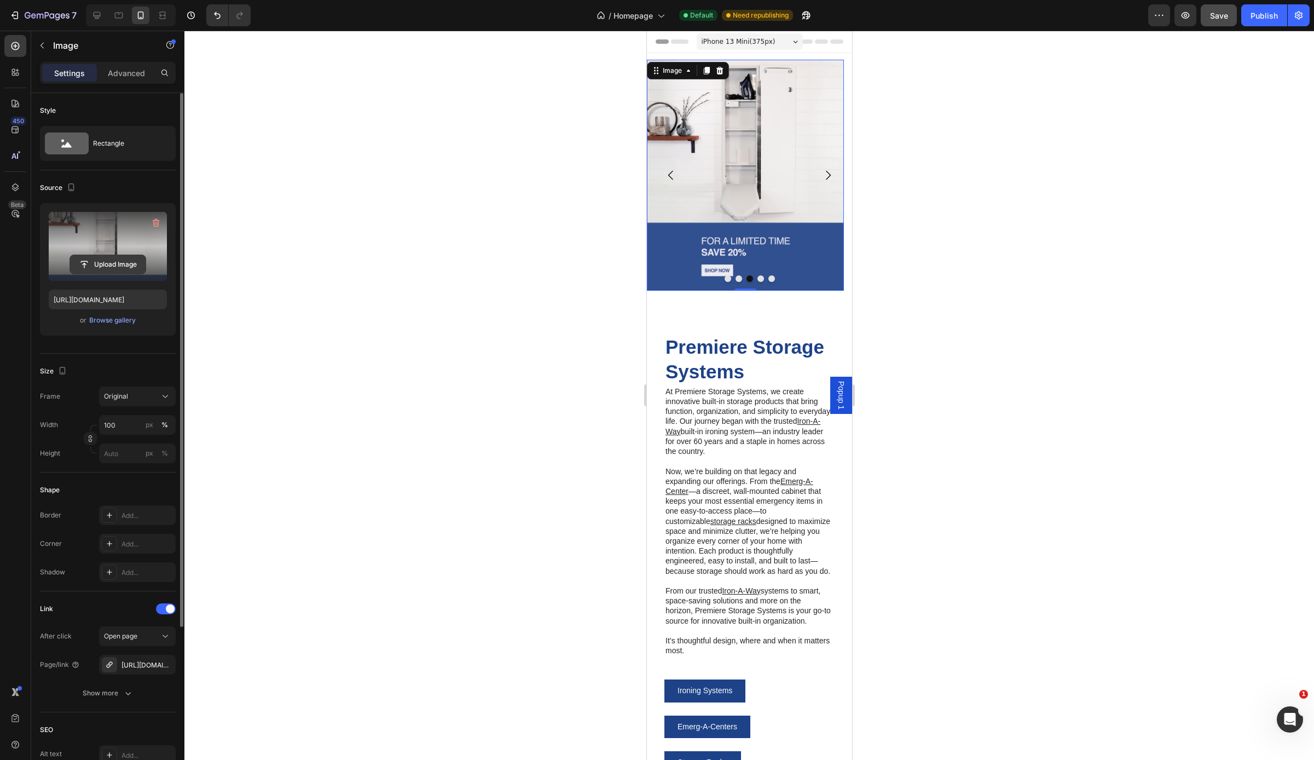
click at [106, 264] on input "file" at bounding box center [108, 264] width 76 height 19
click at [1222, 18] on span "Save" at bounding box center [1219, 15] width 18 height 9
click at [71, 187] on icon "button" at bounding box center [71, 187] width 11 height 11
click at [74, 205] on icon "button" at bounding box center [73, 204] width 7 height 7
type input "https://cdn.shopify.com/s/files/1/0689/5652/0616/files/gempages_549450876142486…"
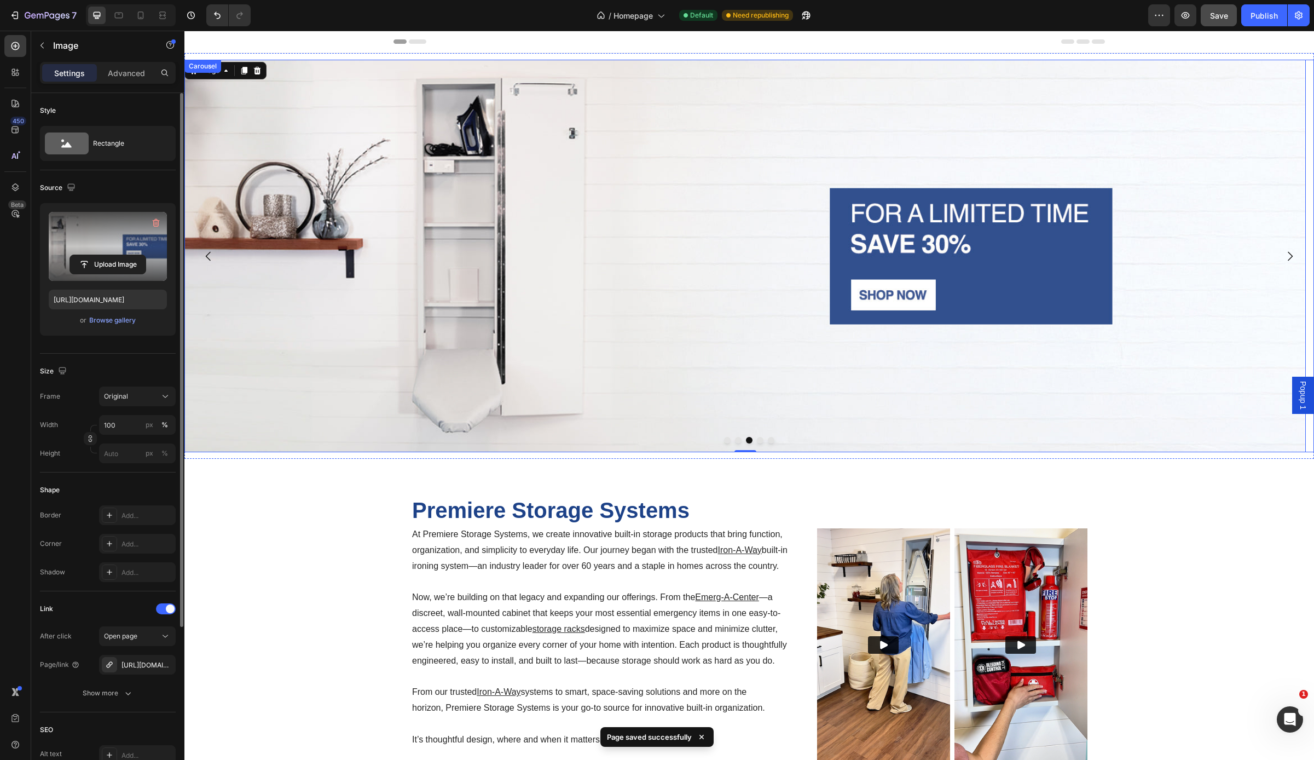
click at [757, 441] on button "Dot" at bounding box center [760, 440] width 7 height 7
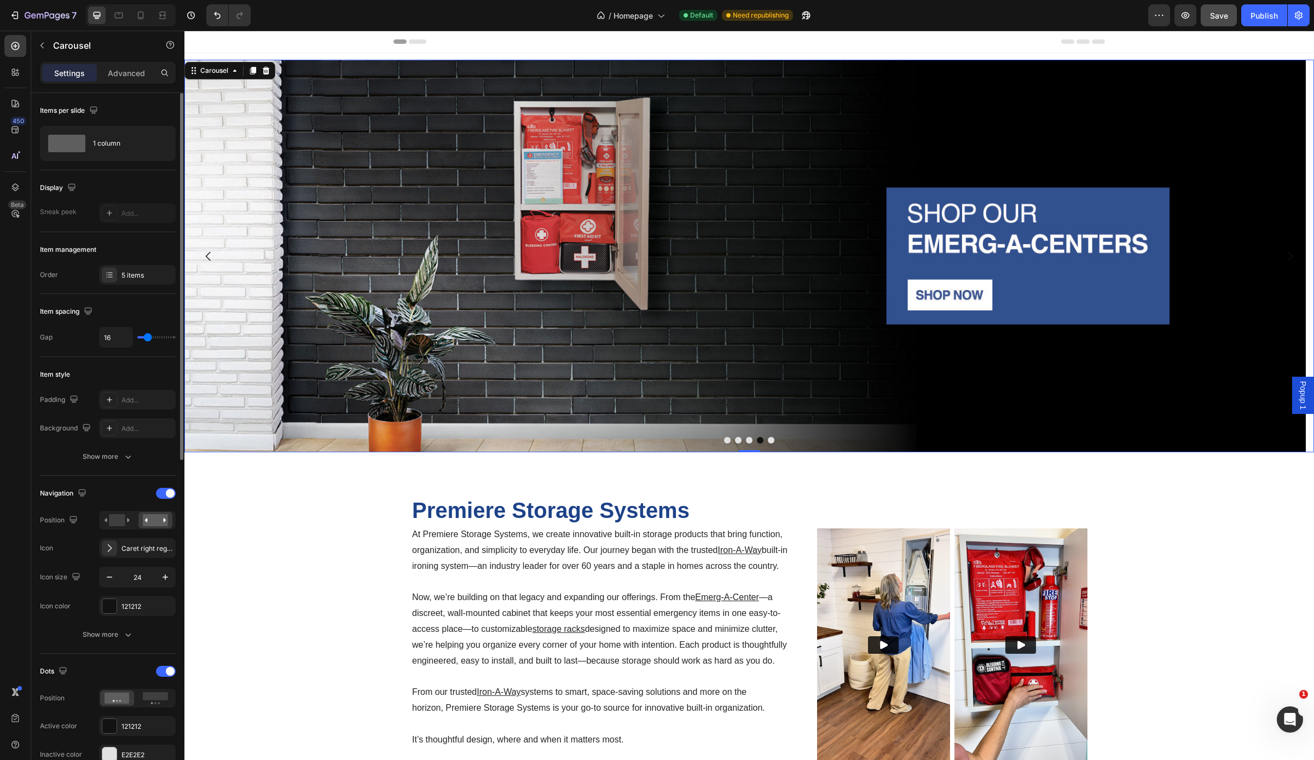
click at [769, 442] on button "Dot" at bounding box center [771, 440] width 7 height 7
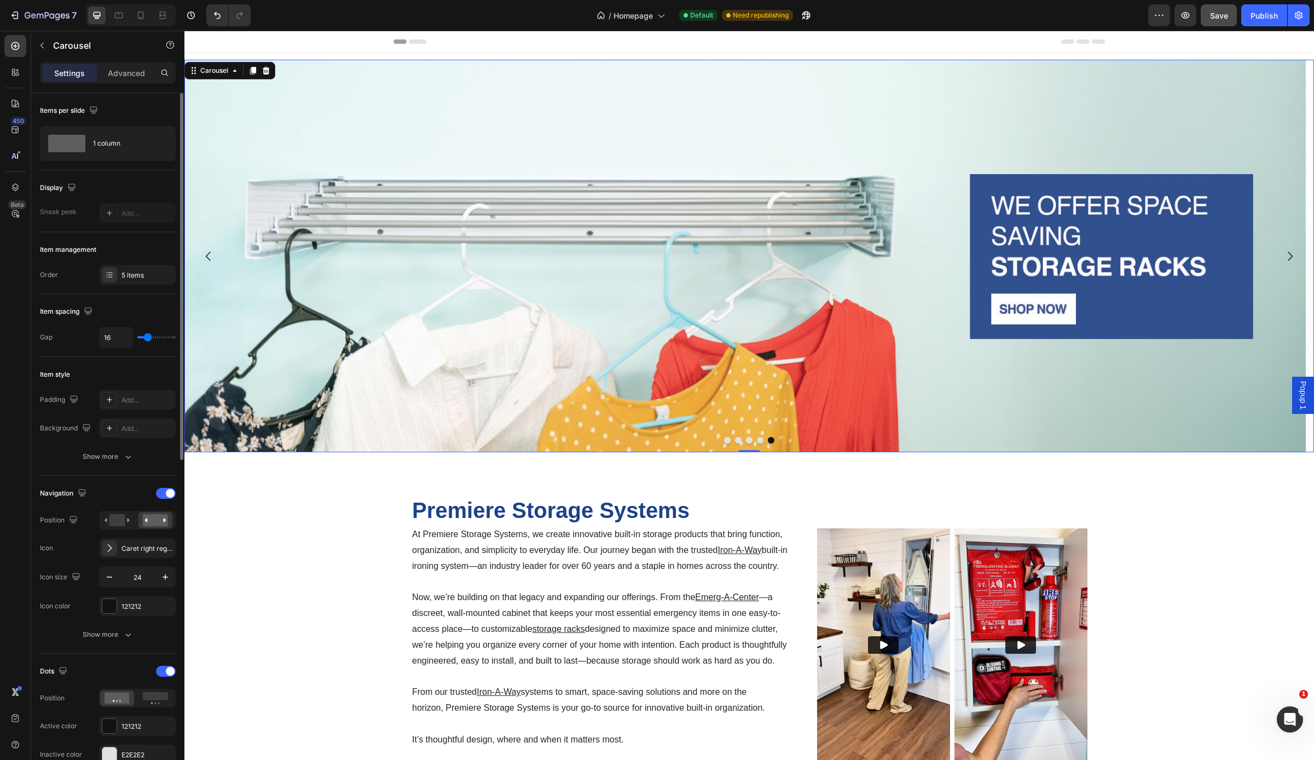
click at [735, 440] on button "Dot" at bounding box center [738, 440] width 7 height 7
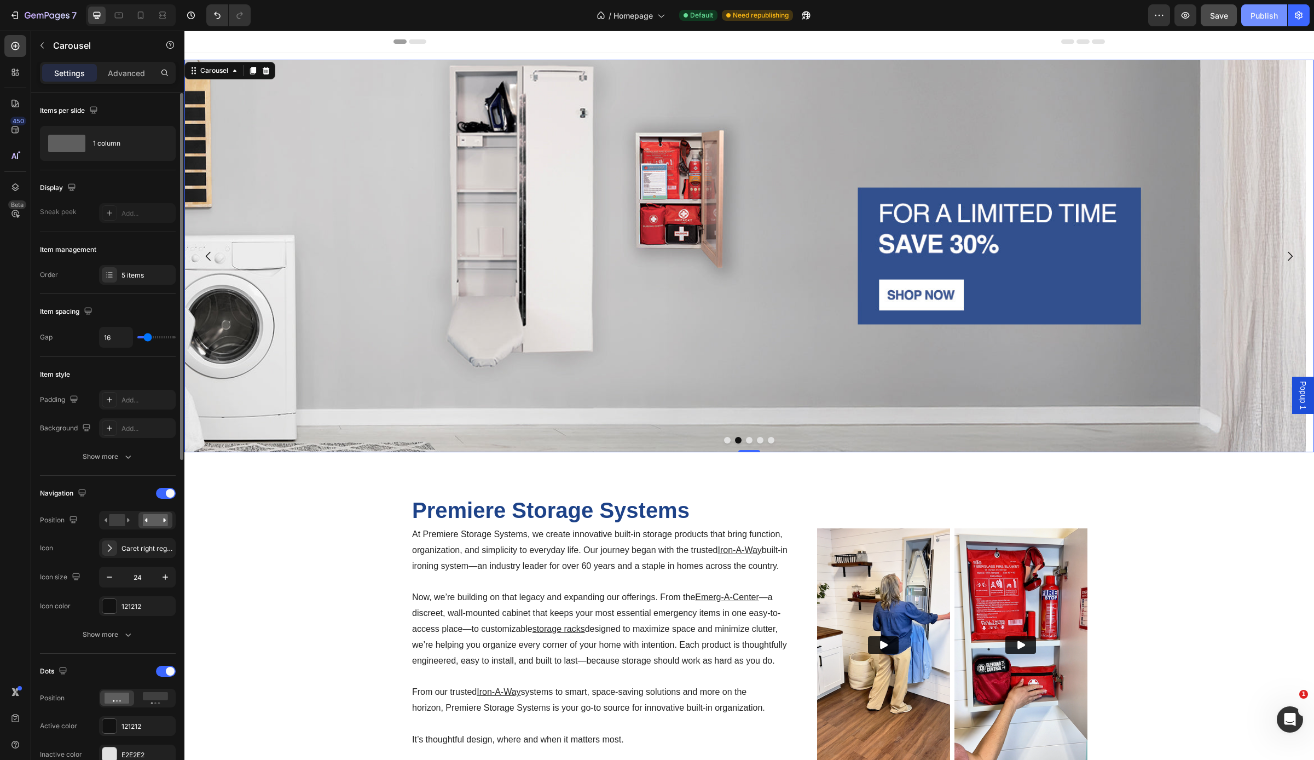
click at [1263, 14] on div "Publish" at bounding box center [1264, 15] width 27 height 11
click at [14, 15] on icon "button" at bounding box center [14, 15] width 11 height 11
